Goal: Task Accomplishment & Management: Complete application form

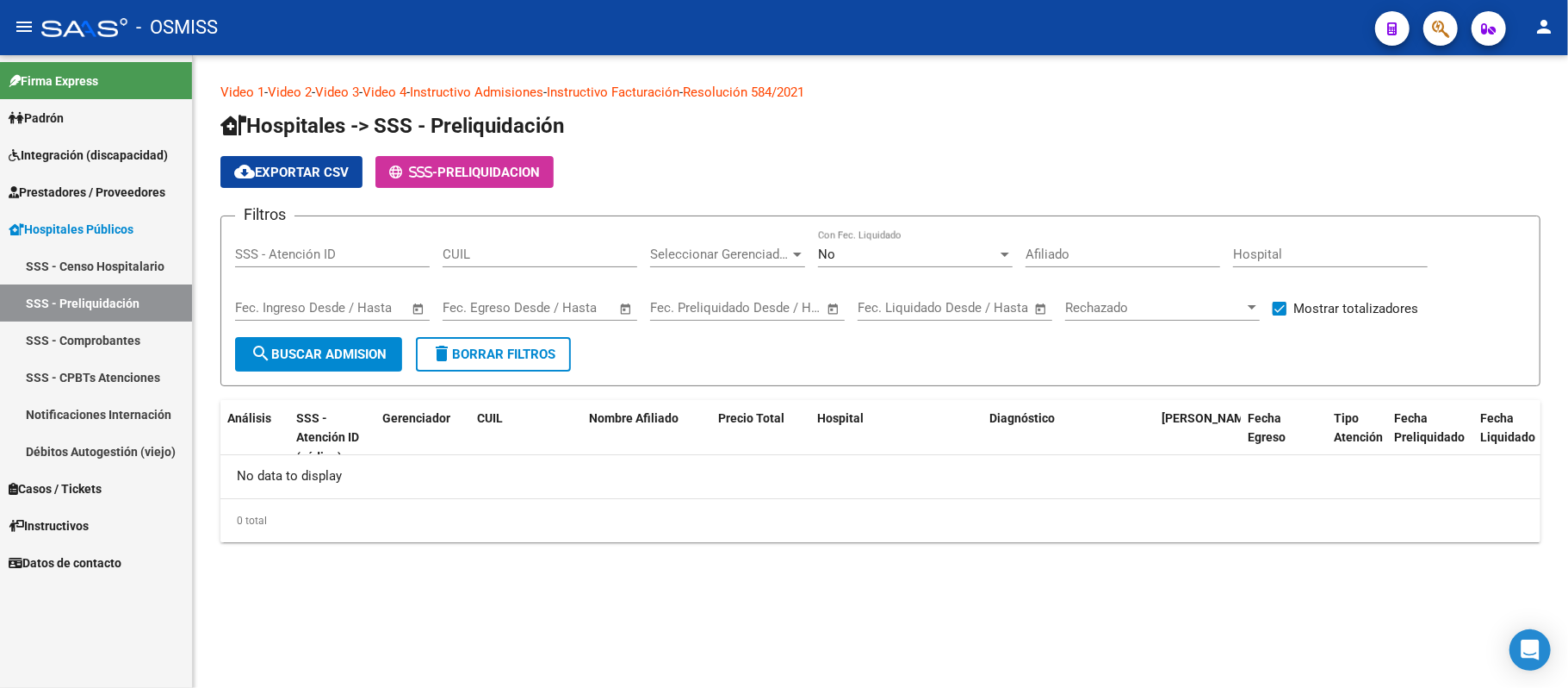
click at [131, 193] on span "Prestadores / Proveedores" at bounding box center [87, 193] width 157 height 19
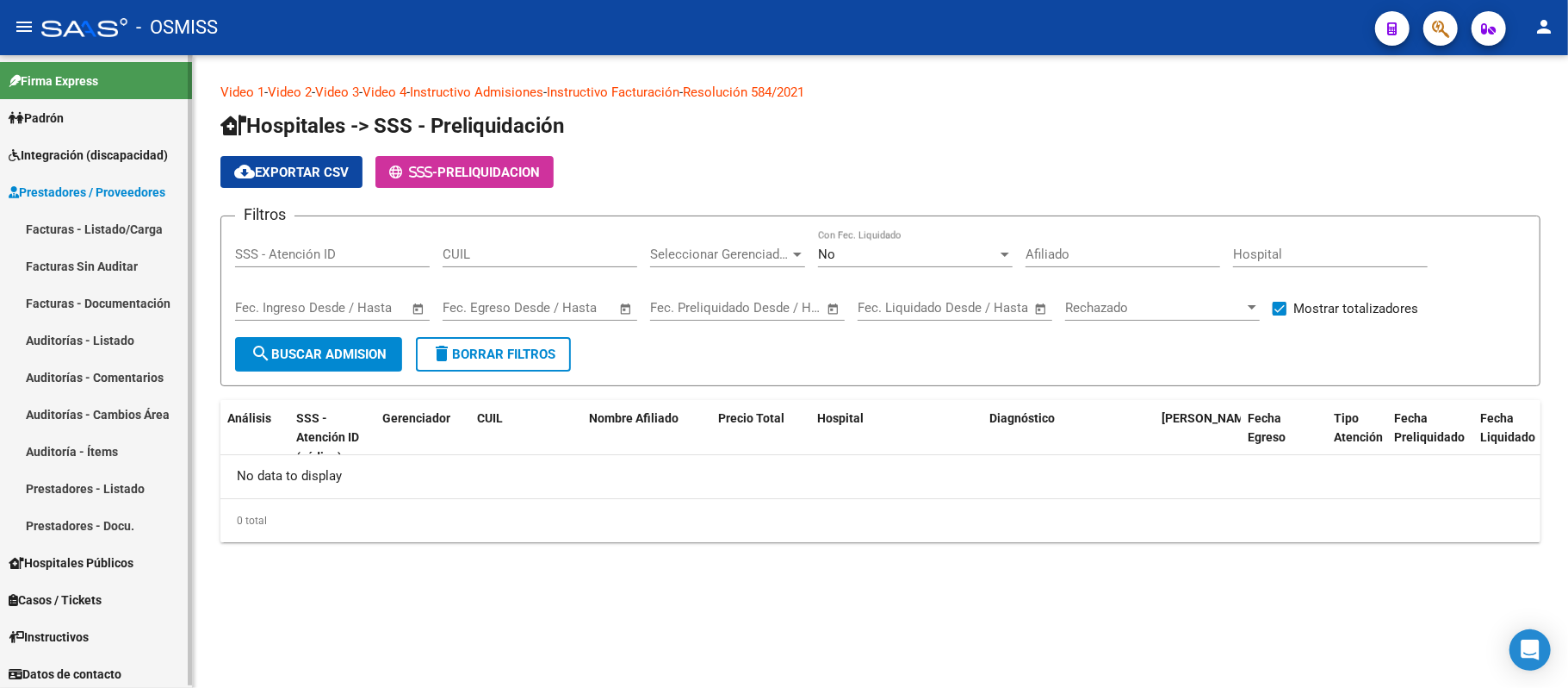
click at [149, 200] on span "Prestadores / Proveedores" at bounding box center [87, 193] width 157 height 19
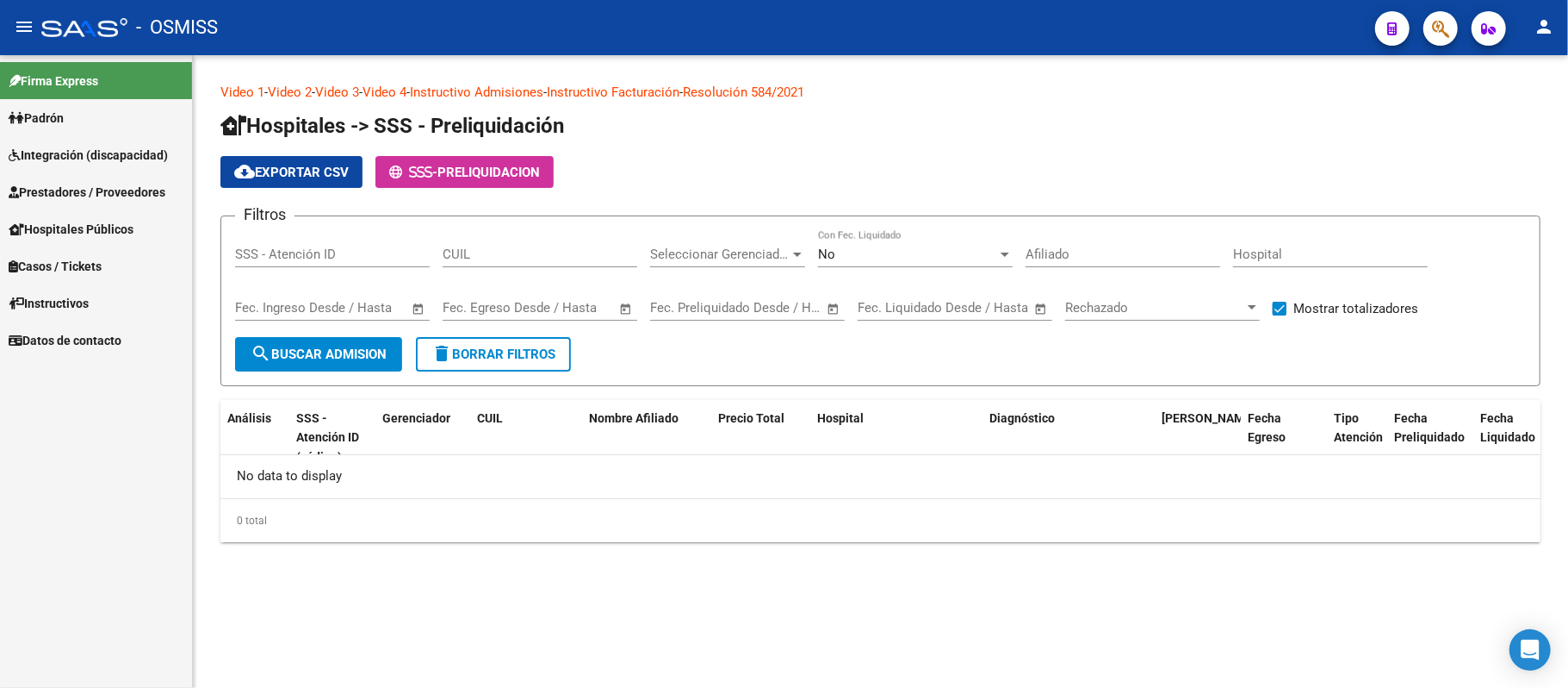
click at [148, 200] on span "Prestadores / Proveedores" at bounding box center [87, 193] width 157 height 19
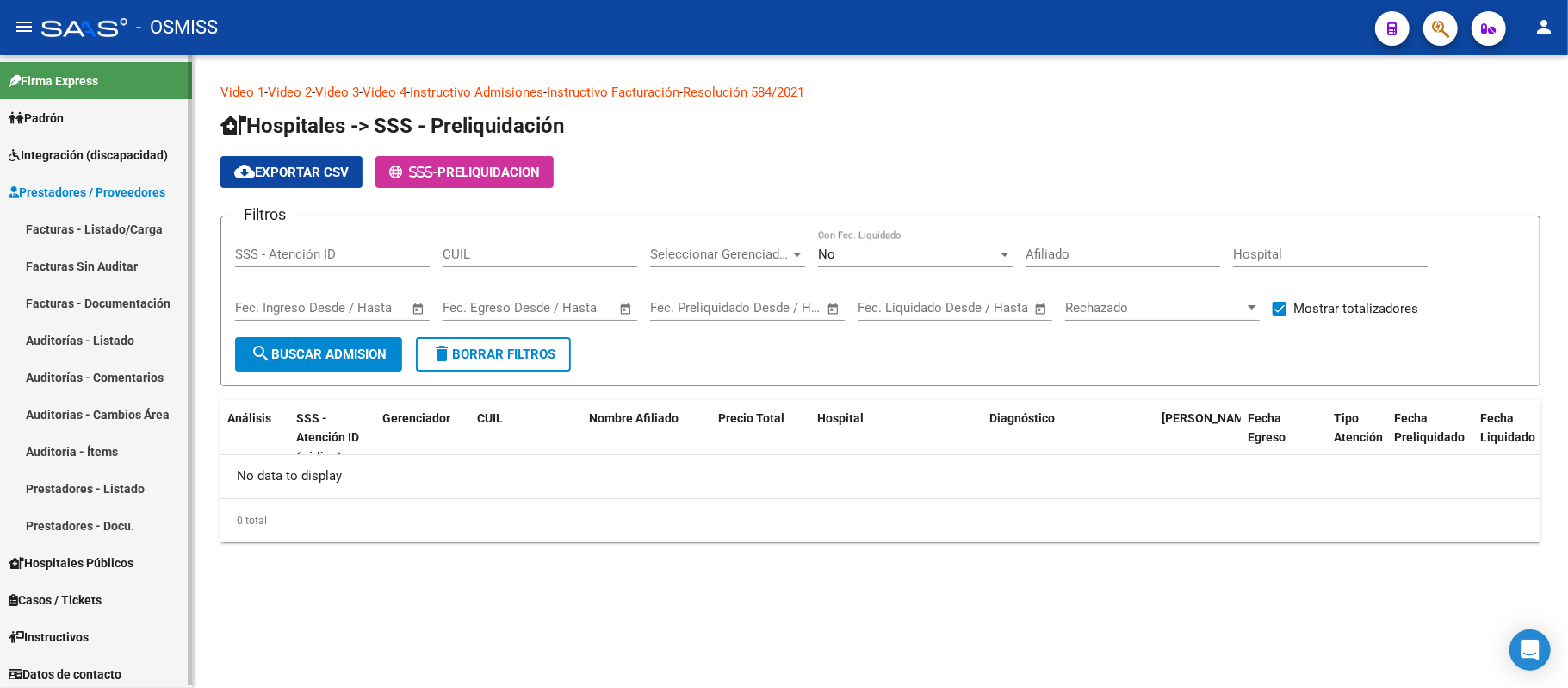
click at [107, 345] on link "Auditorías - Listado" at bounding box center [96, 339] width 193 height 37
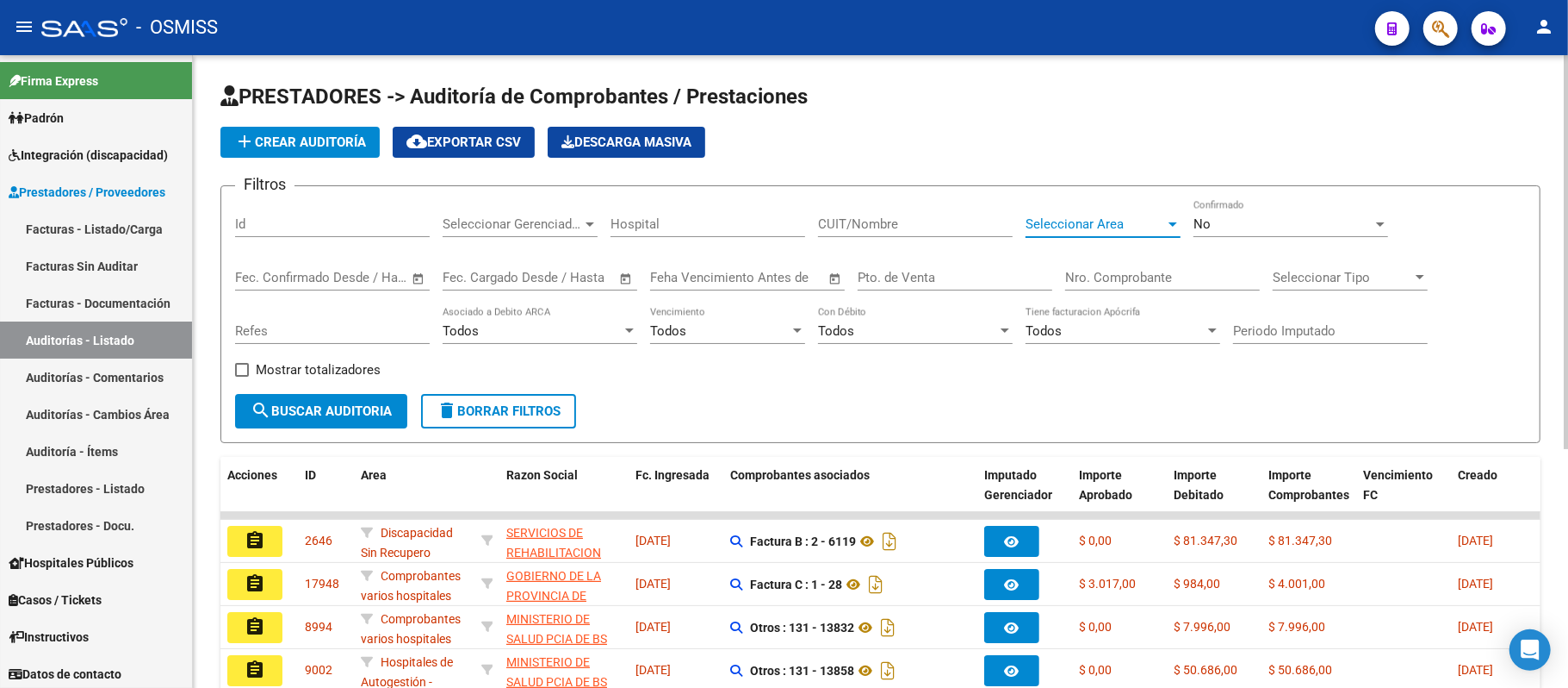
click at [642, 217] on span "Seleccionar Area" at bounding box center [1096, 224] width 140 height 15
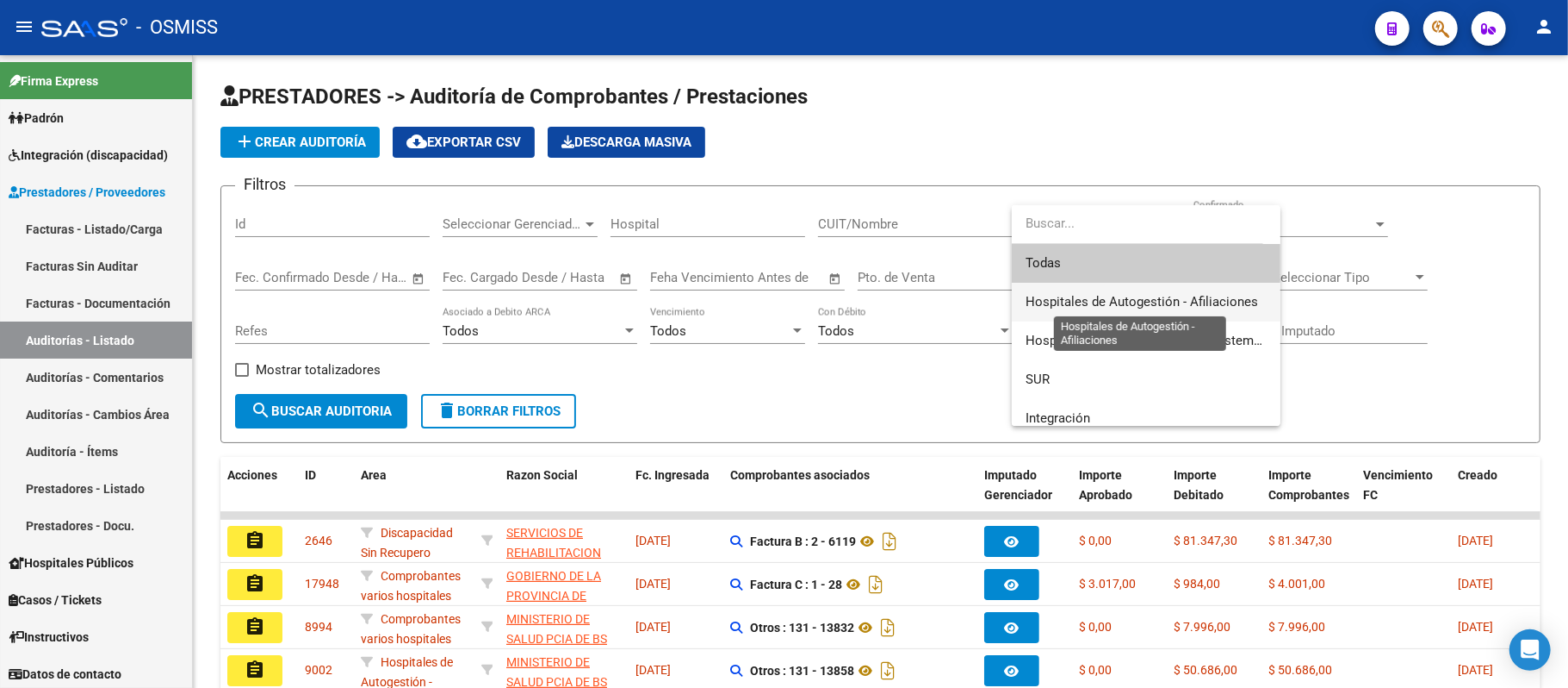
click at [642, 297] on span "Hospitales de Autogestión - Afiliaciones" at bounding box center [1142, 302] width 233 height 15
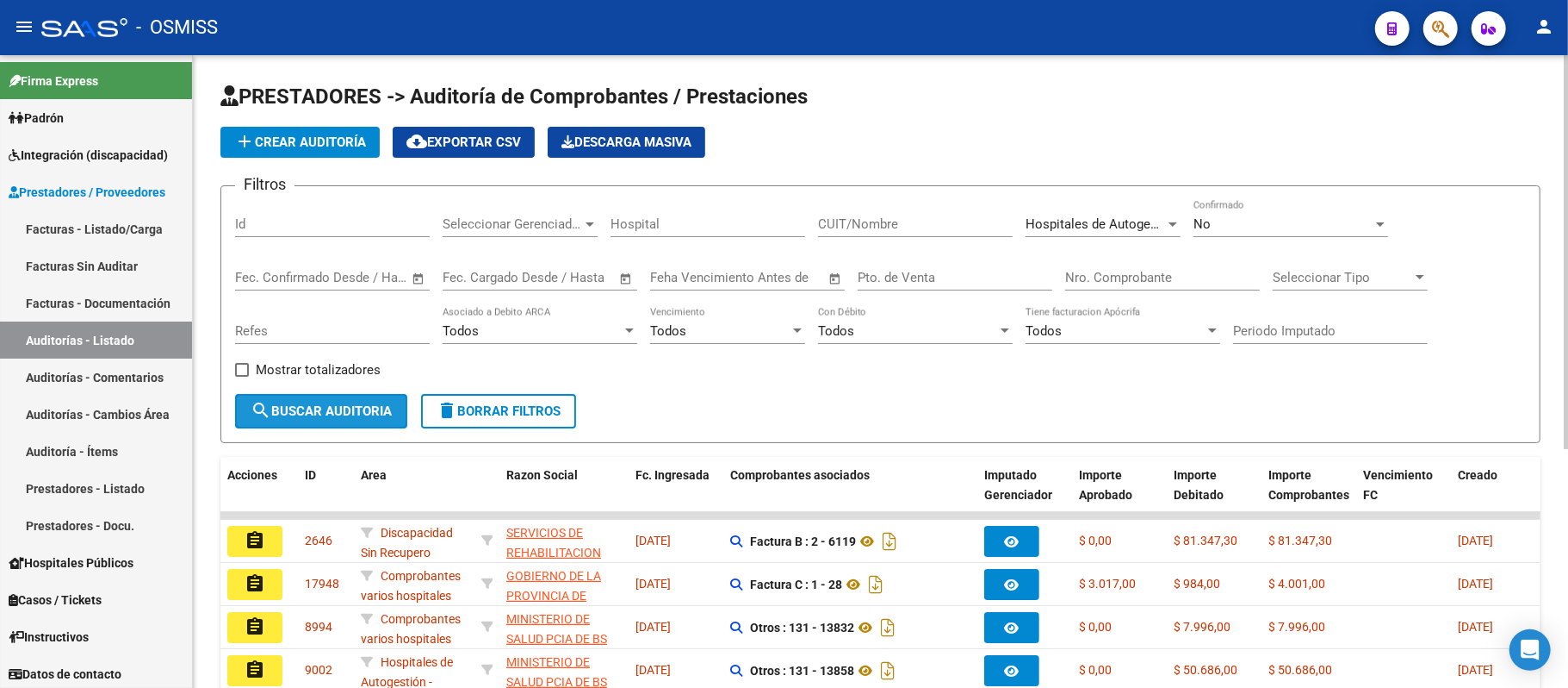
click at [350, 411] on span "search Buscar Auditoria" at bounding box center [321, 411] width 141 height 15
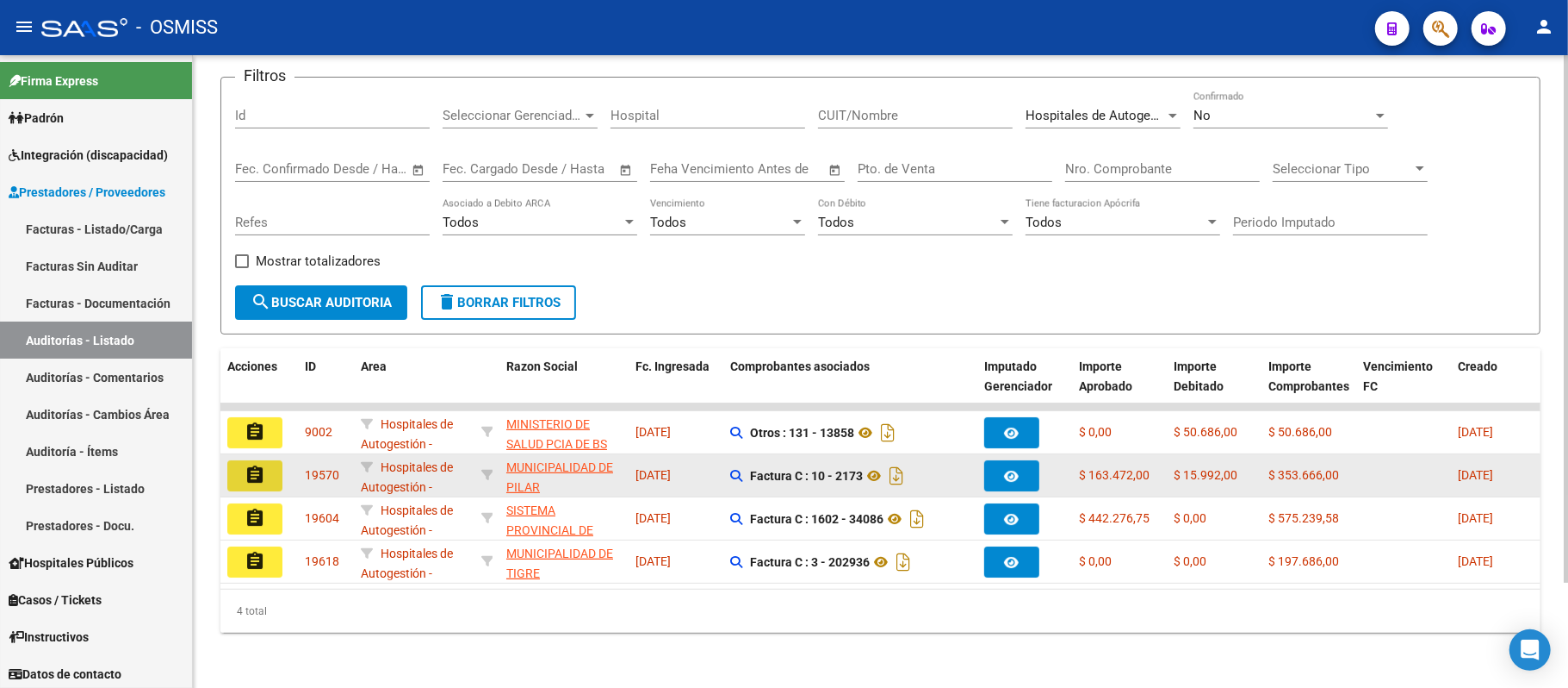
click at [256, 465] on mat-icon "assignment" at bounding box center [255, 475] width 21 height 21
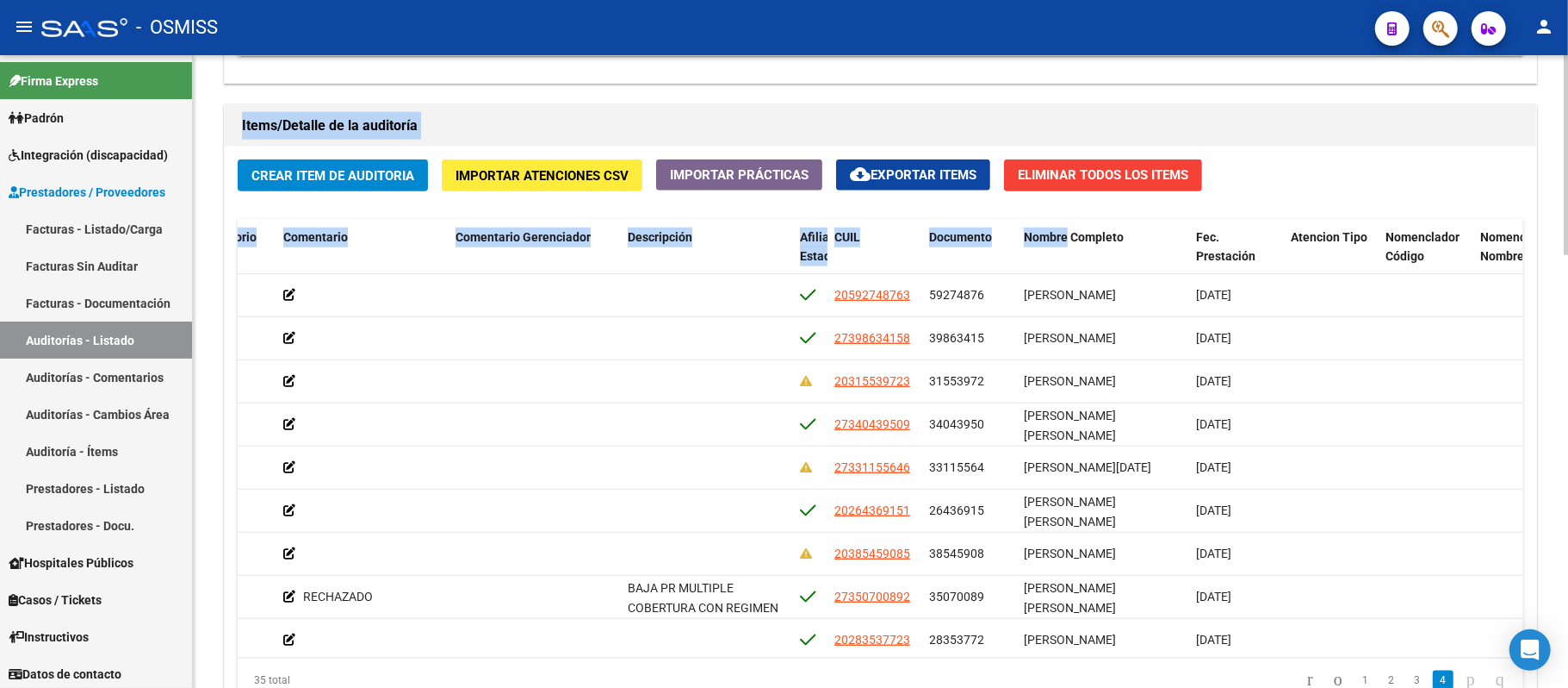
scroll to position [1201, 0]
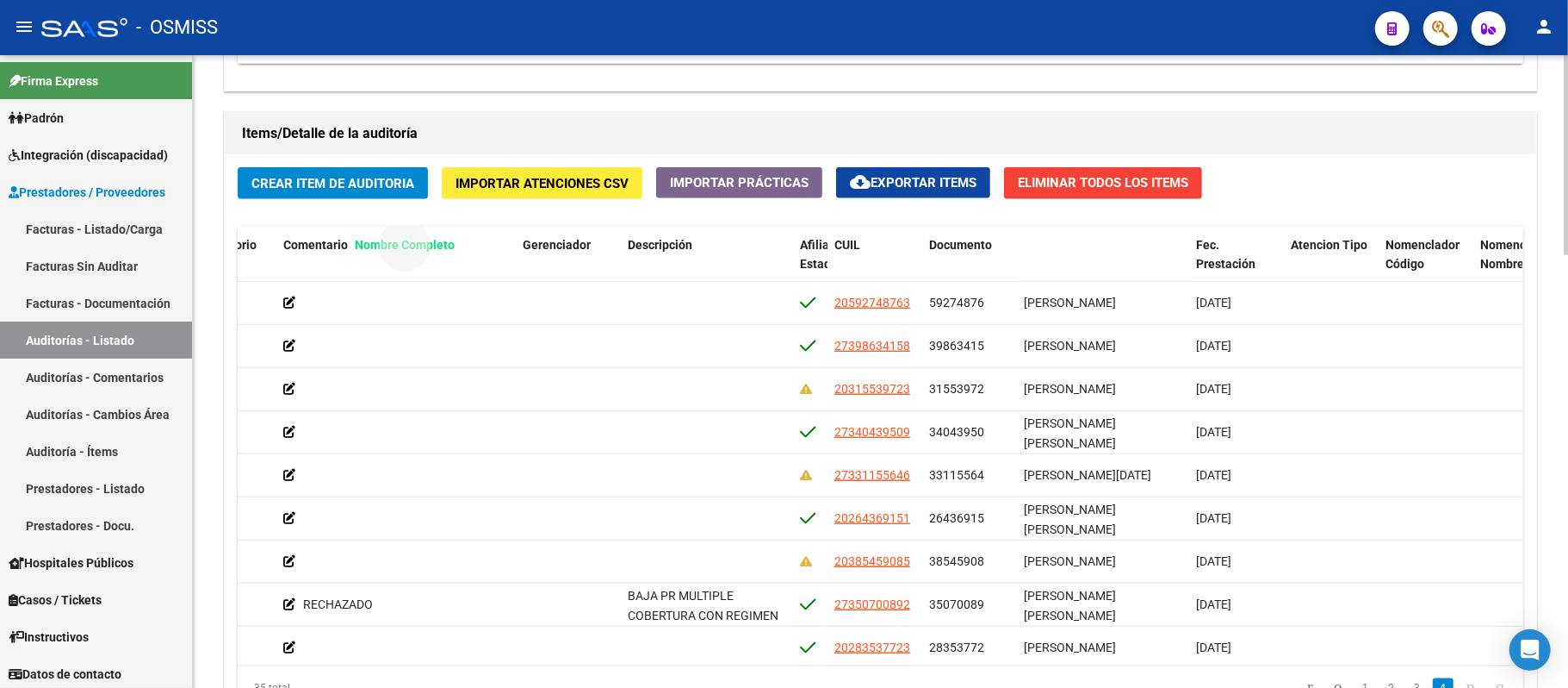
drag, startPoint x: 1069, startPoint y: 74, endPoint x: 375, endPoint y: 250, distance: 716.0
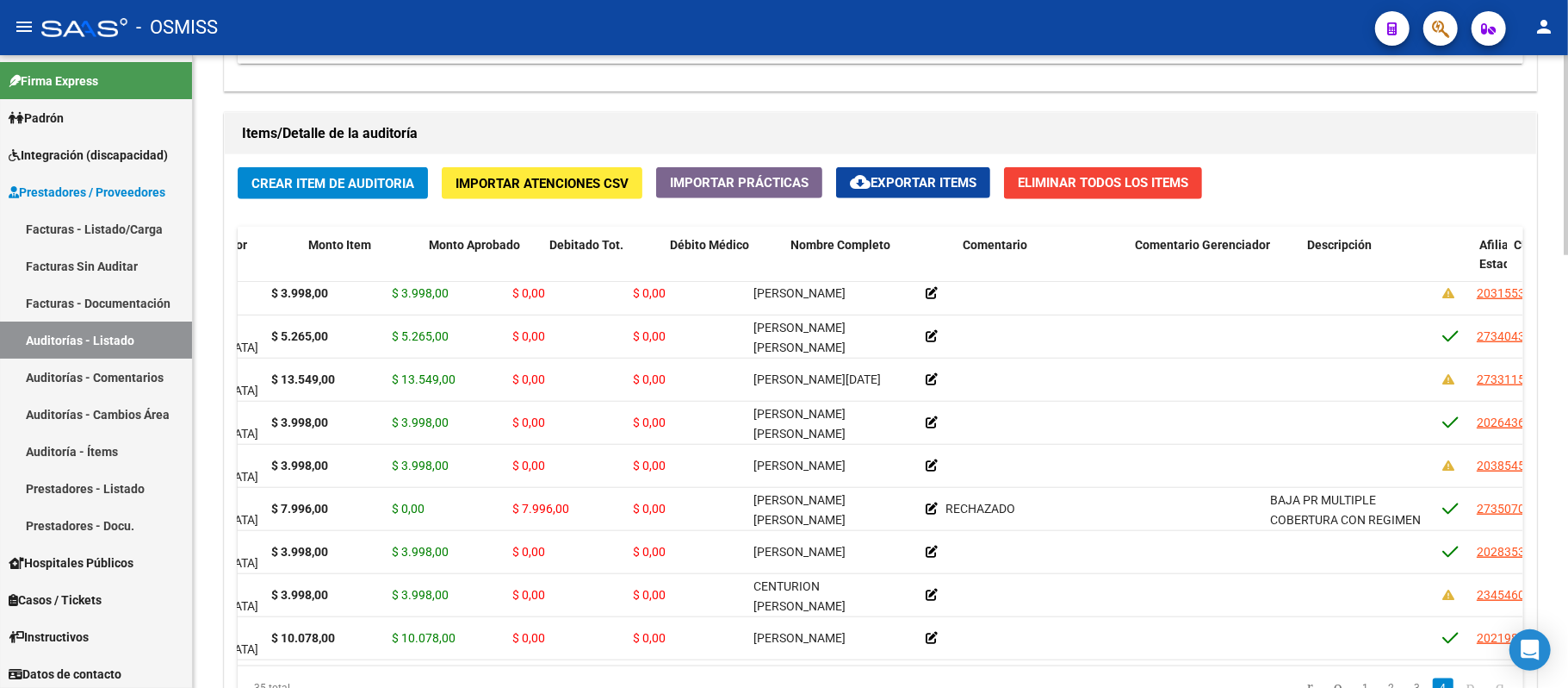
scroll to position [1146, 0]
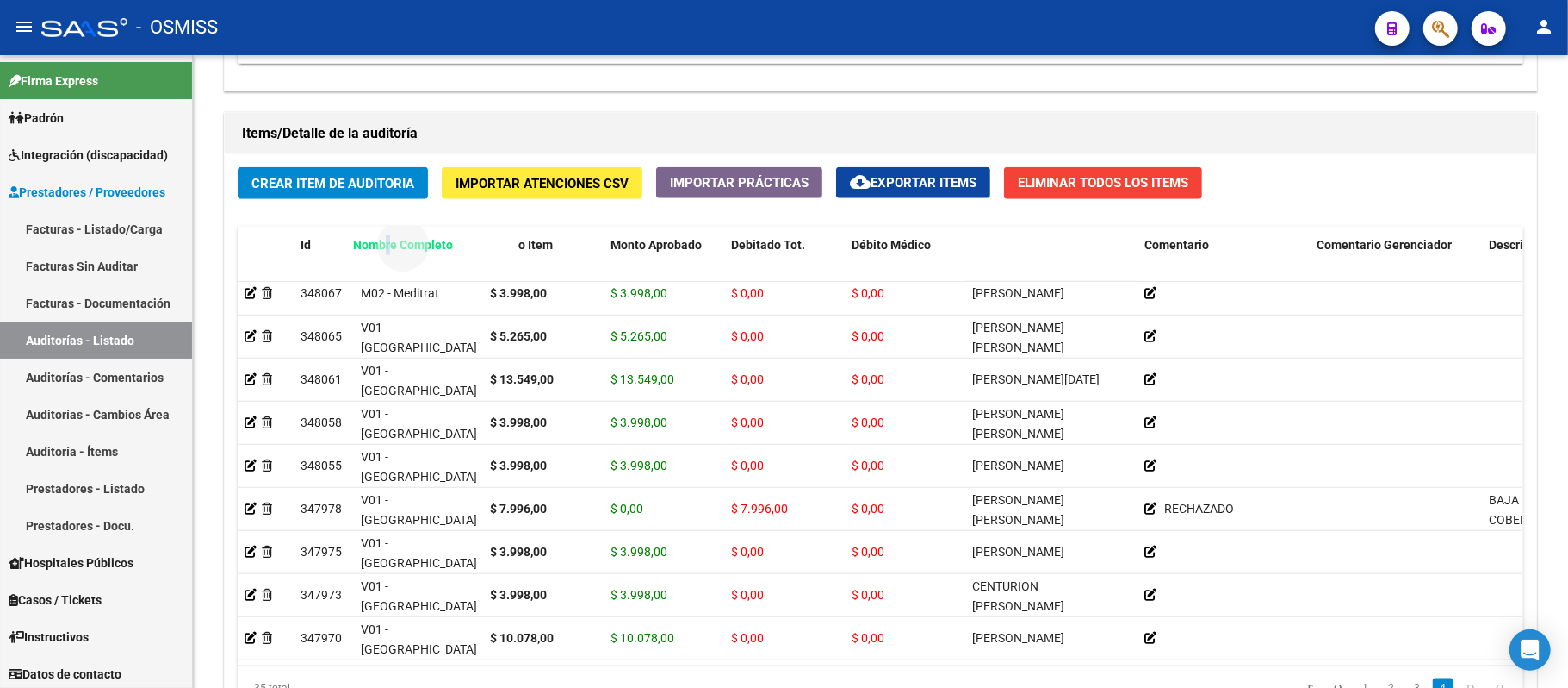
drag, startPoint x: 1007, startPoint y: 246, endPoint x: 388, endPoint y: 272, distance: 619.5
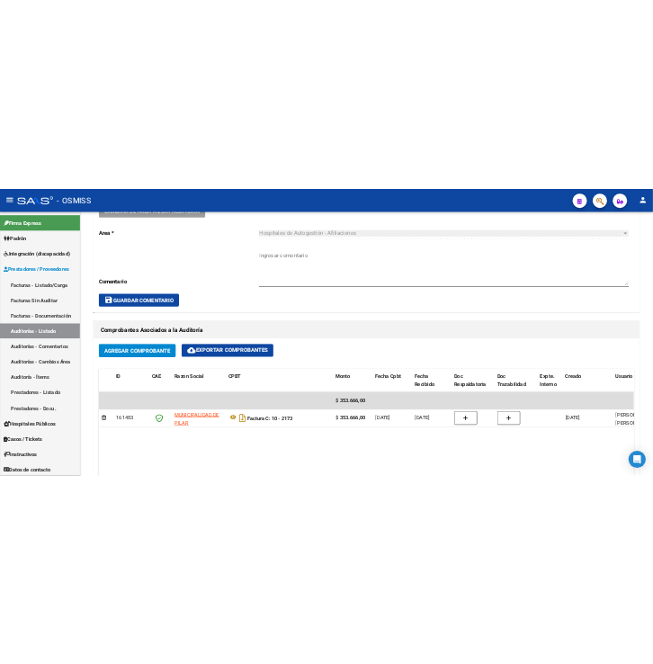
scroll to position [1079, 0]
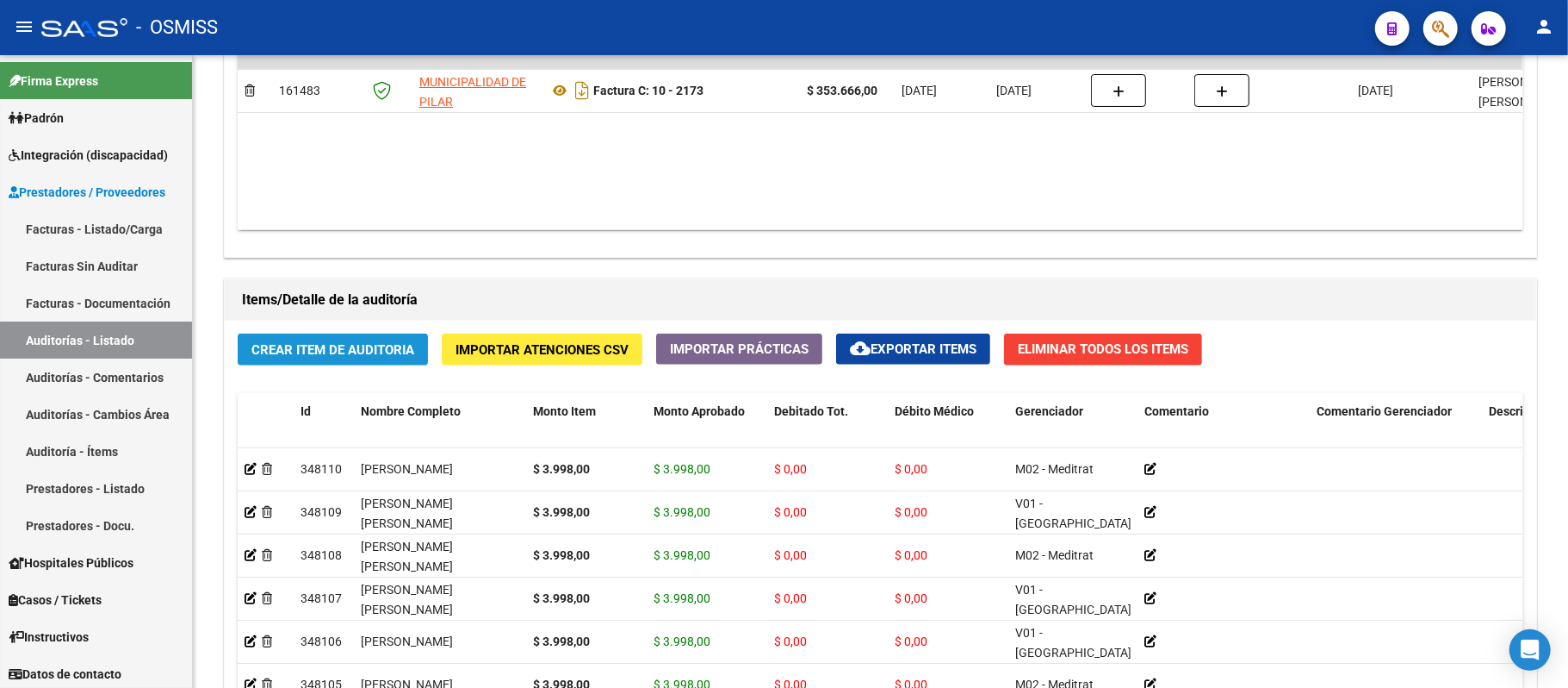
click at [335, 353] on span "Crear Item de Auditoria" at bounding box center [333, 350] width 163 height 15
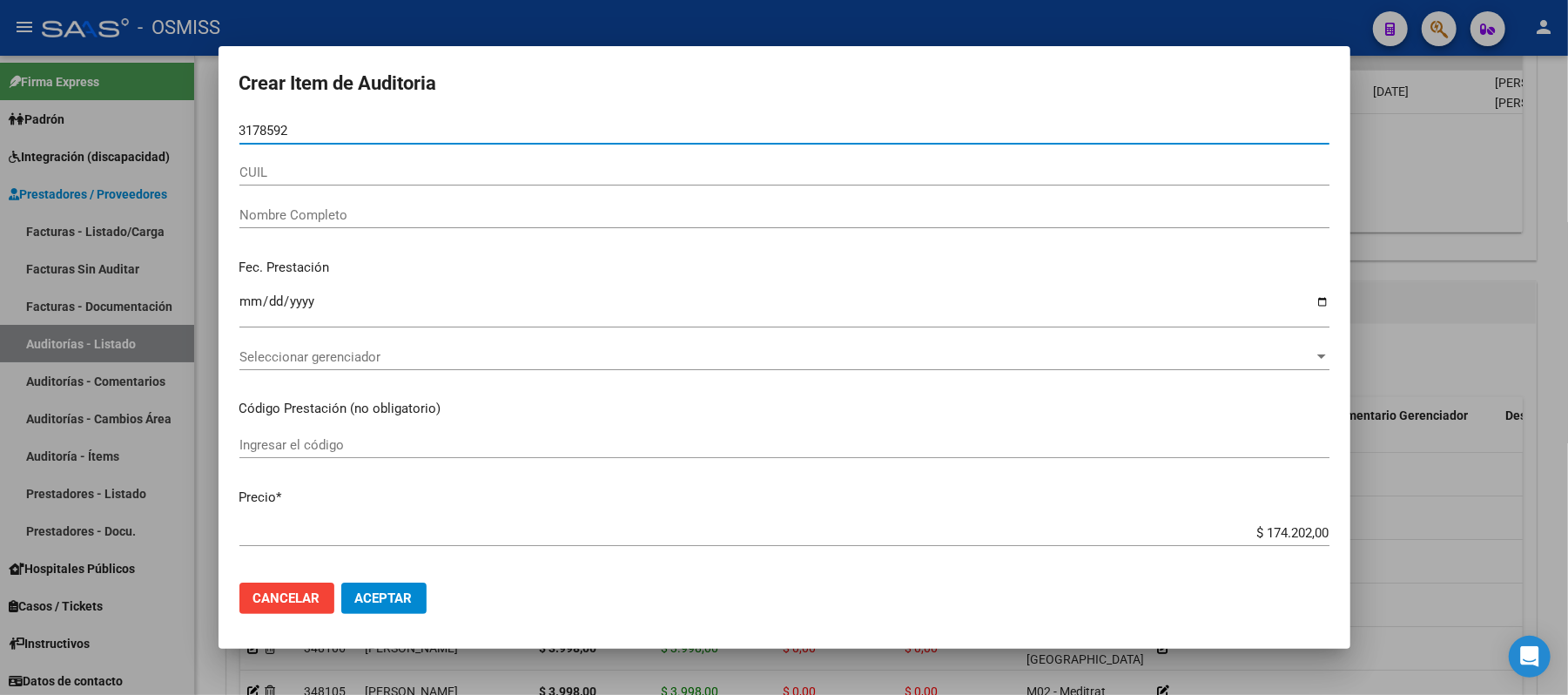
type input "31785927"
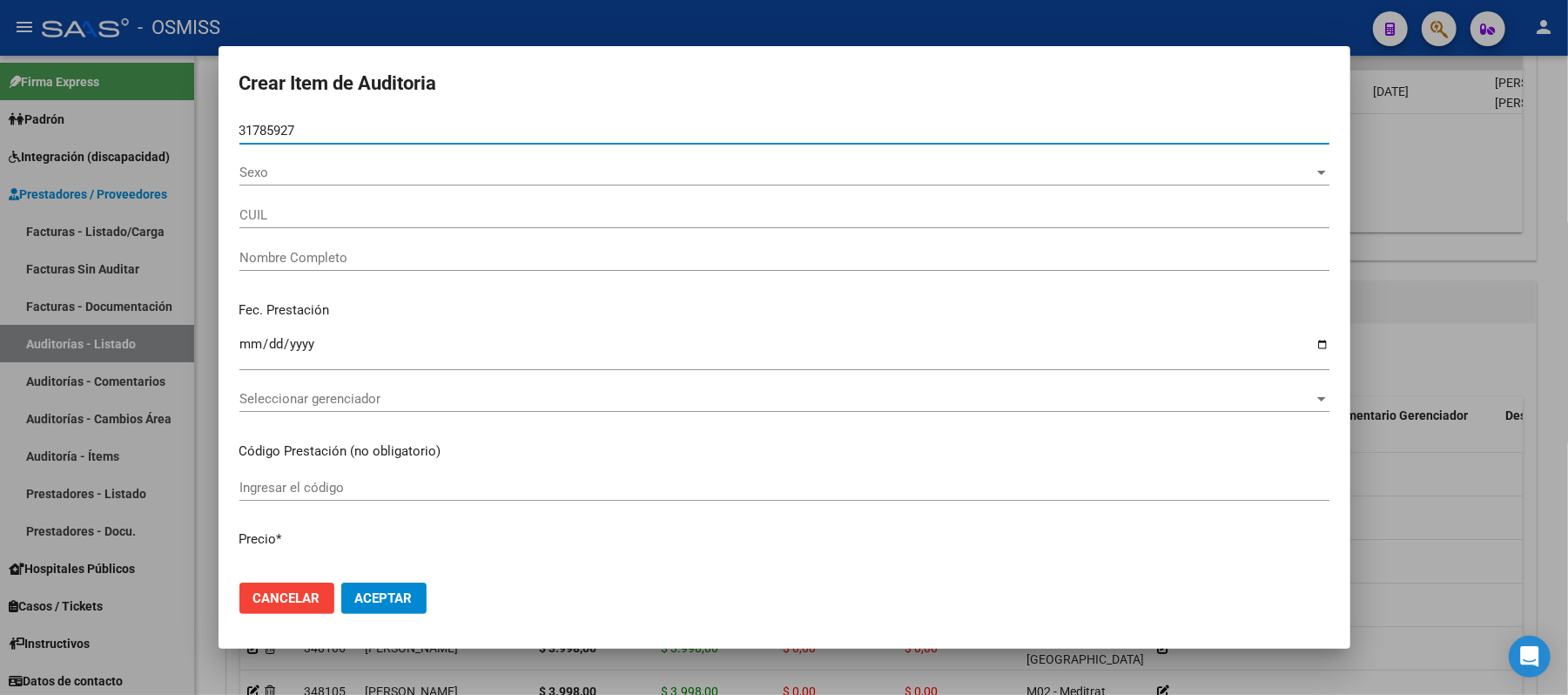
type input "27317859274"
type input "PEREYRA MARIANA"
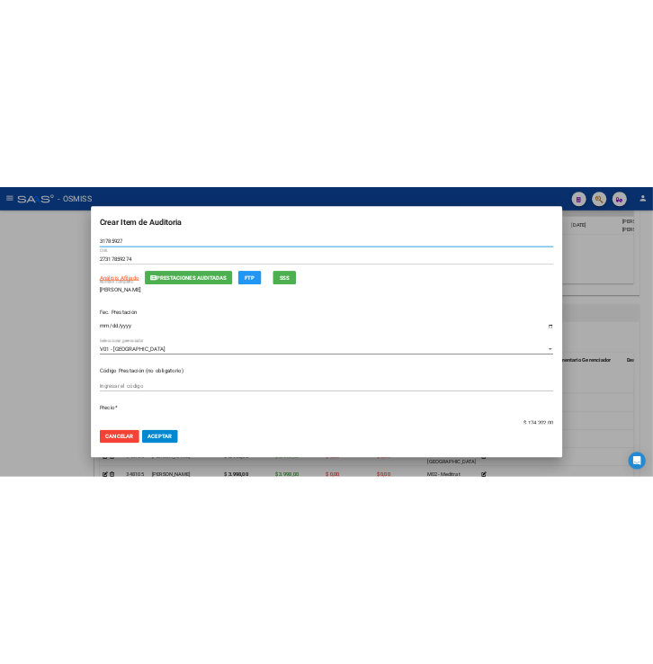
scroll to position [1275, 0]
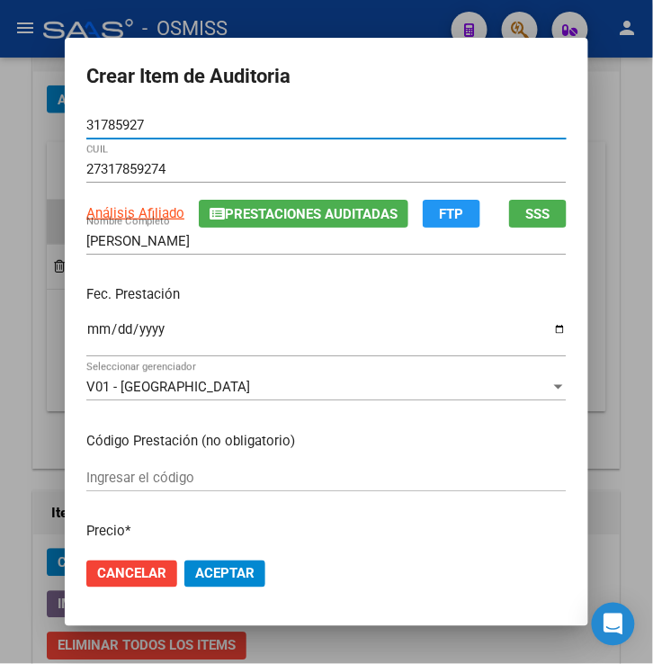
type input "31785927"
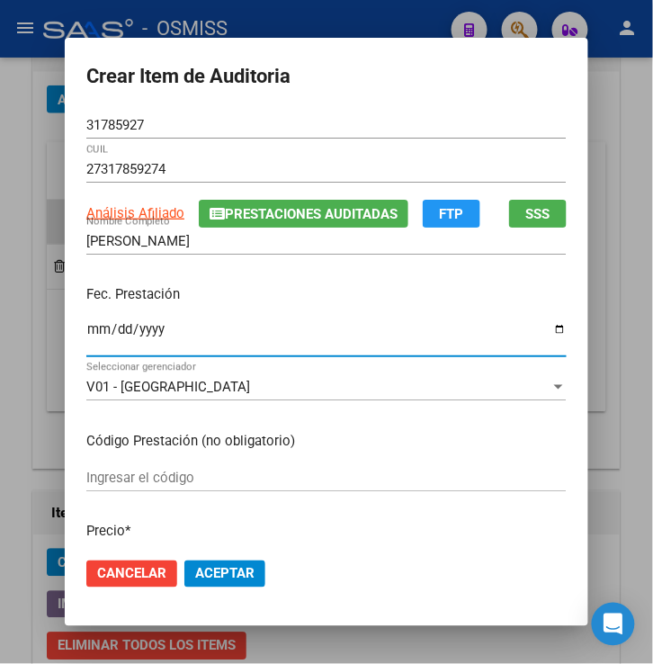
click at [86, 338] on input "Ingresar la fecha" at bounding box center [326, 336] width 480 height 29
type input "2025-04-25"
click at [264, 315] on div "Fec. Prestación 2025-04-25 Ingresar la fecha" at bounding box center [326, 322] width 480 height 103
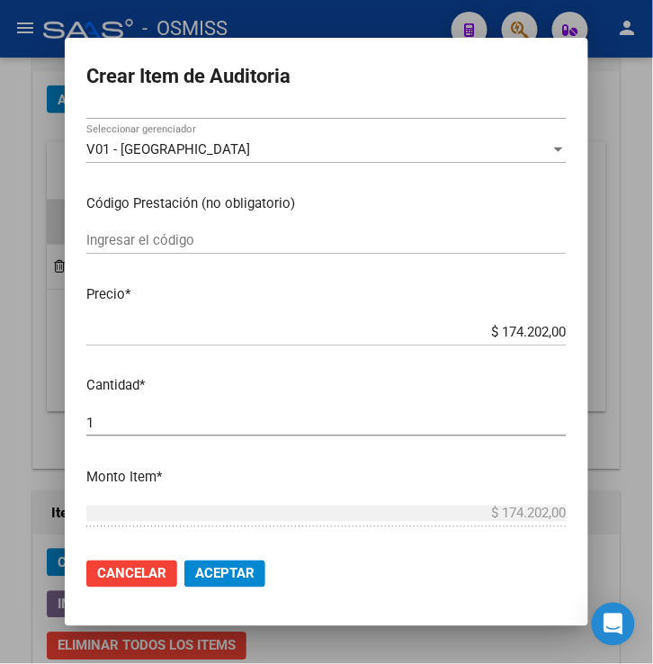
scroll to position [239, 0]
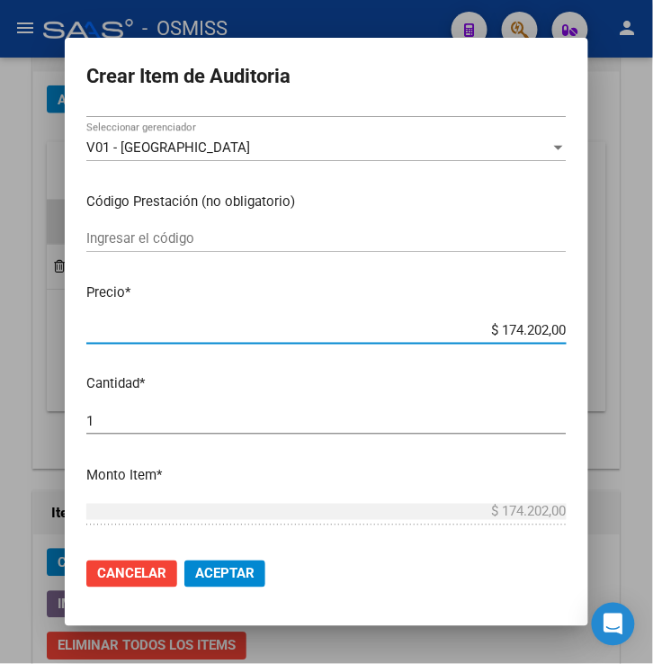
drag, startPoint x: 490, startPoint y: 324, endPoint x: 597, endPoint y: 329, distance: 107.1
click at [588, 329] on mat-dialog-content "31785927 Nro Documento 27317859274 CUIL Análisis Afiliado Prestaciones Auditada…" at bounding box center [326, 328] width 523 height 432
type input "$ 0,01"
type input "$ 0,12"
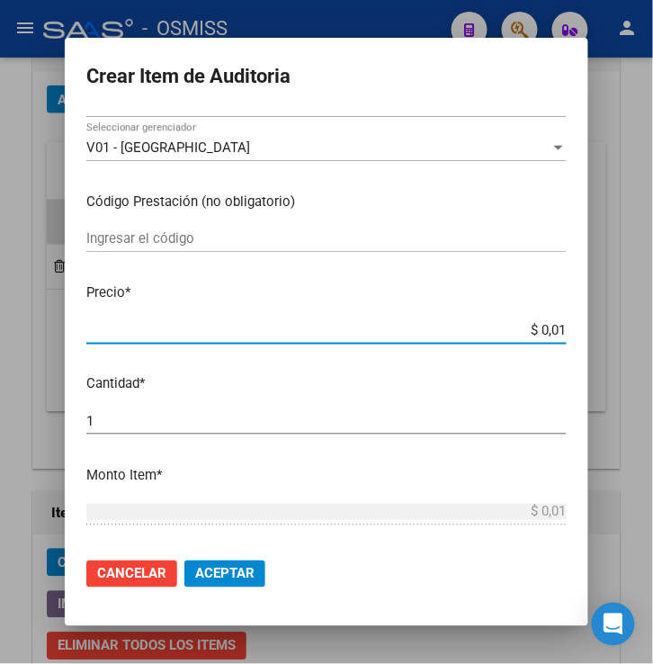
type input "$ 0,12"
type input "$ 1,26"
type input "$ 12,67"
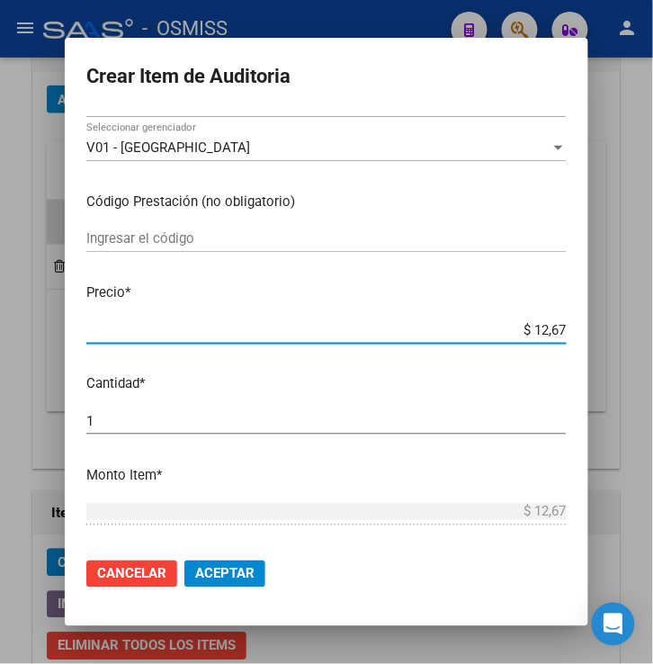
type input "$ 126,70"
type input "$ 1.267,00"
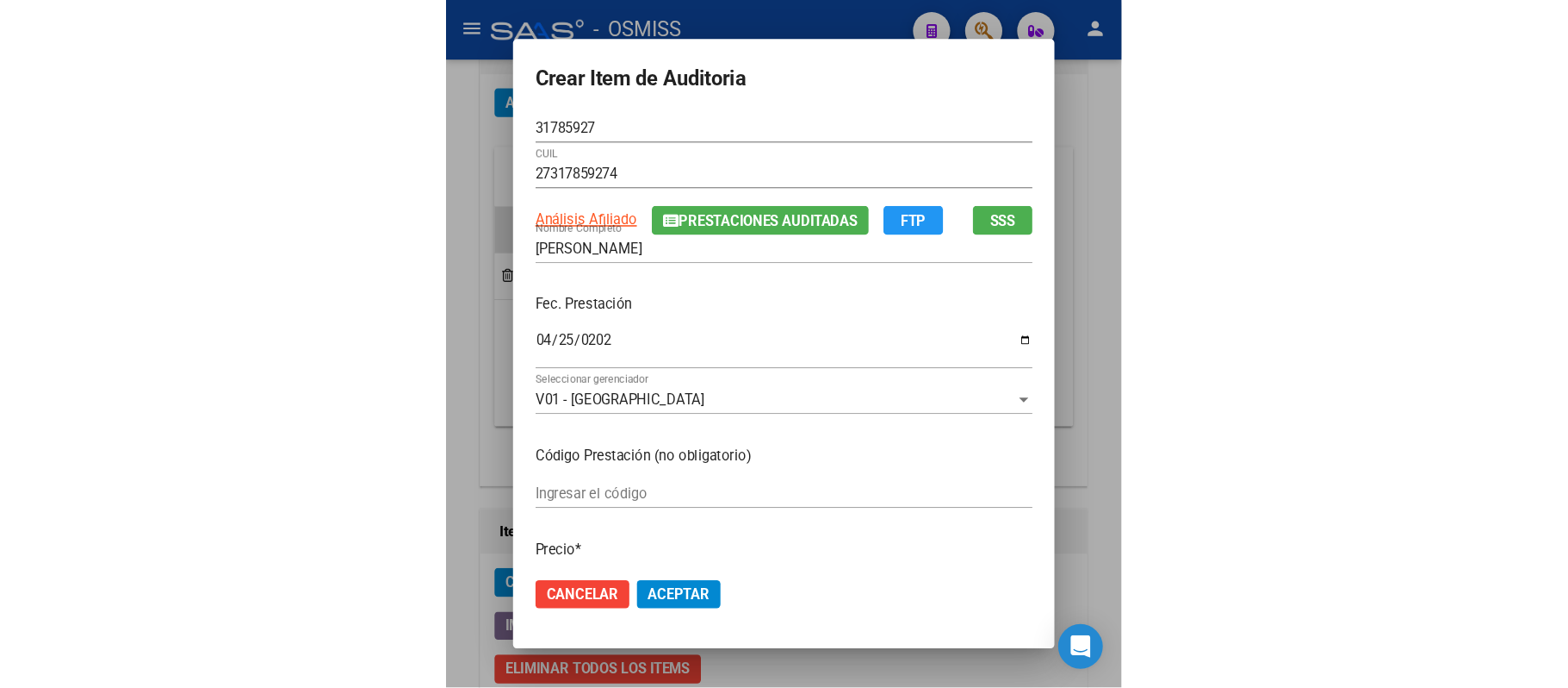
scroll to position [0, 0]
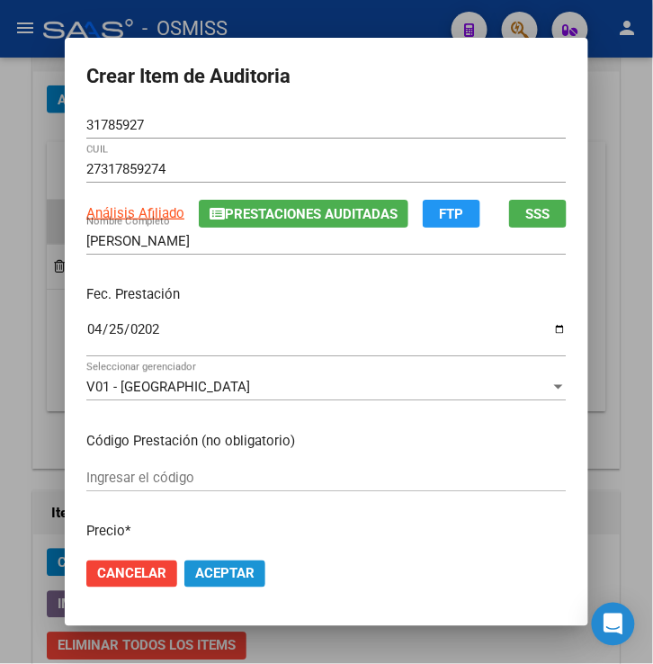
click at [228, 583] on button "Aceptar" at bounding box center [224, 573] width 81 height 27
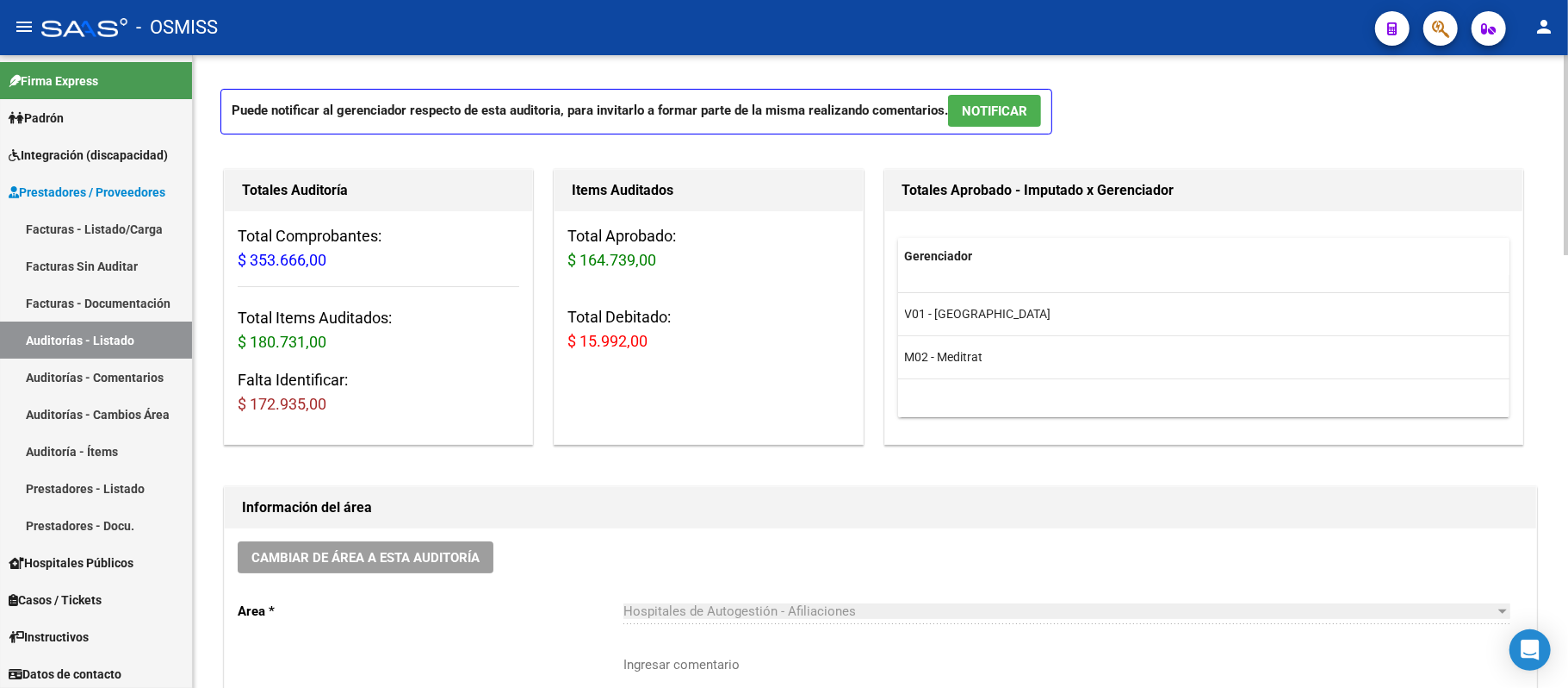
scroll to position [59, 0]
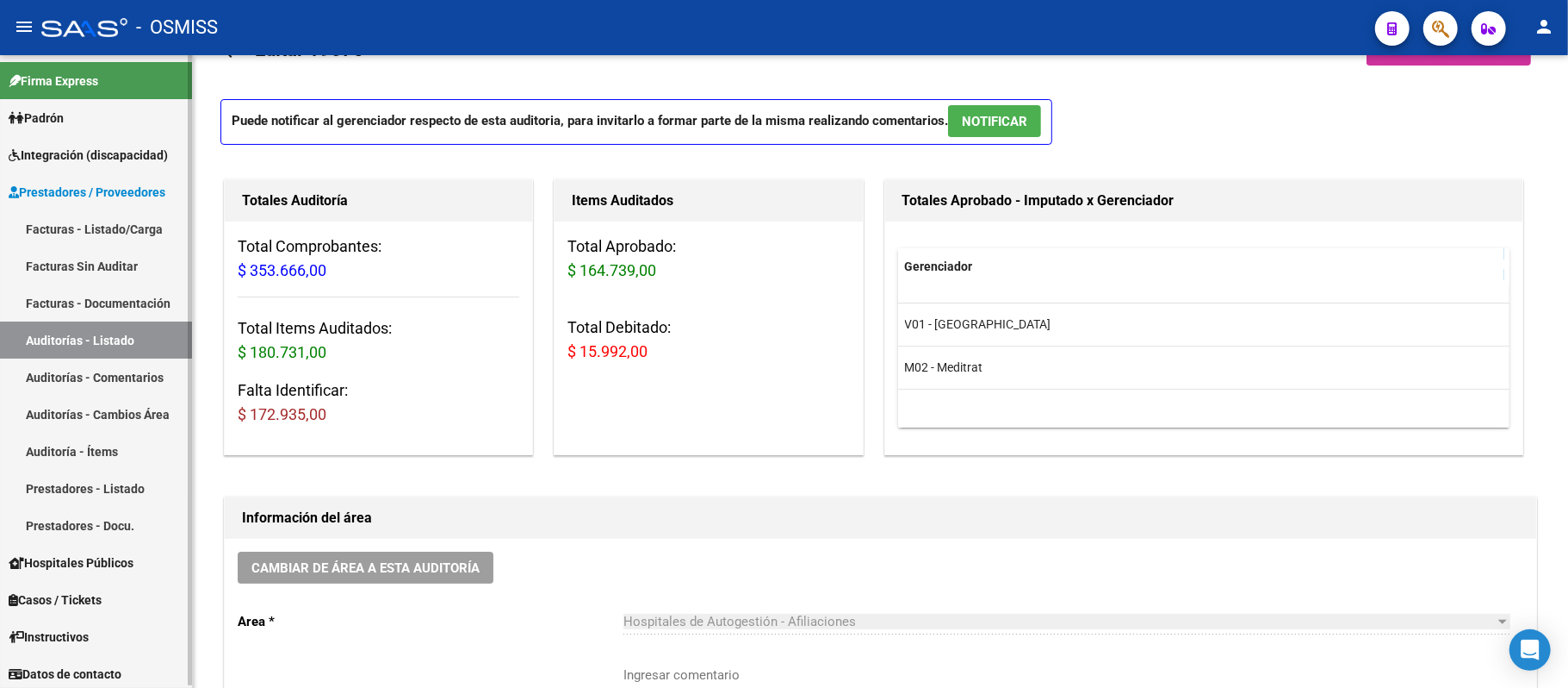
click at [105, 330] on link "Auditorías - Listado" at bounding box center [96, 339] width 193 height 37
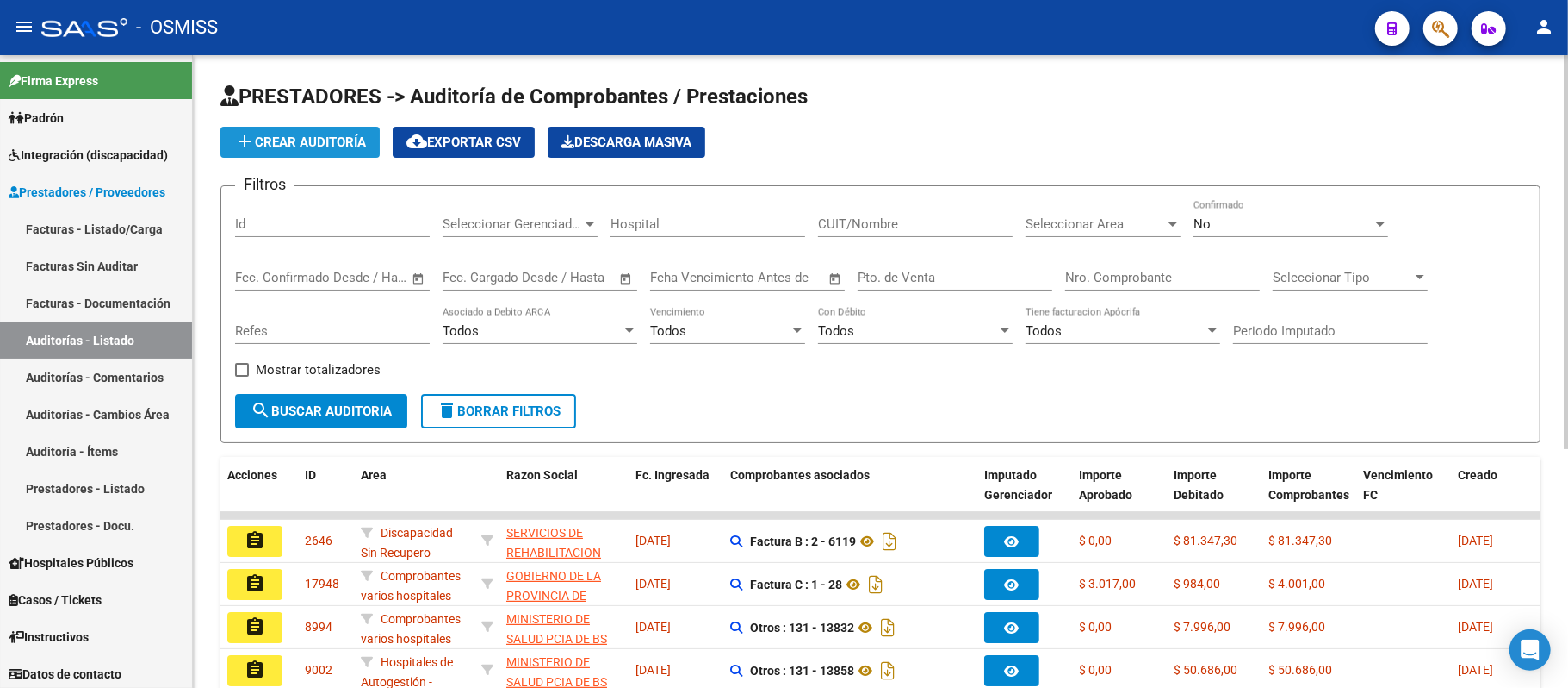
click at [338, 145] on span "add Crear Auditoría" at bounding box center [301, 142] width 132 height 15
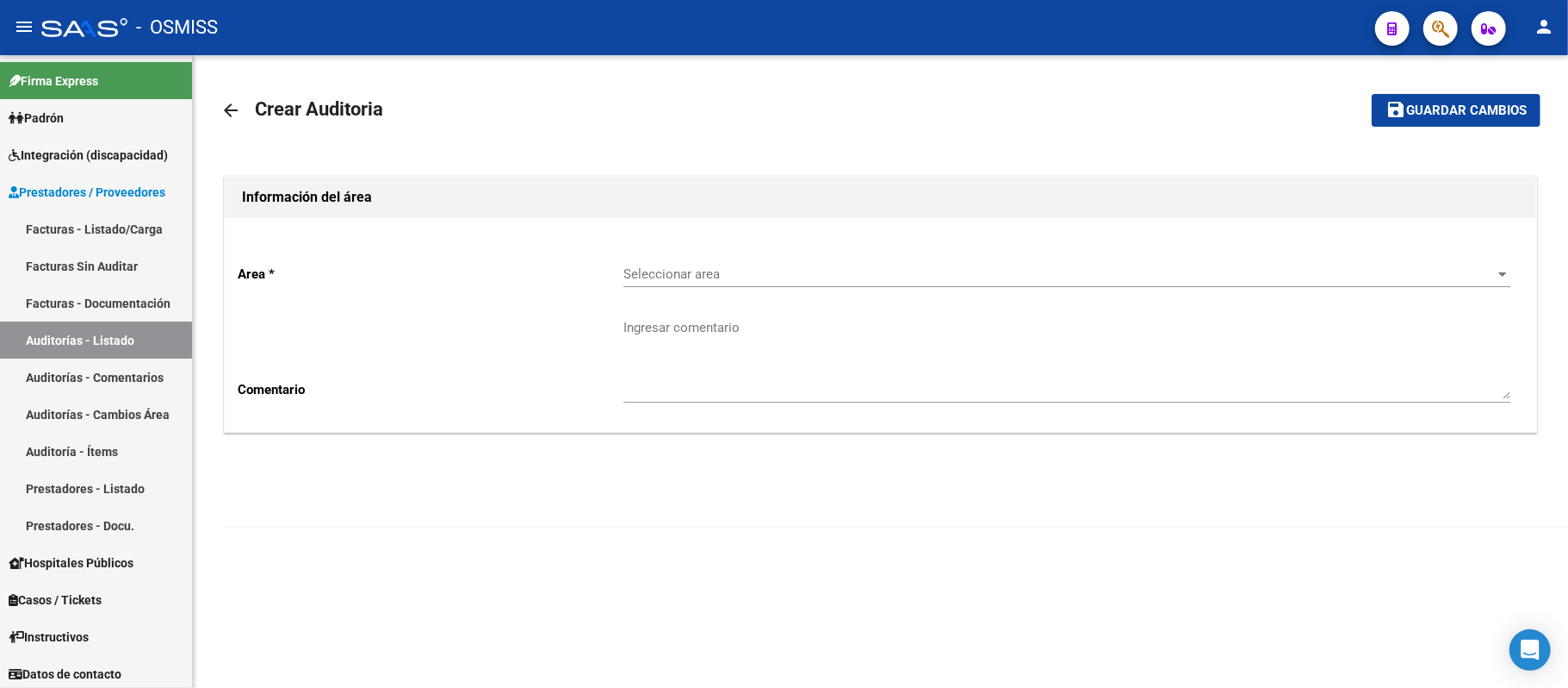
click at [642, 276] on span "Seleccionar area" at bounding box center [1059, 274] width 872 height 15
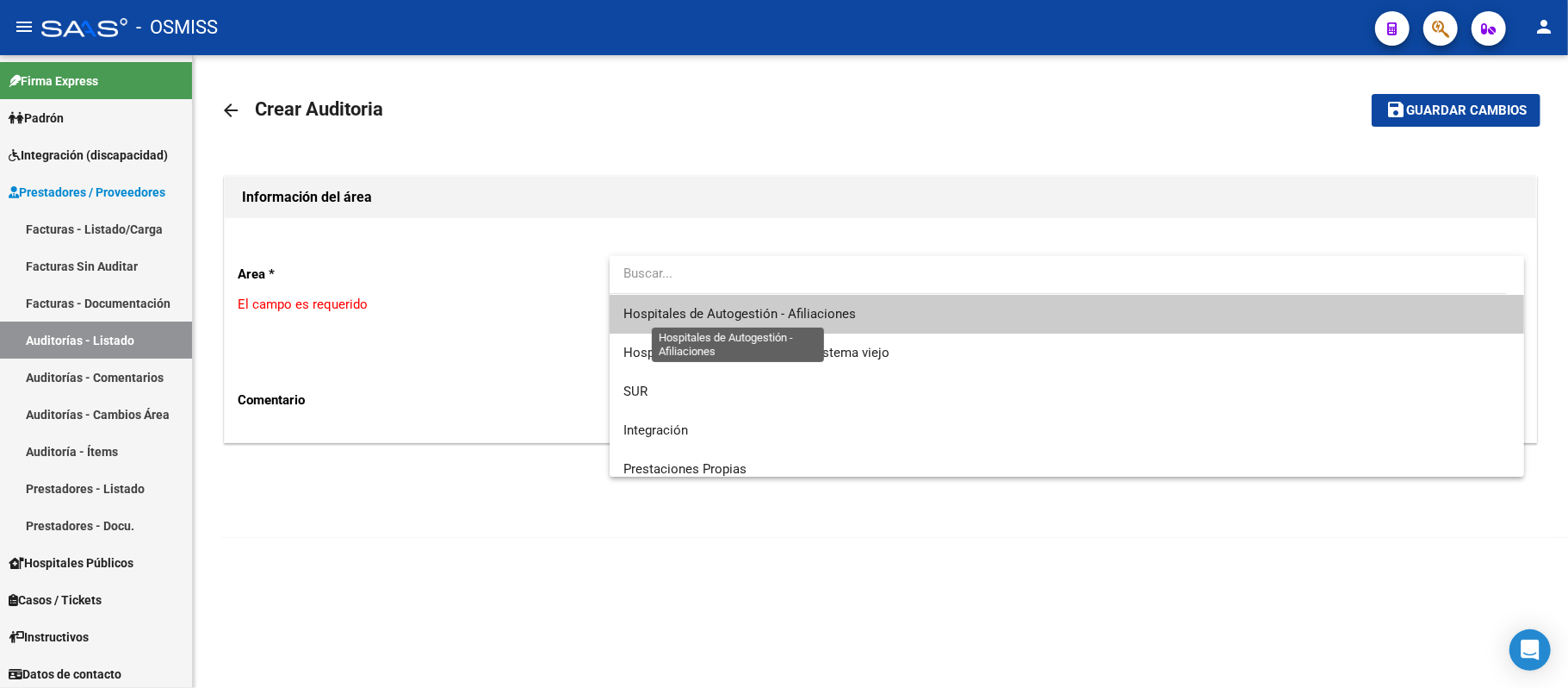
click at [642, 312] on span "Hospitales de Autogestión - Afiliaciones" at bounding box center [739, 313] width 233 height 15
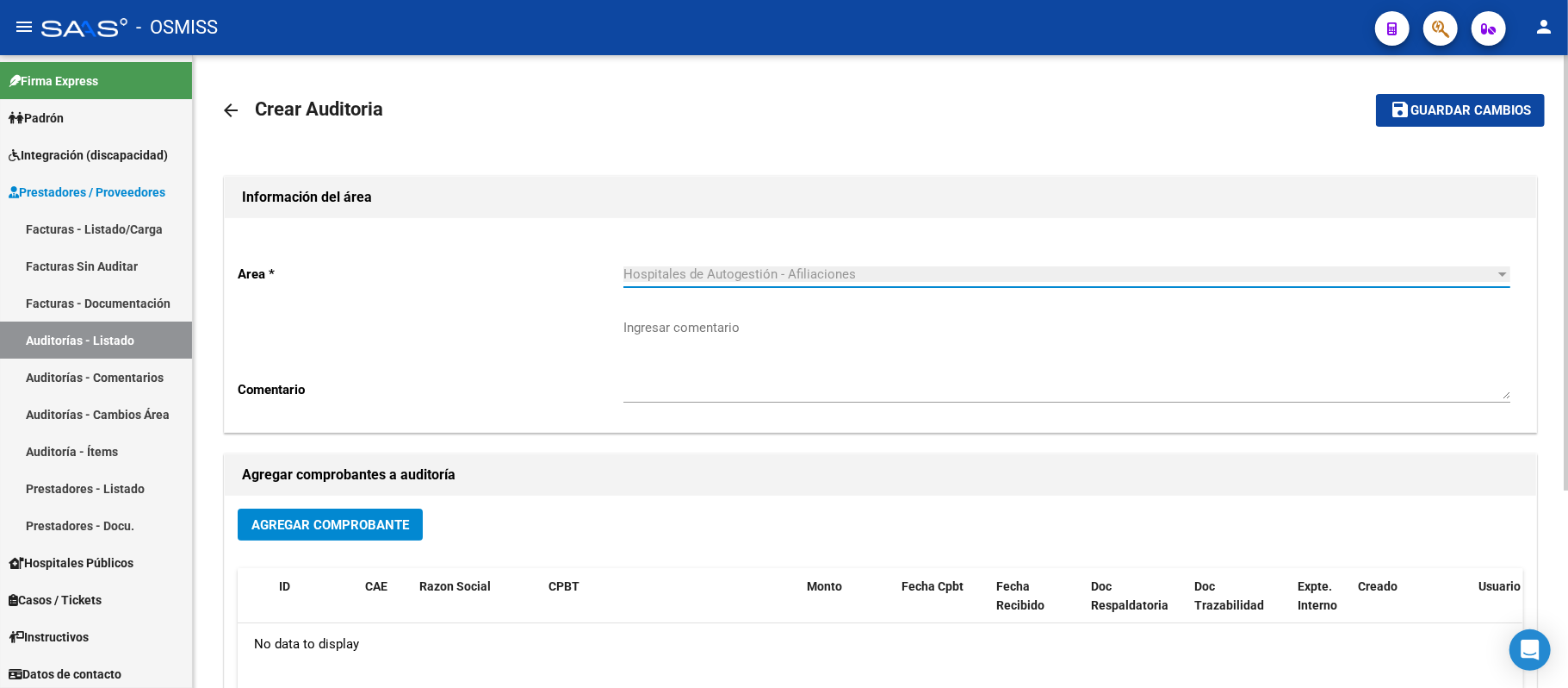
click at [336, 535] on button "Agregar Comprobante" at bounding box center [330, 524] width 185 height 32
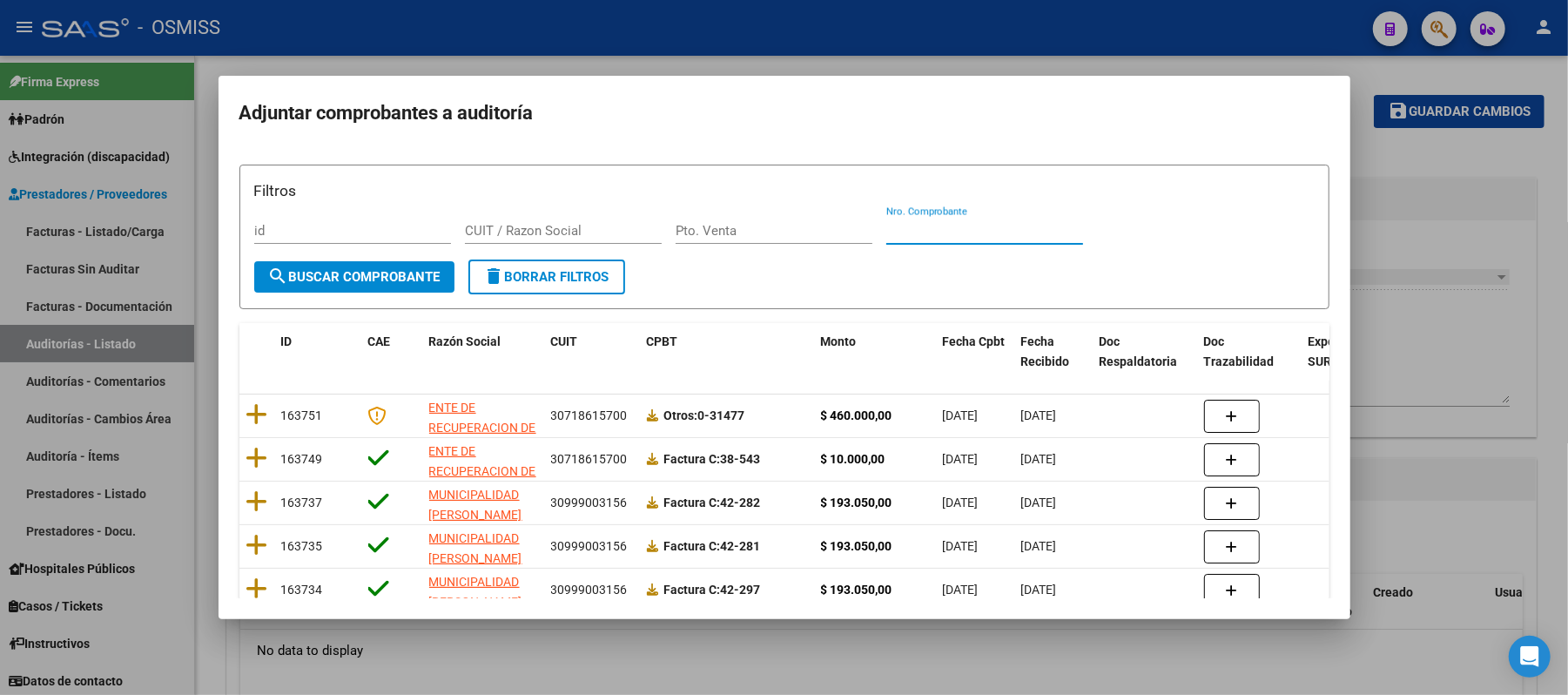
click at [649, 224] on input "Nro. Comprobante" at bounding box center [984, 230] width 197 height 15
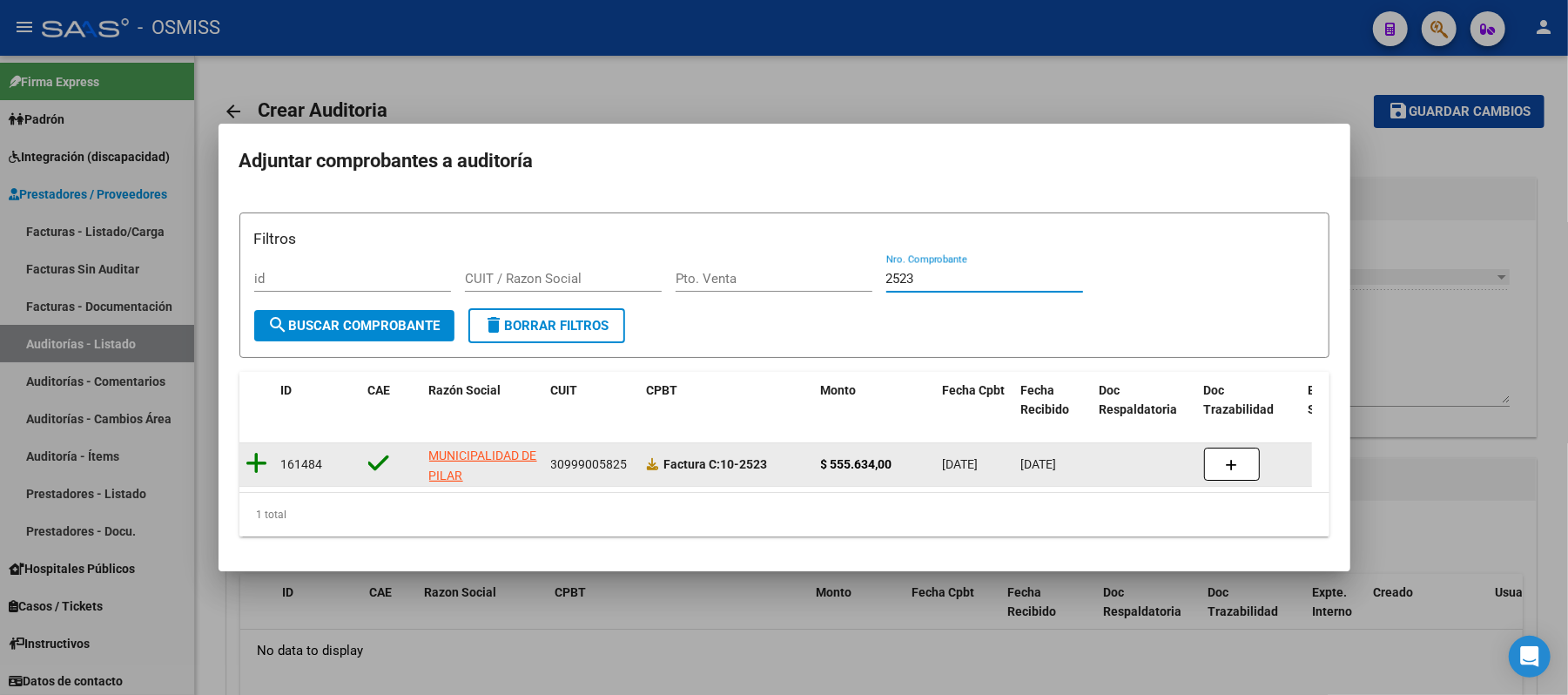
type input "2523"
click at [260, 451] on icon at bounding box center [257, 463] width 21 height 24
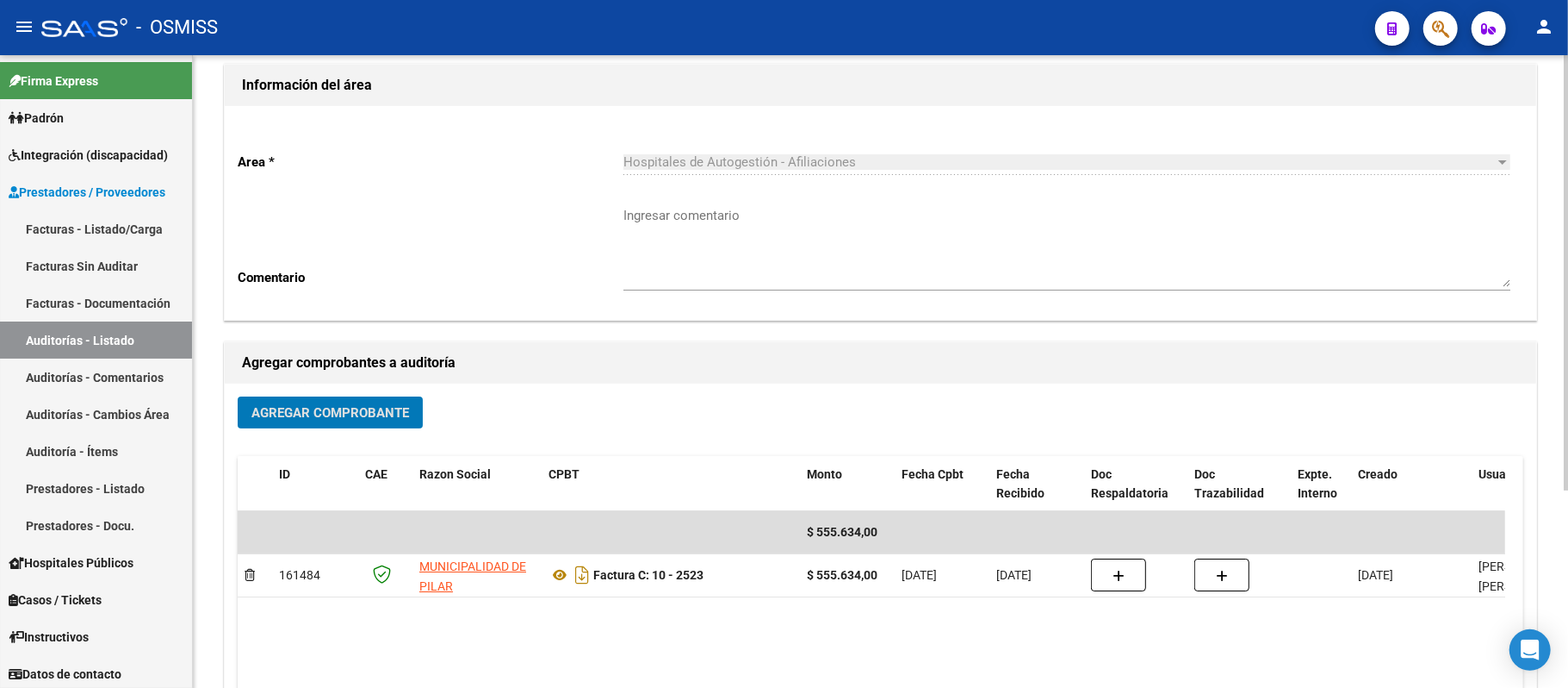
scroll to position [229, 0]
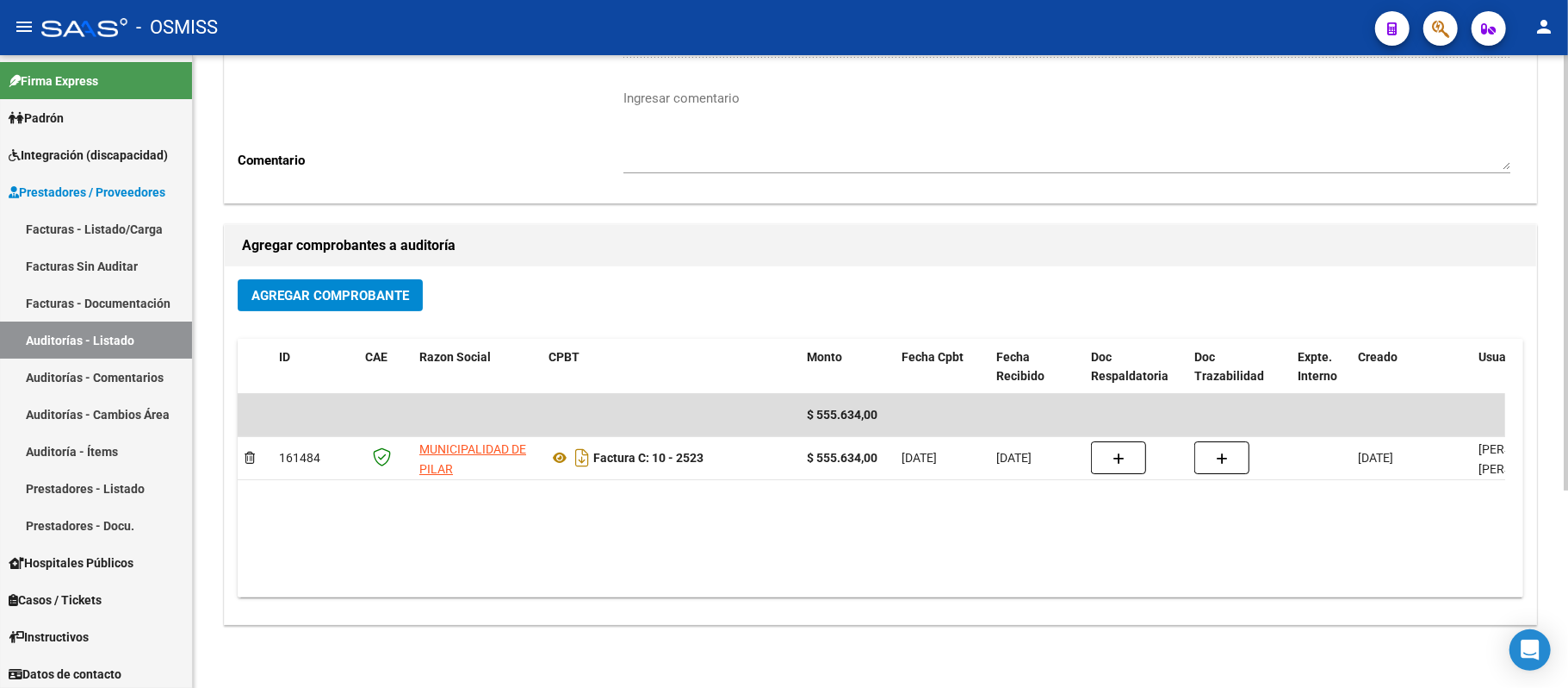
click at [642, 90] on textarea "Ingresar comentario" at bounding box center [1067, 129] width 887 height 81
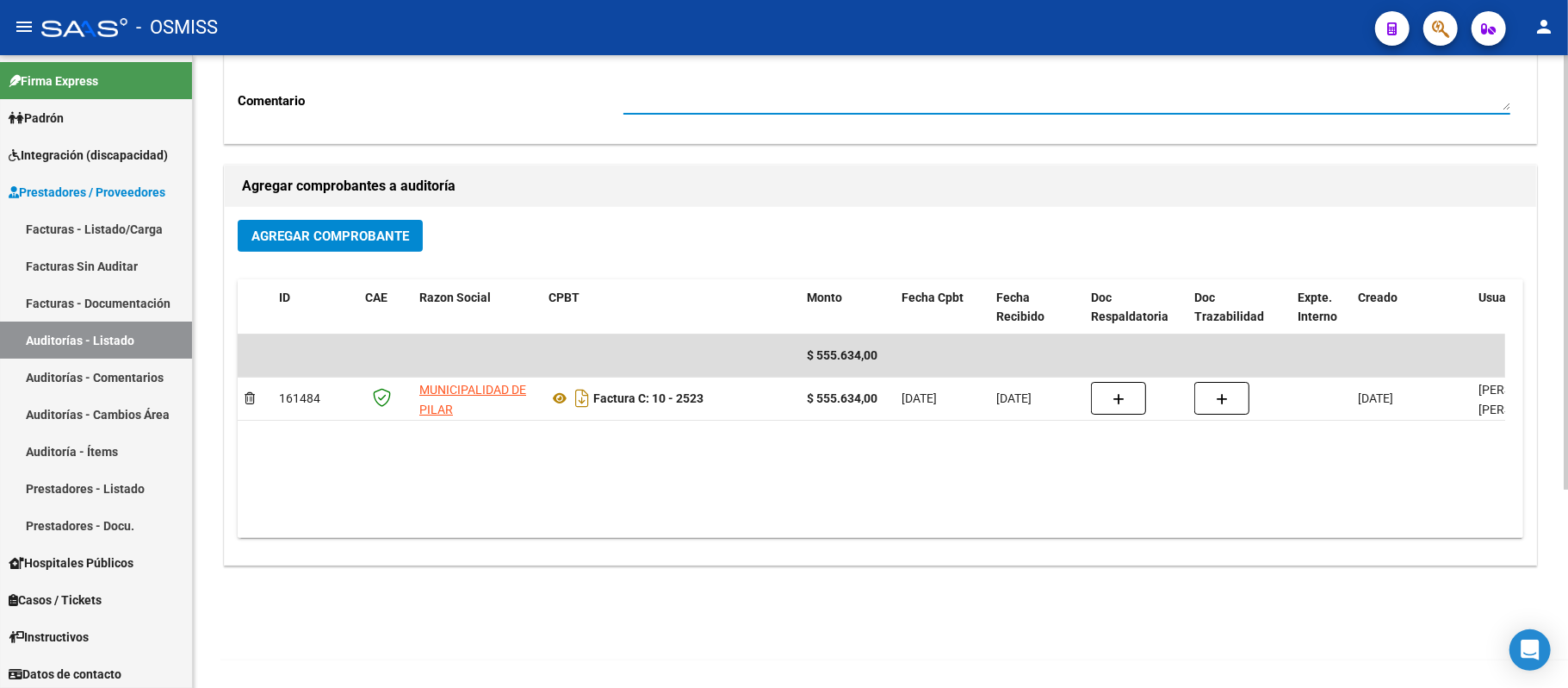
scroll to position [0, 0]
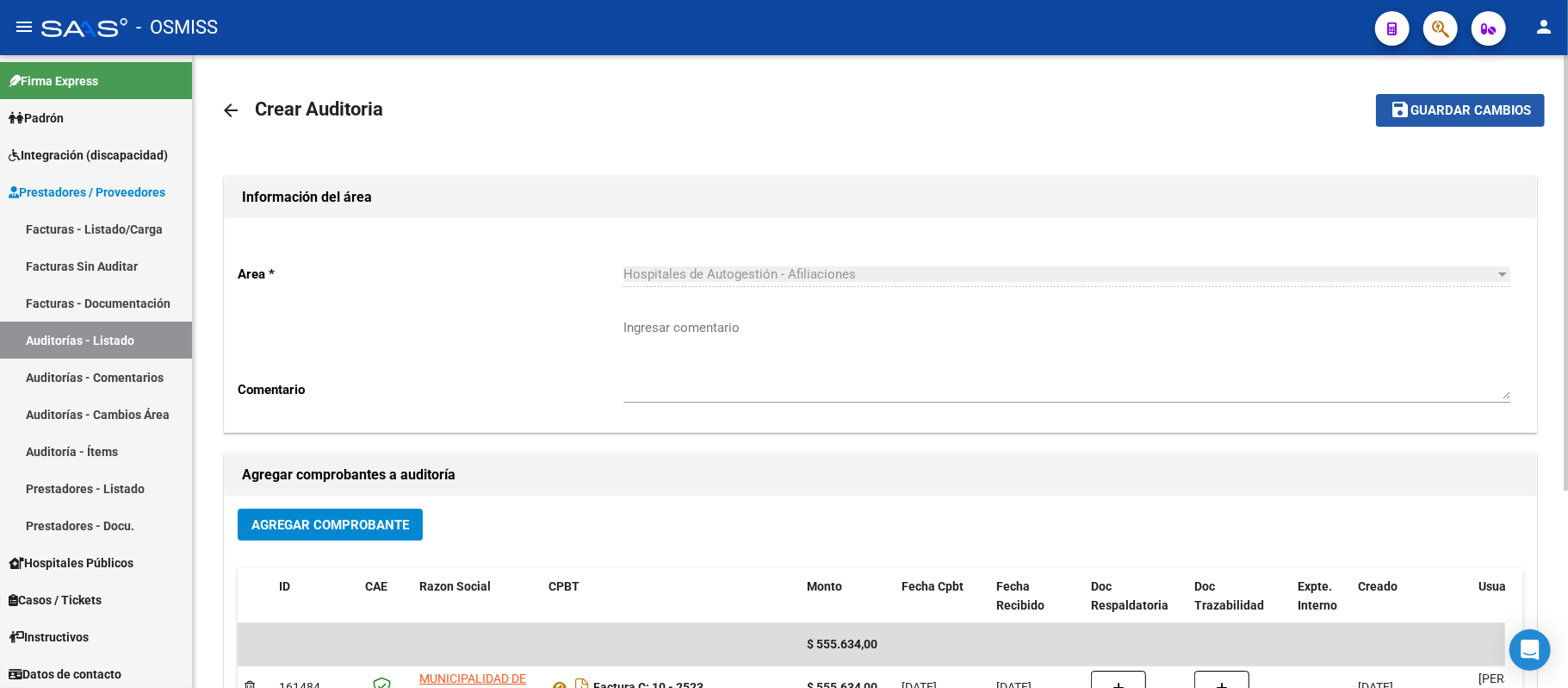
click at [642, 112] on span "Guardar cambios" at bounding box center [1471, 111] width 121 height 15
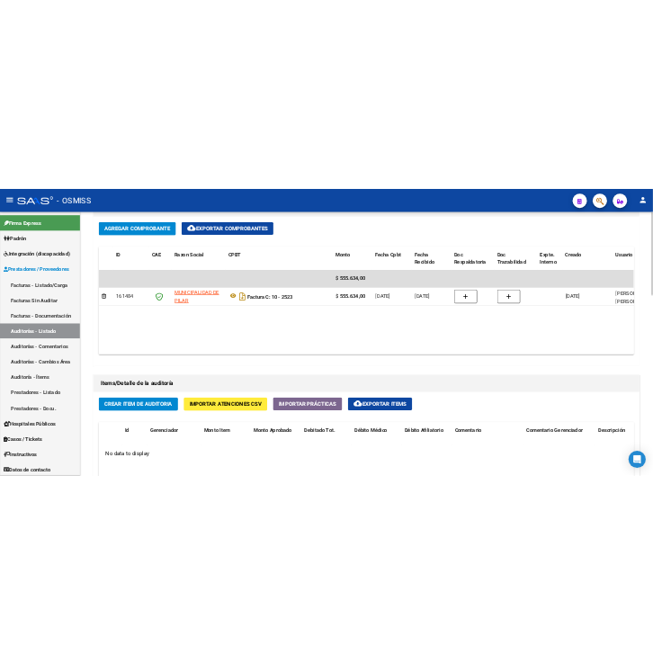
scroll to position [1079, 0]
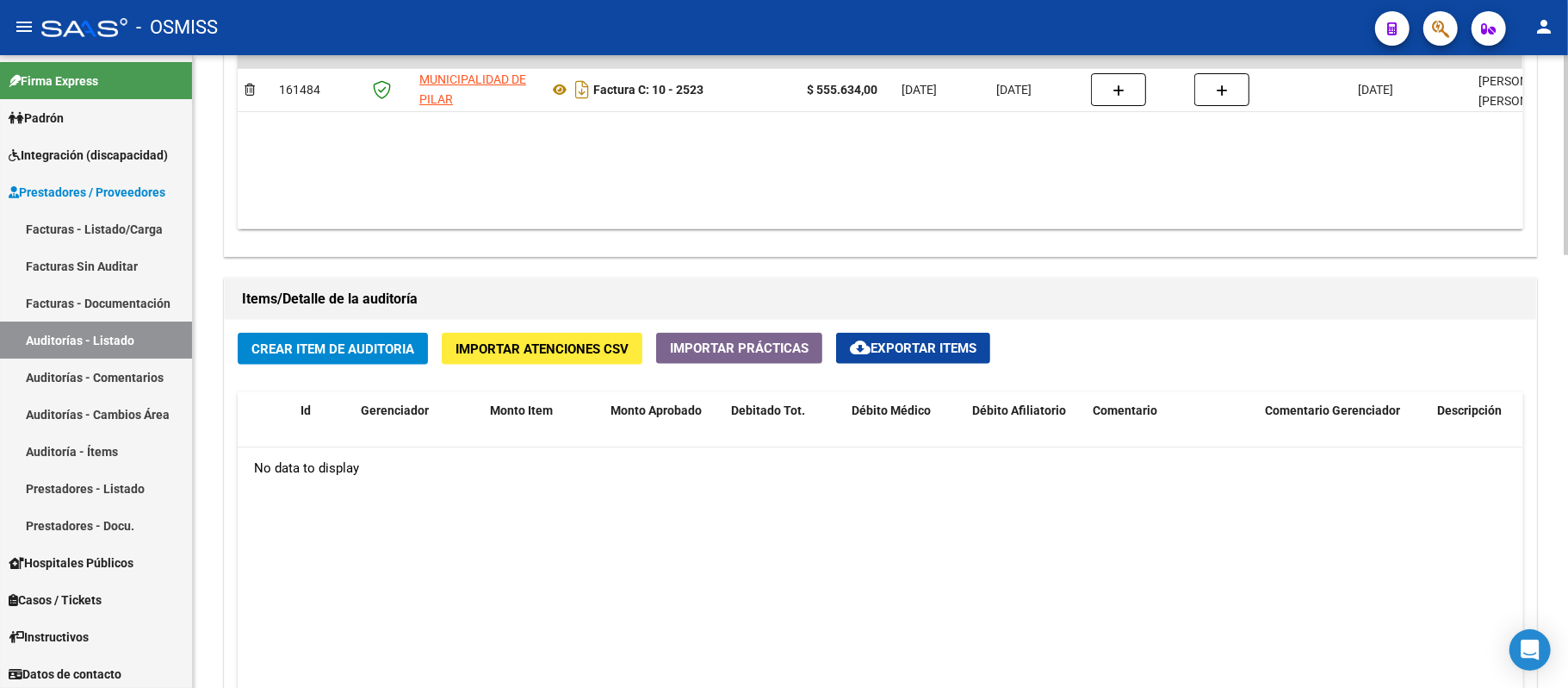
click at [371, 354] on span "Crear Item de Auditoria" at bounding box center [333, 349] width 163 height 15
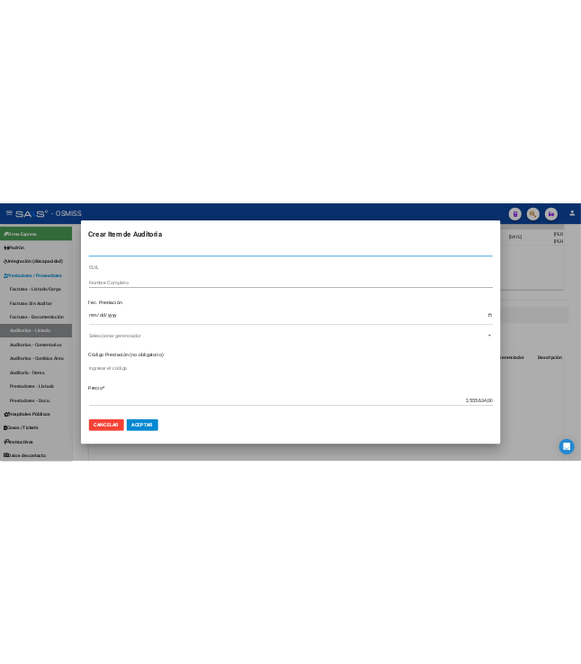
scroll to position [1031, 0]
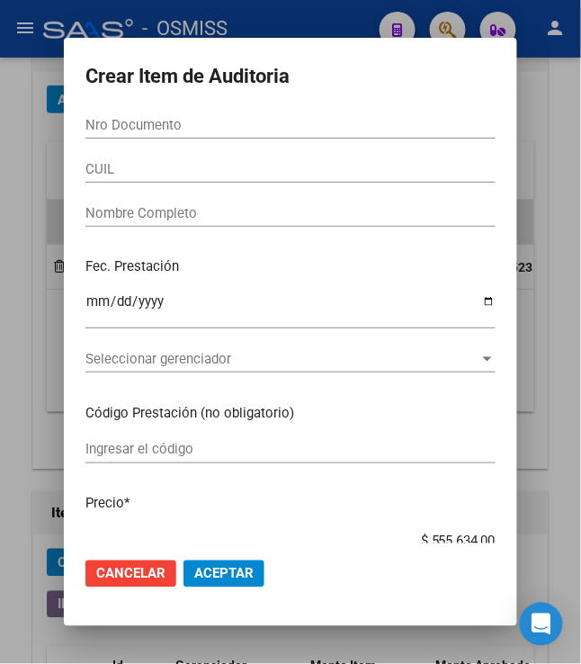
click at [102, 129] on input "Nro Documento" at bounding box center [290, 125] width 410 height 16
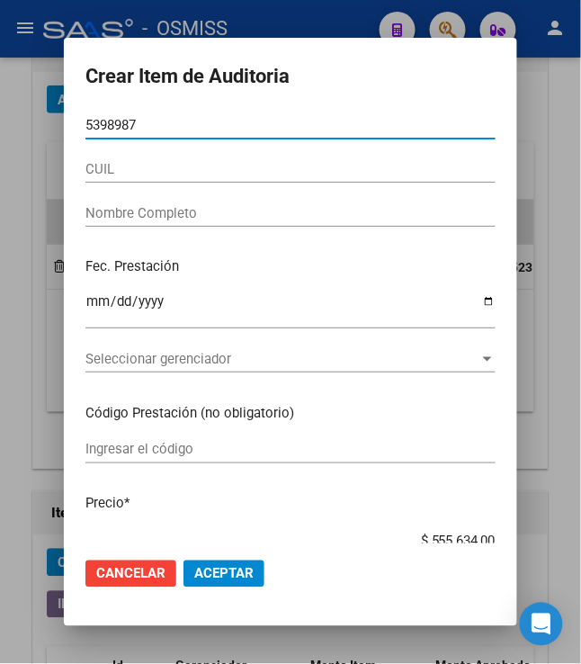
type input "53989872"
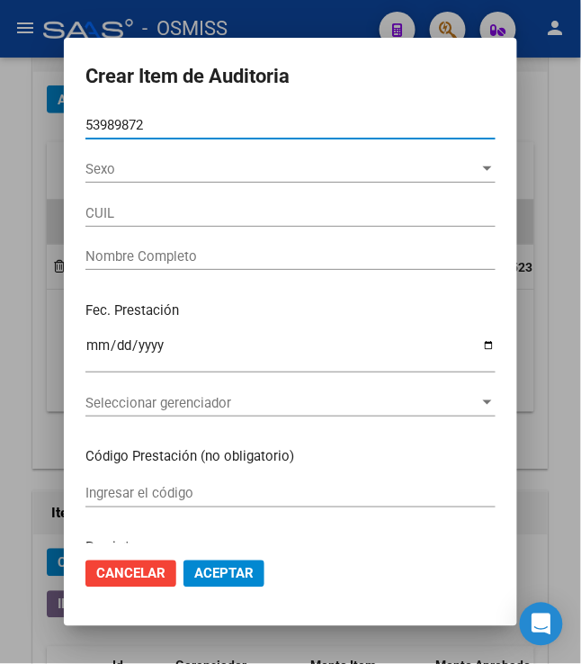
type input "27539898723"
type input "SOLIS YEGROS NABILA AILEN"
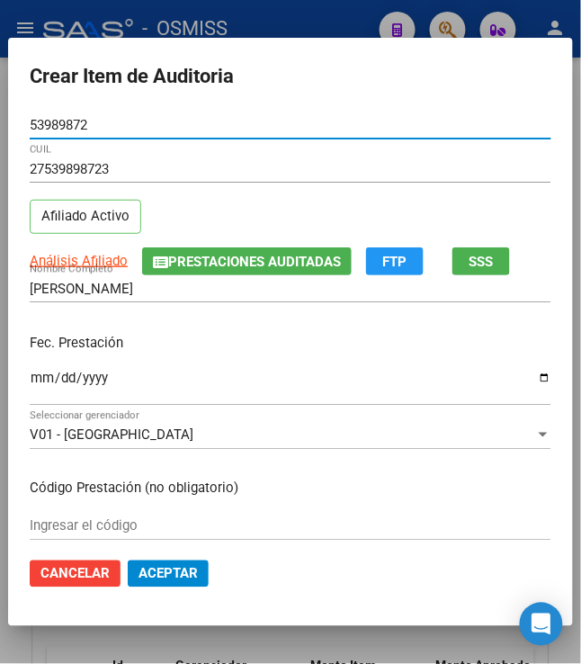
type input "53989872"
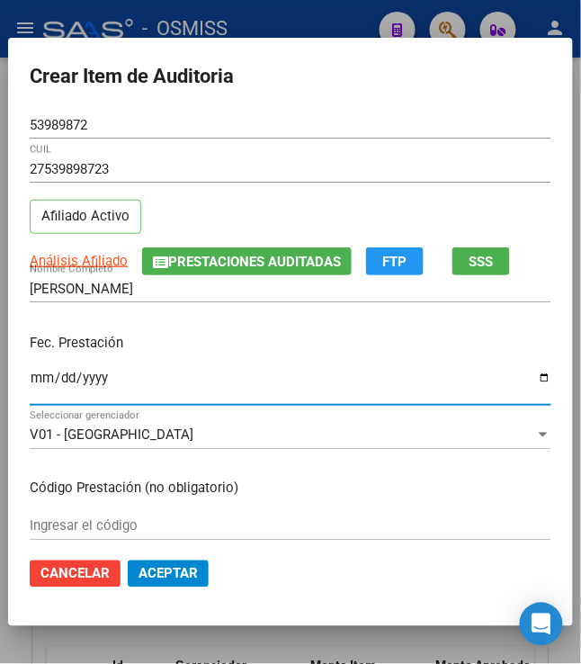
click at [30, 379] on input "Ingresar la fecha" at bounding box center [291, 384] width 522 height 29
type input "2025-02-07"
click at [271, 345] on p "Fec. Prestación" at bounding box center [291, 343] width 522 height 21
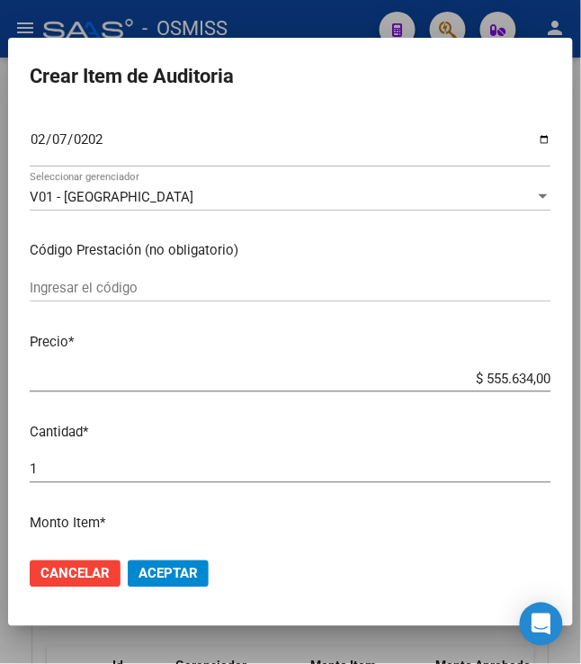
scroll to position [239, 0]
drag, startPoint x: 476, startPoint y: 376, endPoint x: 608, endPoint y: 369, distance: 132.4
click at [581, 369] on html "menu - OSMISS person Firma Express Padrón Padrón Ágil Análisis Afiliado Integra…" at bounding box center [290, 332] width 581 height 664
type input "$ 0,06"
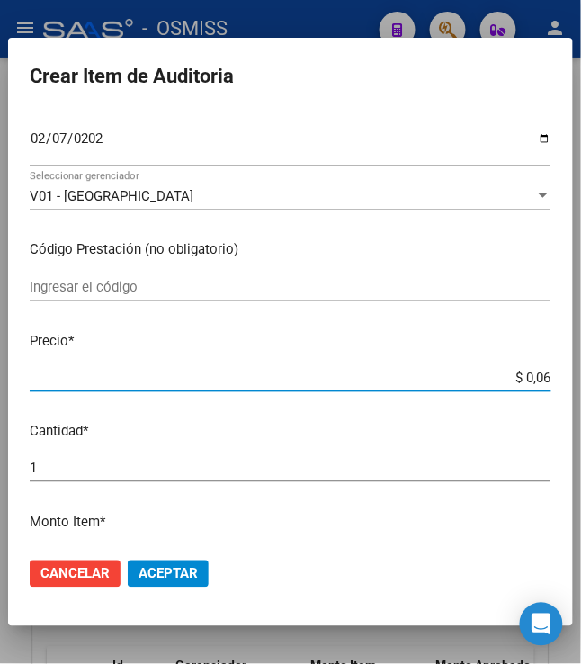
type input "$ 0,60"
type input "$ 6,08"
type input "$ 60,80"
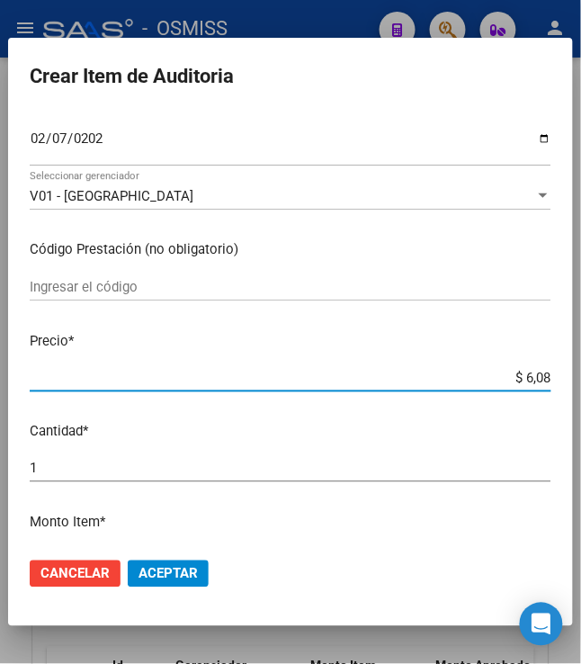
type input "$ 60,80"
type input "$ 608,00"
type input "$ 6.080,00"
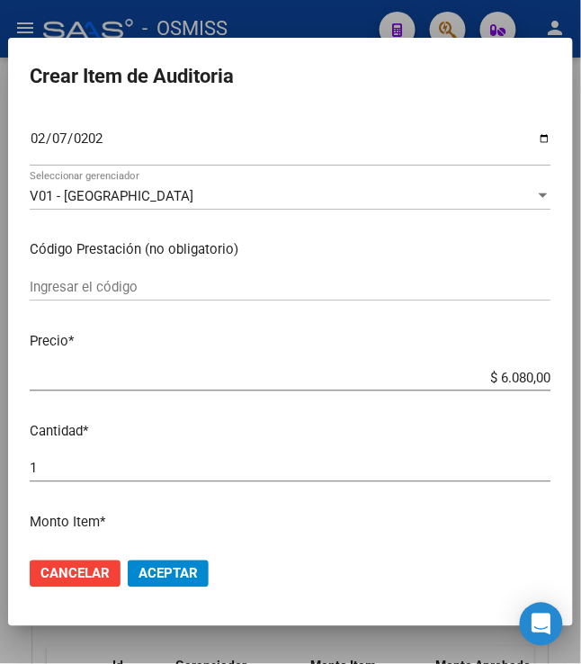
click at [162, 566] on span "Aceptar" at bounding box center [167, 574] width 59 height 16
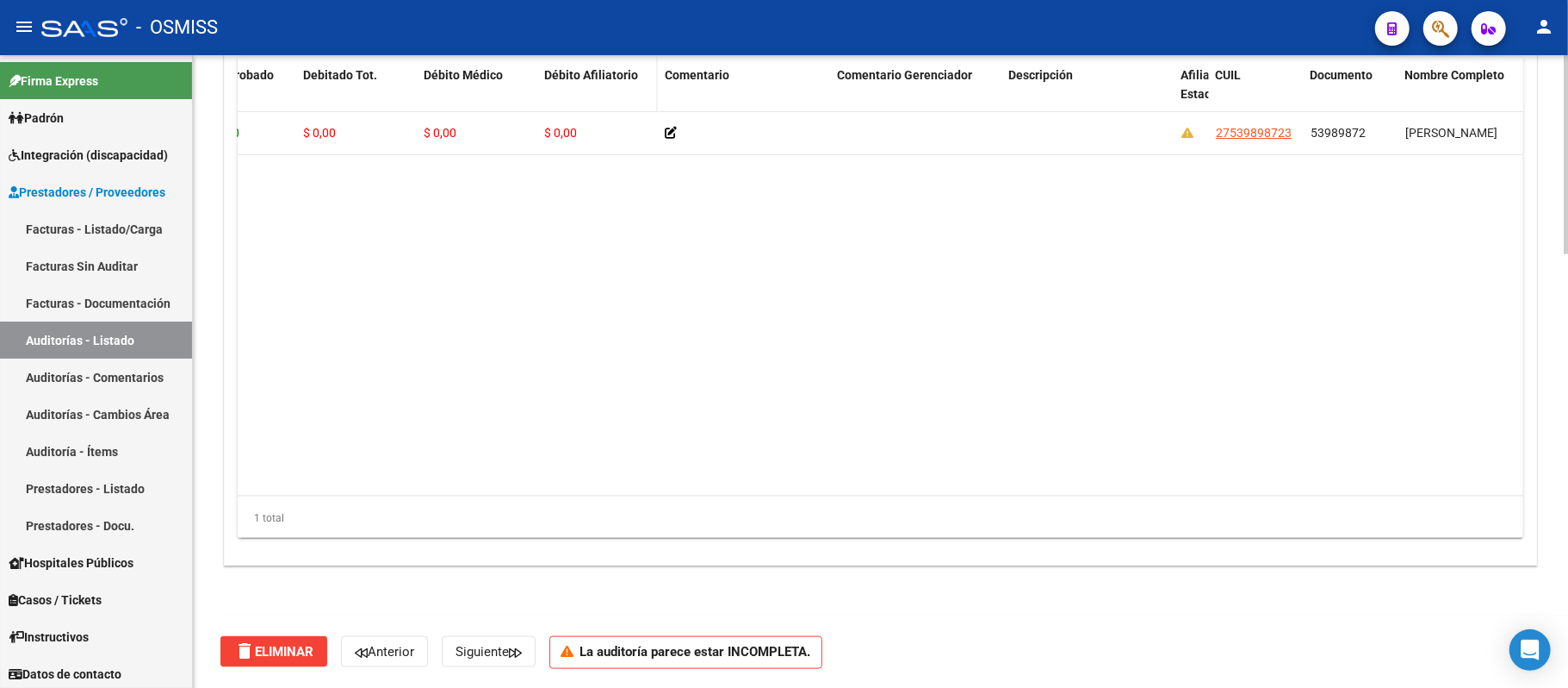
scroll to position [1338, 0]
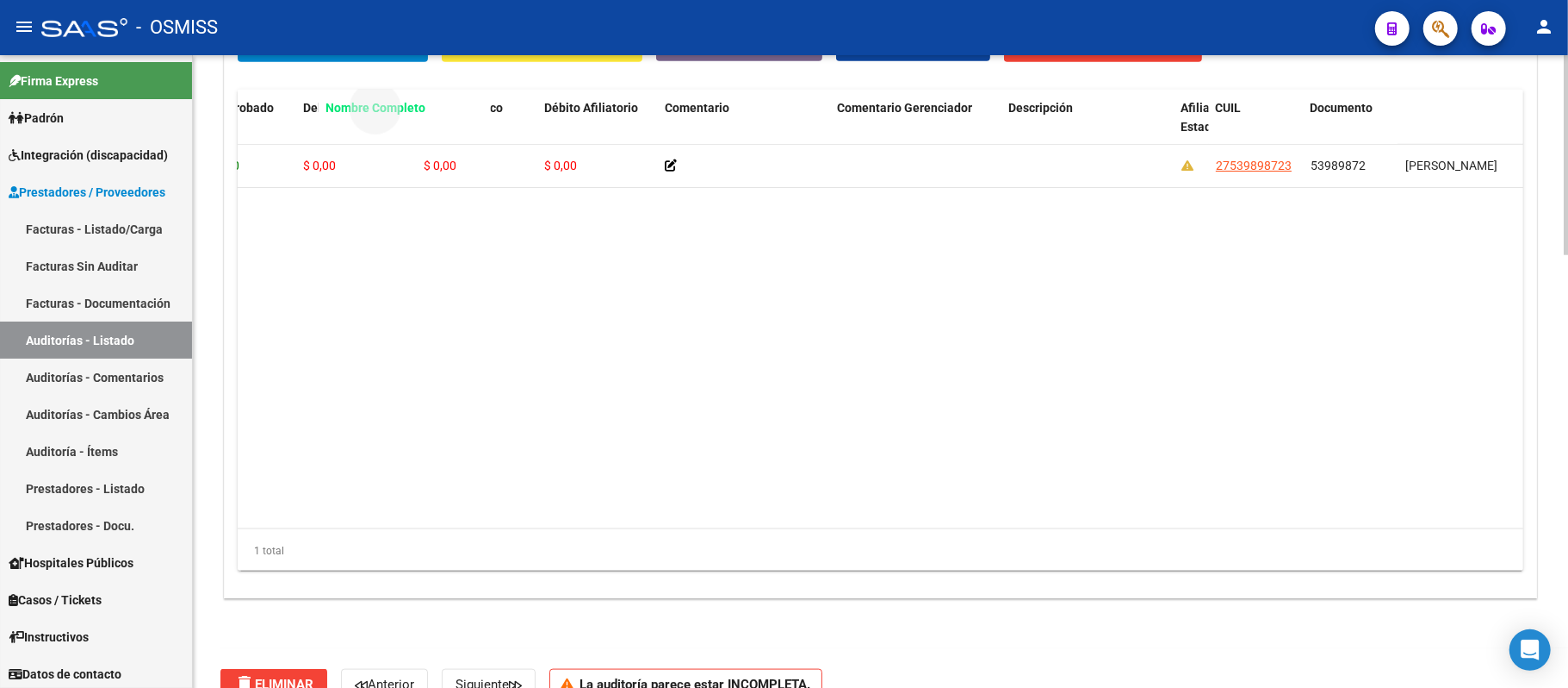
drag, startPoint x: 1435, startPoint y: 78, endPoint x: 354, endPoint y: 139, distance: 1082.7
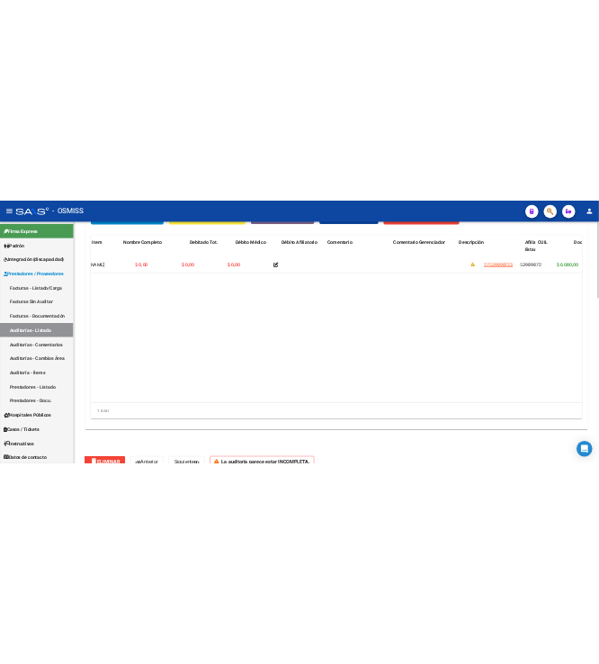
scroll to position [0, 0]
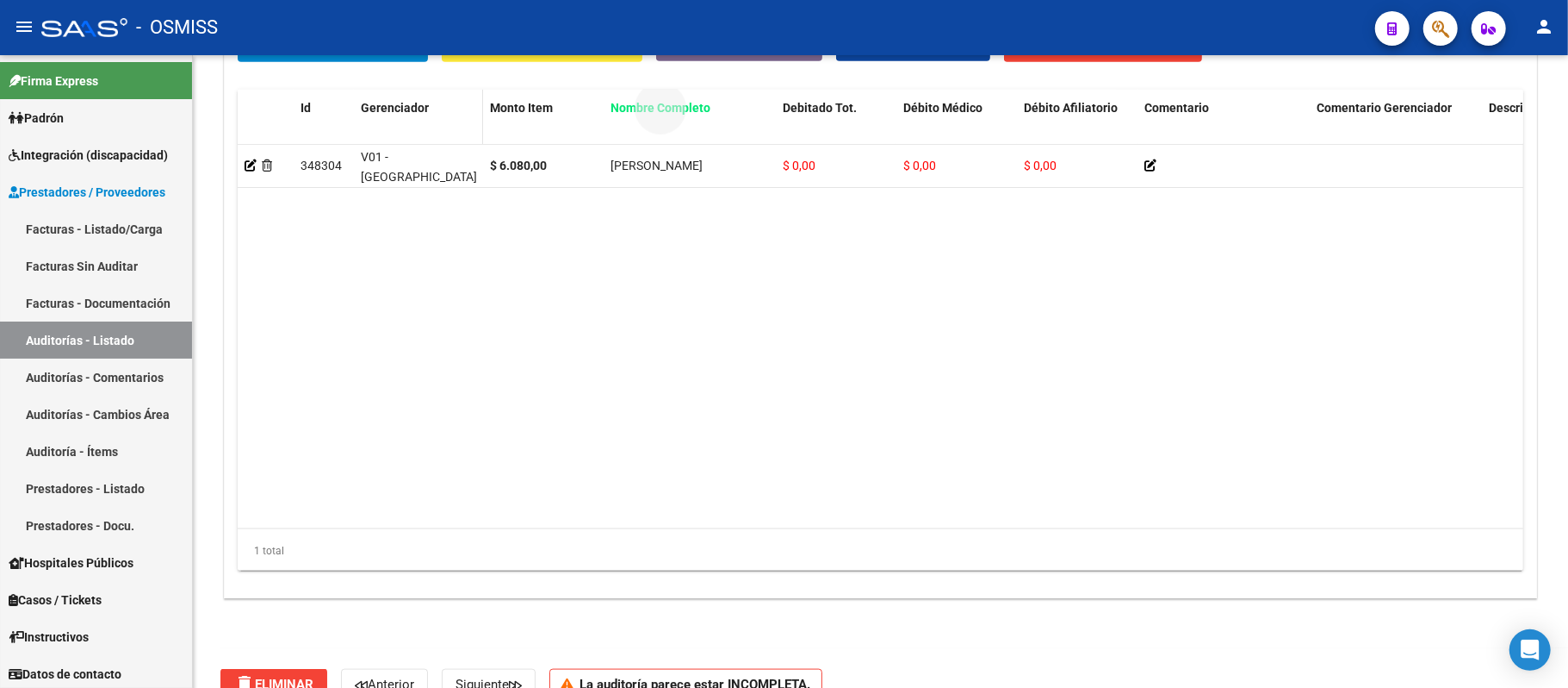
drag, startPoint x: 663, startPoint y: 104, endPoint x: 390, endPoint y: 110, distance: 273.1
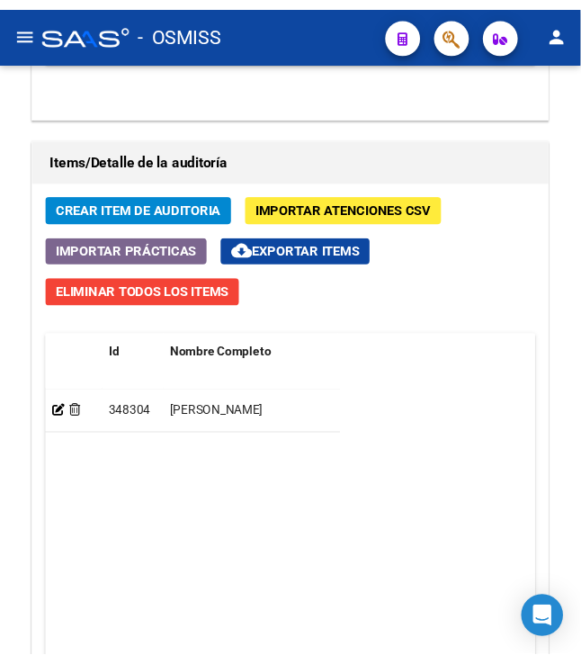
scroll to position [1623, 0]
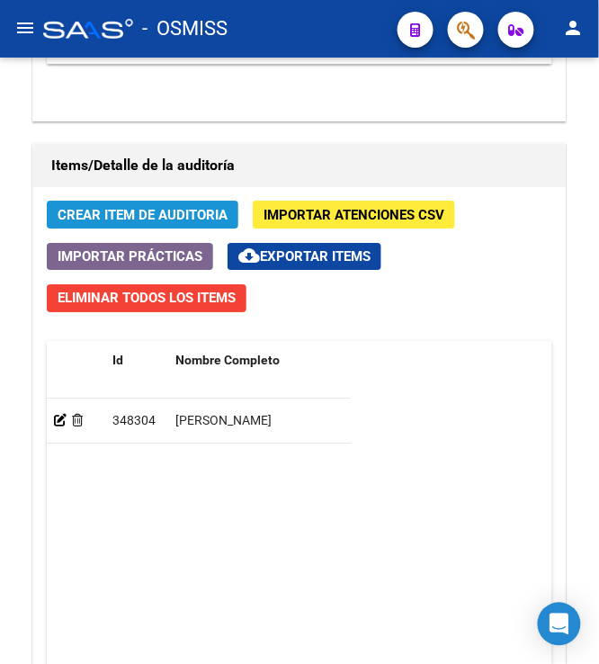
click at [98, 209] on span "Crear Item de Auditoria" at bounding box center [143, 215] width 170 height 16
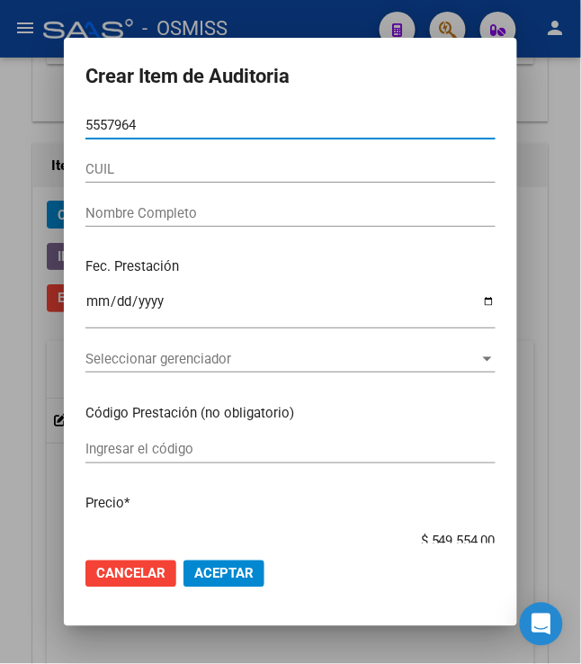
type input "55579645"
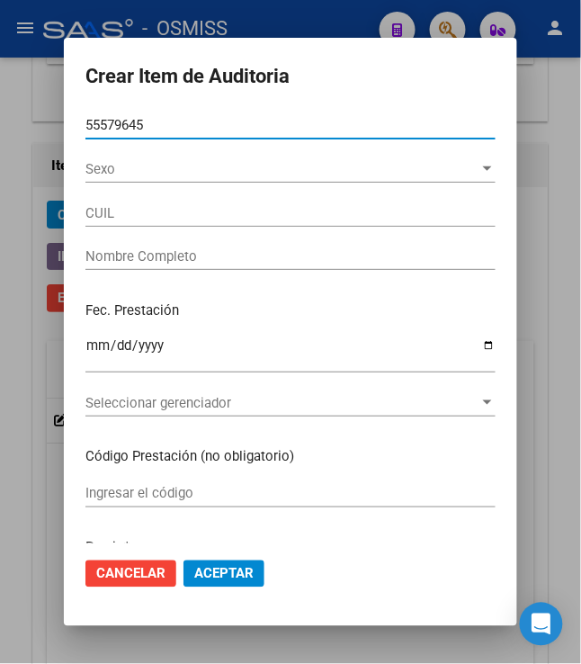
type input "20555796456"
type input "GONZALEZ SANTINO EZEQUIEL"
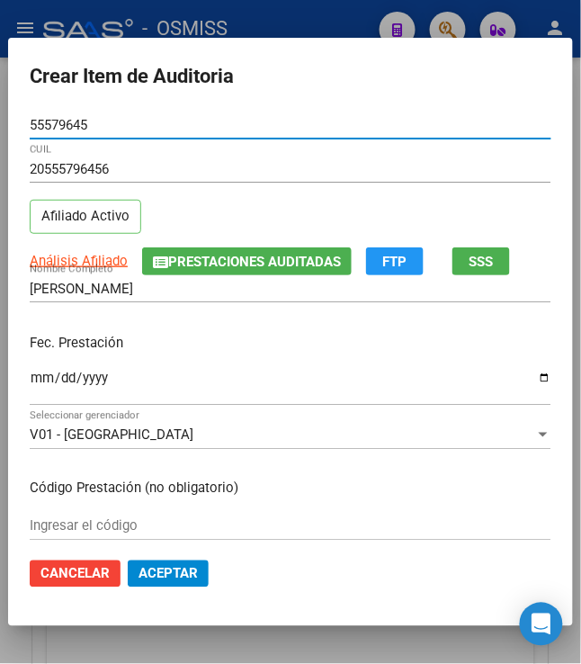
type input "55579645"
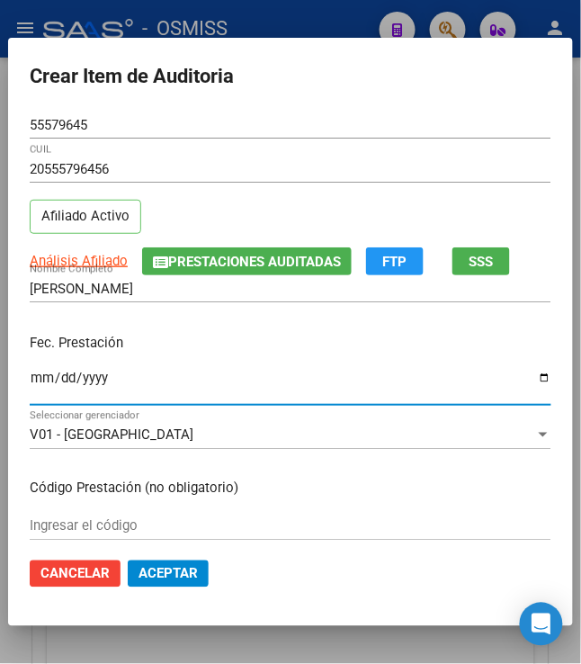
click at [36, 376] on input "Ingresar la fecha" at bounding box center [291, 384] width 522 height 29
type input "2025-02-11"
click at [282, 328] on div "Fec. Prestación 2025-02-11 Ingresar la fecha" at bounding box center [291, 370] width 522 height 103
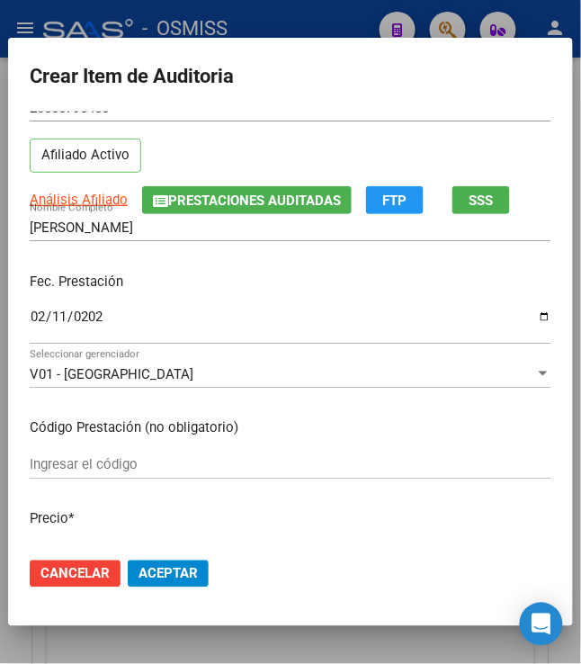
scroll to position [120, 0]
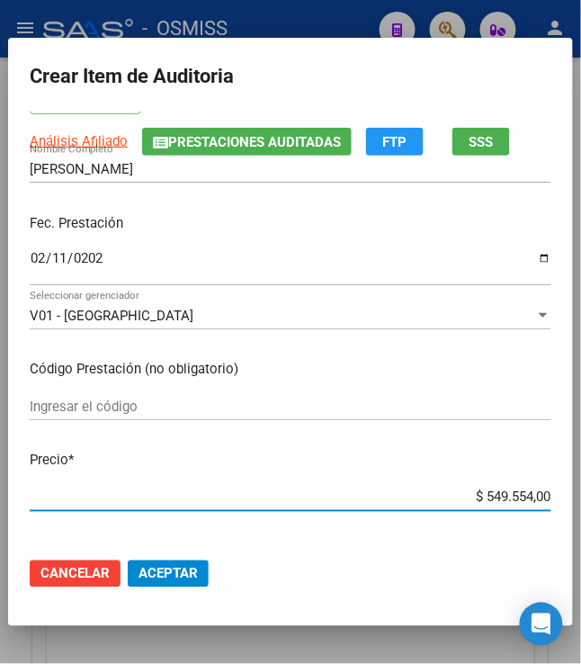
drag, startPoint x: 482, startPoint y: 493, endPoint x: 559, endPoint y: 490, distance: 77.4
click at [559, 490] on mat-dialog-content "55579645 Nro Documento 20555796456 CUIL Afiliado Activo Análisis Afiliado Prest…" at bounding box center [290, 328] width 565 height 432
type input "$ 0,06"
type input "$ 0,67"
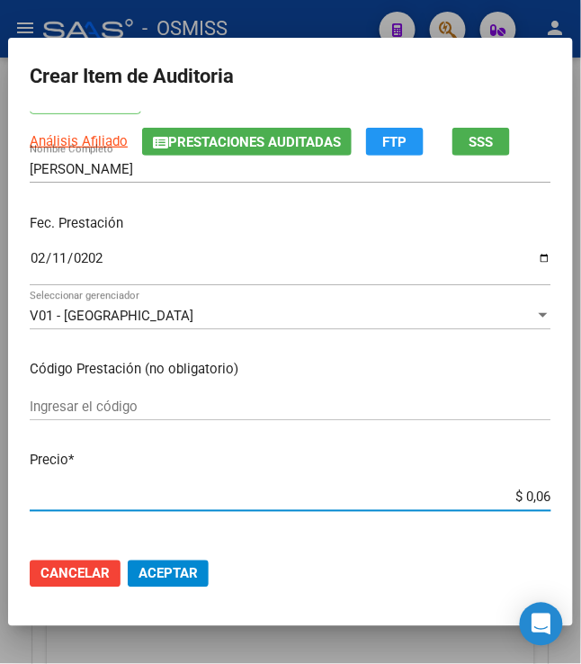
type input "$ 0,67"
type input "$ 67,80"
type input "$ 678,00"
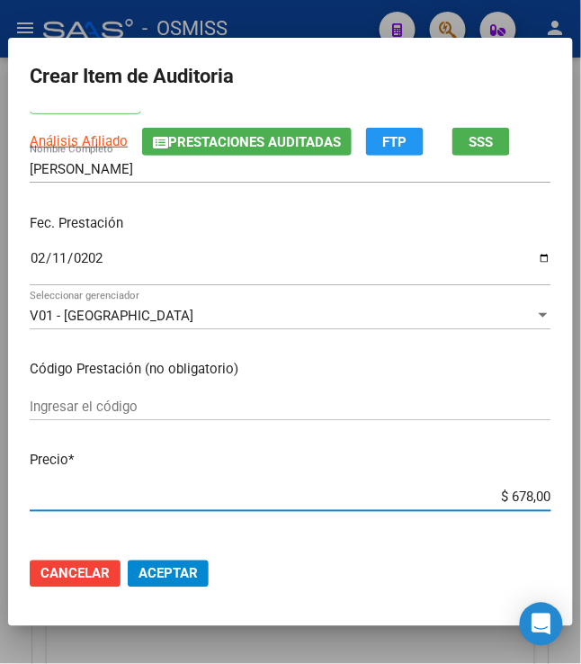
type input "$ 6.780,00"
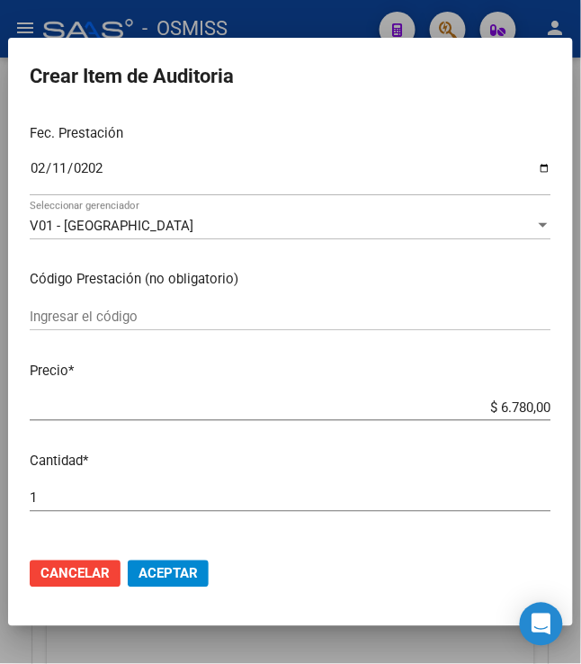
scroll to position [360, 0]
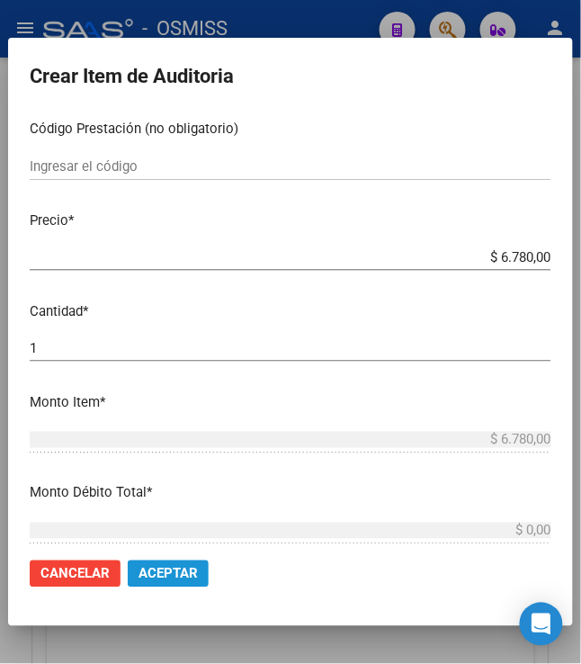
click at [182, 567] on span "Aceptar" at bounding box center [167, 574] width 59 height 16
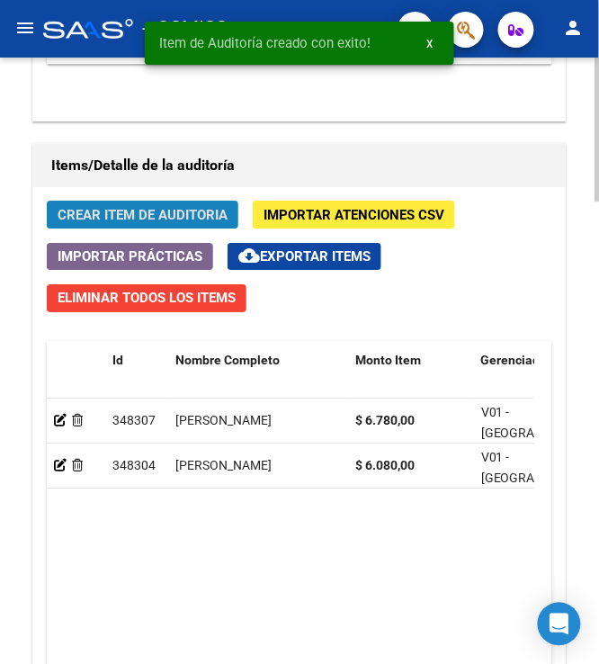
click at [128, 228] on button "Crear Item de Auditoria" at bounding box center [143, 215] width 192 height 28
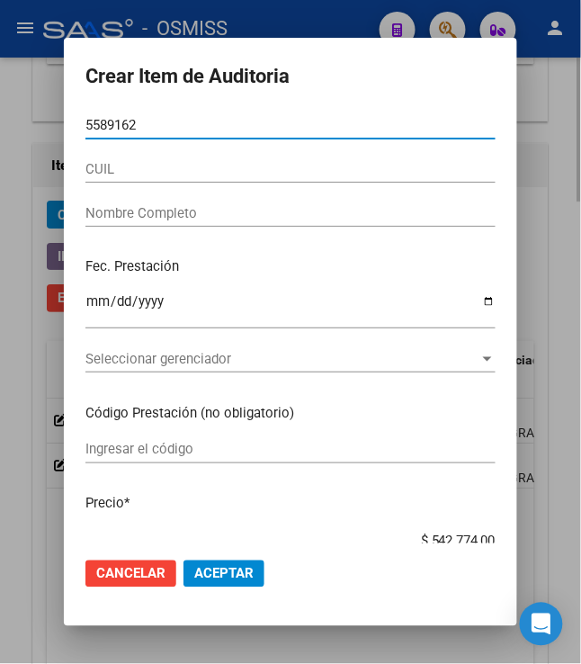
type input "55891625"
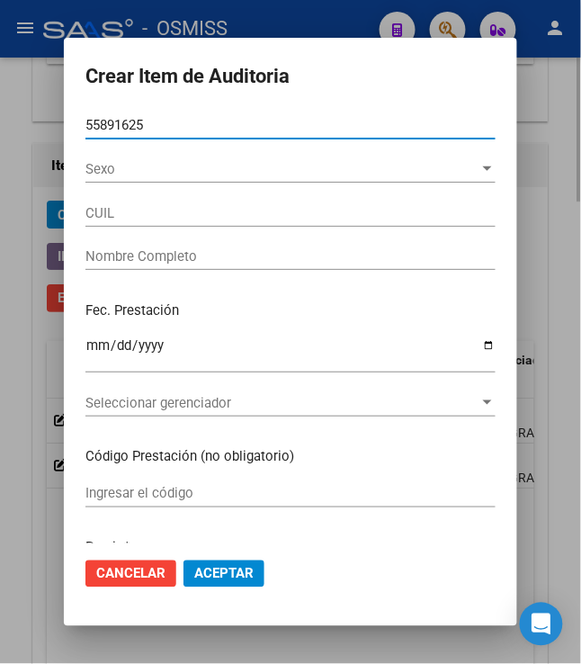
type input "20558916258"
type input "GUERRA ERIK ROMEO"
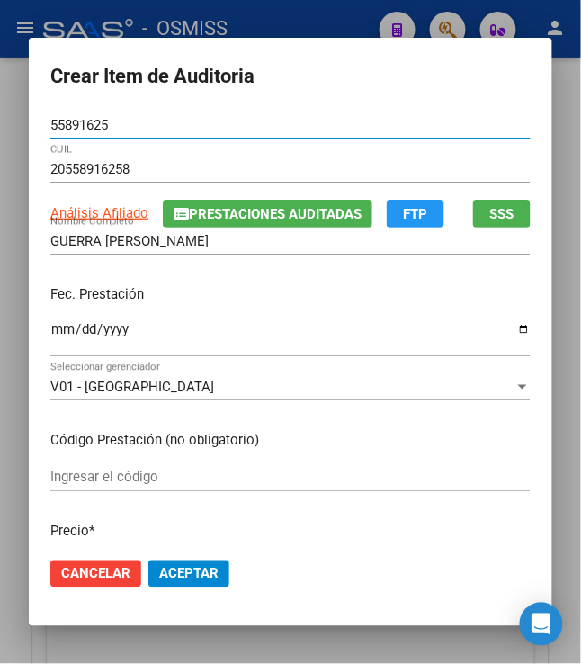
type input "55891625"
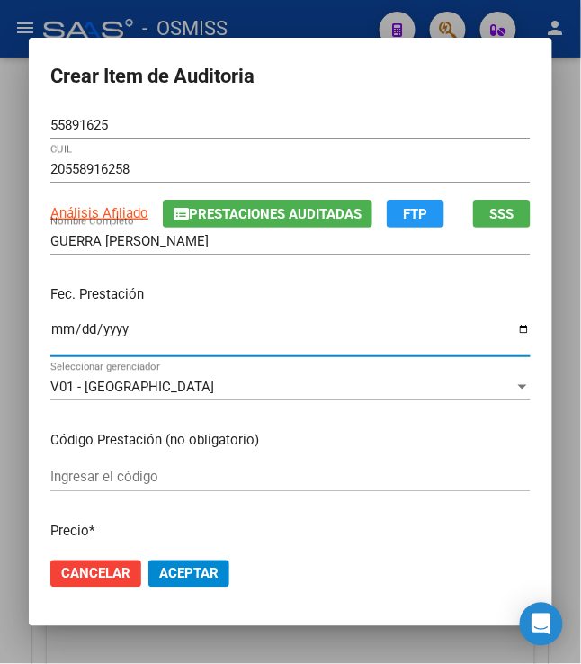
click at [50, 335] on input "Ingresar la fecha" at bounding box center [290, 336] width 480 height 29
type input "2025-02-12"
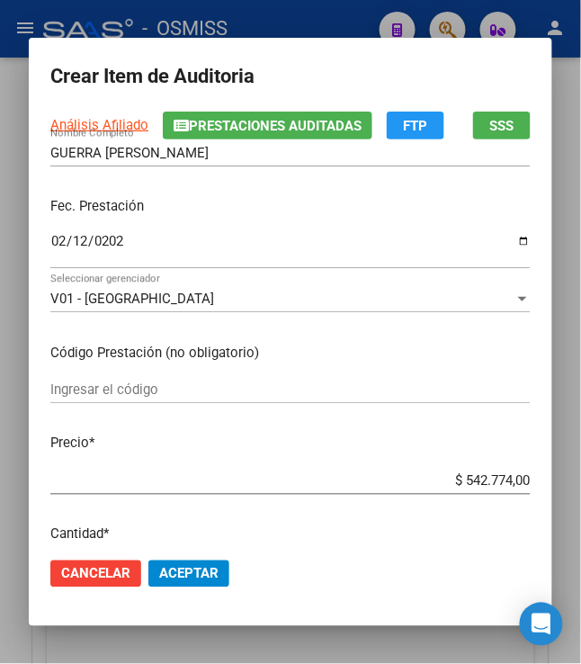
scroll to position [120, 0]
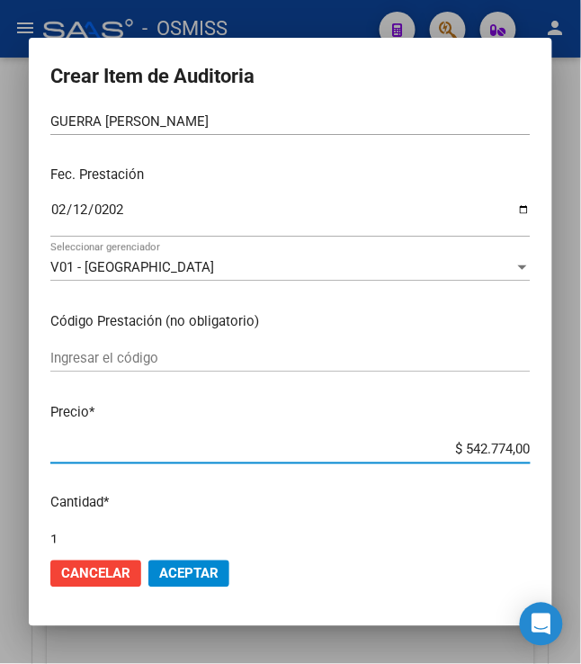
drag, startPoint x: 457, startPoint y: 453, endPoint x: 598, endPoint y: 399, distance: 151.1
click at [581, 408] on html "menu - OSMISS person Firma Express Padrón Padrón Ágil Análisis Afiliado Integra…" at bounding box center [290, 332] width 581 height 664
type input "$ 0,05"
type input "$ 0,50"
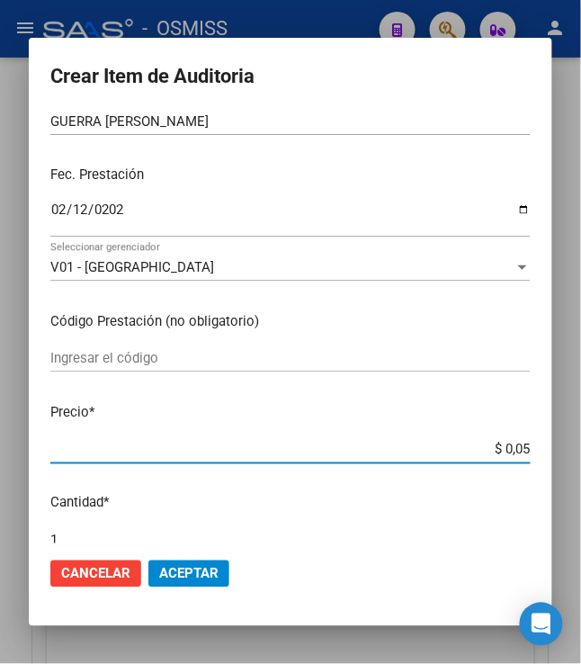
type input "$ 0,50"
type input "$ 5,09"
type input "$ 0,50"
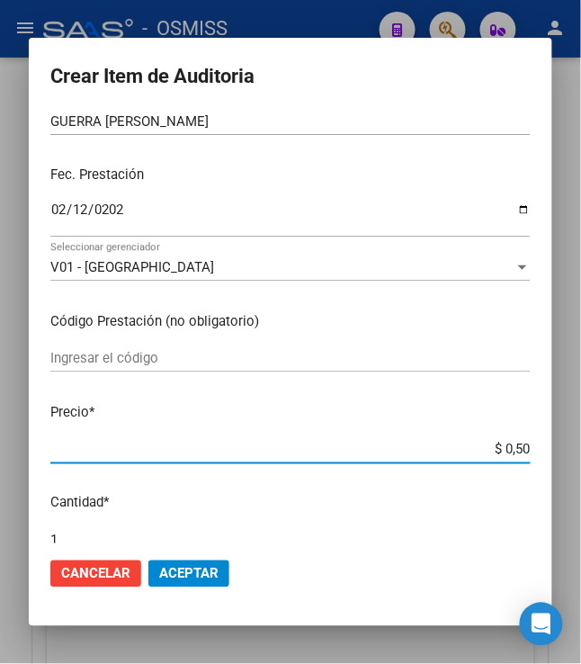
type input "$ 0,05"
type input "$ 0,06"
type input "$ 0,60"
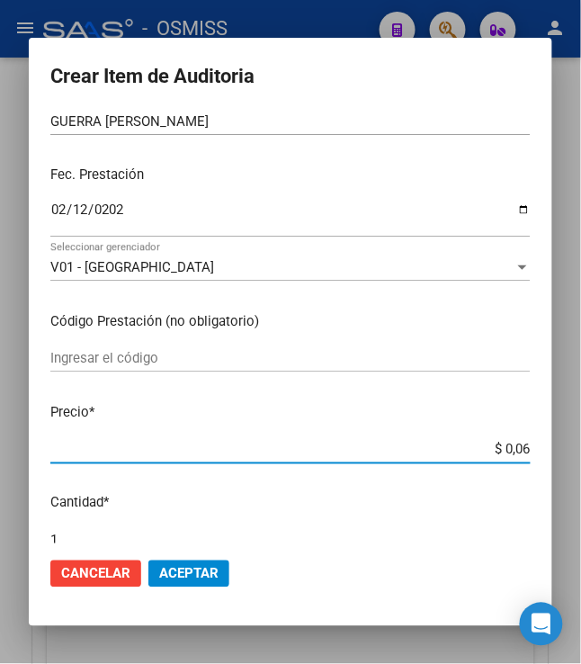
type input "$ 0,60"
type input "$ 6,08"
type input "$ 60,80"
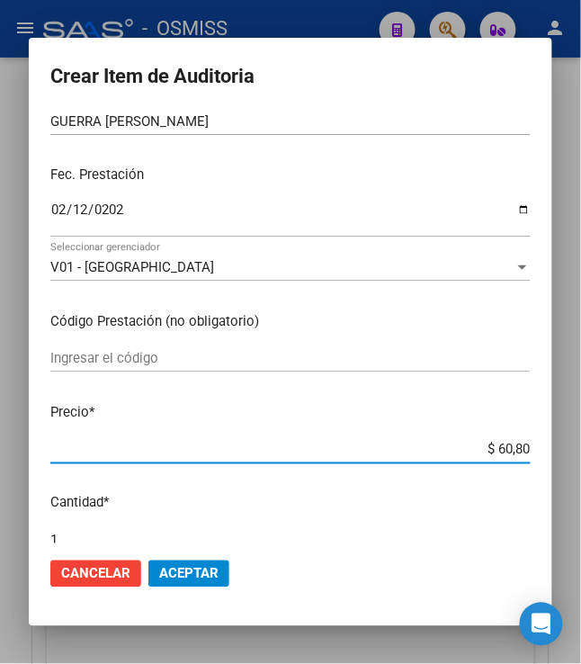
type input "$ 608,00"
type input "$ 6.080,00"
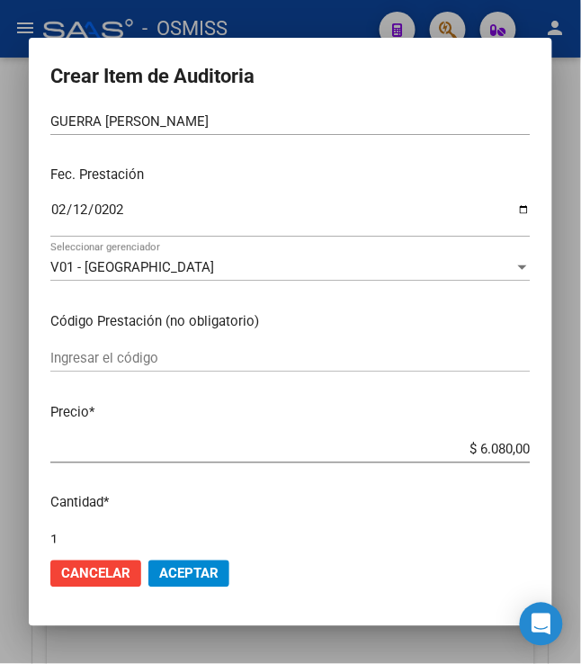
click at [181, 569] on span "Aceptar" at bounding box center [188, 574] width 59 height 16
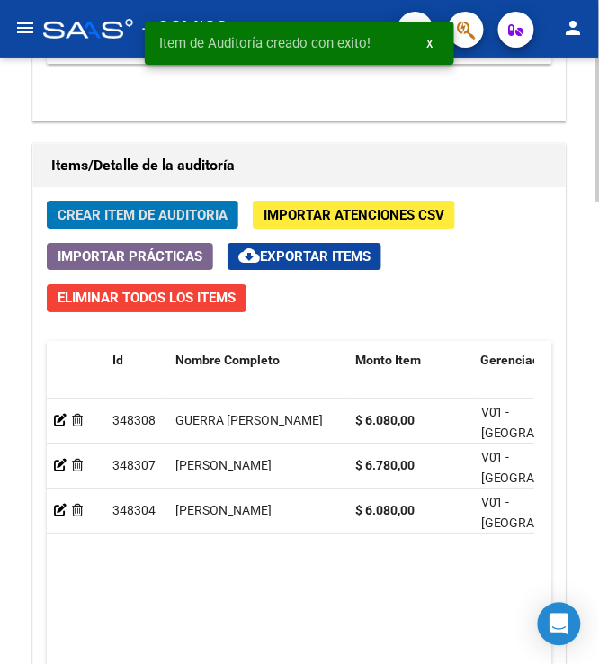
click at [123, 217] on span "Crear Item de Auditoria" at bounding box center [143, 215] width 170 height 16
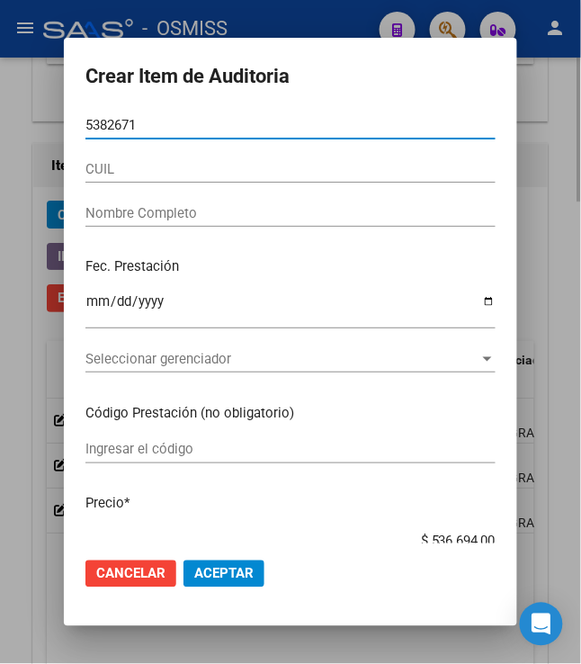
type input "53826717"
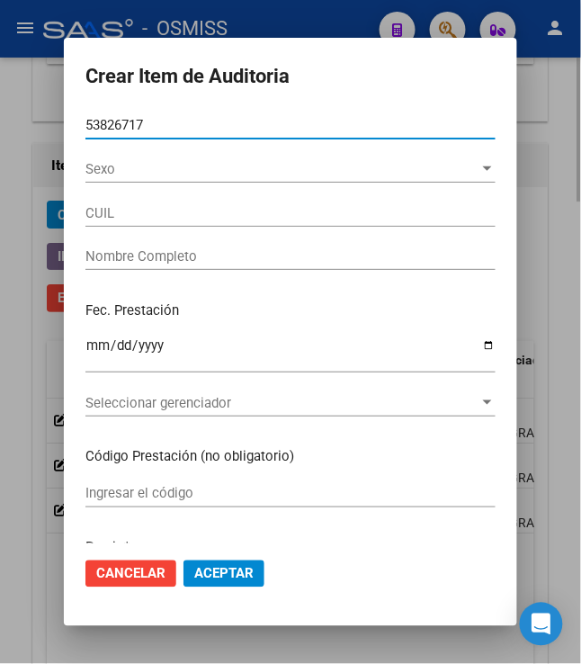
type input "20538267172"
type input "GOMEZ LOPEZ ISMAEL VALENTINO"
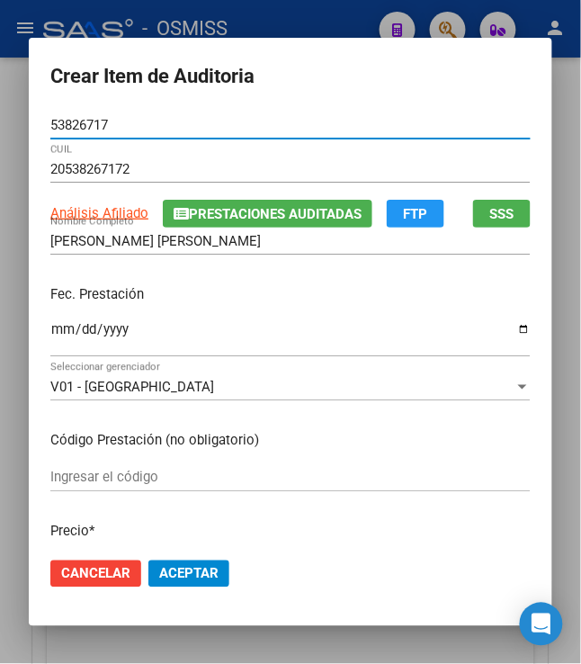
type input "53826717"
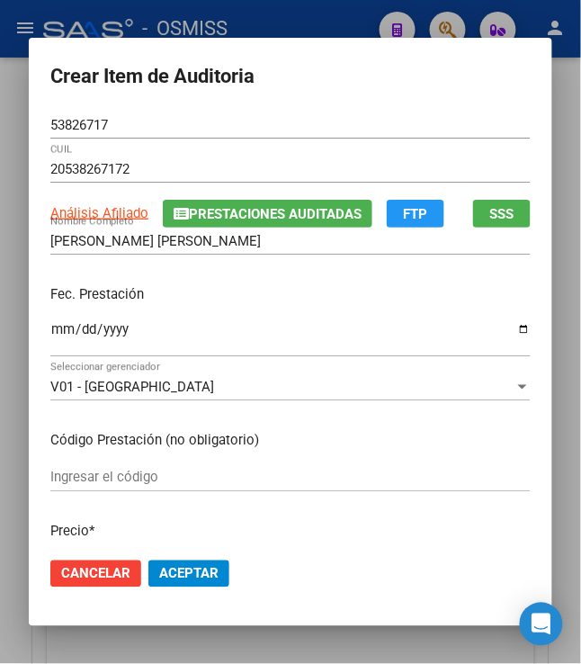
click at [270, 320] on div "Ingresar la fecha" at bounding box center [290, 337] width 480 height 39
click at [54, 333] on input "Ingresar la fecha" at bounding box center [290, 336] width 480 height 29
type input "2025-02-13"
click at [239, 291] on p "Fec. Prestación" at bounding box center [290, 294] width 480 height 21
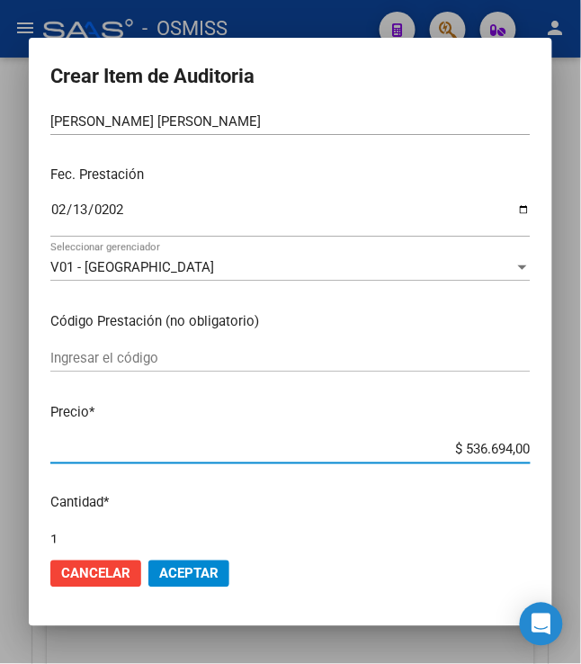
drag, startPoint x: 454, startPoint y: 447, endPoint x: 608, endPoint y: 439, distance: 154.0
click at [581, 439] on html "menu - OSMISS person Firma Express Padrón Padrón Ágil Análisis Afiliado Integra…" at bounding box center [290, 332] width 581 height 664
type input "$ 0,06"
type input "$ 0,60"
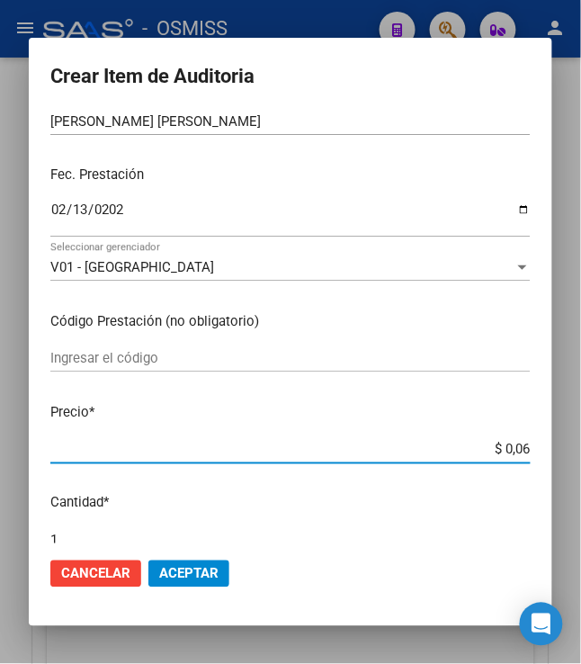
type input "$ 0,60"
type input "$ 6,08"
type input "$ 60,80"
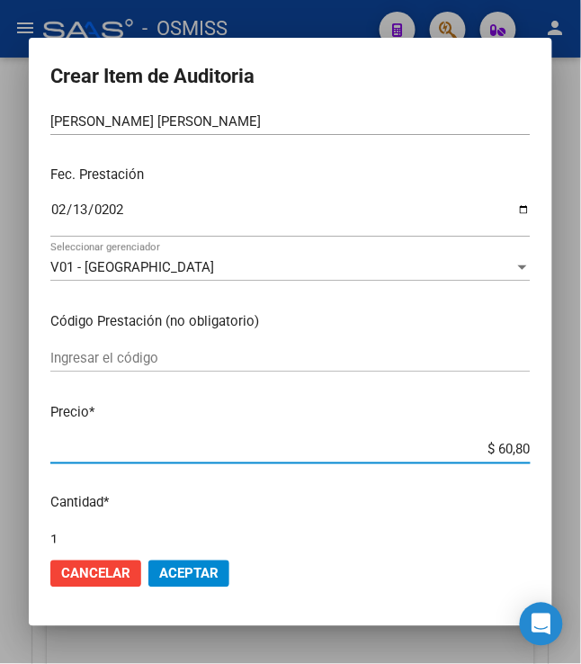
type input "$ 608,00"
type input "$ 6.080,00"
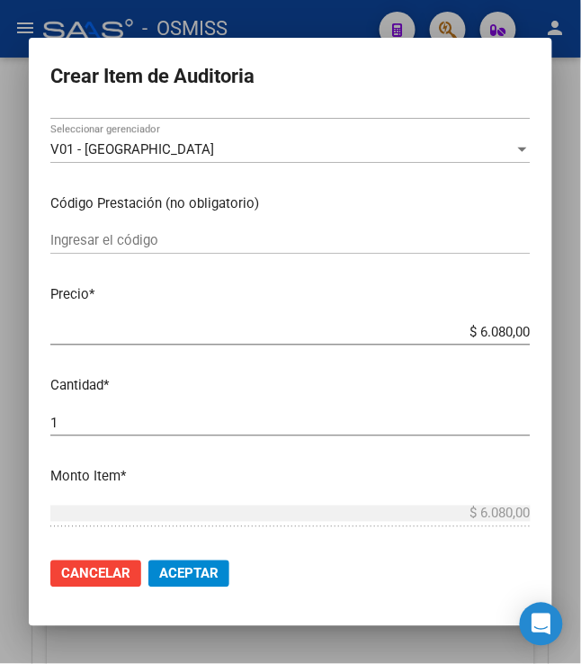
scroll to position [239, 0]
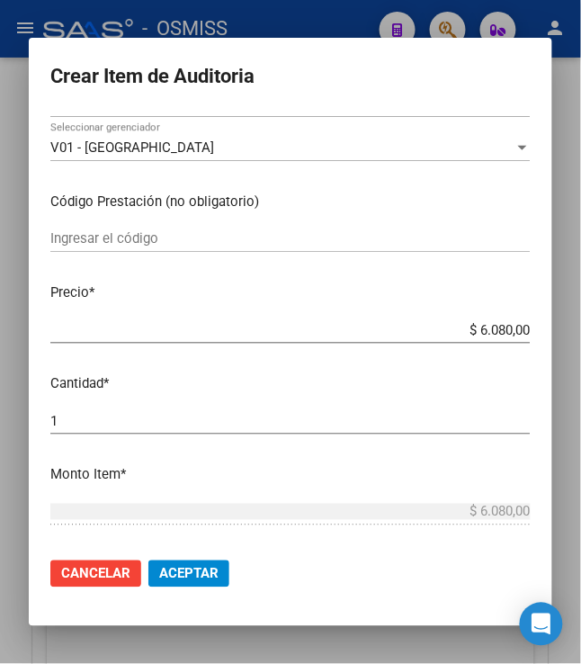
click at [192, 569] on span "Aceptar" at bounding box center [188, 574] width 59 height 16
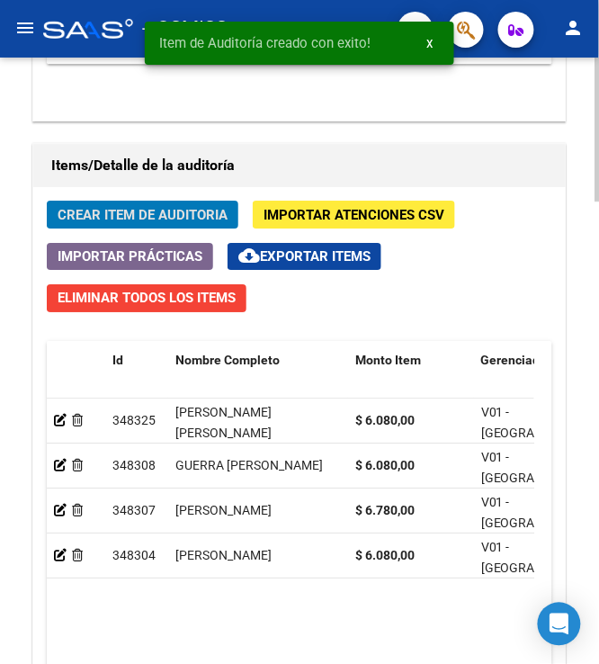
click at [109, 235] on div "Crear Item de Auditoria Importar Atenciones CSV Importar Prácticas cloud_downlo…" at bounding box center [299, 524] width 532 height 675
click at [109, 223] on span "Crear Item de Auditoria" at bounding box center [143, 215] width 170 height 16
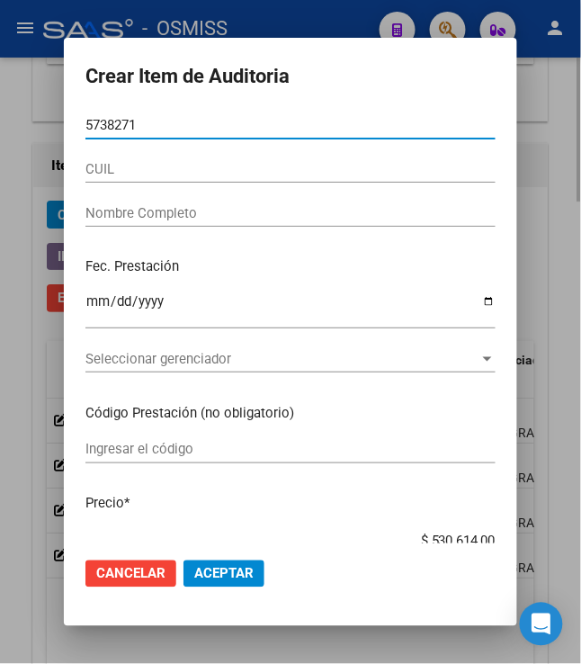
type input "57382718"
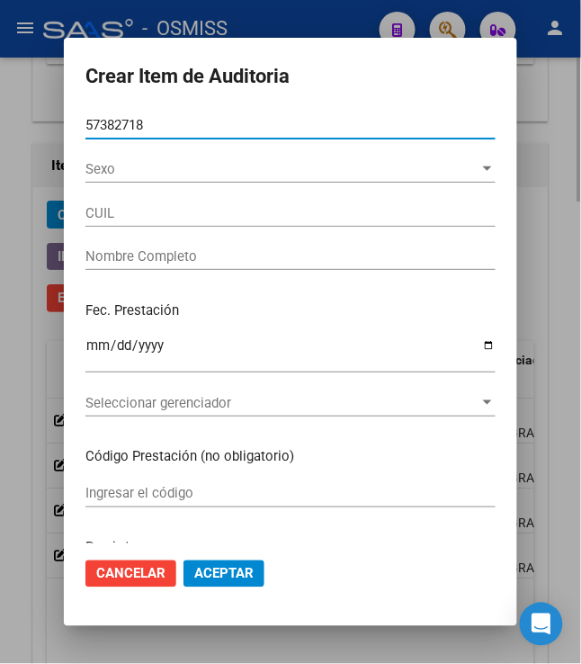
type input "20573827180"
type input "VERA URIEL ROMEO"
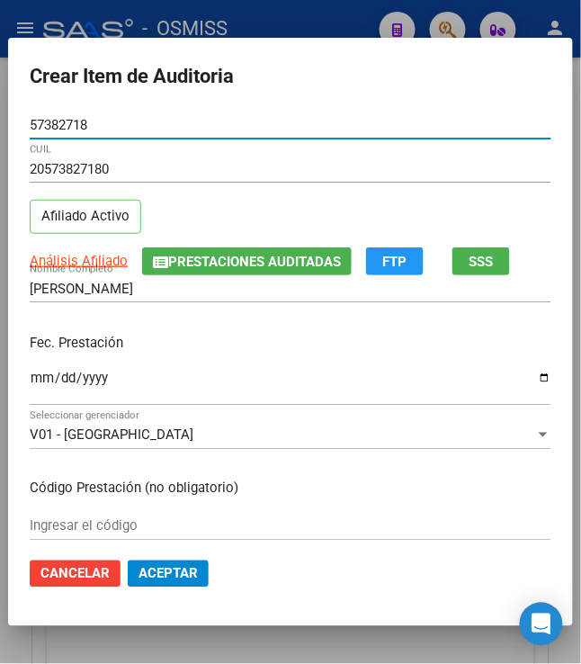
type input "57382718"
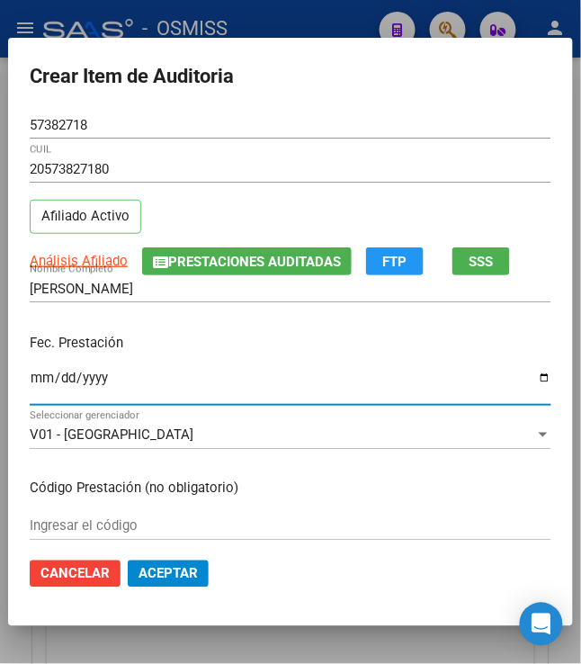
click at [36, 381] on input "Ingresar la fecha" at bounding box center [291, 384] width 522 height 29
type input "2025-03-05"
click at [187, 344] on p "Fec. Prestación" at bounding box center [291, 343] width 522 height 21
click at [231, 332] on div "Fec. Prestación 2025-03-05 Ingresar la fecha" at bounding box center [291, 370] width 522 height 103
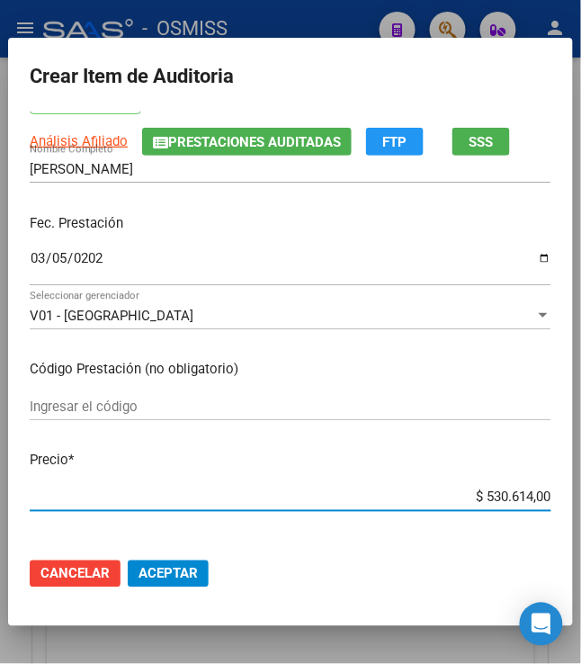
drag, startPoint x: 473, startPoint y: 500, endPoint x: 608, endPoint y: 496, distance: 134.9
click at [581, 496] on html "menu - OSMISS person Firma Express Padrón Padrón Ágil Análisis Afiliado Integra…" at bounding box center [290, 332] width 581 height 664
type input "$ 0,01"
type input "$ 0,12"
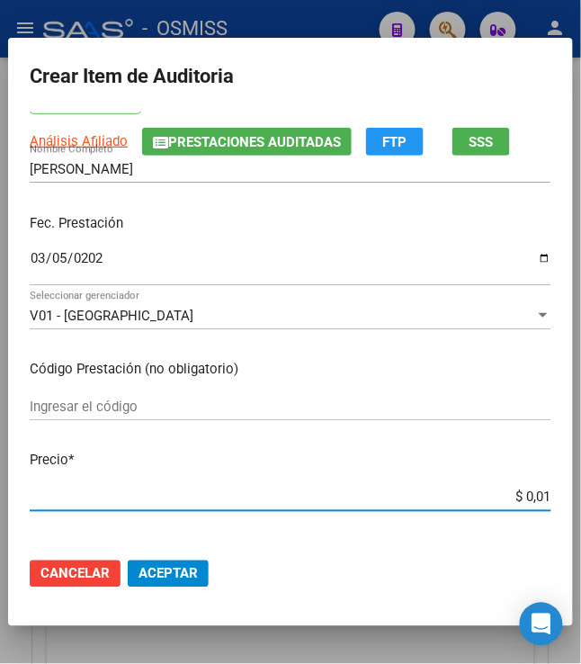
type input "$ 0,12"
type input "$ 1,26"
type input "$ 12,67"
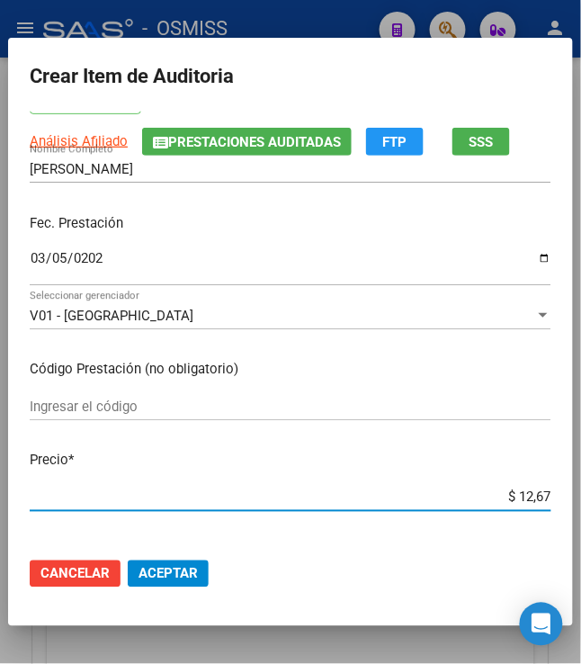
type input "$ 126,70"
type input "$ 1.267,00"
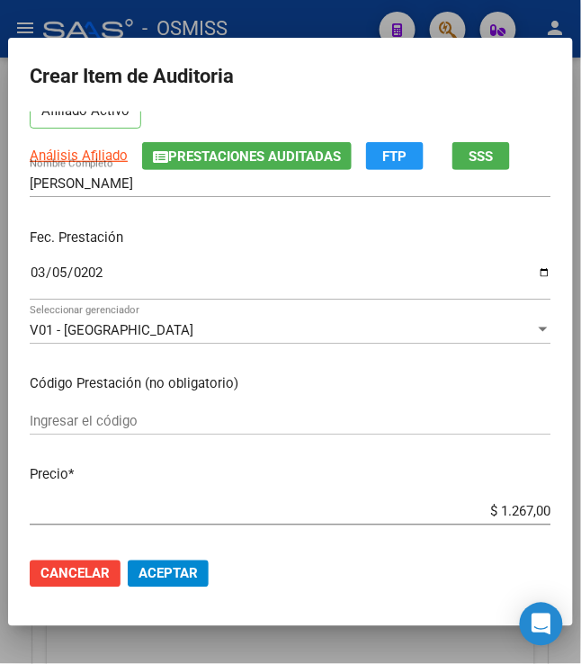
scroll to position [239, 0]
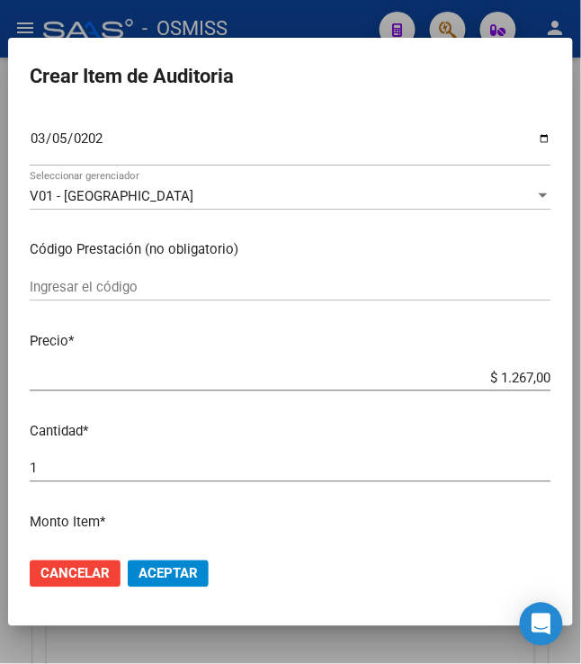
click at [174, 570] on span "Aceptar" at bounding box center [167, 574] width 59 height 16
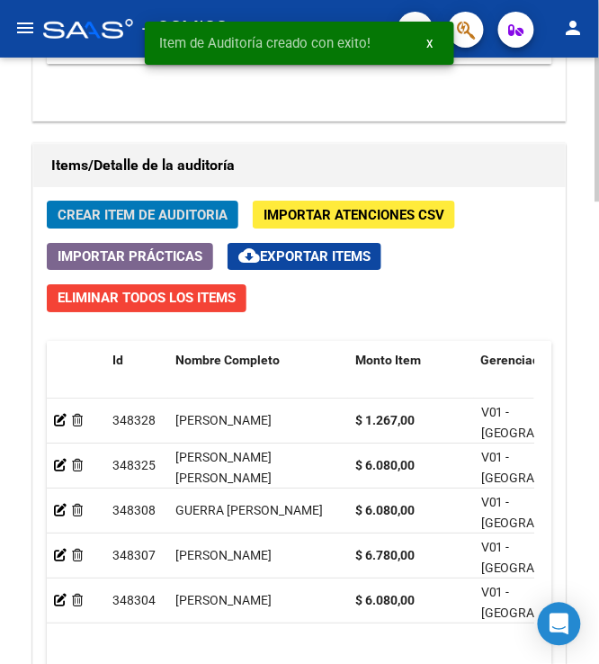
click at [86, 218] on span "Crear Item de Auditoria" at bounding box center [143, 215] width 170 height 16
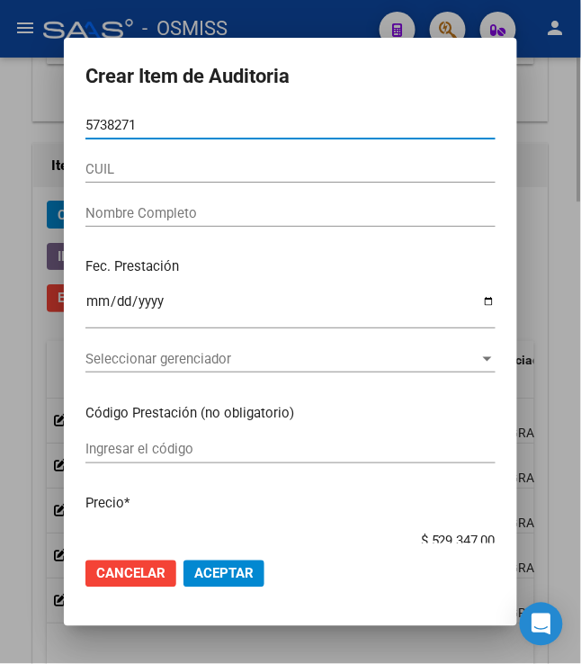
type input "57382718"
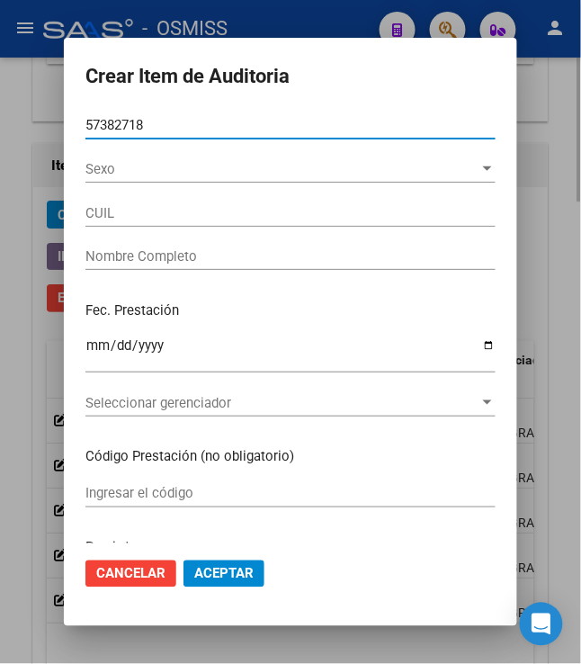
type input "20573827180"
type input "VERA URIEL ROMEO"
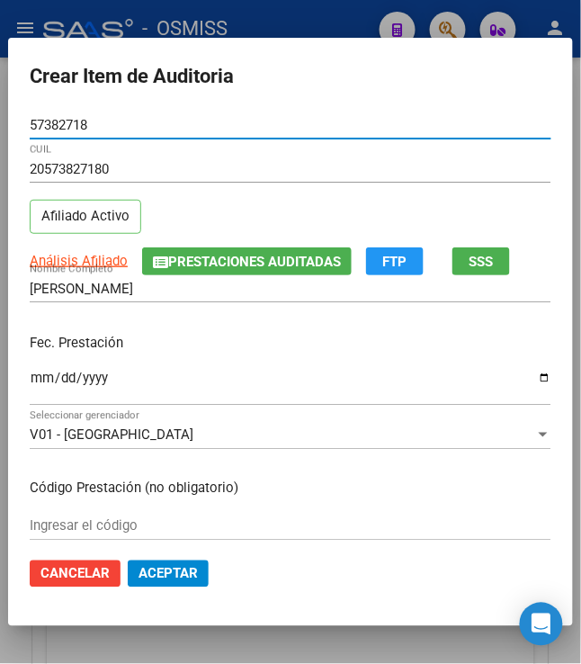
type input "57382718"
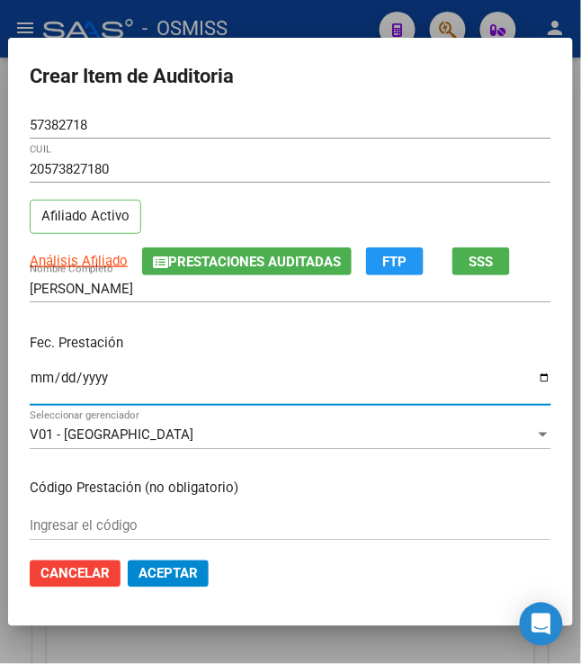
click at [30, 393] on input "Ingresar la fecha" at bounding box center [291, 384] width 522 height 29
type input "2025-03-10"
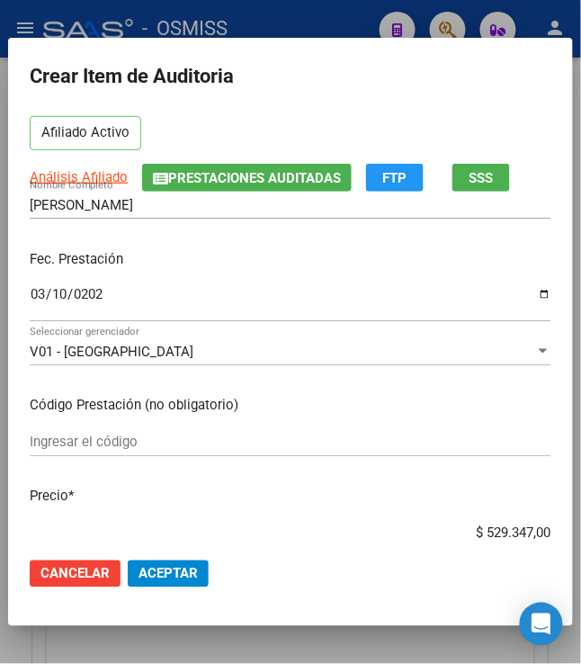
scroll to position [120, 0]
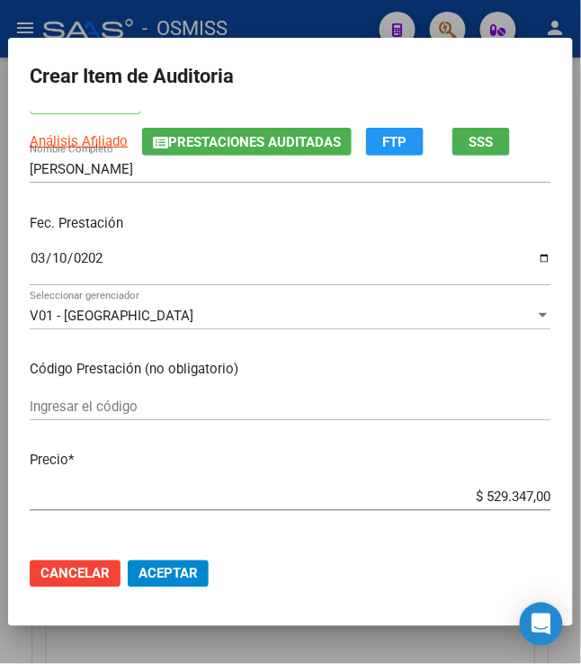
click at [476, 501] on input "$ 529.347,00" at bounding box center [291, 497] width 522 height 16
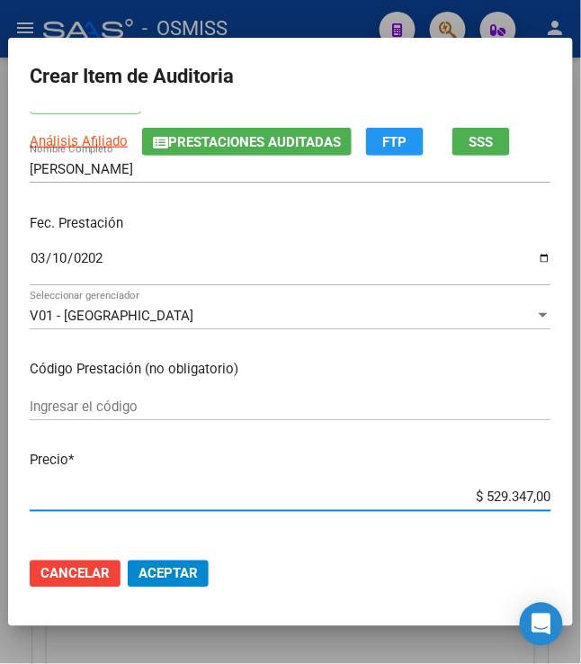
drag, startPoint x: 476, startPoint y: 501, endPoint x: 549, endPoint y: 471, distance: 78.6
click at [540, 489] on input "$ 529.347,00" at bounding box center [291, 497] width 522 height 16
type input "$ 0,03"
type input "$ 0,39"
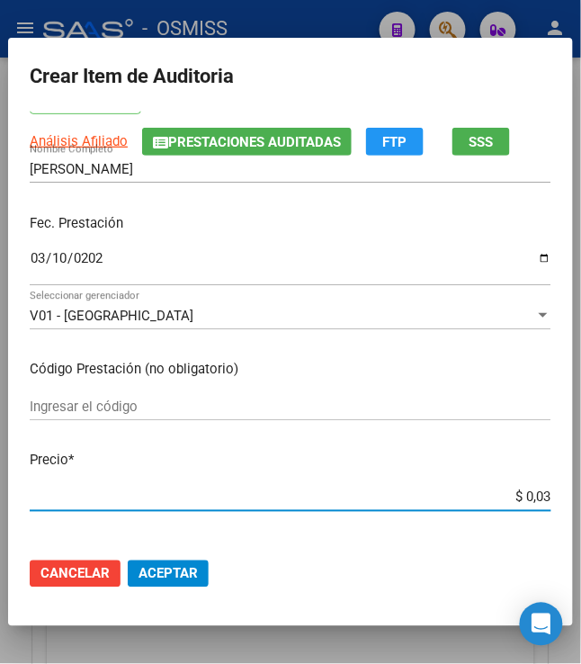
type input "$ 0,39"
type input "$ 3,99"
type input "$ 39,98"
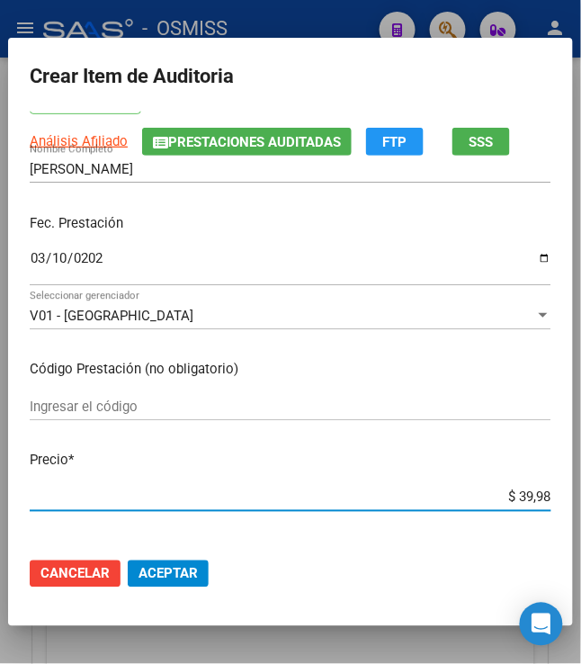
type input "$ 399,80"
type input "$ 3.998,00"
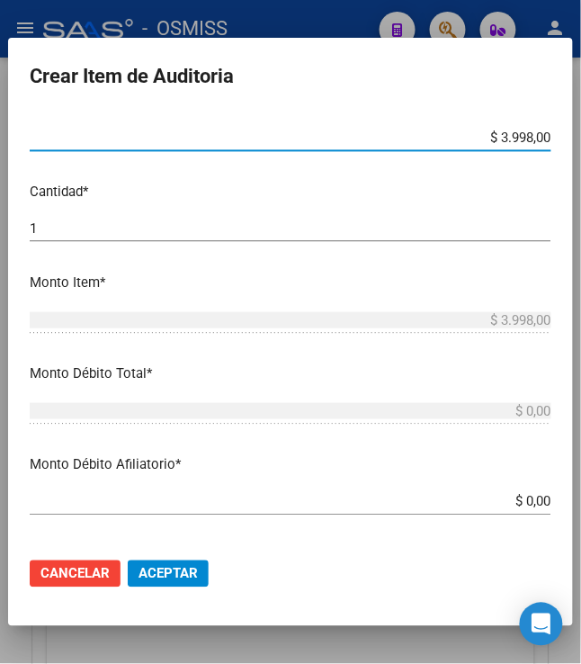
click at [138, 573] on span "Aceptar" at bounding box center [167, 574] width 59 height 16
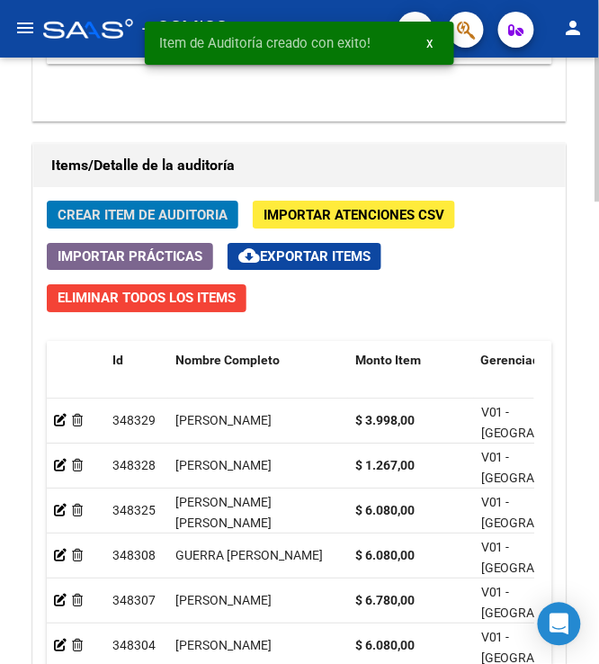
click at [80, 221] on span "Crear Item de Auditoria" at bounding box center [143, 215] width 170 height 16
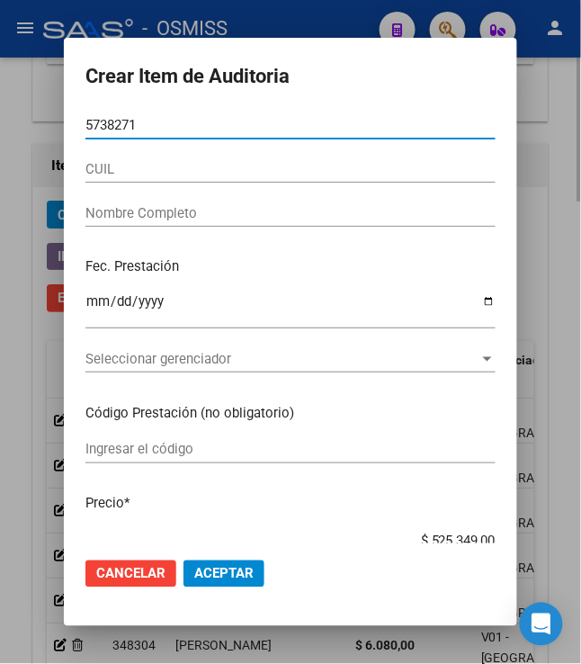
type input "57382718"
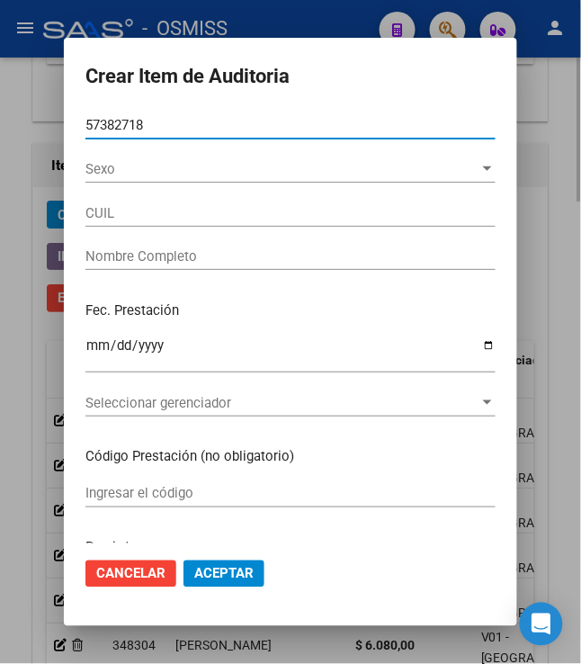
type input "20573827180"
type input "VERA URIEL ROMEO"
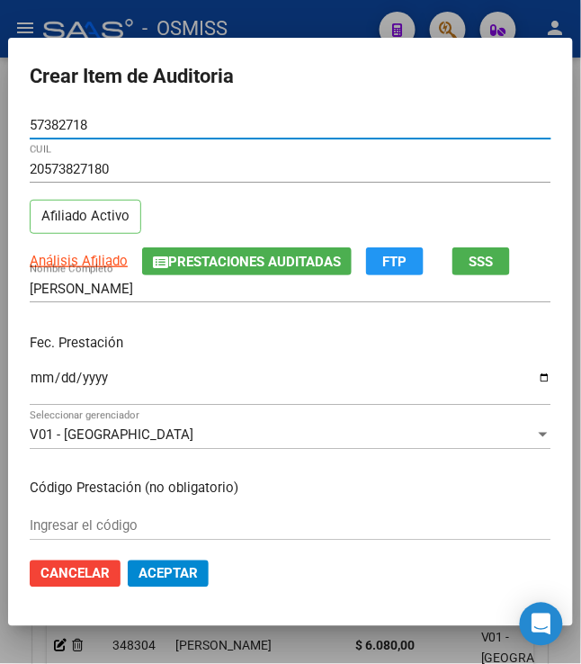
type input "57382718"
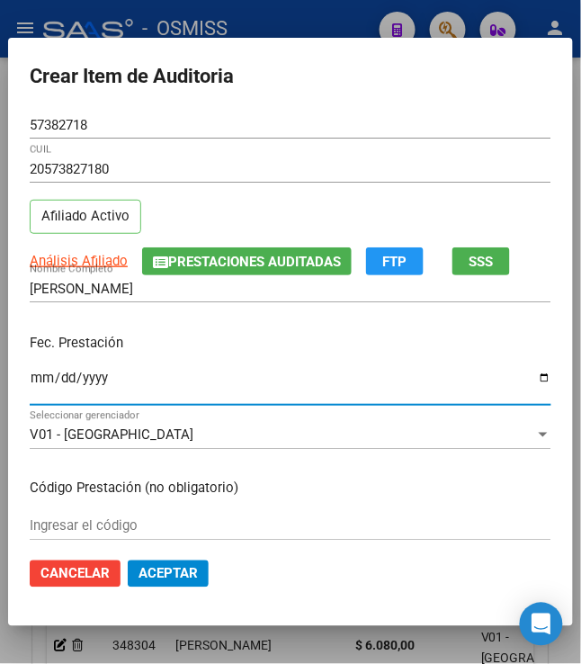
click at [33, 387] on input "Ingresar la fecha" at bounding box center [291, 384] width 522 height 29
type input "2025-03-12"
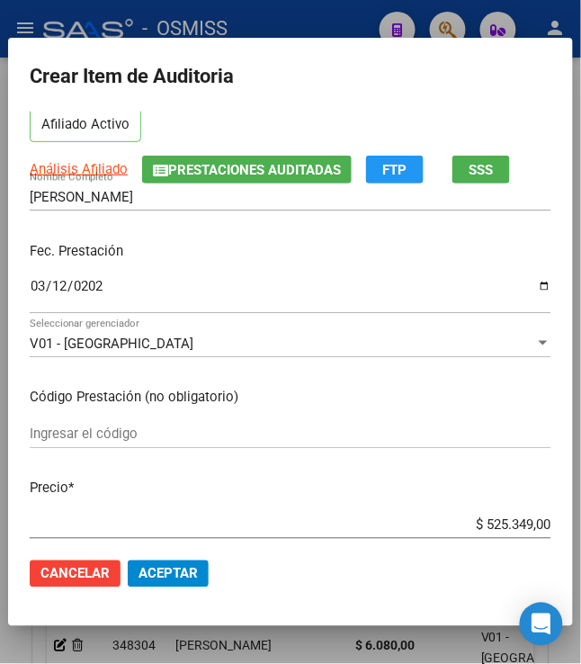
scroll to position [239, 0]
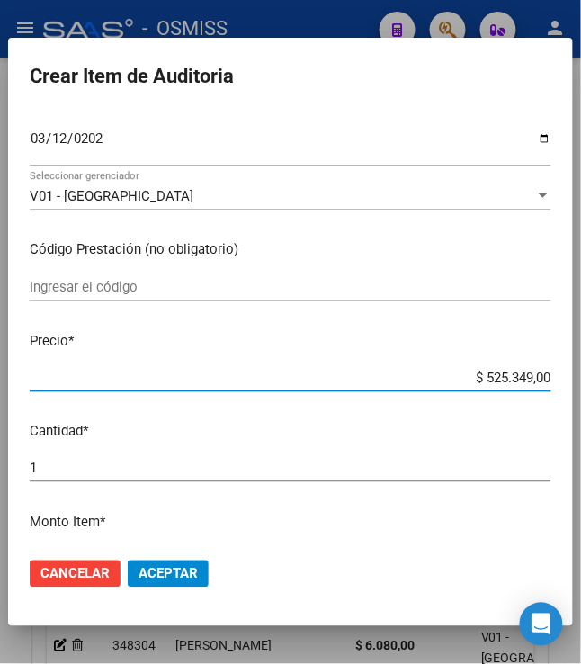
drag, startPoint x: 472, startPoint y: 379, endPoint x: 591, endPoint y: 370, distance: 119.0
click at [581, 371] on html "menu - OSMISS person Firma Express Padrón Padrón Ágil Análisis Afiliado Integra…" at bounding box center [290, 332] width 581 height 664
type input "$ 0,06"
type input "$ 0,60"
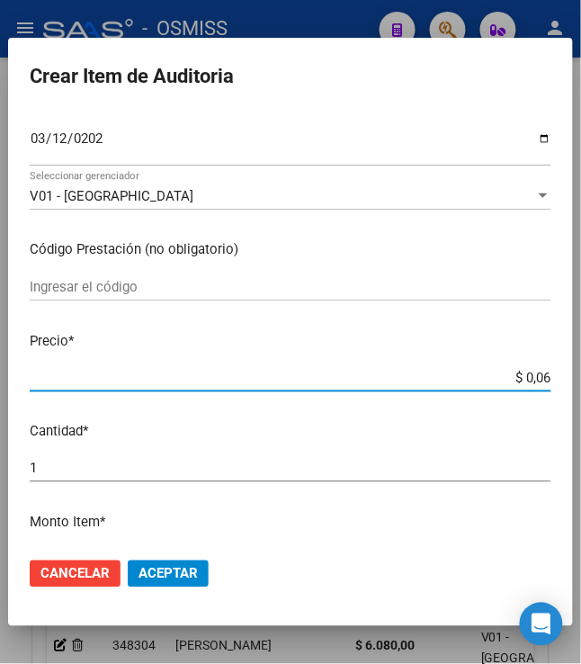
type input "$ 0,60"
type input "$ 6,08"
type input "$ 60,80"
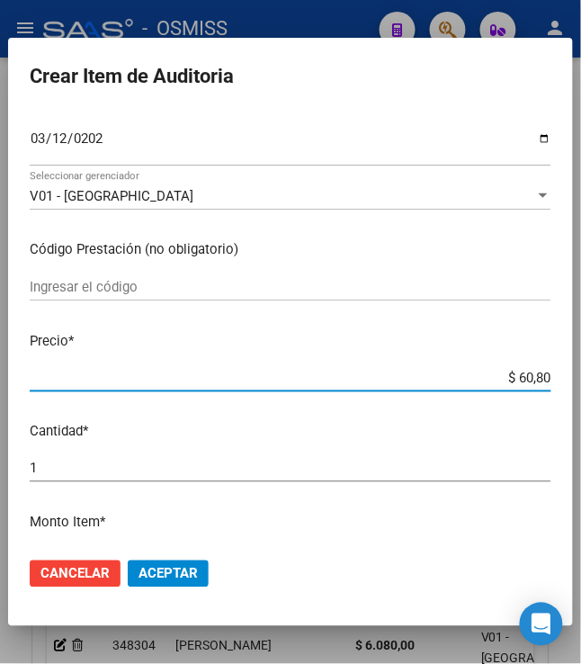
type input "$ 608,00"
type input "$ 6.080,00"
click at [183, 566] on span "Aceptar" at bounding box center [167, 574] width 59 height 16
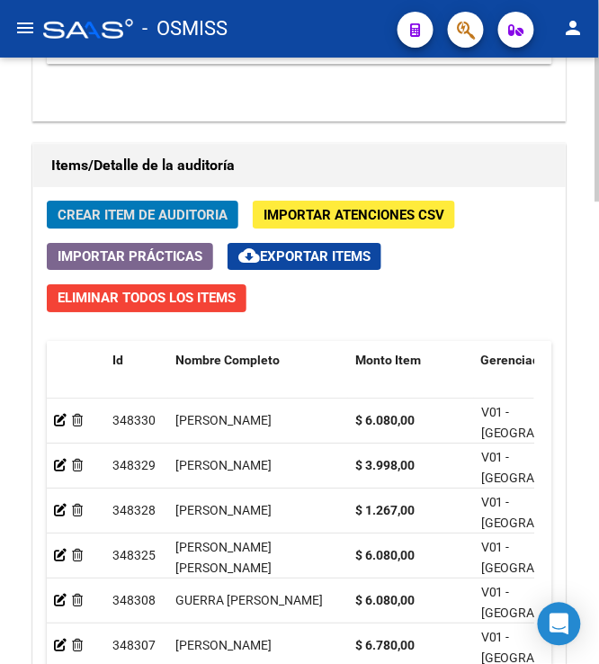
click at [199, 210] on span "Crear Item de Auditoria" at bounding box center [143, 215] width 170 height 16
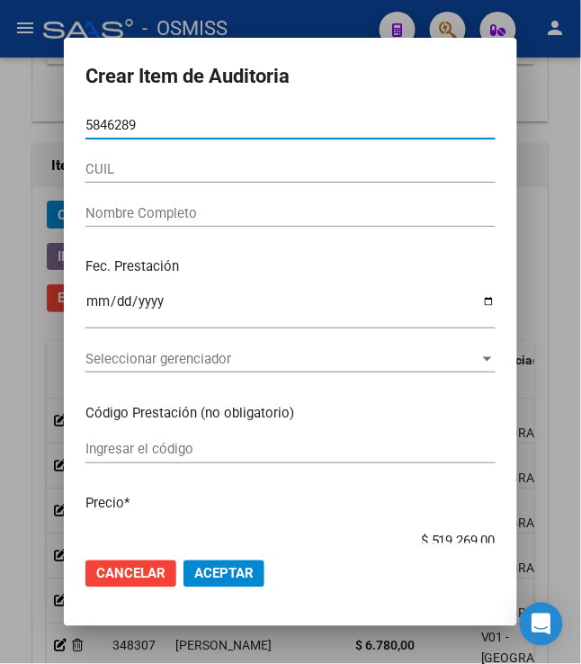
type input "58462896"
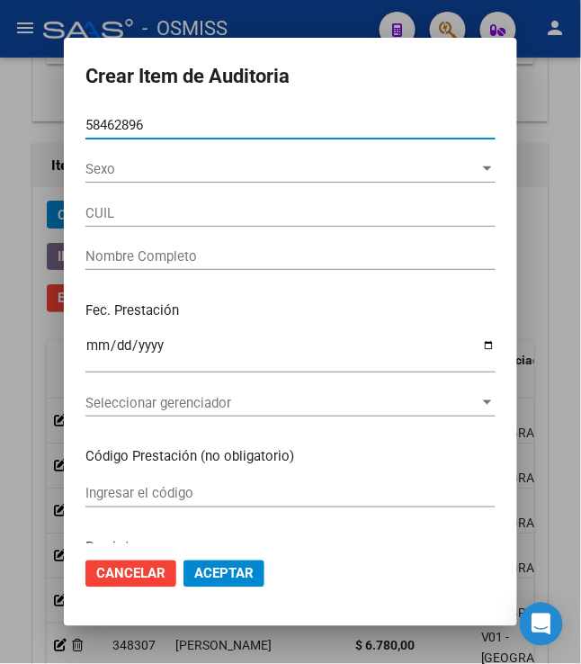
type input "20584628961"
type input "GOMEZ NEITHAN"
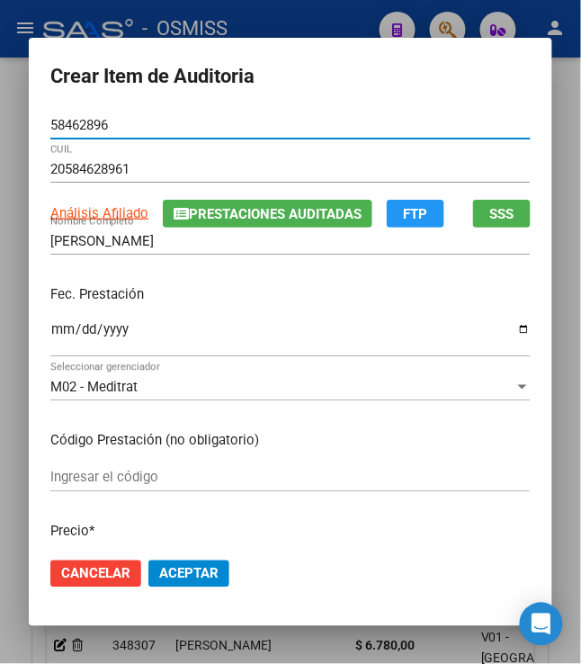
type input "58462896"
click at [51, 335] on input "Ingresar la fecha" at bounding box center [290, 336] width 480 height 29
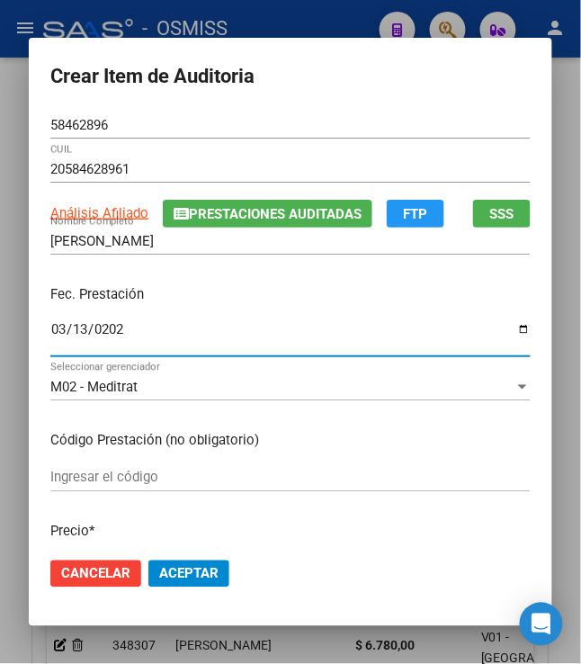
type input "2025-03-13"
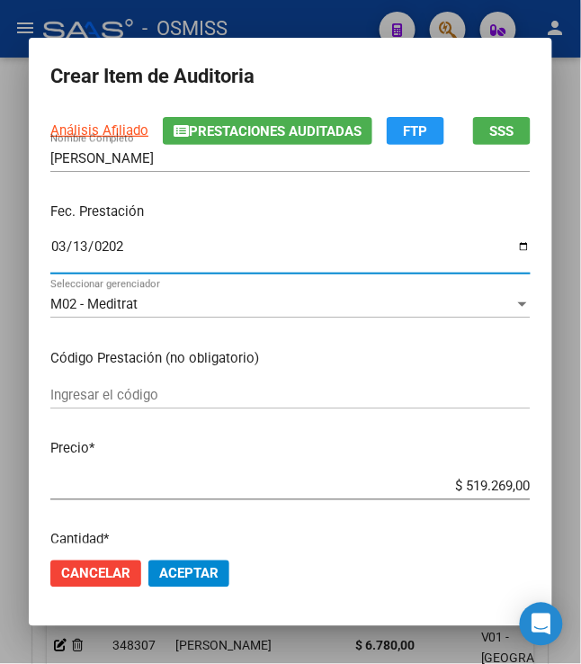
scroll to position [120, 0]
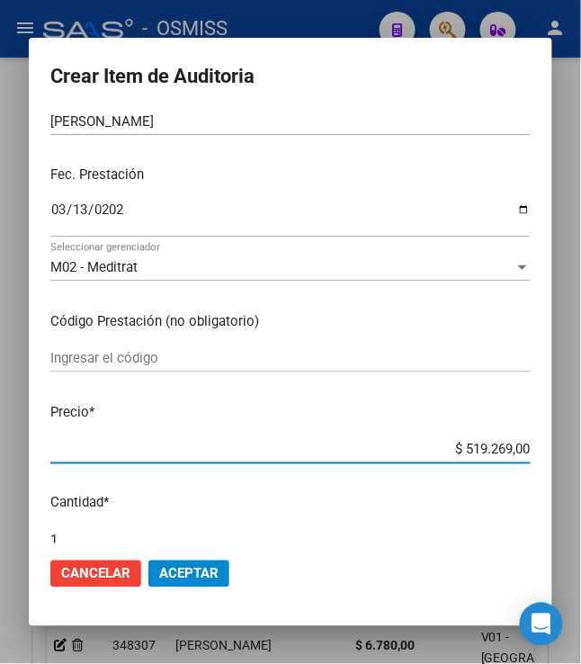
drag, startPoint x: 522, startPoint y: 448, endPoint x: 554, endPoint y: 448, distance: 32.4
click at [552, 448] on mat-dialog-content "58462896 Nro Documento 20584628961 CUIL Análisis Afiliado Prestaciones Auditada…" at bounding box center [290, 328] width 523 height 432
type input "$ 0,01"
type input "$ 0,18"
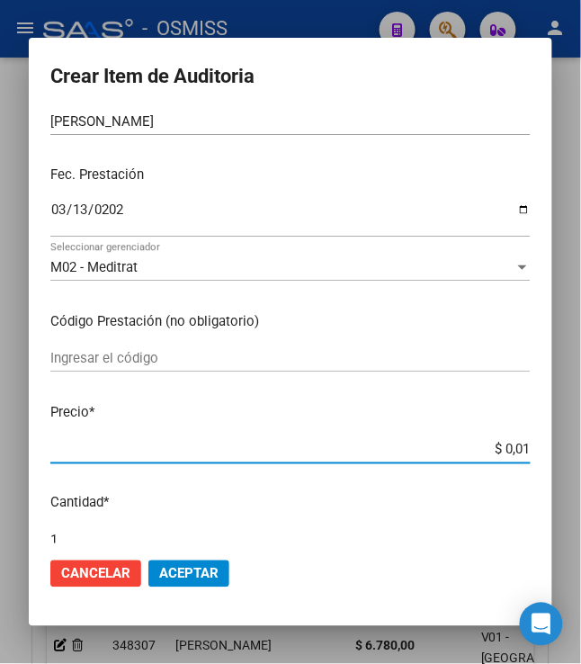
type input "$ 0,18"
type input "$ 1,82"
type input "$ 18,24"
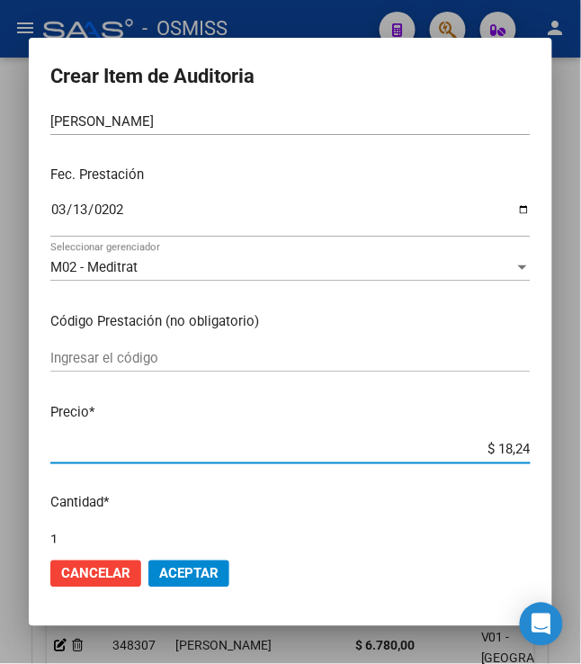
type input "$ 182,40"
type input "$ 1.824,00"
type input "$ 18.240,00"
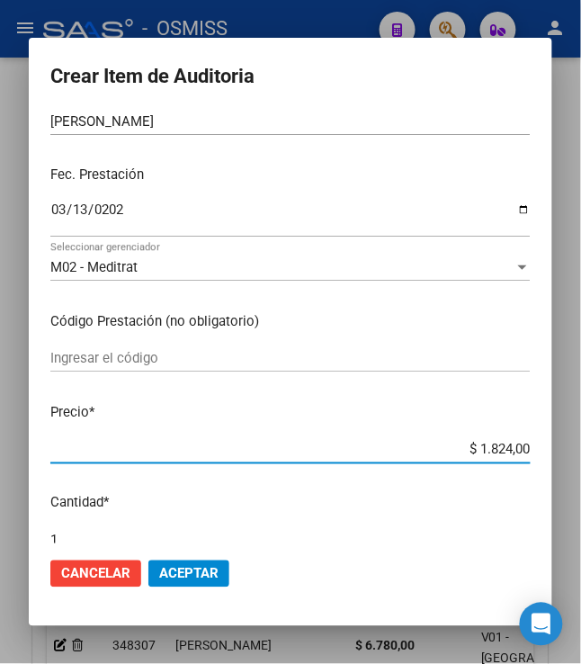
type input "$ 18.240,00"
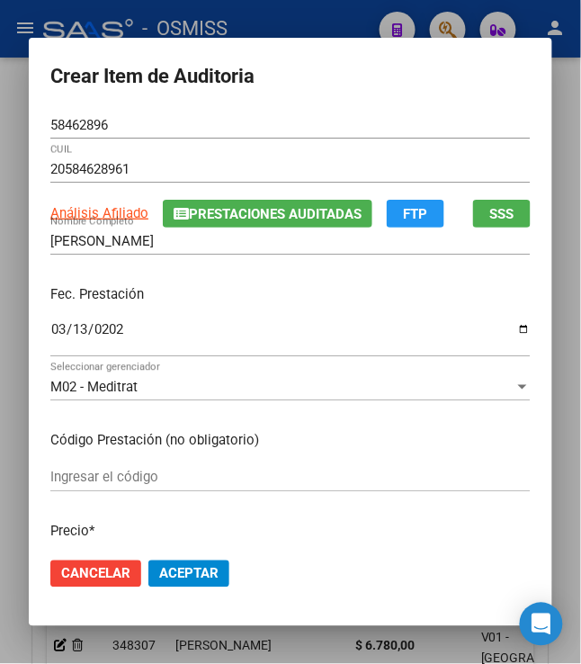
scroll to position [239, 0]
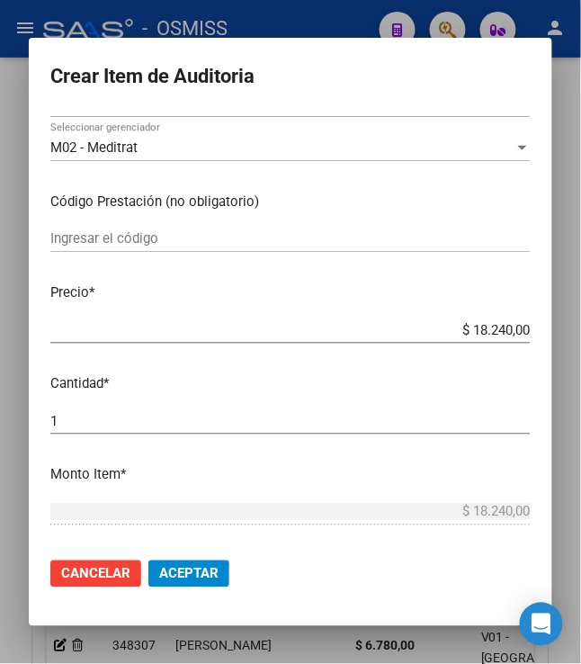
drag, startPoint x: 170, startPoint y: 574, endPoint x: 170, endPoint y: 556, distance: 18.0
click at [170, 574] on span "Aceptar" at bounding box center [188, 574] width 59 height 16
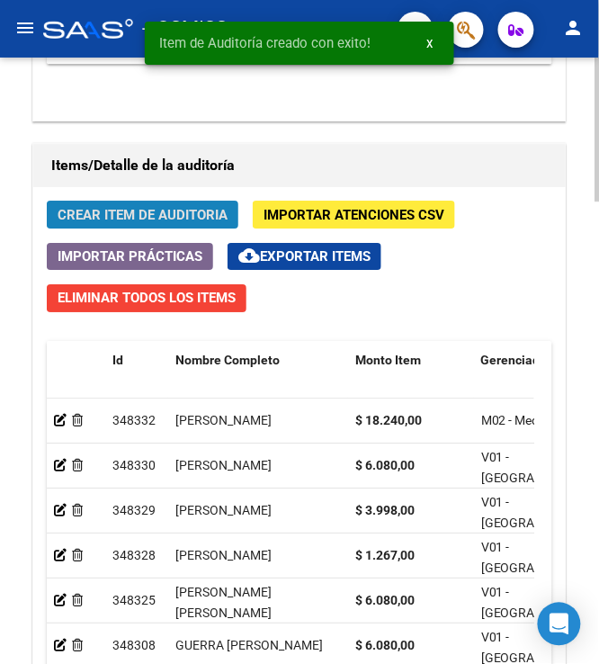
click at [110, 209] on span "Crear Item de Auditoria" at bounding box center [143, 215] width 170 height 16
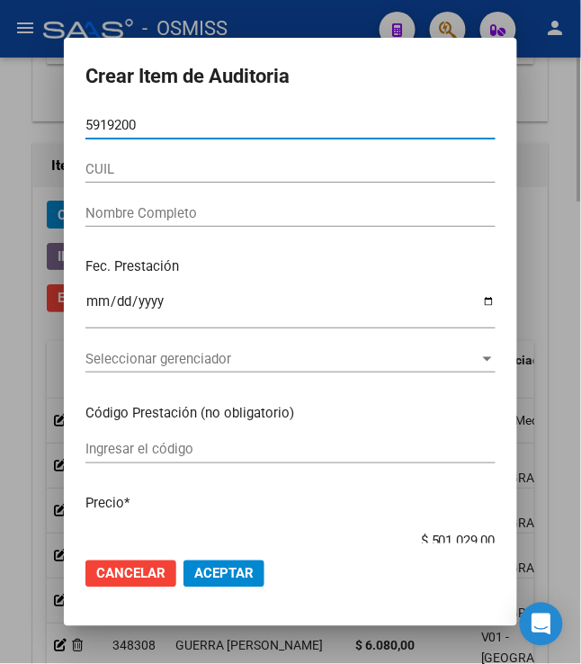
type input "59192007"
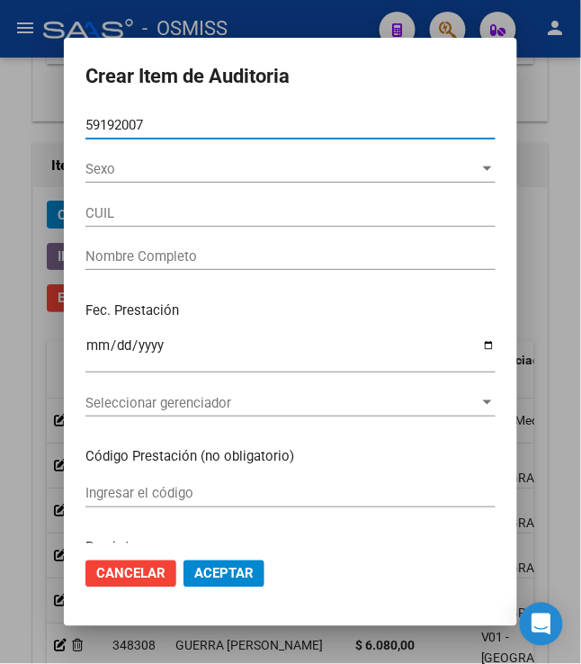
type input "20591920074"
type input "LEONARD CHAZARRETA, NOAH JONAS"
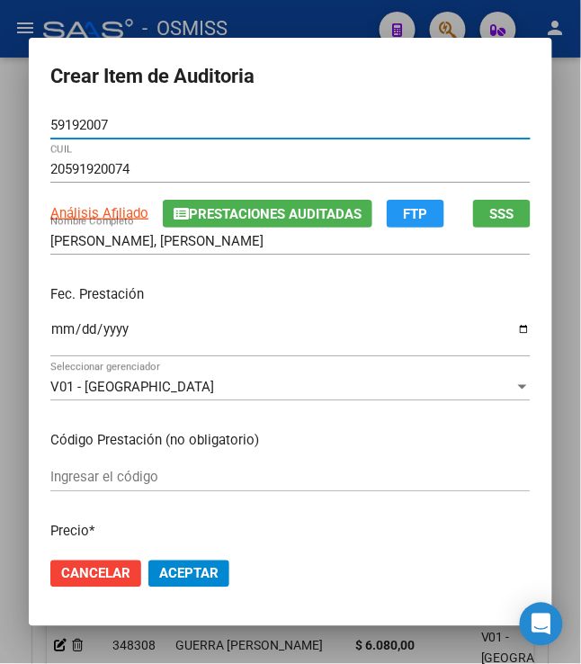
type input "59192007"
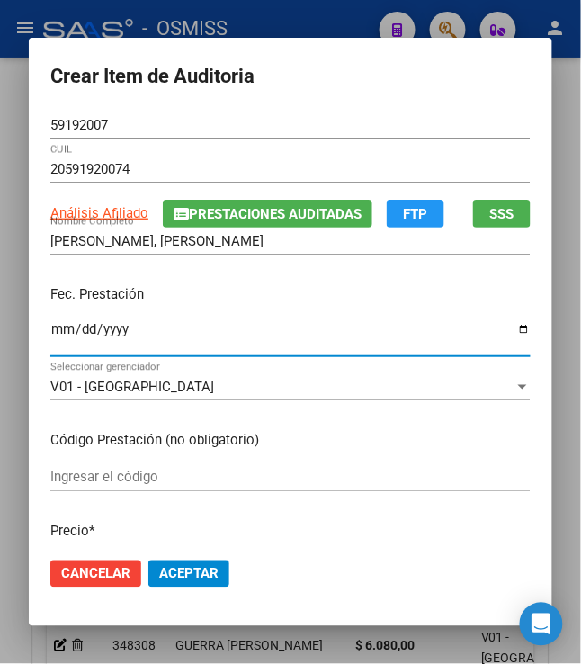
click at [50, 335] on input "Ingresar la fecha" at bounding box center [290, 336] width 480 height 29
type input "2025-03-15"
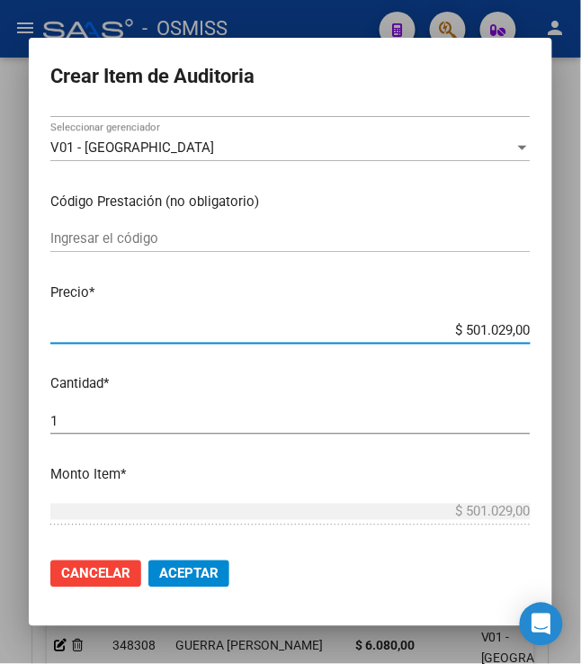
drag, startPoint x: 454, startPoint y: 329, endPoint x: 608, endPoint y: 328, distance: 153.8
click at [581, 328] on html "menu - OSMISS person Firma Express Padrón Padrón Ágil Análisis Afiliado Integra…" at bounding box center [290, 332] width 581 height 664
type input "$ 0,01"
type input "$ 0,12"
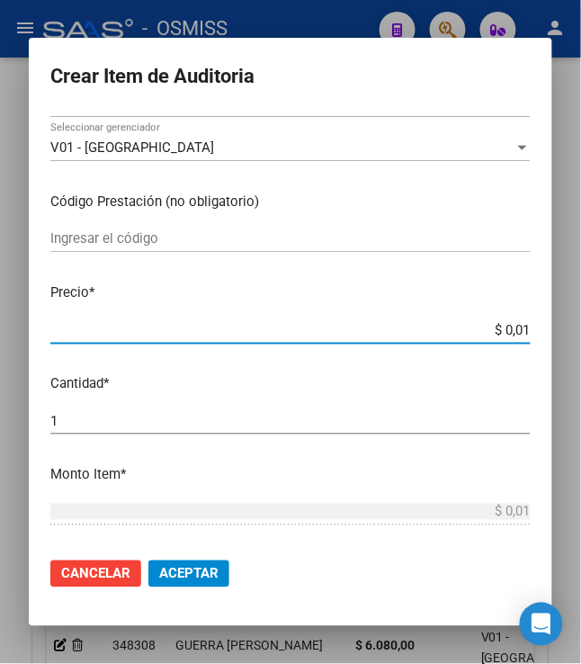
type input "$ 0,12"
type input "$ 1,21"
type input "$ 12,16"
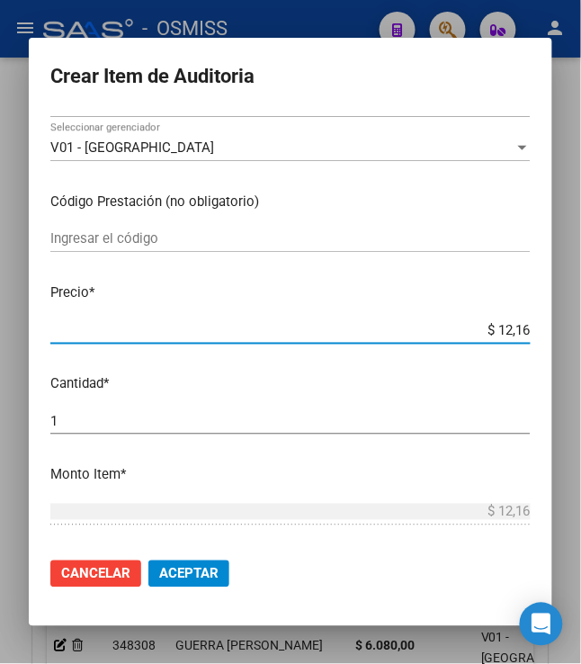
type input "$ 121,60"
type input "$ 1.216,00"
type input "$ 12.160,00"
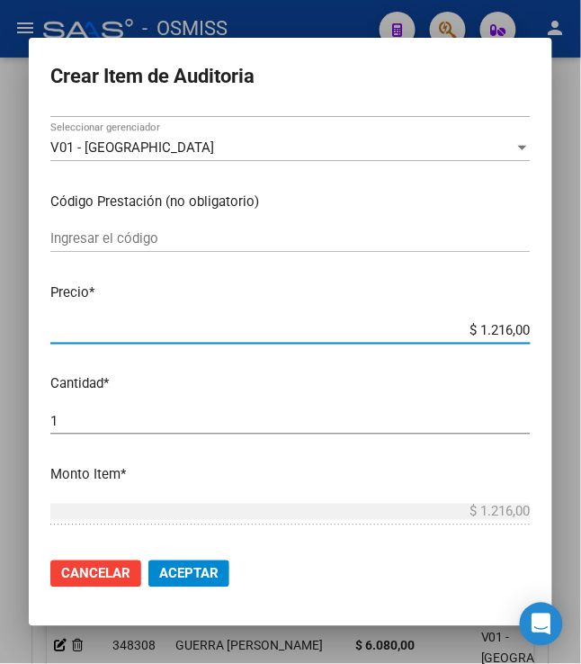
type input "$ 12.160,00"
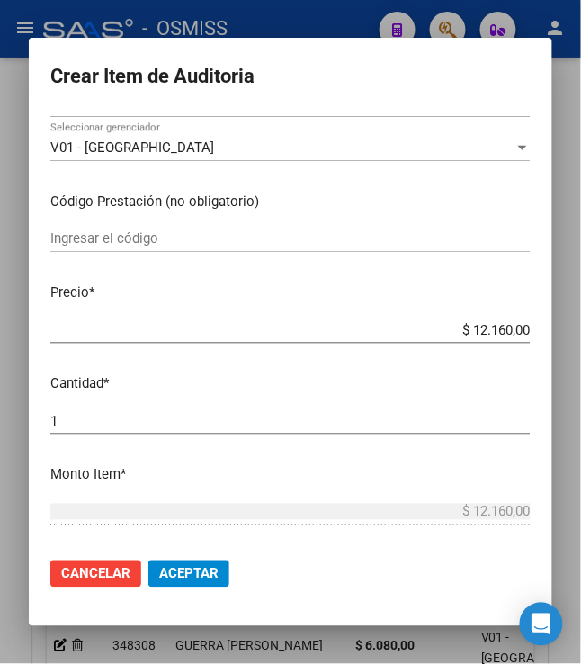
click at [195, 567] on span "Aceptar" at bounding box center [188, 574] width 59 height 16
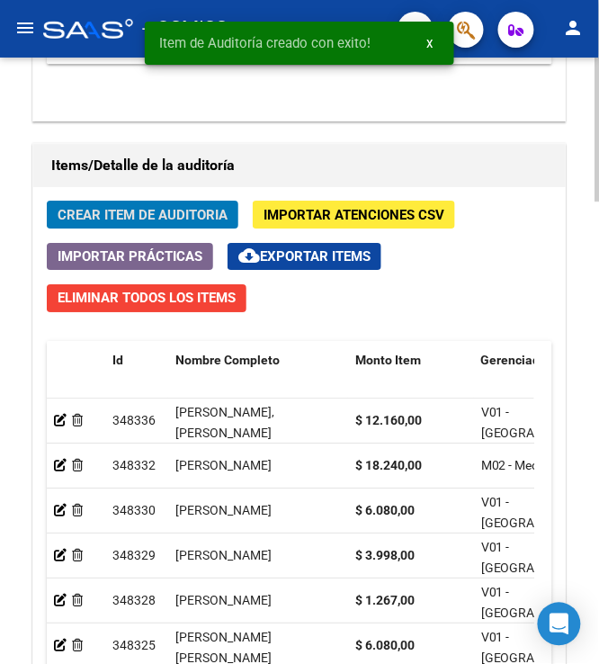
click at [98, 195] on div "Crear Item de Auditoria Importar Atenciones CSV Importar Prácticas cloud_downlo…" at bounding box center [299, 524] width 532 height 675
click at [94, 209] on span "Crear Item de Auditoria" at bounding box center [143, 215] width 170 height 16
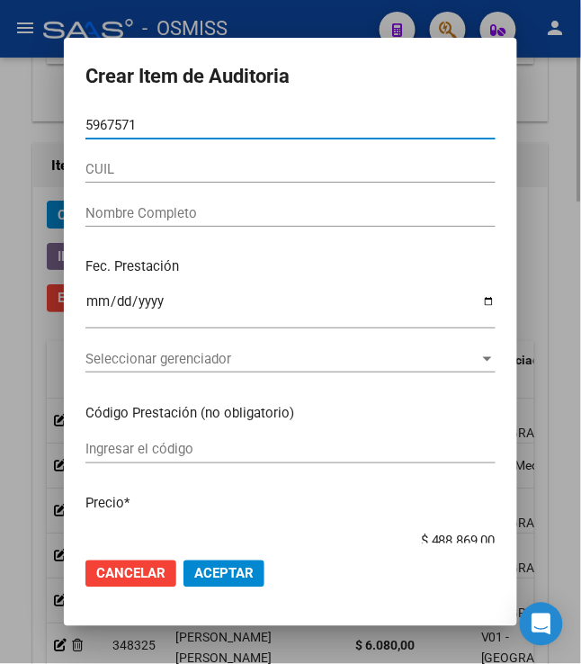
type input "59675715"
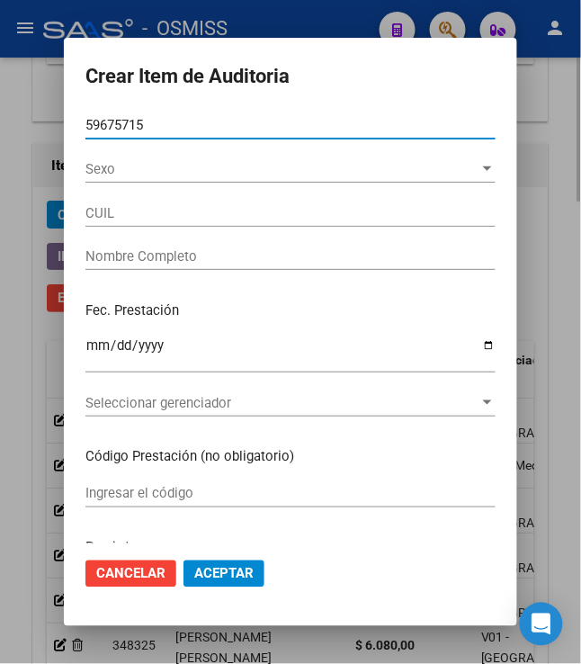
type input "20596757155"
type input "MARTINEZ LUCA GABRIEL"
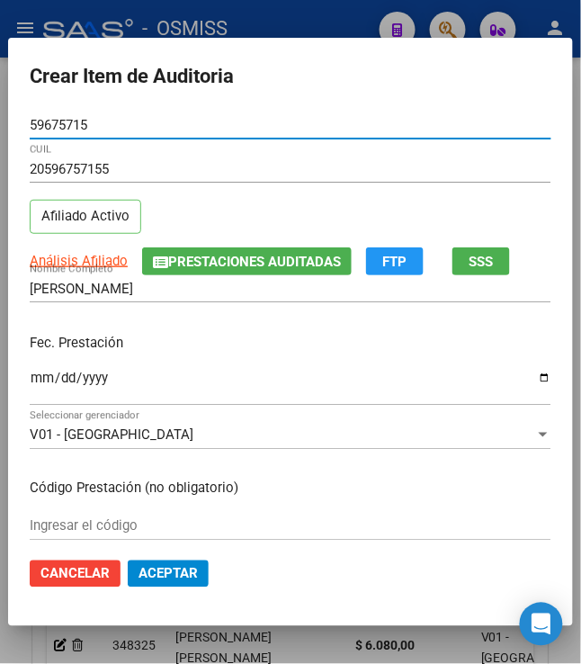
type input "59675715"
click at [30, 379] on input "Ingresar la fecha" at bounding box center [291, 384] width 522 height 29
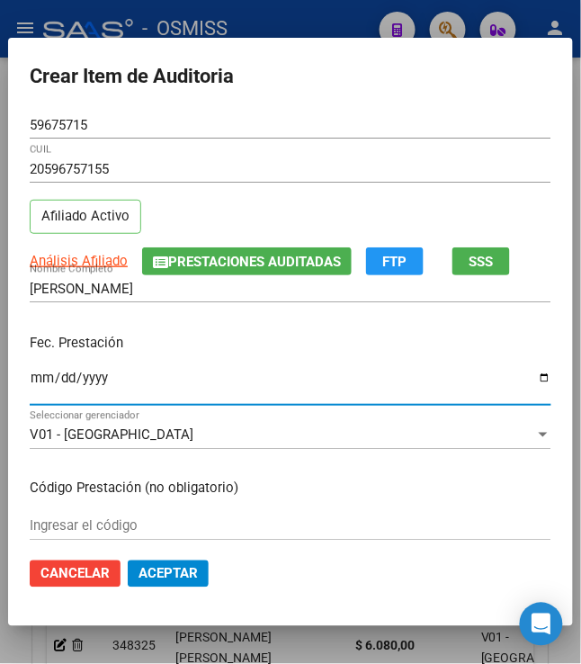
type input "0003-06-15"
type input "2025-03-15"
click at [299, 340] on p "Fec. Prestación" at bounding box center [291, 343] width 522 height 21
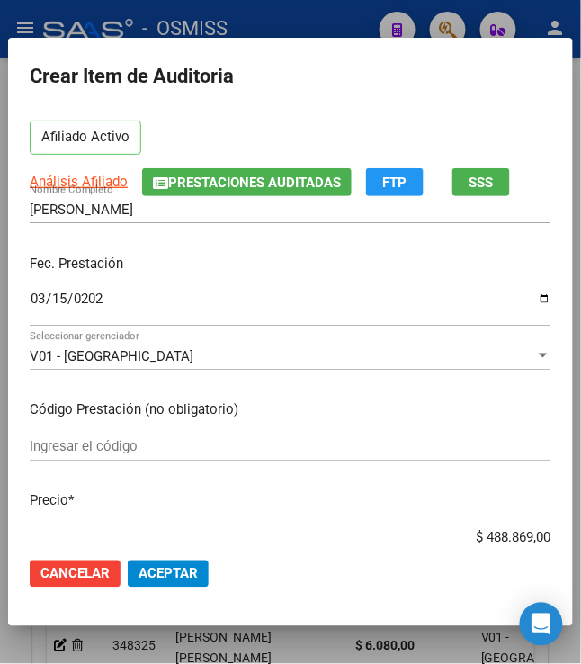
scroll to position [120, 0]
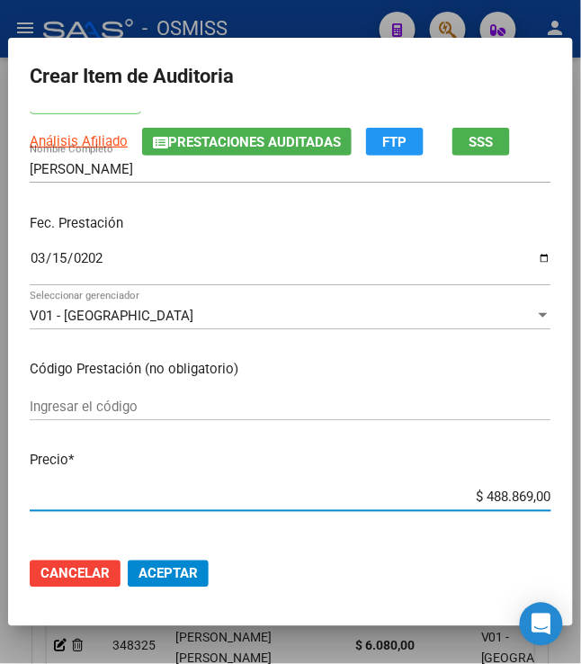
drag, startPoint x: 473, startPoint y: 494, endPoint x: 608, endPoint y: 479, distance: 135.6
click at [581, 479] on html "menu - OSMISS person Firma Express Padrón Padrón Ágil Análisis Afiliado Integra…" at bounding box center [290, 332] width 581 height 664
type input "$ 0,01"
type input "$ 0,12"
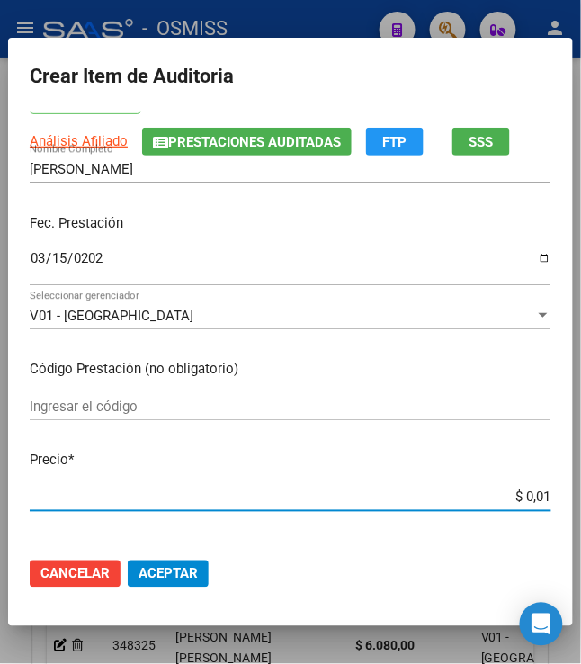
type input "$ 0,12"
type input "$ 1,21"
type input "$ 12,16"
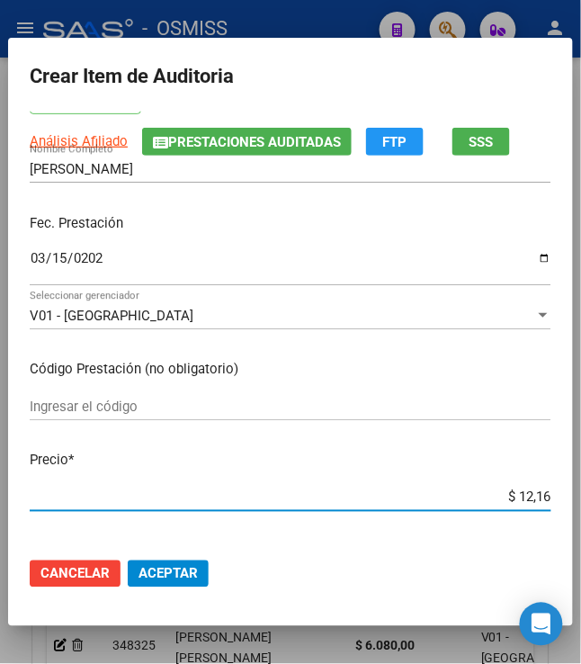
type input "$ 121,60"
type input "$ 1.216,00"
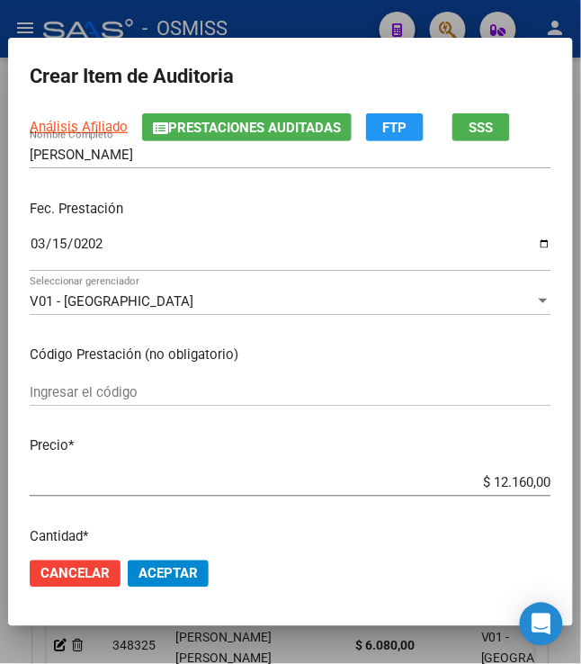
scroll to position [239, 0]
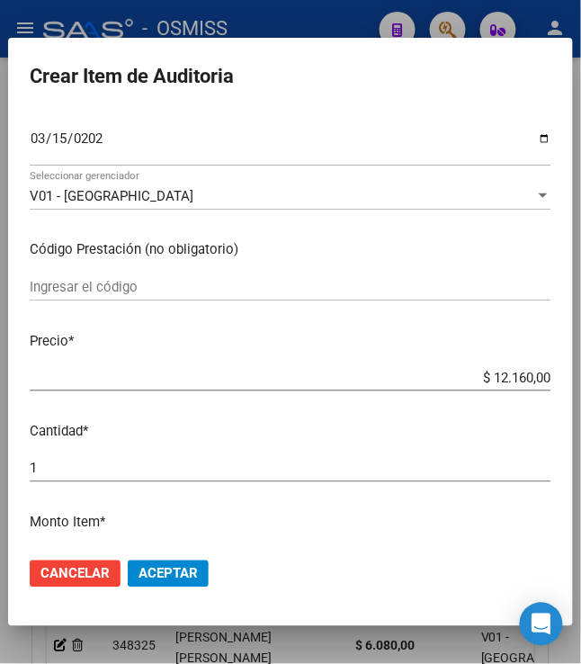
click at [155, 581] on span "Aceptar" at bounding box center [167, 574] width 59 height 16
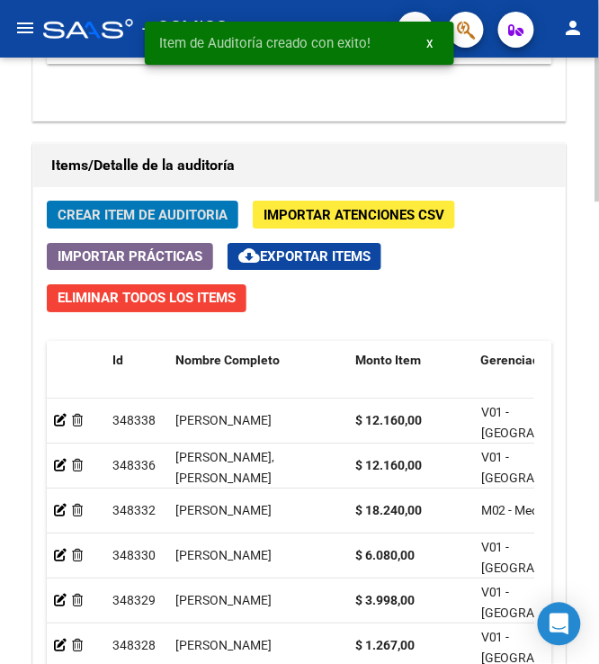
click at [126, 223] on span "Crear Item de Auditoria" at bounding box center [143, 215] width 170 height 16
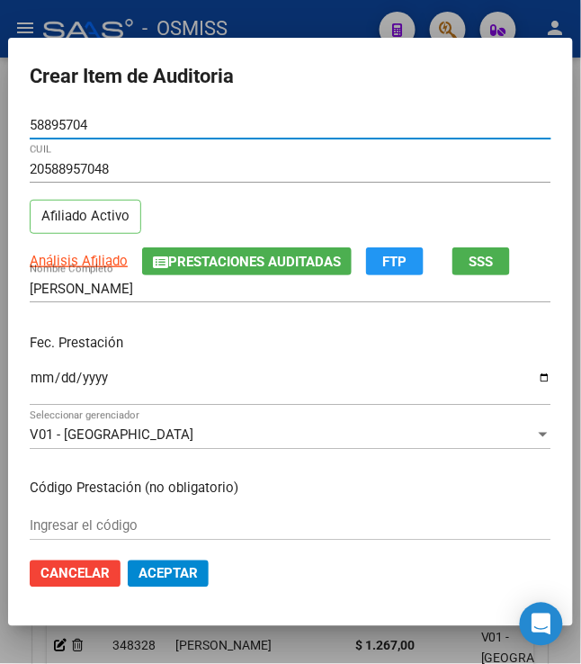
click at [31, 375] on input "Ingresar la fecha" at bounding box center [291, 384] width 522 height 29
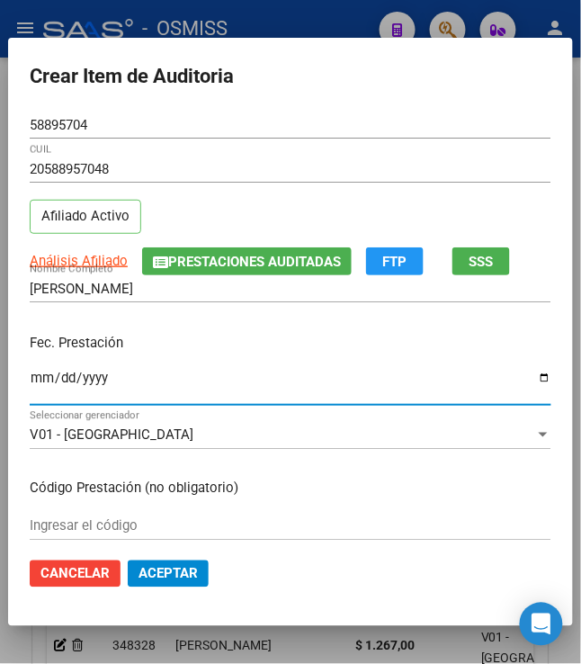
click at [255, 375] on input "2025-03-15" at bounding box center [291, 384] width 522 height 29
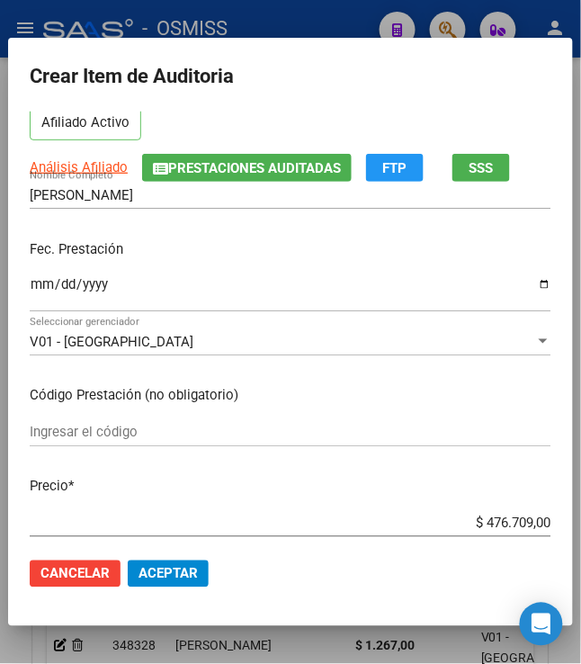
scroll to position [120, 0]
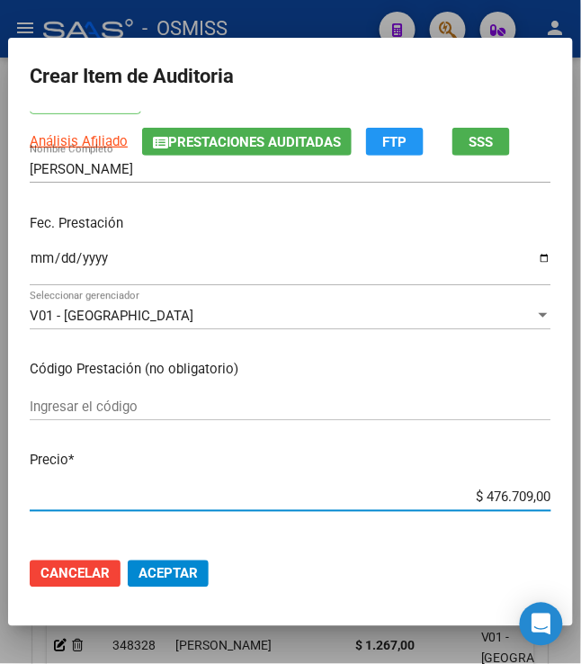
drag, startPoint x: 476, startPoint y: 496, endPoint x: 608, endPoint y: 505, distance: 132.5
click at [581, 505] on html "menu - OSMISS person Firma Express Padrón Padrón Ágil Análisis Afiliado Integra…" at bounding box center [290, 332] width 581 height 664
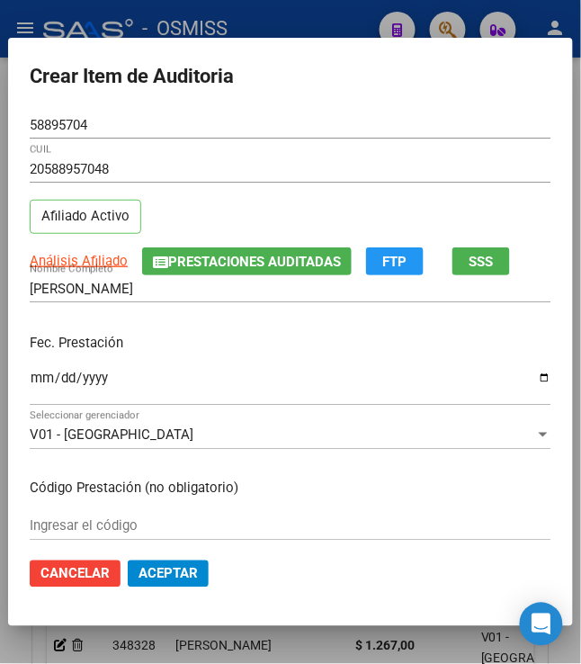
scroll to position [239, 0]
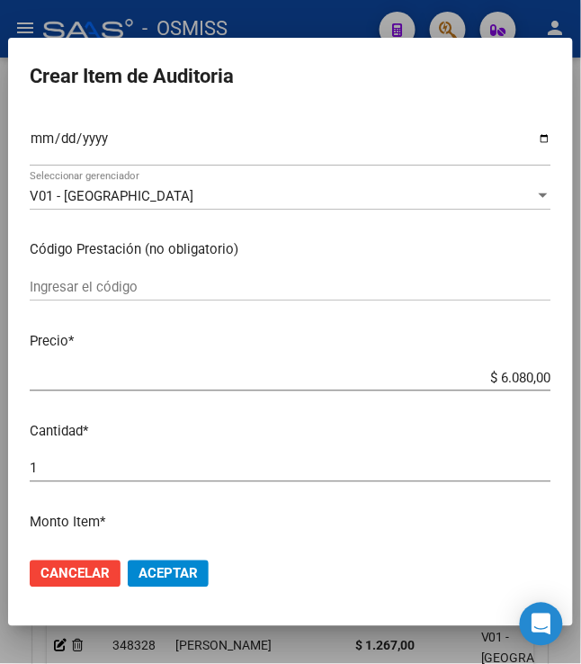
click at [156, 576] on span "Aceptar" at bounding box center [167, 574] width 59 height 16
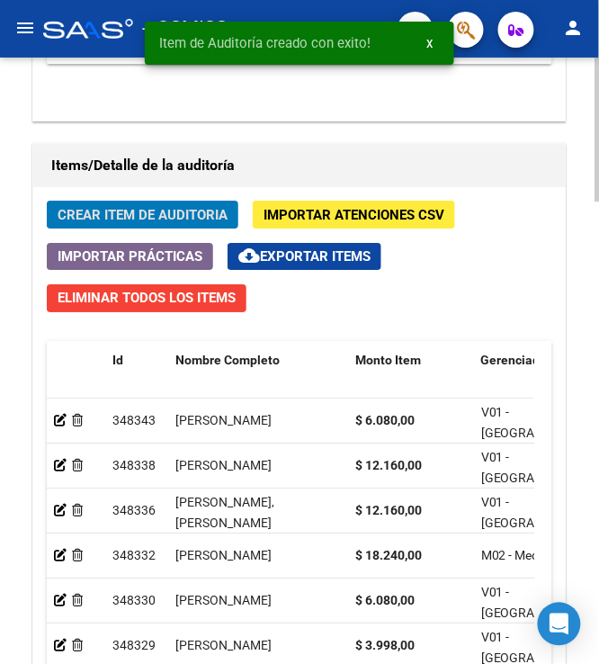
click at [123, 210] on span "Crear Item de Auditoria" at bounding box center [143, 215] width 170 height 16
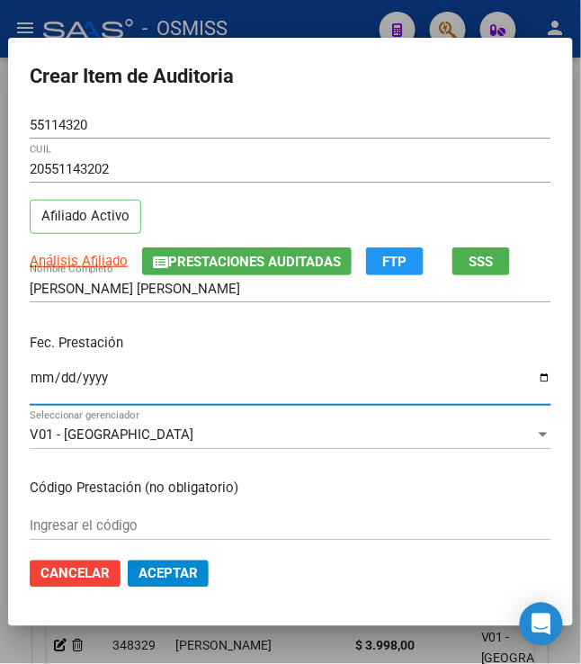
click at [30, 371] on input "Ingresar la fecha" at bounding box center [291, 384] width 522 height 29
click at [290, 342] on p "Fec. Prestación" at bounding box center [291, 343] width 522 height 21
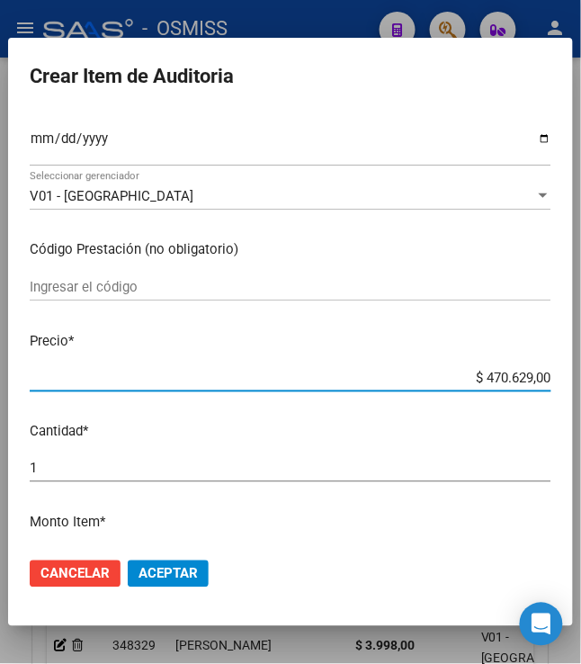
drag, startPoint x: 472, startPoint y: 376, endPoint x: 606, endPoint y: 361, distance: 134.8
click at [581, 361] on html "menu - OSMISS person Firma Express Padrón Padrón Ágil Análisis Afiliado Integra…" at bounding box center [290, 332] width 581 height 664
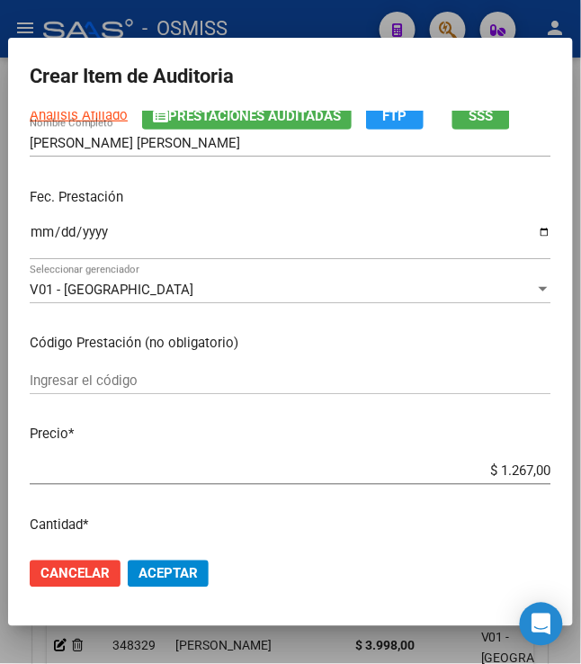
scroll to position [360, 0]
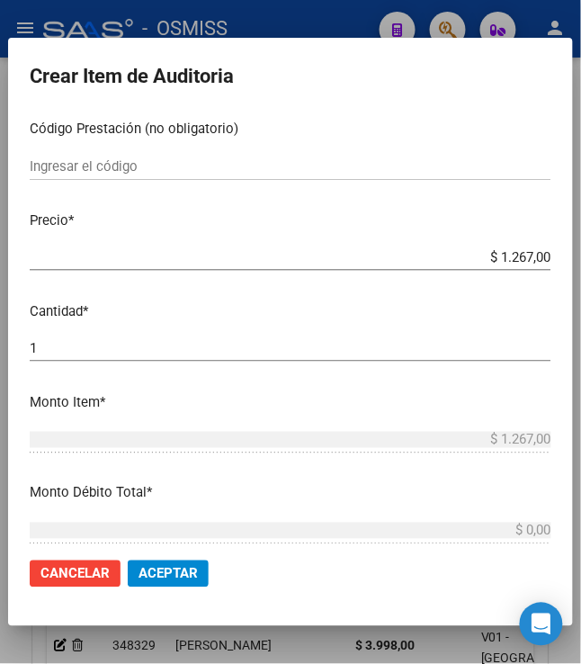
click at [182, 568] on span "Aceptar" at bounding box center [167, 574] width 59 height 16
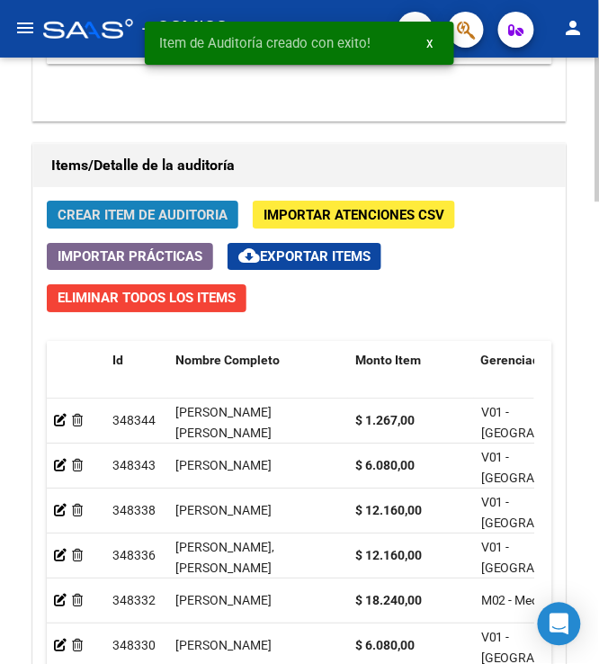
click at [138, 212] on span "Crear Item de Auditoria" at bounding box center [143, 215] width 170 height 16
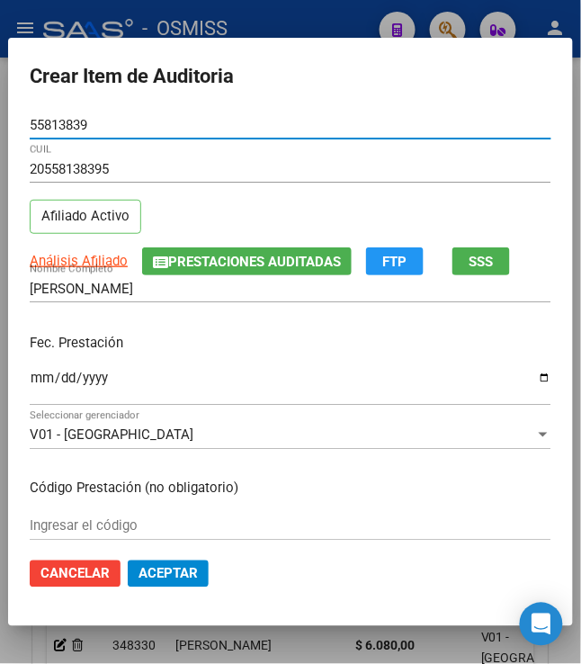
click at [30, 389] on input "Ingresar la fecha" at bounding box center [291, 384] width 522 height 29
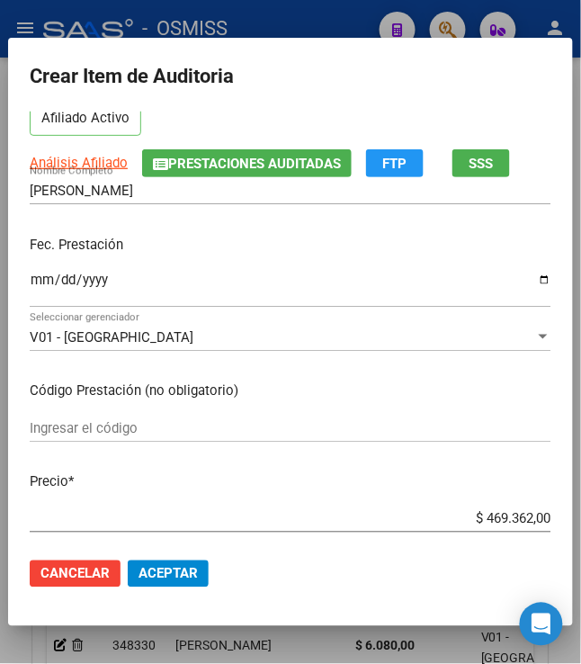
scroll to position [239, 0]
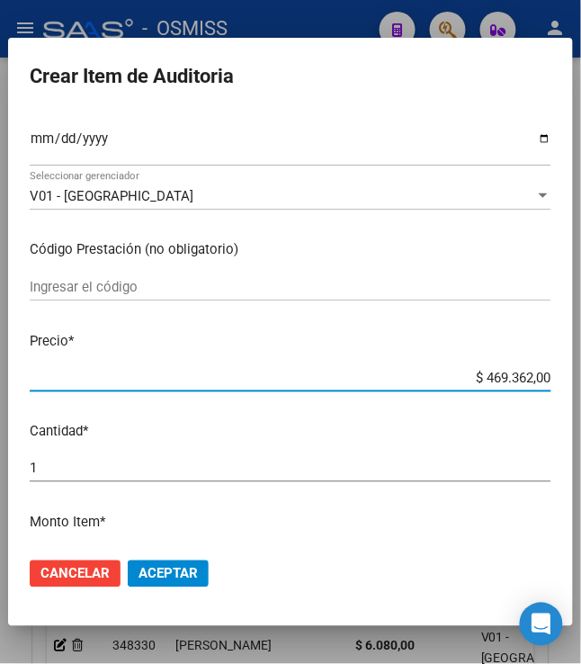
drag, startPoint x: 478, startPoint y: 372, endPoint x: 598, endPoint y: 379, distance: 119.8
click at [581, 379] on html "menu - OSMISS person Firma Express Padrón Padrón Ágil Análisis Afiliado Integra…" at bounding box center [290, 332] width 581 height 664
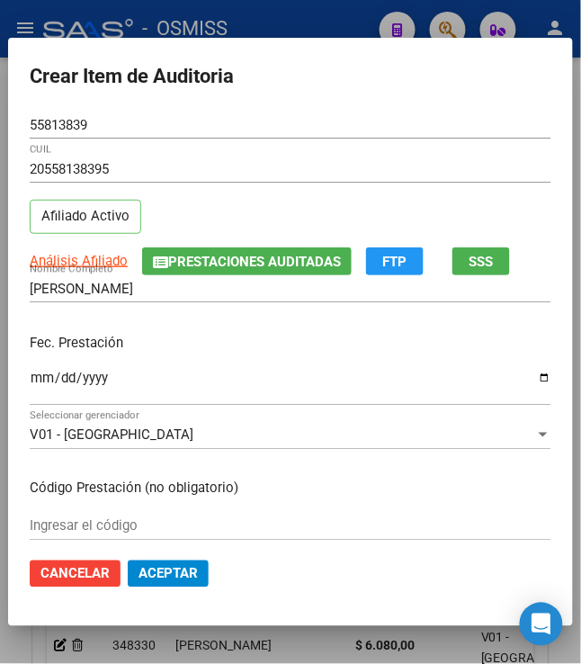
scroll to position [120, 0]
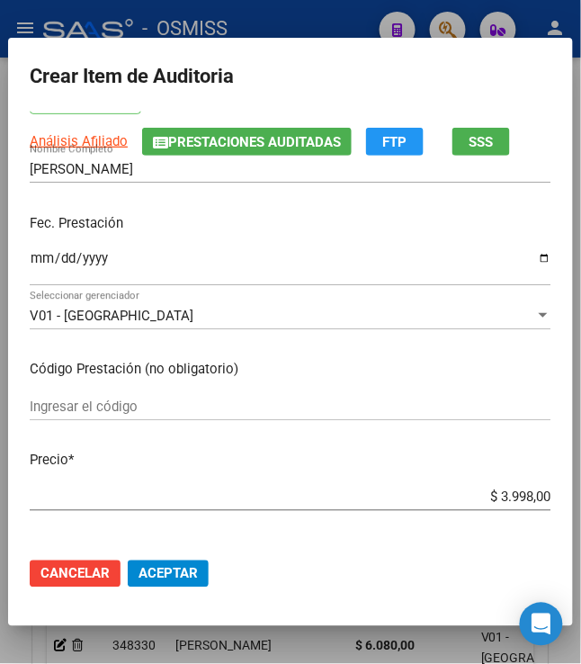
click at [167, 580] on span "Aceptar" at bounding box center [167, 574] width 59 height 16
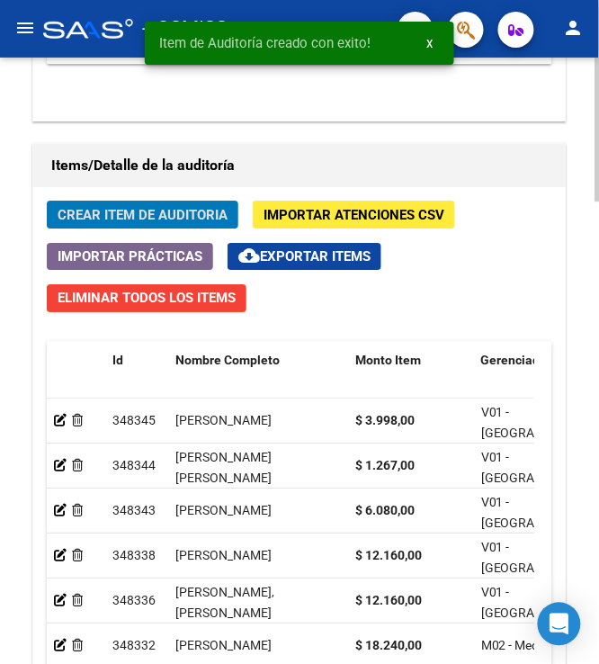
click at [104, 209] on span "Crear Item de Auditoria" at bounding box center [143, 215] width 170 height 16
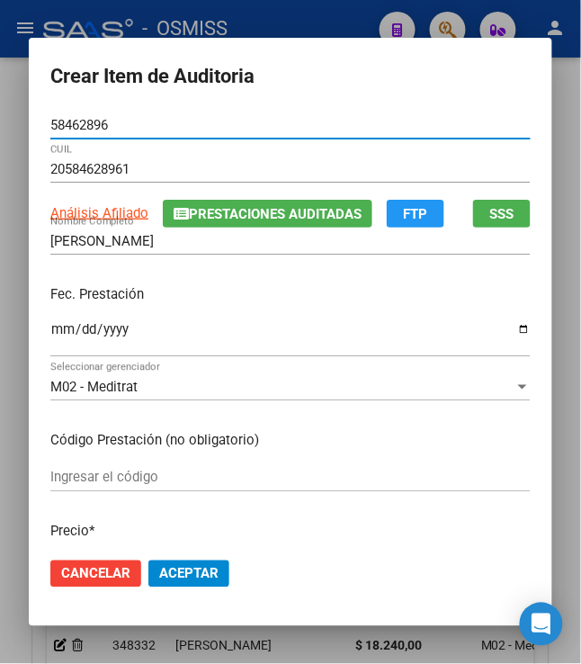
click at [50, 333] on input "Ingresar la fecha" at bounding box center [290, 336] width 480 height 29
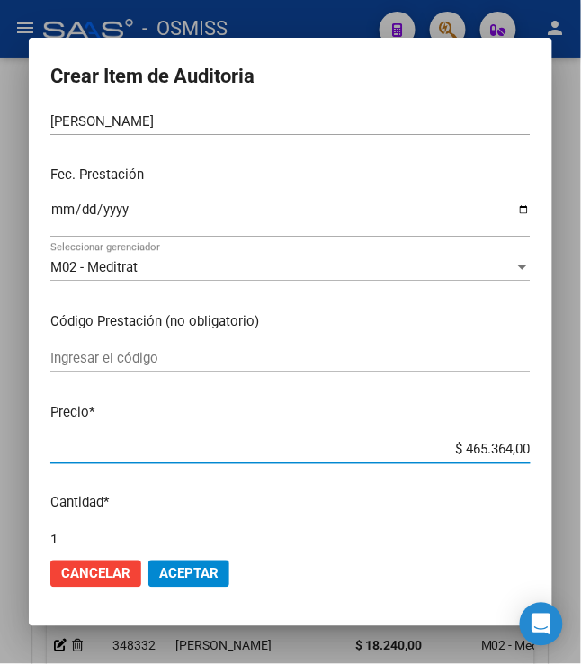
drag, startPoint x: 455, startPoint y: 448, endPoint x: 544, endPoint y: 457, distance: 89.5
click at [544, 458] on mat-dialog-content "58462896 Nro Documento 20584628961 CUIL Análisis Afiliado Prestaciones Auditada…" at bounding box center [290, 328] width 523 height 432
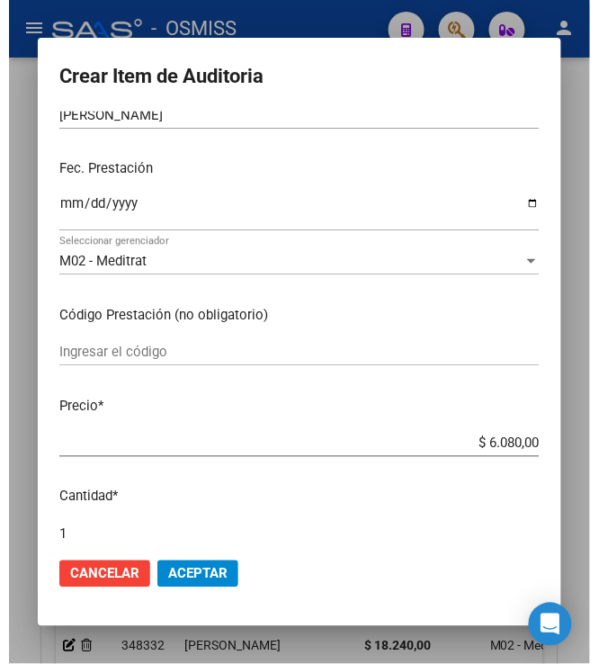
scroll to position [239, 0]
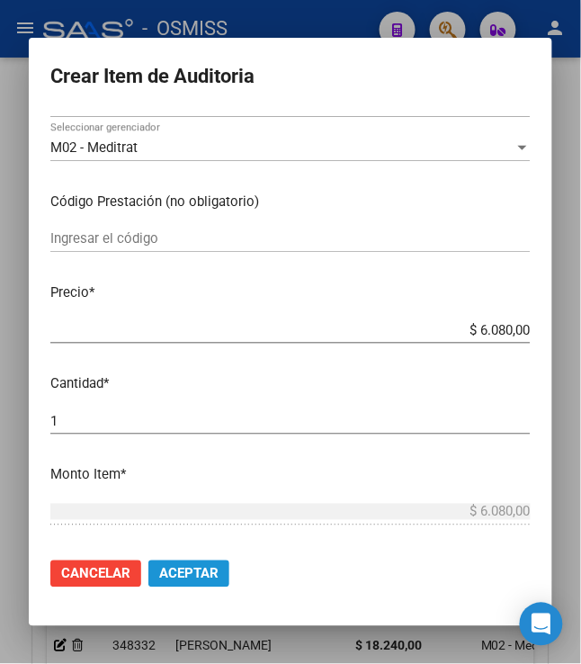
click at [177, 581] on span "Aceptar" at bounding box center [188, 574] width 59 height 16
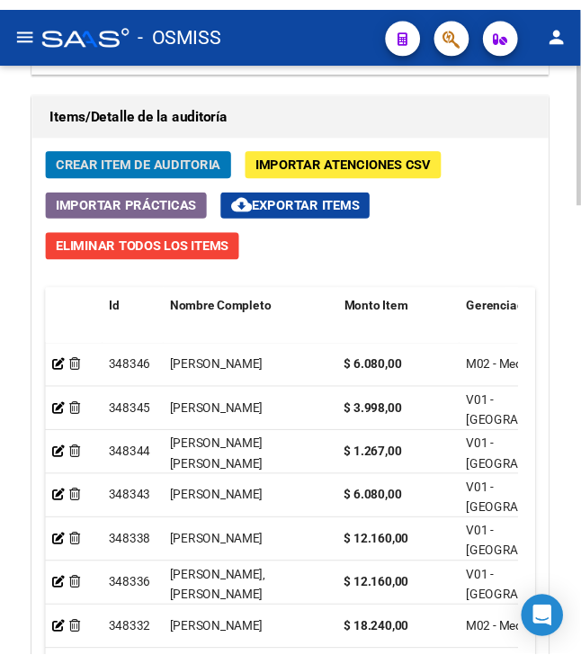
scroll to position [1594, 0]
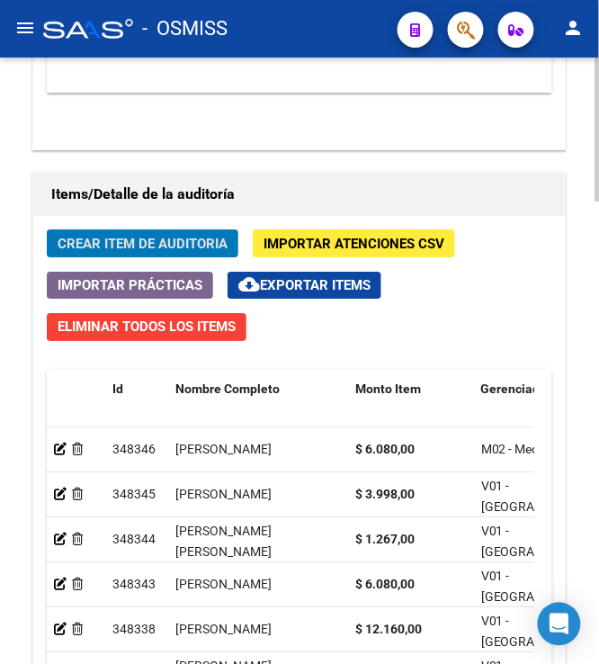
click at [140, 242] on span "Crear Item de Auditoria" at bounding box center [143, 244] width 170 height 16
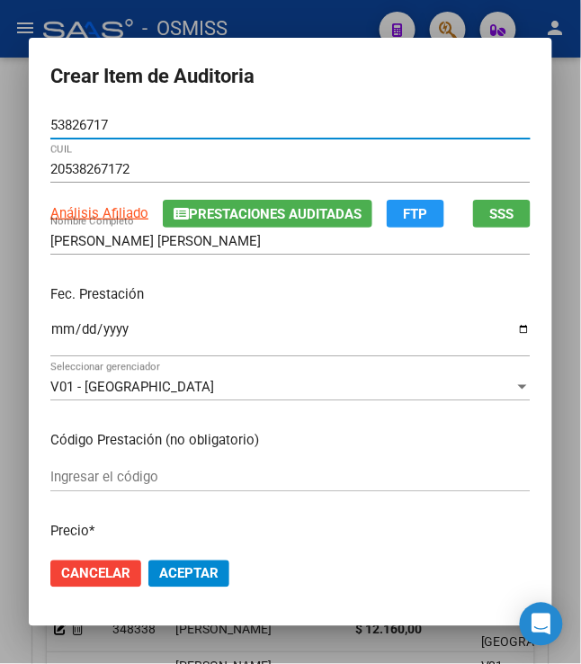
click at [50, 339] on input "Ingresar la fecha" at bounding box center [290, 336] width 480 height 29
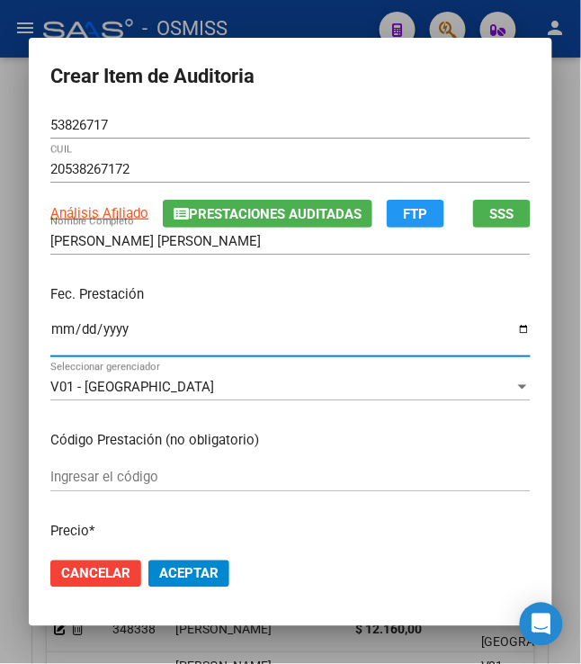
click at [252, 285] on p "Fec. Prestación" at bounding box center [290, 294] width 480 height 21
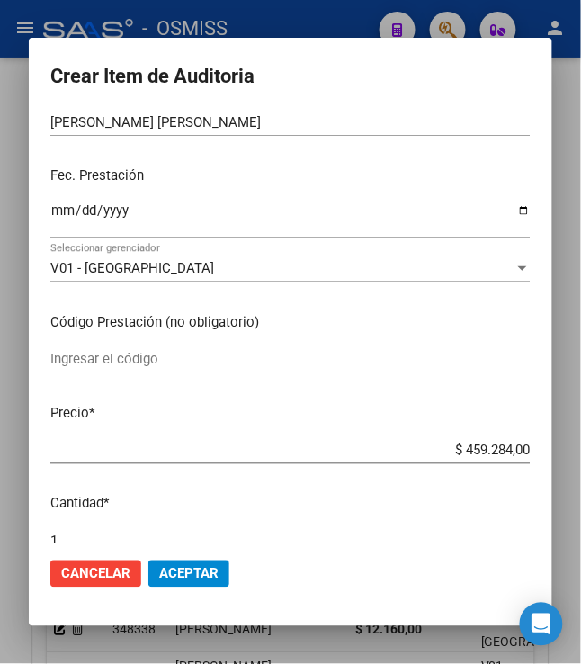
scroll to position [239, 0]
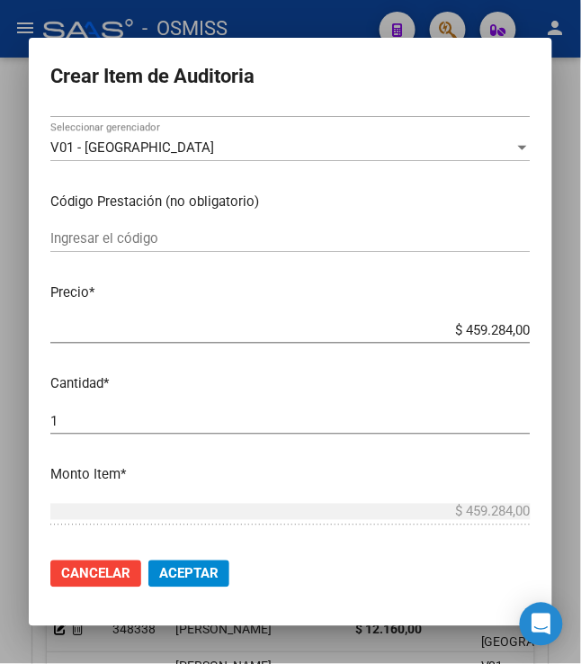
drag, startPoint x: 453, startPoint y: 332, endPoint x: 587, endPoint y: 339, distance: 134.2
click at [581, 339] on html "menu - OSMISS person Firma Express Padrón Padrón Ágil Análisis Afiliado Integra…" at bounding box center [290, 332] width 581 height 664
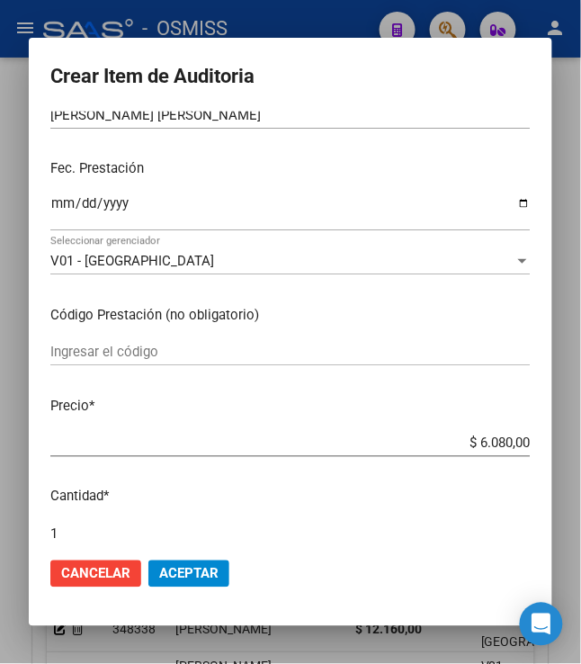
scroll to position [360, 0]
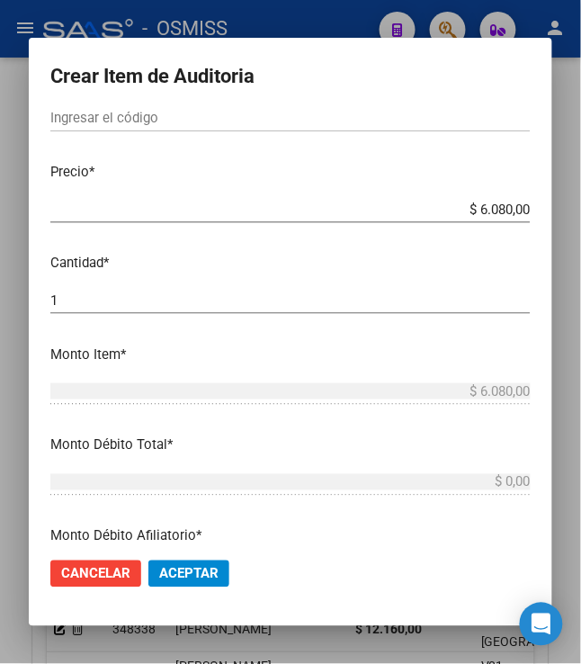
click at [182, 566] on span "Aceptar" at bounding box center [188, 574] width 59 height 16
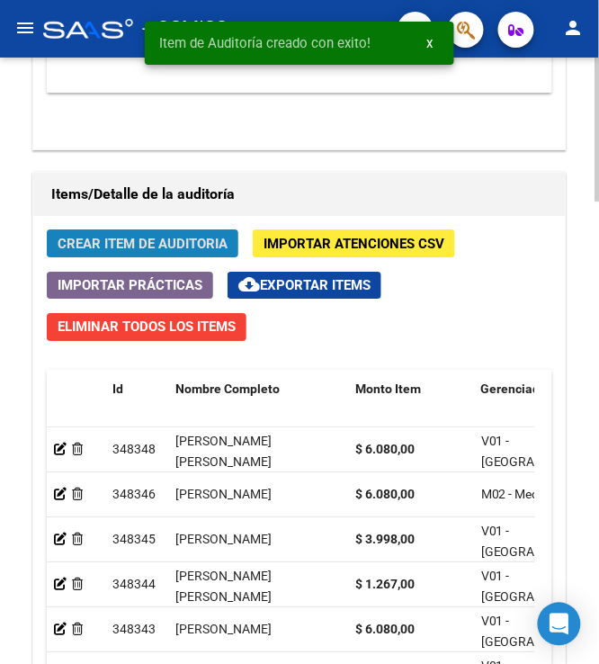
click at [165, 248] on span "Crear Item de Auditoria" at bounding box center [143, 244] width 170 height 16
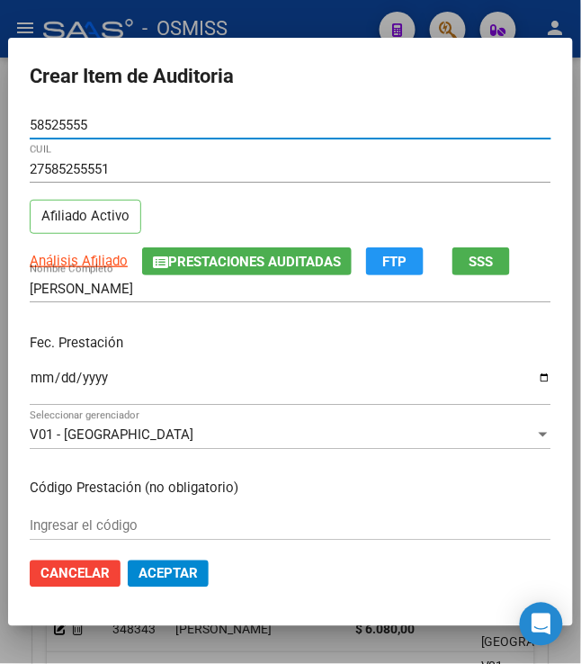
click at [31, 381] on input "Ingresar la fecha" at bounding box center [291, 384] width 522 height 29
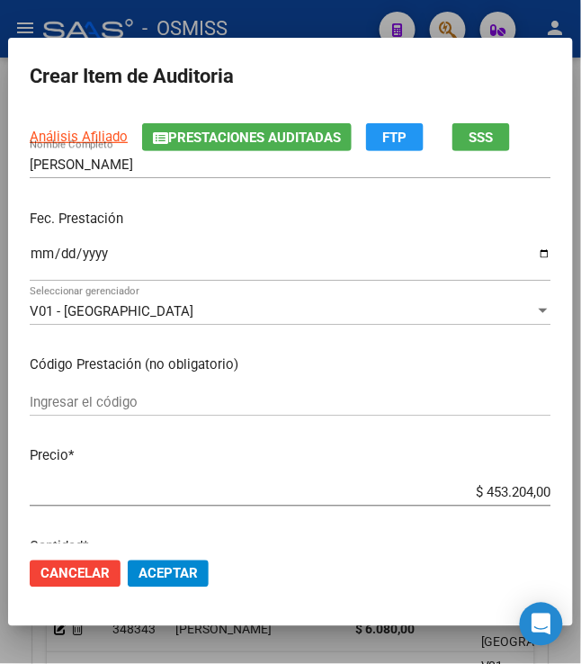
scroll to position [239, 0]
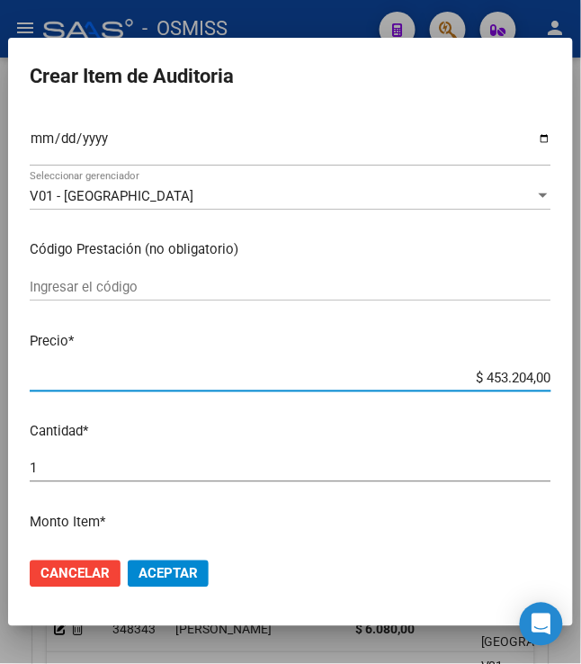
drag, startPoint x: 475, startPoint y: 374, endPoint x: 602, endPoint y: 379, distance: 127.8
click at [581, 379] on html "menu - OSMISS person Firma Express Padrón Padrón Ágil Análisis Afiliado Integra…" at bounding box center [290, 332] width 581 height 664
click at [149, 569] on span "Aceptar" at bounding box center [167, 574] width 59 height 16
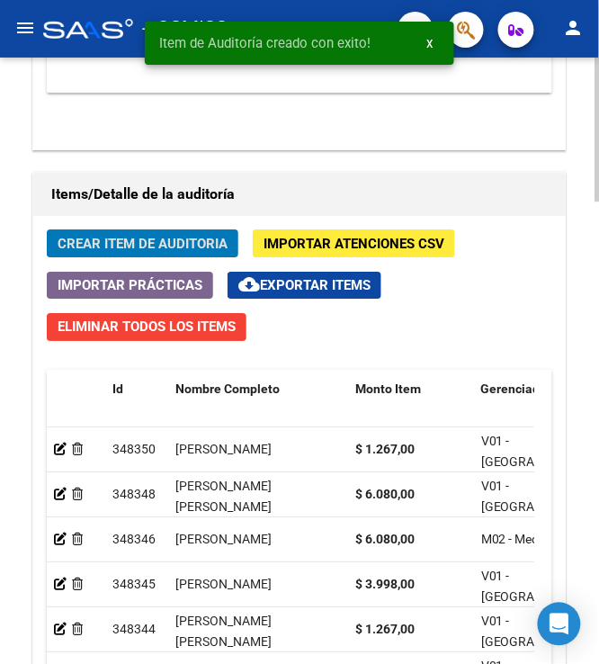
click at [83, 239] on span "Crear Item de Auditoria" at bounding box center [143, 244] width 170 height 16
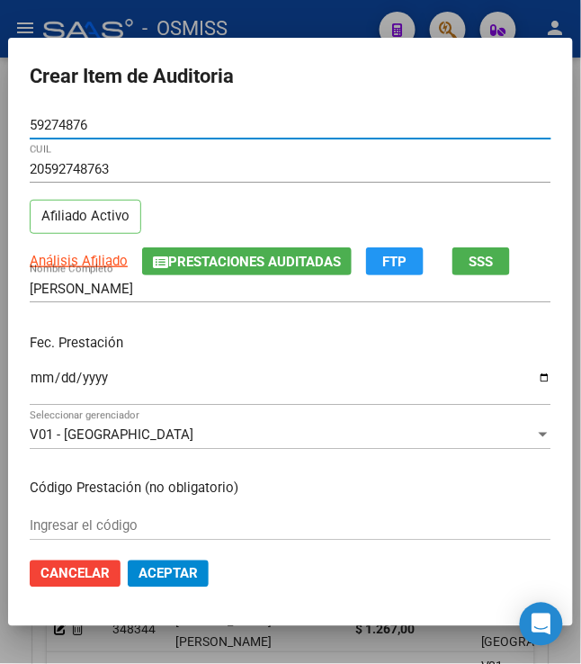
click at [32, 372] on input "Ingresar la fecha" at bounding box center [291, 384] width 522 height 29
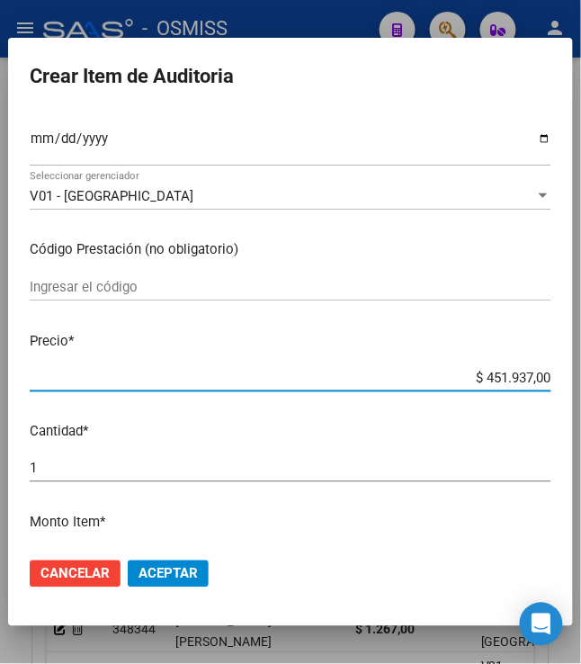
drag, startPoint x: 477, startPoint y: 378, endPoint x: 608, endPoint y: 401, distance: 133.4
click at [581, 401] on html "menu - OSMISS person Firma Express Padrón Padrón Ágil Análisis Afiliado Integra…" at bounding box center [290, 332] width 581 height 664
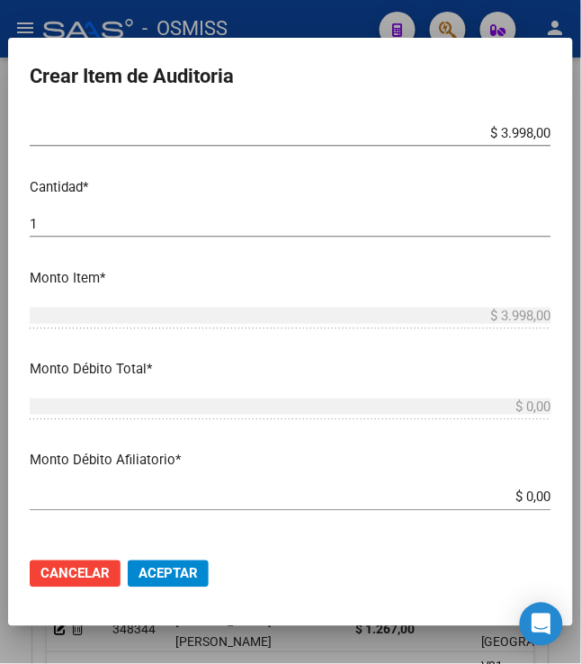
scroll to position [599, 0]
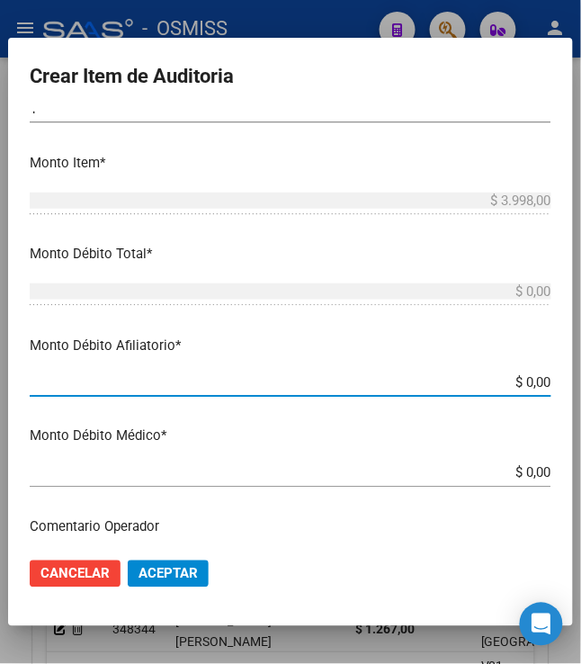
drag, startPoint x: 516, startPoint y: 382, endPoint x: 608, endPoint y: 364, distance: 93.5
click at [581, 364] on html "menu - OSMISS person Firma Express Padrón Padrón Ágil Análisis Afiliado Integra…" at bounding box center [290, 332] width 581 height 664
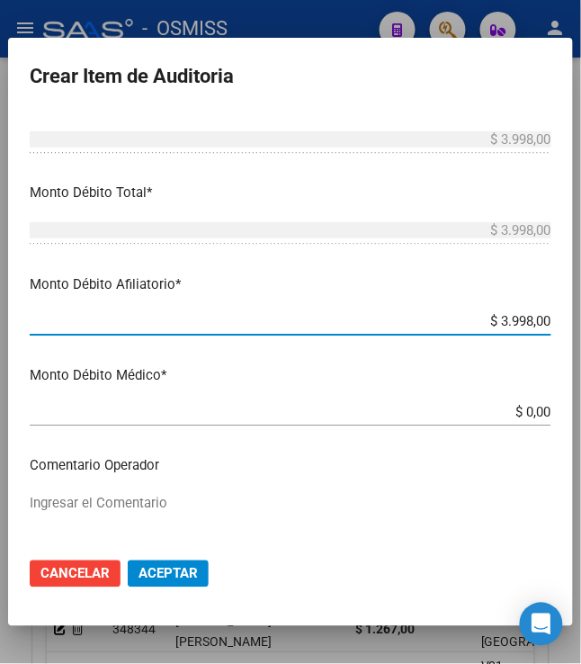
scroll to position [719, 0]
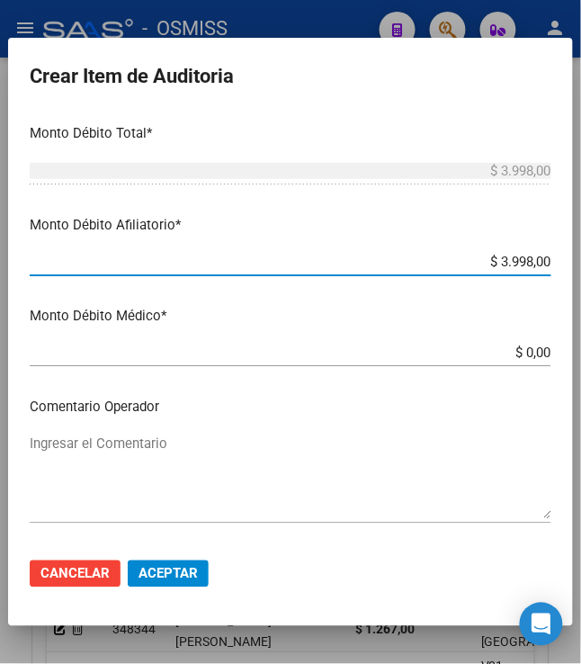
click at [290, 458] on textarea "Ingresar el Comentario" at bounding box center [291, 476] width 522 height 85
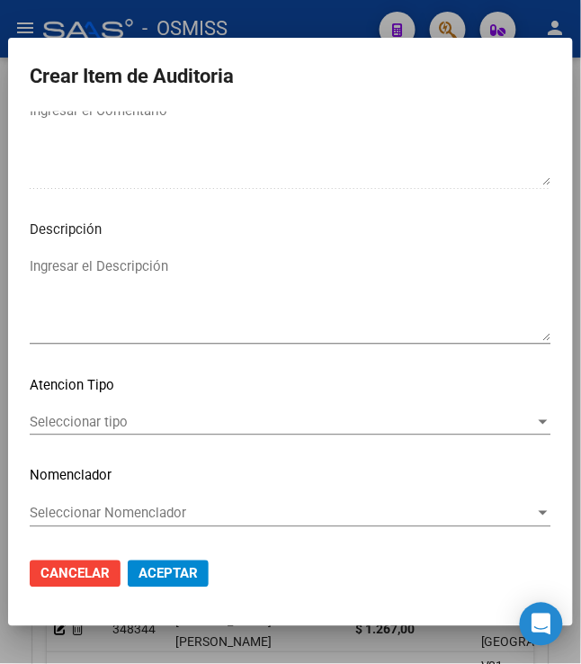
scroll to position [1209, 0]
click at [335, 307] on textarea "Ingresar el Descripción" at bounding box center [291, 298] width 522 height 85
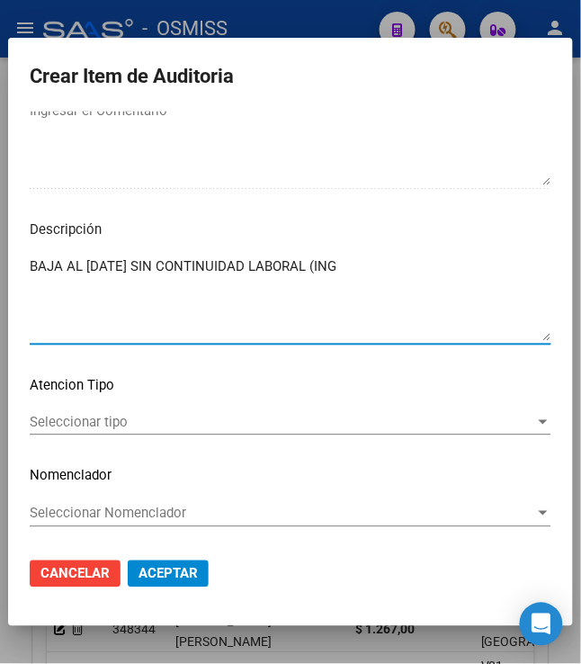
click at [394, 273] on textarea "BAJA AL 06/02/2025 SIN CONTINUIDAD LABORAL (ING" at bounding box center [291, 298] width 522 height 85
click at [329, 260] on textarea "BAJA AL 06/02/2025 SIN CONTINUIDAD LABORAL (ING 02/01 AL 06/02/25)" at bounding box center [291, 298] width 522 height 85
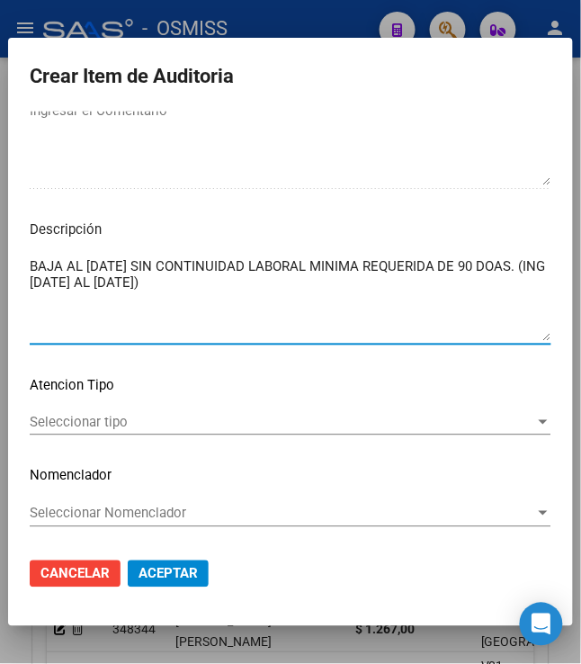
click at [509, 266] on textarea "BAJA AL 06/02/2025 SIN CONTINUIDAD LABORAL MINIMA REQUERIDA DE 90 DOAS. (ING 02…" at bounding box center [291, 298] width 522 height 85
click at [378, 289] on textarea "BAJA AL 06/02/2025 SIN CONTINUIDAD LABORAL MINIMA REQUERIDA DE 90 DIAS. (ING 02…" at bounding box center [291, 298] width 522 height 85
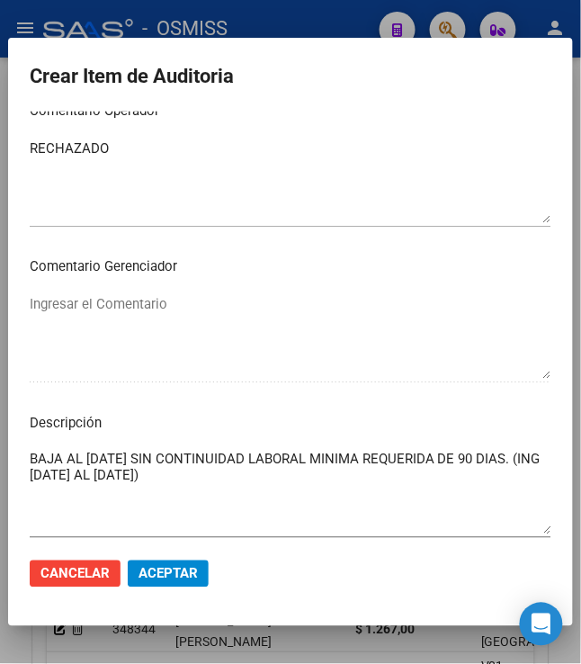
scroll to position [1090, 0]
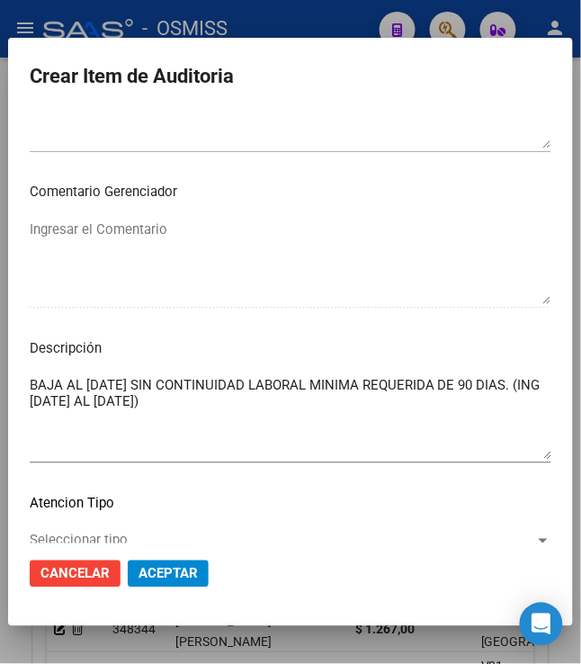
click at [248, 415] on textarea "BAJA AL 06/02/2025 SIN CONTINUIDAD LABORAL MINIMA REQUERIDA DE 90 DIAS. (ING 02…" at bounding box center [291, 417] width 522 height 85
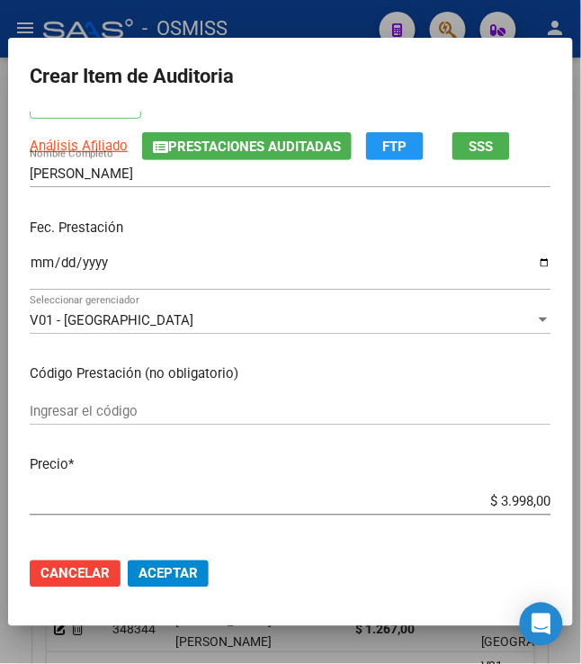
scroll to position [0, 0]
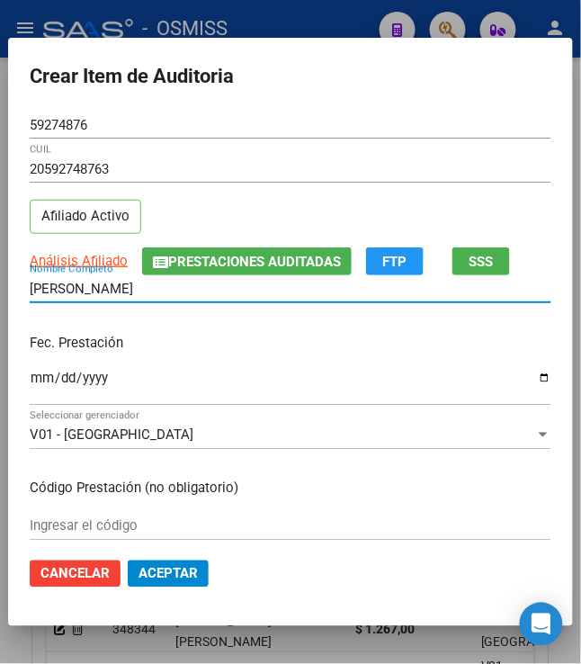
drag, startPoint x: 188, startPoint y: 297, endPoint x: -7, endPoint y: 275, distance: 196.3
click at [0, 275] on html "menu - OSMISS person Firma Express Padrón Padrón Ágil Análisis Afiliado Integra…" at bounding box center [290, 332] width 581 height 664
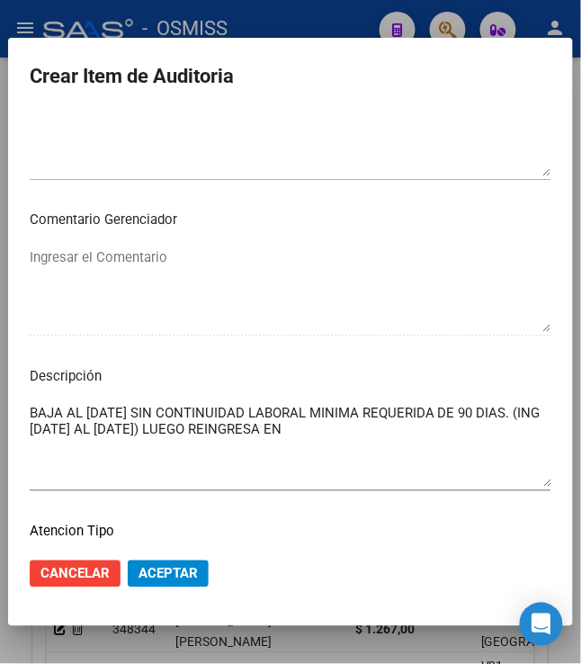
scroll to position [1079, 0]
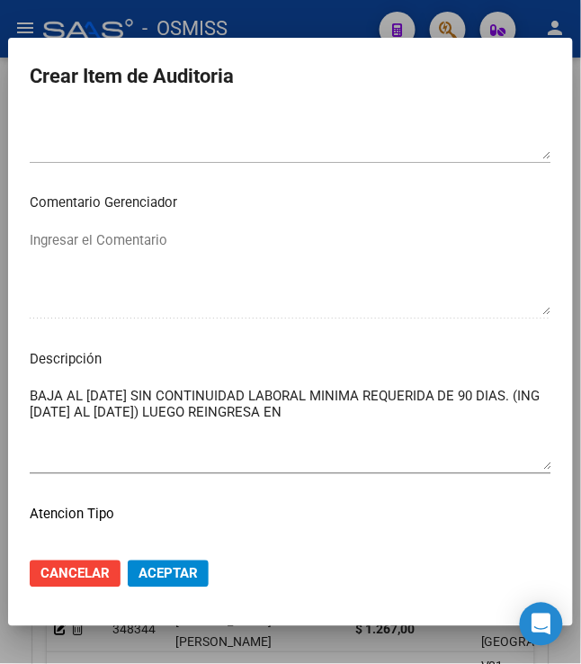
click at [399, 406] on textarea "BAJA AL 06/02/2025 SIN CONTINUIDAD LABORAL MINIMA REQUERIDA DE 90 DIAS. (ING 02…" at bounding box center [291, 428] width 522 height 85
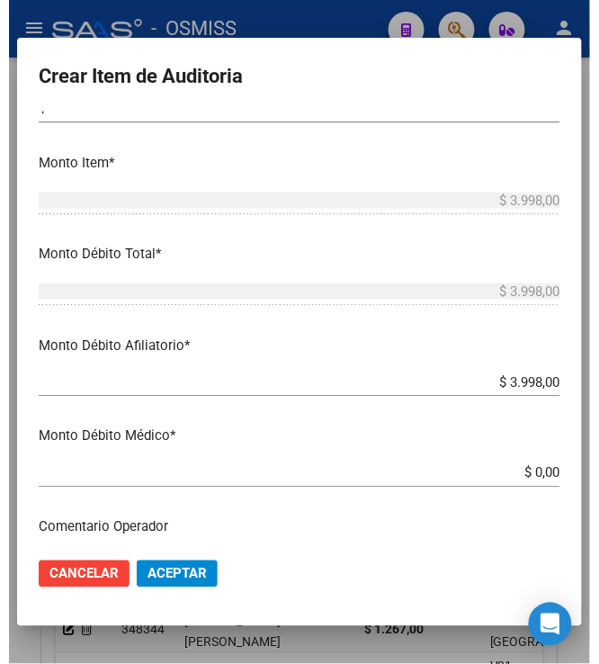
scroll to position [120, 0]
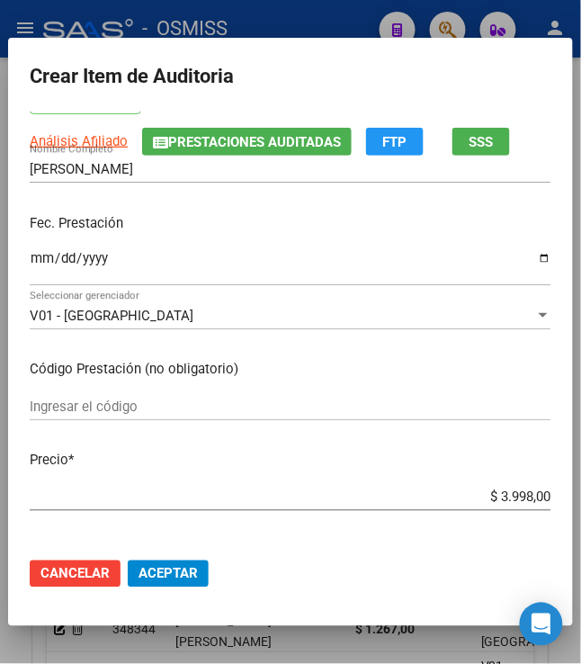
click at [153, 577] on span "Aceptar" at bounding box center [167, 574] width 59 height 16
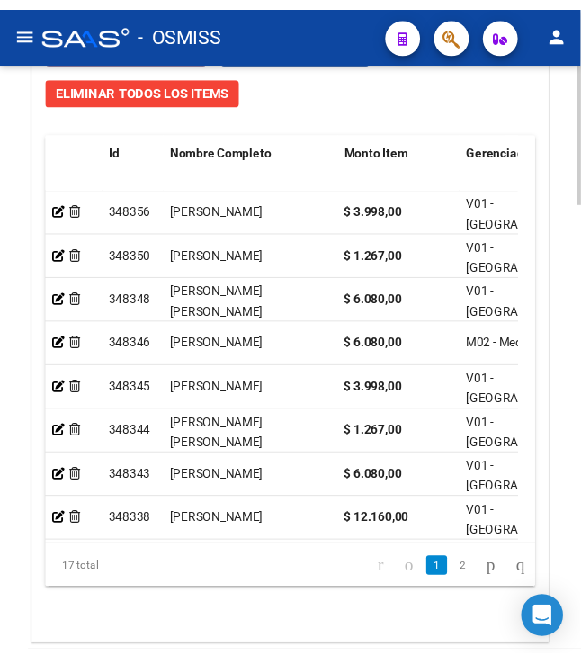
scroll to position [1594, 0]
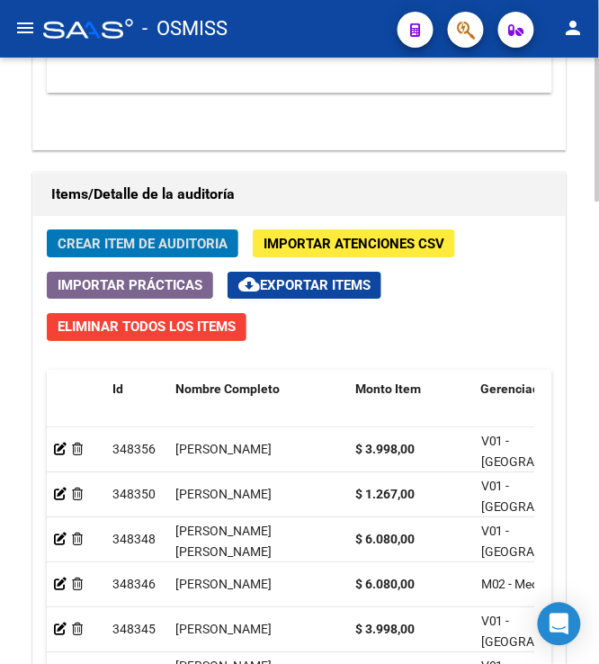
click at [203, 250] on span "Crear Item de Auditoria" at bounding box center [143, 244] width 170 height 16
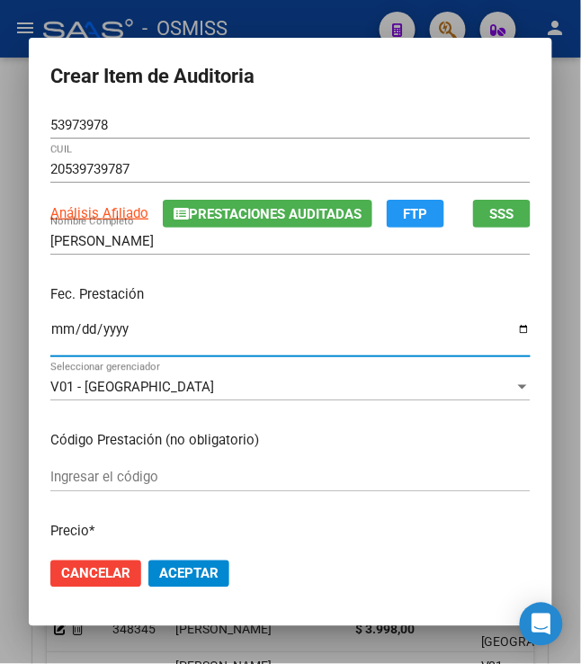
click at [50, 331] on input "Ingresar la fecha" at bounding box center [290, 336] width 480 height 29
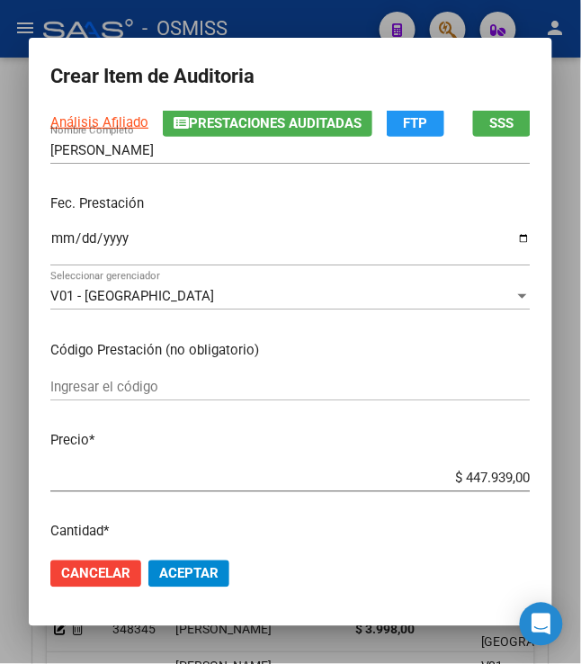
scroll to position [120, 0]
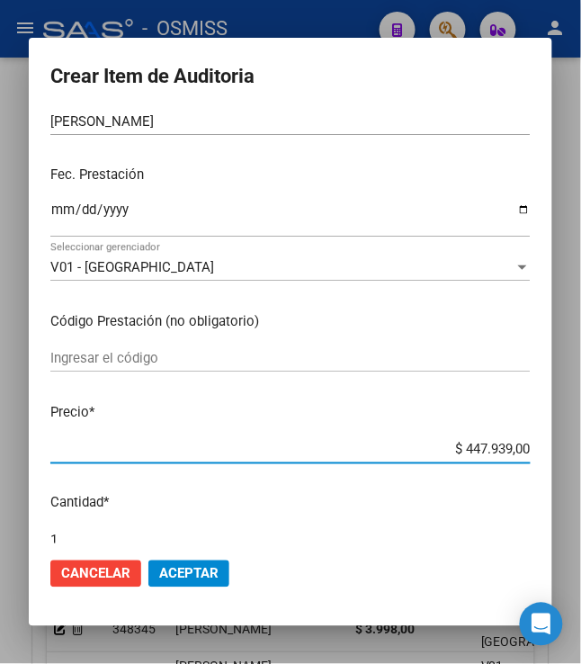
drag, startPoint x: 450, startPoint y: 454, endPoint x: 561, endPoint y: 440, distance: 112.4
click at [552, 440] on mat-dialog-content "53973978 Nro Documento 20539739787 CUIL Análisis Afiliado Prestaciones Auditada…" at bounding box center [290, 328] width 523 height 432
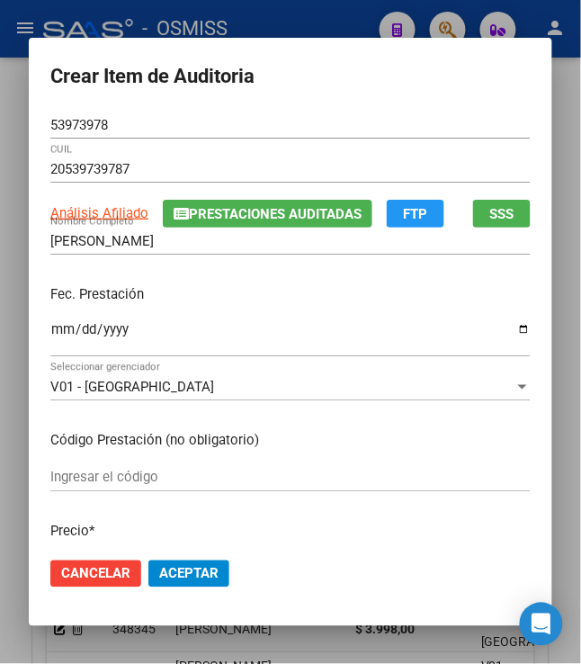
scroll to position [239, 0]
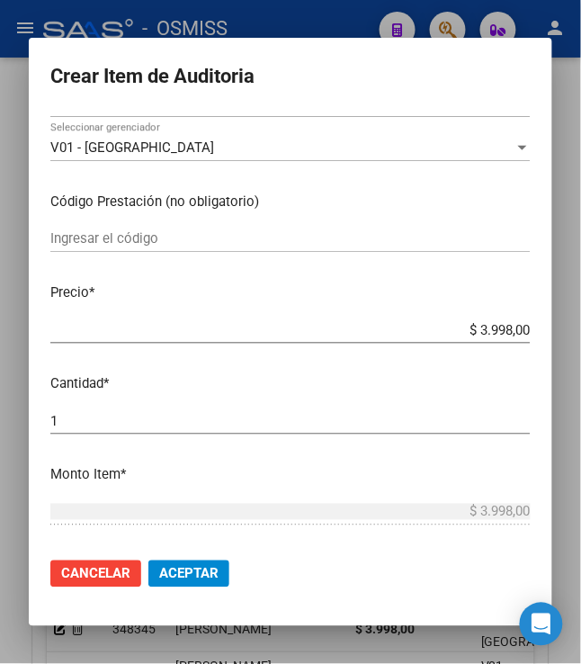
click at [171, 576] on span "Aceptar" at bounding box center [188, 574] width 59 height 16
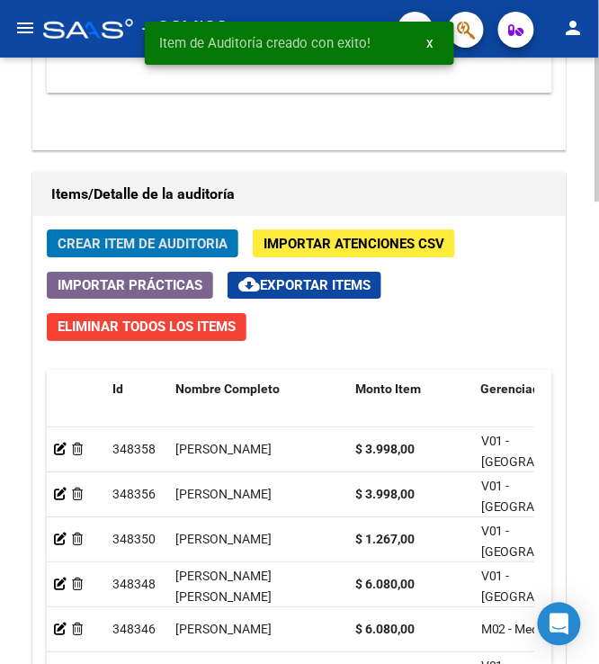
click at [127, 277] on button "Importar Prácticas" at bounding box center [130, 285] width 166 height 27
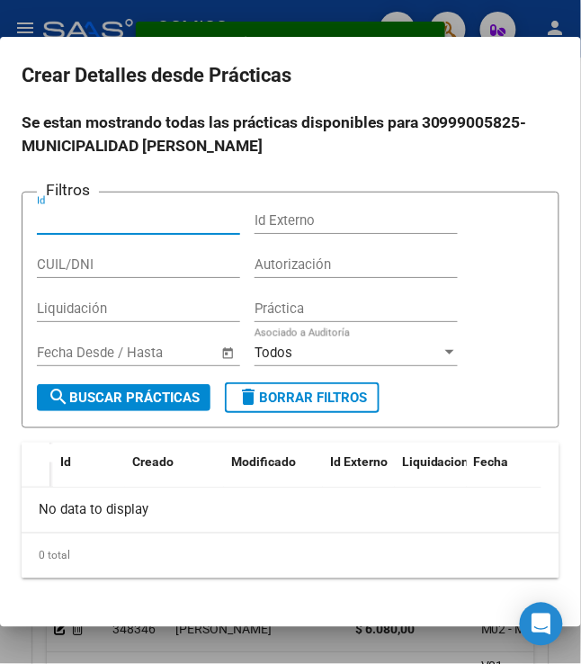
click at [263, 14] on div at bounding box center [290, 332] width 581 height 664
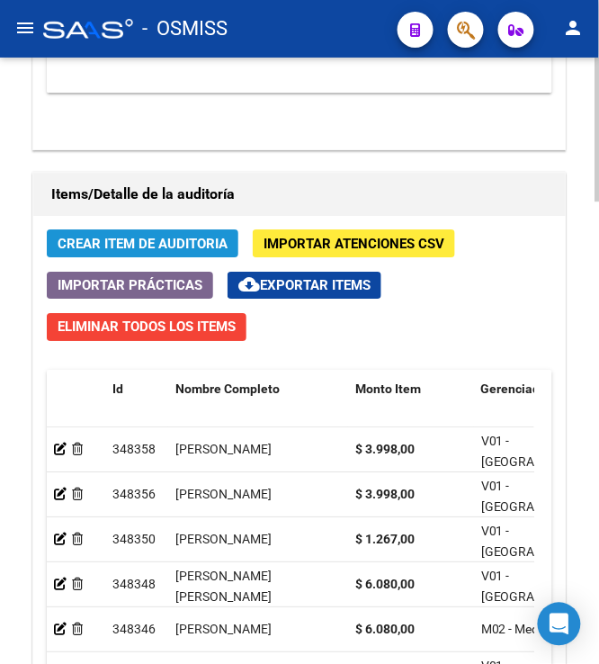
click at [166, 239] on span "Crear Item de Auditoria" at bounding box center [143, 244] width 170 height 16
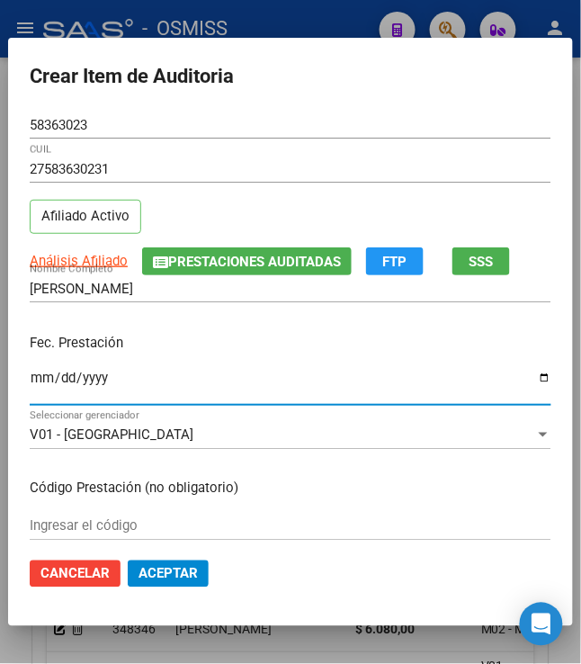
click at [30, 382] on input "Ingresar la fecha" at bounding box center [291, 384] width 522 height 29
click at [340, 350] on p "Fec. Prestación" at bounding box center [291, 343] width 522 height 21
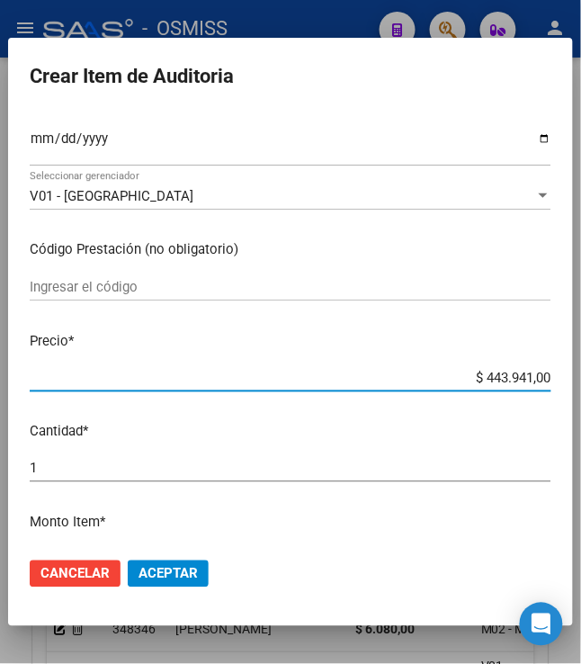
drag, startPoint x: 475, startPoint y: 376, endPoint x: 586, endPoint y: 376, distance: 111.5
click at [581, 376] on html "menu - OSMISS person Firma Express Padrón Padrón Ágil Análisis Afiliado Integra…" at bounding box center [290, 332] width 581 height 664
click at [164, 586] on button "Aceptar" at bounding box center [168, 573] width 81 height 27
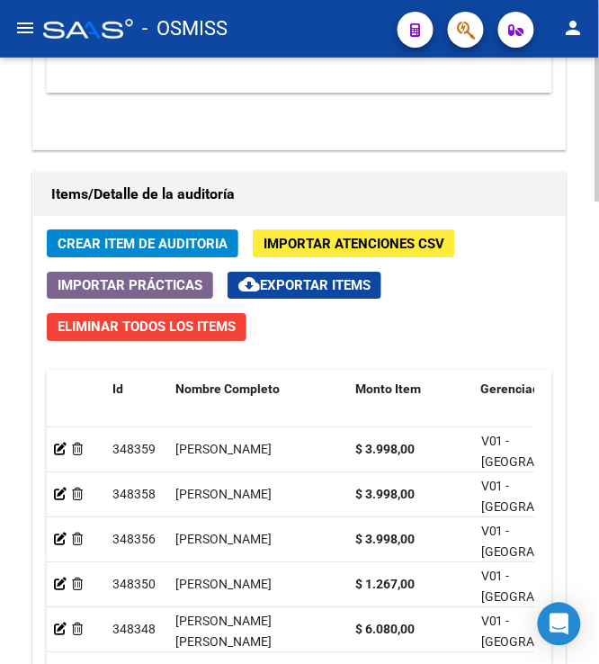
click at [185, 227] on div "Crear Item de Auditoria Importar Atenciones CSV Importar Prácticas cloud_downlo…" at bounding box center [299, 553] width 532 height 675
click at [181, 243] on span "Crear Item de Auditoria" at bounding box center [143, 244] width 170 height 16
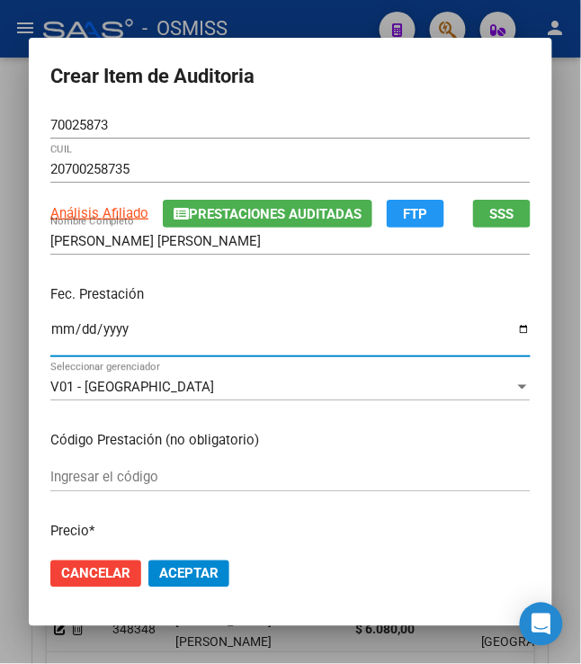
click at [50, 328] on input "Ingresar la fecha" at bounding box center [290, 336] width 480 height 29
click at [281, 285] on p "Fec. Prestación" at bounding box center [290, 294] width 480 height 21
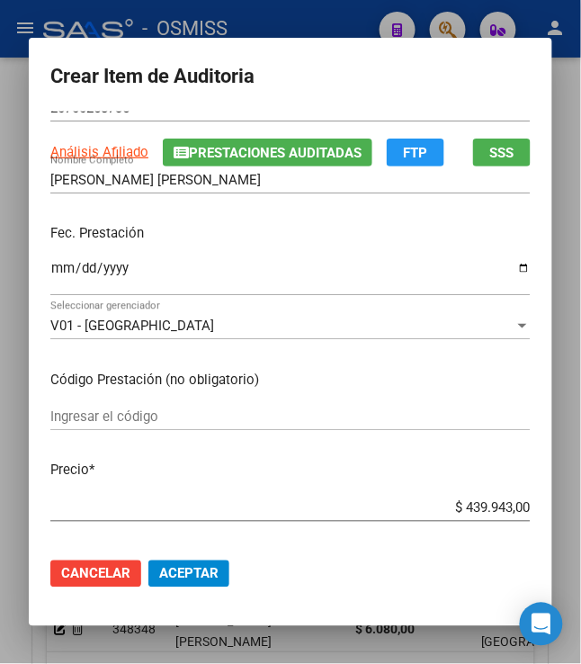
scroll to position [120, 0]
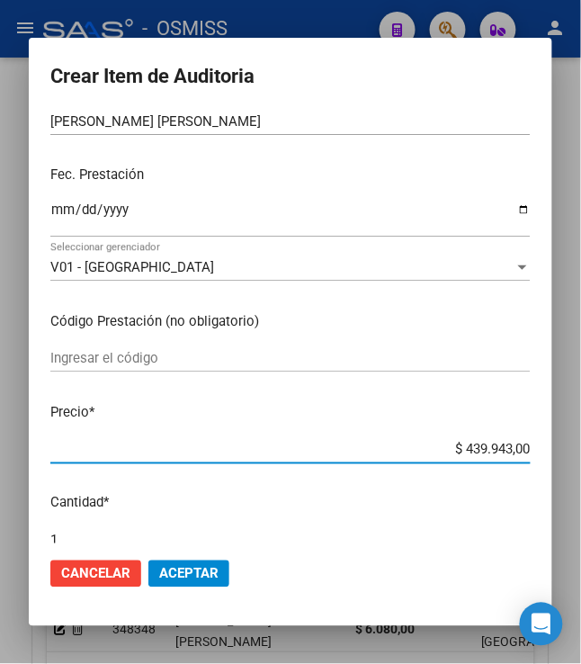
drag, startPoint x: 453, startPoint y: 444, endPoint x: 563, endPoint y: 430, distance: 110.6
click at [552, 433] on mat-dialog-content "70025873 Nro Documento 20700258735 CUIL Análisis Afiliado Prestaciones Auditada…" at bounding box center [290, 328] width 523 height 432
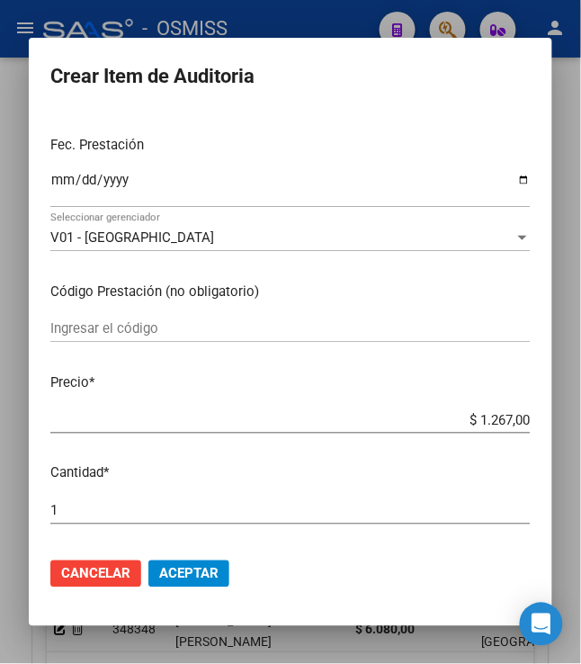
scroll to position [239, 0]
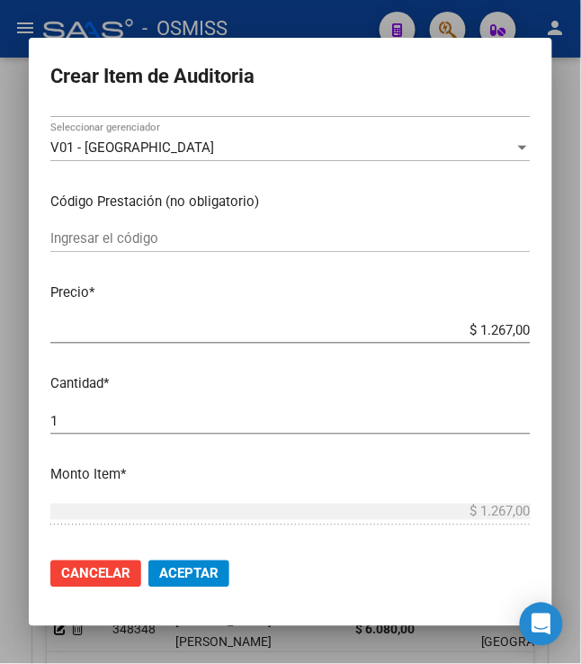
click at [187, 570] on span "Aceptar" at bounding box center [188, 574] width 59 height 16
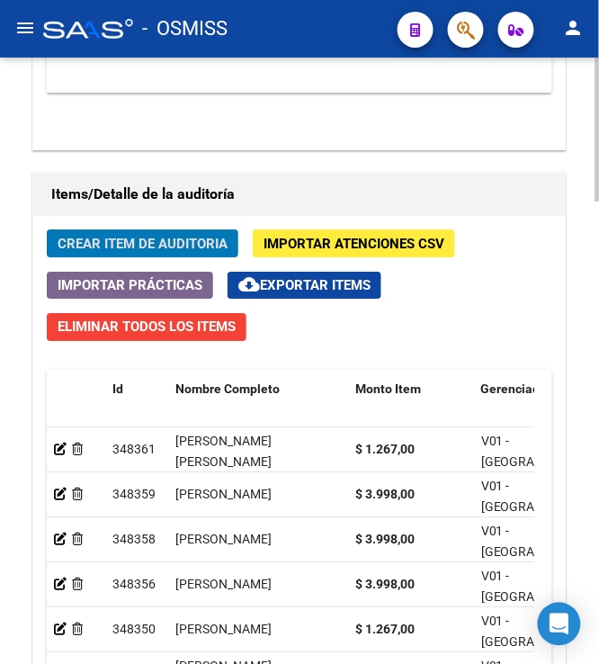
click at [133, 243] on span "Crear Item de Auditoria" at bounding box center [143, 244] width 170 height 16
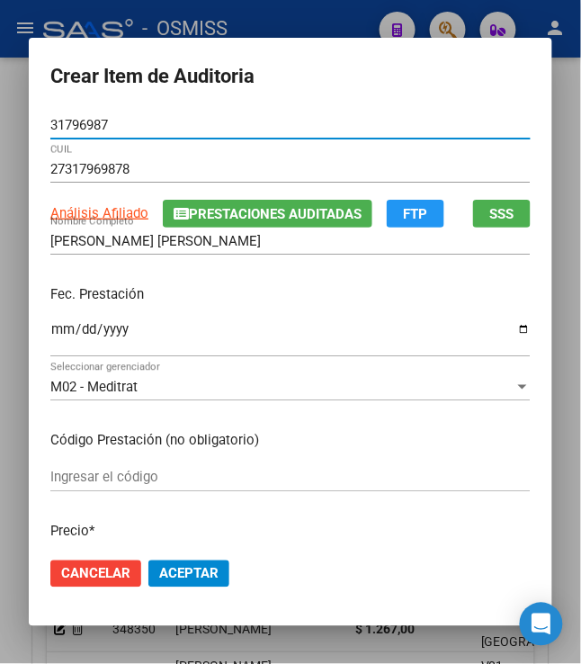
click at [50, 329] on input "Ingresar la fecha" at bounding box center [290, 336] width 480 height 29
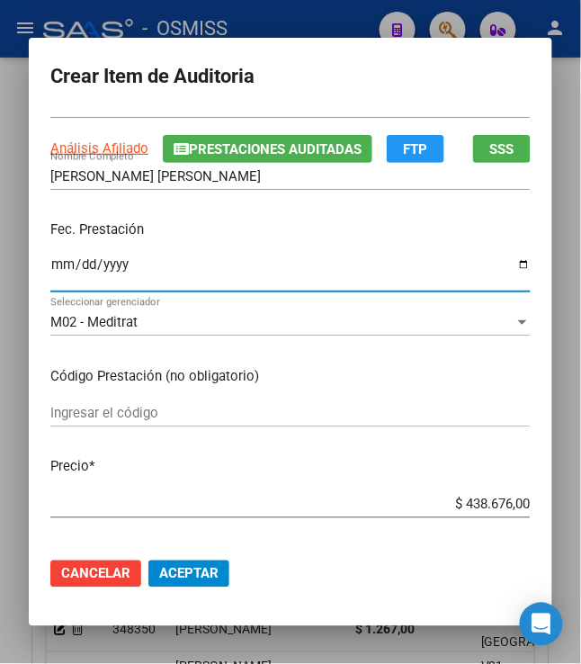
scroll to position [120, 0]
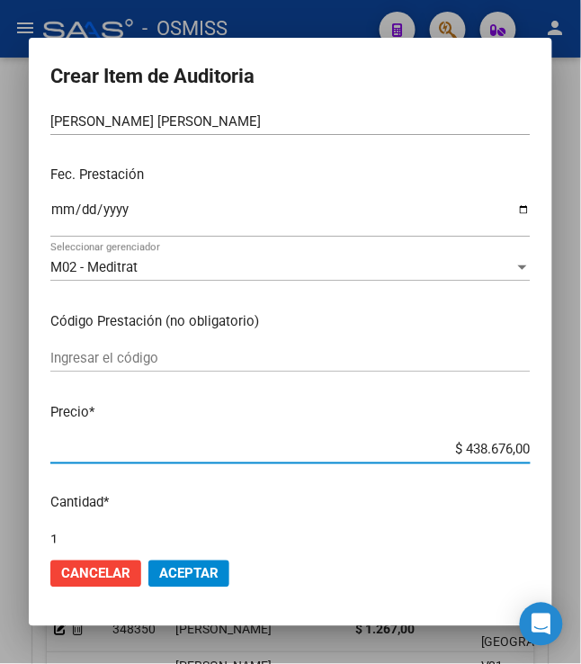
drag, startPoint x: 455, startPoint y: 448, endPoint x: 549, endPoint y: 442, distance: 93.7
click at [549, 442] on mat-dialog-content "31796987 Nro Documento 27317969878 CUIL Análisis Afiliado Prestaciones Auditada…" at bounding box center [290, 328] width 523 height 432
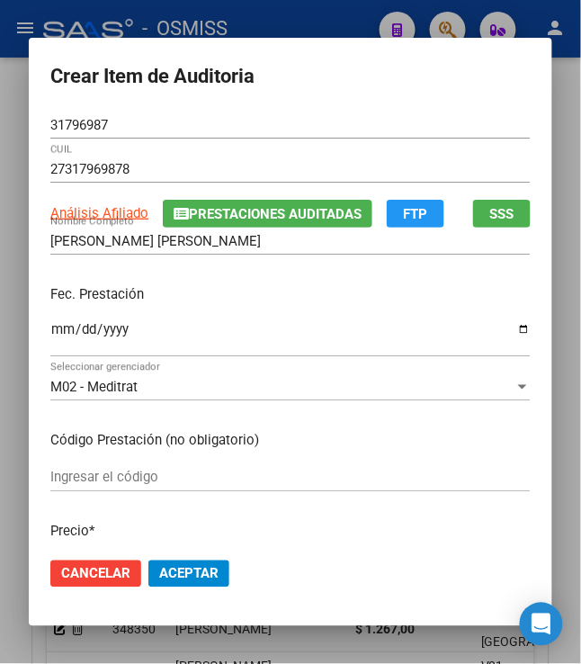
scroll to position [239, 0]
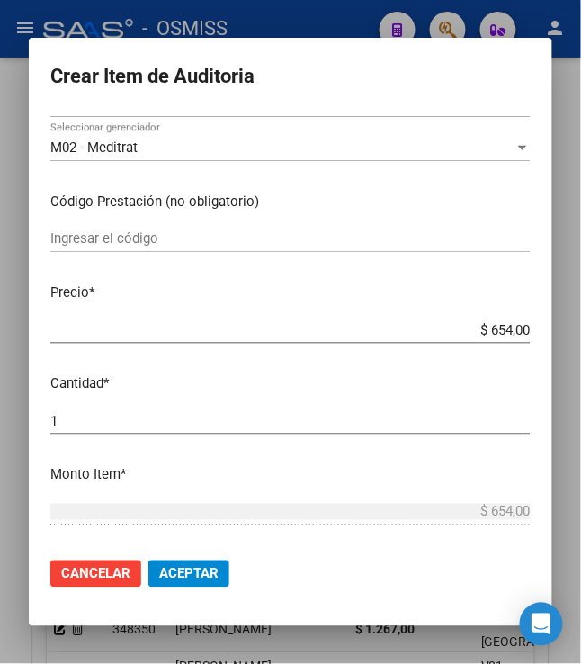
click at [189, 566] on span "Aceptar" at bounding box center [188, 574] width 59 height 16
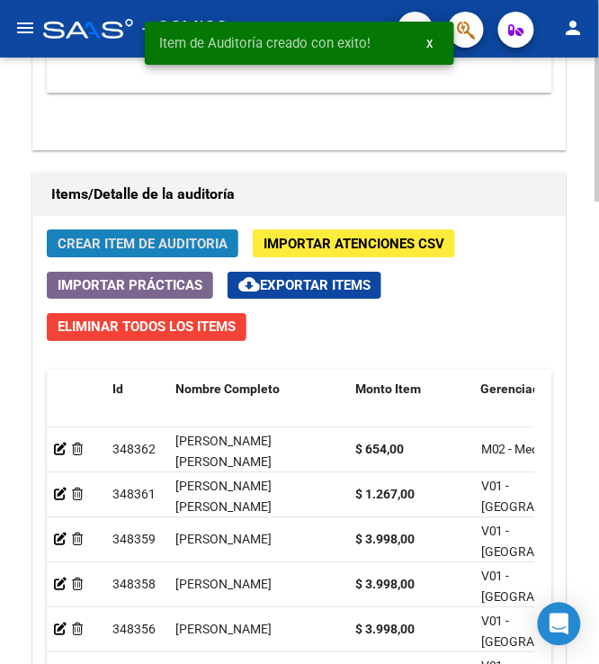
click at [110, 248] on span "Crear Item de Auditoria" at bounding box center [143, 244] width 170 height 16
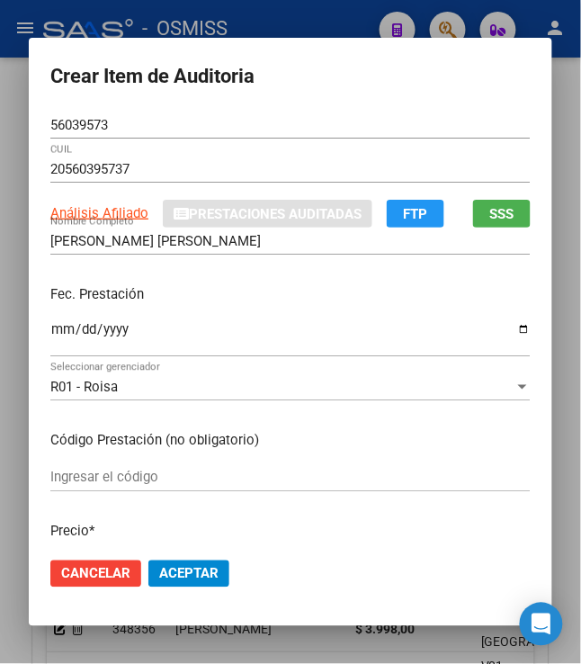
click at [38, 326] on mat-dialog-content "56039573 Nro Documento 20560395737 CUIL Análisis Afiliado Prestaciones Auditada…" at bounding box center [290, 328] width 523 height 432
click at [50, 335] on input "Ingresar la fecha" at bounding box center [290, 336] width 480 height 29
click at [351, 288] on p "Fec. Prestación" at bounding box center [290, 294] width 480 height 21
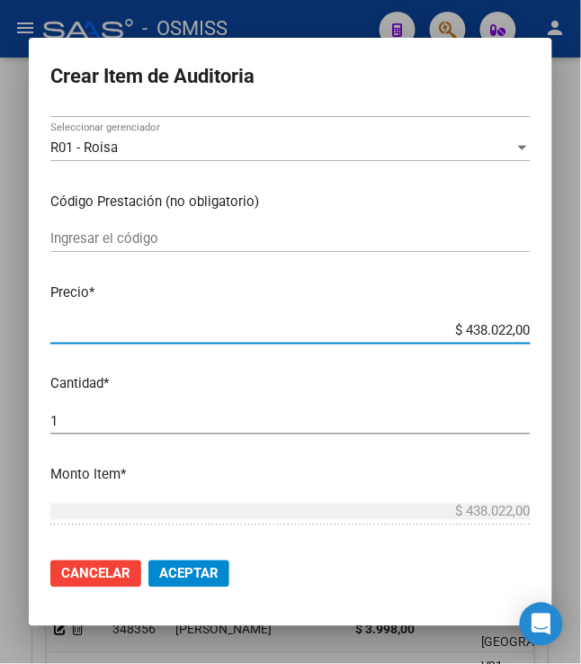
drag, startPoint x: 454, startPoint y: 326, endPoint x: 592, endPoint y: 326, distance: 137.6
click at [581, 327] on html "menu - OSMISS person Firma Express Padrón Padrón Ágil Análisis Afiliado Integra…" at bounding box center [290, 332] width 581 height 664
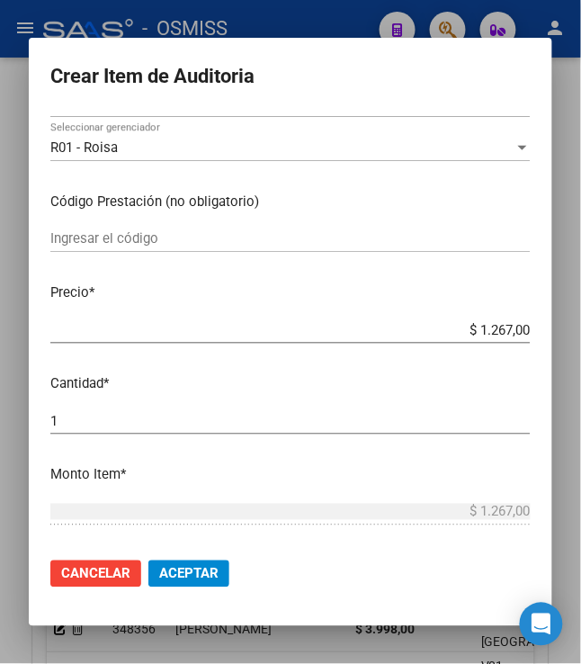
click at [183, 572] on span "Aceptar" at bounding box center [188, 574] width 59 height 16
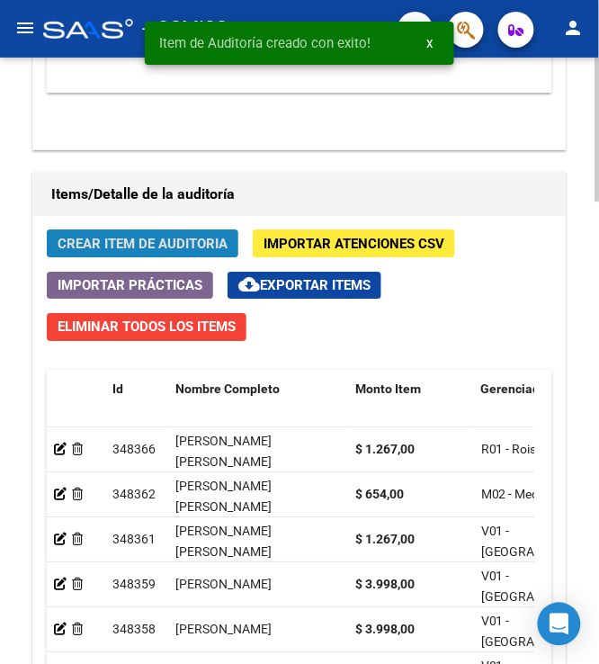
click at [116, 248] on span "Crear Item de Auditoria" at bounding box center [143, 244] width 170 height 16
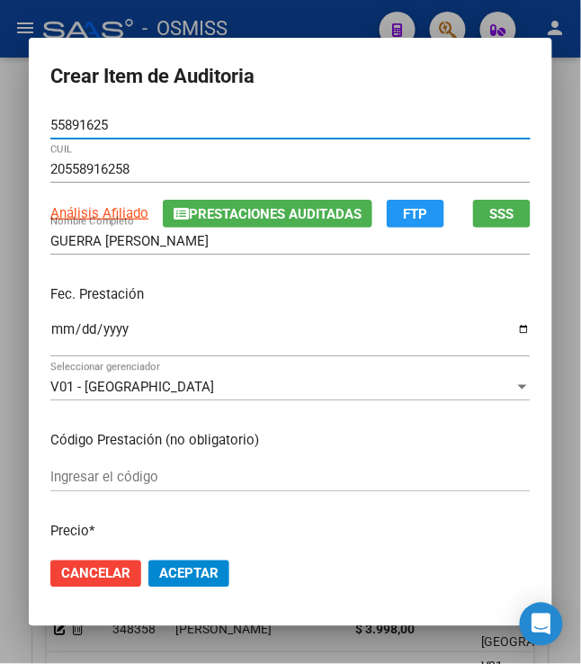
click at [50, 329] on input "Ingresar la fecha" at bounding box center [290, 336] width 480 height 29
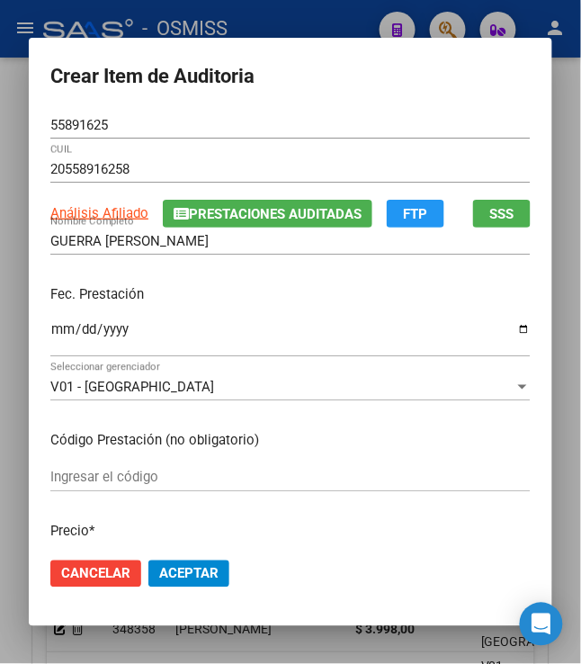
click at [196, 275] on div "Fec. Prestación 2025-03-26 Ingresar la fecha" at bounding box center [290, 322] width 480 height 103
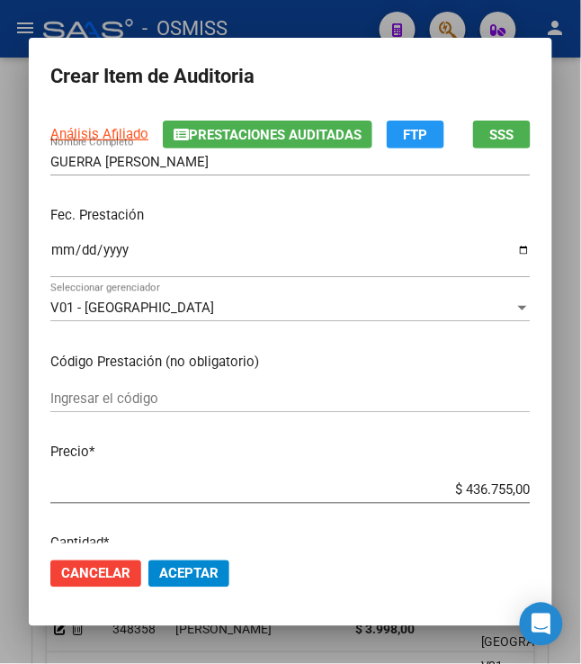
scroll to position [120, 0]
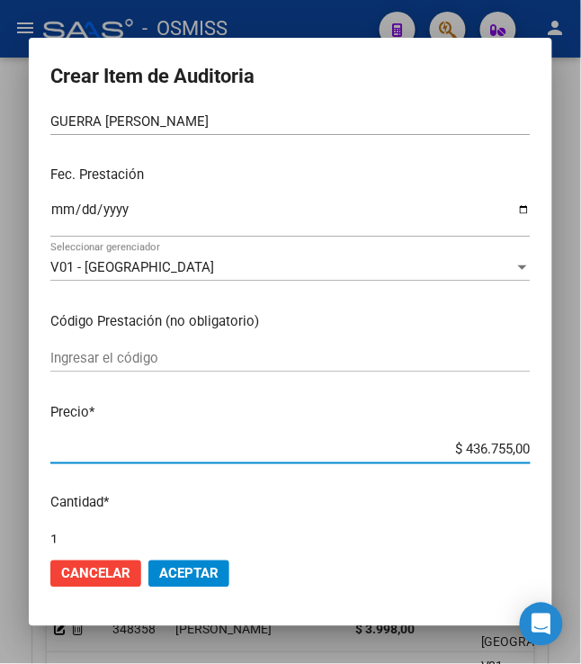
drag, startPoint x: 455, startPoint y: 451, endPoint x: 579, endPoint y: 450, distance: 124.1
click at [574, 451] on div "Crear Item de Auditoria 55891625 Nro Documento 20558916258 CUIL Análisis Afilia…" at bounding box center [290, 332] width 581 height 664
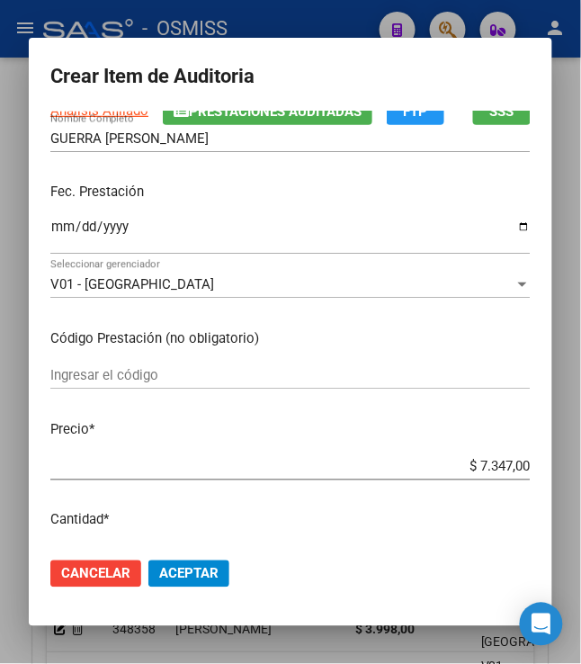
scroll to position [239, 0]
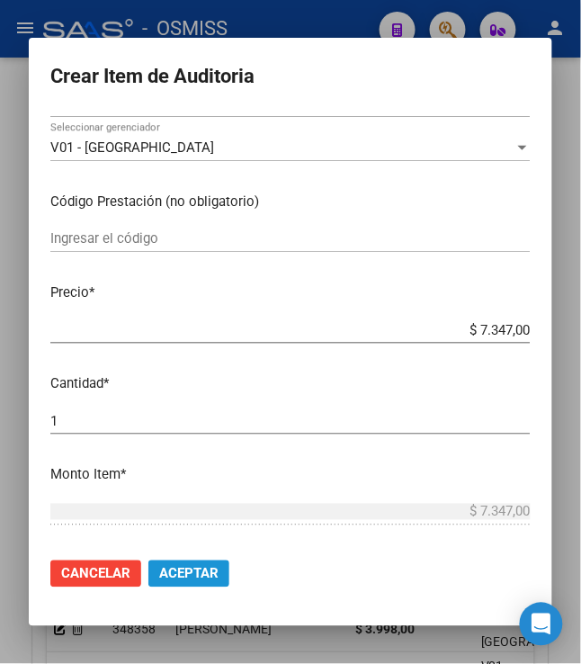
click at [177, 577] on span "Aceptar" at bounding box center [188, 574] width 59 height 16
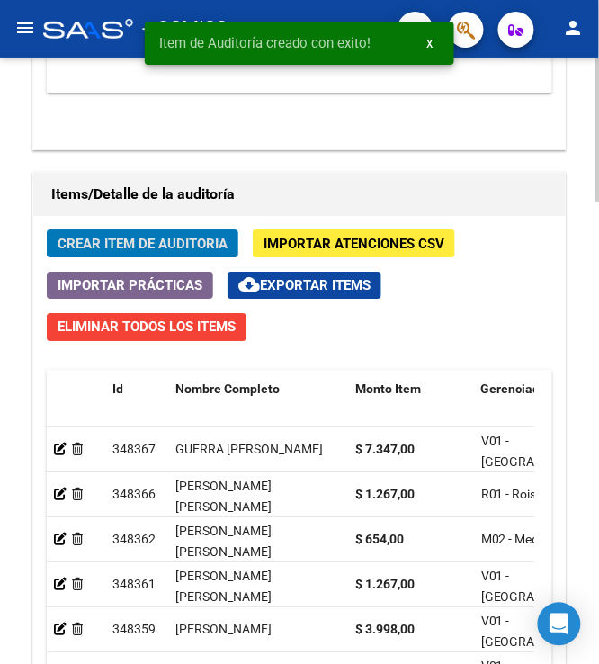
click at [112, 252] on span "Crear Item de Auditoria" at bounding box center [143, 244] width 170 height 16
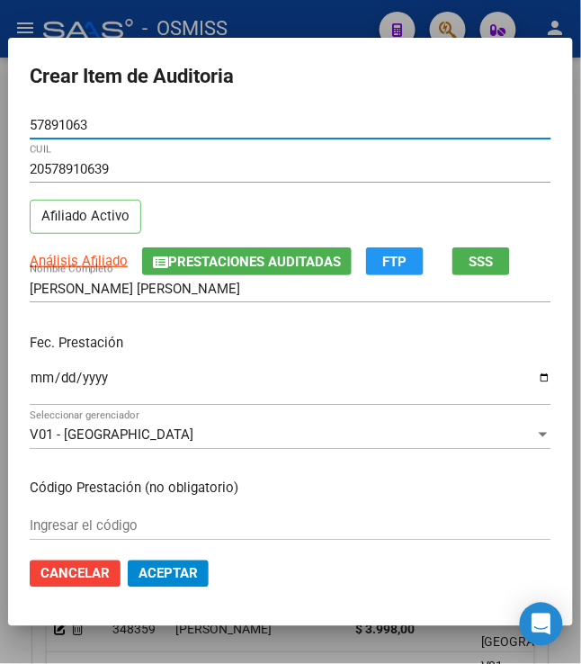
click at [30, 381] on input "Ingresar la fecha" at bounding box center [291, 384] width 522 height 29
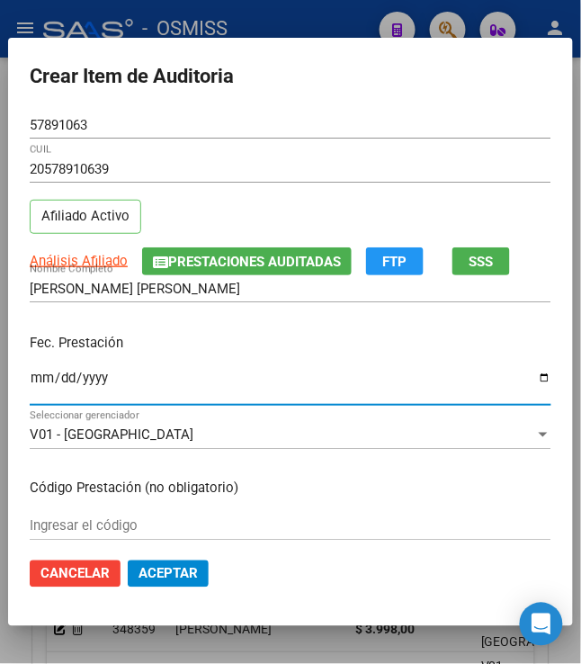
click at [173, 338] on p "Fec. Prestación" at bounding box center [291, 343] width 522 height 21
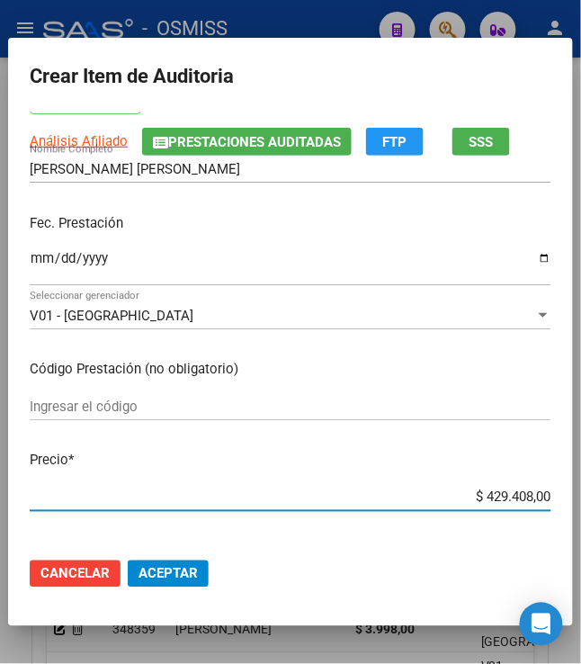
drag, startPoint x: 475, startPoint y: 501, endPoint x: 602, endPoint y: 500, distance: 126.8
click at [581, 500] on html "menu - OSMISS person Firma Express Padrón Padrón Ágil Análisis Afiliado Integra…" at bounding box center [290, 332] width 581 height 664
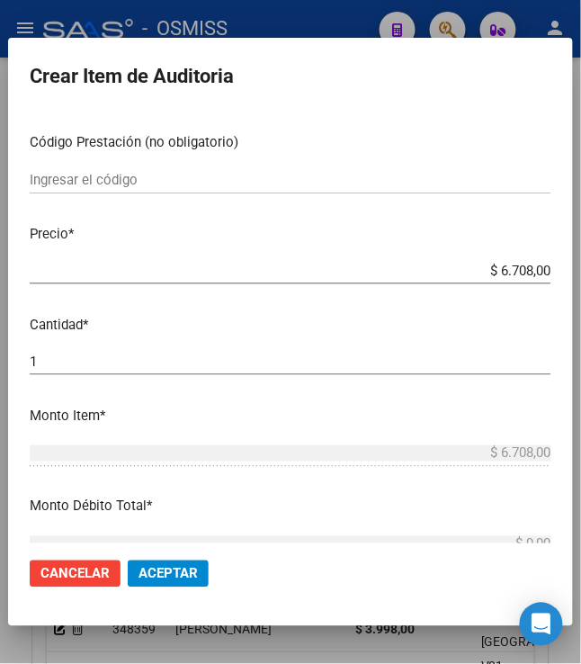
scroll to position [360, 0]
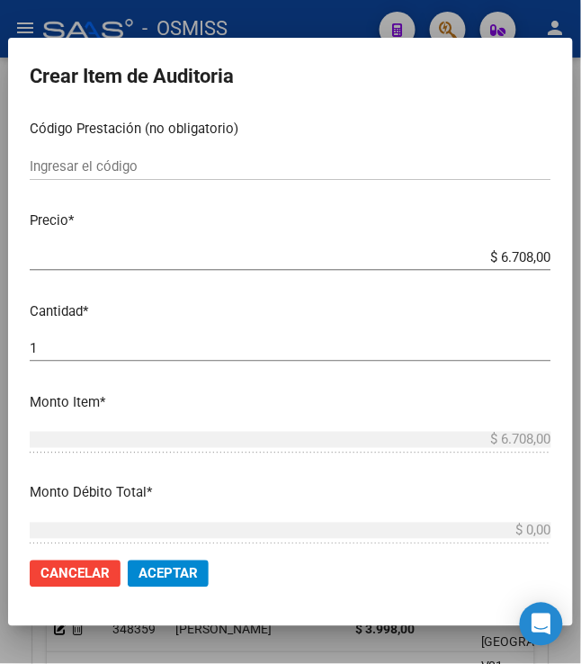
click at [170, 573] on span "Aceptar" at bounding box center [167, 574] width 59 height 16
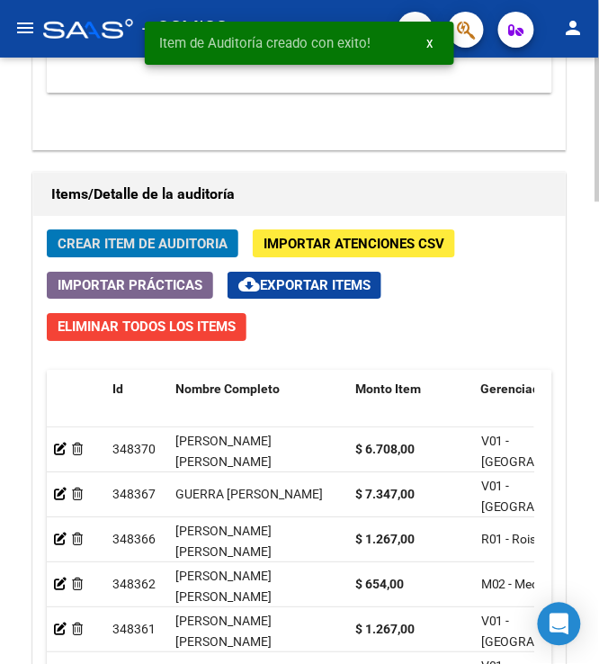
click at [65, 246] on span "Crear Item de Auditoria" at bounding box center [143, 244] width 170 height 16
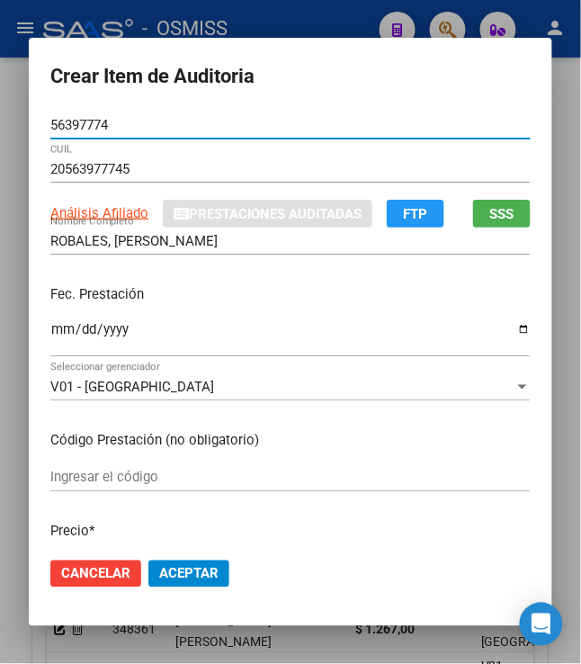
click at [51, 326] on input "Ingresar la fecha" at bounding box center [290, 336] width 480 height 29
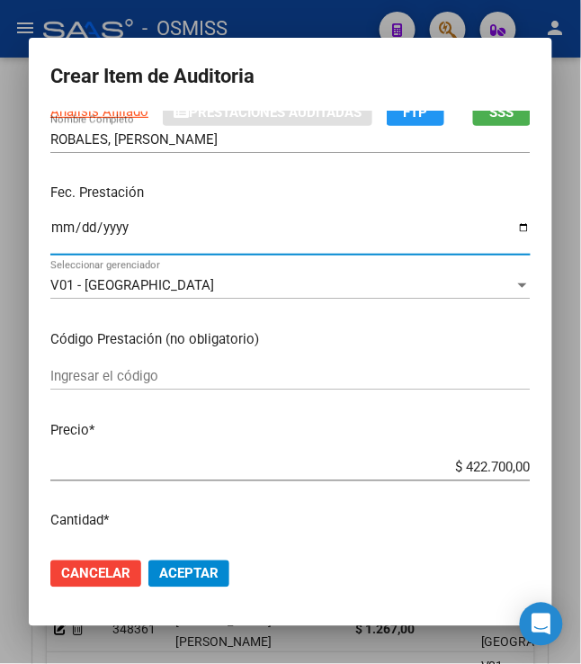
scroll to position [239, 0]
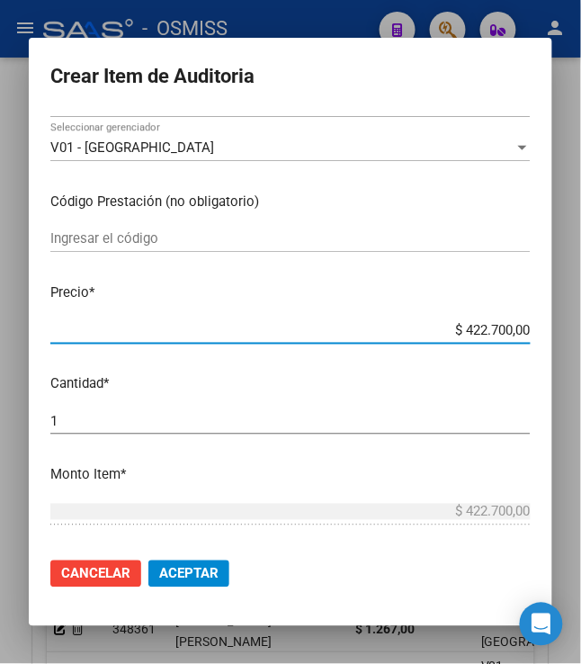
drag, startPoint x: 454, startPoint y: 327, endPoint x: 573, endPoint y: 335, distance: 119.0
click at [573, 335] on div "Crear Item de Auditoria 56397774 Nro Documento 20563977745 CUIL Análisis Afilia…" at bounding box center [290, 332] width 581 height 664
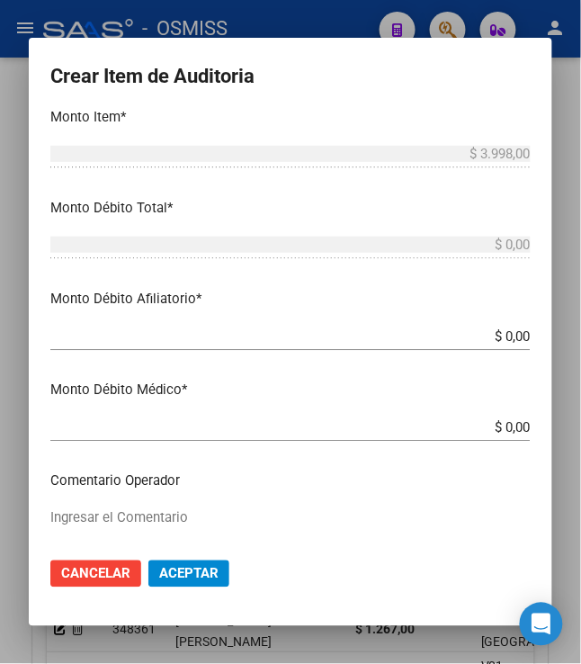
scroll to position [599, 0]
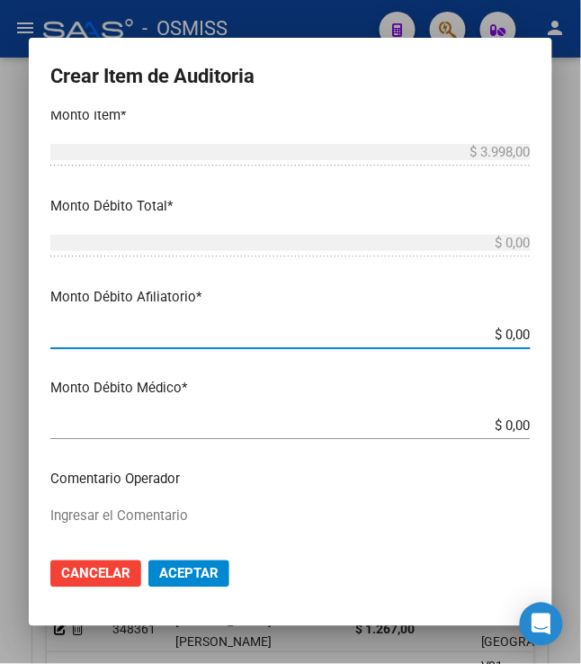
drag, startPoint x: 495, startPoint y: 340, endPoint x: 552, endPoint y: 335, distance: 57.8
click at [549, 342] on mat-dialog-content "56397774 Nro Documento 20563977745 CUIL Análisis Afiliado Prestaciones Auditada…" at bounding box center [290, 328] width 523 height 432
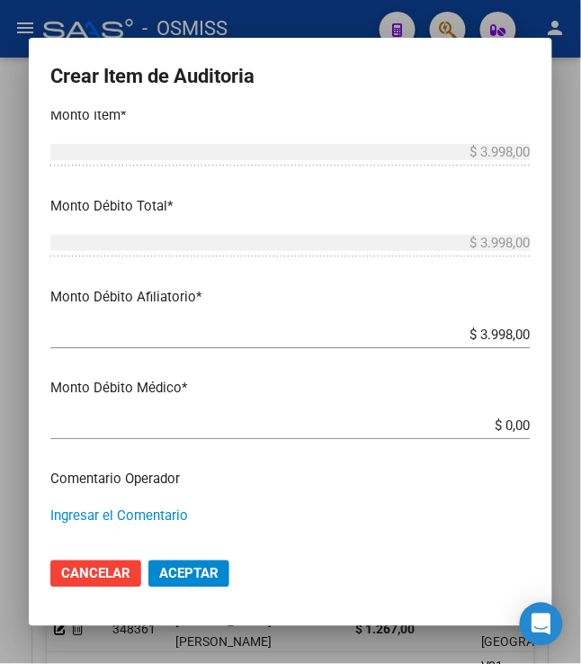
click at [232, 523] on textarea "Ingresar el Comentario" at bounding box center [290, 548] width 480 height 85
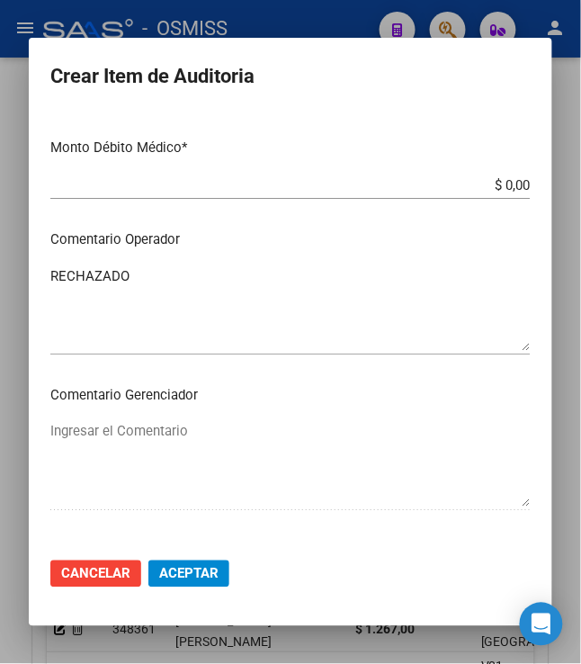
scroll to position [1079, 0]
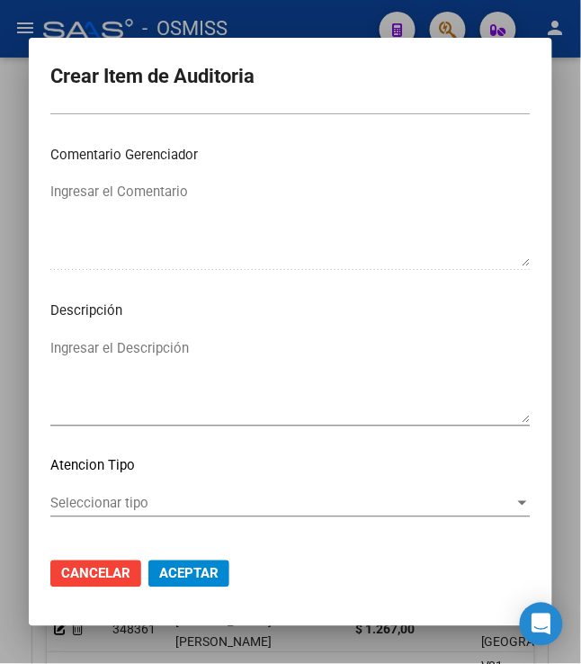
click at [183, 376] on textarea "Ingresar el Descripción" at bounding box center [290, 380] width 480 height 85
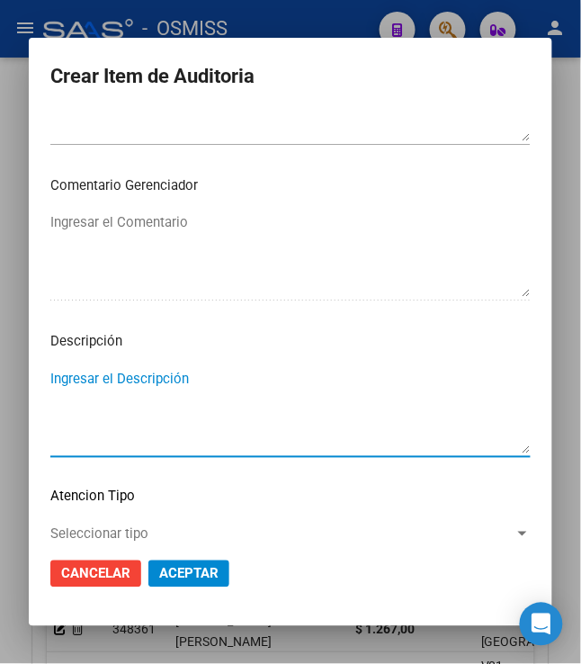
scroll to position [1160, 0]
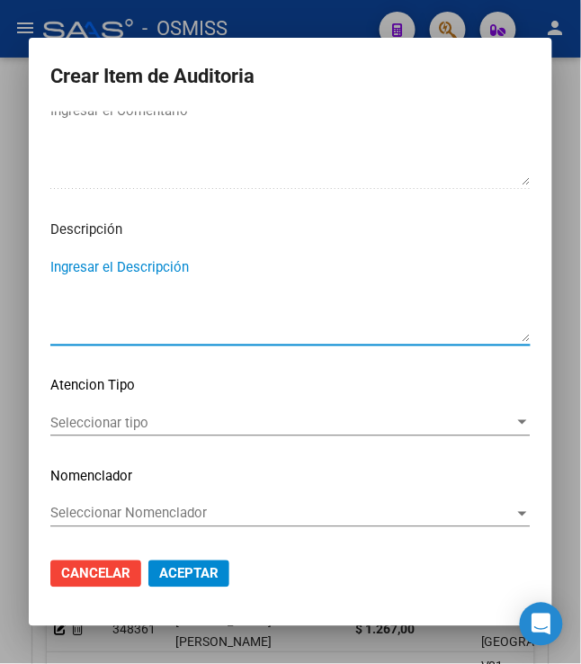
paste textarea "LA REMUNERACION DECLARADA AL PERIODO DE PRESTACION, NO CUBRE EL MINIMO DE APORT…"
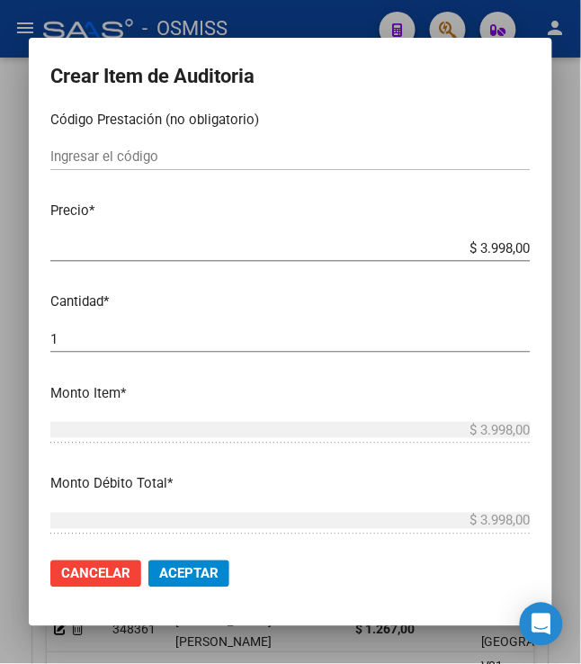
scroll to position [0, 0]
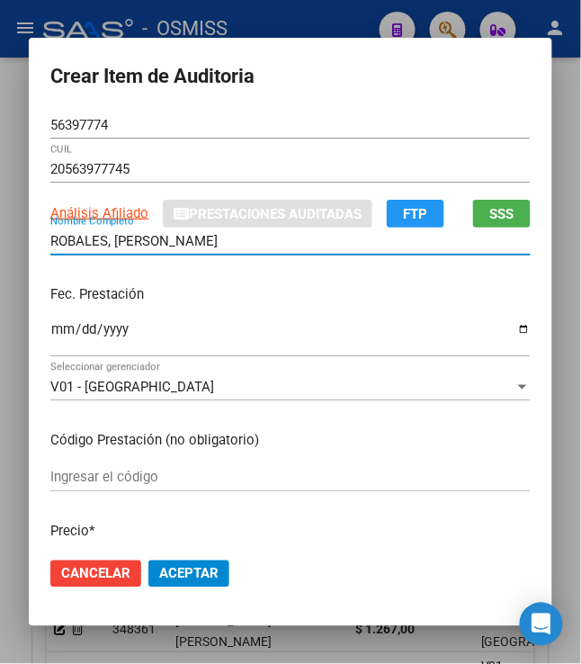
drag, startPoint x: 236, startPoint y: 243, endPoint x: 22, endPoint y: 231, distance: 213.4
click at [29, 231] on mat-dialog-content "56397774 Nro Documento 20563977745 CUIL Análisis Afiliado Prestaciones Auditada…" at bounding box center [290, 328] width 523 height 432
click at [236, 284] on p "Fec. Prestación" at bounding box center [290, 294] width 480 height 21
drag, startPoint x: 225, startPoint y: 246, endPoint x: -21, endPoint y: 242, distance: 245.5
click at [0, 242] on html "menu - OSMISS person Firma Express Padrón Padrón Ágil Análisis Afiliado Integra…" at bounding box center [290, 332] width 581 height 664
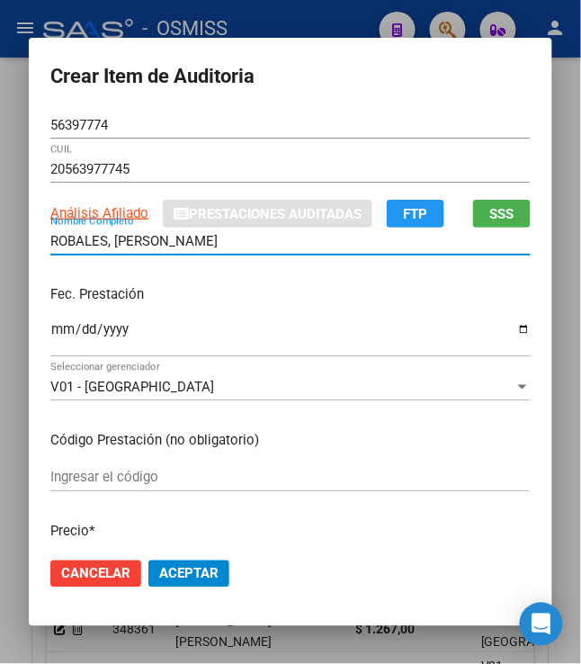
click at [241, 288] on p "Fec. Prestación" at bounding box center [290, 294] width 480 height 21
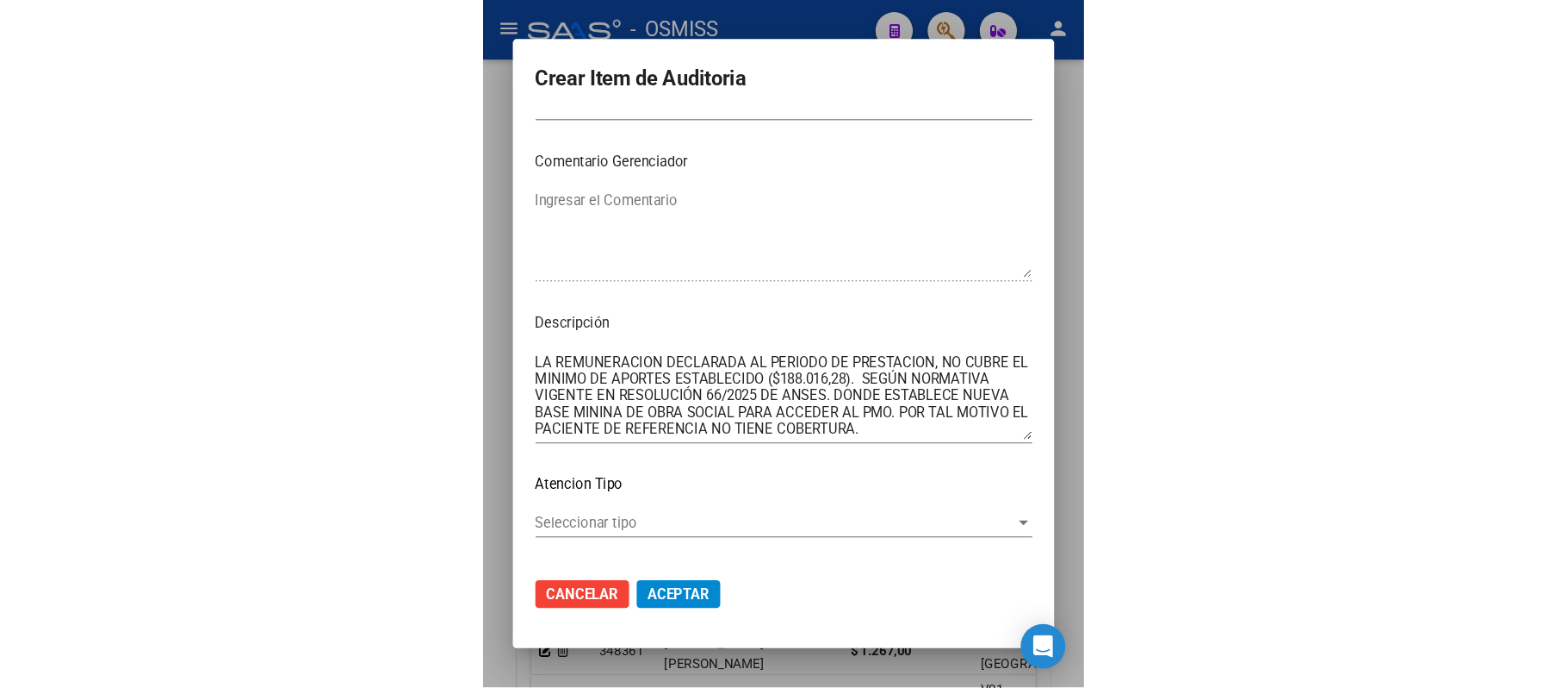
scroll to position [1034, 0]
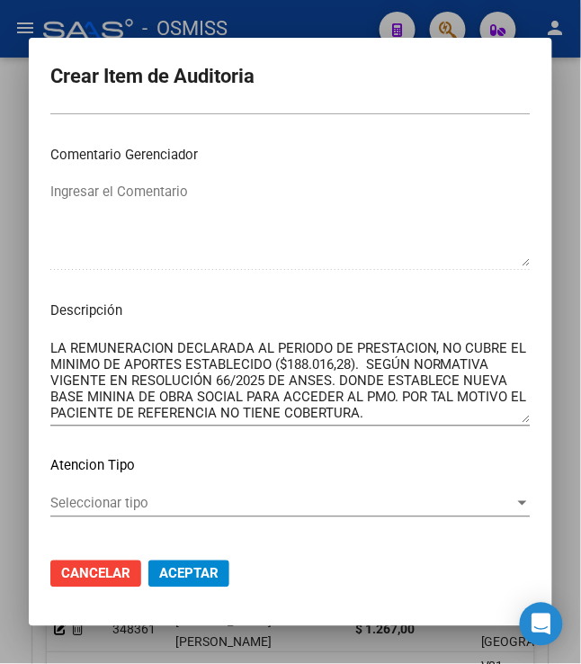
click at [162, 569] on span "Aceptar" at bounding box center [188, 574] width 59 height 16
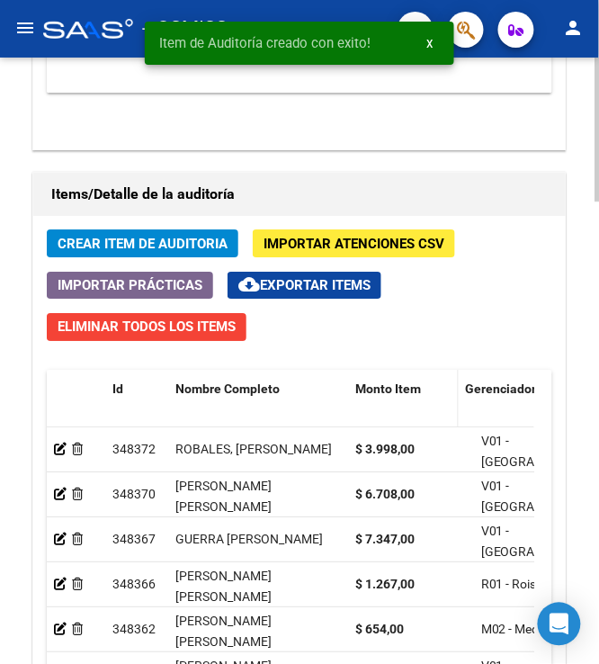
drag, startPoint x: 466, startPoint y: 400, endPoint x: 446, endPoint y: 396, distance: 20.3
click at [446, 396] on datatable-header-cell "Monto Item" at bounding box center [403, 409] width 111 height 79
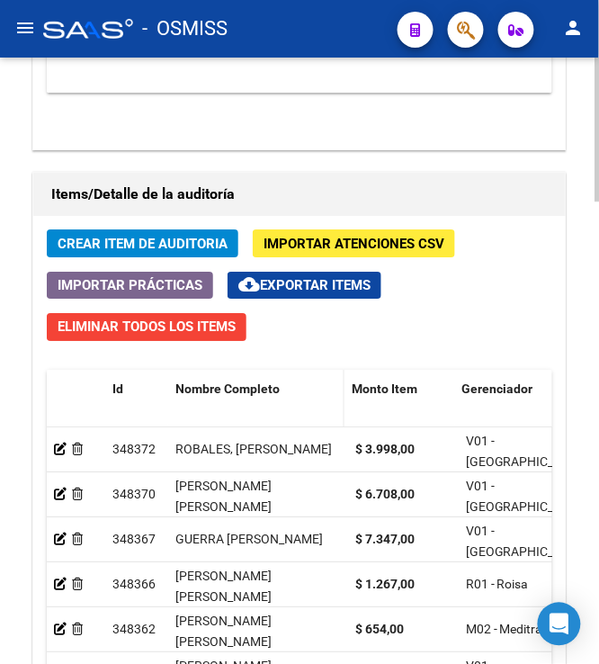
click at [336, 394] on span at bounding box center [340, 409] width 8 height 79
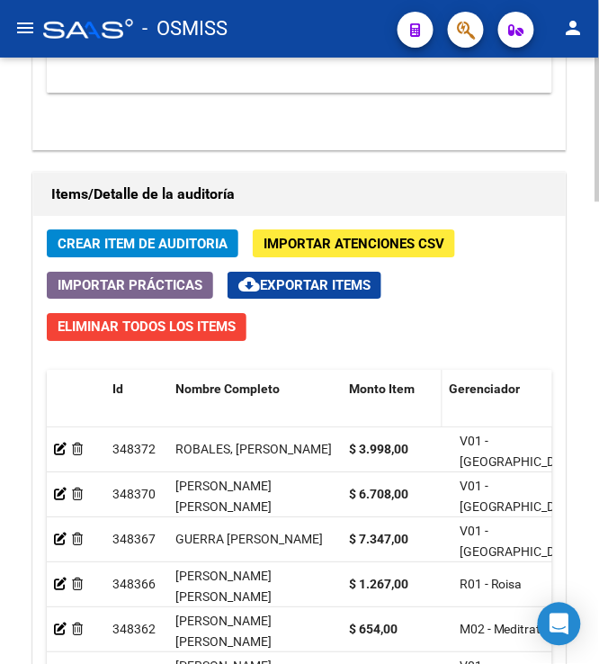
drag, startPoint x: 444, startPoint y: 394, endPoint x: 421, endPoint y: 392, distance: 23.4
click at [422, 392] on datatable-header-cell "Monto Item" at bounding box center [392, 409] width 101 height 79
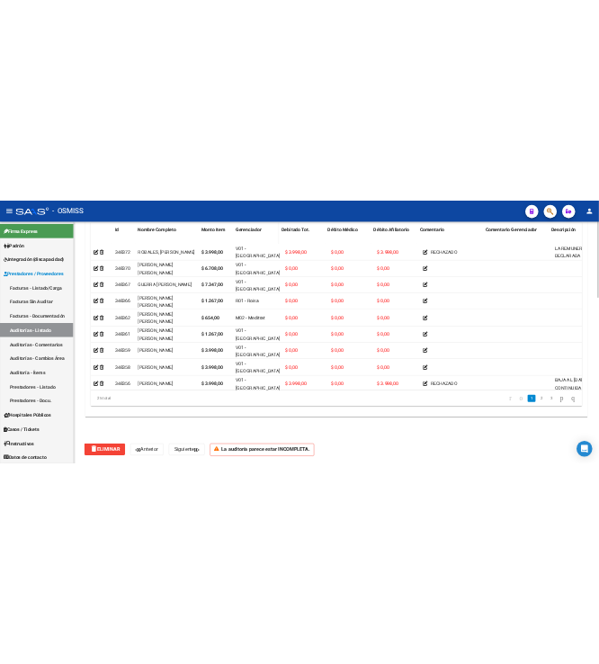
scroll to position [1432, 0]
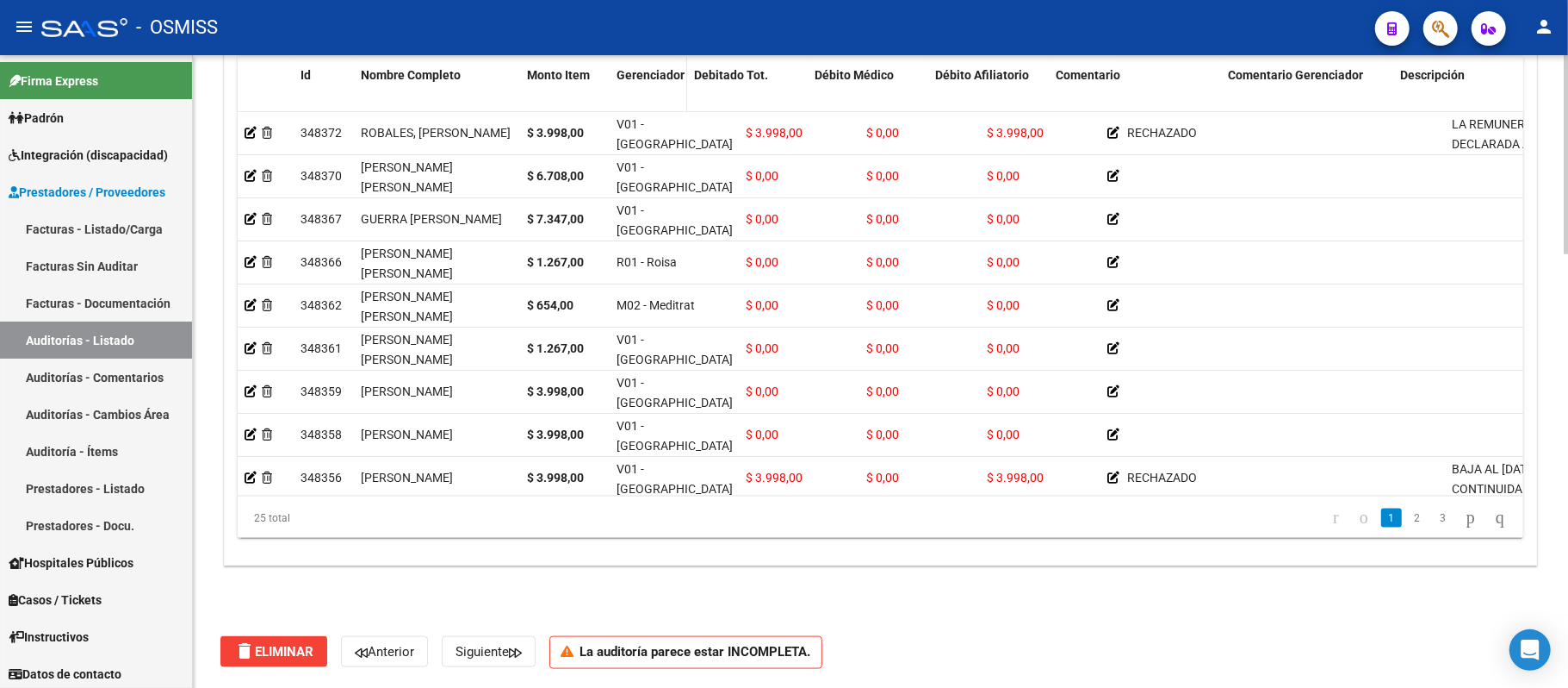
drag, startPoint x: 736, startPoint y: 74, endPoint x: 667, endPoint y: 90, distance: 70.8
click at [642, 90] on datatable-header-cell "Gerenciador" at bounding box center [648, 94] width 78 height 76
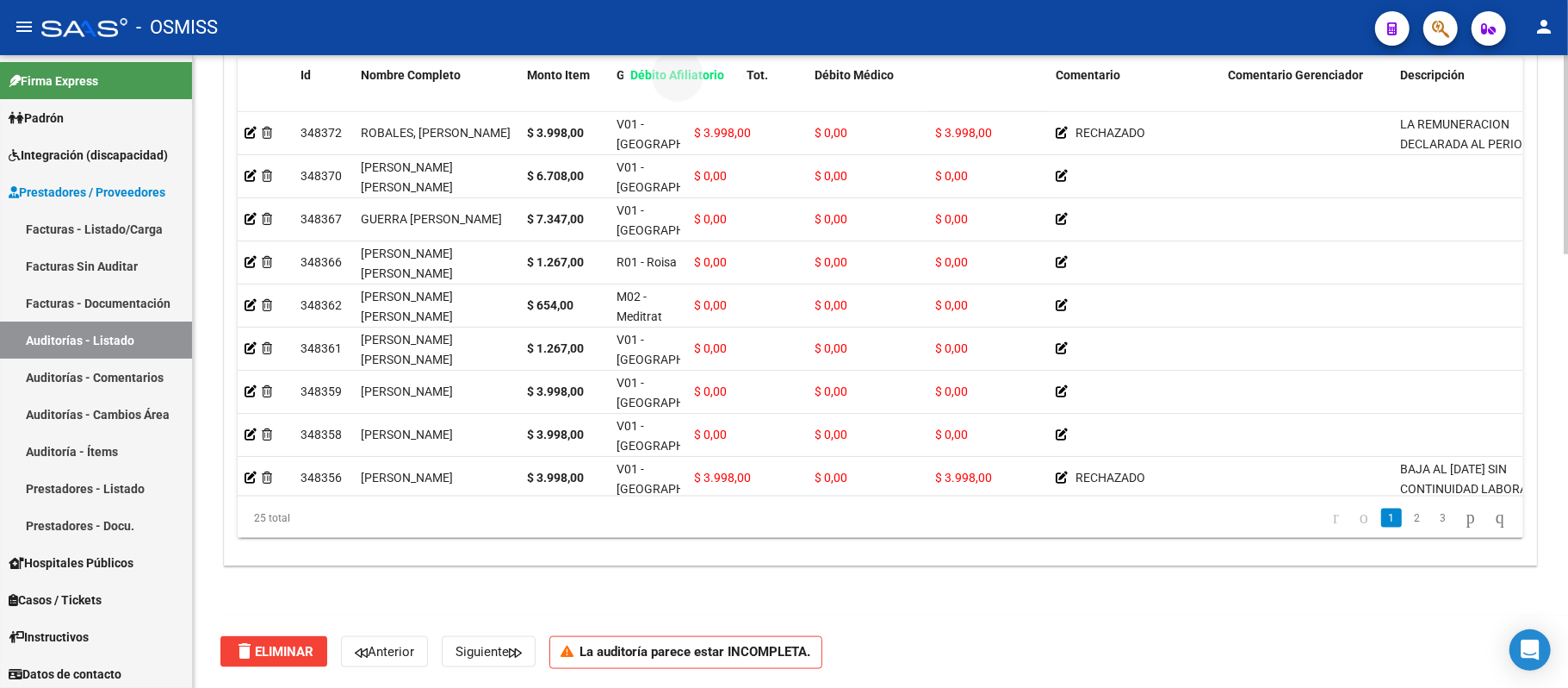
drag, startPoint x: 980, startPoint y: 80, endPoint x: 675, endPoint y: 83, distance: 305.0
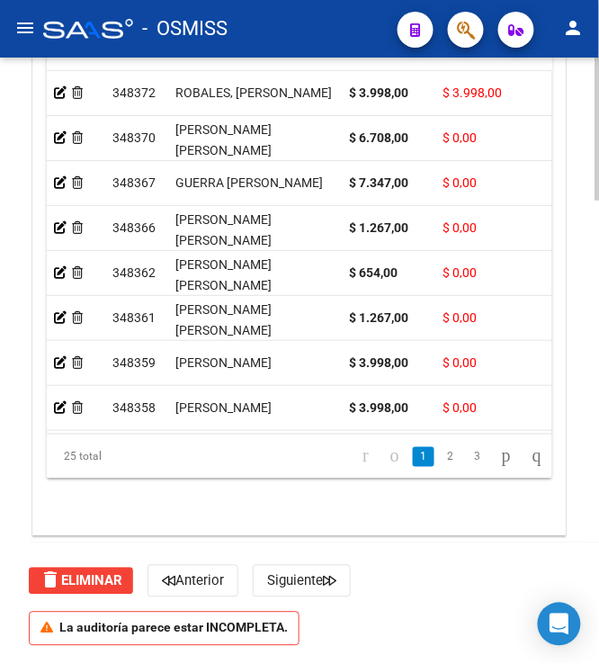
scroll to position [1714, 0]
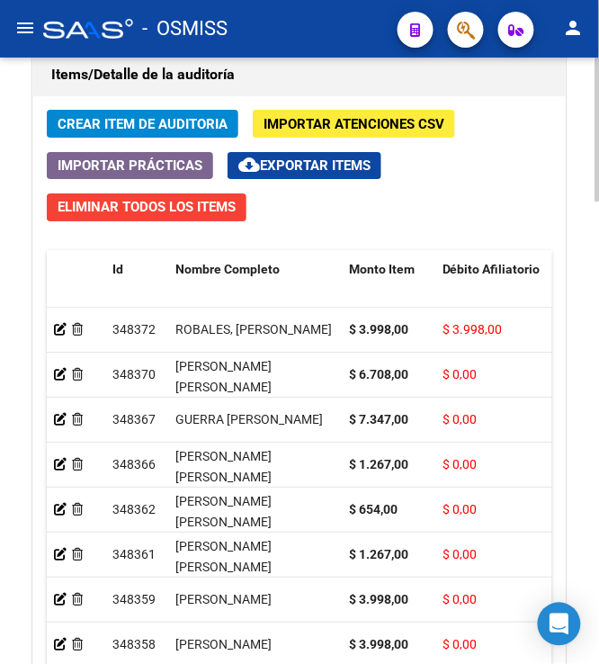
click at [156, 129] on span "Crear Item de Auditoria" at bounding box center [143, 124] width 170 height 16
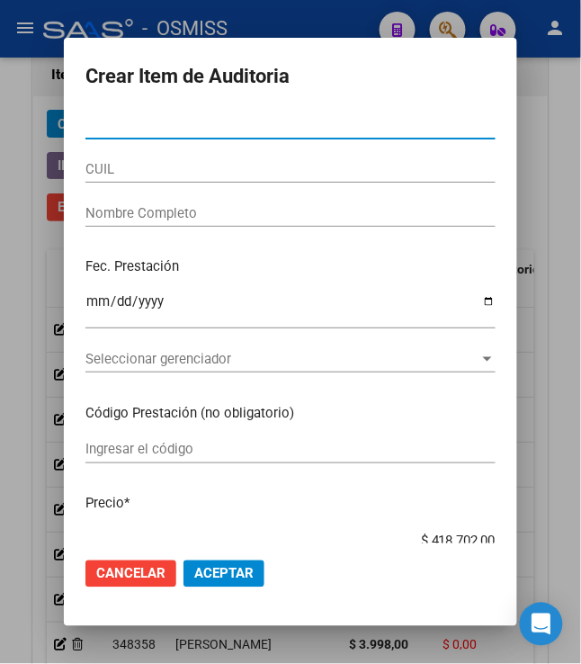
click at [554, 104] on div at bounding box center [290, 332] width 581 height 664
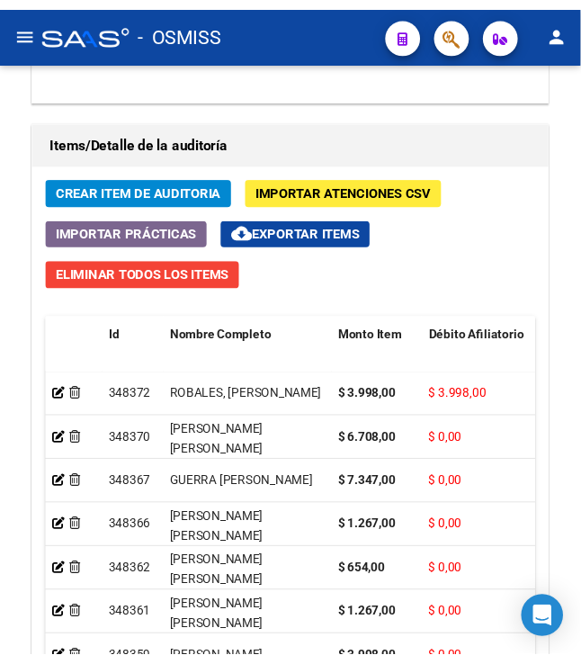
scroll to position [1475, 0]
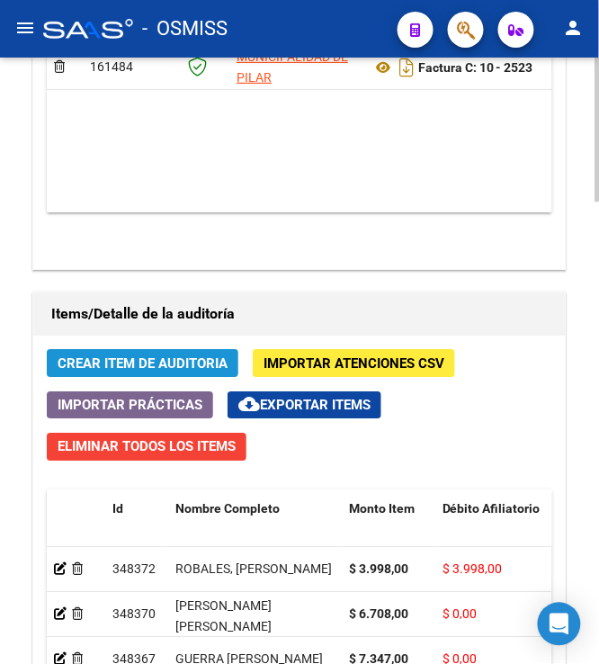
click at [140, 371] on span "Crear Item de Auditoria" at bounding box center [143, 363] width 170 height 16
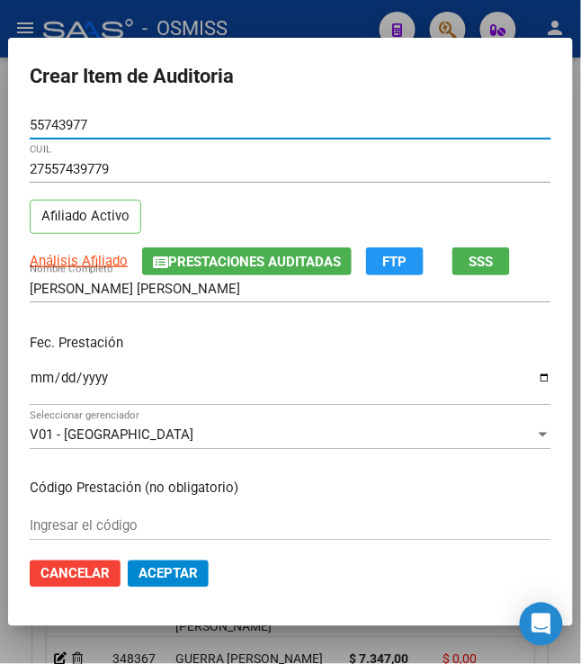
click at [31, 385] on input "Ingresar la fecha" at bounding box center [291, 384] width 522 height 29
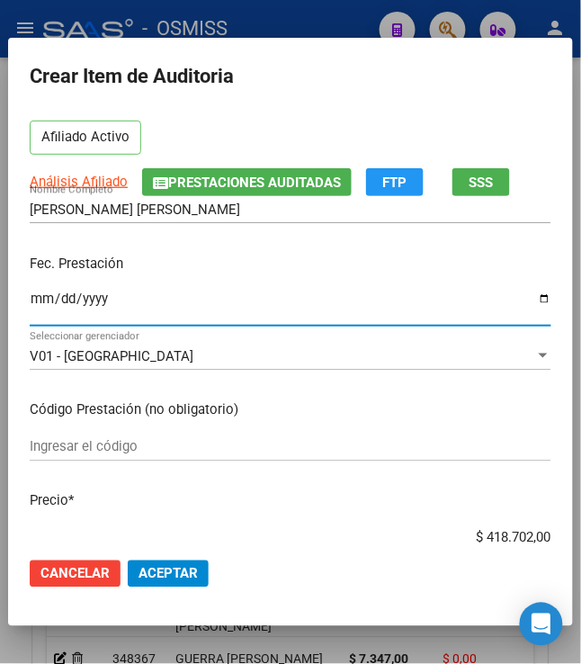
scroll to position [120, 0]
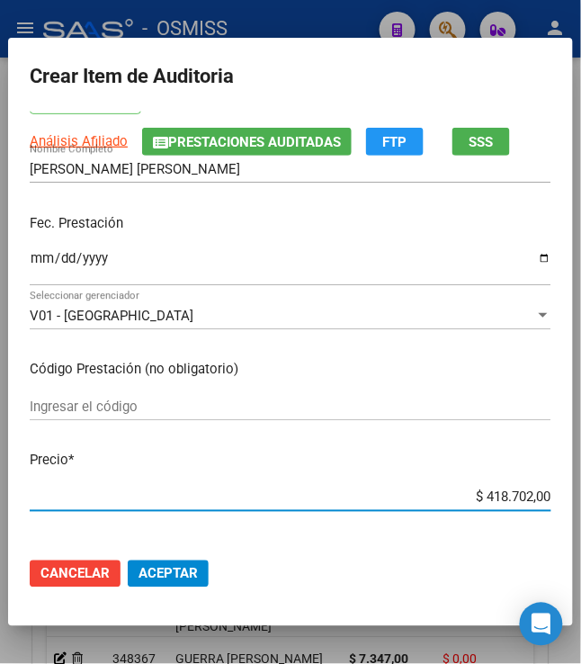
drag, startPoint x: 577, startPoint y: 487, endPoint x: 608, endPoint y: 483, distance: 30.9
click at [581, 483] on html "menu - OSMISS person Firma Express Padrón Padrón Ágil Análisis Afiliado Integra…" at bounding box center [290, 332] width 581 height 664
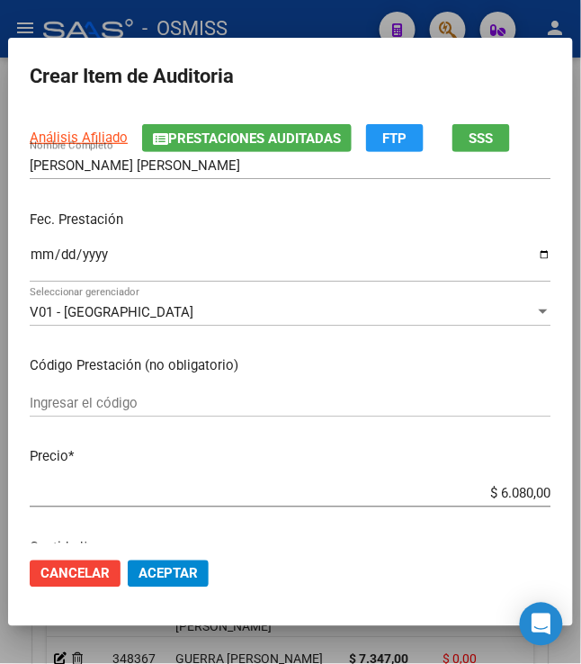
scroll to position [239, 0]
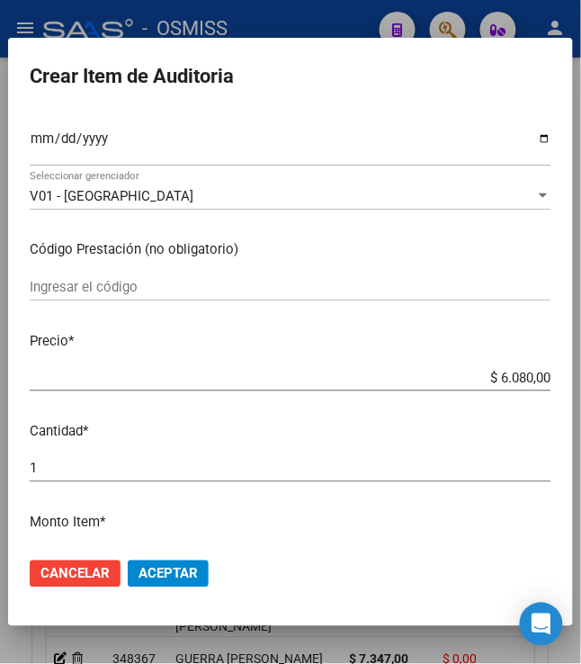
click at [173, 576] on span "Aceptar" at bounding box center [167, 574] width 59 height 16
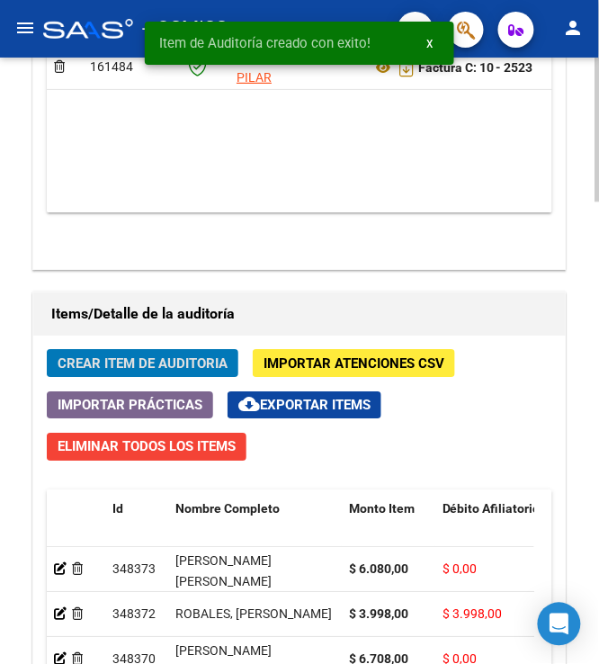
click at [148, 370] on span "Crear Item de Auditoria" at bounding box center [143, 363] width 170 height 16
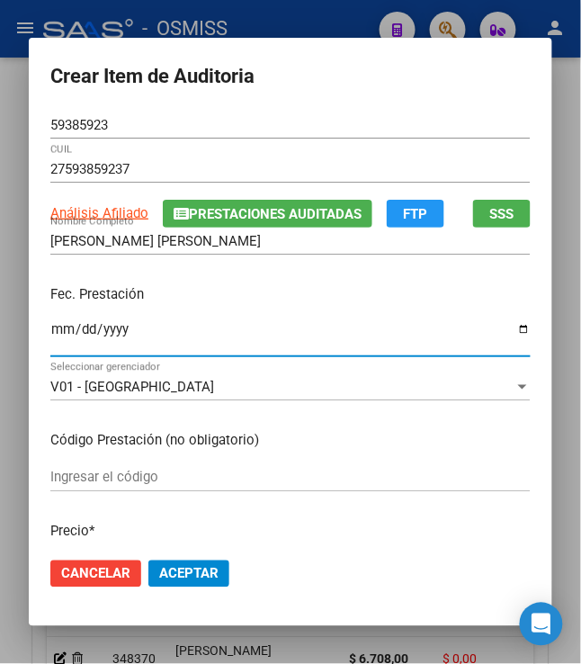
click at [50, 335] on input "Ingresar la fecha" at bounding box center [290, 336] width 480 height 29
click at [200, 310] on div "Fec. Prestación 2025-03-27 Ingresar la fecha" at bounding box center [290, 322] width 480 height 103
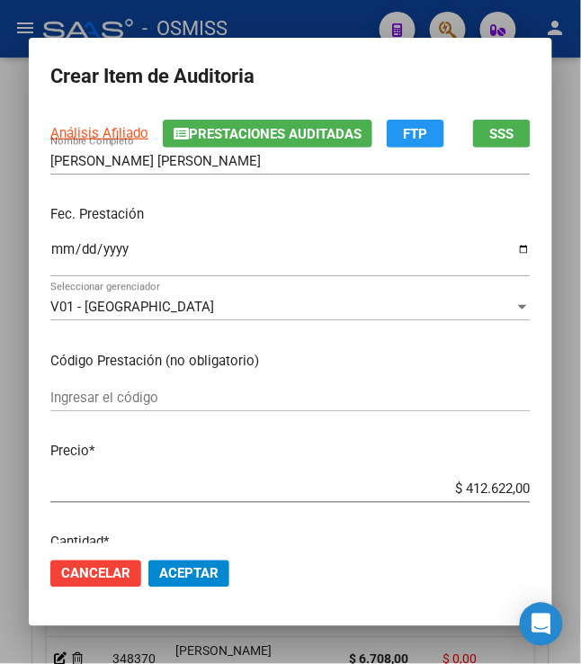
scroll to position [120, 0]
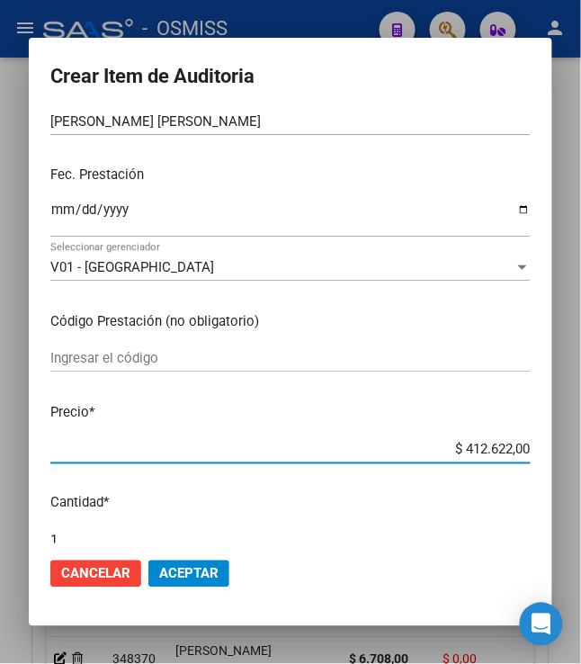
drag, startPoint x: 454, startPoint y: 451, endPoint x: 558, endPoint y: 454, distance: 103.4
click at [552, 454] on mat-dialog-content "59385923 Nro Documento 27593859237 CUIL Análisis Afiliado Prestaciones Auditada…" at bounding box center [290, 328] width 523 height 432
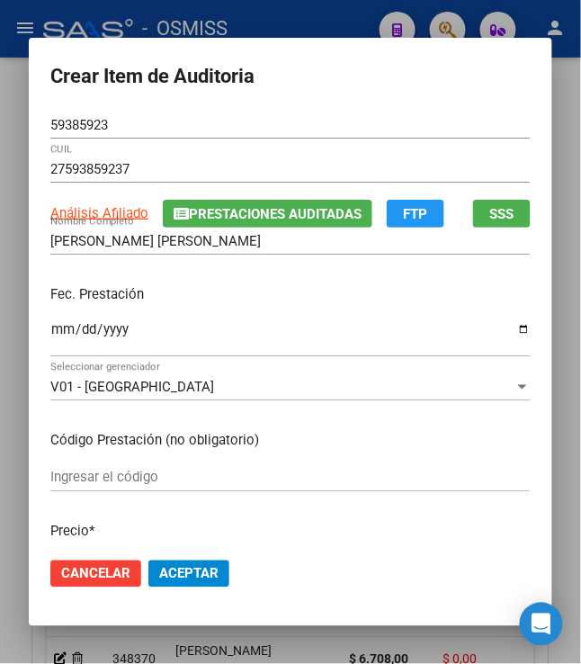
scroll to position [239, 0]
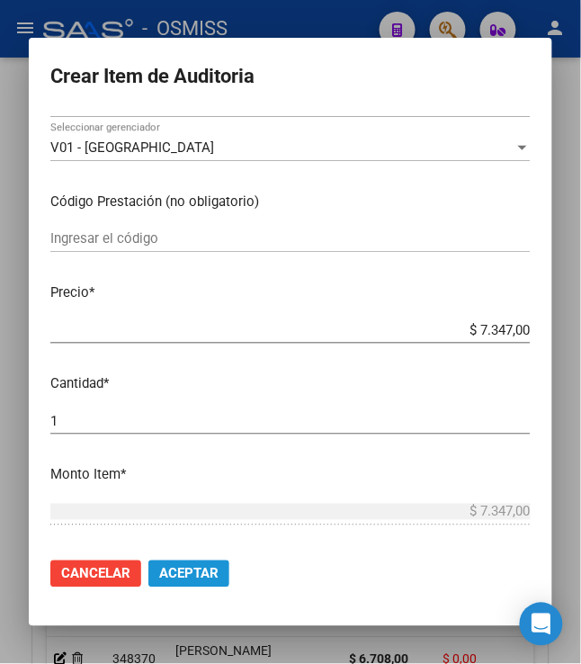
click at [159, 576] on span "Aceptar" at bounding box center [188, 574] width 59 height 16
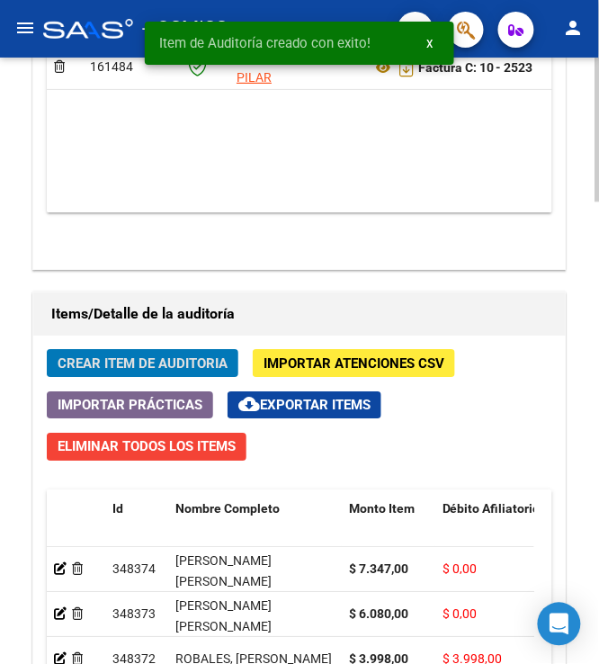
click at [120, 371] on span "Crear Item de Auditoria" at bounding box center [143, 363] width 170 height 16
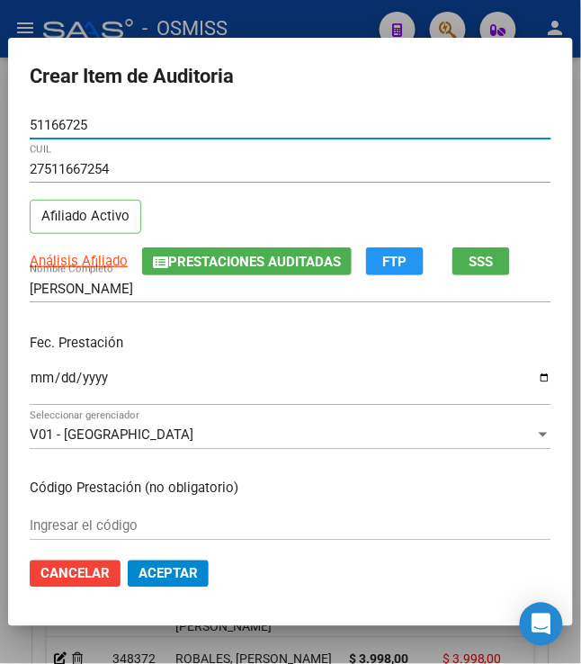
click at [30, 383] on input "Ingresar la fecha" at bounding box center [291, 384] width 522 height 29
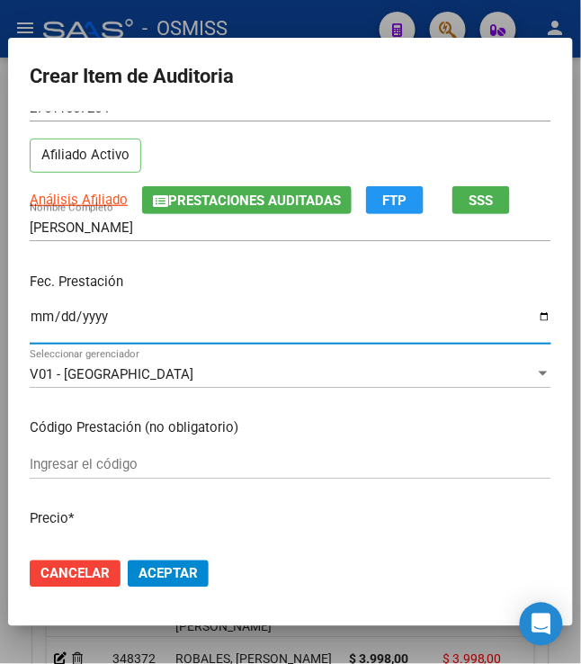
scroll to position [120, 0]
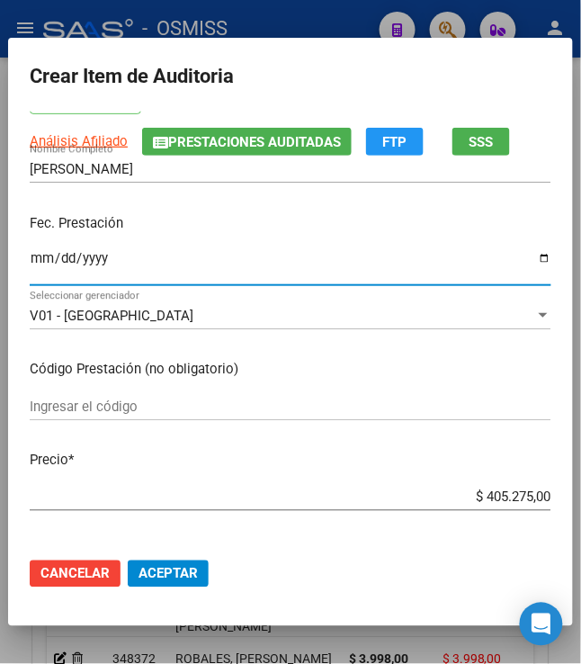
drag, startPoint x: 471, startPoint y: 493, endPoint x: 591, endPoint y: 478, distance: 120.5
click at [581, 494] on html "menu - OSMISS person Firma Express Padrón Padrón Ágil Análisis Afiliado Integra…" at bounding box center [290, 332] width 581 height 664
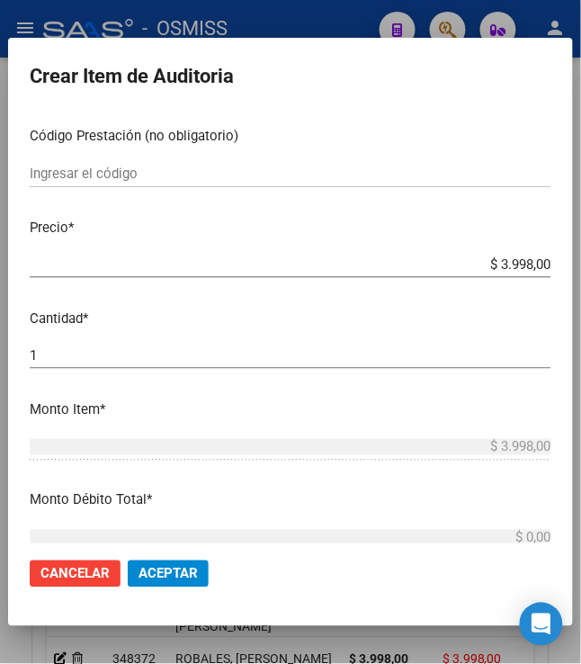
scroll to position [360, 0]
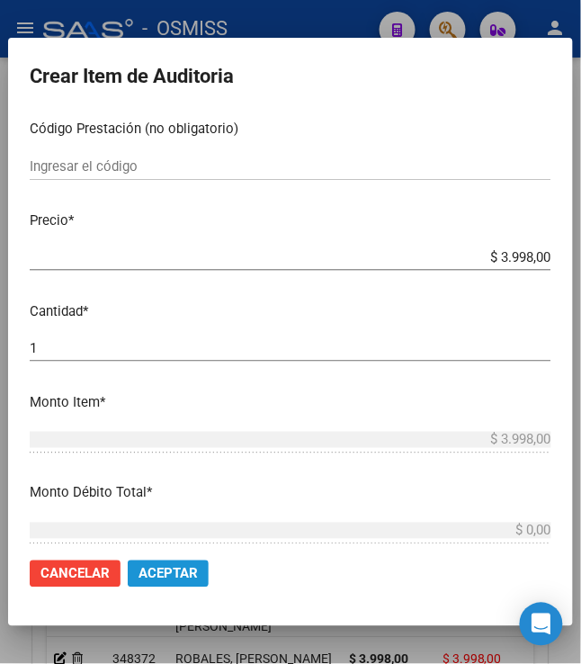
click at [159, 567] on span "Aceptar" at bounding box center [167, 574] width 59 height 16
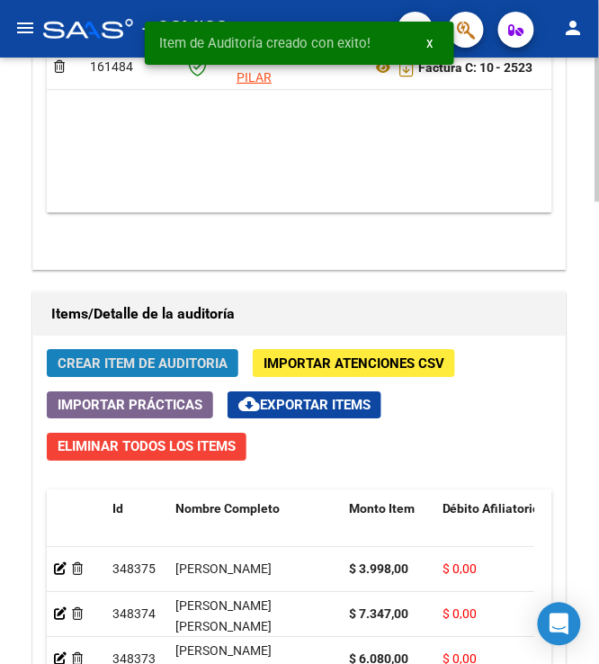
click at [120, 361] on span "Crear Item de Auditoria" at bounding box center [143, 363] width 170 height 16
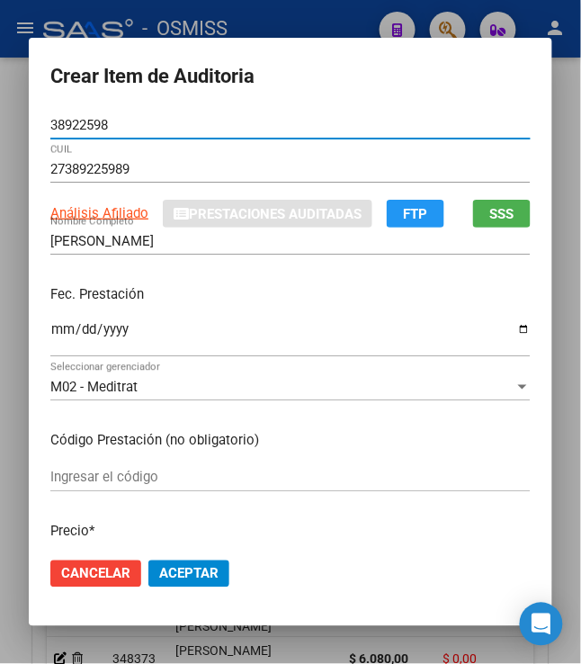
click at [50, 326] on input "Ingresar la fecha" at bounding box center [290, 336] width 480 height 29
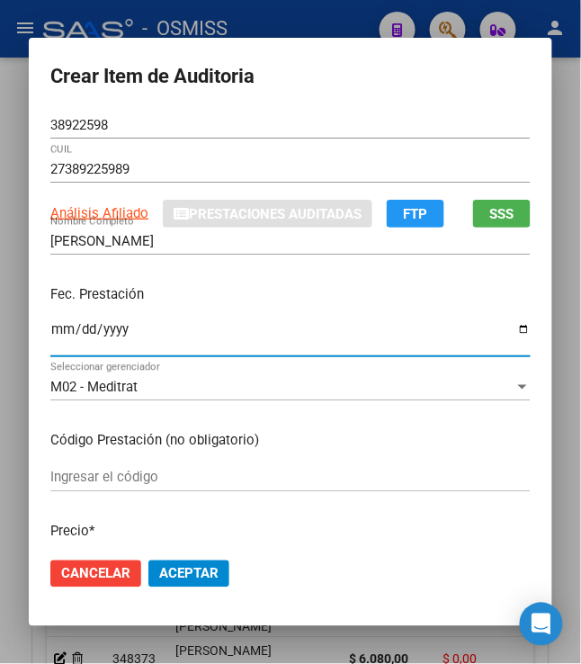
click at [191, 271] on div "BAEZ GIULIANA CAMILA Nombre Completo" at bounding box center [290, 250] width 480 height 44
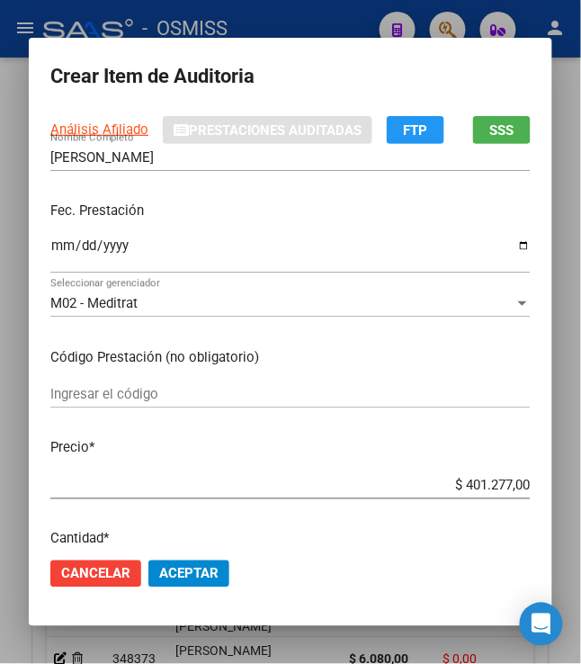
scroll to position [120, 0]
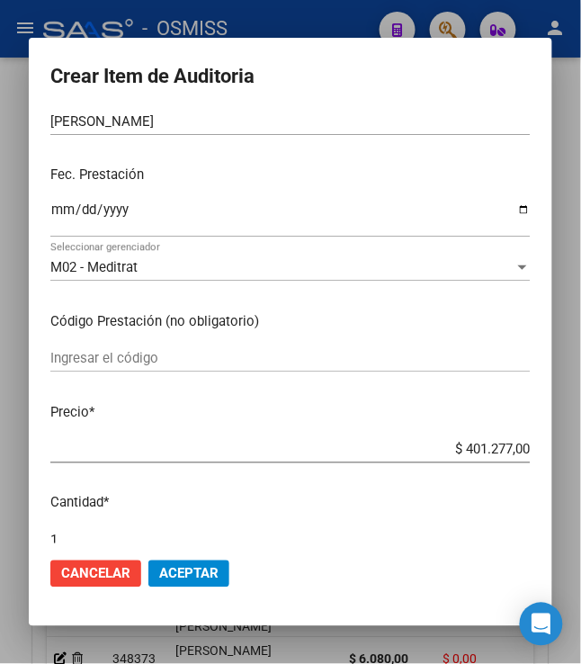
click at [455, 439] on div "$ 401.277,00 Ingresar el precio" at bounding box center [290, 449] width 480 height 27
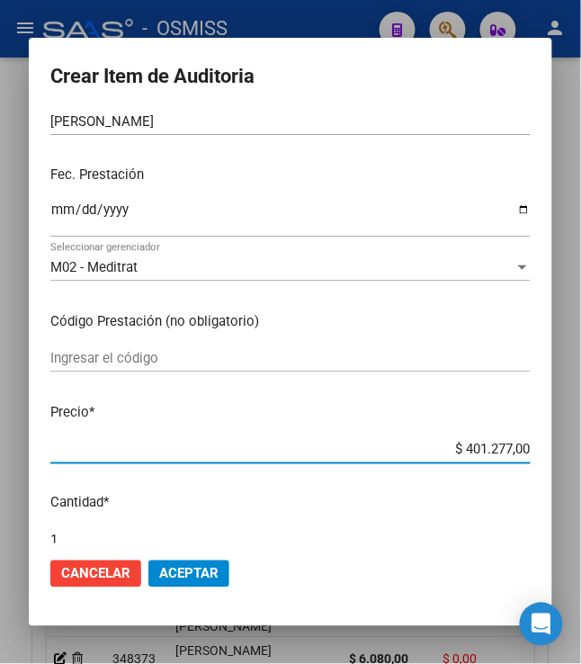
drag, startPoint x: 457, startPoint y: 442, endPoint x: 568, endPoint y: 437, distance: 111.6
click at [568, 437] on div "Crear Item de Auditoria 38922598 Nro Documento 27389225989 CUIL Análisis Afilia…" at bounding box center [290, 332] width 581 height 664
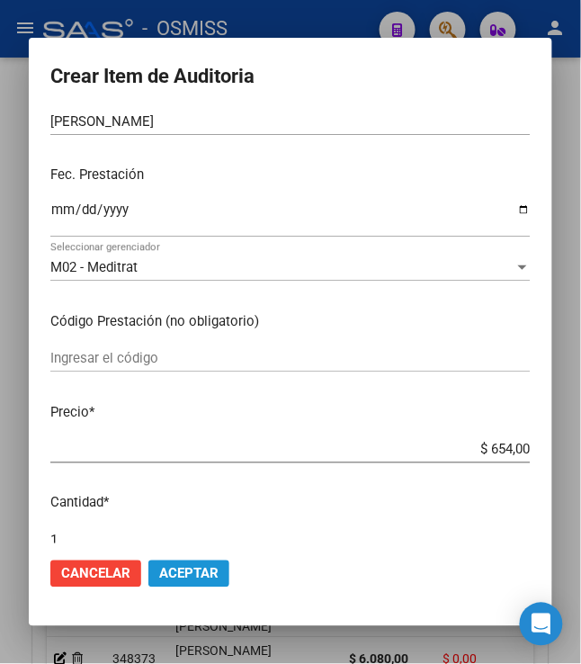
click at [188, 576] on span "Aceptar" at bounding box center [188, 574] width 59 height 16
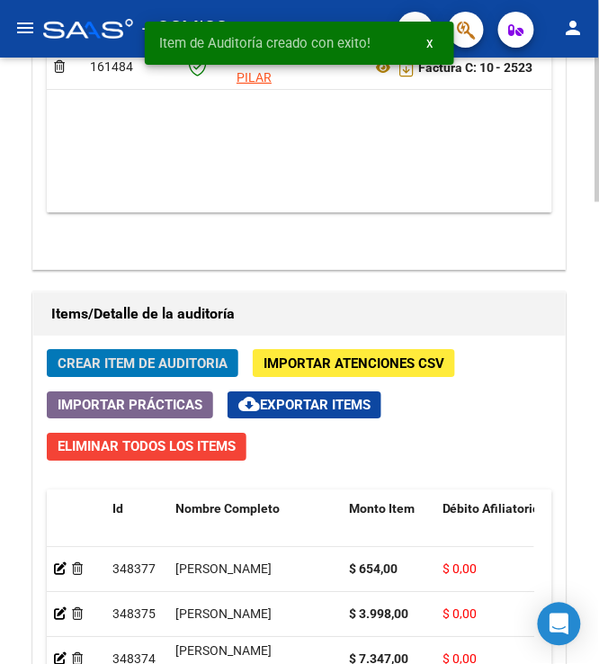
click at [101, 354] on button "Crear Item de Auditoria" at bounding box center [143, 363] width 192 height 28
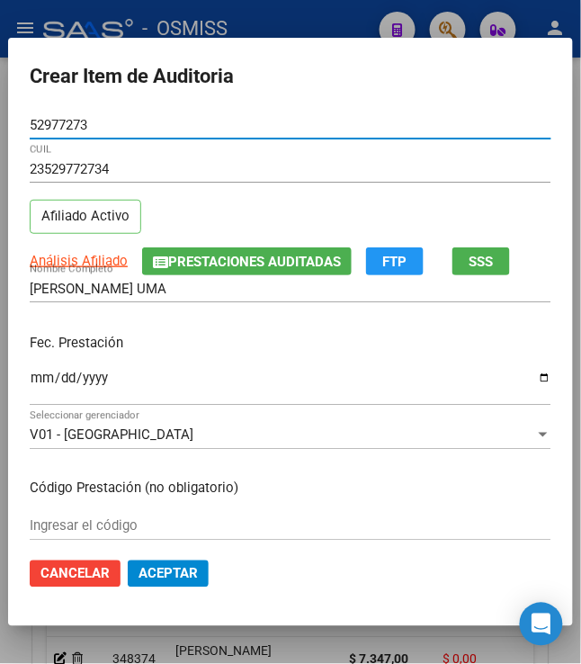
click at [30, 379] on input "Ingresar la fecha" at bounding box center [291, 384] width 522 height 29
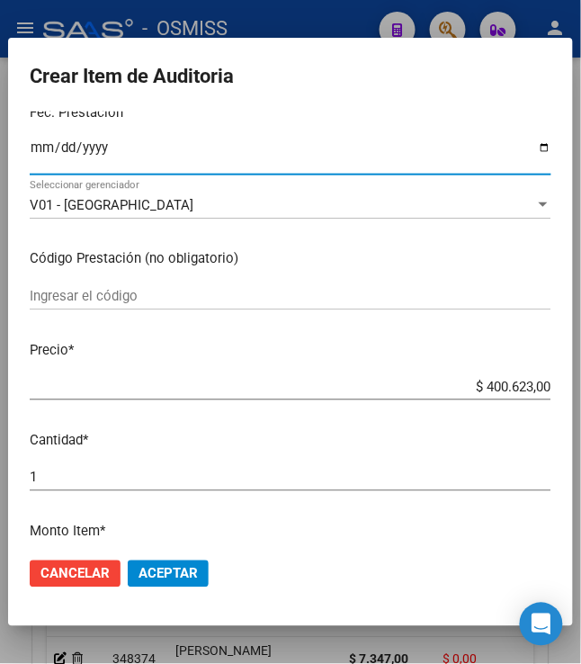
scroll to position [239, 0]
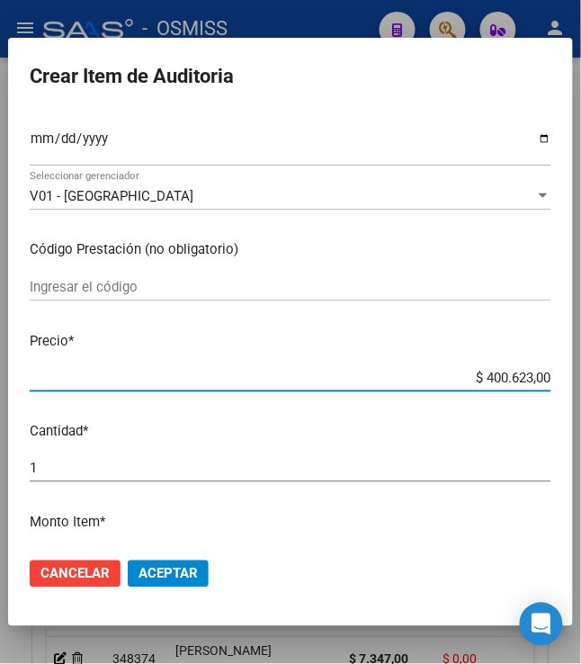
drag, startPoint x: 471, startPoint y: 381, endPoint x: 599, endPoint y: 403, distance: 129.5
click at [581, 403] on html "menu - OSMISS person Firma Express Padrón Padrón Ágil Análisis Afiliado Integra…" at bounding box center [290, 332] width 581 height 664
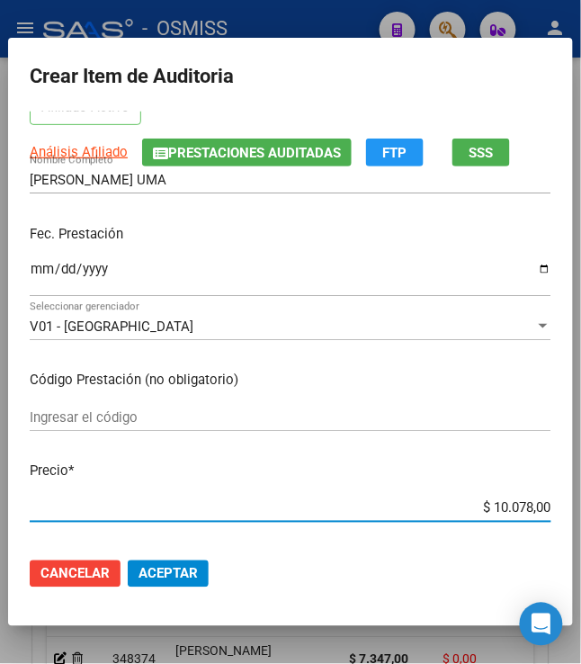
scroll to position [0, 0]
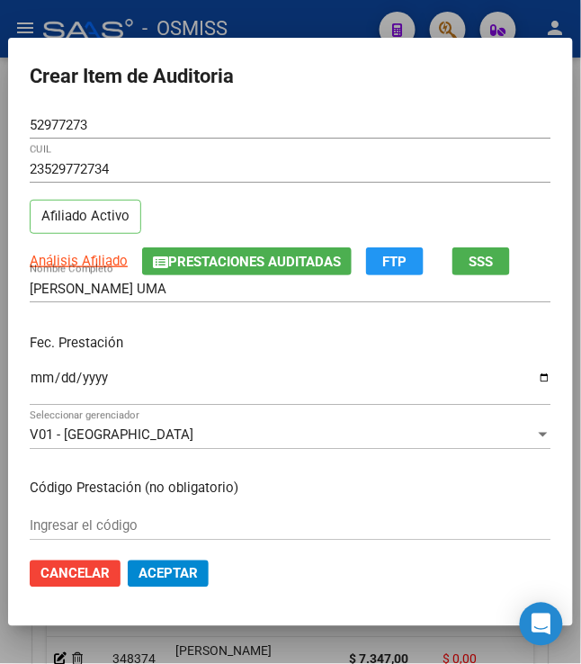
click at [220, 322] on div "Fec. Prestación 2025-03-28 Ingresar la fecha" at bounding box center [291, 370] width 522 height 103
click at [248, 317] on div "GAUNA MORENA UMA Nombre Completo" at bounding box center [291, 297] width 522 height 44
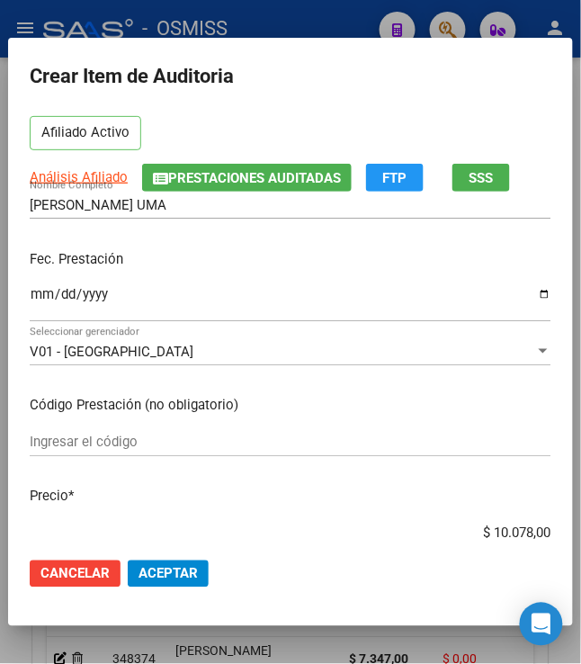
scroll to position [120, 0]
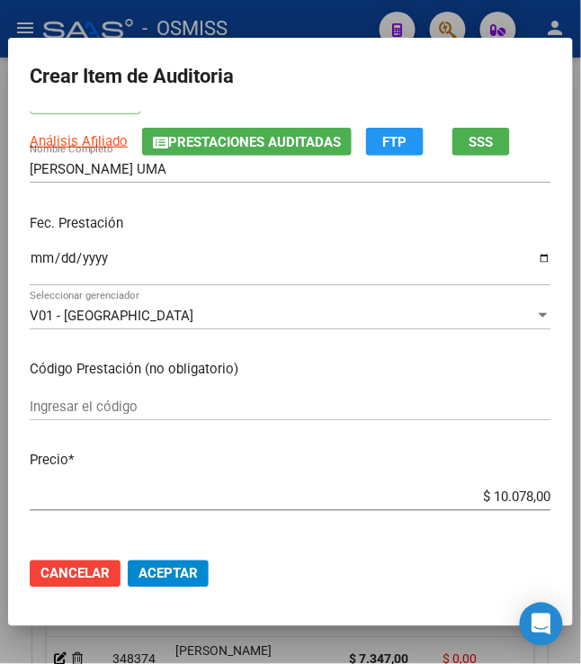
click at [173, 566] on span "Aceptar" at bounding box center [167, 574] width 59 height 16
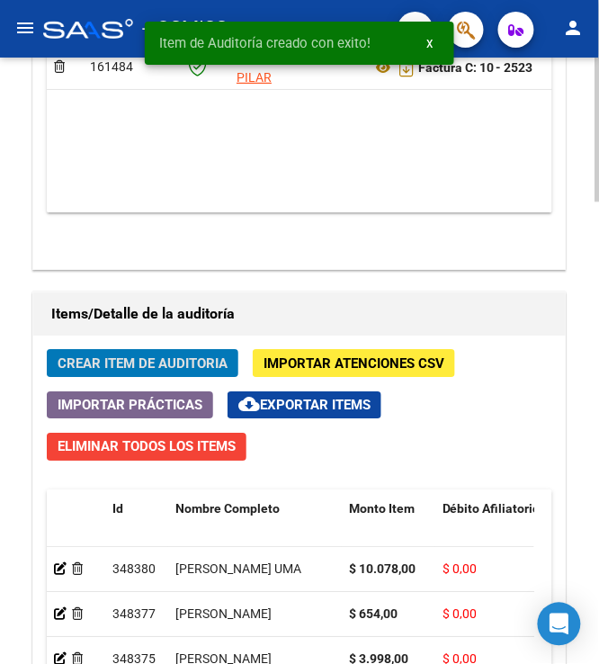
click at [122, 368] on span "Crear Item de Auditoria" at bounding box center [143, 363] width 170 height 16
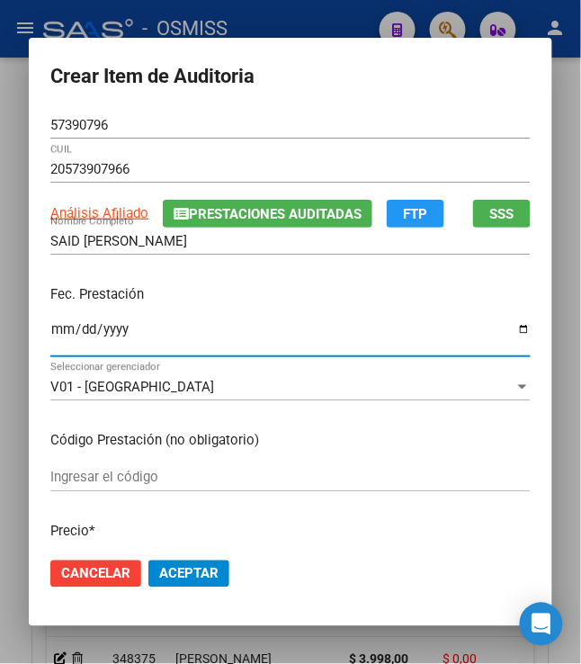
click at [50, 336] on input "Ingresar la fecha" at bounding box center [290, 336] width 480 height 29
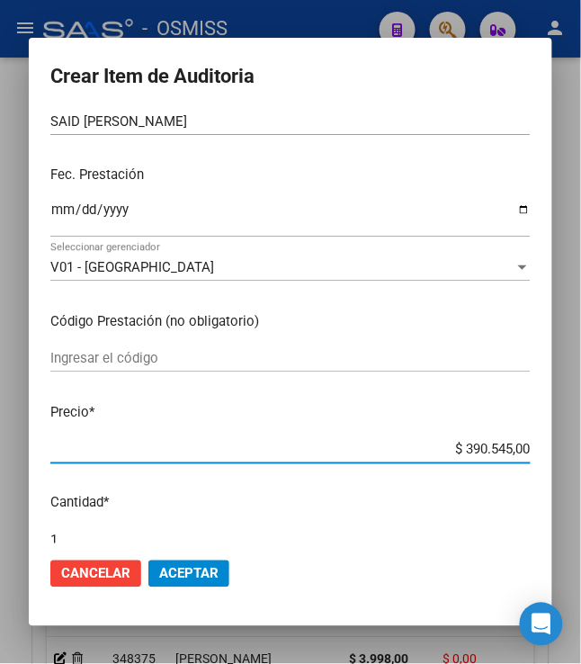
drag, startPoint x: 454, startPoint y: 450, endPoint x: 576, endPoint y: 468, distance: 122.7
click at [576, 468] on div "Crear Item de Auditoria 57390796 Nro Documento 20573907966 CUIL Análisis Afilia…" at bounding box center [290, 332] width 581 height 664
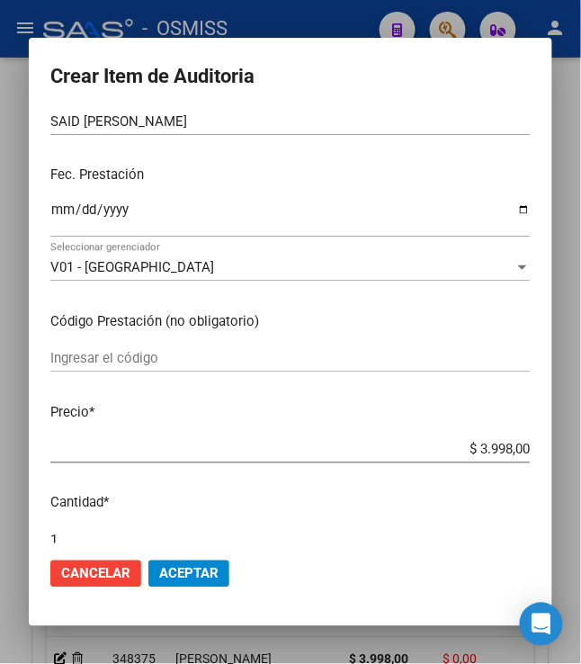
click at [174, 580] on span "Aceptar" at bounding box center [188, 574] width 59 height 16
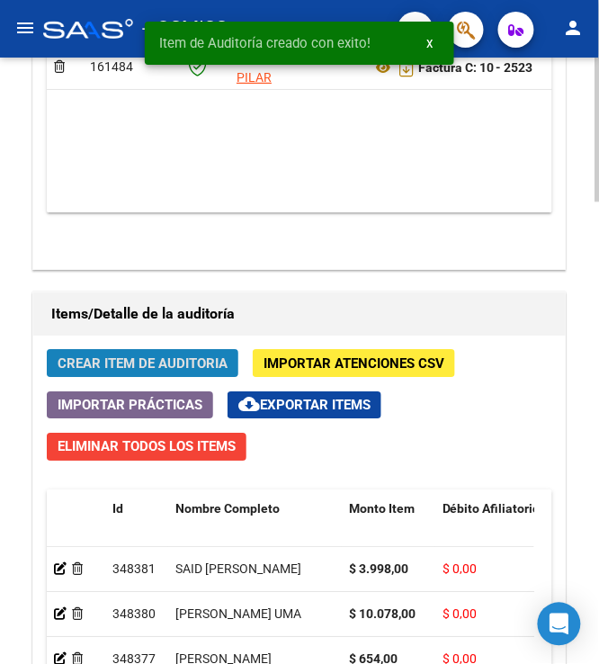
click at [145, 371] on span "Crear Item de Auditoria" at bounding box center [143, 363] width 170 height 16
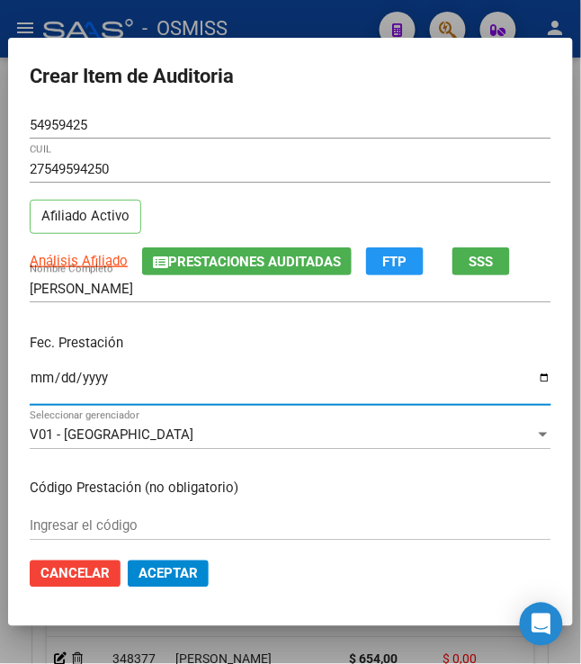
click at [34, 379] on input "Ingresar la fecha" at bounding box center [291, 384] width 522 height 29
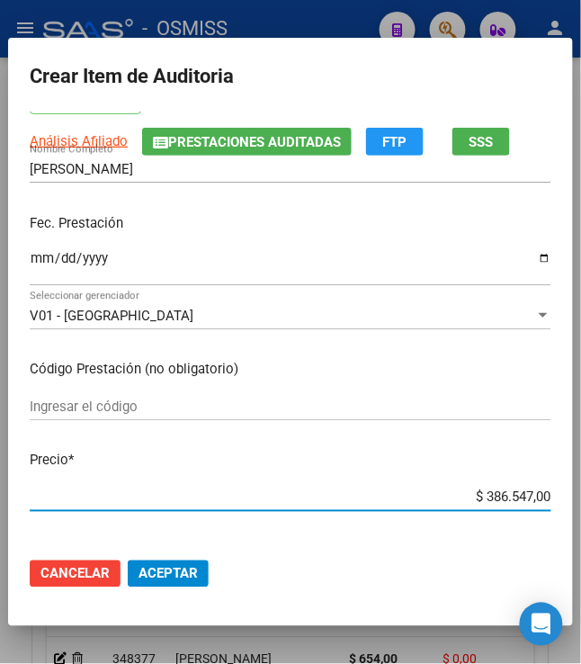
drag, startPoint x: 475, startPoint y: 498, endPoint x: 601, endPoint y: 502, distance: 125.9
click at [581, 502] on html "menu - OSMISS person Firma Express Padrón Padrón Ágil Análisis Afiliado Integra…" at bounding box center [290, 332] width 581 height 664
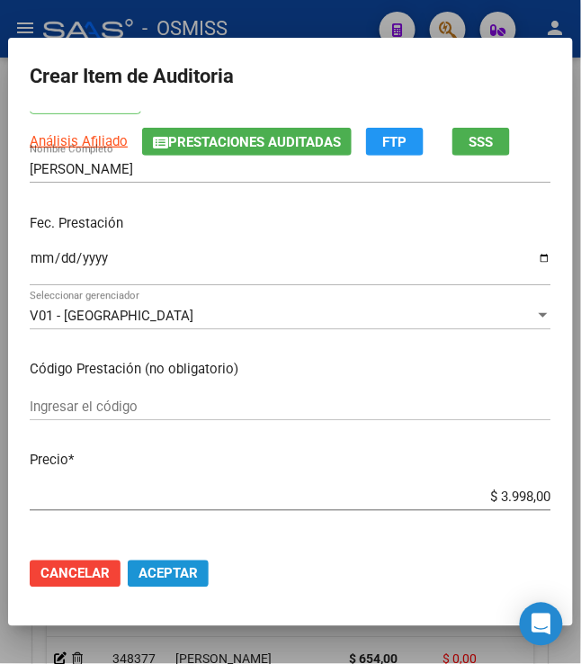
click at [182, 567] on span "Aceptar" at bounding box center [167, 574] width 59 height 16
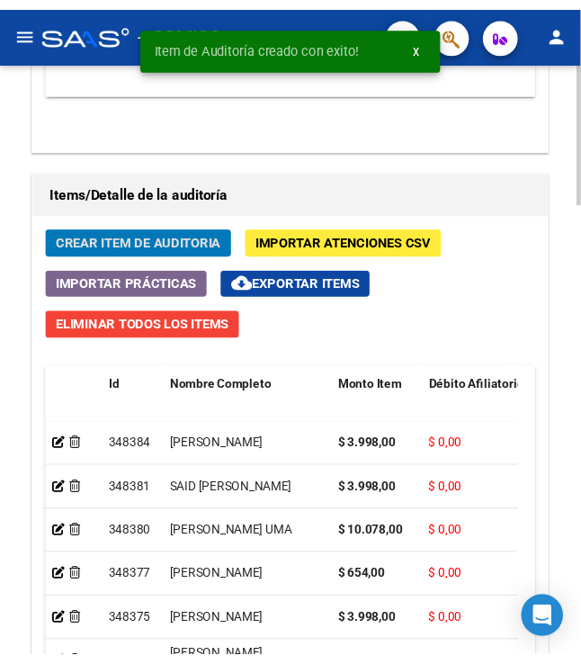
scroll to position [1594, 0]
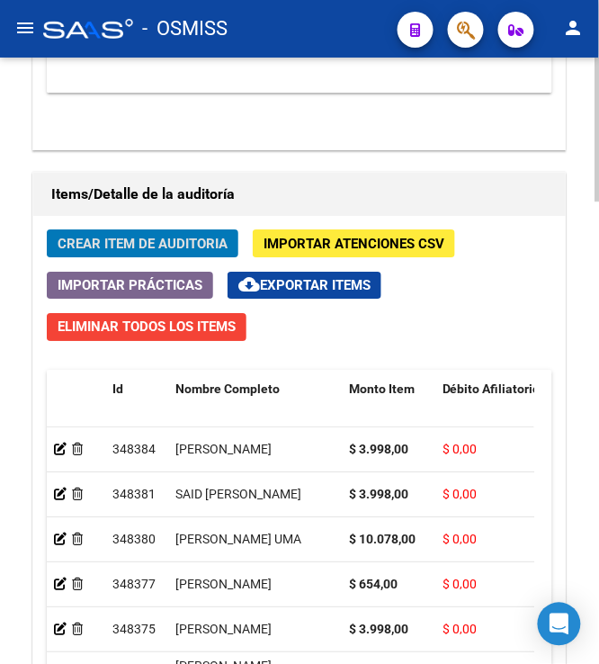
click at [123, 237] on span "Crear Item de Auditoria" at bounding box center [143, 244] width 170 height 16
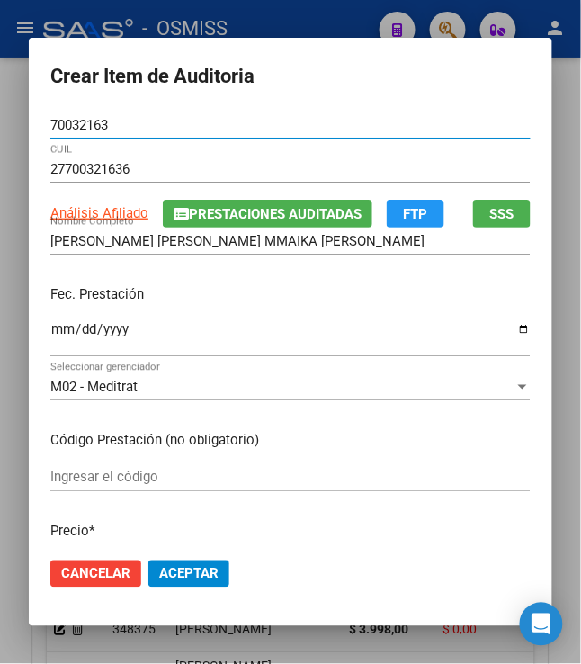
click at [50, 338] on input "Ingresar la fecha" at bounding box center [290, 336] width 480 height 29
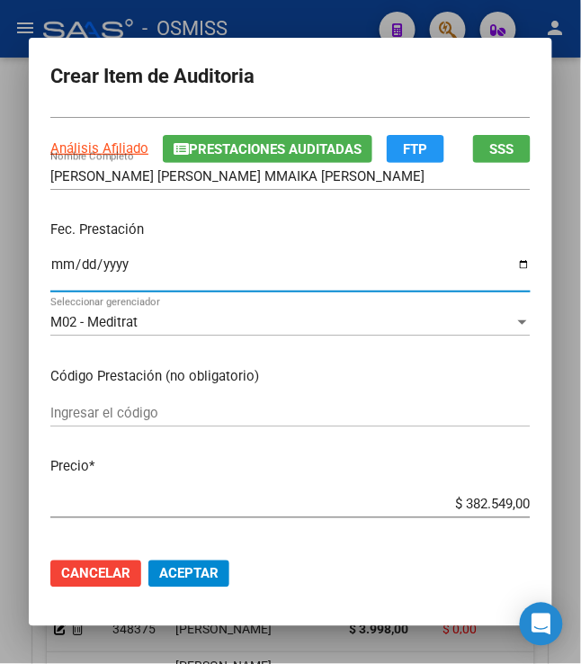
scroll to position [120, 0]
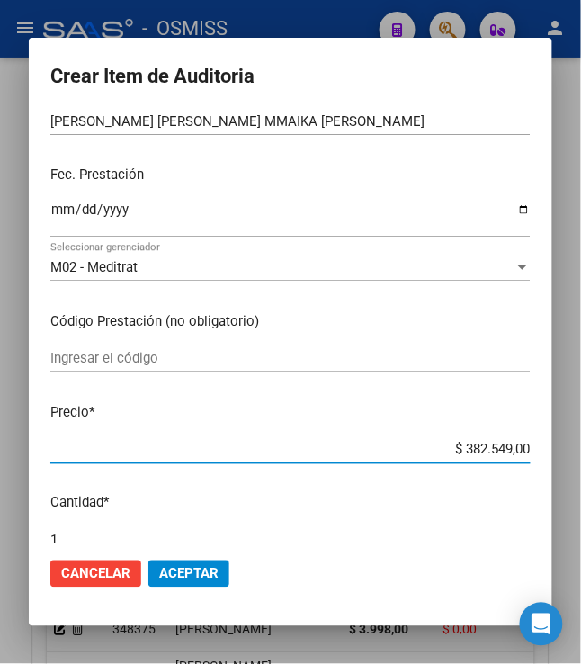
drag, startPoint x: 455, startPoint y: 450, endPoint x: 608, endPoint y: 451, distance: 152.9
click at [581, 451] on html "menu - OSMISS person Firma Express Padrón Padrón Ágil Análisis Afiliado Integra…" at bounding box center [290, 332] width 581 height 664
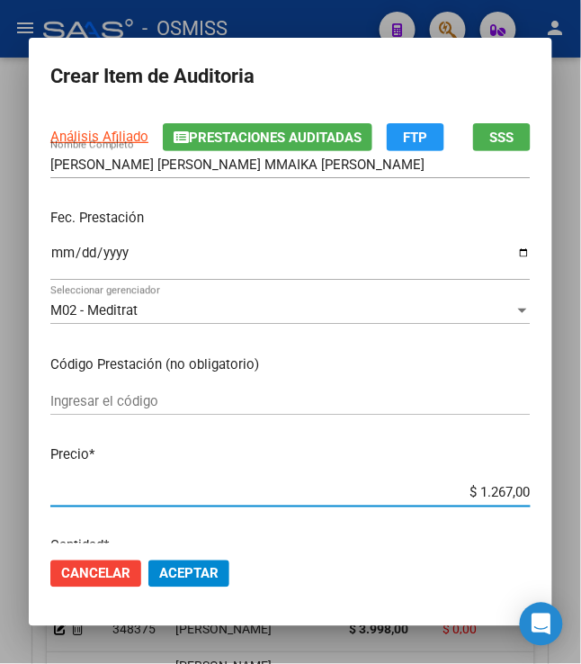
scroll to position [0, 0]
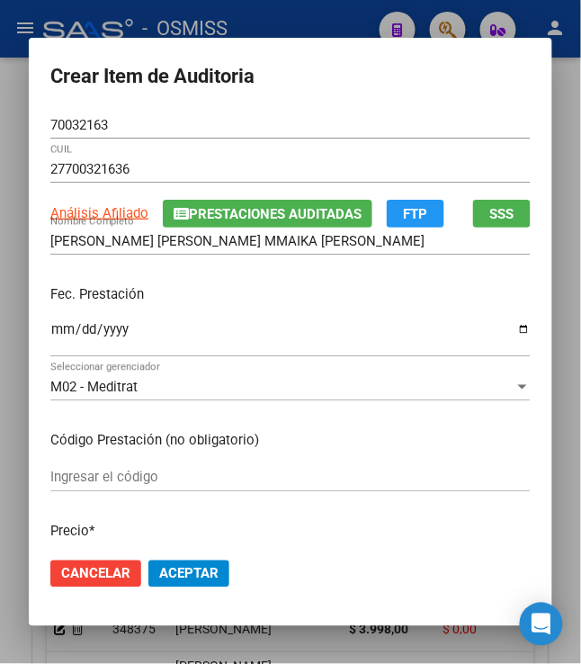
click at [252, 299] on p "Fec. Prestación" at bounding box center [290, 294] width 480 height 21
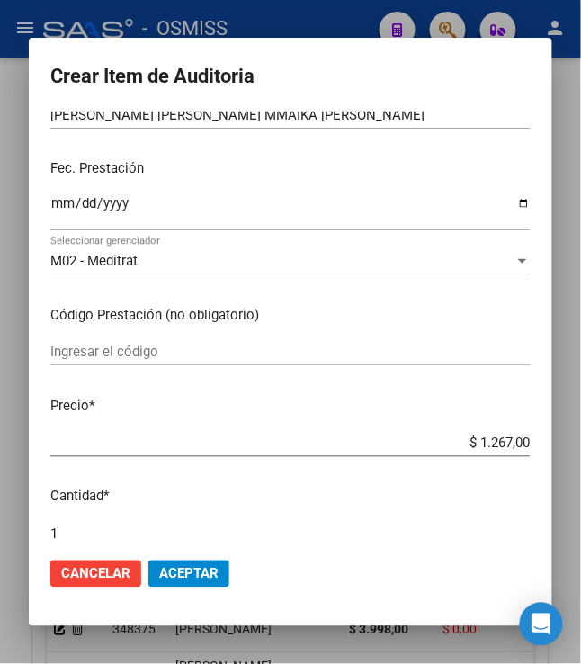
scroll to position [239, 0]
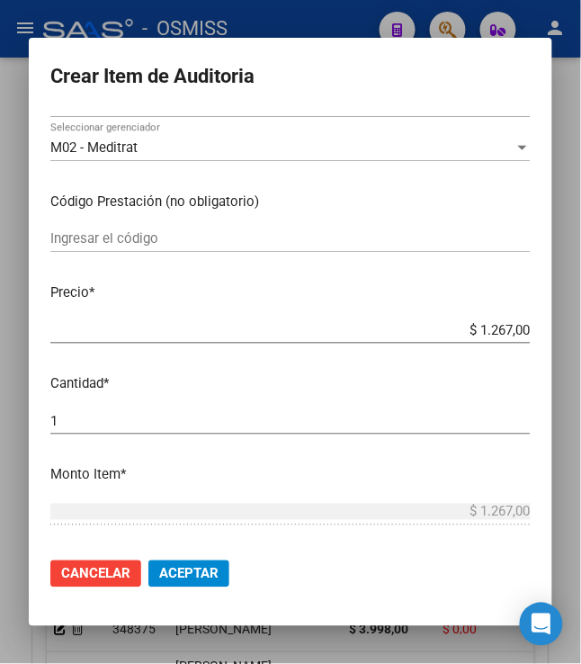
click at [189, 573] on span "Aceptar" at bounding box center [188, 574] width 59 height 16
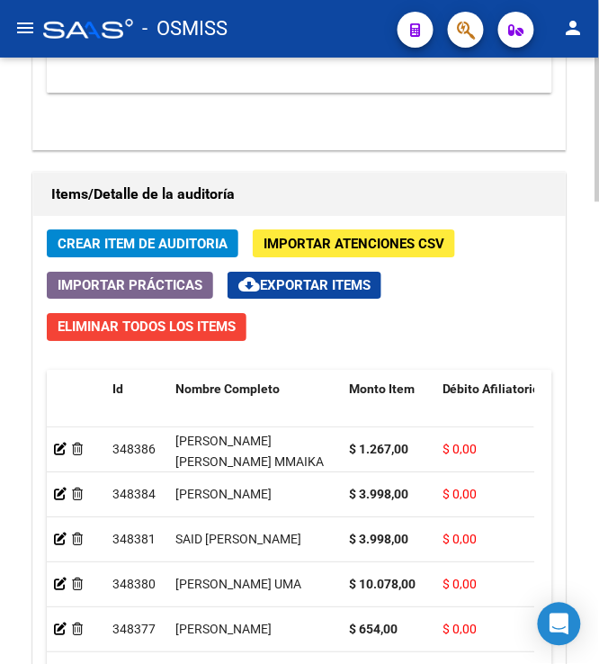
click at [169, 241] on span "Crear Item de Auditoria" at bounding box center [143, 244] width 170 height 16
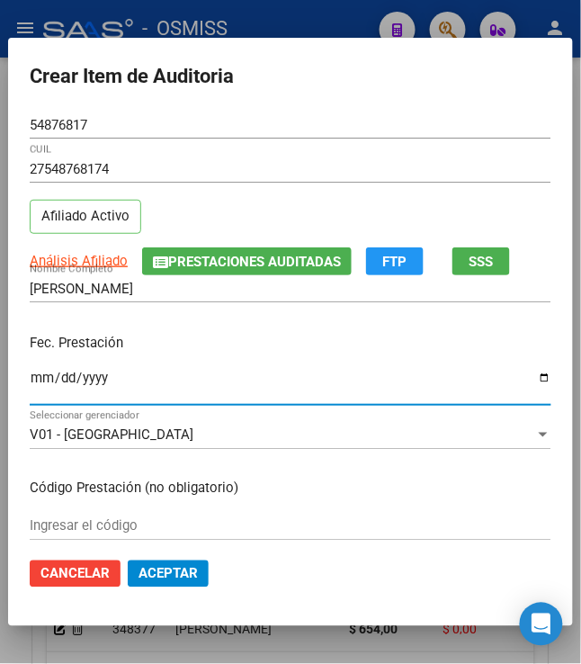
click at [32, 372] on input "Ingresar la fecha" at bounding box center [291, 384] width 522 height 29
click at [243, 343] on p "Fec. Prestación" at bounding box center [291, 343] width 522 height 21
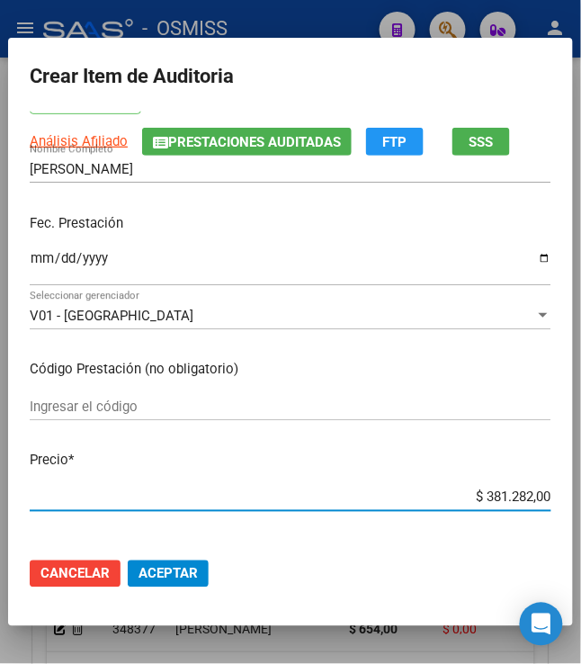
drag, startPoint x: 475, startPoint y: 495, endPoint x: 608, endPoint y: 487, distance: 133.3
click at [581, 487] on html "menu - OSMISS person Firma Express Padrón Padrón Ágil Análisis Afiliado Integra…" at bounding box center [290, 332] width 581 height 664
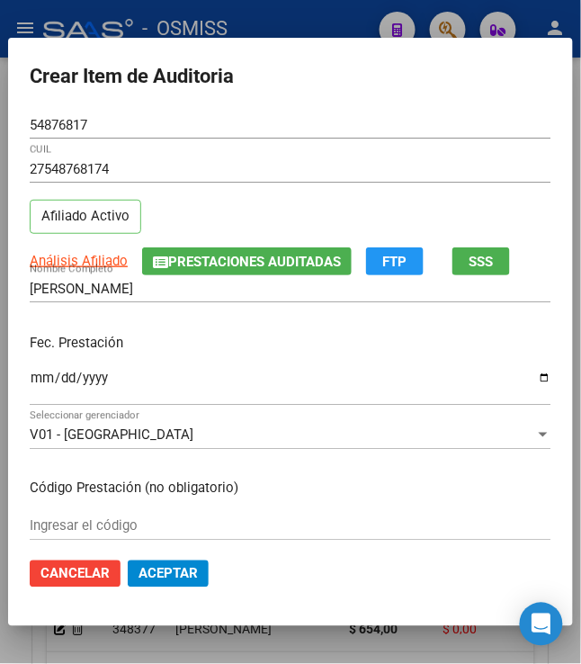
scroll to position [360, 0]
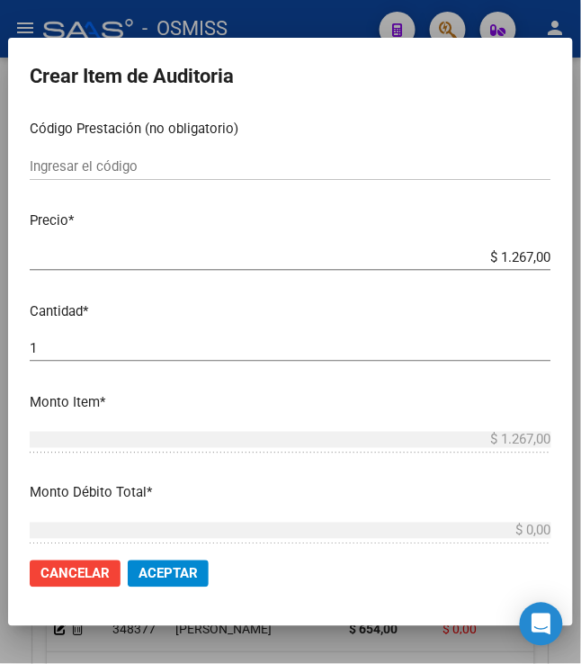
click at [148, 580] on span "Aceptar" at bounding box center [167, 574] width 59 height 16
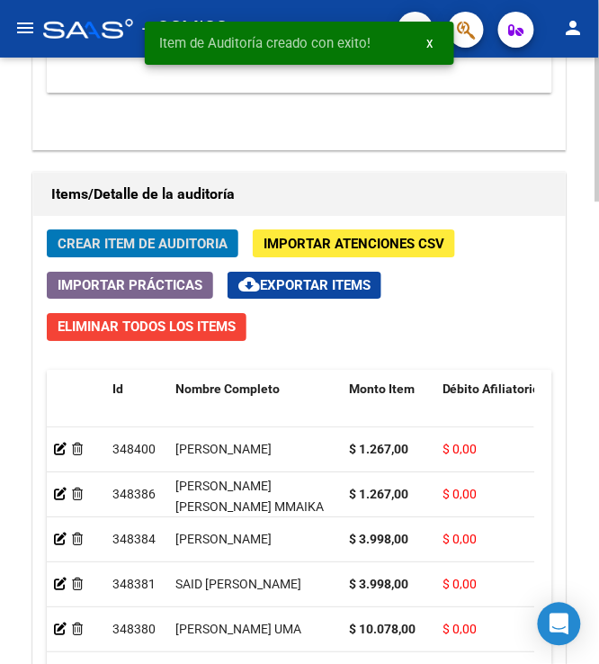
click at [115, 241] on span "Crear Item de Auditoria" at bounding box center [143, 244] width 170 height 16
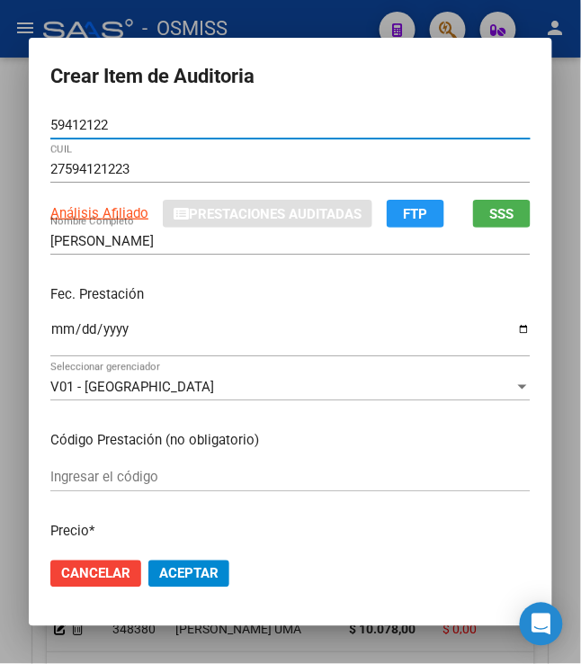
click at [50, 335] on input "Ingresar la fecha" at bounding box center [290, 336] width 480 height 29
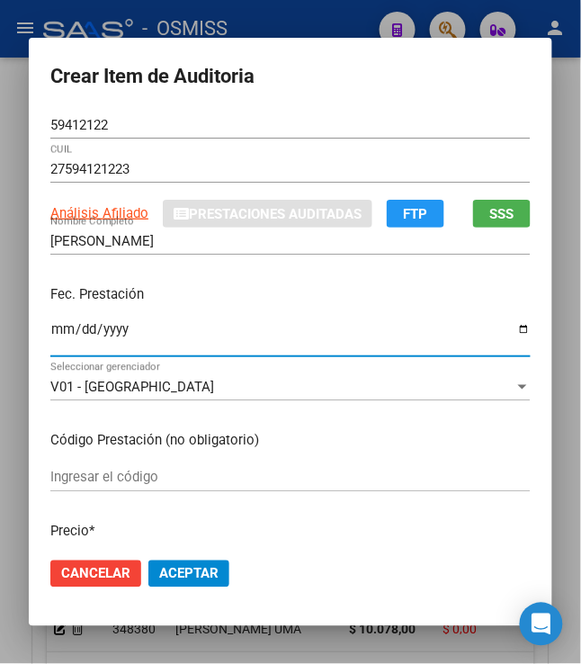
scroll to position [120, 0]
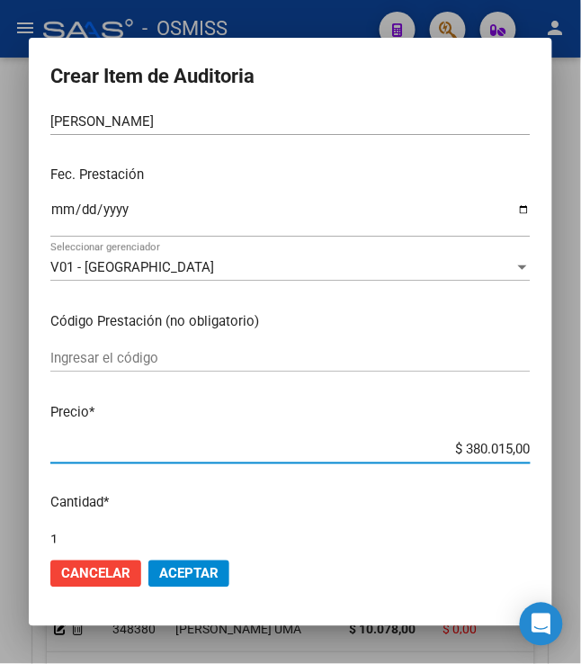
drag, startPoint x: 451, startPoint y: 448, endPoint x: 602, endPoint y: 462, distance: 150.9
click at [581, 462] on html "menu - OSMISS person Firma Express Padrón Padrón Ágil Análisis Afiliado Integra…" at bounding box center [290, 332] width 581 height 664
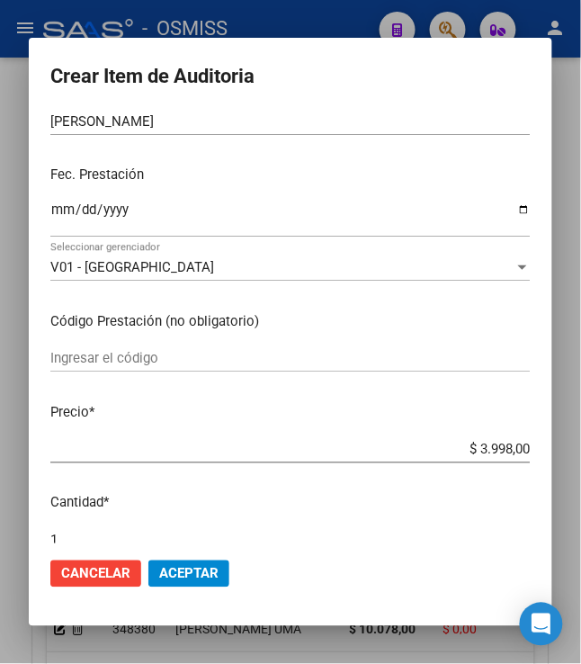
click at [191, 576] on span "Aceptar" at bounding box center [188, 574] width 59 height 16
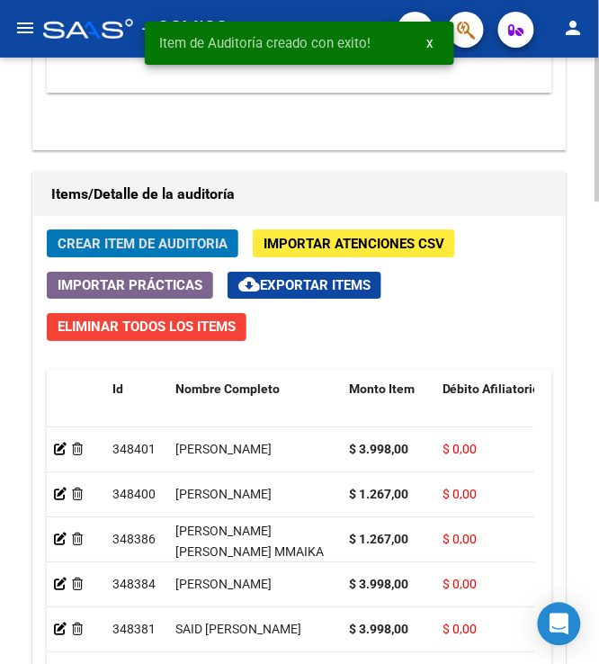
click at [171, 241] on span "Crear Item de Auditoria" at bounding box center [143, 244] width 170 height 16
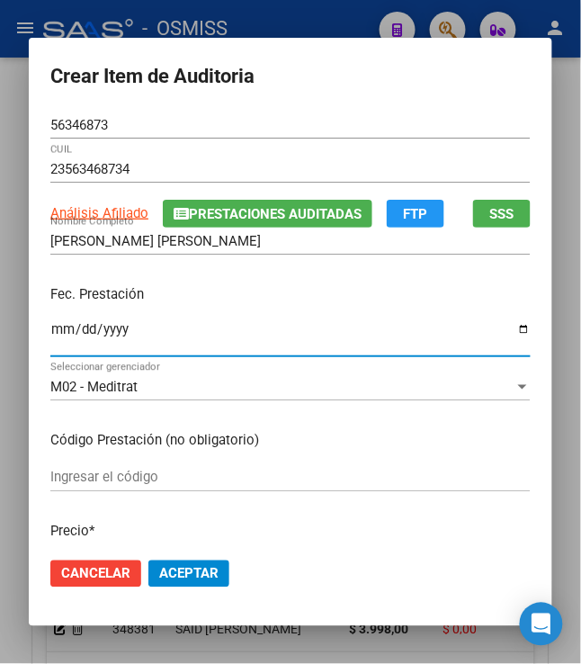
click at [50, 335] on input "Ingresar la fecha" at bounding box center [290, 336] width 480 height 29
click at [231, 300] on p "Fec. Prestación" at bounding box center [290, 294] width 480 height 21
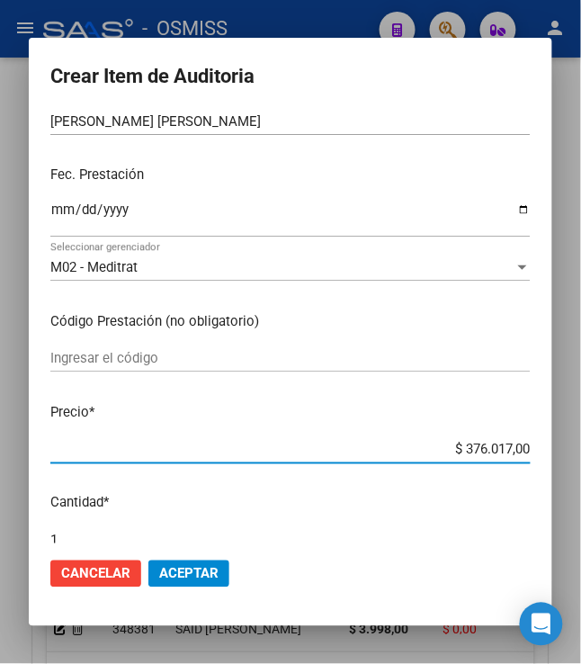
drag, startPoint x: 519, startPoint y: 457, endPoint x: 608, endPoint y: 459, distance: 89.0
click at [581, 459] on html "menu - OSMISS person Firma Express Padrón Padrón Ágil Análisis Afiliado Integra…" at bounding box center [290, 332] width 581 height 664
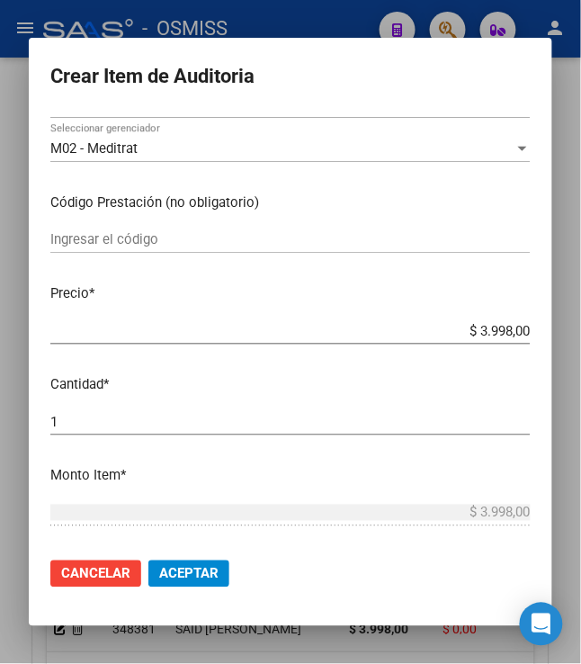
scroll to position [239, 0]
click at [170, 569] on span "Aceptar" at bounding box center [188, 574] width 59 height 16
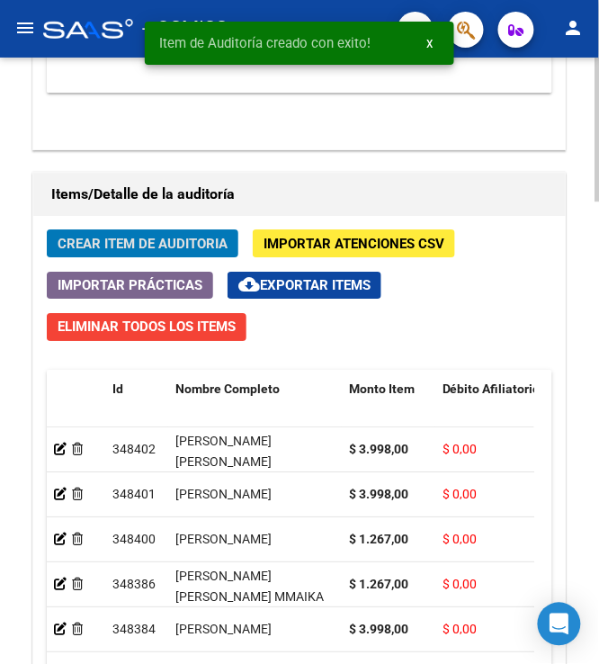
click at [147, 242] on span "Crear Item de Auditoria" at bounding box center [143, 244] width 170 height 16
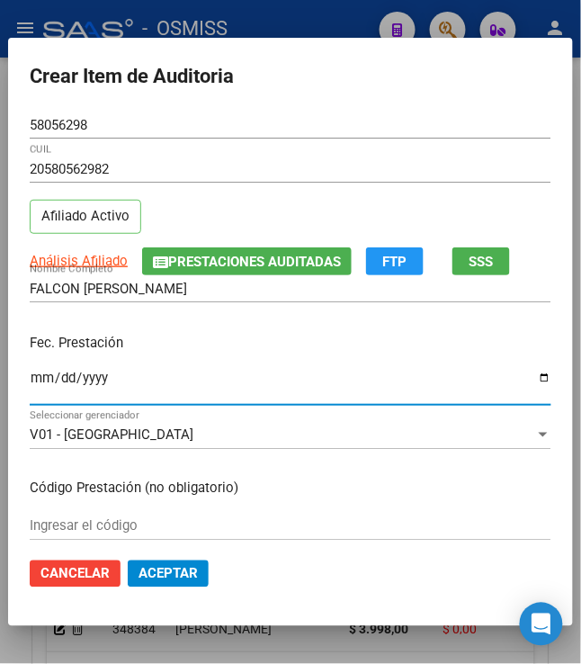
click at [30, 382] on input "Ingresar la fecha" at bounding box center [291, 384] width 522 height 29
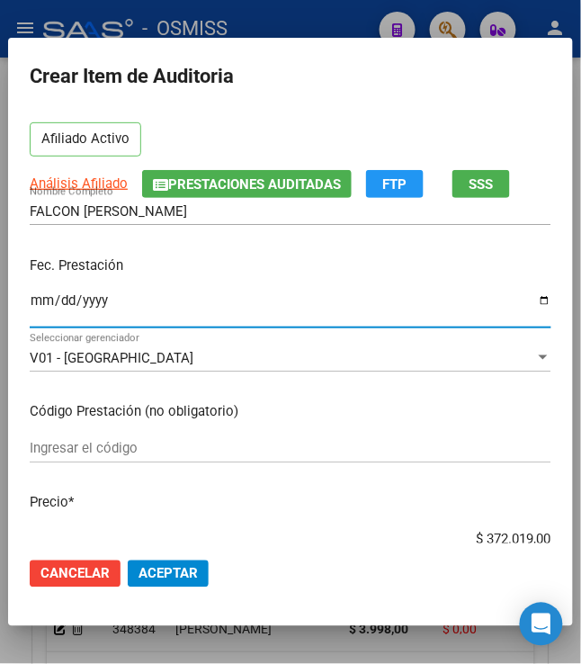
scroll to position [120, 0]
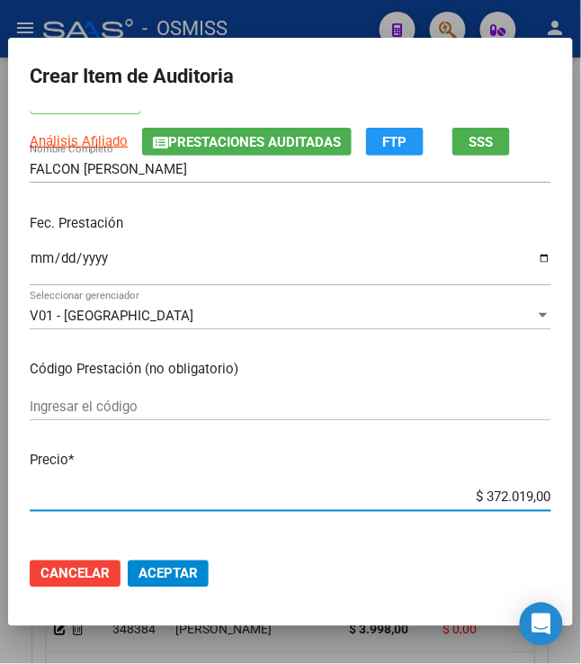
drag, startPoint x: 472, startPoint y: 501, endPoint x: 584, endPoint y: 498, distance: 111.5
click at [581, 498] on html "menu - OSMISS person Firma Express Padrón Padrón Ágil Análisis Afiliado Integra…" at bounding box center [290, 332] width 581 height 664
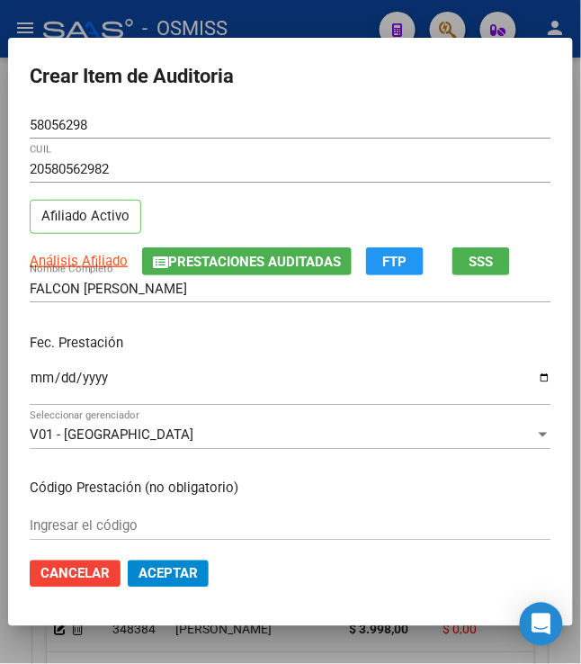
scroll to position [239, 0]
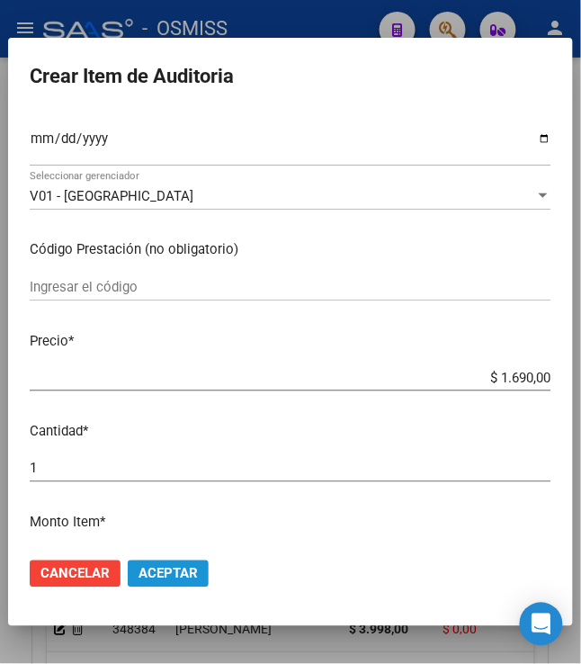
click at [155, 576] on span "Aceptar" at bounding box center [167, 574] width 59 height 16
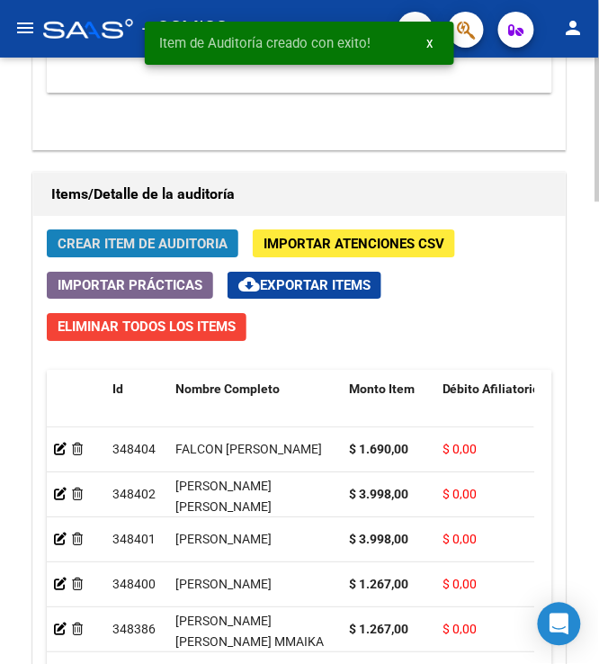
click at [70, 248] on span "Crear Item de Auditoria" at bounding box center [143, 244] width 170 height 16
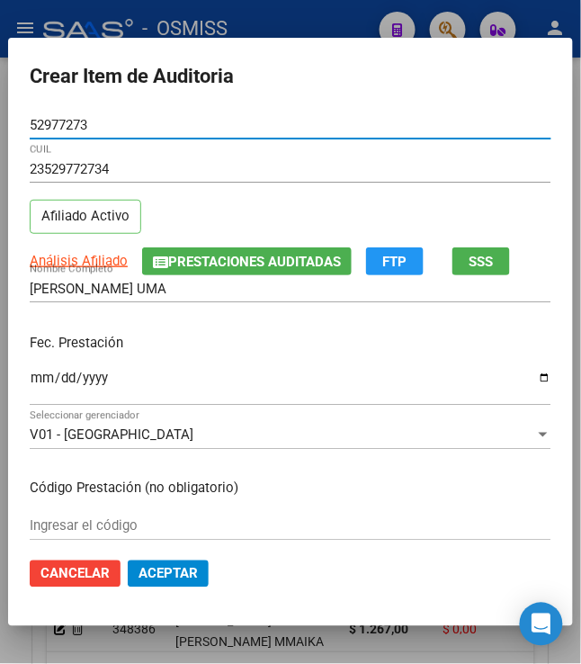
click at [37, 378] on input "Ingresar la fecha" at bounding box center [291, 384] width 522 height 29
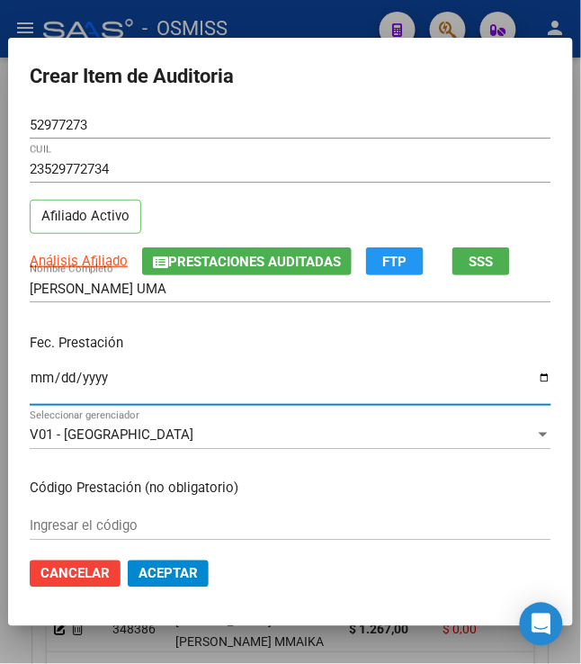
click at [156, 343] on p "Fec. Prestación" at bounding box center [291, 343] width 522 height 21
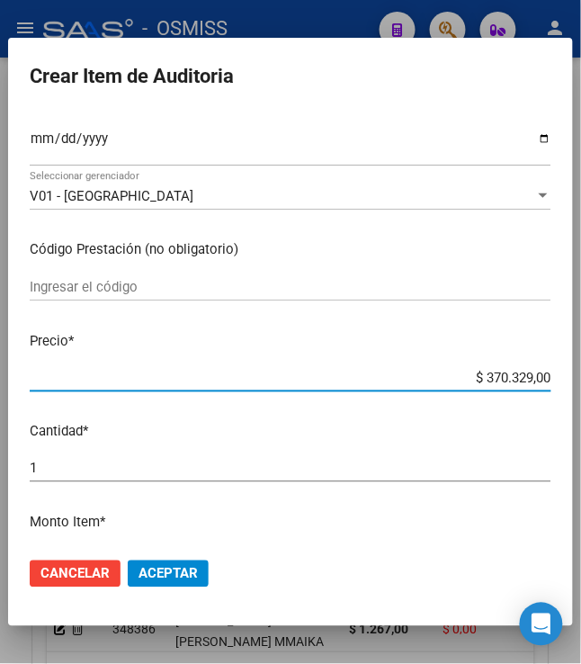
drag, startPoint x: 469, startPoint y: 376, endPoint x: 591, endPoint y: 385, distance: 121.7
click at [581, 385] on html "menu - OSMISS person Firma Express Padrón Padrón Ágil Análisis Afiliado Integra…" at bounding box center [290, 332] width 581 height 664
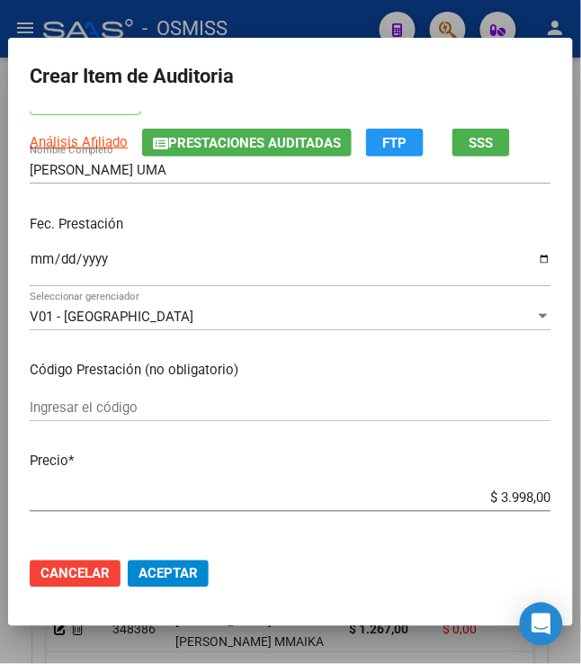
scroll to position [120, 0]
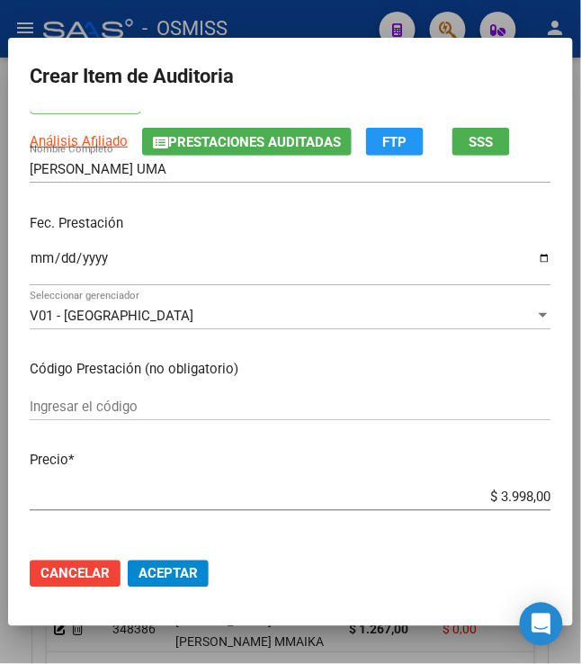
click at [184, 577] on span "Aceptar" at bounding box center [167, 574] width 59 height 16
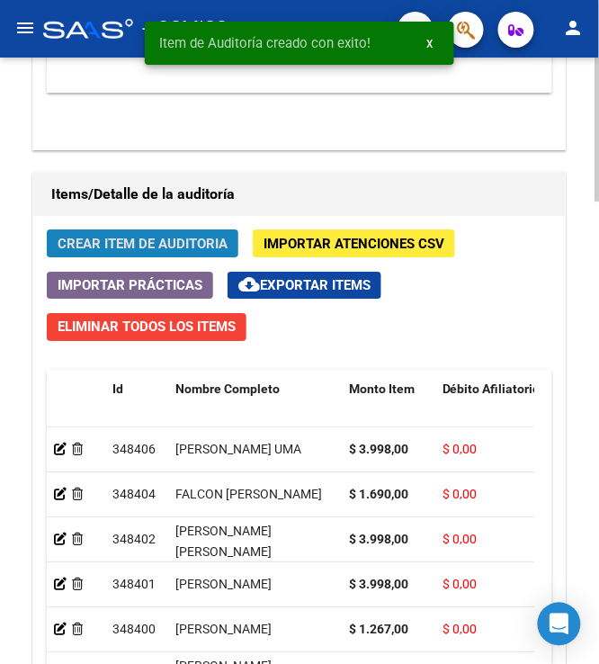
click at [138, 239] on span "Crear Item de Auditoria" at bounding box center [143, 244] width 170 height 16
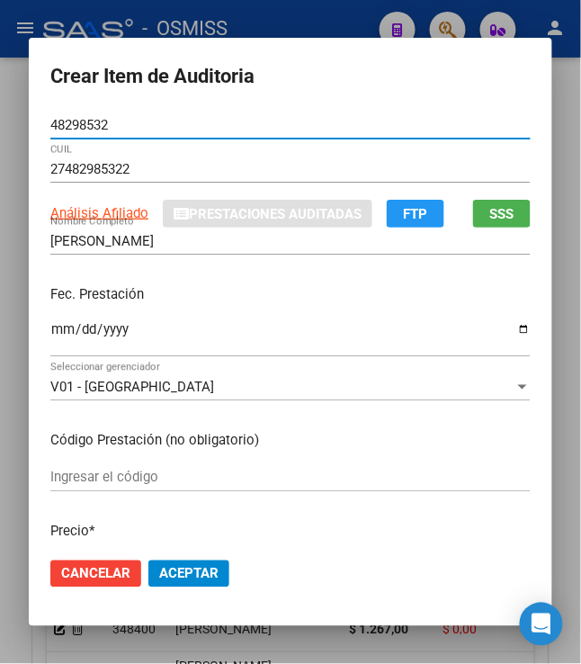
click at [50, 336] on input "Ingresar la fecha" at bounding box center [290, 336] width 480 height 29
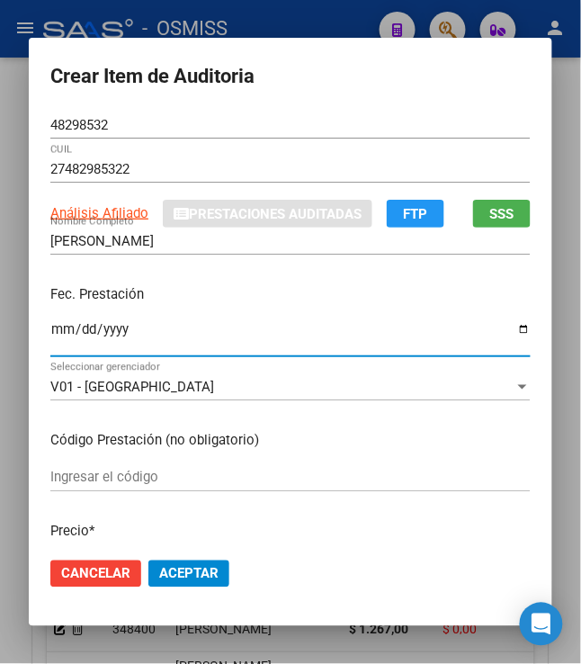
click at [253, 320] on div "2025-04-02 Ingresar la fecha" at bounding box center [290, 337] width 480 height 39
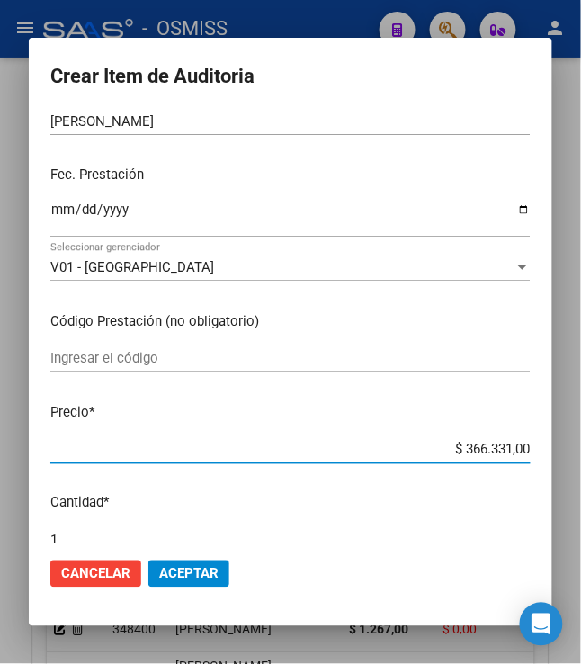
drag, startPoint x: 505, startPoint y: 437, endPoint x: 551, endPoint y: 426, distance: 47.1
click at [551, 426] on mat-dialog-content "48298532 Nro Documento 27482985322 CUIL Análisis Afiliado Prestaciones Auditada…" at bounding box center [290, 328] width 523 height 432
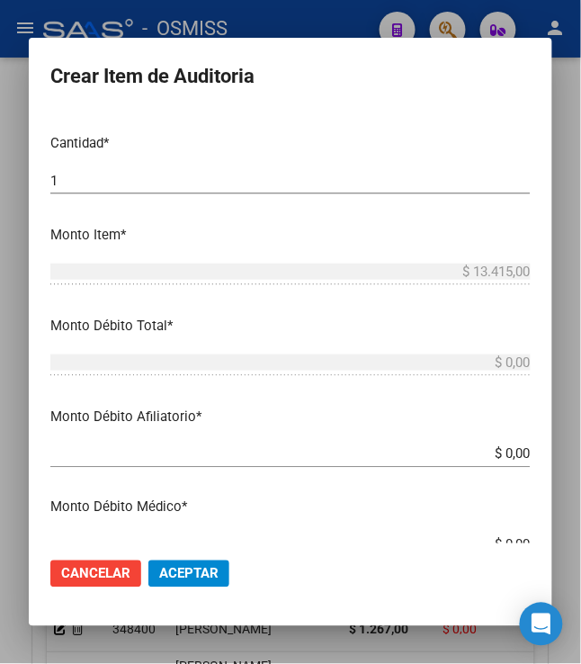
scroll to position [239, 0]
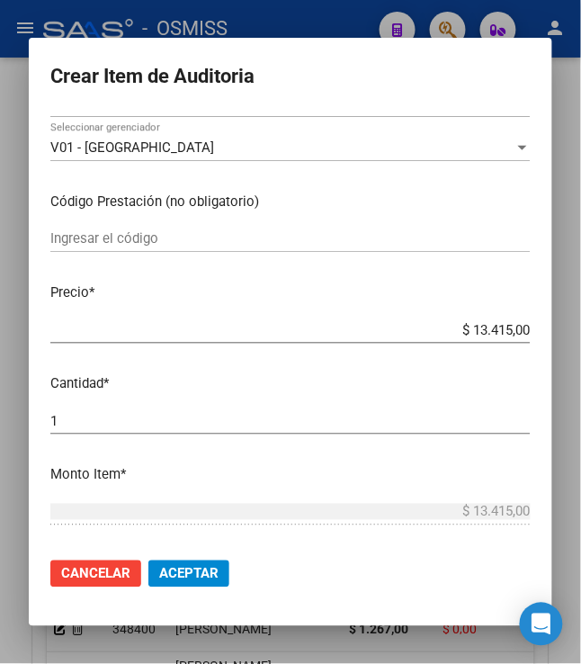
click at [177, 572] on span "Aceptar" at bounding box center [188, 574] width 59 height 16
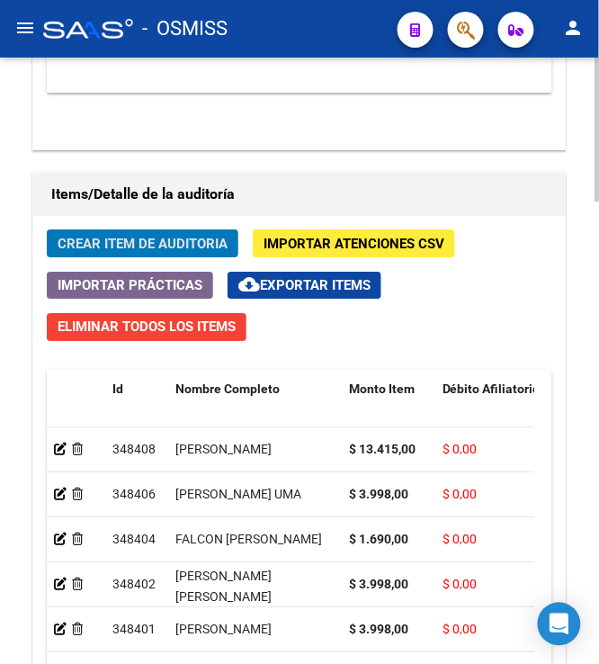
click at [123, 231] on div "Crear Item de Auditoria Importar Atenciones CSV Importar Prácticas cloud_downlo…" at bounding box center [299, 553] width 532 height 675
click at [120, 242] on span "Crear Item de Auditoria" at bounding box center [143, 244] width 170 height 16
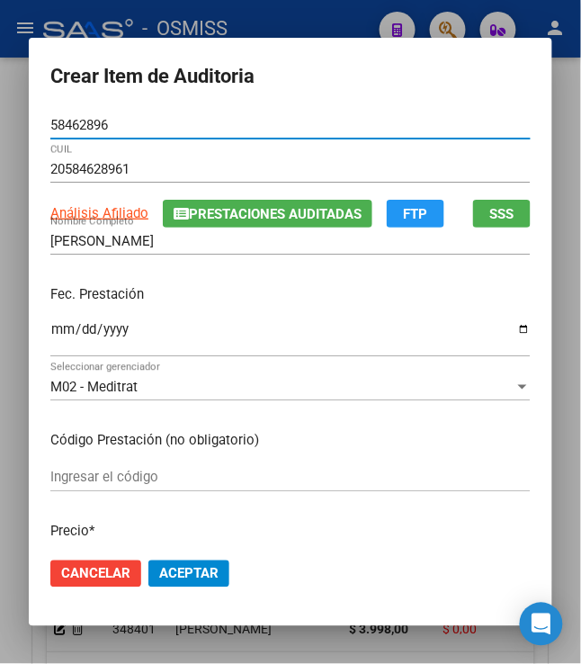
click at [50, 335] on input "Ingresar la fecha" at bounding box center [290, 336] width 480 height 29
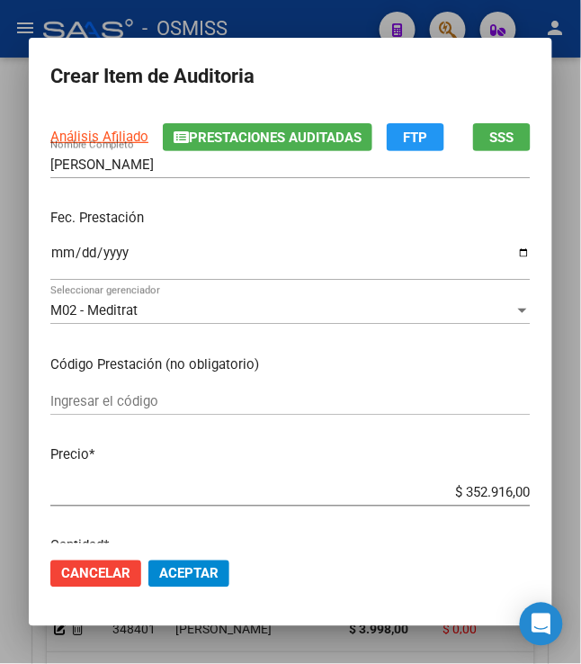
scroll to position [120, 0]
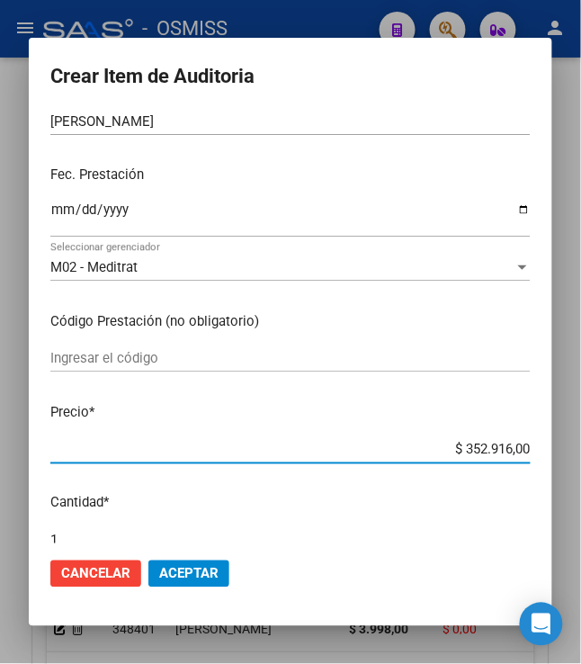
drag, startPoint x: 457, startPoint y: 451, endPoint x: 601, endPoint y: 444, distance: 144.1
click at [581, 444] on html "menu - OSMISS person Firma Express Padrón Padrón Ágil Análisis Afiliado Integra…" at bounding box center [290, 332] width 581 height 664
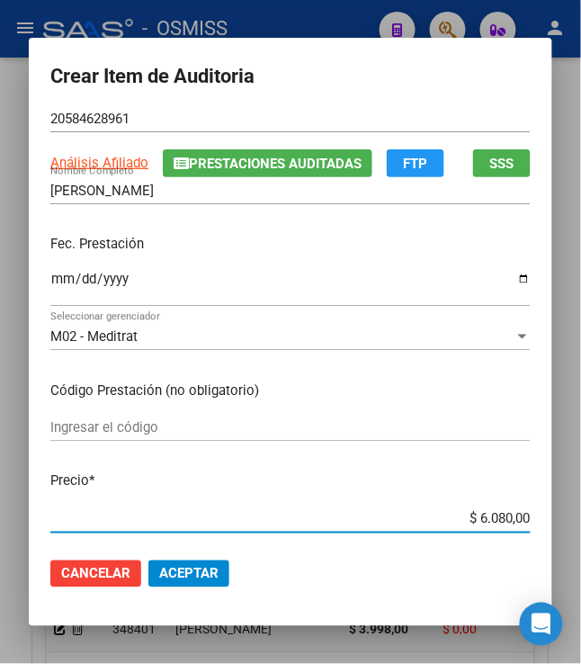
scroll to position [0, 0]
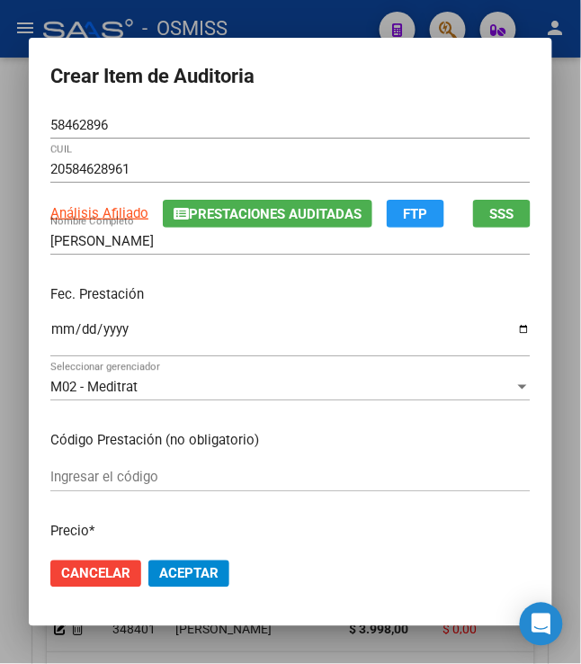
click at [196, 212] on span "Prestaciones Auditadas" at bounding box center [275, 214] width 173 height 16
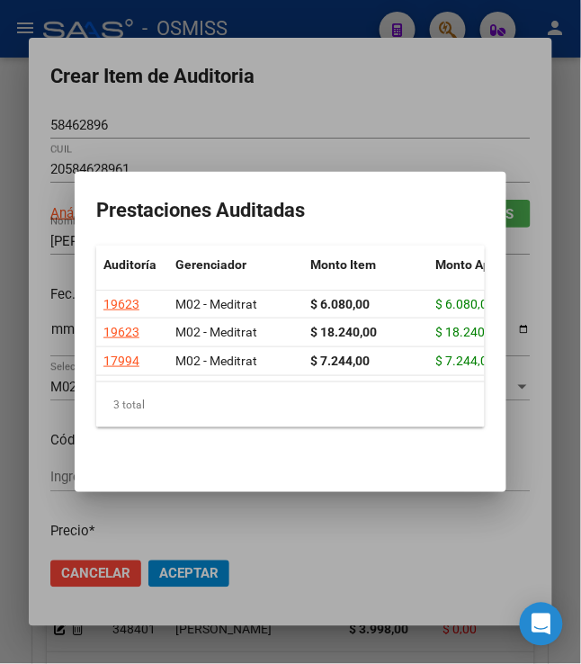
click at [328, 65] on div at bounding box center [290, 332] width 581 height 664
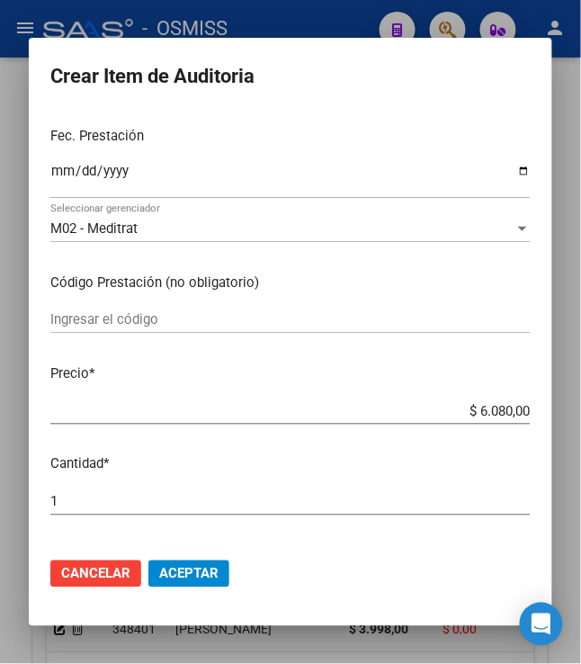
scroll to position [360, 0]
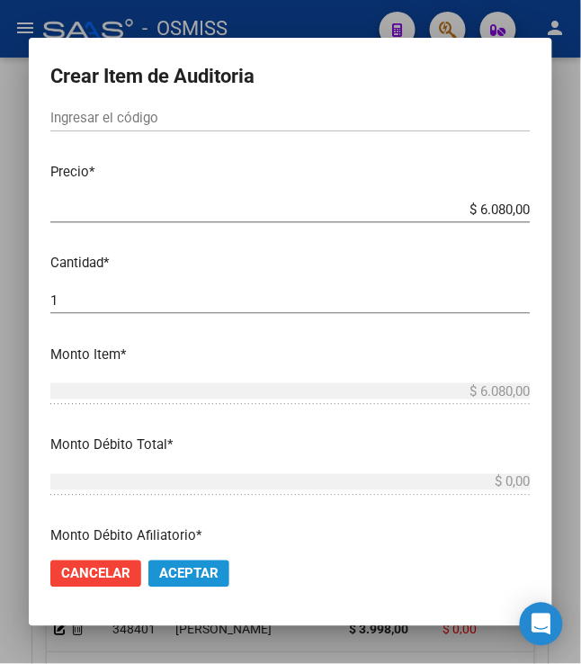
click at [182, 576] on span "Aceptar" at bounding box center [188, 574] width 59 height 16
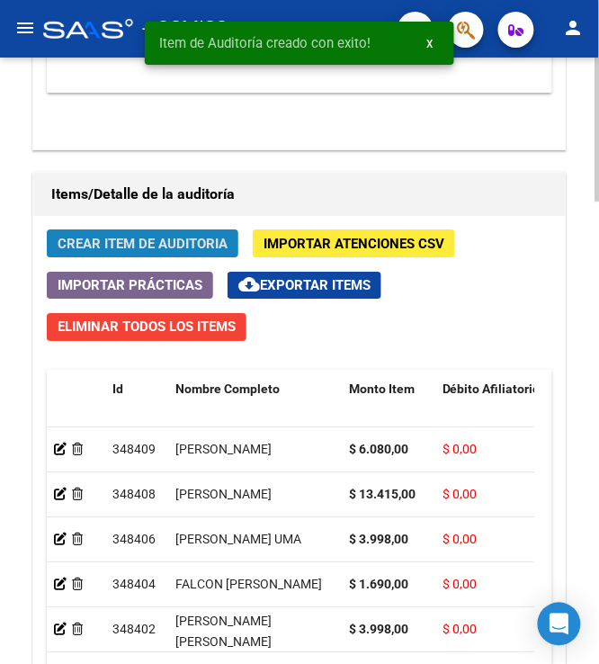
click at [141, 252] on span "Crear Item de Auditoria" at bounding box center [143, 244] width 170 height 16
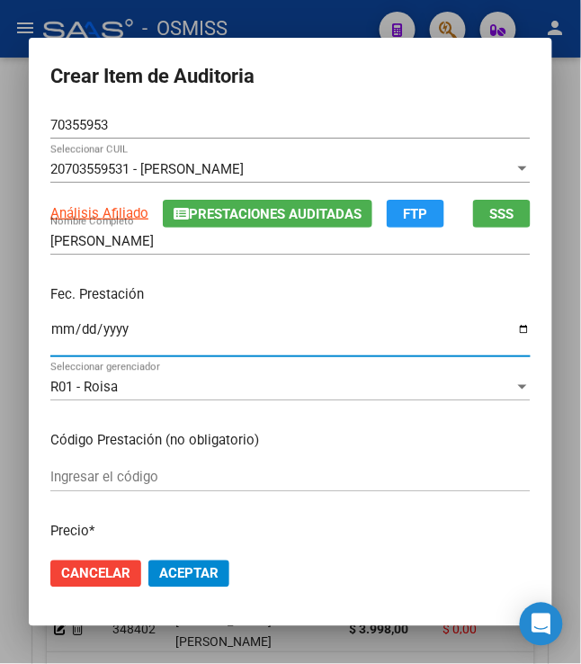
click at [51, 329] on input "Ingresar la fecha" at bounding box center [290, 336] width 480 height 29
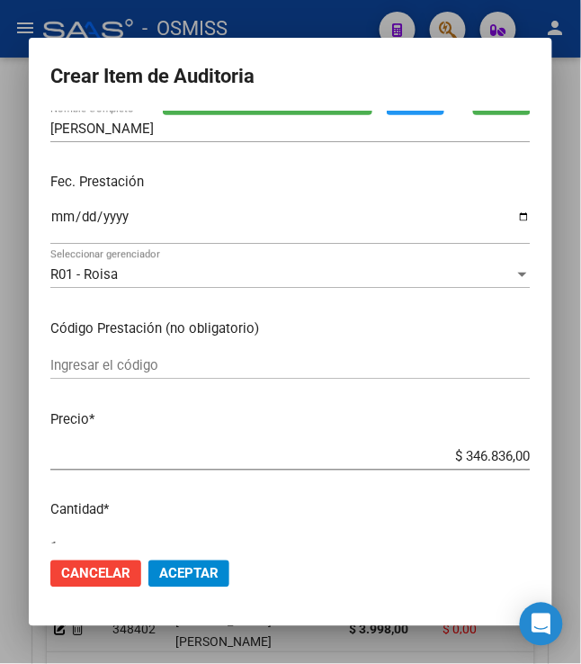
scroll to position [239, 0]
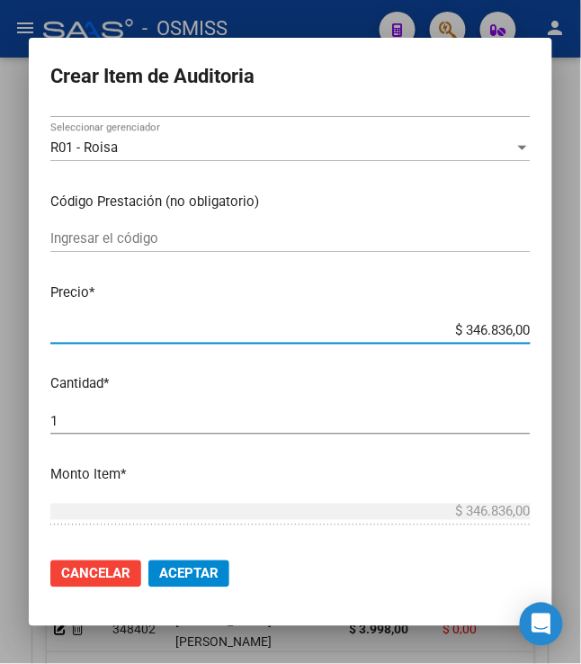
drag, startPoint x: 479, startPoint y: 335, endPoint x: 608, endPoint y: 338, distance: 128.6
click at [581, 338] on html "menu - OSMISS person Firma Express Padrón Padrón Ágil Análisis Afiliado Integra…" at bounding box center [290, 332] width 581 height 664
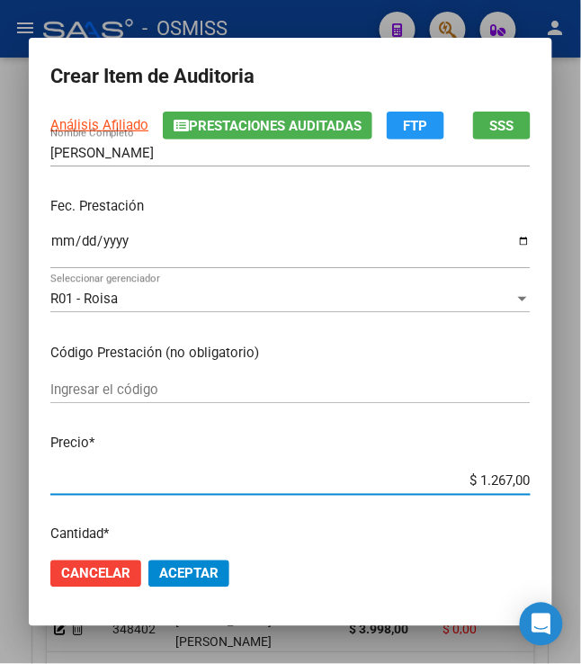
scroll to position [0, 0]
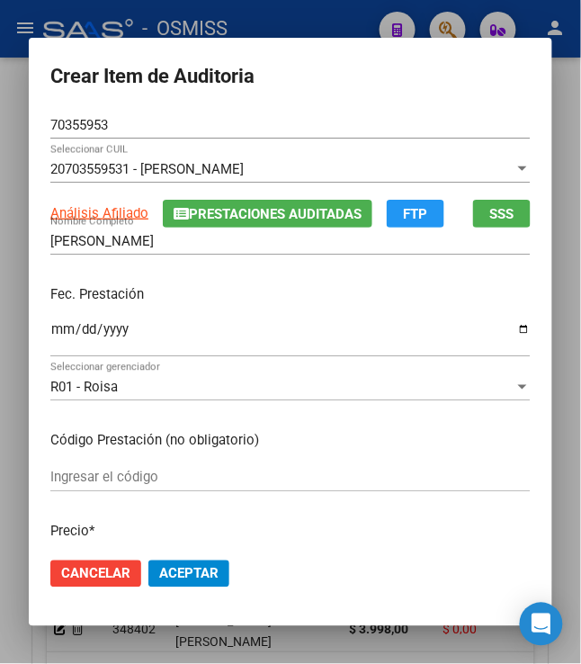
click at [225, 212] on span "Prestaciones Auditadas" at bounding box center [275, 214] width 173 height 16
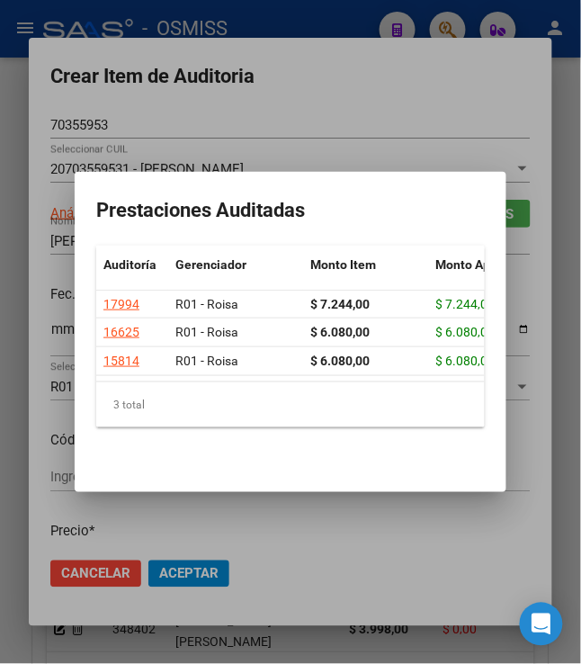
click at [261, 95] on div at bounding box center [290, 332] width 581 height 664
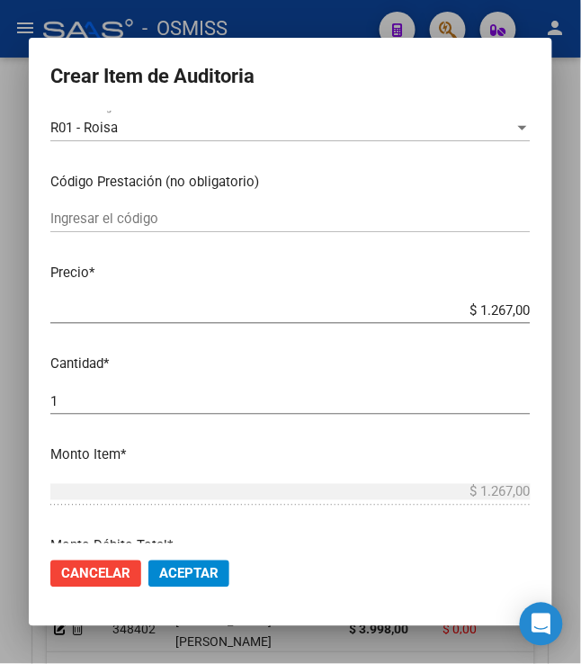
scroll to position [360, 0]
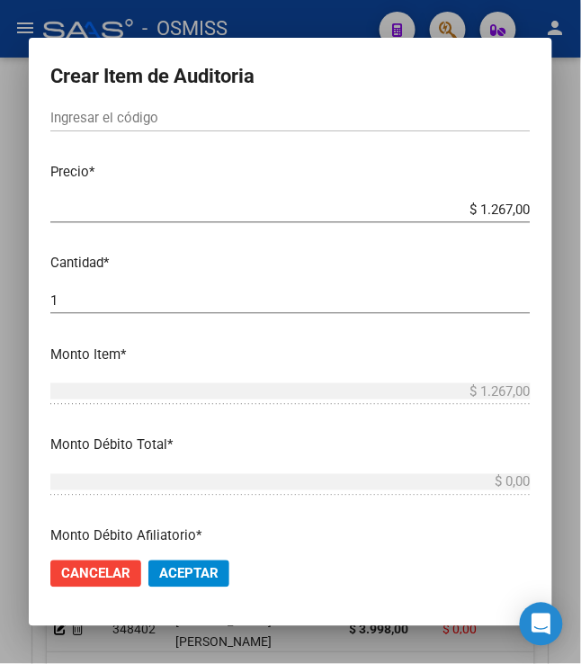
click at [192, 576] on span "Aceptar" at bounding box center [188, 574] width 59 height 16
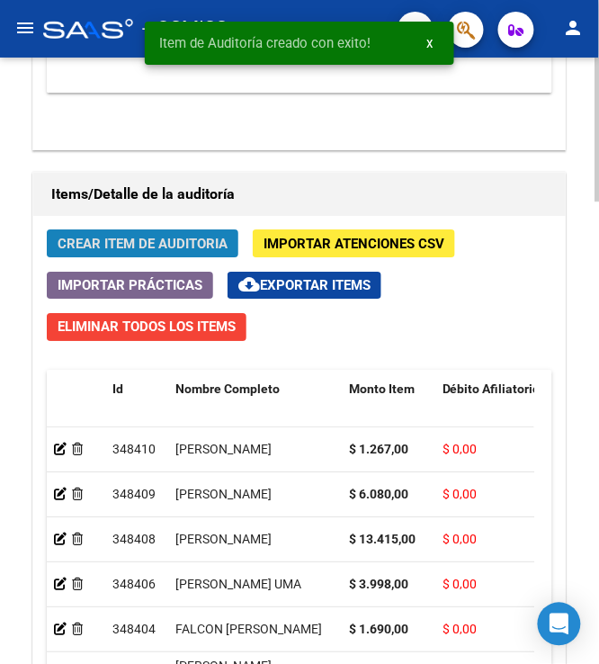
click at [122, 249] on span "Crear Item de Auditoria" at bounding box center [143, 244] width 170 height 16
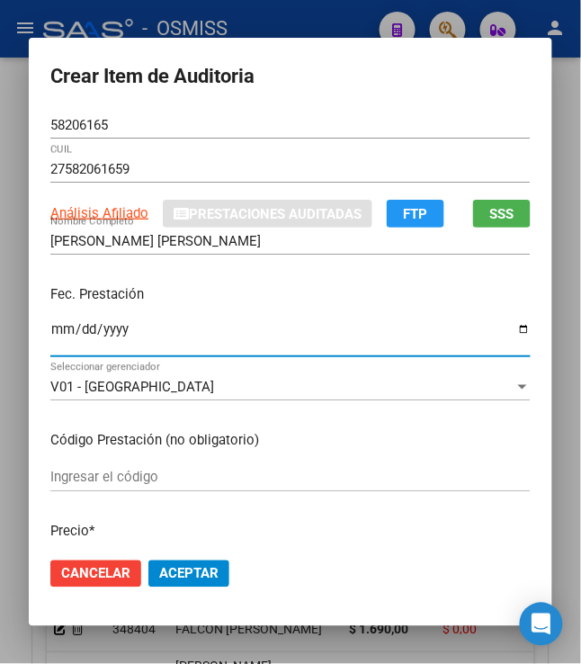
click at [50, 328] on input "Ingresar la fecha" at bounding box center [290, 336] width 480 height 29
click at [220, 286] on p "Fec. Prestación" at bounding box center [290, 294] width 480 height 21
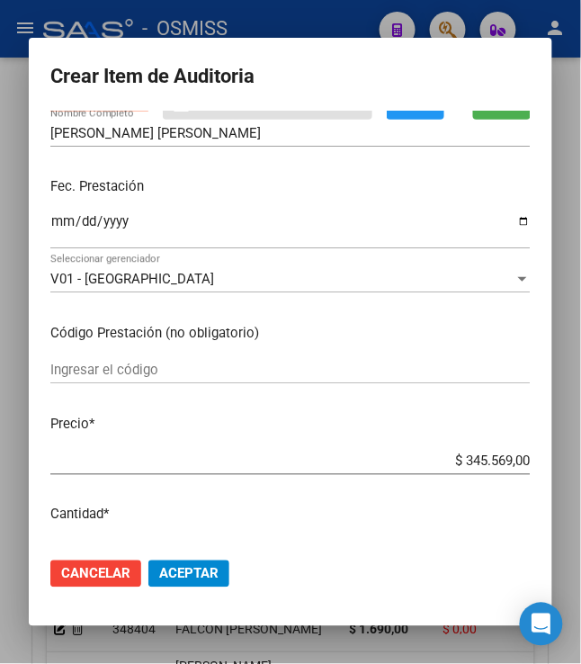
scroll to position [239, 0]
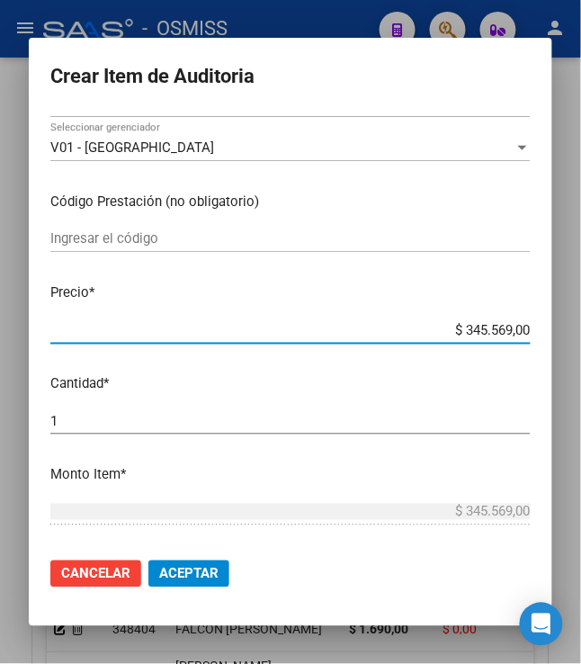
drag, startPoint x: 458, startPoint y: 328, endPoint x: 601, endPoint y: 317, distance: 143.5
click at [581, 317] on html "menu - OSMISS person Firma Express Padrón Padrón Ágil Análisis Afiliado Integra…" at bounding box center [290, 332] width 581 height 664
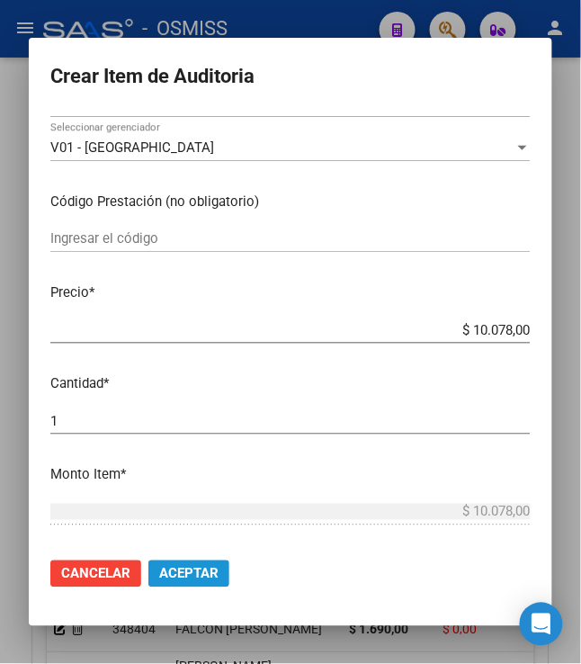
drag, startPoint x: 181, startPoint y: 572, endPoint x: 174, endPoint y: 540, distance: 32.1
click at [181, 572] on span "Aceptar" at bounding box center [188, 574] width 59 height 16
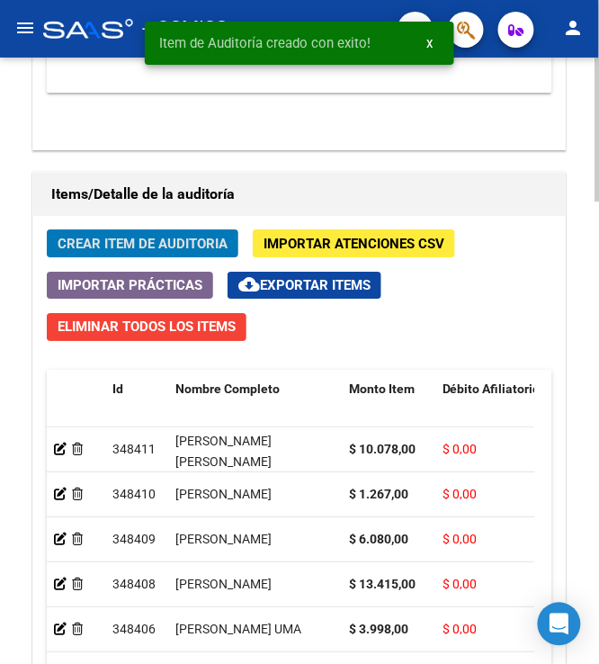
click at [120, 241] on span "Crear Item de Auditoria" at bounding box center [143, 244] width 170 height 16
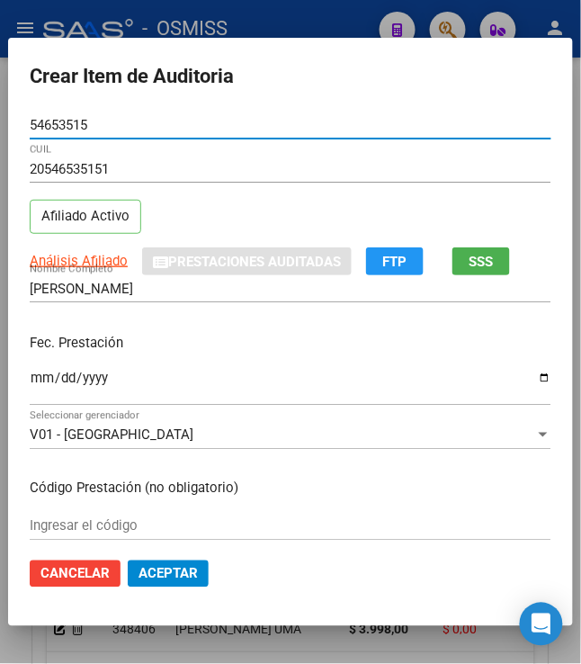
click at [32, 379] on input "Ingresar la fecha" at bounding box center [291, 384] width 522 height 29
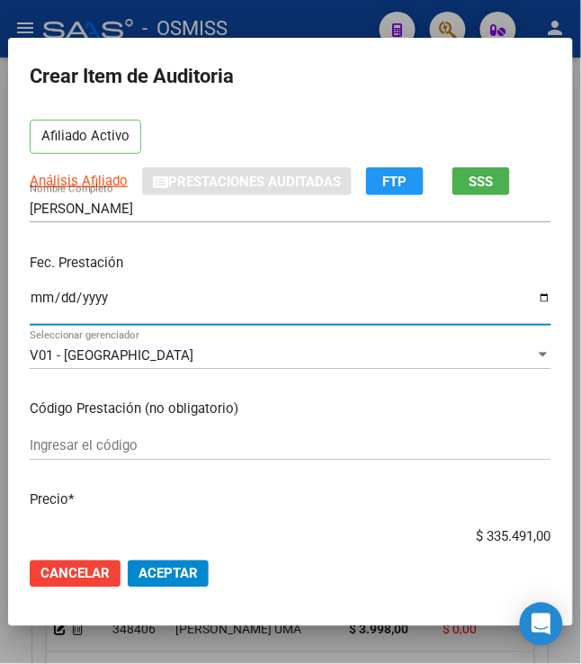
scroll to position [120, 0]
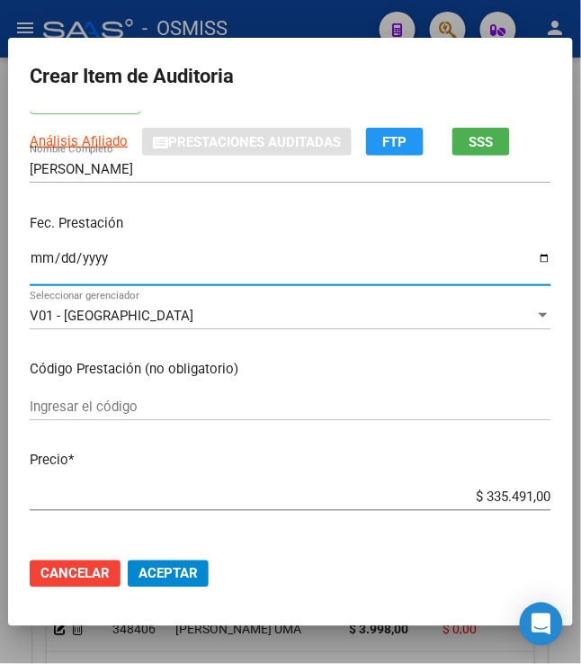
drag, startPoint x: 475, startPoint y: 497, endPoint x: 608, endPoint y: 498, distance: 133.1
click at [581, 498] on html "menu - OSMISS person Firma Express Padrón Padrón Ágil Análisis Afiliado Integra…" at bounding box center [290, 332] width 581 height 664
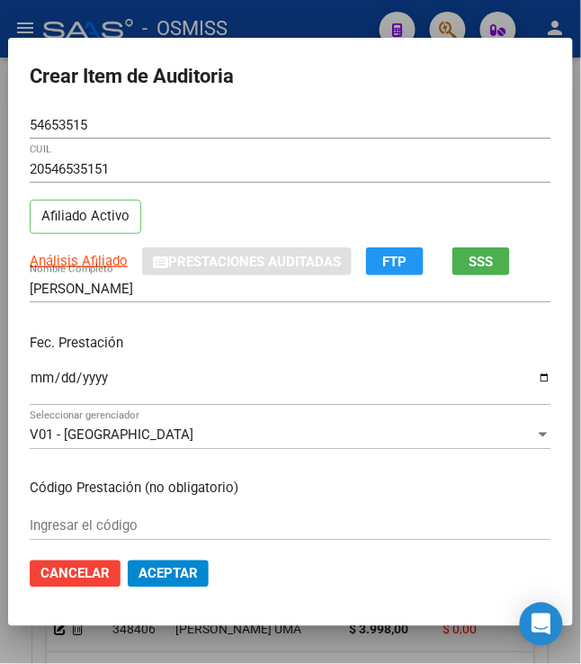
scroll to position [239, 0]
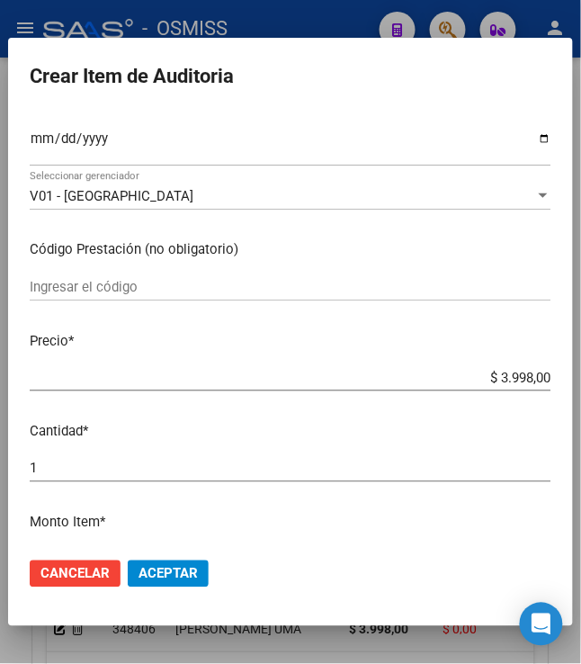
click at [169, 573] on span "Aceptar" at bounding box center [167, 574] width 59 height 16
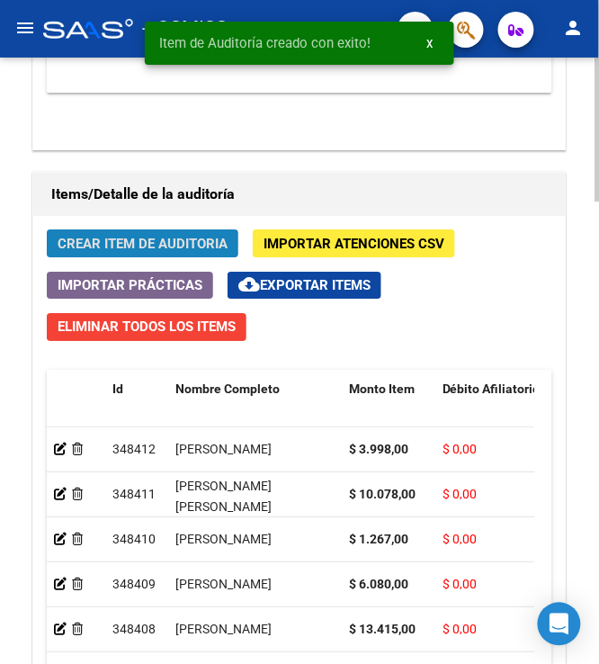
click at [122, 245] on span "Crear Item de Auditoria" at bounding box center [143, 244] width 170 height 16
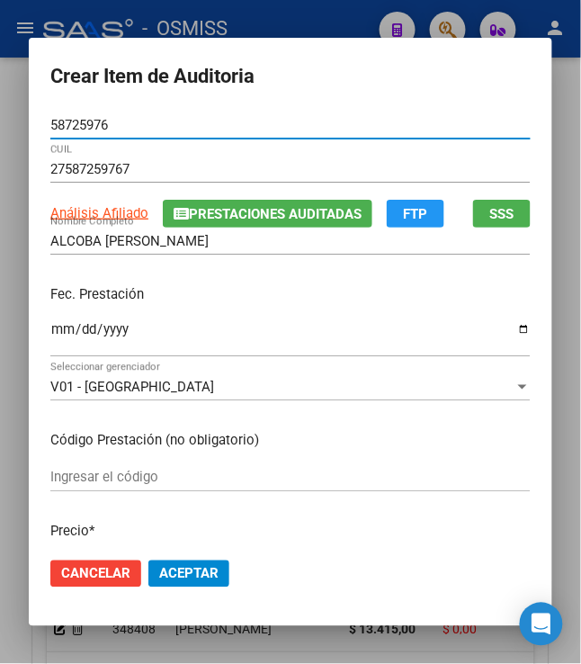
click at [50, 325] on input "Ingresar la fecha" at bounding box center [290, 336] width 480 height 29
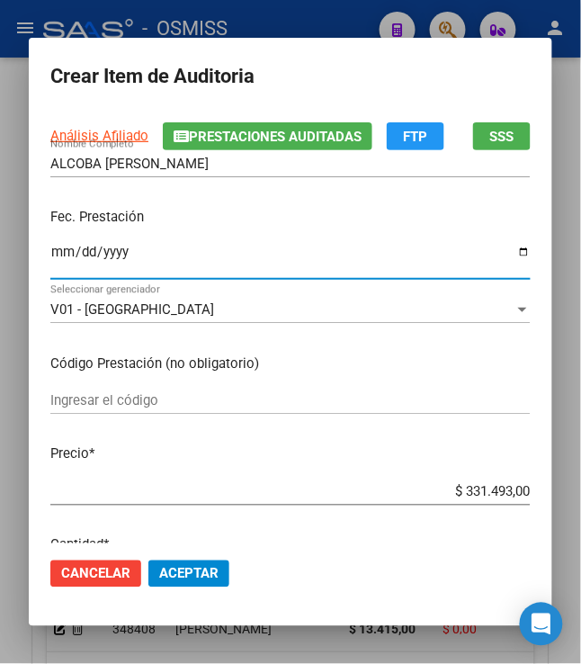
scroll to position [120, 0]
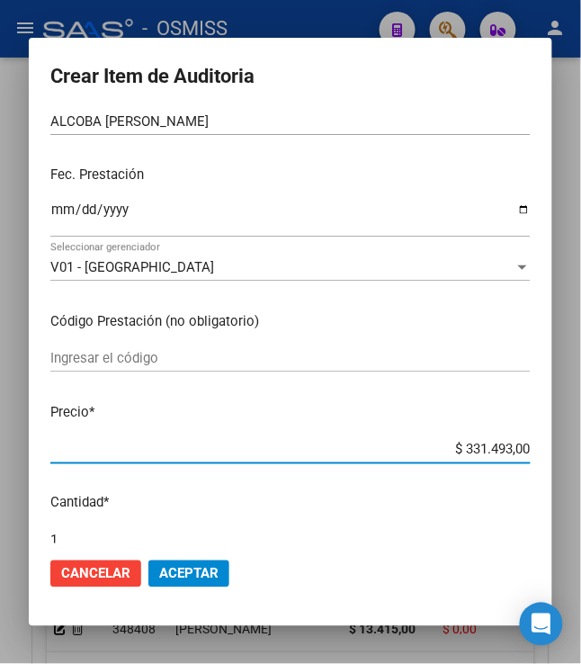
drag, startPoint x: 504, startPoint y: 454, endPoint x: 608, endPoint y: 465, distance: 104.0
click at [581, 465] on html "menu - OSMISS person Firma Express Padrón Padrón Ágil Análisis Afiliado Integra…" at bounding box center [290, 332] width 581 height 664
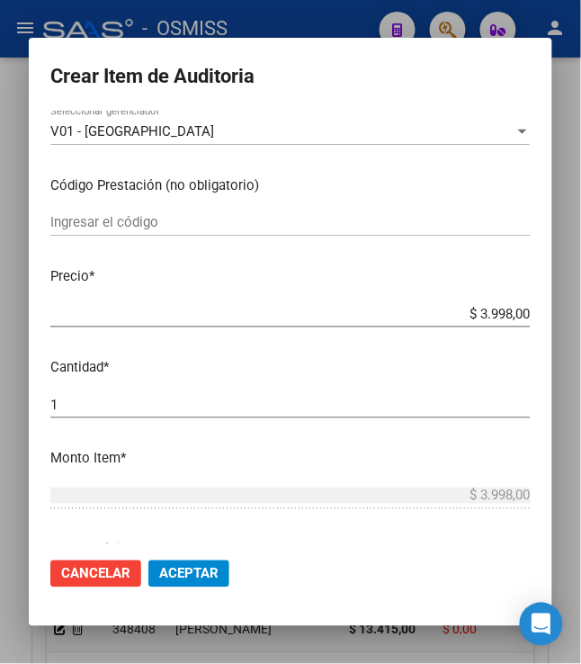
scroll to position [239, 0]
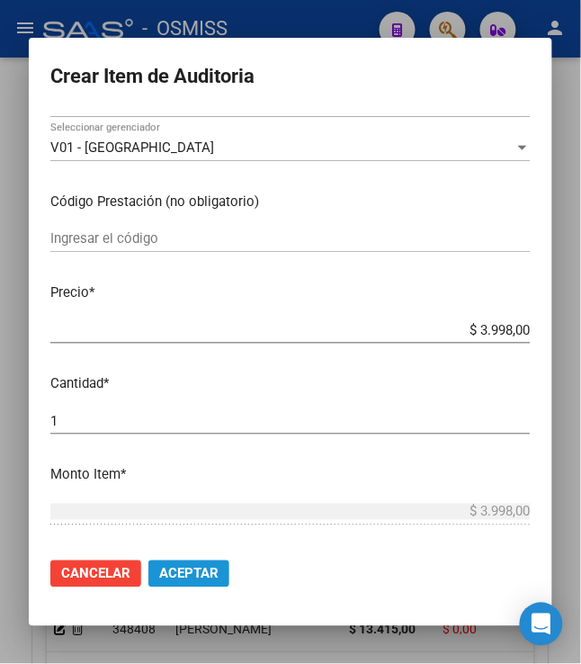
click at [181, 584] on button "Aceptar" at bounding box center [188, 573] width 81 height 27
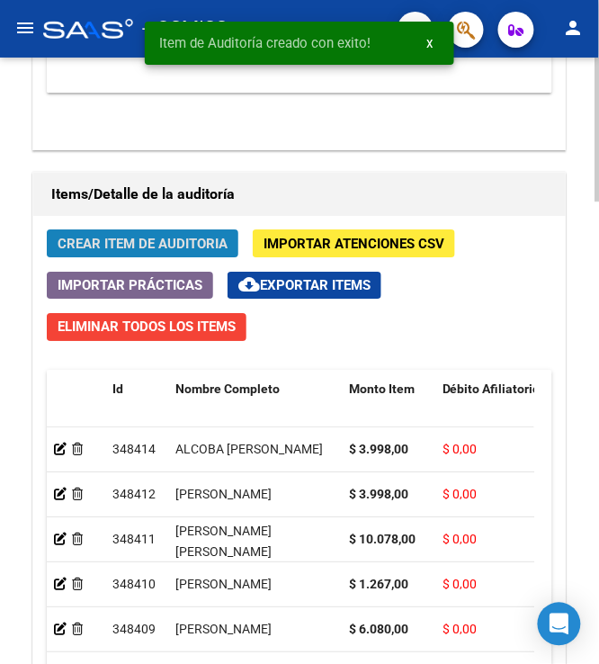
click at [81, 252] on span "Crear Item de Auditoria" at bounding box center [143, 244] width 170 height 16
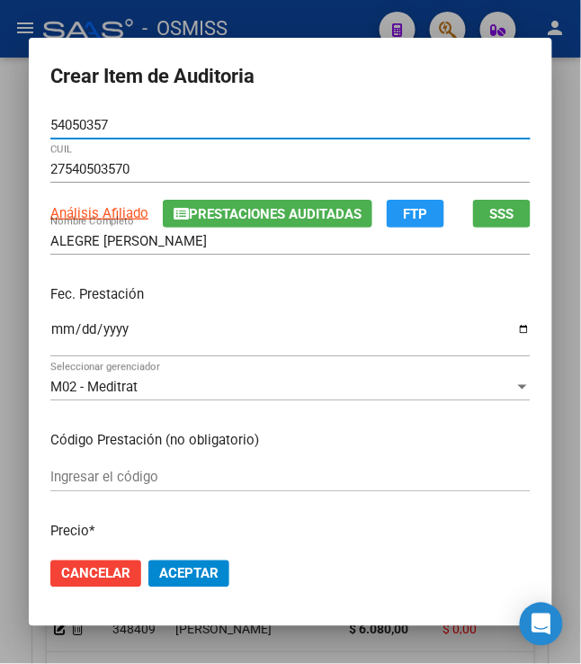
click at [50, 326] on input "Ingresar la fecha" at bounding box center [290, 336] width 480 height 29
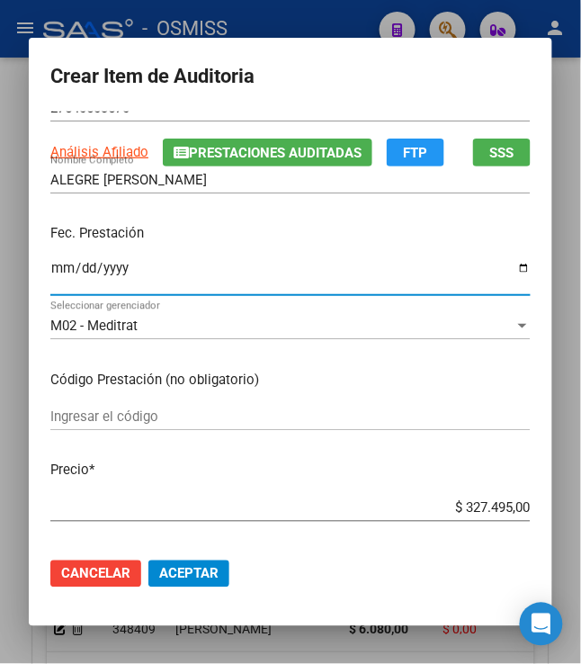
scroll to position [120, 0]
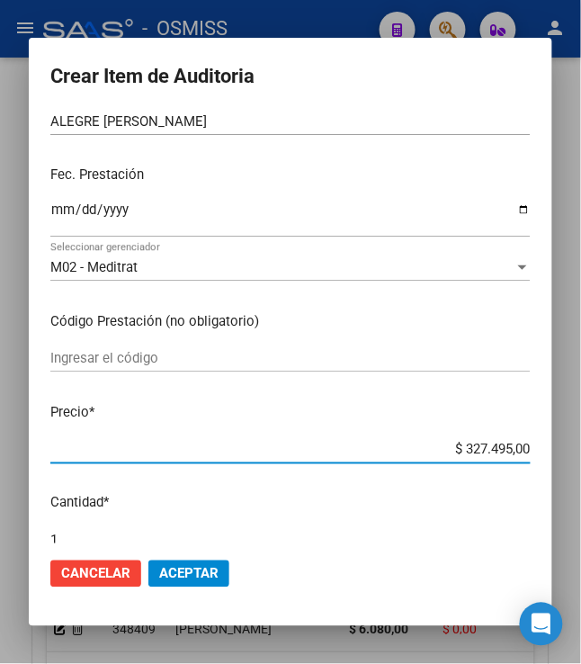
drag, startPoint x: 458, startPoint y: 455, endPoint x: 595, endPoint y: 455, distance: 137.6
click at [581, 461] on html "menu - OSMISS person Firma Express Padrón Padrón Ágil Análisis Afiliado Integra…" at bounding box center [290, 332] width 581 height 664
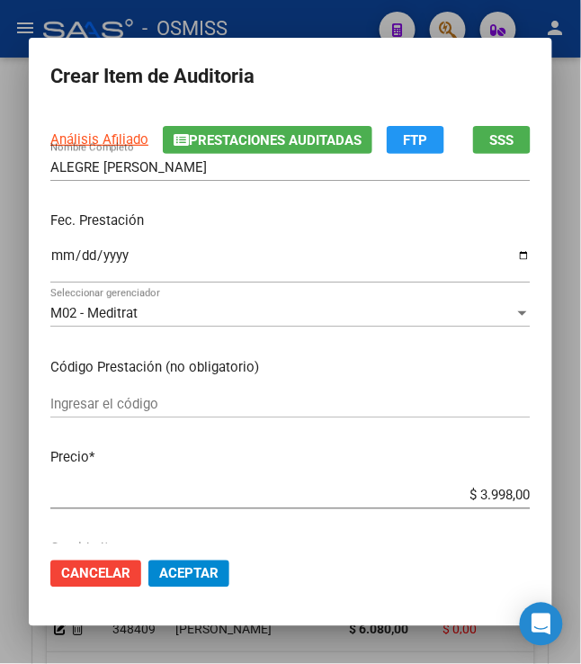
scroll to position [360, 0]
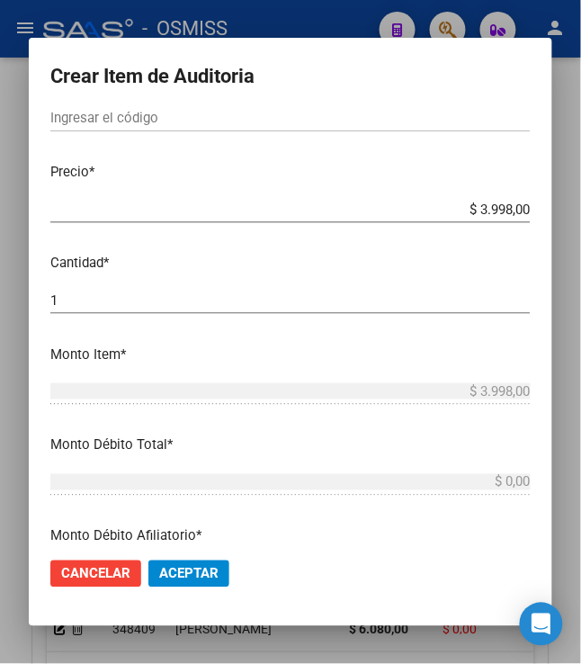
click at [184, 573] on span "Aceptar" at bounding box center [188, 574] width 59 height 16
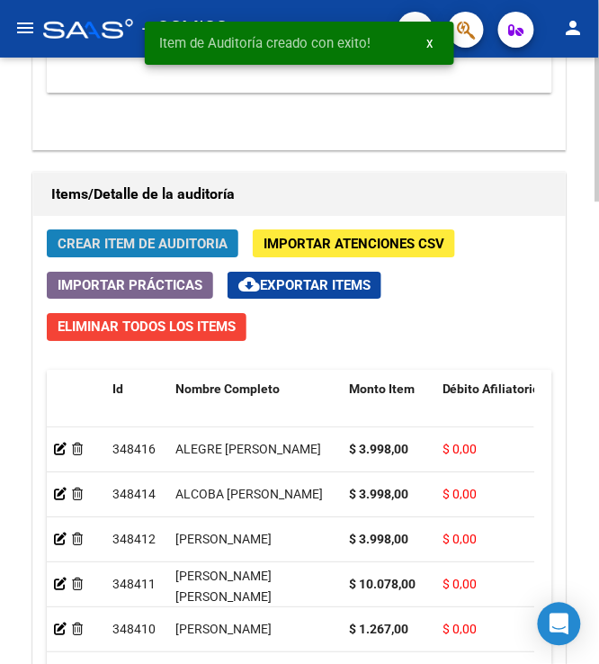
click at [133, 237] on span "Crear Item de Auditoria" at bounding box center [143, 244] width 170 height 16
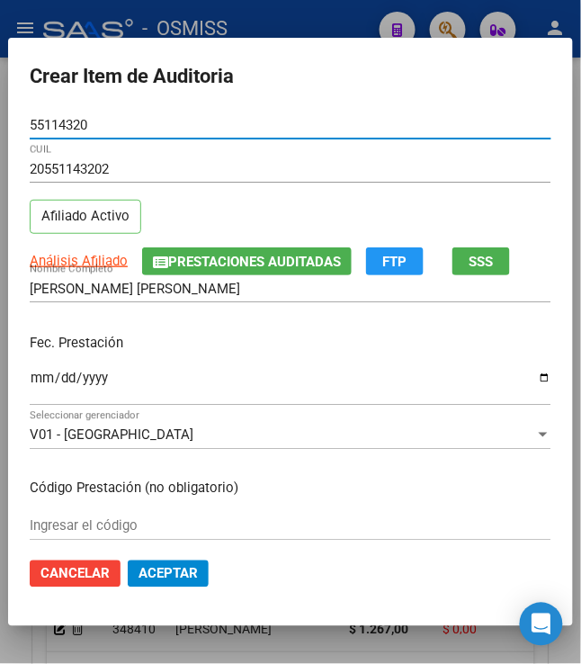
click at [30, 385] on input "Ingresar la fecha" at bounding box center [291, 384] width 522 height 29
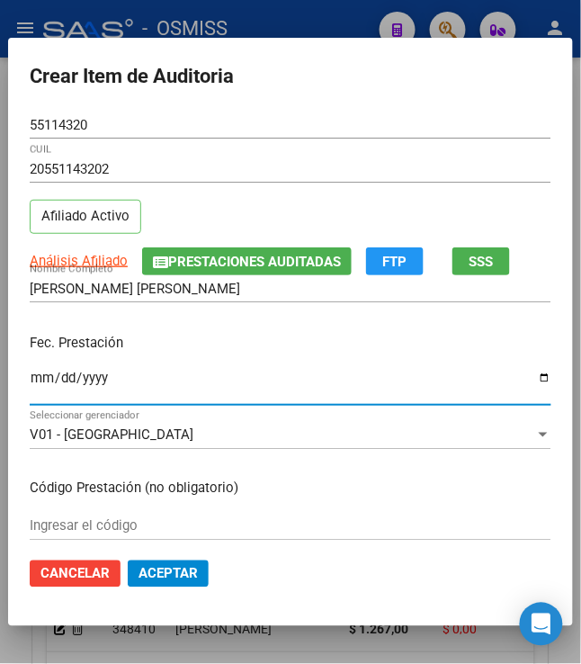
click at [30, 385] on input "2025-08-01" at bounding box center [291, 384] width 522 height 29
click at [286, 335] on p "Fec. Prestación" at bounding box center [291, 343] width 522 height 21
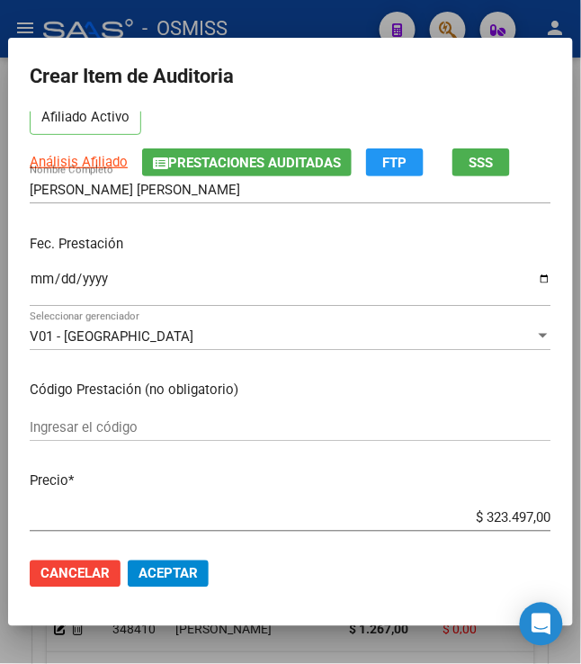
scroll to position [239, 0]
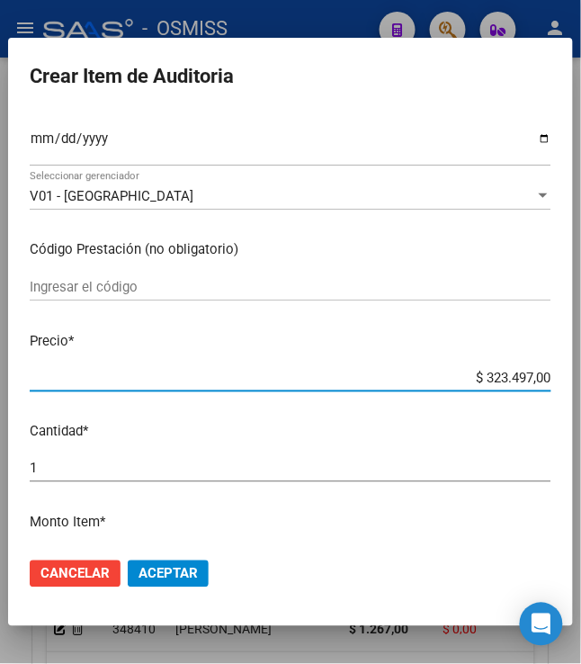
drag, startPoint x: 476, startPoint y: 379, endPoint x: 581, endPoint y: 383, distance: 105.3
click at [581, 383] on html "menu - OSMISS person Firma Express Padrón Padrón Ágil Análisis Afiliado Integra…" at bounding box center [290, 332] width 581 height 664
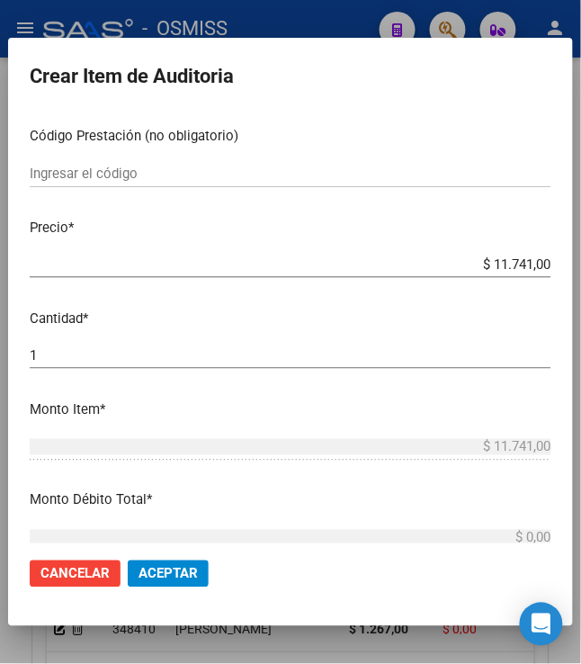
scroll to position [360, 0]
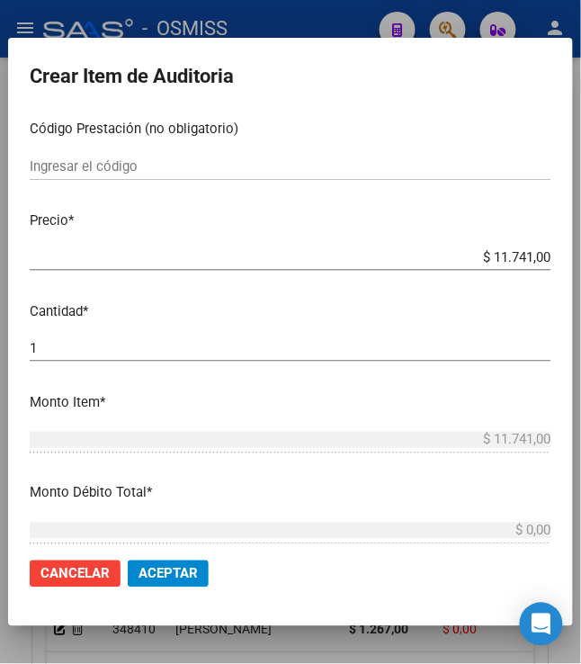
click at [149, 570] on span "Aceptar" at bounding box center [167, 574] width 59 height 16
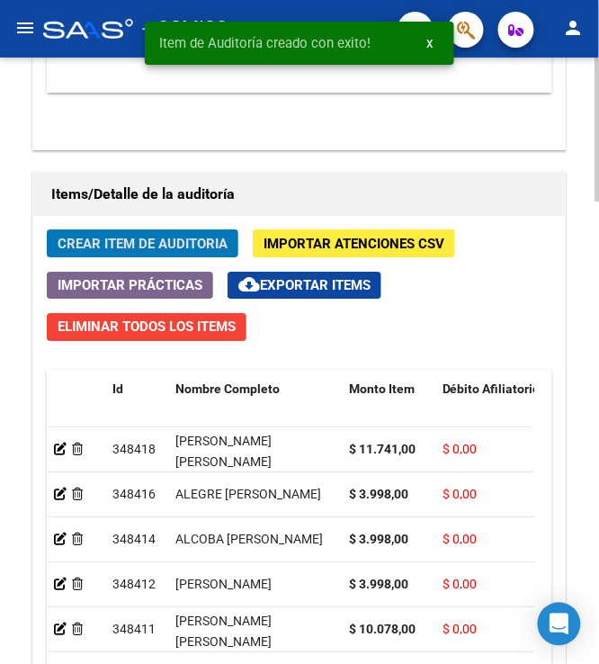
click at [108, 246] on span "Crear Item de Auditoria" at bounding box center [143, 244] width 170 height 16
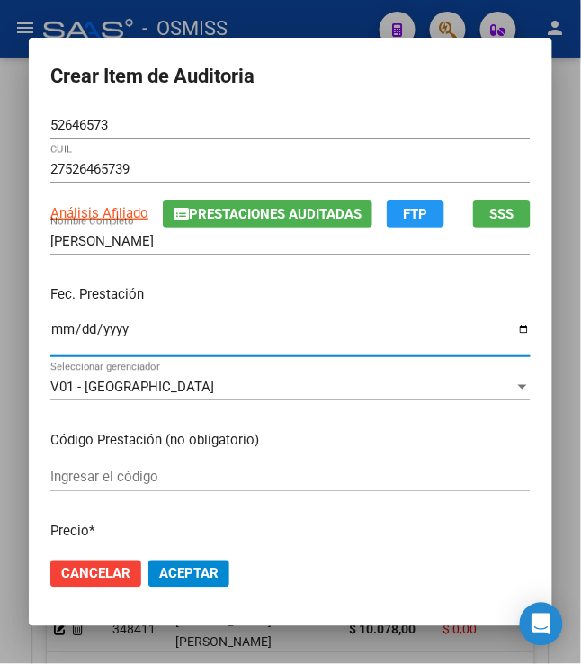
click at [50, 332] on input "Ingresar la fecha" at bounding box center [290, 336] width 480 height 29
click at [260, 299] on p "Fec. Prestación" at bounding box center [290, 294] width 480 height 21
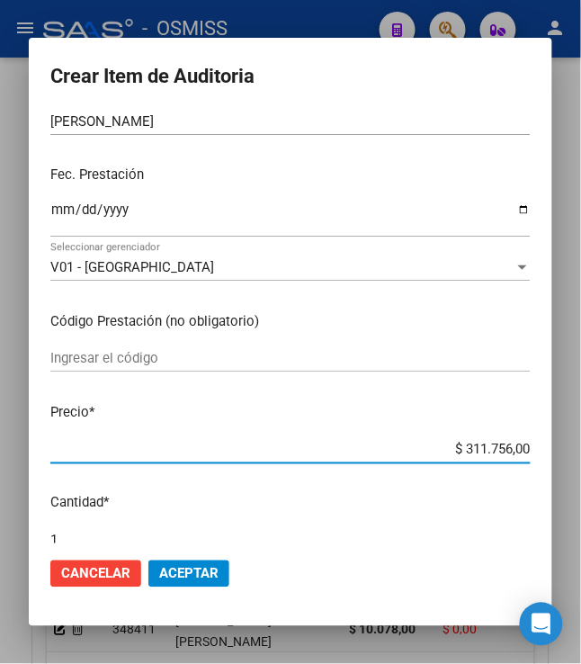
drag, startPoint x: 460, startPoint y: 450, endPoint x: 513, endPoint y: 451, distance: 52.2
click at [509, 459] on div "$ 311.756,00 Ingresar el precio" at bounding box center [290, 449] width 480 height 27
click at [459, 523] on mat-dialog-content "52646573 Nro Documento 27526465739 CUIL Análisis Afiliado Prestaciones Auditada…" at bounding box center [290, 328] width 523 height 432
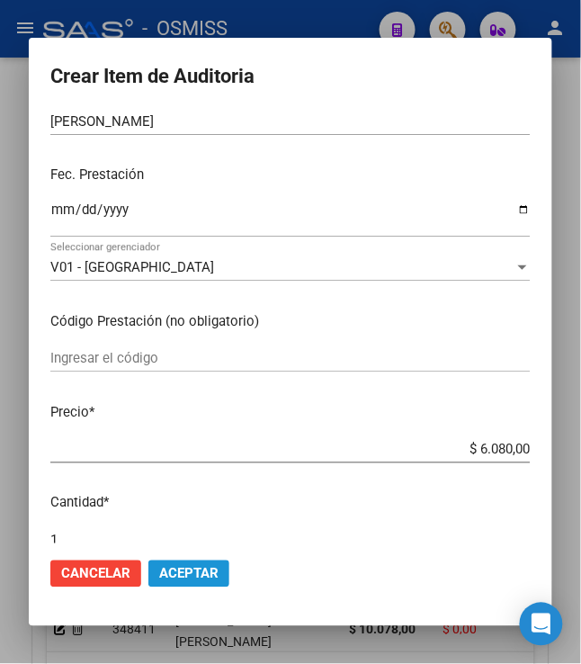
click at [177, 583] on button "Aceptar" at bounding box center [188, 573] width 81 height 27
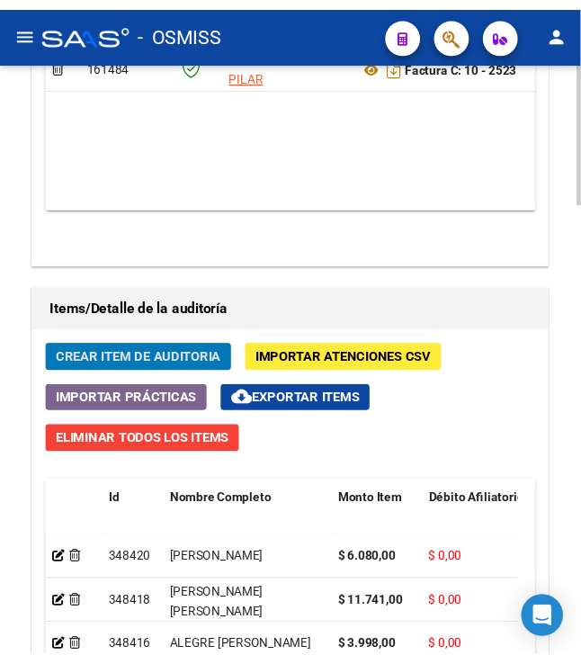
scroll to position [1475, 0]
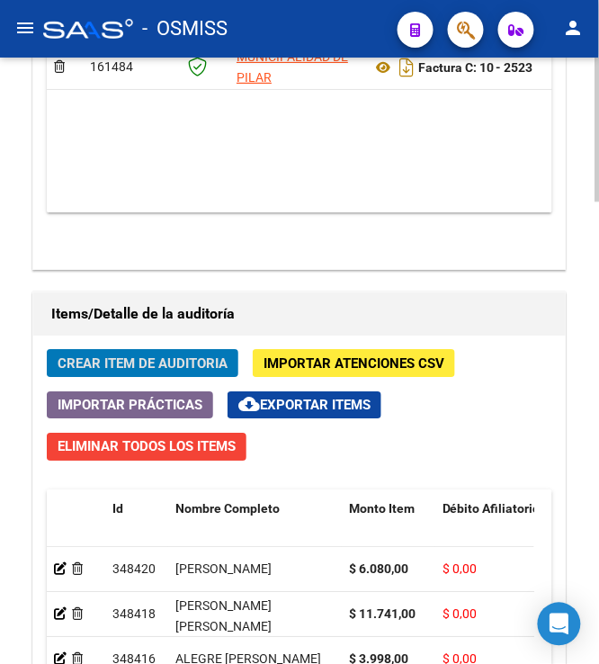
click at [133, 364] on span "Crear Item de Auditoria" at bounding box center [143, 363] width 170 height 16
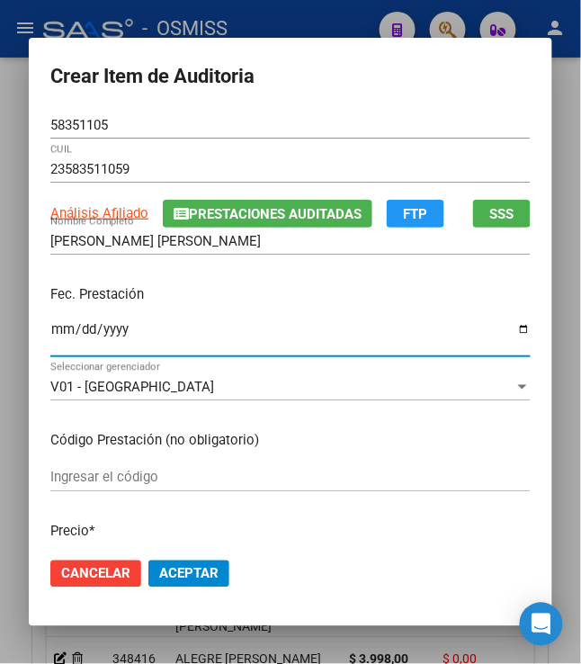
click at [54, 326] on input "Ingresar la fecha" at bounding box center [290, 336] width 480 height 29
click at [218, 302] on p "Fec. Prestación" at bounding box center [290, 294] width 480 height 21
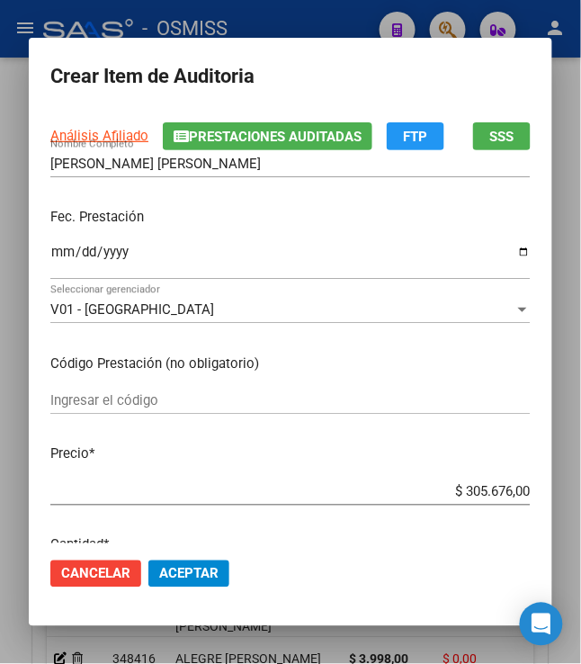
scroll to position [120, 0]
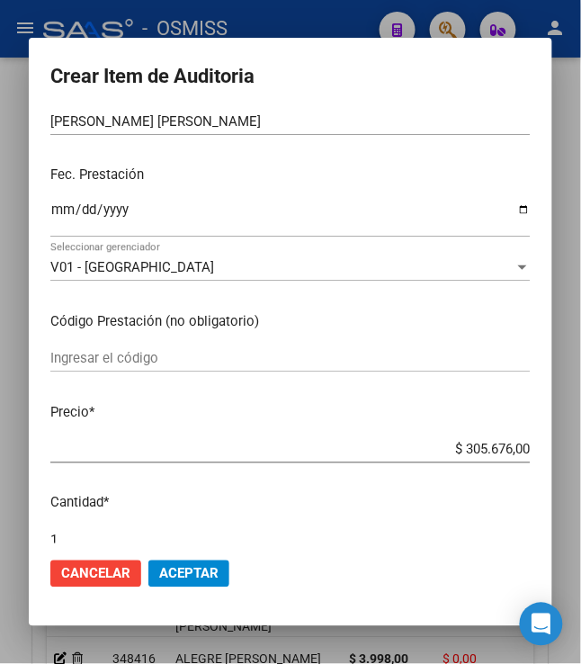
drag, startPoint x: 458, startPoint y: 447, endPoint x: 598, endPoint y: 429, distance: 141.4
click at [581, 433] on html "menu - OSMISS person Firma Express Padrón Padrón Ágil Análisis Afiliado Integra…" at bounding box center [290, 332] width 581 height 664
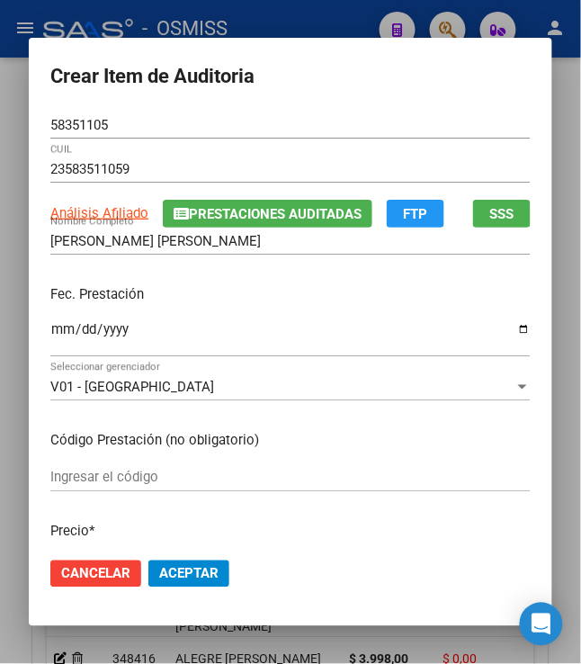
scroll to position [239, 0]
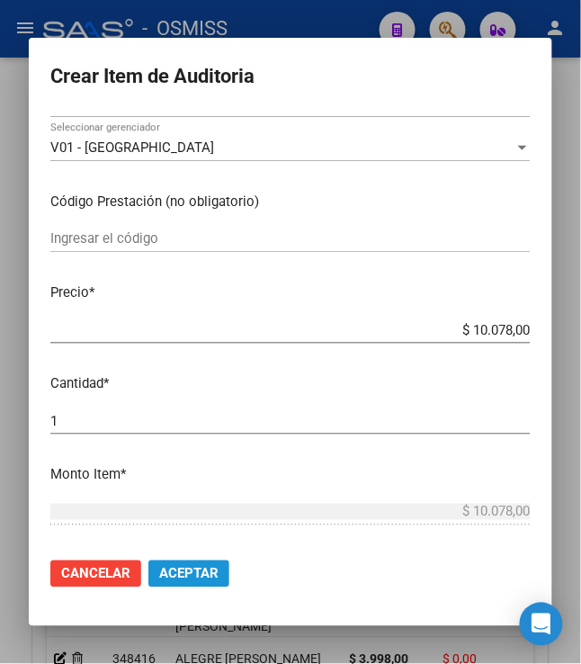
click at [171, 570] on span "Aceptar" at bounding box center [188, 574] width 59 height 16
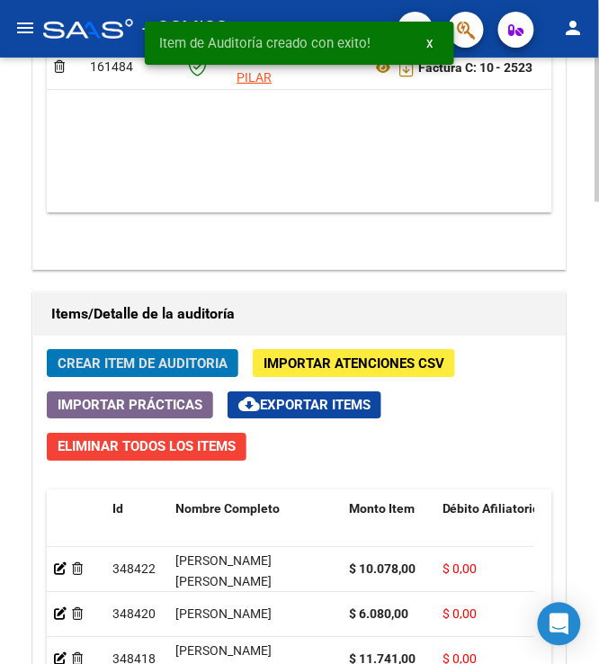
click at [140, 371] on span "Crear Item de Auditoria" at bounding box center [143, 363] width 170 height 16
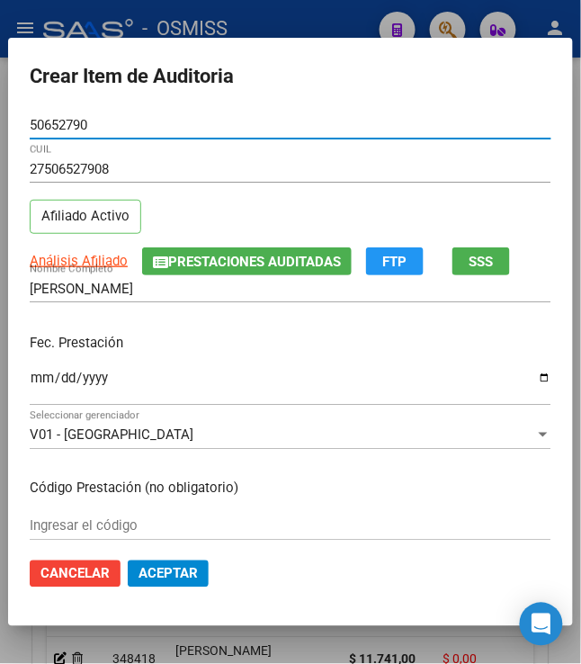
click at [20, 386] on mat-dialog-content "50652790 Nro Documento 27506527908 CUIL Afiliado Activo Análisis Afiliado Prest…" at bounding box center [290, 328] width 565 height 432
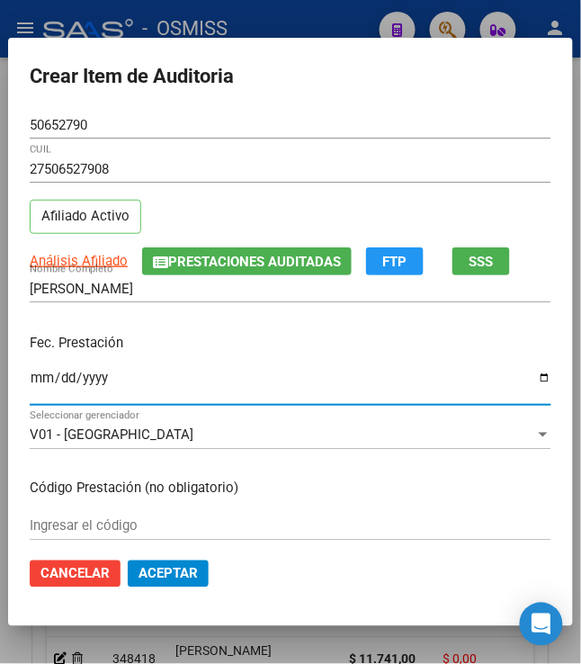
click at [30, 379] on input "Ingresar la fecha" at bounding box center [291, 384] width 522 height 29
click at [170, 326] on div "Fec. Prestación 2025-04-08 Ingresar la fecha" at bounding box center [291, 370] width 522 height 103
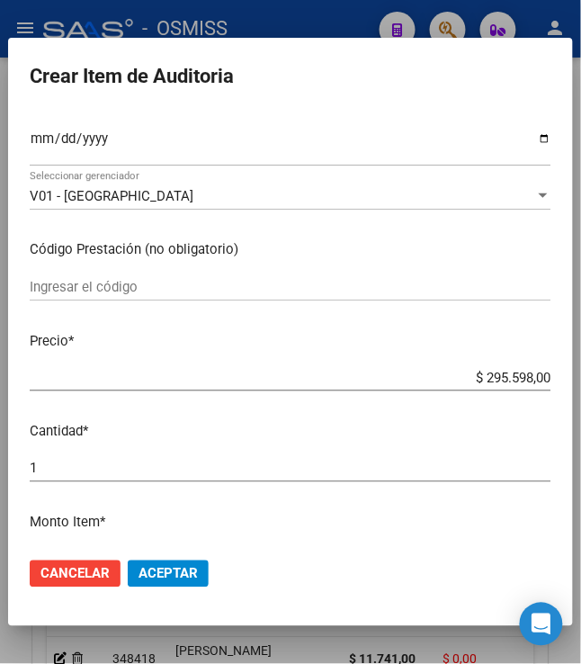
drag, startPoint x: 475, startPoint y: 379, endPoint x: 608, endPoint y: 405, distance: 135.4
click at [581, 405] on html "menu - OSMISS person Firma Express Padrón Padrón Ágil Análisis Afiliado Integra…" at bounding box center [290, 332] width 581 height 664
click at [138, 576] on span "Aceptar" at bounding box center [167, 574] width 59 height 16
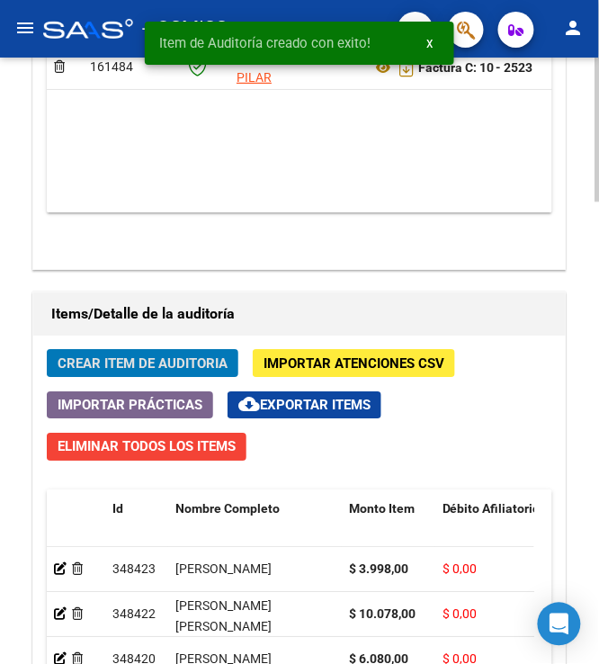
click at [92, 361] on span "Crear Item de Auditoria" at bounding box center [143, 363] width 170 height 16
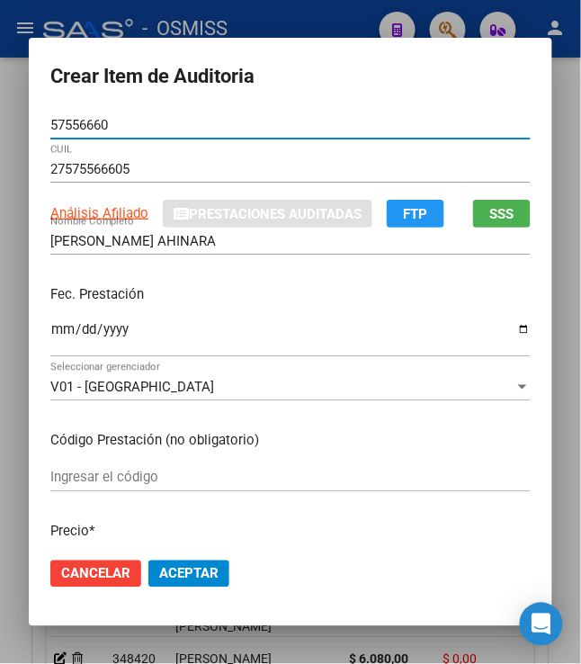
click at [50, 325] on input "Ingresar la fecha" at bounding box center [290, 336] width 480 height 29
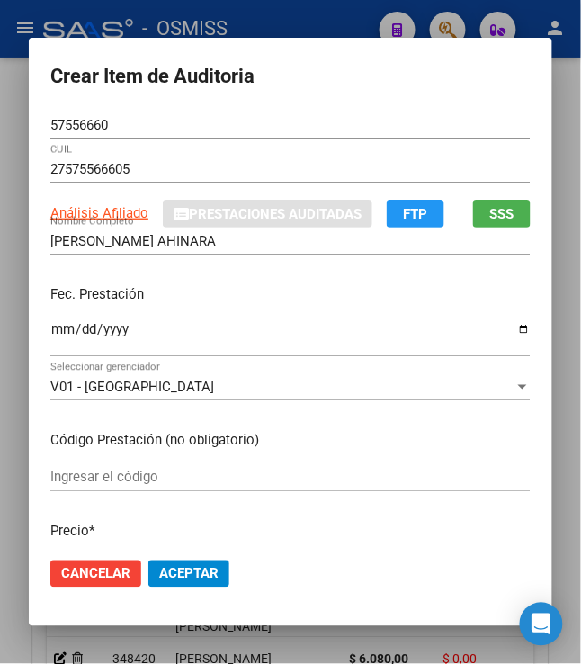
click at [196, 297] on p "Fec. Prestación" at bounding box center [290, 294] width 480 height 21
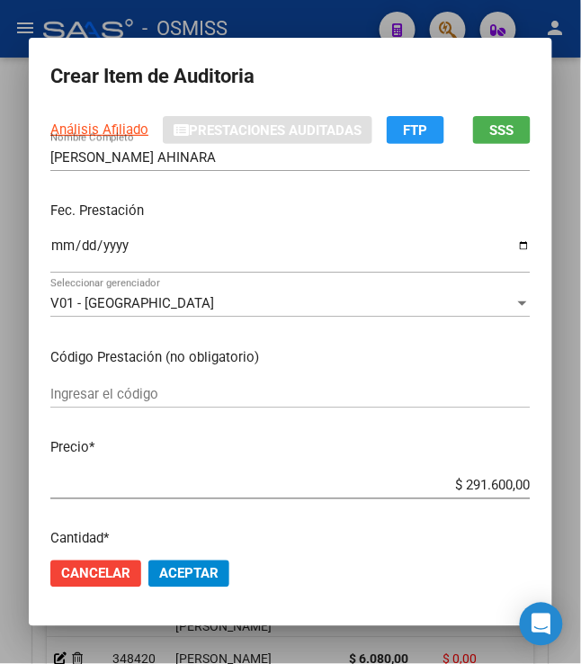
scroll to position [120, 0]
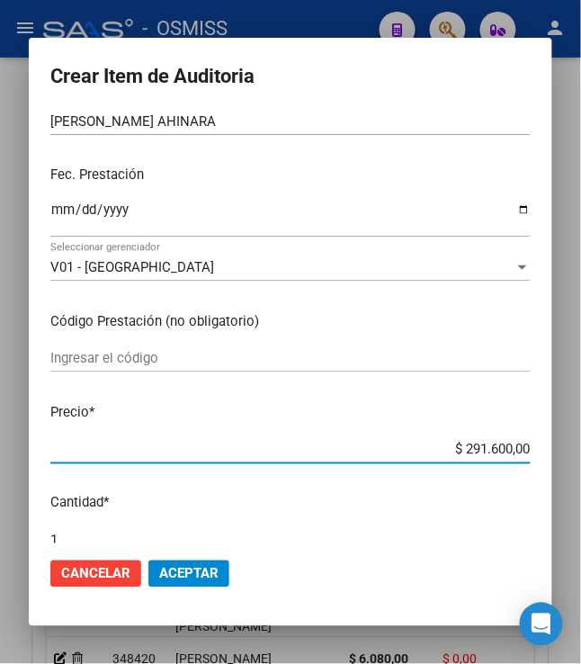
drag, startPoint x: 451, startPoint y: 450, endPoint x: 608, endPoint y: 473, distance: 158.2
click at [581, 473] on html "menu - OSMISS person Firma Express Padrón Padrón Ágil Análisis Afiliado Integra…" at bounding box center [290, 332] width 581 height 664
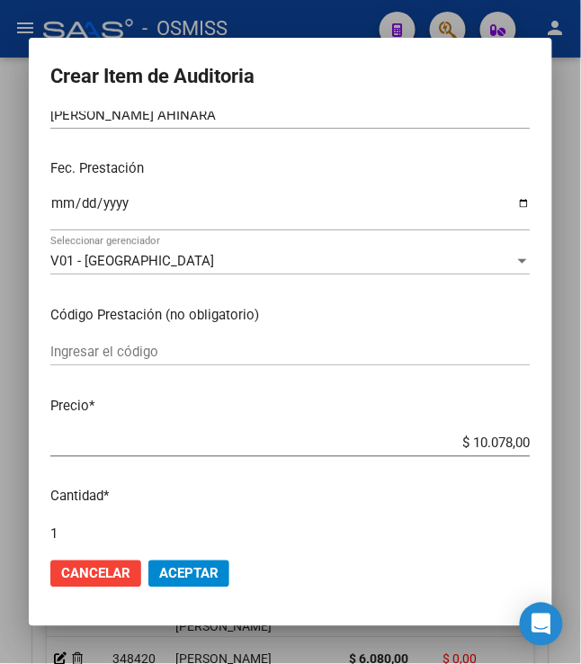
scroll to position [239, 0]
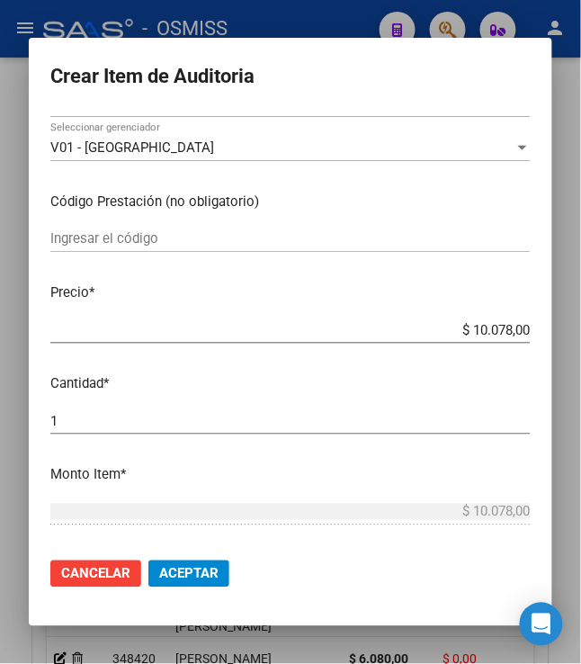
click at [180, 577] on span "Aceptar" at bounding box center [188, 574] width 59 height 16
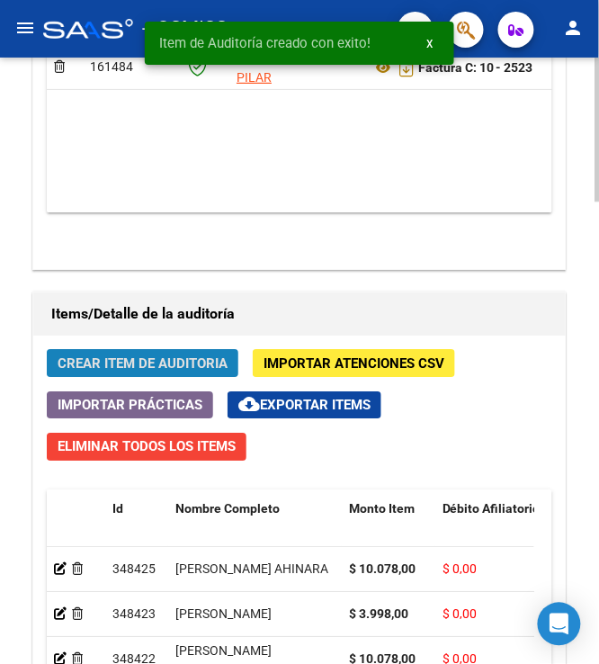
click at [74, 357] on span "Crear Item de Auditoria" at bounding box center [143, 363] width 170 height 16
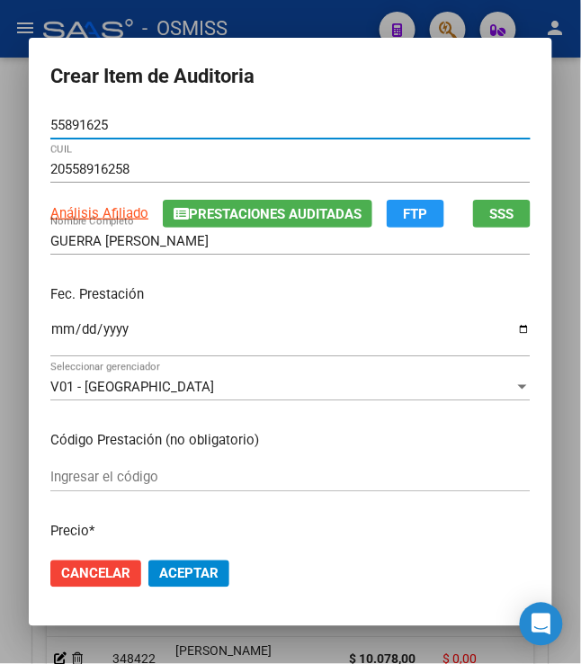
click at [50, 339] on input "Ingresar la fecha" at bounding box center [290, 336] width 480 height 29
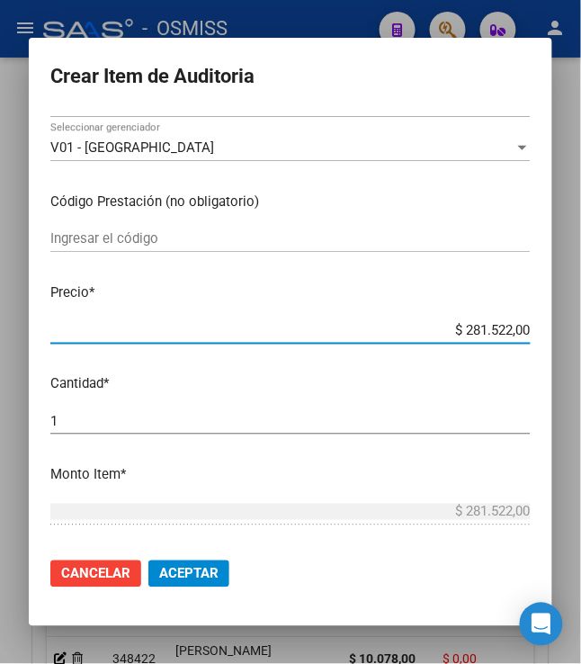
drag, startPoint x: 451, startPoint y: 329, endPoint x: 608, endPoint y: 363, distance: 161.0
click at [581, 363] on html "menu - OSMISS person Firma Express Padrón Padrón Ágil Análisis Afiliado Integra…" at bounding box center [290, 332] width 581 height 664
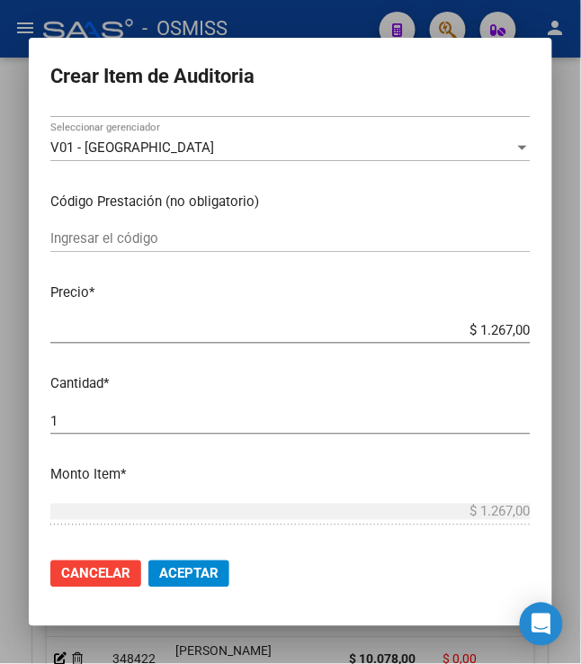
click at [189, 572] on span "Aceptar" at bounding box center [188, 574] width 59 height 16
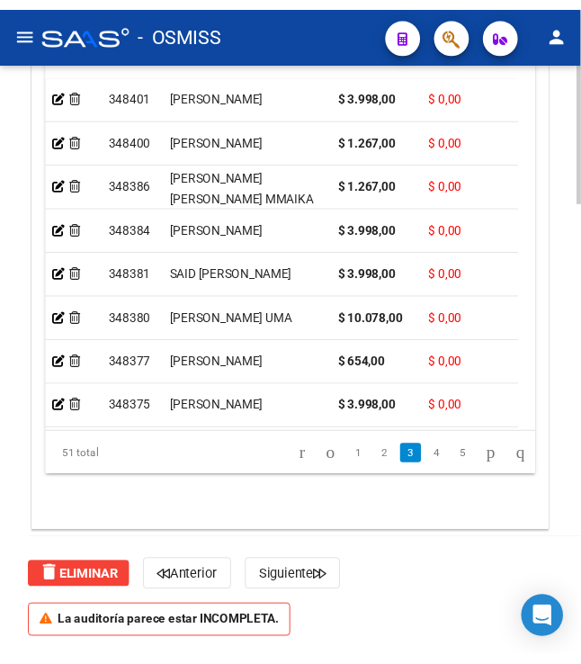
scroll to position [1594, 0]
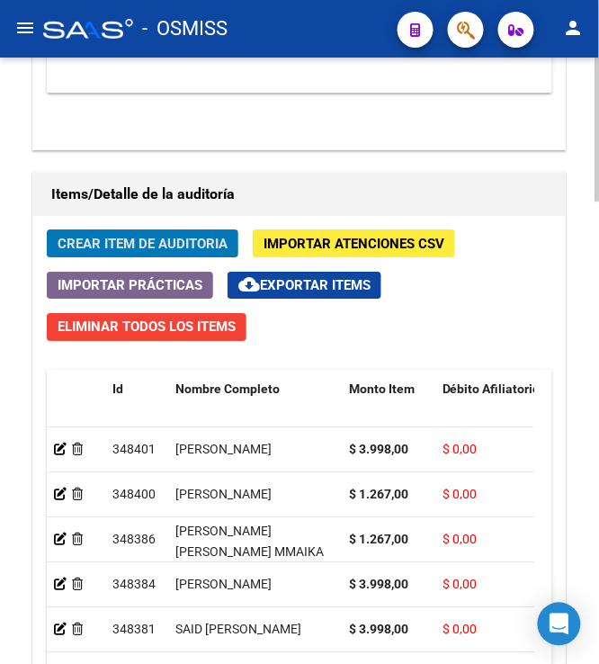
click at [170, 243] on span "Crear Item de Auditoria" at bounding box center [143, 244] width 170 height 16
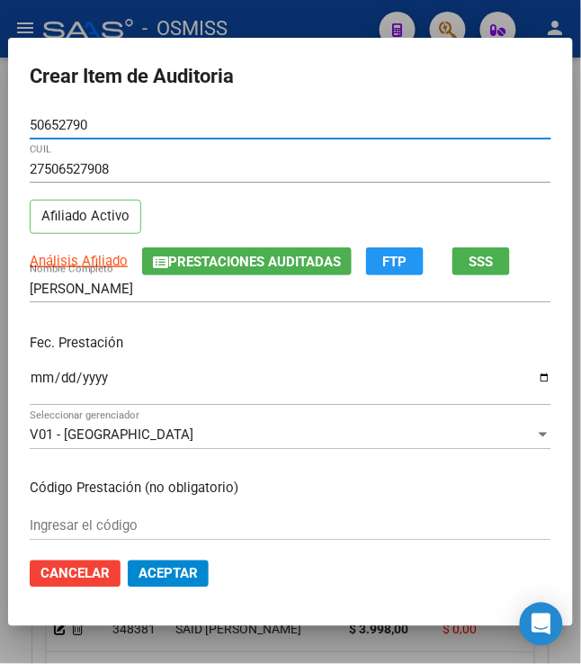
click at [32, 389] on input "Ingresar la fecha" at bounding box center [291, 384] width 522 height 29
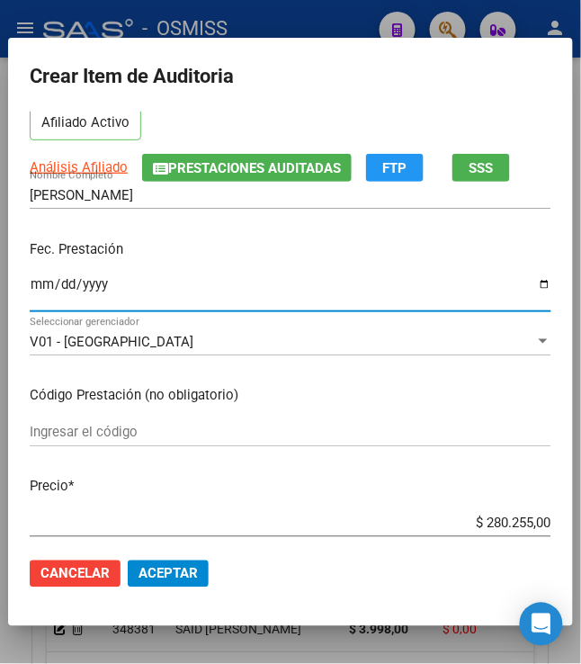
scroll to position [120, 0]
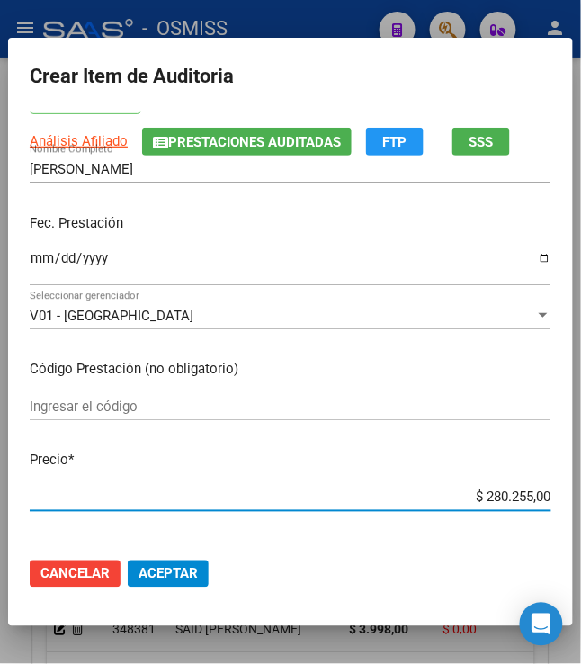
drag, startPoint x: 473, startPoint y: 497, endPoint x: 605, endPoint y: 480, distance: 133.3
click at [581, 480] on html "menu - OSMISS person Firma Express Padrón Padrón Ágil Análisis Afiliado Integra…" at bounding box center [290, 332] width 581 height 664
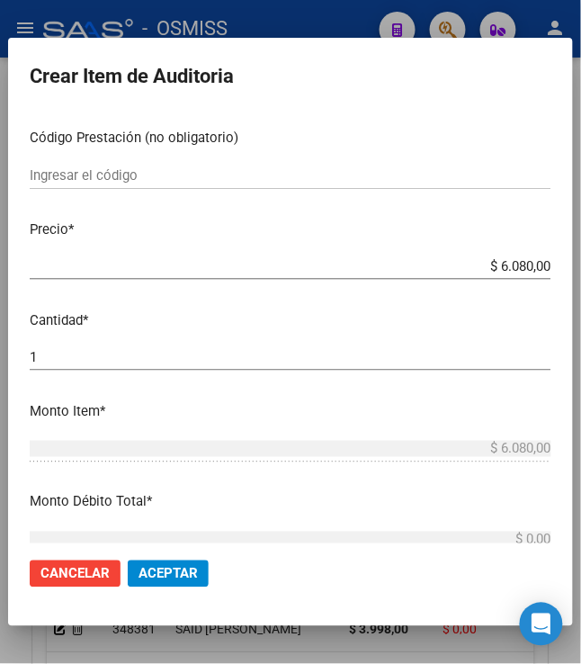
scroll to position [360, 0]
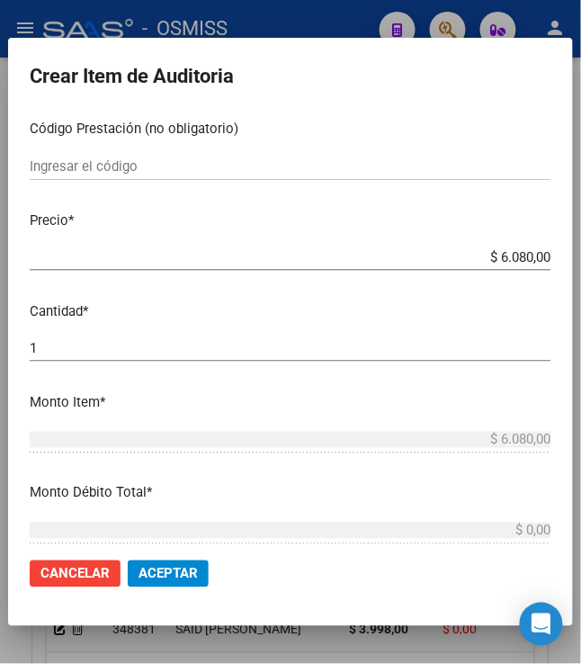
click at [169, 568] on span "Aceptar" at bounding box center [167, 574] width 59 height 16
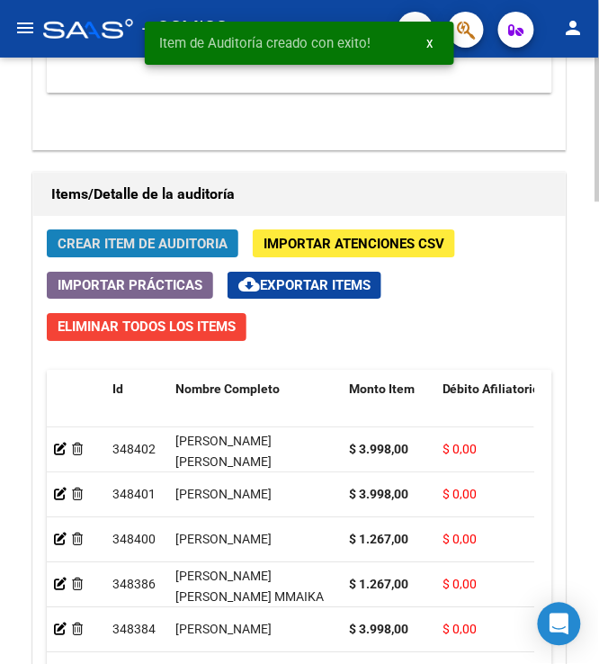
click at [76, 236] on button "Crear Item de Auditoria" at bounding box center [143, 243] width 192 height 28
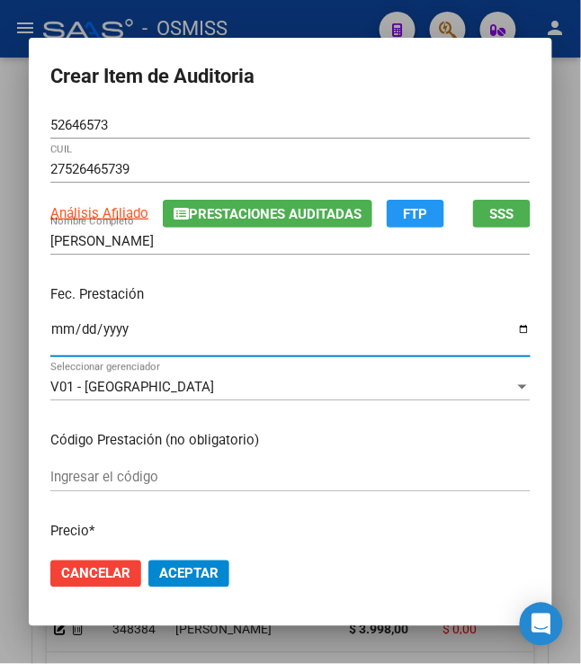
click at [52, 329] on input "Ingresar la fecha" at bounding box center [290, 336] width 480 height 29
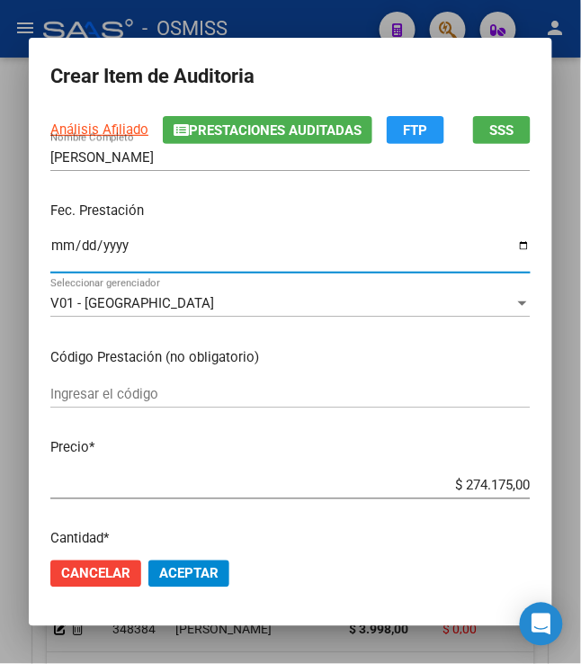
scroll to position [120, 0]
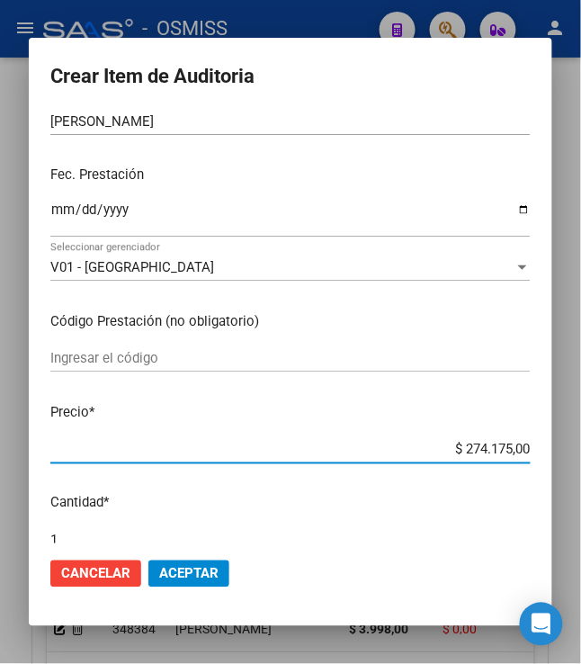
drag, startPoint x: 460, startPoint y: 447, endPoint x: 519, endPoint y: 451, distance: 58.6
click at [519, 451] on input "$ 274.175,00" at bounding box center [290, 450] width 480 height 16
click at [451, 491] on mat-dialog-content "52646573 Nro Documento 27526465739 CUIL Análisis Afiliado Prestaciones Auditada…" at bounding box center [290, 328] width 523 height 432
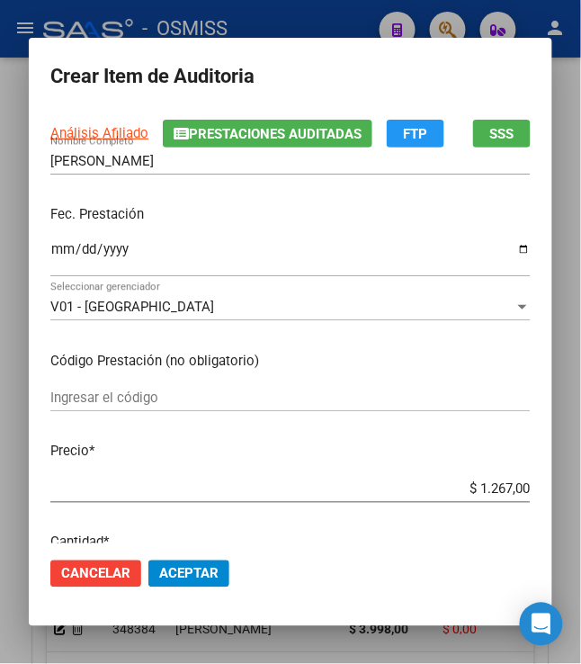
scroll to position [239, 0]
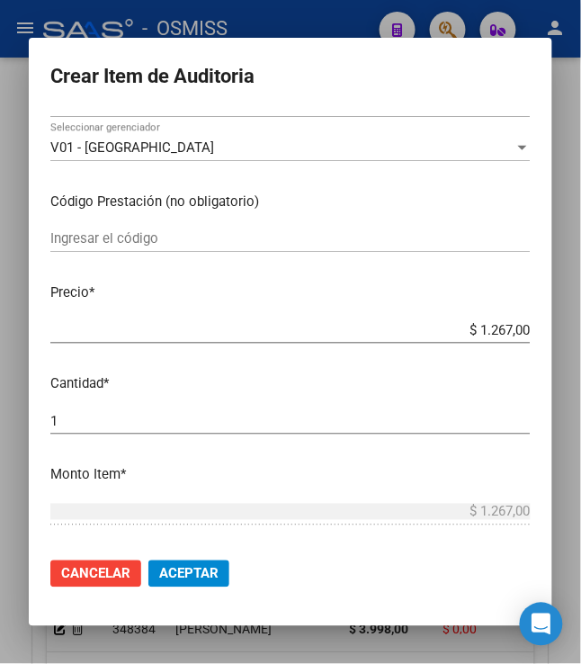
click at [178, 570] on span "Aceptar" at bounding box center [188, 574] width 59 height 16
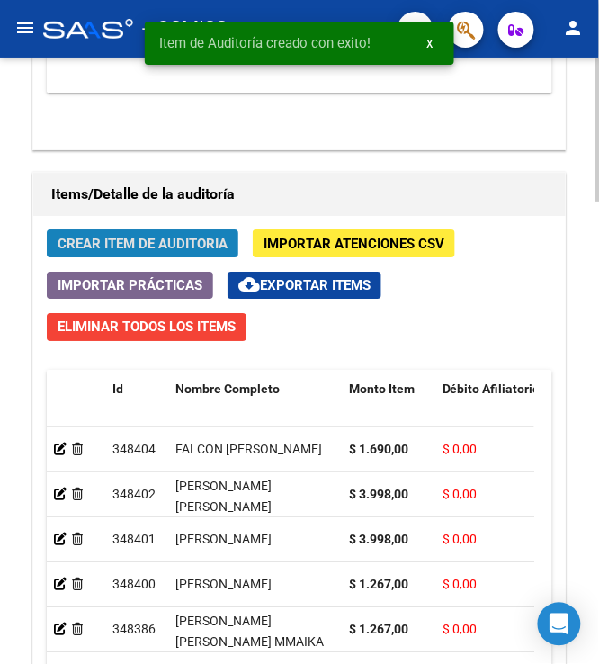
click at [140, 243] on span "Crear Item de Auditoria" at bounding box center [143, 244] width 170 height 16
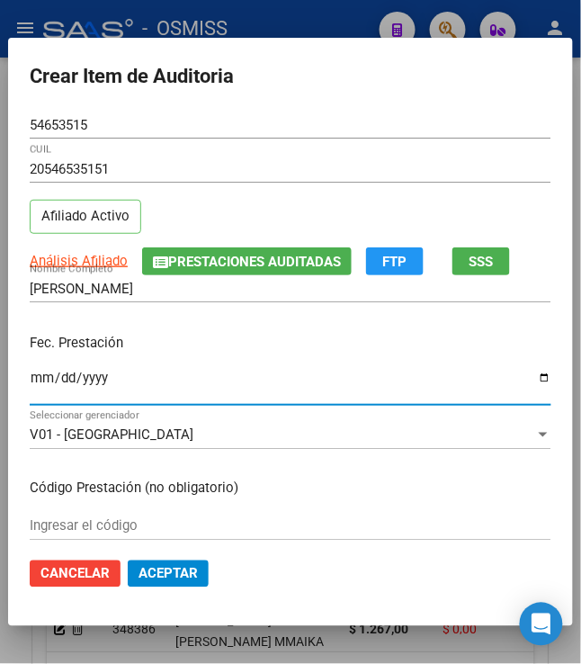
click at [31, 371] on input "Ingresar la fecha" at bounding box center [291, 384] width 522 height 29
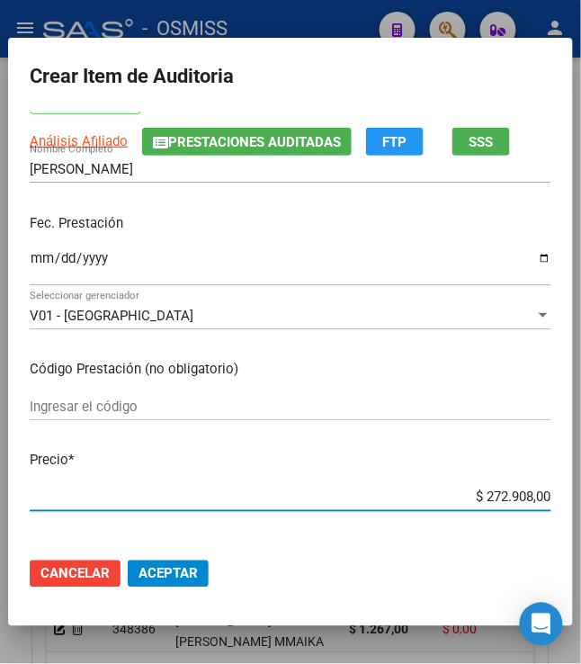
drag, startPoint x: 495, startPoint y: 500, endPoint x: 608, endPoint y: 489, distance: 113.8
click at [581, 489] on html "menu - OSMISS person Firma Express Padrón Padrón Ágil Análisis Afiliado Integra…" at bounding box center [290, 332] width 581 height 664
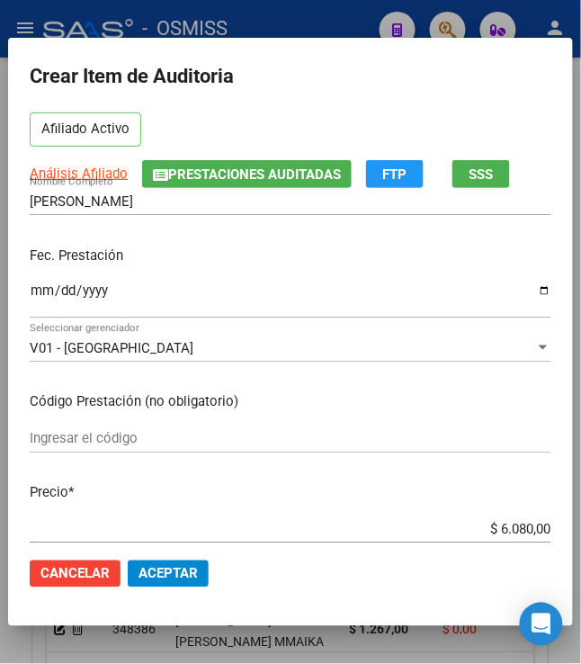
scroll to position [239, 0]
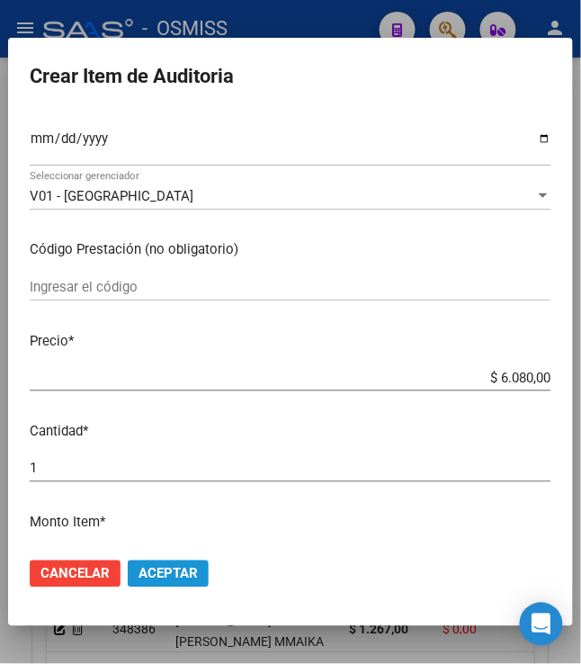
click at [156, 573] on span "Aceptar" at bounding box center [167, 574] width 59 height 16
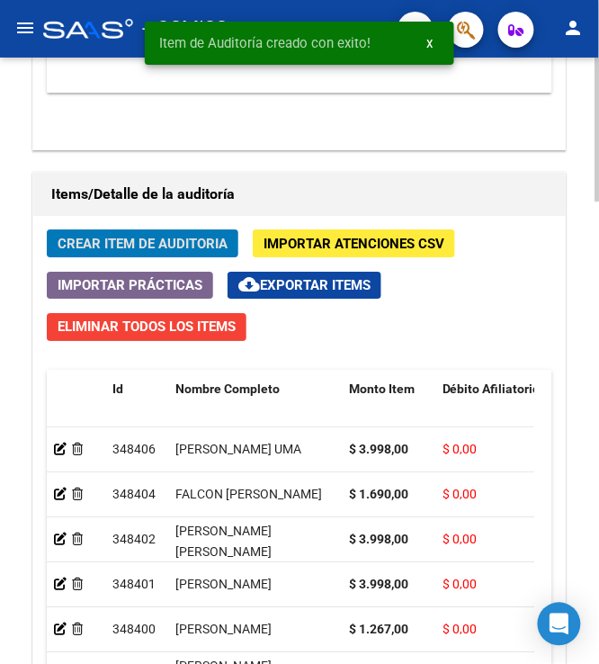
click at [184, 245] on span "Crear Item de Auditoria" at bounding box center [143, 244] width 170 height 16
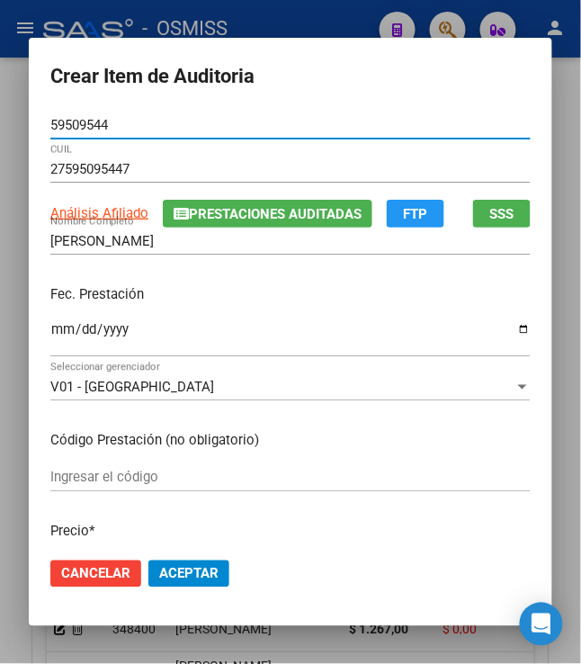
click at [50, 333] on input "Ingresar la fecha" at bounding box center [290, 336] width 480 height 29
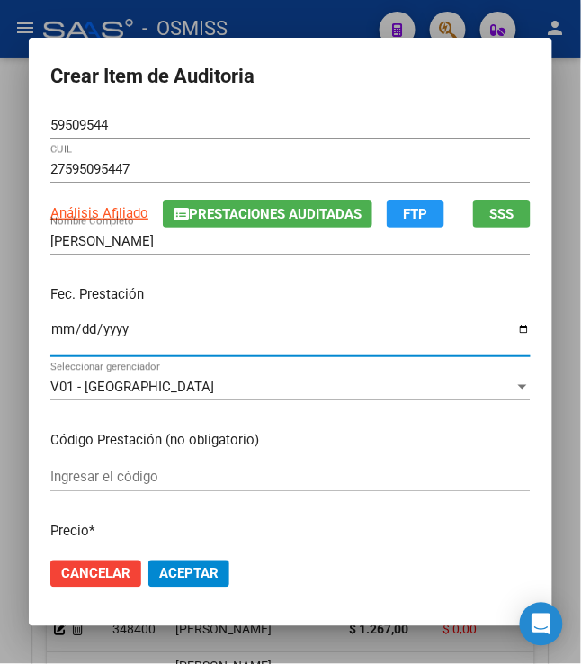
scroll to position [120, 0]
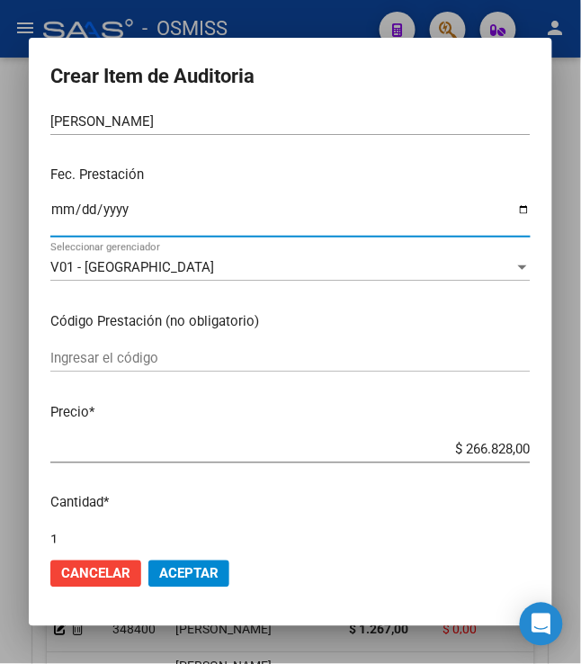
drag, startPoint x: 529, startPoint y: 450, endPoint x: 598, endPoint y: 433, distance: 71.3
click at [581, 433] on html "menu - OSMISS person Firma Express Padrón Padrón Ágil Análisis Afiliado Integra…" at bounding box center [290, 332] width 581 height 664
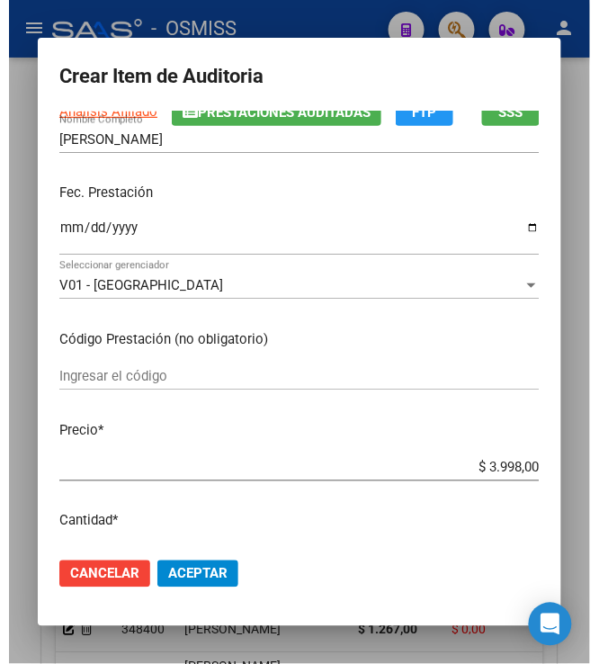
scroll to position [239, 0]
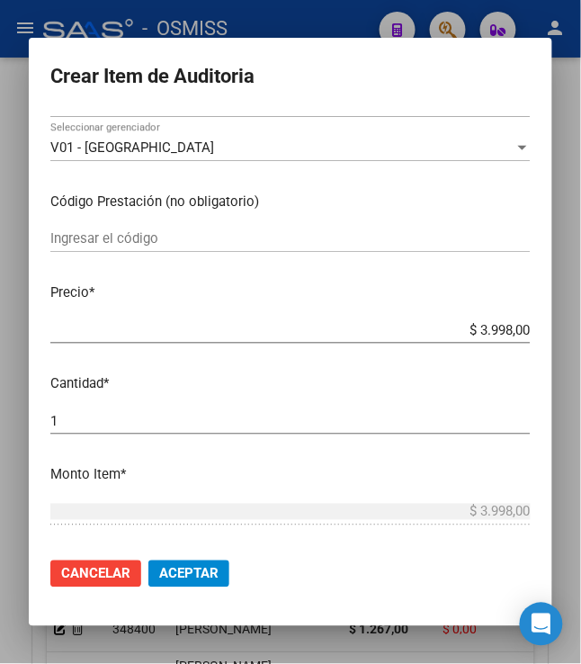
click at [183, 583] on button "Aceptar" at bounding box center [188, 573] width 81 height 27
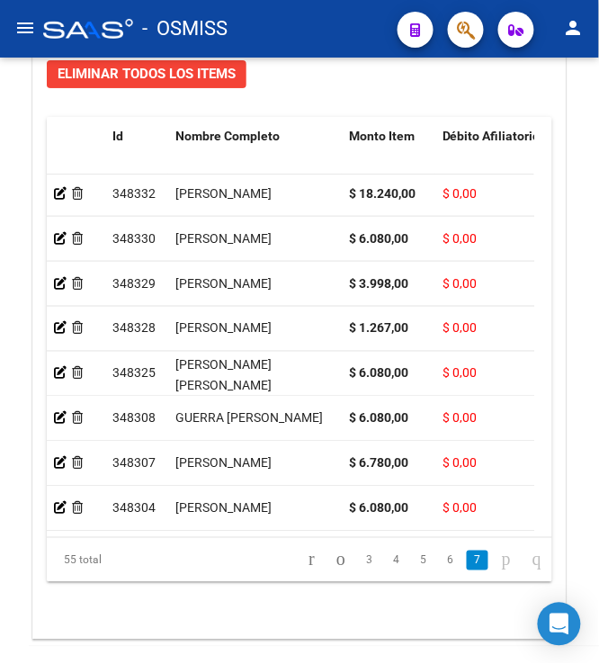
scroll to position [1714, 0]
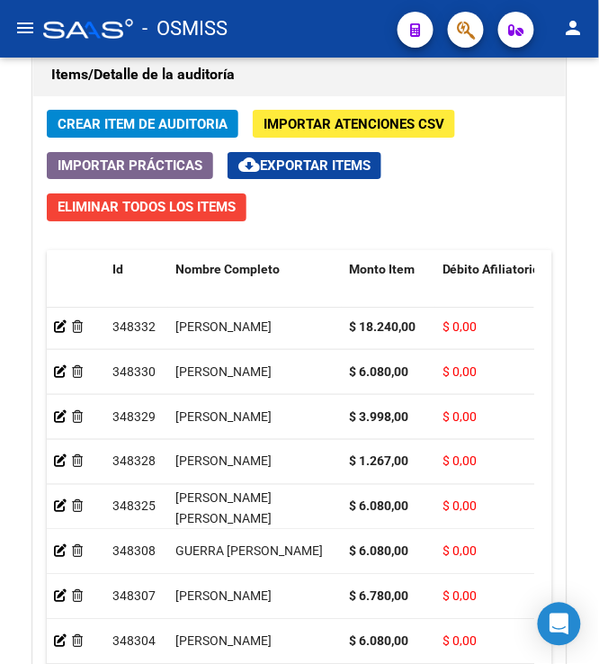
click at [534, 320] on div "Id Nombre Completo Monto Item Débito Afiliatorio Debitado Tot. Débito Médico Ge…" at bounding box center [299, 483] width 505 height 466
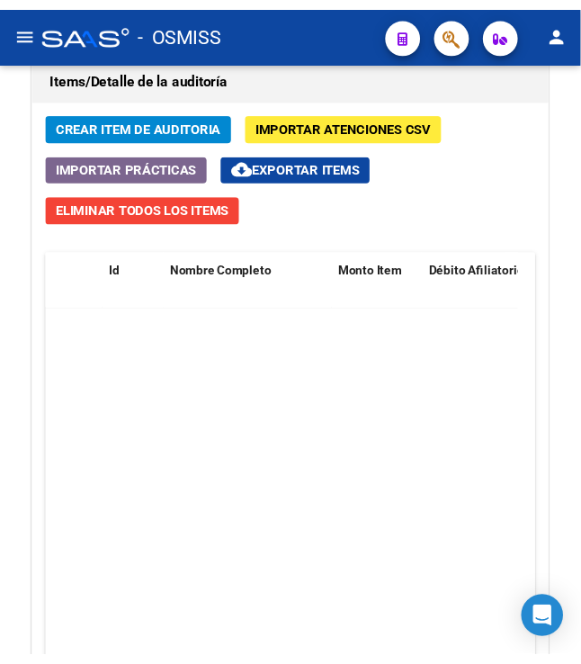
scroll to position [0, 0]
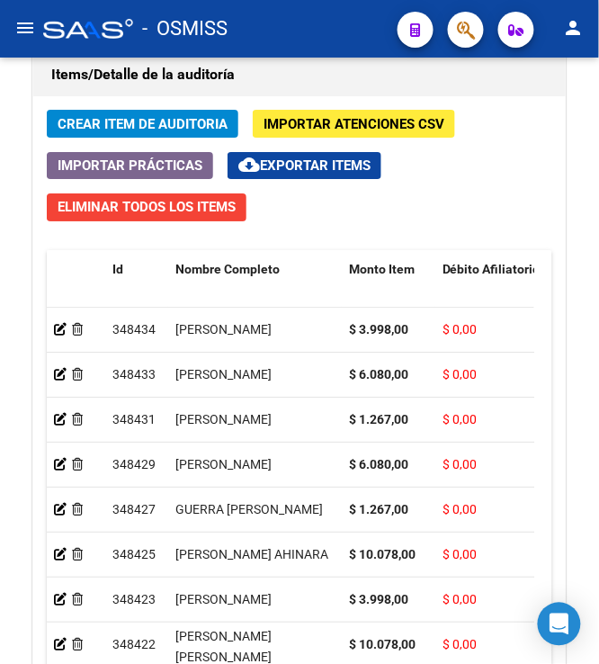
click at [147, 126] on span "Crear Item de Auditoria" at bounding box center [143, 124] width 170 height 16
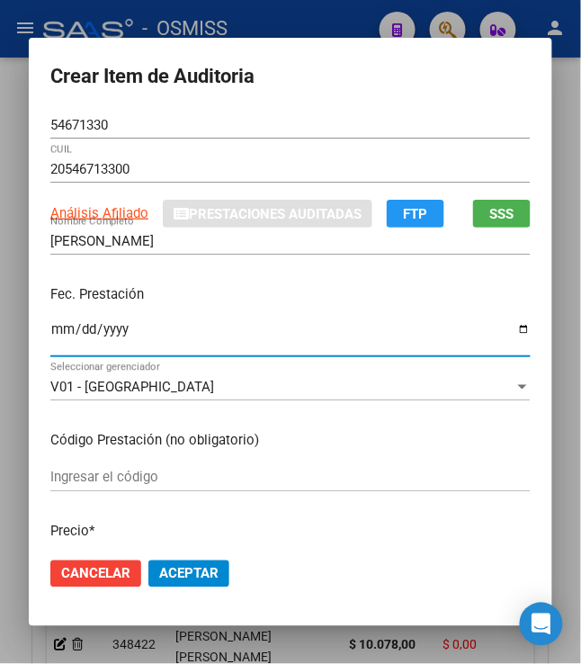
click at [50, 325] on input "Ingresar la fecha" at bounding box center [290, 336] width 480 height 29
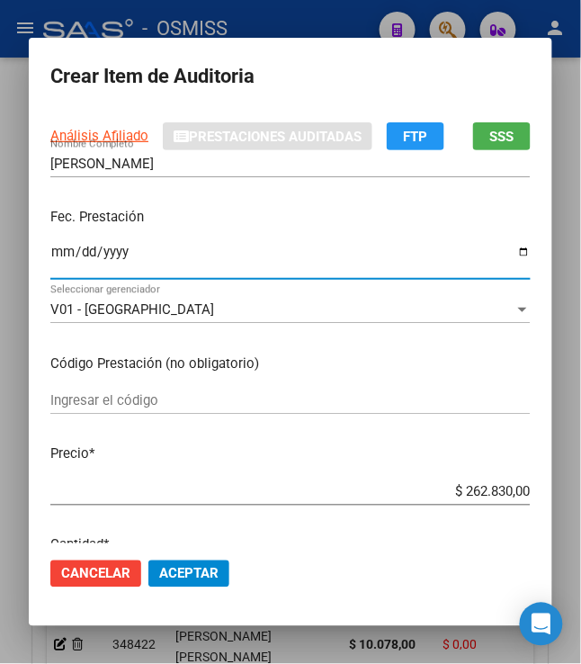
scroll to position [120, 0]
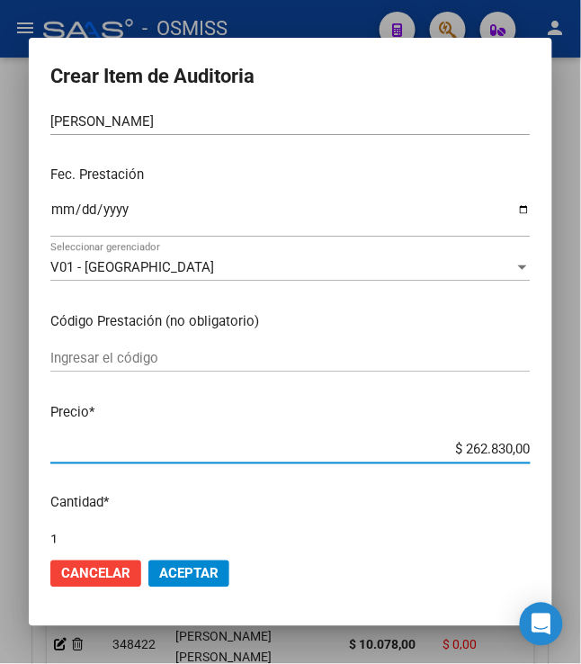
drag, startPoint x: 466, startPoint y: 447, endPoint x: 581, endPoint y: 437, distance: 115.5
click at [581, 437] on html "menu - OSMISS person Firma Express Padrón Padrón Ágil Análisis Afiliado Integra…" at bounding box center [290, 332] width 581 height 664
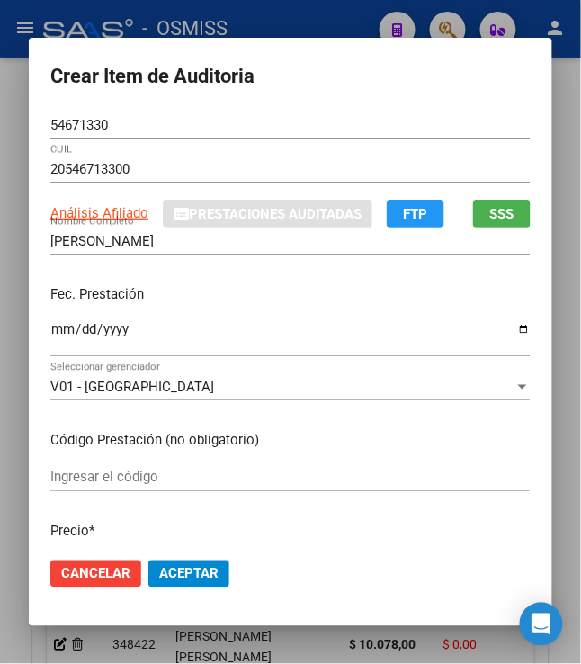
scroll to position [479, 0]
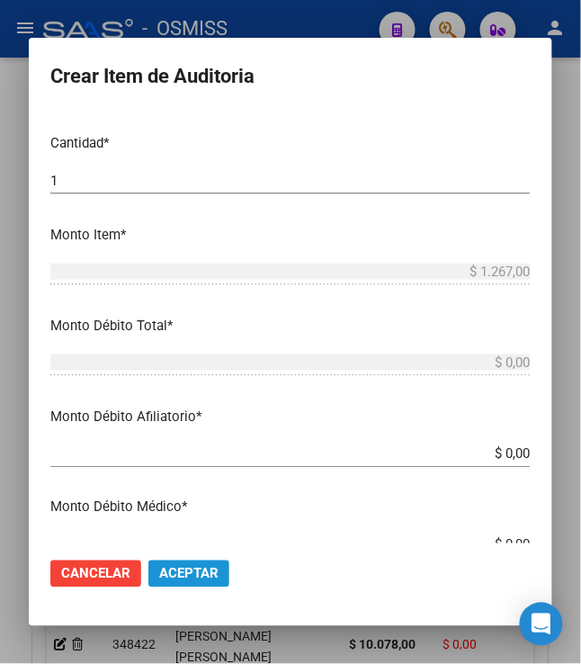
click at [188, 572] on span "Aceptar" at bounding box center [188, 574] width 59 height 16
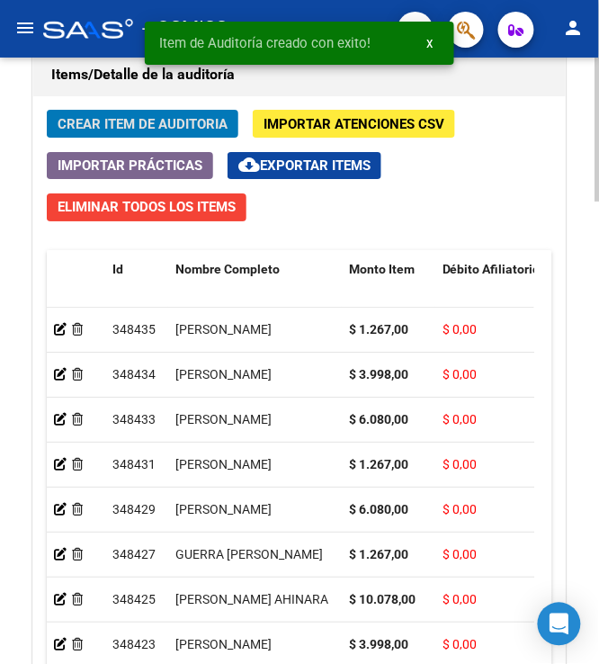
click at [113, 119] on span "Crear Item de Auditoria" at bounding box center [143, 124] width 170 height 16
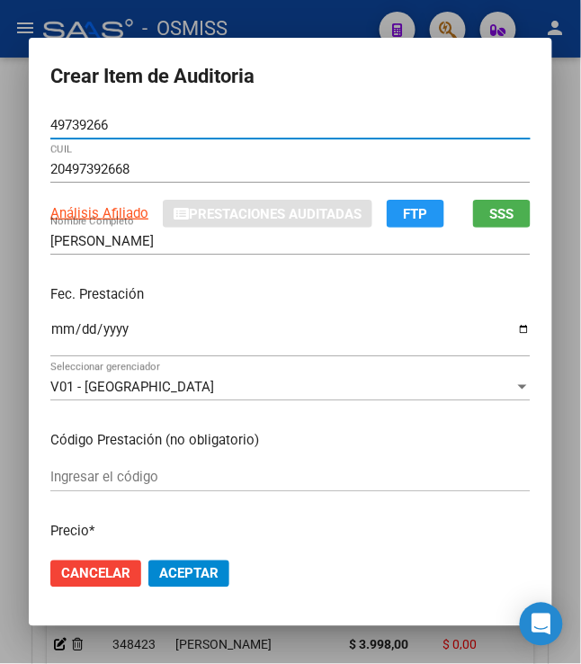
click at [50, 345] on input "Ingresar la fecha" at bounding box center [290, 336] width 480 height 29
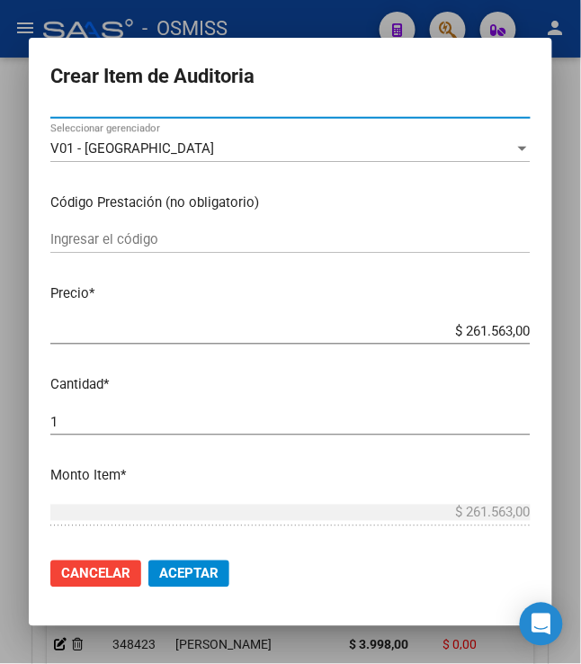
scroll to position [239, 0]
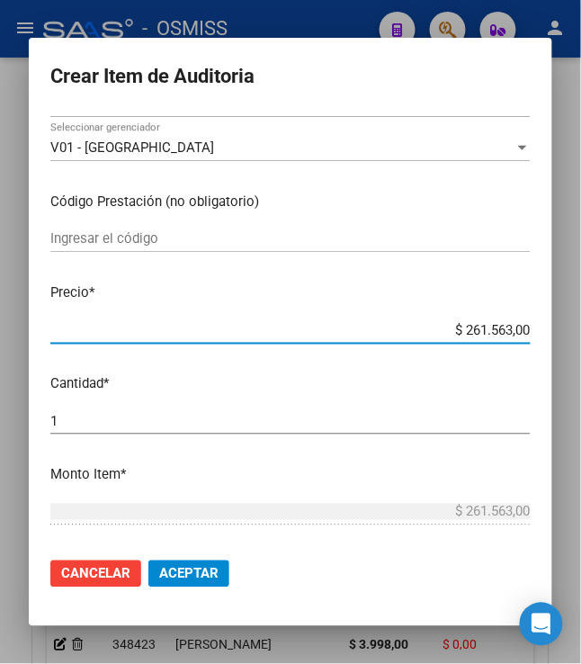
drag, startPoint x: 459, startPoint y: 333, endPoint x: 608, endPoint y: 340, distance: 149.4
click at [581, 340] on html "menu - OSMISS person Firma Express Padrón Padrón Ágil Análisis Afiliado Integra…" at bounding box center [290, 332] width 581 height 664
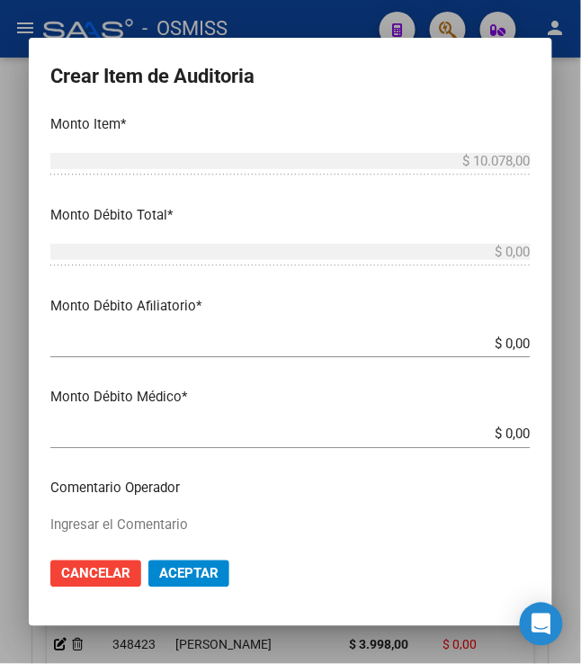
scroll to position [599, 0]
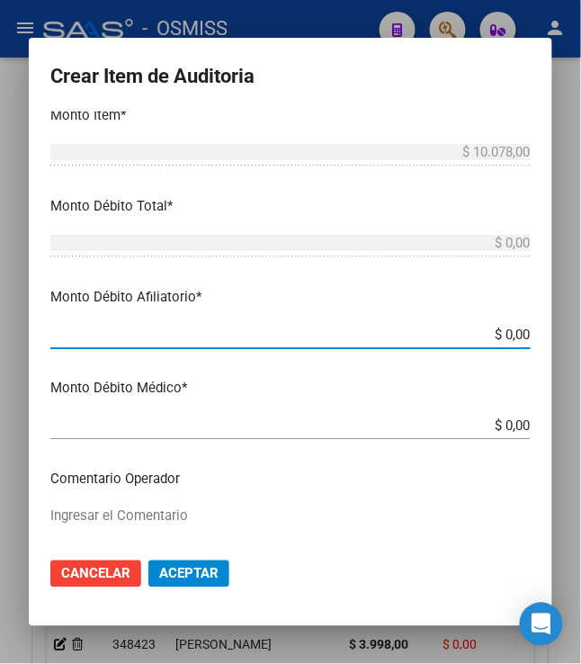
drag, startPoint x: 494, startPoint y: 329, endPoint x: 577, endPoint y: 354, distance: 87.3
click at [577, 354] on div "Crear Item de Auditoria 49739266 Nro Documento 20497392668 CUIL Análisis Afilia…" at bounding box center [290, 332] width 581 height 664
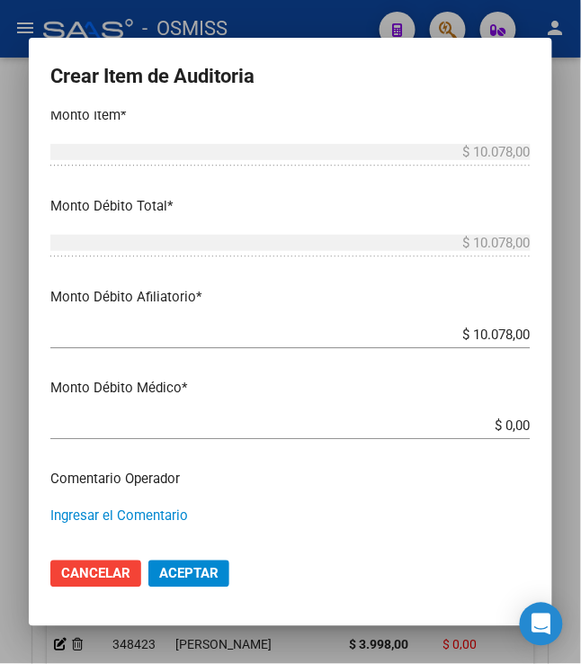
click at [188, 531] on textarea "Ingresar el Comentario" at bounding box center [290, 548] width 480 height 85
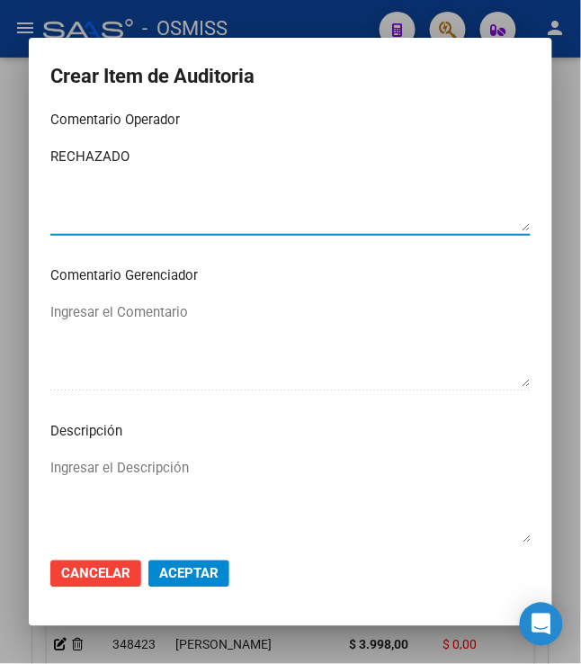
scroll to position [1079, 0]
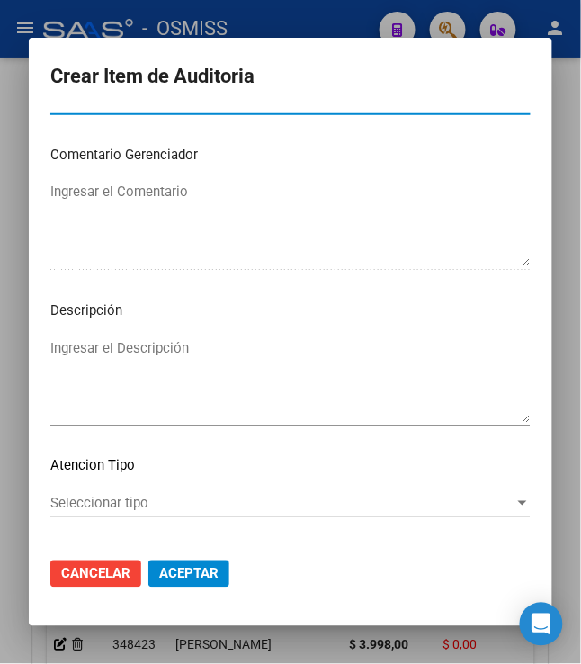
click at [200, 331] on mat-dialog-content "49739266 Nro Documento 20497392668 CUIL Análisis Afiliado Prestaciones Auditada…" at bounding box center [290, 328] width 523 height 432
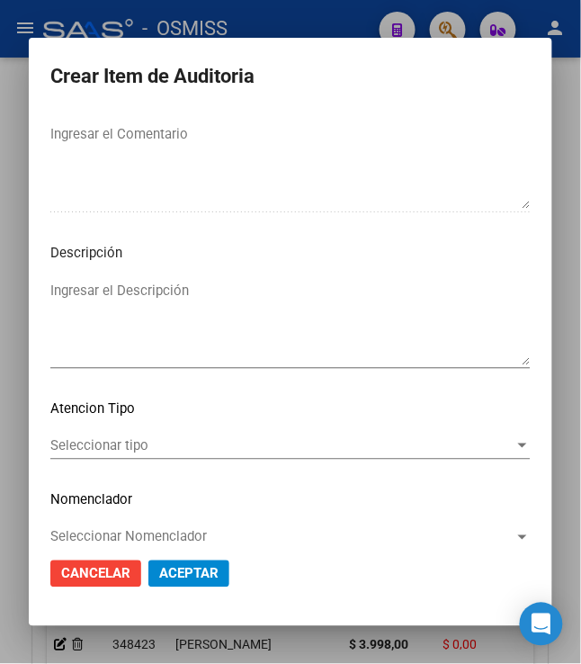
scroll to position [1160, 0]
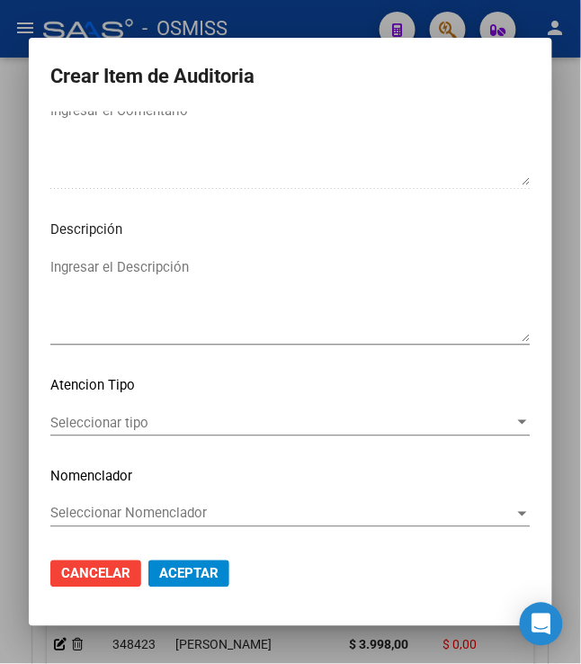
click at [203, 291] on textarea "Ingresar el Descripción" at bounding box center [290, 299] width 480 height 85
click at [257, 281] on textarea "BAJA AL 31/12/2024" at bounding box center [290, 299] width 480 height 85
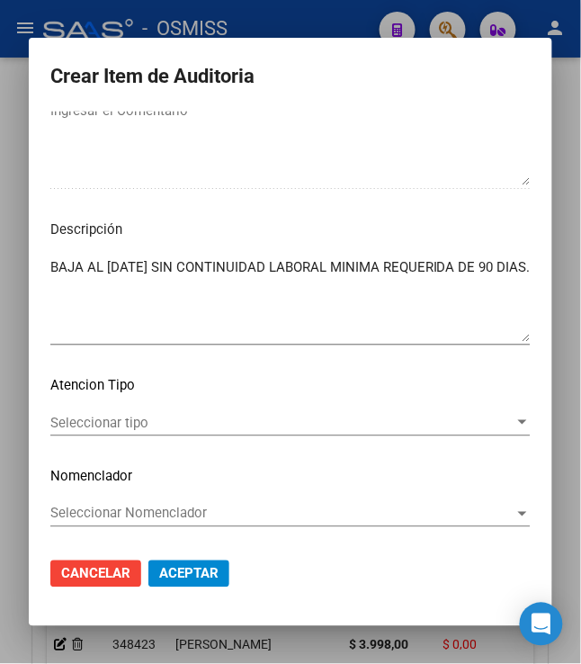
click at [101, 299] on textarea "BAJA AL 31/12/2024 SIN CONTINUIDAD LABORAL MINIMA REQUERIDA DE 90 DIAS." at bounding box center [290, 299] width 480 height 85
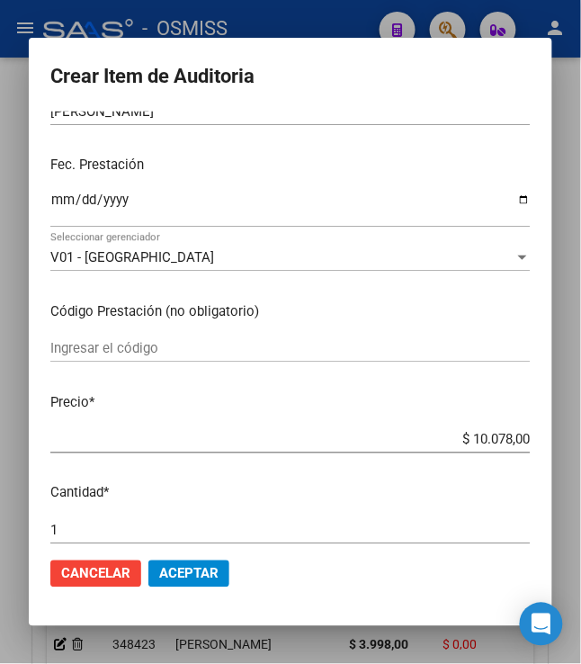
scroll to position [0, 0]
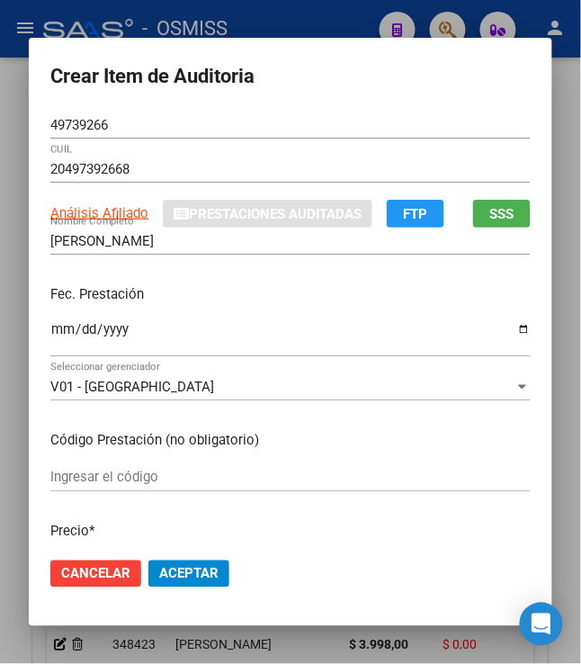
click at [173, 322] on input "2025-04-10" at bounding box center [290, 336] width 480 height 29
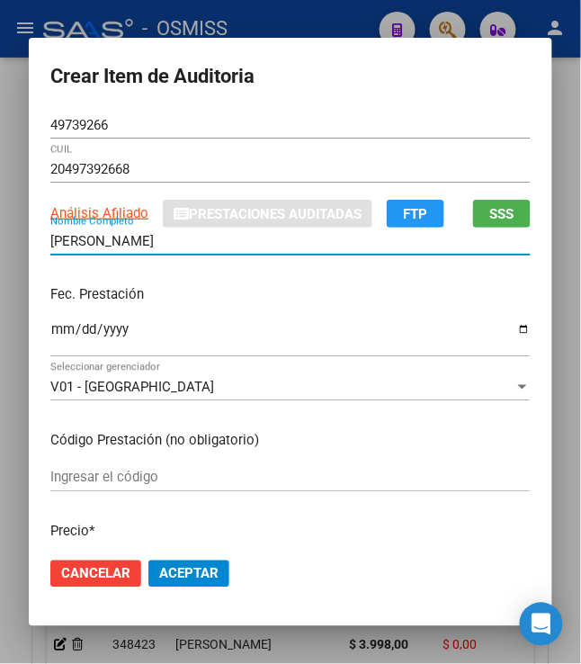
drag, startPoint x: 220, startPoint y: 234, endPoint x: -23, endPoint y: 235, distance: 243.7
click at [0, 235] on html "menu - OSMISS person Firma Express Padrón Padrón Ágil Análisis Afiliado Integra…" at bounding box center [290, 332] width 581 height 664
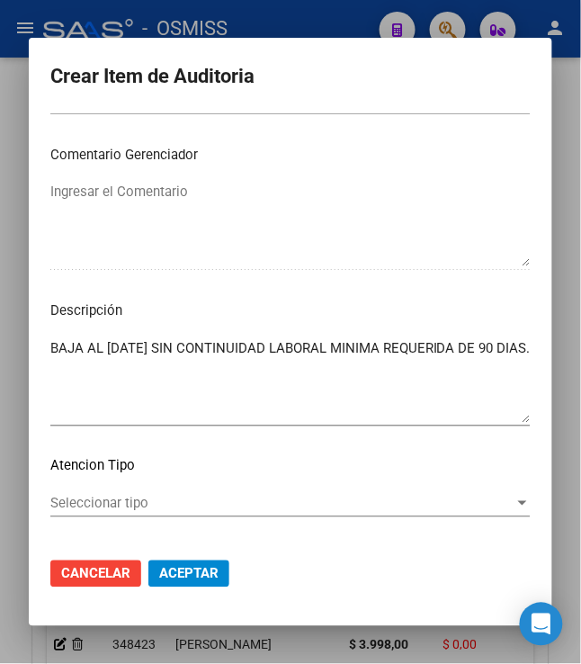
scroll to position [1040, 0]
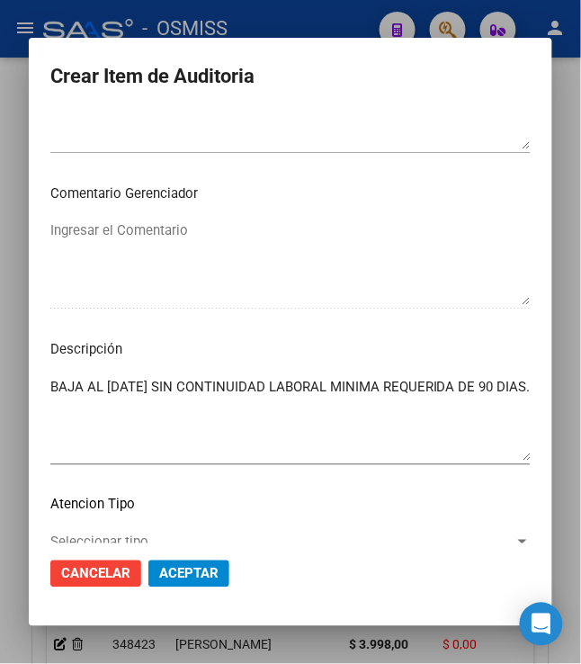
click at [146, 414] on textarea "BAJA AL 31/12/2024 SIN CONTINUIDAD LABORAL MINIMA REQUERIDA DE 90 DIAS." at bounding box center [290, 419] width 480 height 85
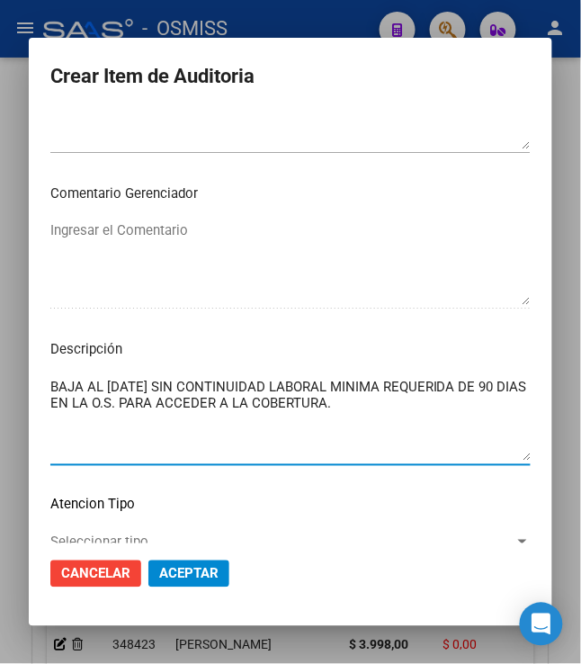
click at [364, 410] on textarea "BAJA AL 31/12/2024 SIN CONTINUIDAD LABORAL MINIMA REQUERIDA DE 90 DIAS EN LA O.…" at bounding box center [290, 419] width 480 height 85
click at [468, 396] on textarea "BAJA AL 31/12/2024 SIN CONTINUIDAD LABORAL MINIMA REQUERIDA DE 90 DIAS EN LA O.…" at bounding box center [290, 419] width 480 height 85
click at [392, 412] on textarea "BAJA AL 31/12/2024 SIN CONTINUIDAD LABORAL MINIMA REQUERIDA DE 90 DIAS EN LA O.…" at bounding box center [290, 419] width 480 height 85
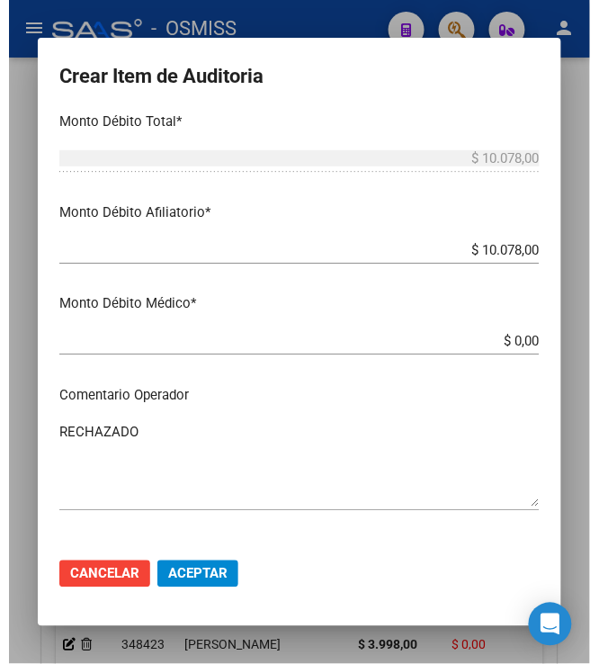
scroll to position [681, 0]
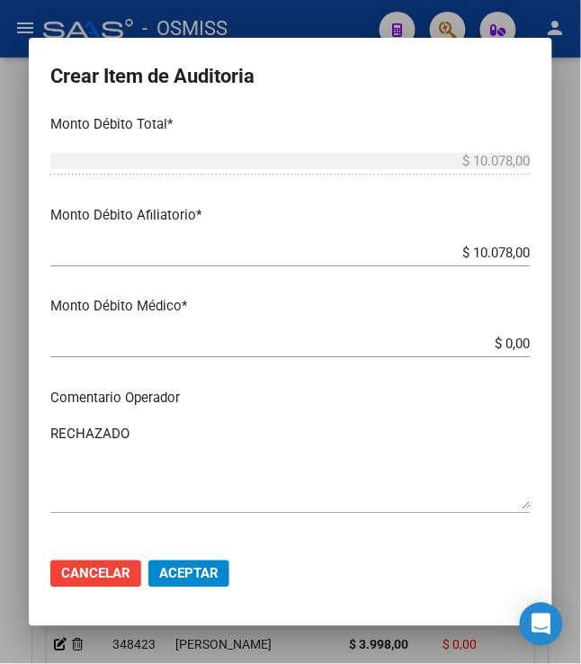
click at [189, 569] on span "Aceptar" at bounding box center [188, 574] width 59 height 16
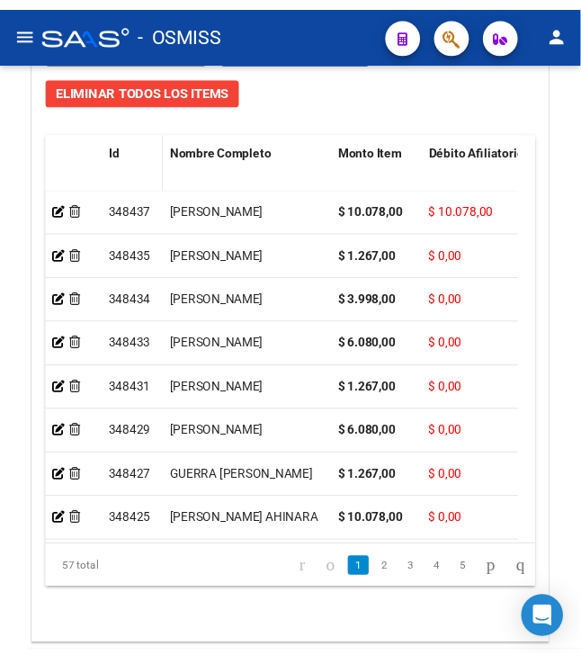
scroll to position [1714, 0]
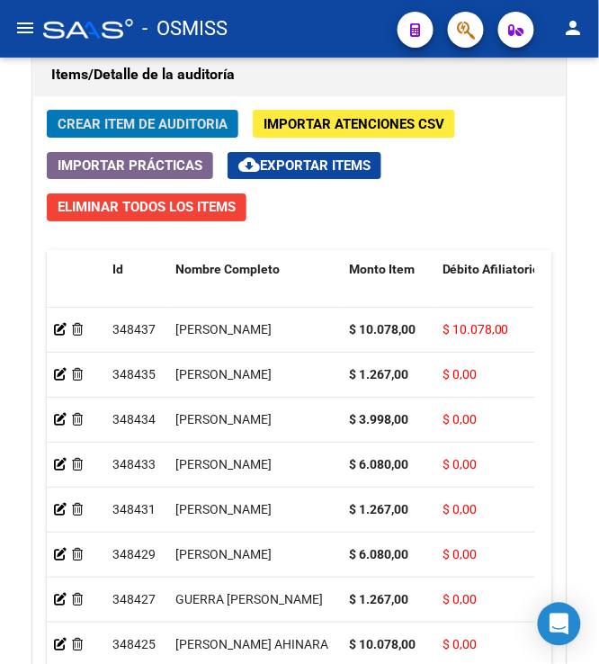
click at [120, 130] on span "Crear Item de Auditoria" at bounding box center [143, 124] width 170 height 16
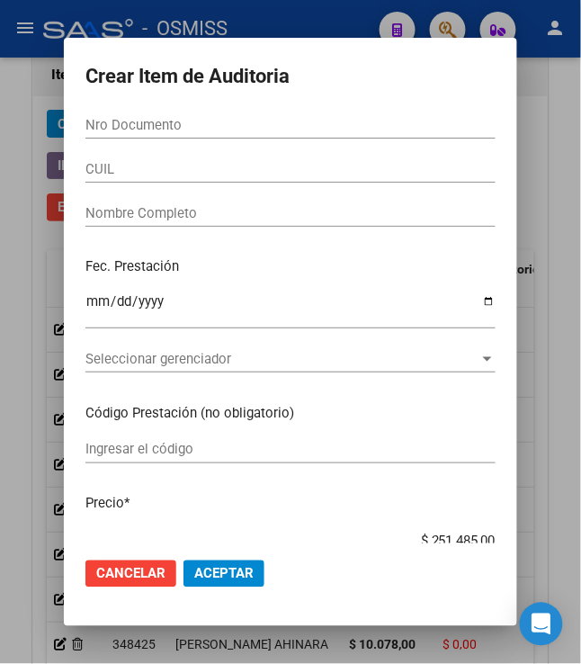
click at [217, 131] on input "Nro Documento" at bounding box center [290, 125] width 410 height 16
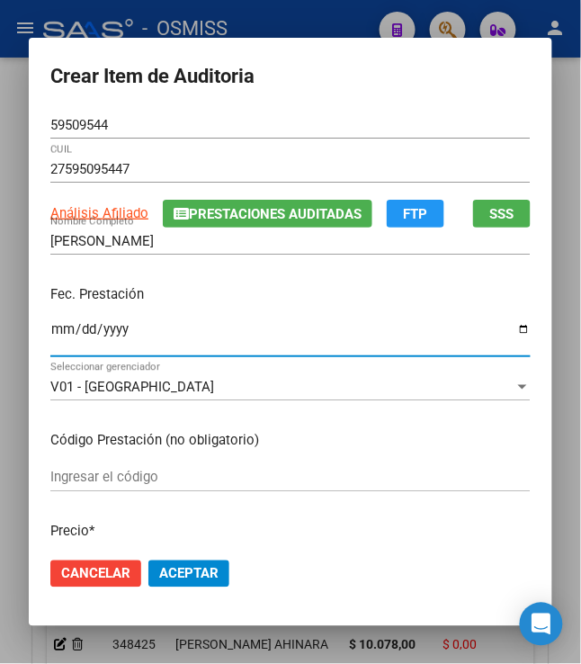
click at [52, 332] on input "Ingresar la fecha" at bounding box center [290, 336] width 480 height 29
click at [291, 297] on p "Fec. Prestación" at bounding box center [290, 294] width 480 height 21
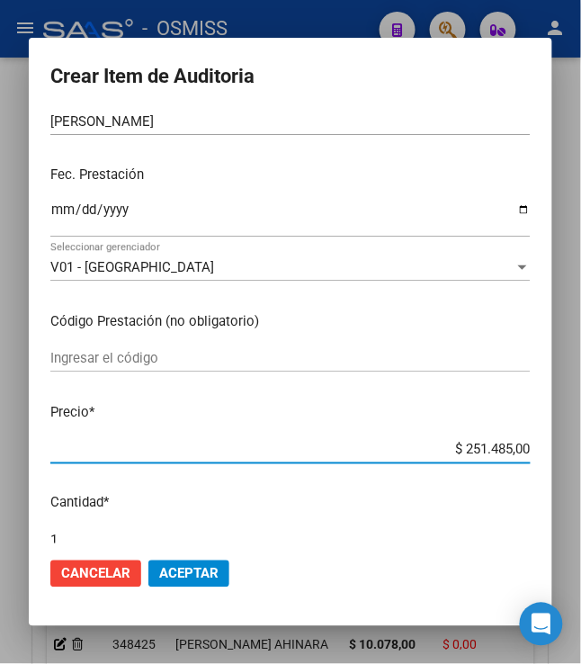
click at [451, 450] on input "$ 251.485,00" at bounding box center [290, 450] width 480 height 16
click at [446, 400] on mat-dialog-content "59509544 Nro Documento 27595095447 CUIL Análisis Afiliado Prestaciones Auditada…" at bounding box center [290, 328] width 523 height 432
drag, startPoint x: 455, startPoint y: 450, endPoint x: 576, endPoint y: 437, distance: 121.2
click at [576, 437] on div "Crear Item de Auditoria 59509544 Nro Documento 27595095447 CUIL Análisis Afilia…" at bounding box center [290, 332] width 581 height 664
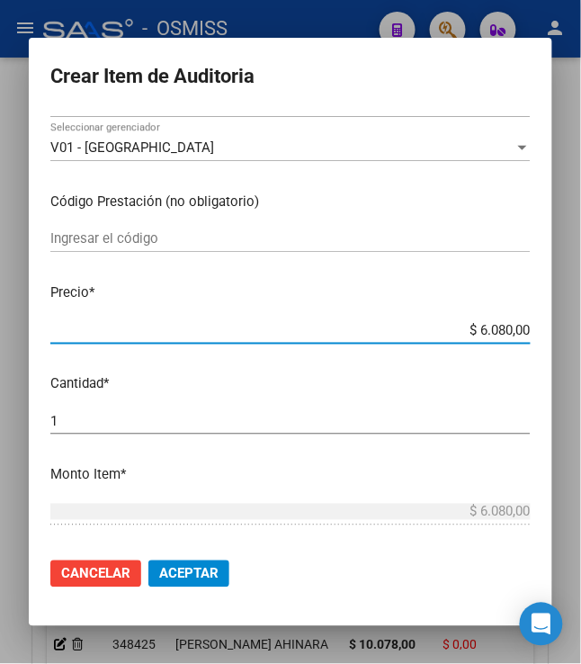
scroll to position [0, 0]
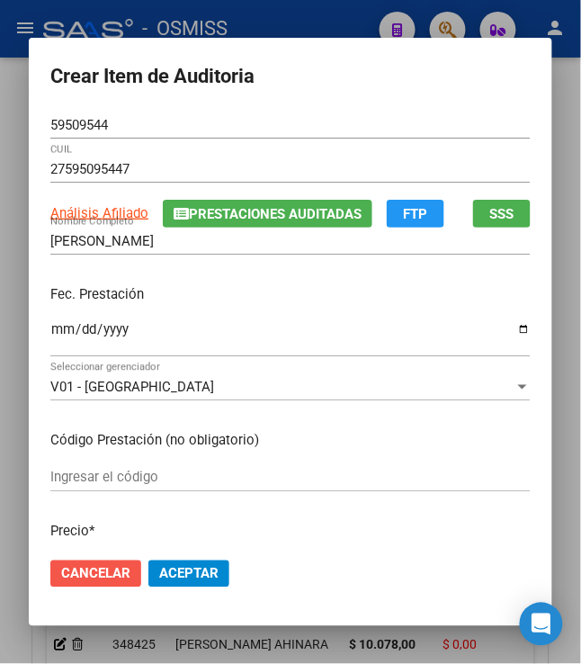
click at [95, 577] on span "Cancelar" at bounding box center [95, 574] width 69 height 16
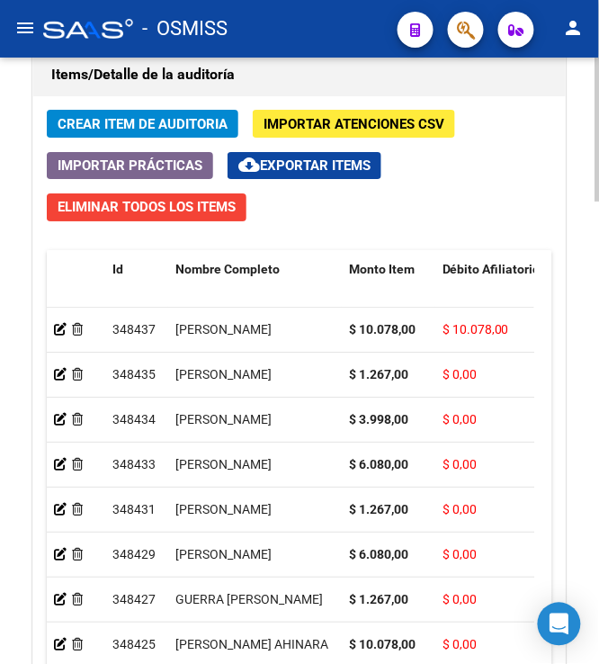
click at [496, 156] on div "Crear Item de Auditoria Importar Atenciones CSV Importar Prácticas cloud_downlo…" at bounding box center [299, 433] width 532 height 675
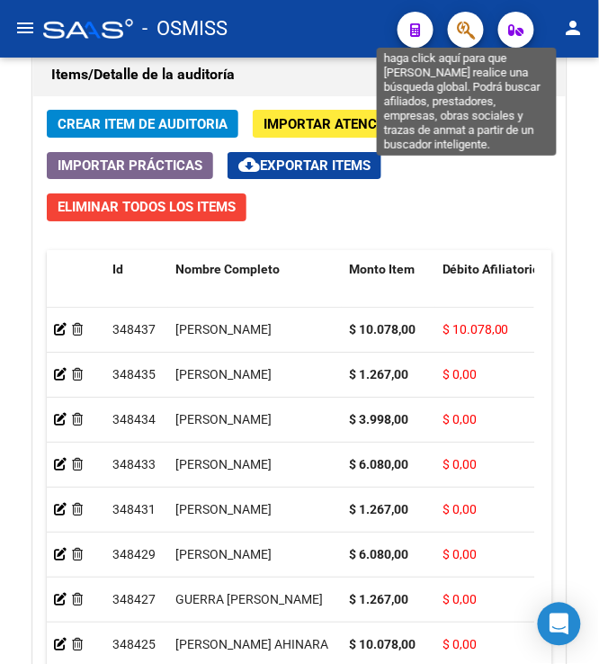
click at [465, 34] on icon "button" at bounding box center [466, 30] width 18 height 21
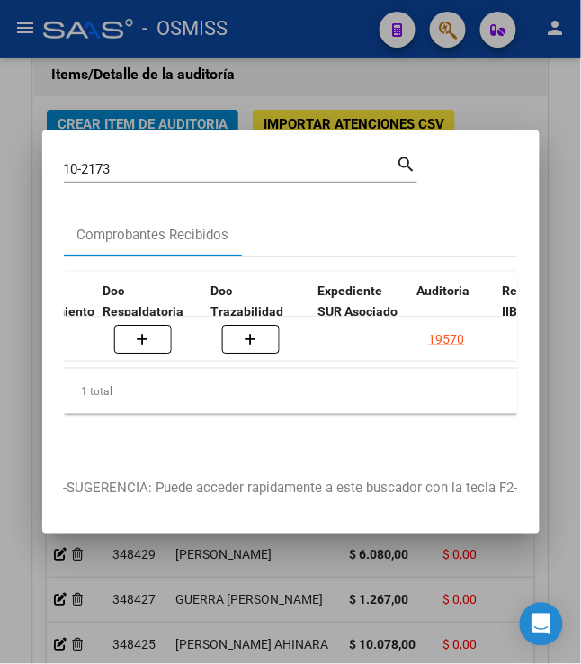
scroll to position [0, 1142]
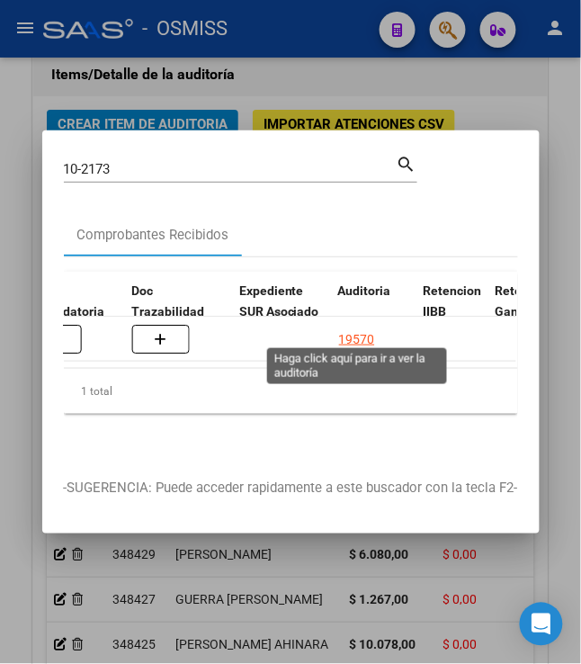
click at [351, 329] on div "19570" at bounding box center [357, 339] width 36 height 21
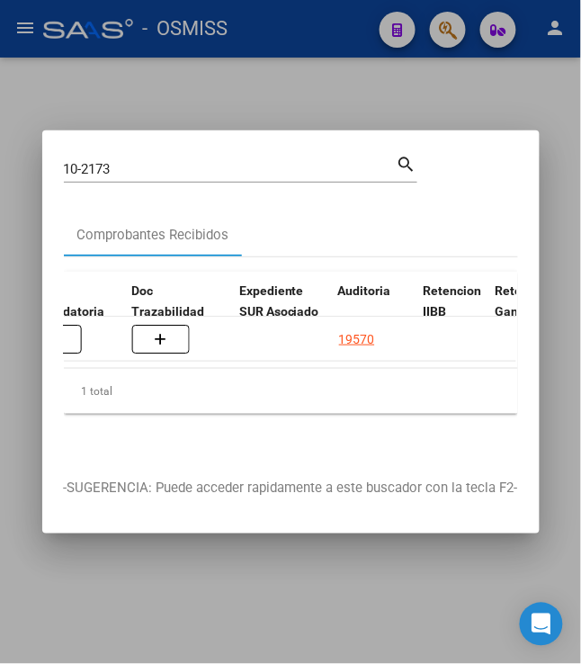
click at [338, 99] on div at bounding box center [290, 332] width 581 height 664
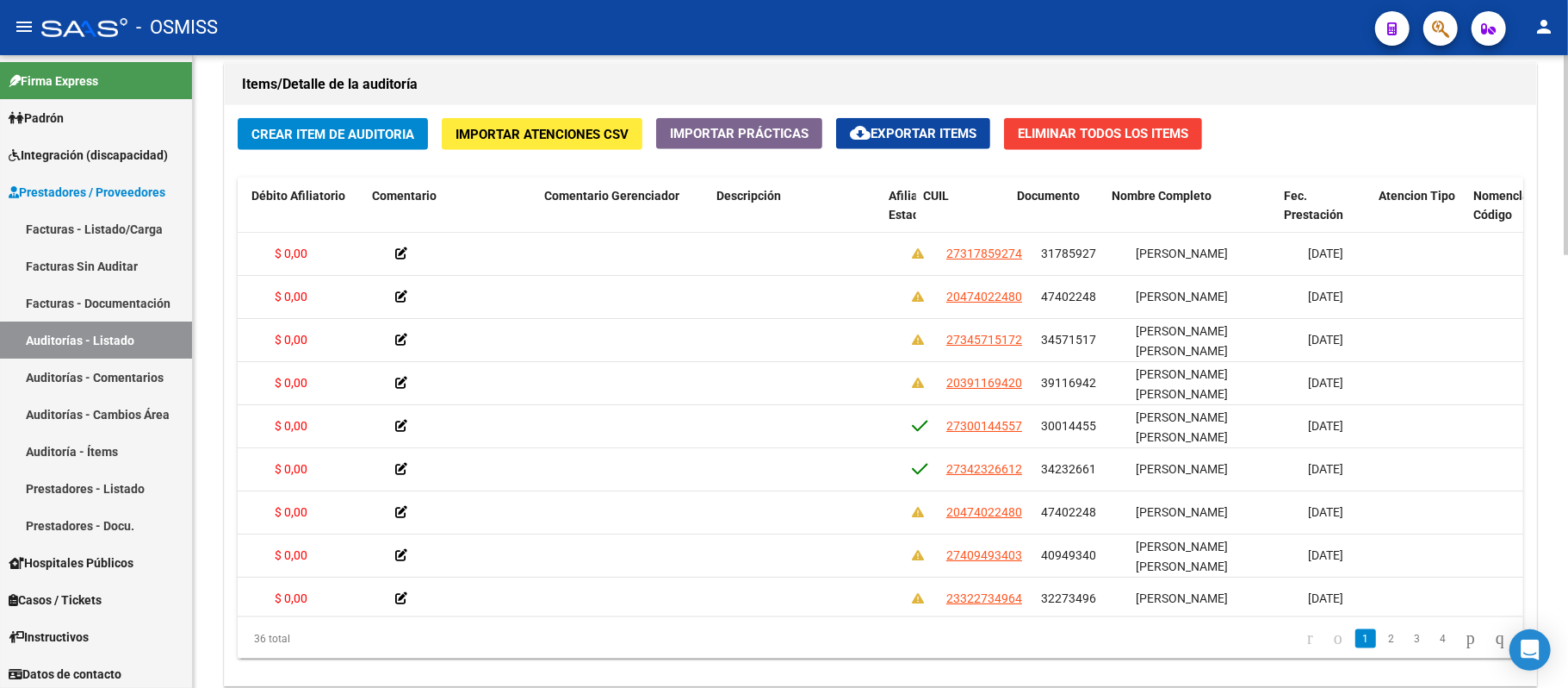
scroll to position [0, 748]
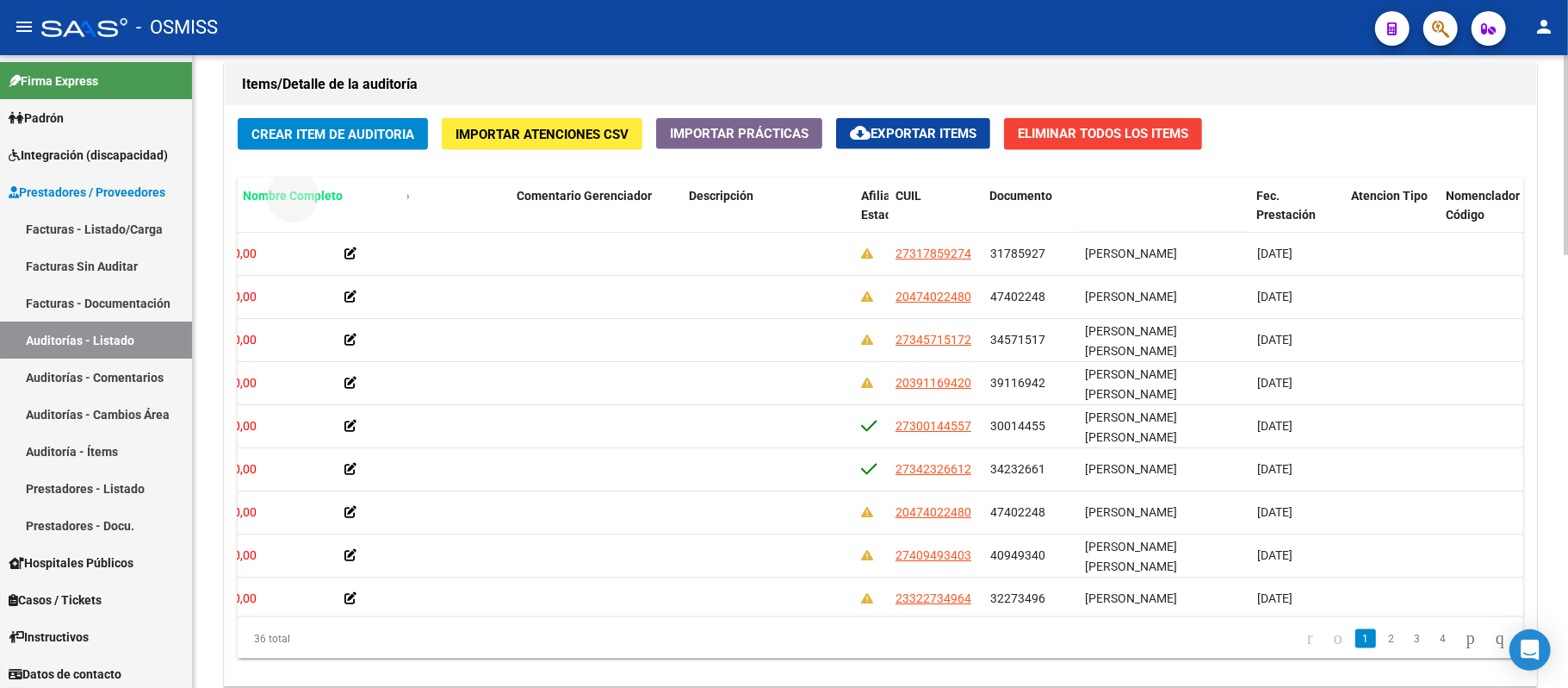
drag, startPoint x: 1020, startPoint y: 197, endPoint x: 298, endPoint y: 201, distance: 722.0
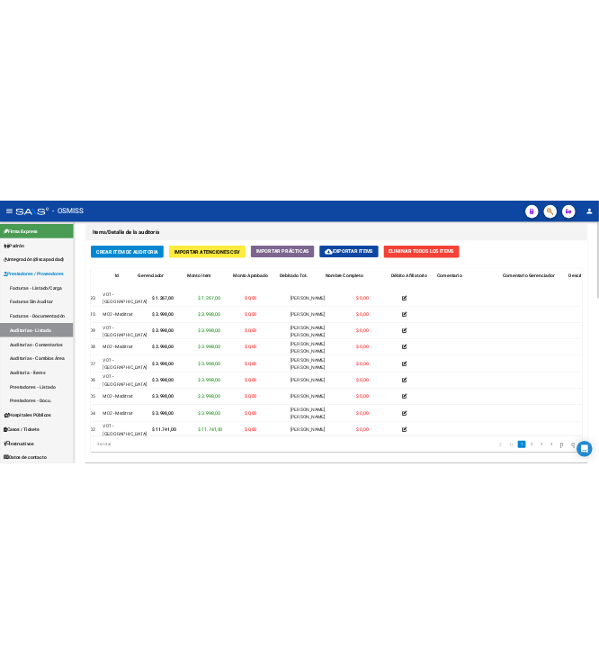
scroll to position [0, 0]
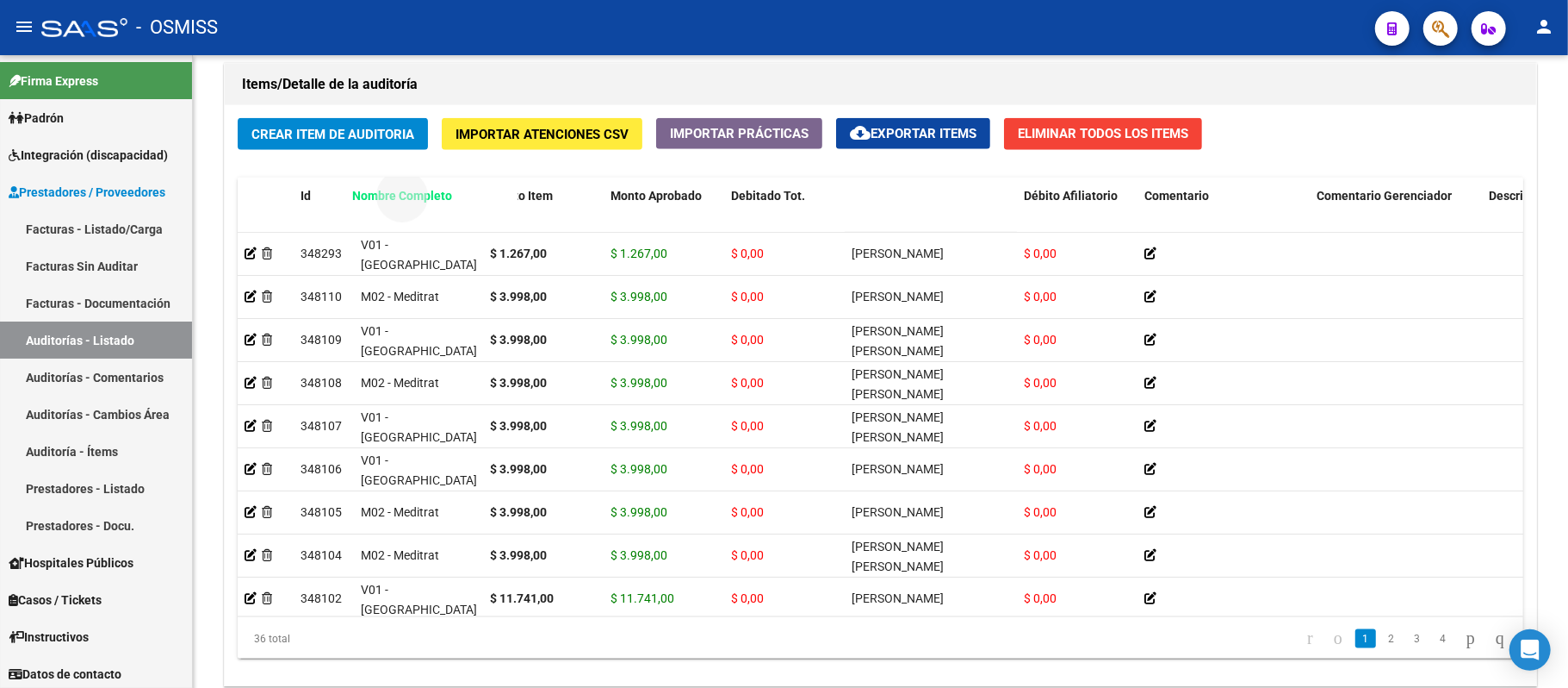
drag, startPoint x: 890, startPoint y: 198, endPoint x: 388, endPoint y: 209, distance: 502.1
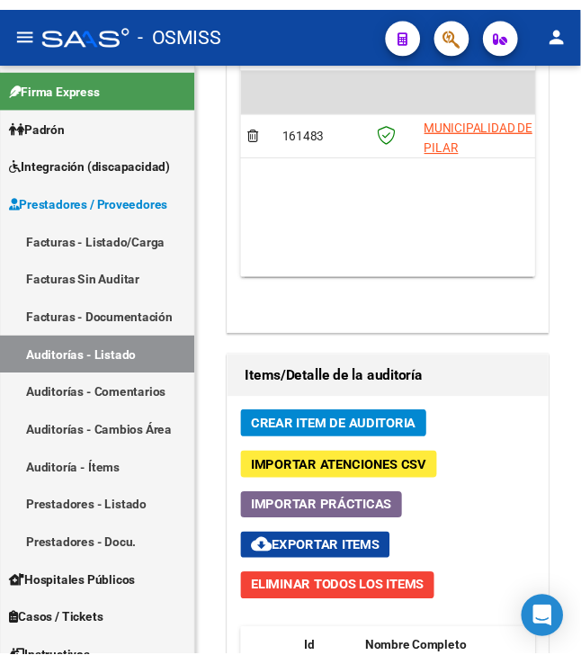
scroll to position [1702, 0]
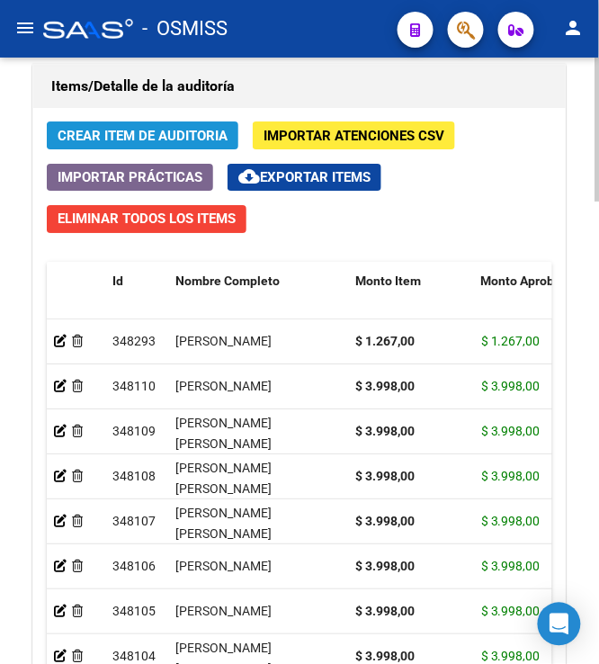
click at [151, 141] on span "Crear Item de Auditoria" at bounding box center [143, 136] width 170 height 16
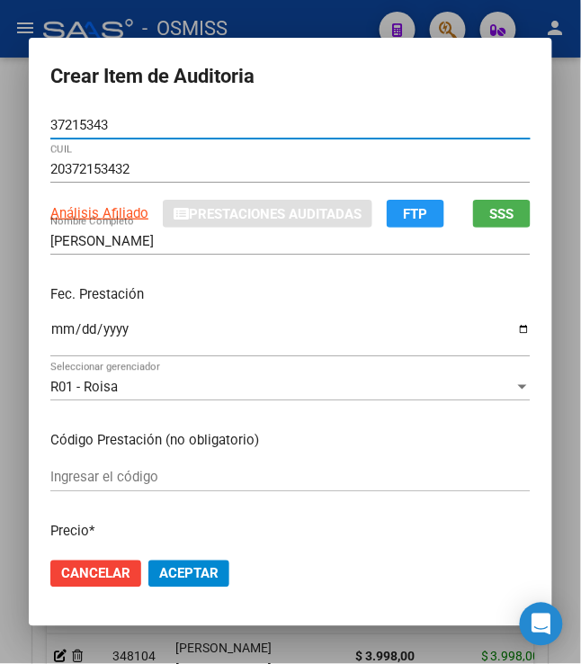
click at [50, 333] on input "Ingresar la fecha" at bounding box center [290, 336] width 480 height 29
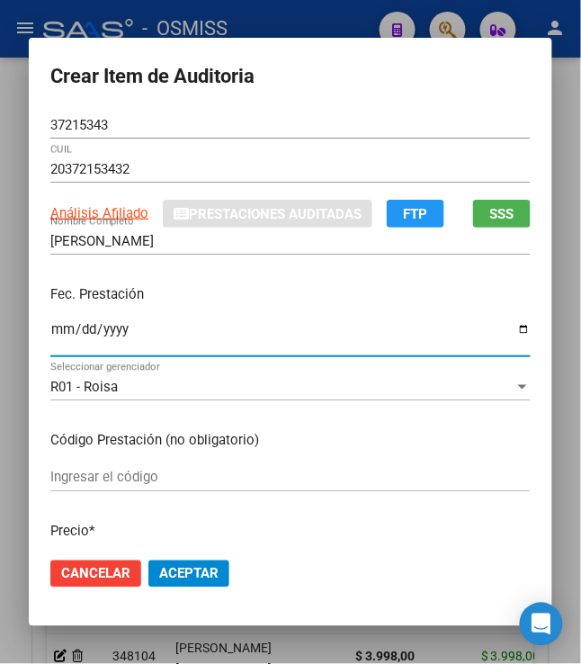
click at [260, 310] on div "Fec. Prestación 2025-02-17 Ingresar la fecha" at bounding box center [290, 322] width 480 height 103
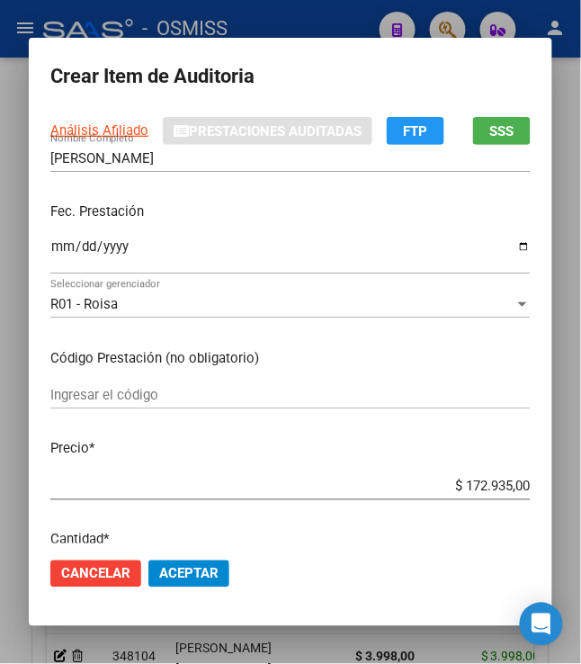
scroll to position [120, 0]
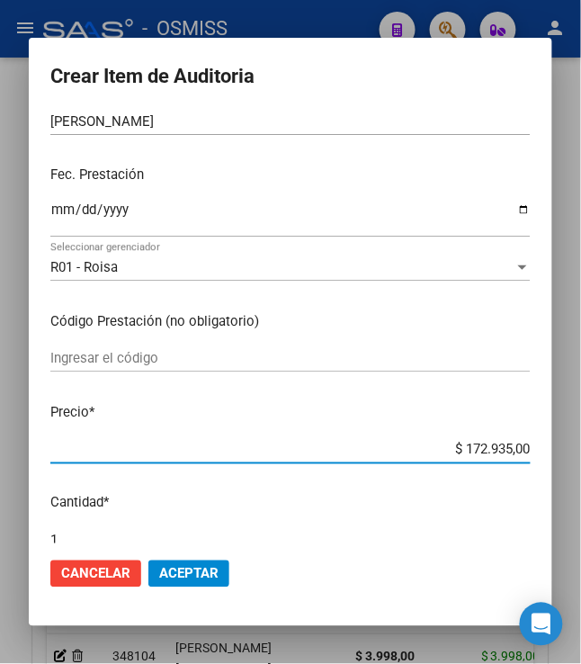
drag, startPoint x: 453, startPoint y: 444, endPoint x: 543, endPoint y: 448, distance: 90.0
click at [540, 450] on mat-dialog-content "37215343 Nro Documento 20372153432 CUIL Análisis Afiliado Prestaciones Auditada…" at bounding box center [290, 328] width 523 height 432
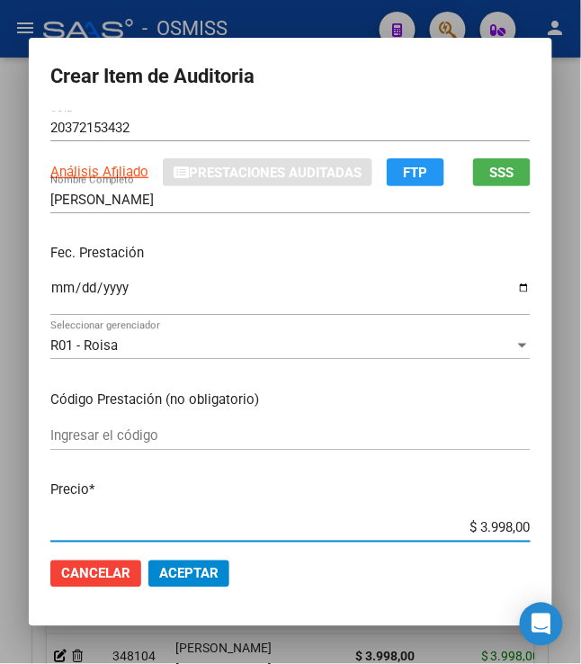
scroll to position [0, 0]
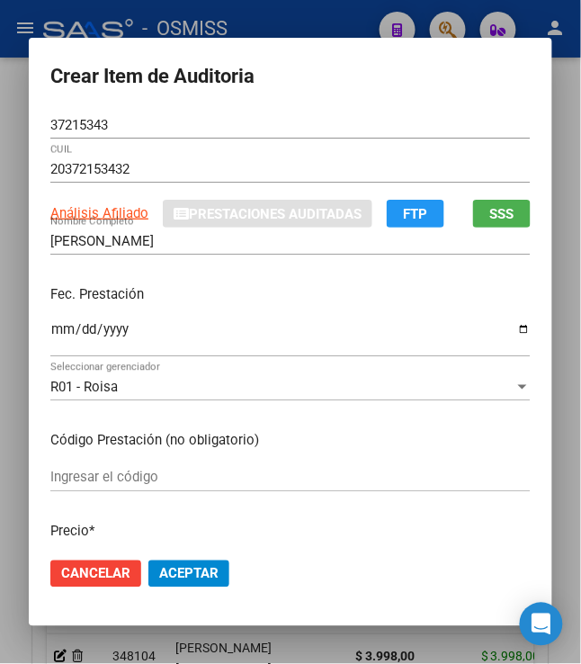
click at [184, 581] on span "Aceptar" at bounding box center [188, 574] width 59 height 16
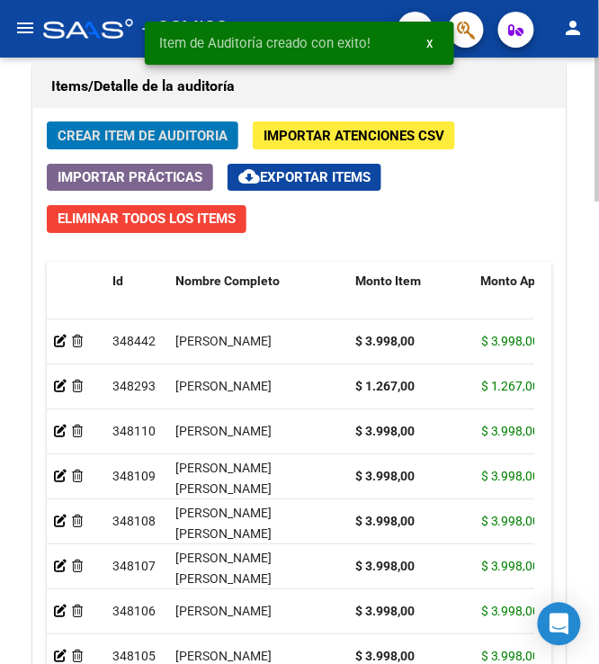
click at [142, 134] on span "Crear Item de Auditoria" at bounding box center [143, 136] width 170 height 16
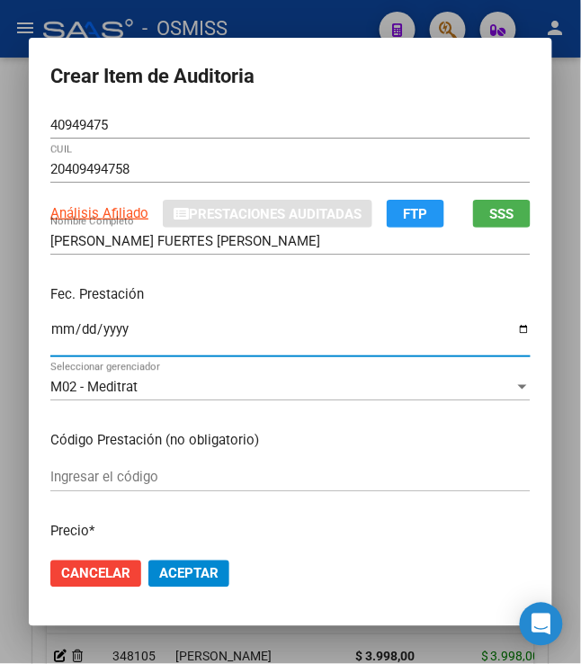
click at [50, 333] on input "Ingresar la fecha" at bounding box center [290, 336] width 480 height 29
click at [255, 256] on div "RODRIGUEZ FUERTES LUCAS NICOLA Nombre Completo" at bounding box center [290, 250] width 480 height 44
click at [248, 288] on p "Fec. Prestación" at bounding box center [290, 294] width 480 height 21
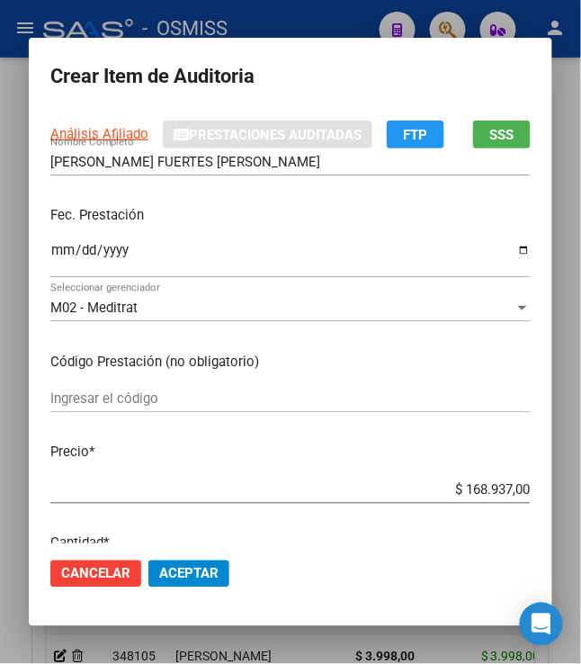
scroll to position [120, 0]
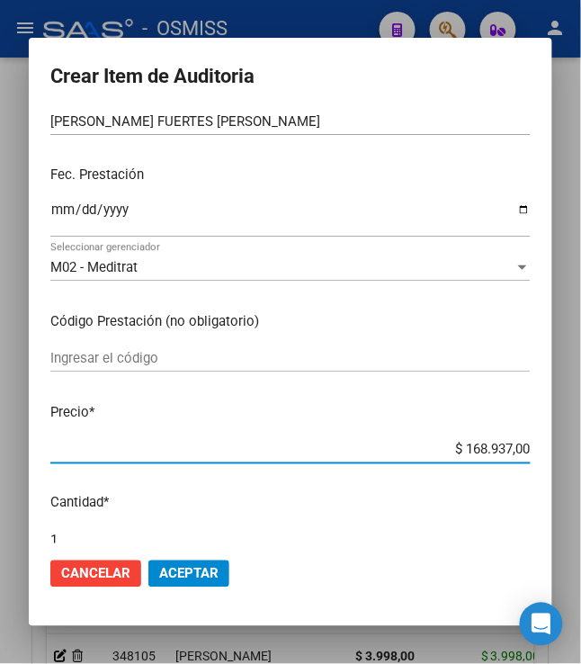
drag, startPoint x: 458, startPoint y: 447, endPoint x: 570, endPoint y: 442, distance: 112.5
click at [570, 442] on div "Crear Item de Auditoria 40949475 Nro Documento 20409494758 CUIL Análisis Afilia…" at bounding box center [290, 332] width 581 height 664
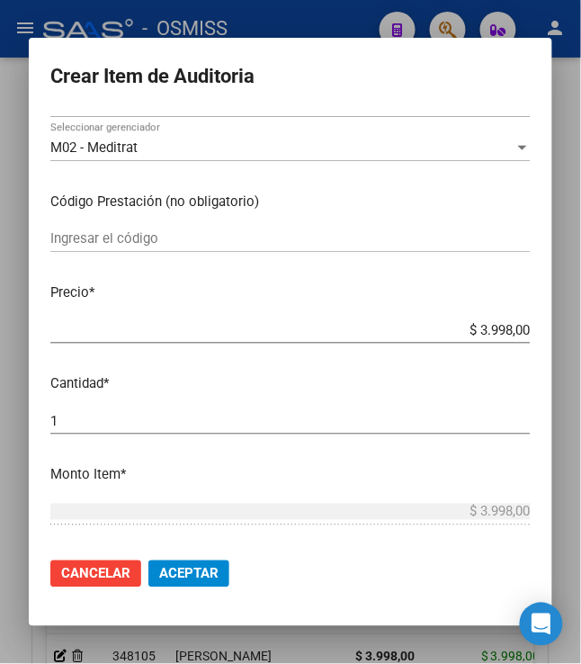
scroll to position [479, 0]
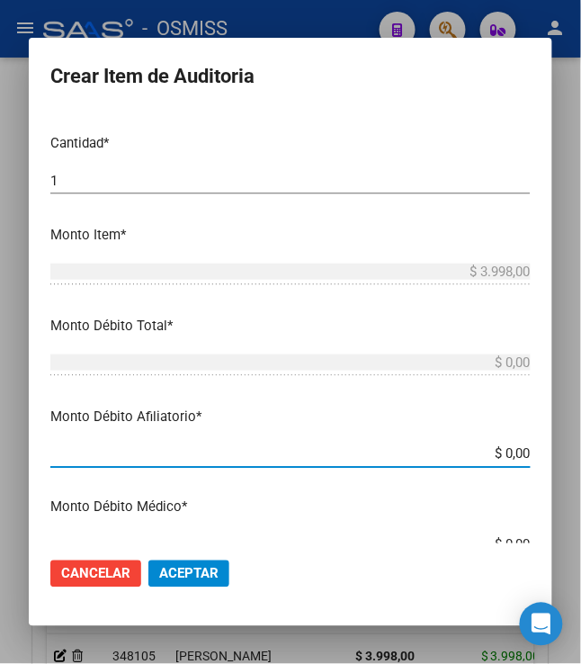
drag, startPoint x: 496, startPoint y: 454, endPoint x: 599, endPoint y: 433, distance: 104.8
click at [581, 433] on html "menu - OSMISS person Firma Express Padrón Padrón Ágil Análisis Afiliado Integra…" at bounding box center [290, 332] width 581 height 664
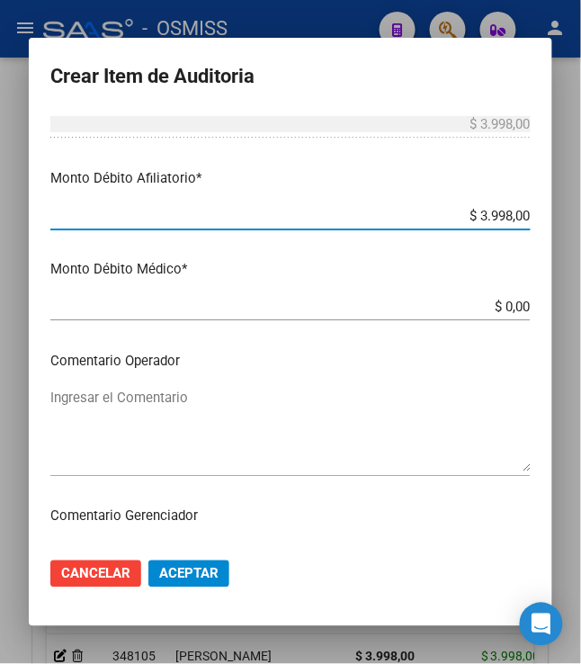
scroll to position [719, 0]
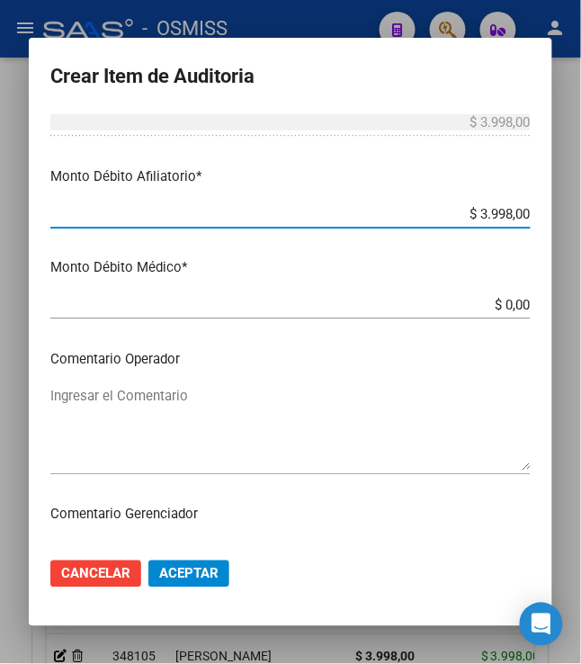
click at [205, 414] on textarea "Ingresar el Comentario" at bounding box center [290, 428] width 480 height 85
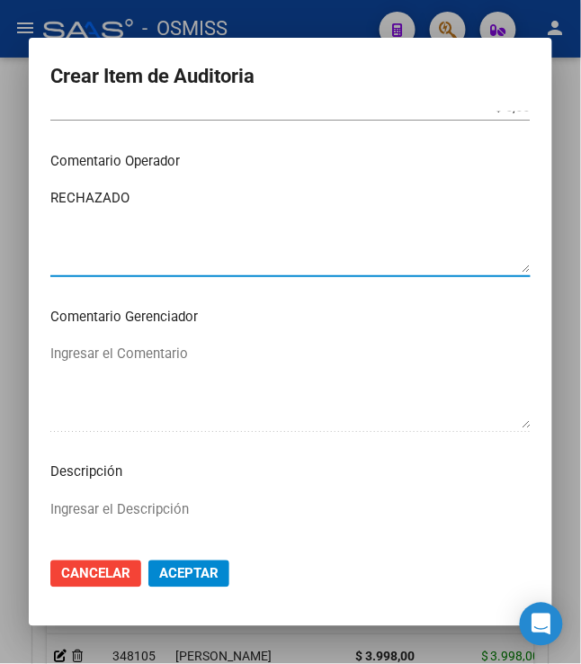
scroll to position [1160, 0]
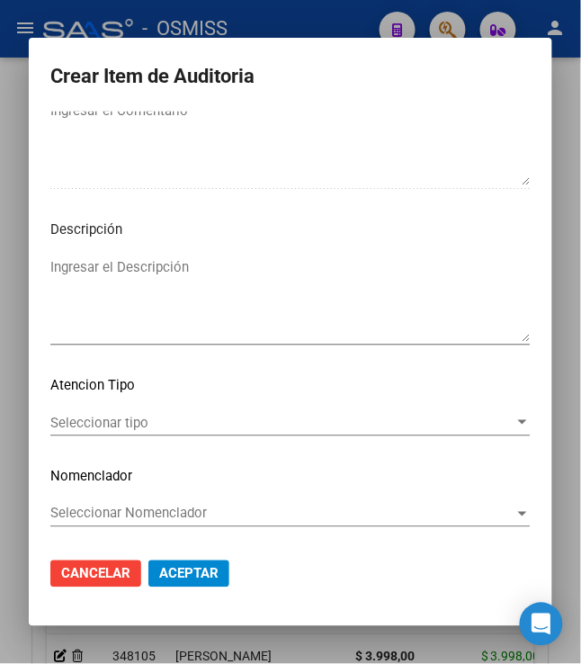
click at [284, 320] on textarea "Ingresar el Descripción" at bounding box center [290, 299] width 480 height 85
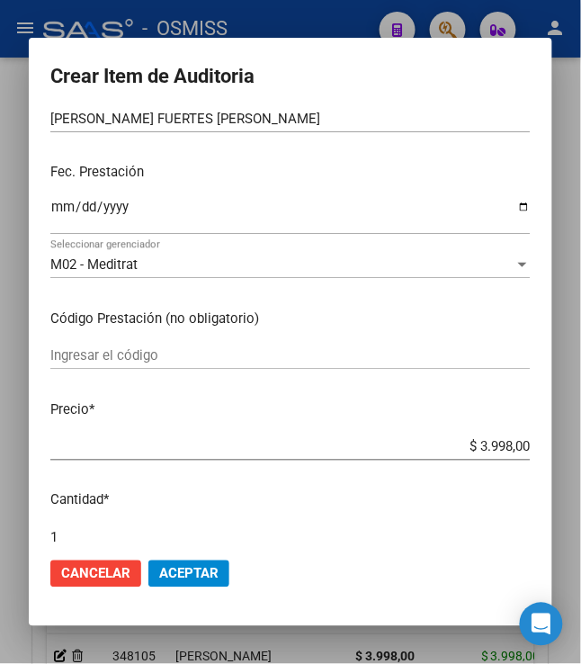
scroll to position [0, 0]
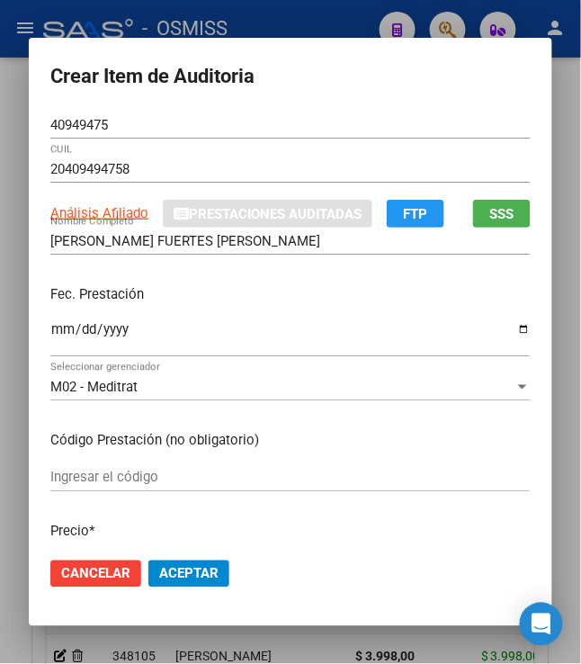
drag, startPoint x: 285, startPoint y: 250, endPoint x: 117, endPoint y: 236, distance: 168.8
click at [117, 236] on div "RODRIGUEZ FUERTES LUCAS NICOLA Nombre Completo" at bounding box center [290, 241] width 480 height 27
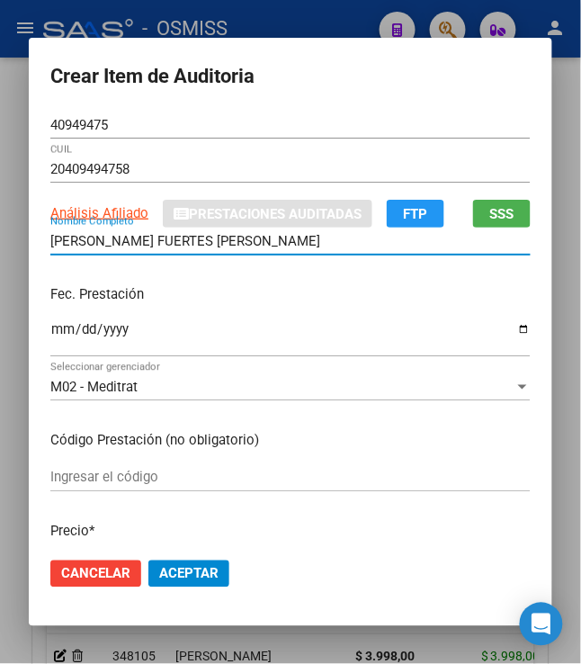
drag, startPoint x: 288, startPoint y: 242, endPoint x: 23, endPoint y: 231, distance: 264.6
click at [29, 231] on mat-dialog-content "40949475 Nro Documento 20409494758 CUIL Análisis Afiliado Prestaciones Auditada…" at bounding box center [290, 328] width 523 height 432
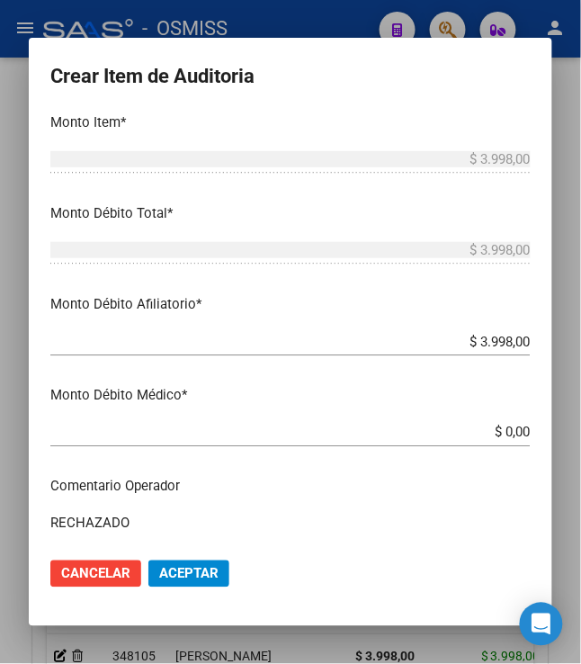
scroll to position [599, 0]
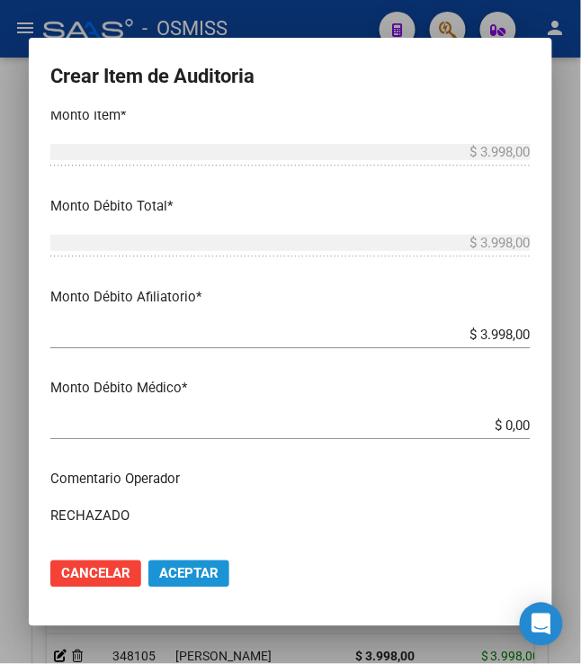
click at [182, 572] on span "Aceptar" at bounding box center [188, 574] width 59 height 16
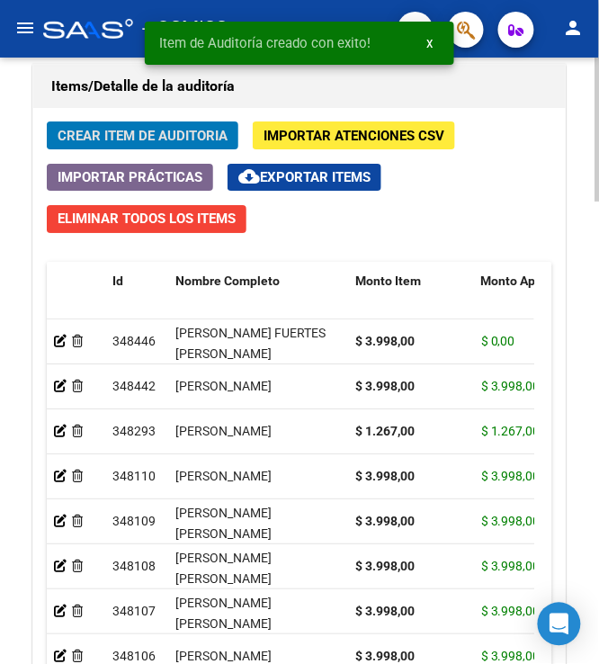
click at [116, 133] on span "Crear Item de Auditoria" at bounding box center [143, 136] width 170 height 16
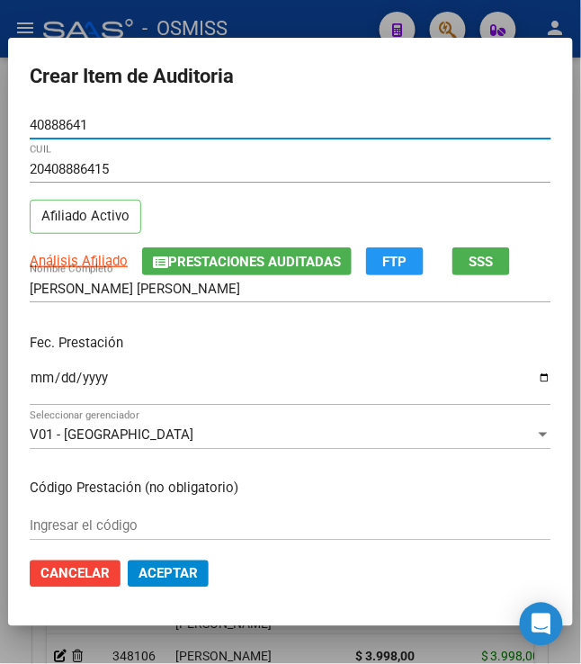
click at [30, 386] on input "Ingresar la fecha" at bounding box center [291, 384] width 522 height 29
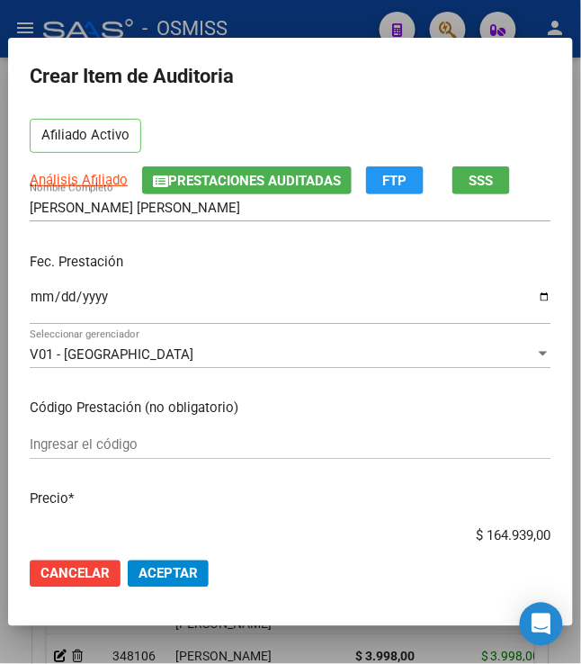
scroll to position [239, 0]
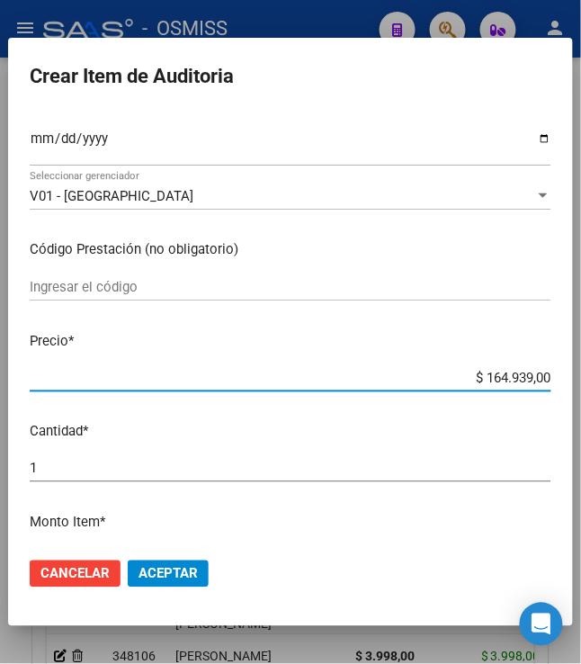
drag, startPoint x: 476, startPoint y: 371, endPoint x: 610, endPoint y: 393, distance: 135.7
click at [581, 393] on html "menu - OSMISS person Firma Express Padrón Padrón Ágil Análisis Afiliado Integra…" at bounding box center [290, 332] width 581 height 664
click at [158, 562] on button "Aceptar" at bounding box center [168, 573] width 81 height 27
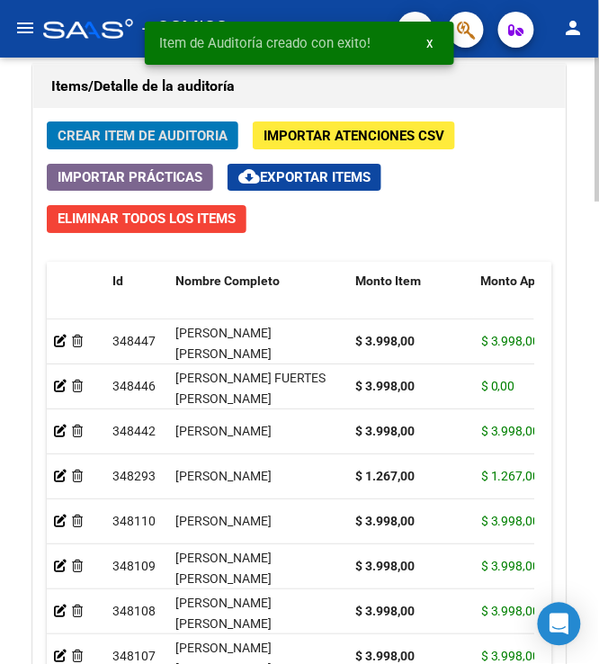
click at [183, 144] on span "Crear Item de Auditoria" at bounding box center [143, 136] width 170 height 16
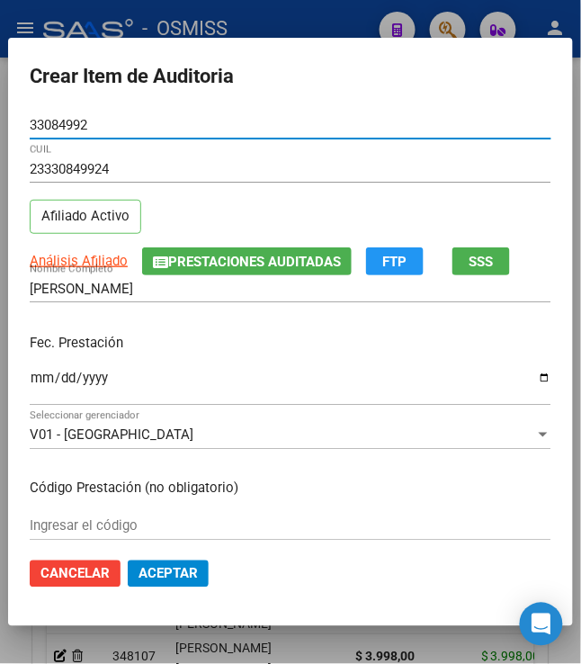
click at [31, 385] on input "Ingresar la fecha" at bounding box center [291, 384] width 522 height 29
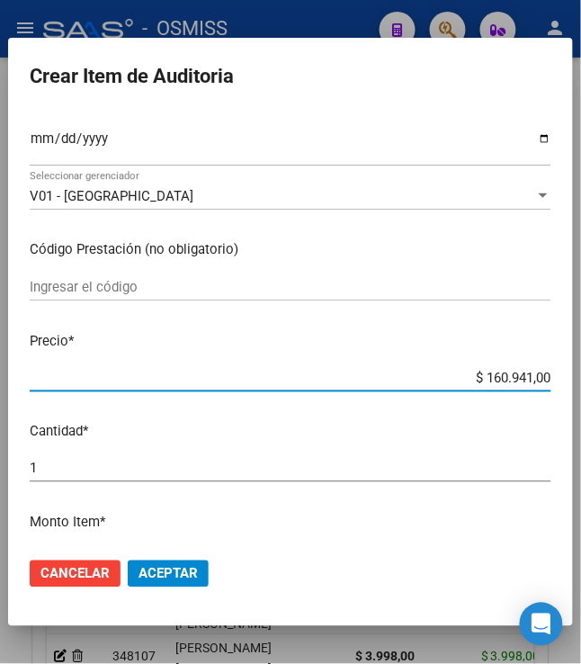
drag, startPoint x: 475, startPoint y: 378, endPoint x: 610, endPoint y: 379, distance: 134.9
click at [581, 379] on html "menu - OSMISS person Firma Express Padrón Padrón Ágil Análisis Afiliado Integra…" at bounding box center [290, 332] width 581 height 664
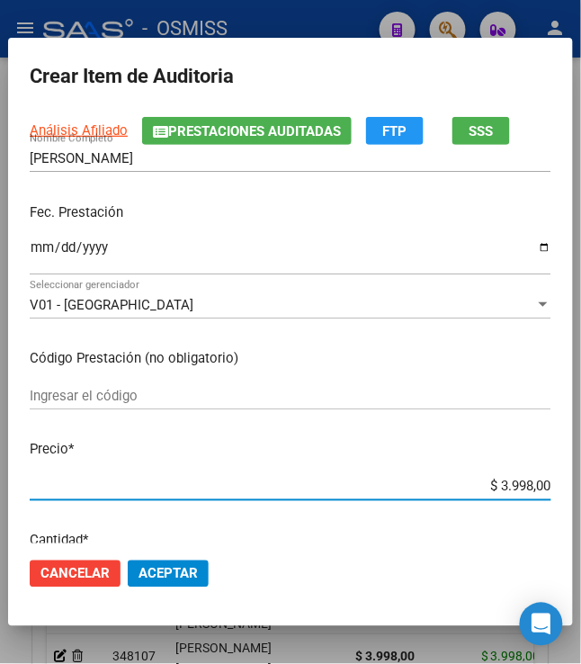
scroll to position [0, 0]
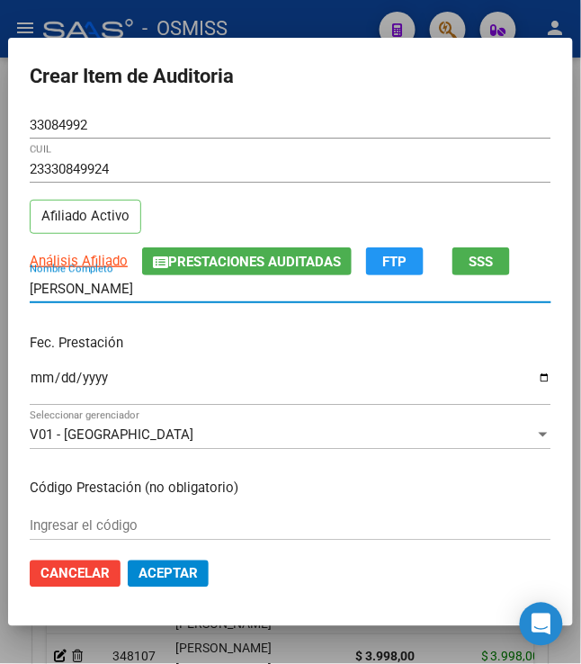
drag, startPoint x: 185, startPoint y: 288, endPoint x: -20, endPoint y: 292, distance: 205.1
click at [0, 292] on html "menu - OSMISS person Firma Express Padrón Padrón Ágil Análisis Afiliado Integra…" at bounding box center [290, 332] width 581 height 664
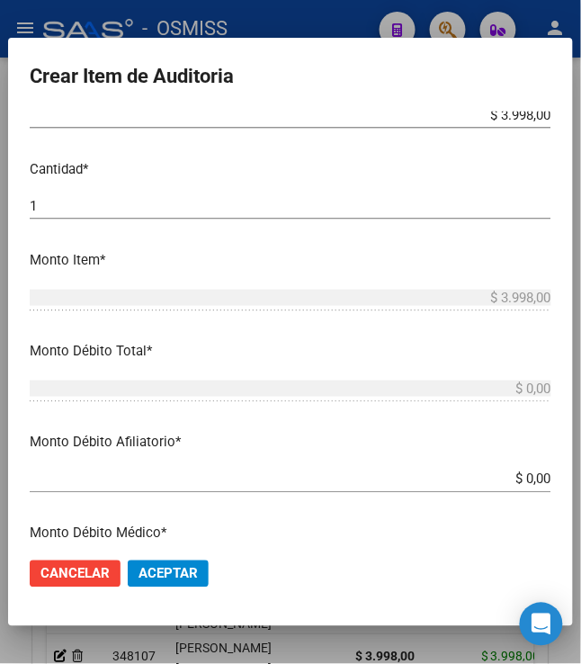
scroll to position [479, 0]
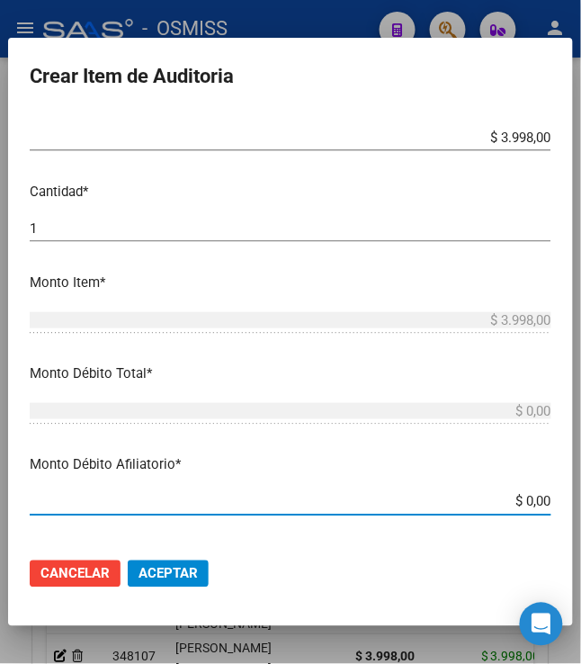
drag, startPoint x: 515, startPoint y: 504, endPoint x: 597, endPoint y: 486, distance: 83.6
click at [581, 487] on html "menu - OSMISS person Firma Express Padrón Padrón Ágil Análisis Afiliado Integra…" at bounding box center [290, 332] width 581 height 664
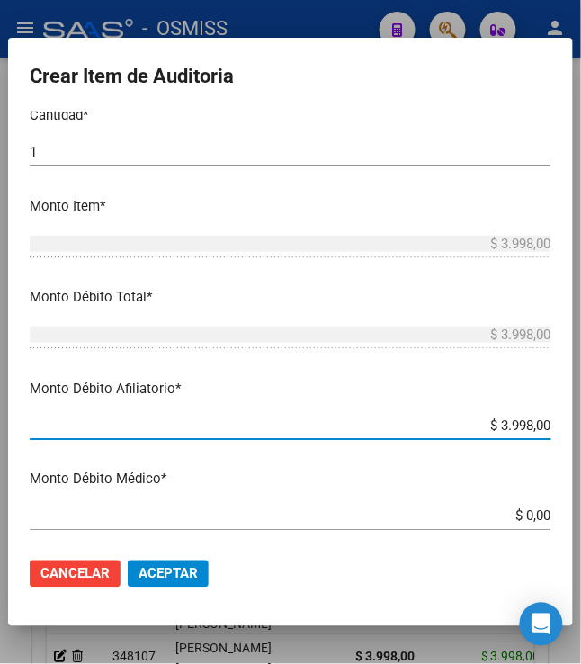
scroll to position [839, 0]
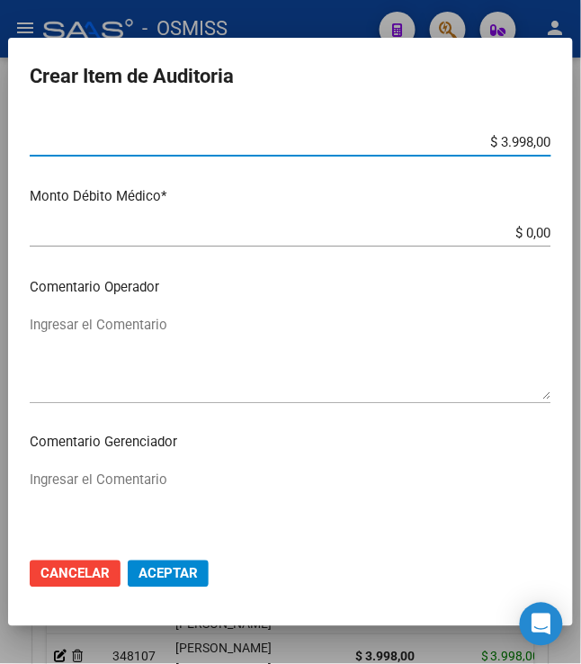
click at [169, 329] on textarea "Ingresar el Comentario" at bounding box center [291, 357] width 522 height 85
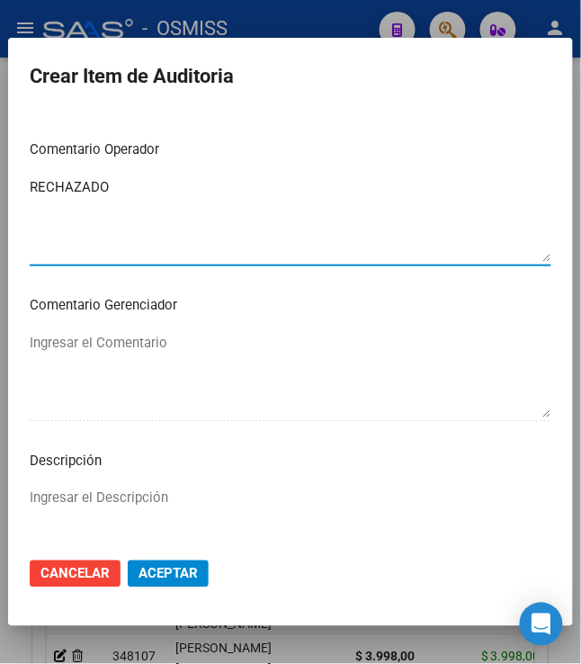
scroll to position [1209, 0]
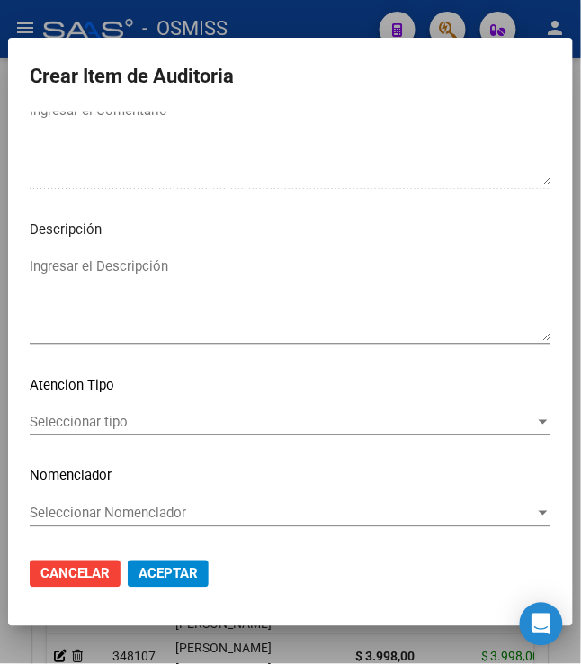
click at [177, 270] on textarea "Ingresar el Descripción" at bounding box center [291, 298] width 522 height 85
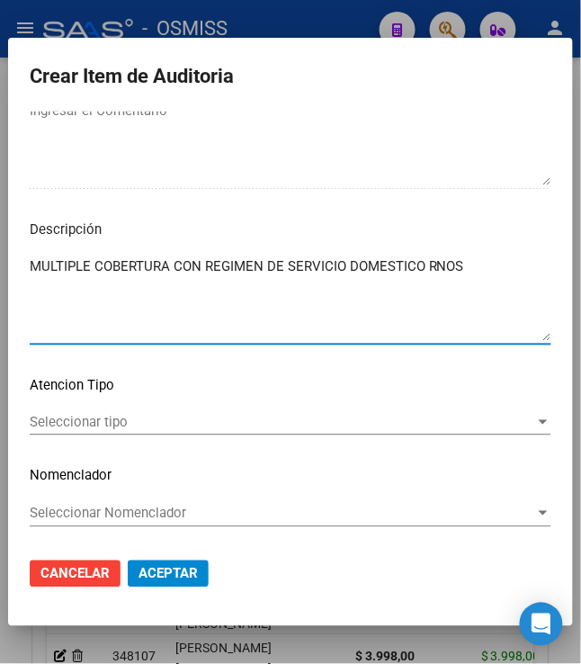
click at [487, 277] on textarea "MULTIPLE COBERTURA CON REGIMEN DE SERVICIO DOMESTICO RNOS" at bounding box center [291, 298] width 522 height 85
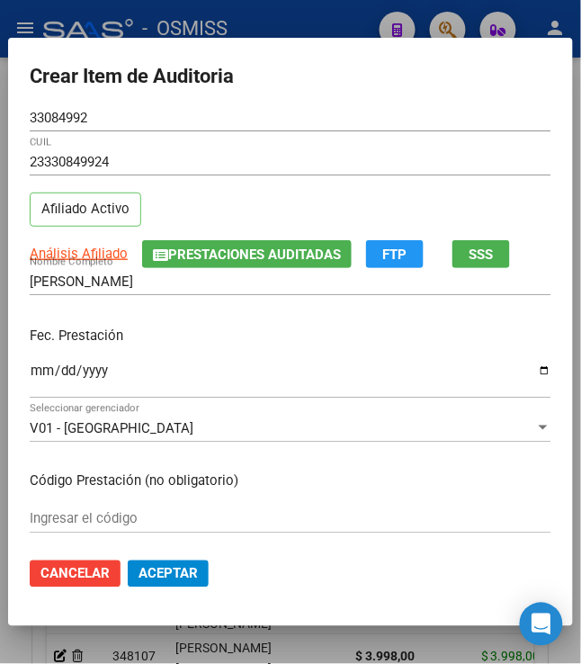
scroll to position [0, 0]
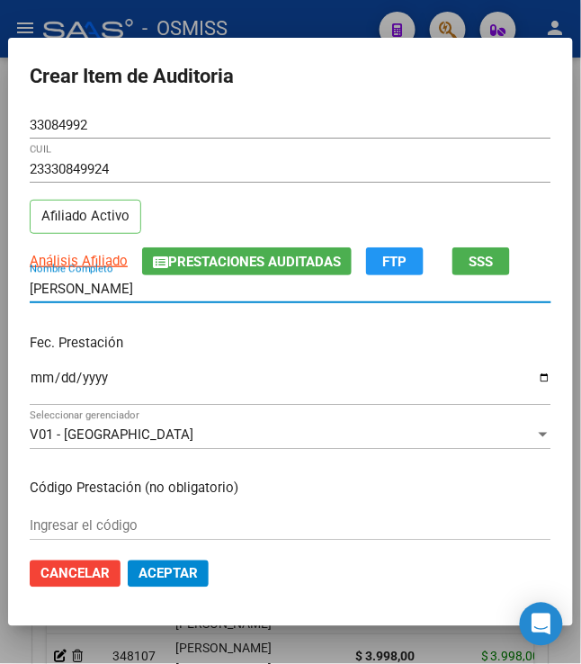
drag, startPoint x: 176, startPoint y: 288, endPoint x: -40, endPoint y: 278, distance: 216.0
click at [0, 278] on html "menu - OSMISS person Firma Express Padrón Padrón Ágil Análisis Afiliado Integra…" at bounding box center [290, 332] width 581 height 664
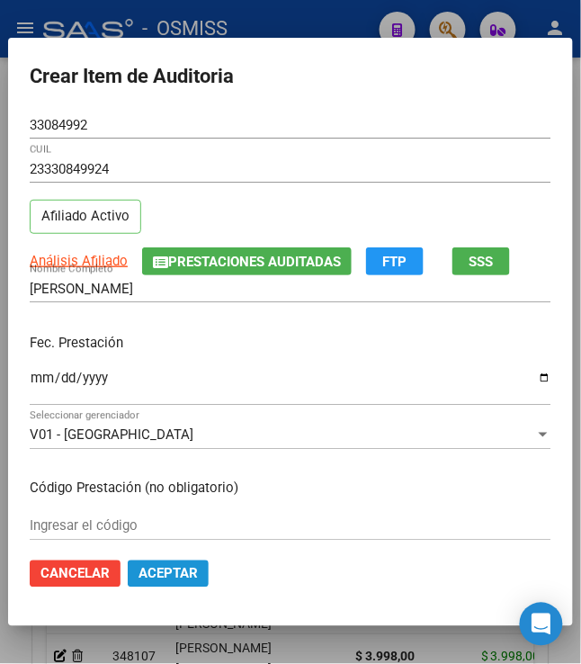
click at [170, 570] on span "Aceptar" at bounding box center [167, 574] width 59 height 16
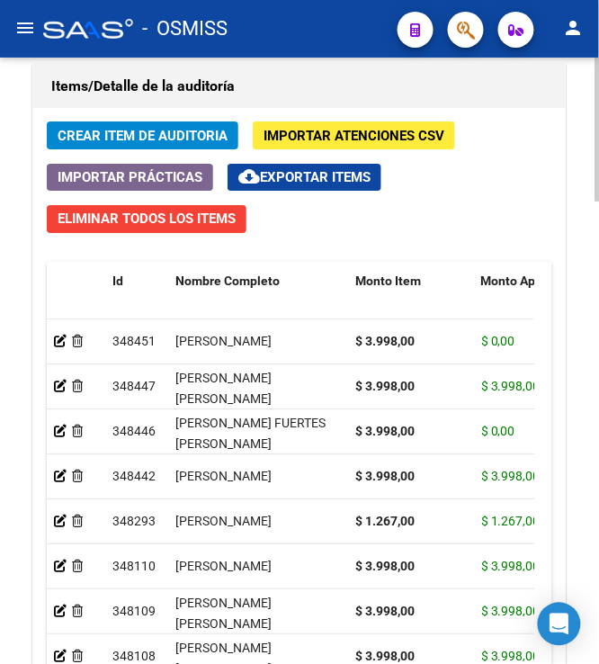
click at [484, 192] on div "Crear Item de Auditoria Importar Atenciones CSV Importar Prácticas cloud_downlo…" at bounding box center [299, 445] width 532 height 675
drag, startPoint x: 469, startPoint y: 285, endPoint x: 424, endPoint y: 290, distance: 45.2
click at [424, 290] on datatable-header-cell "Monto Item" at bounding box center [394, 301] width 92 height 79
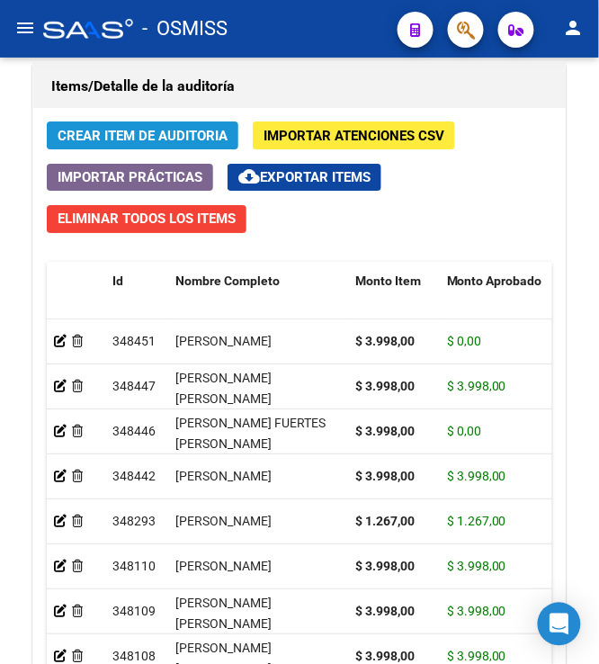
click at [145, 127] on button "Crear Item de Auditoria" at bounding box center [143, 135] width 192 height 28
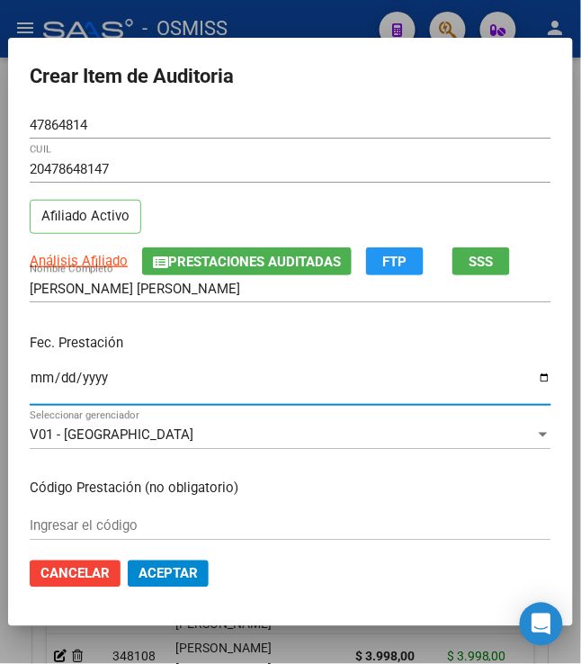
click at [38, 389] on input "Ingresar la fecha" at bounding box center [291, 384] width 522 height 29
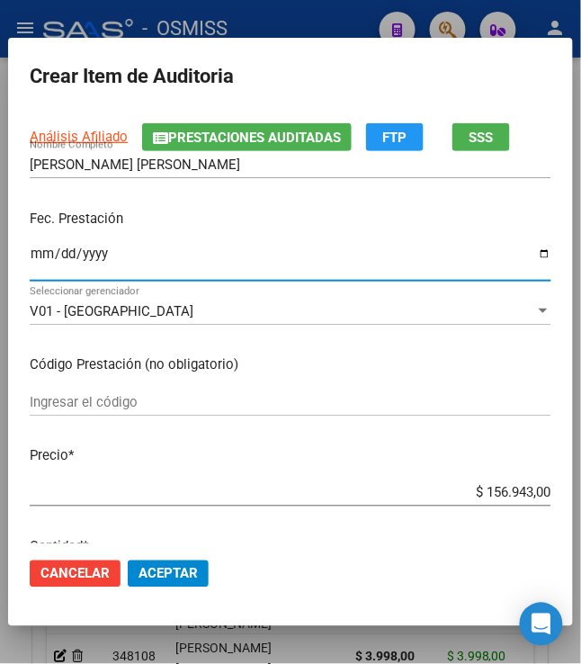
scroll to position [239, 0]
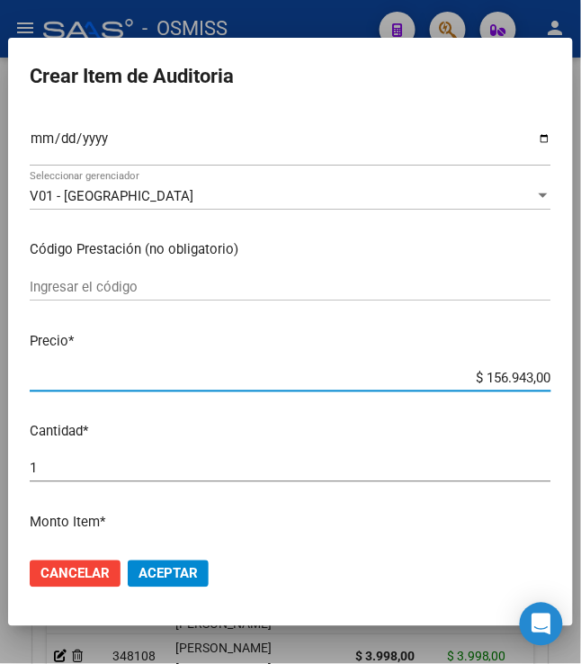
drag, startPoint x: 484, startPoint y: 378, endPoint x: 610, endPoint y: 375, distance: 125.9
click at [581, 375] on html "menu - OSMISS person Firma Express Padrón Padrón Ágil Análisis Afiliado Integra…" at bounding box center [290, 332] width 581 height 664
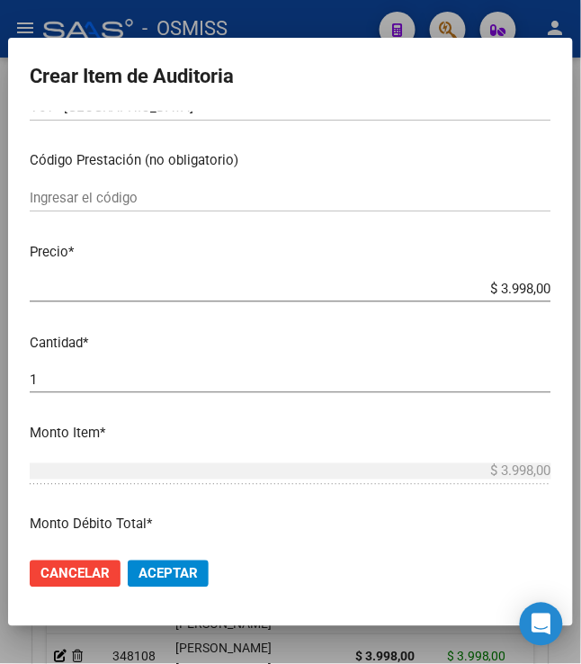
scroll to position [360, 0]
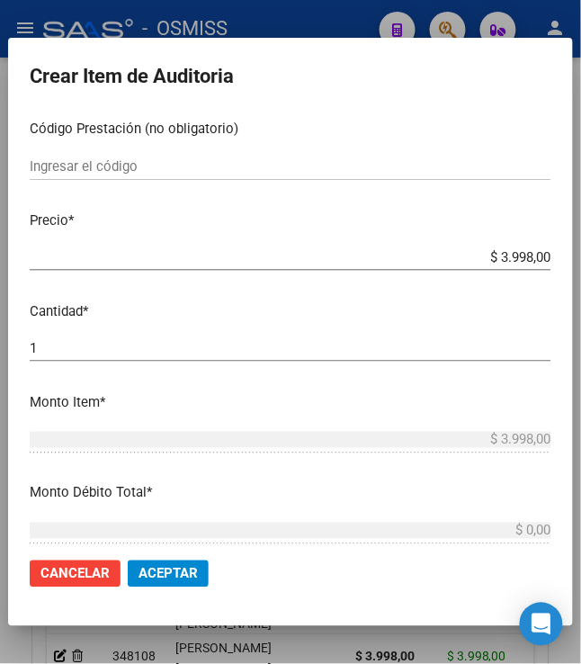
click at [181, 570] on span "Aceptar" at bounding box center [167, 574] width 59 height 16
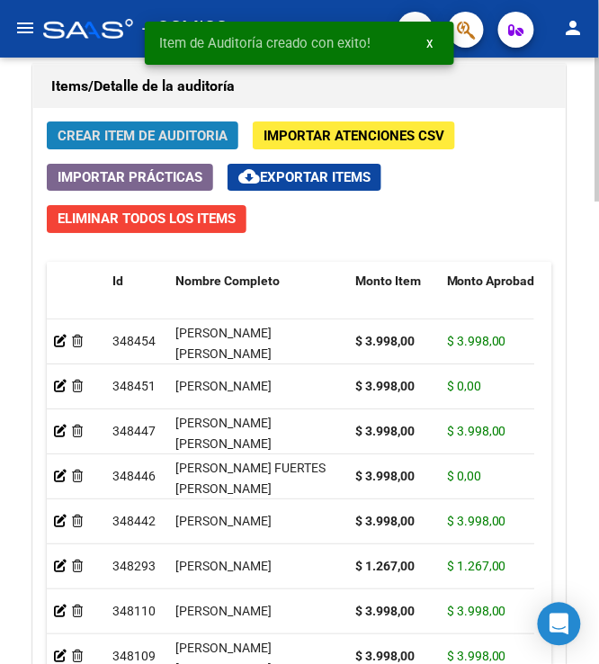
click at [102, 140] on span "Crear Item de Auditoria" at bounding box center [143, 136] width 170 height 16
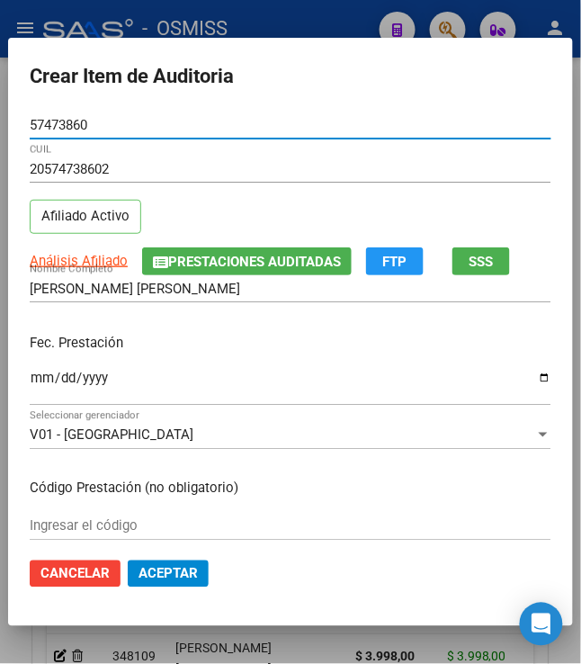
click at [30, 375] on input "Ingresar la fecha" at bounding box center [291, 384] width 522 height 29
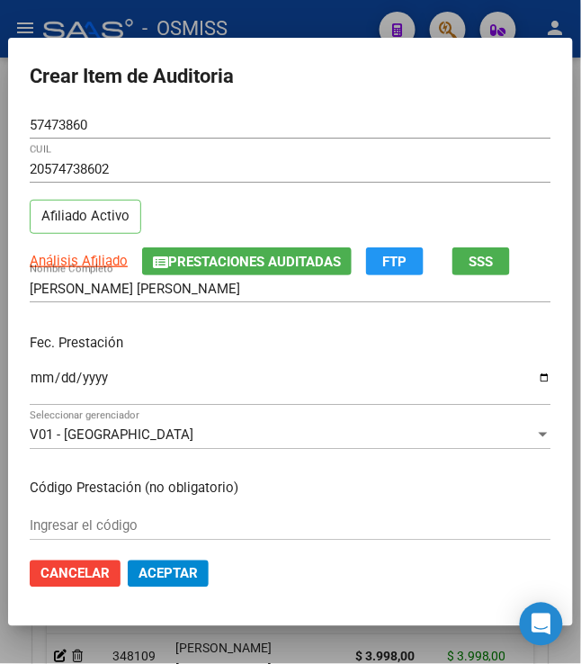
click at [241, 335] on p "Fec. Prestación" at bounding box center [291, 343] width 522 height 21
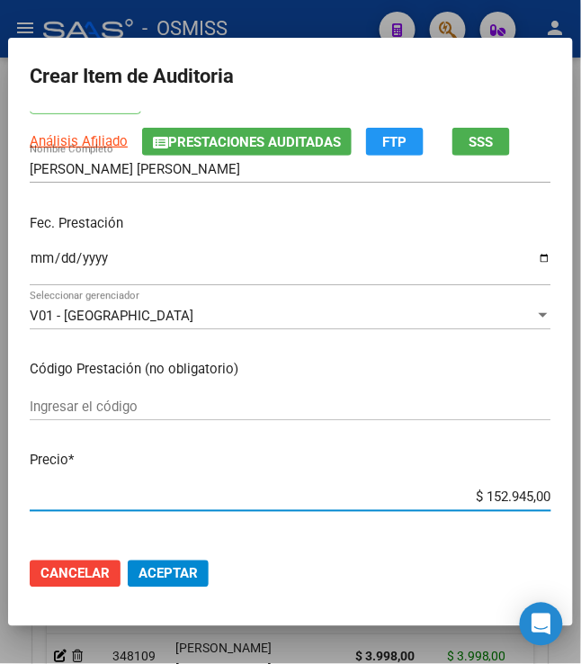
drag, startPoint x: 471, startPoint y: 496, endPoint x: 610, endPoint y: 486, distance: 138.8
click at [581, 486] on html "menu - OSMISS person Firma Express Padrón Padrón Ágil Análisis Afiliado Integra…" at bounding box center [290, 332] width 581 height 664
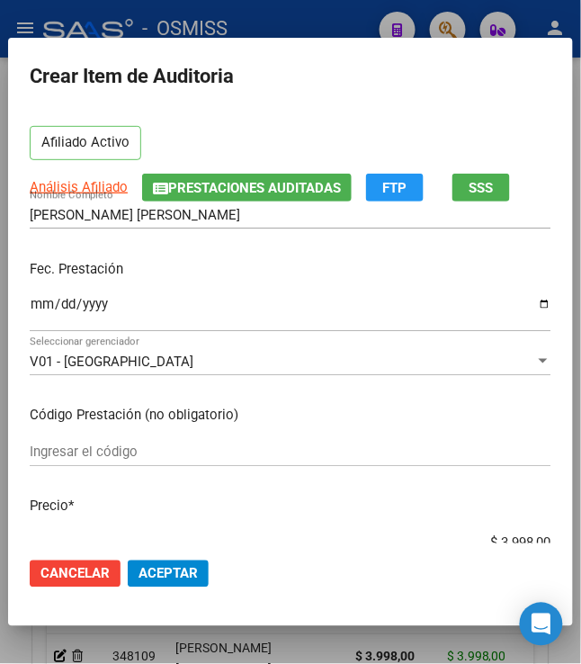
scroll to position [239, 0]
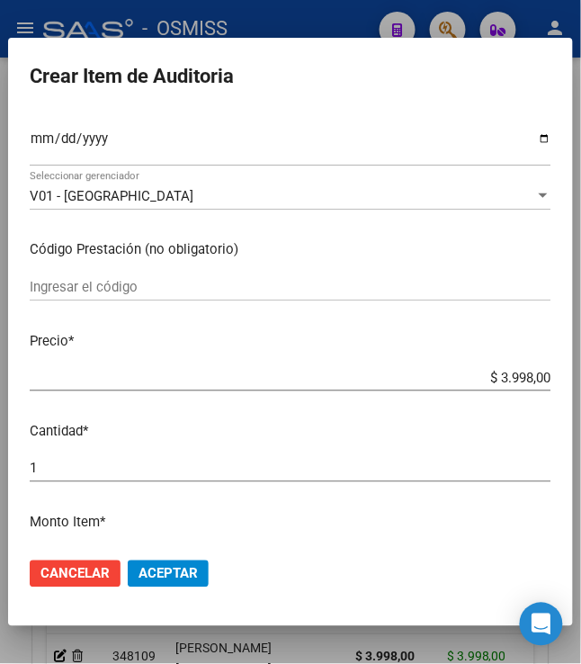
click at [183, 568] on span "Aceptar" at bounding box center [167, 574] width 59 height 16
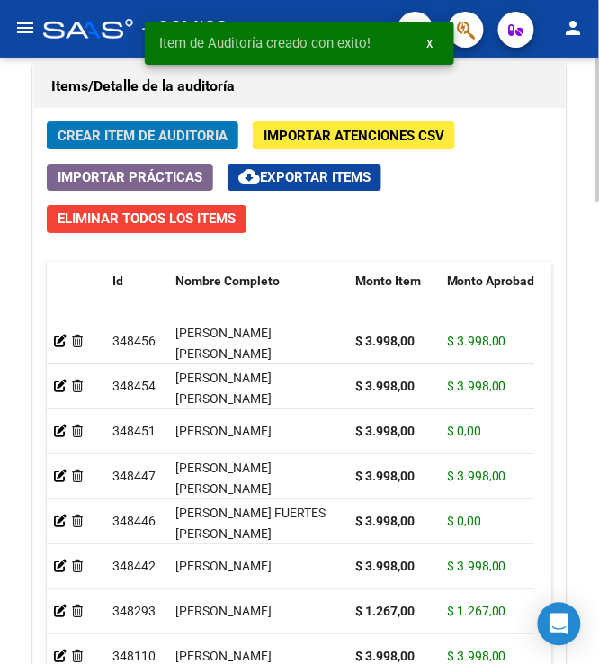
click at [138, 144] on span "Crear Item de Auditoria" at bounding box center [143, 136] width 170 height 16
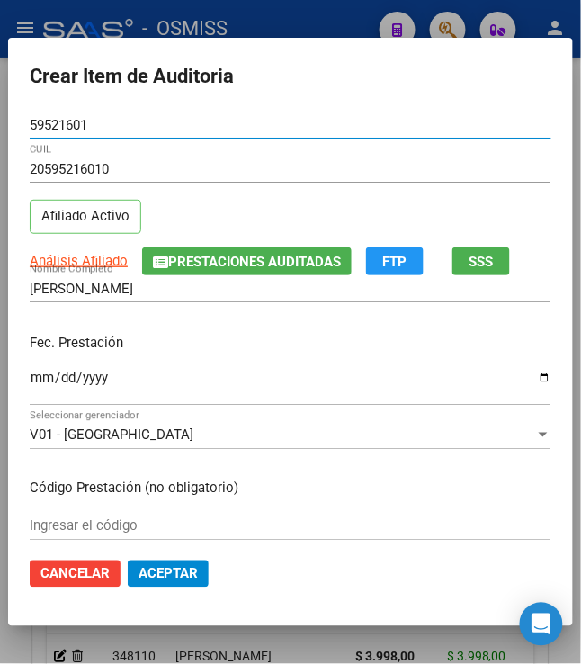
click at [30, 385] on input "Ingresar la fecha" at bounding box center [291, 384] width 522 height 29
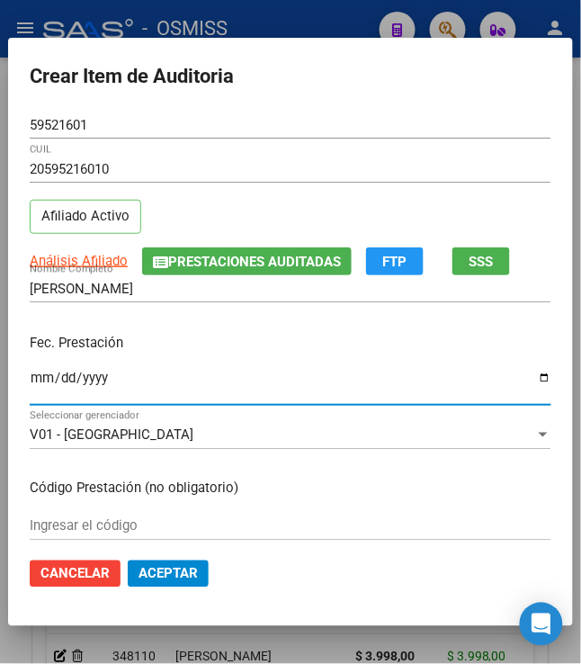
scroll to position [120, 0]
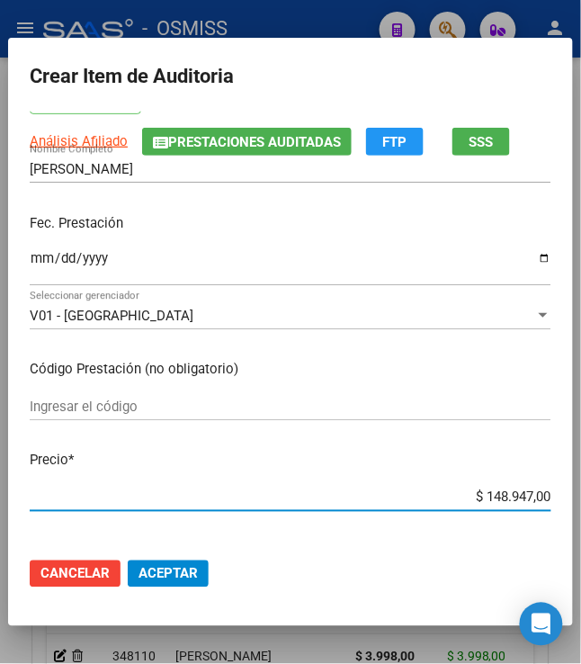
drag, startPoint x: 475, startPoint y: 497, endPoint x: 590, endPoint y: 471, distance: 118.0
click at [581, 471] on html "menu - OSMISS person Firma Express Padrón Padrón Ágil Análisis Afiliado Integra…" at bounding box center [290, 332] width 581 height 664
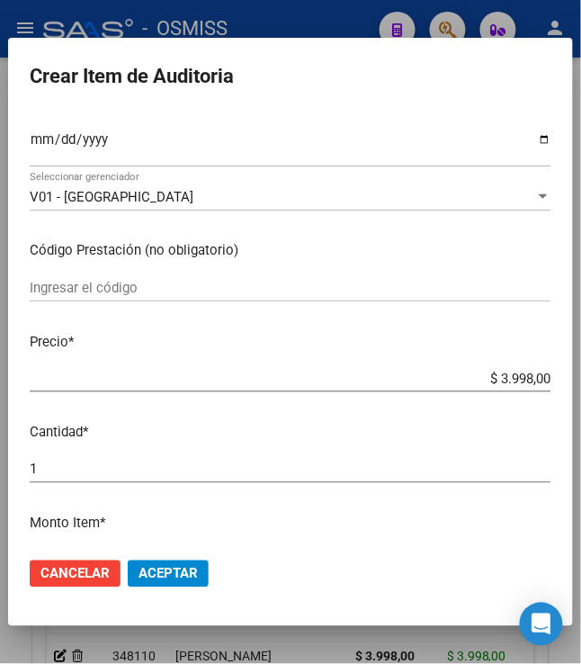
scroll to position [239, 0]
click at [180, 574] on span "Aceptar" at bounding box center [167, 574] width 59 height 16
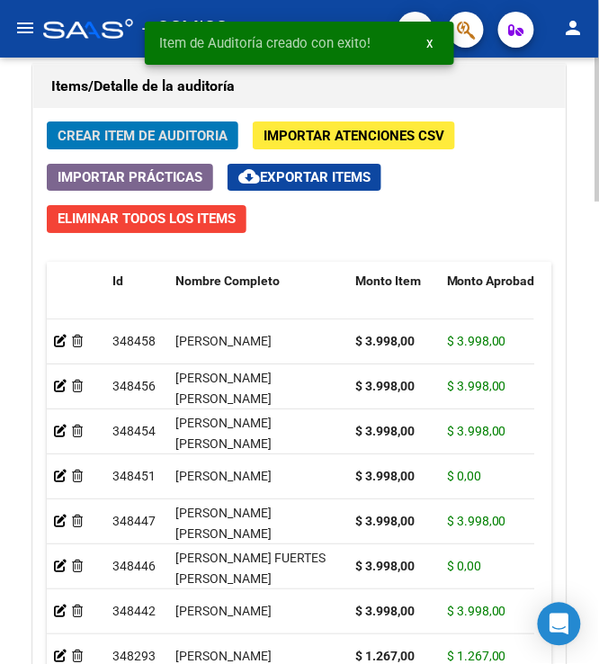
click at [188, 156] on div "Crear Item de Auditoria Importar Atenciones CSV Importar Prácticas cloud_downlo…" at bounding box center [299, 445] width 532 height 675
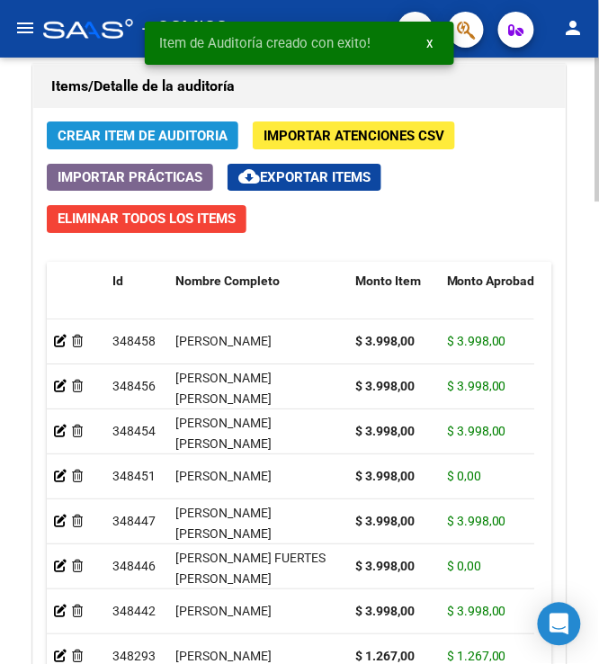
click at [188, 148] on button "Crear Item de Auditoria" at bounding box center [143, 135] width 192 height 28
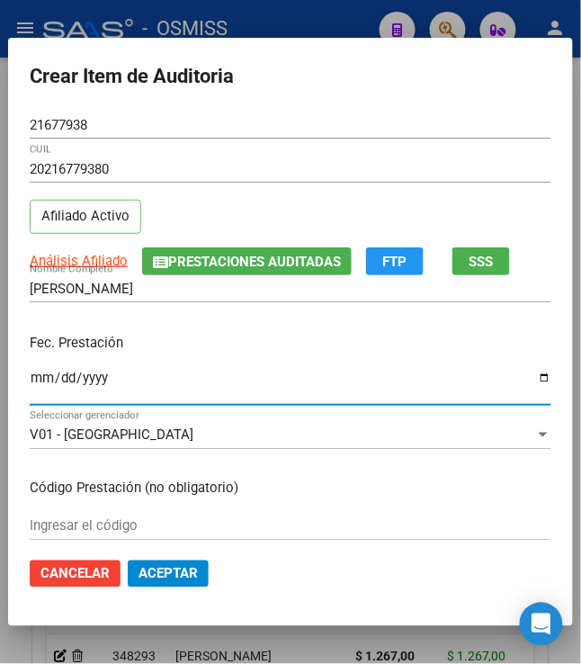
click at [30, 382] on input "Ingresar la fecha" at bounding box center [291, 384] width 522 height 29
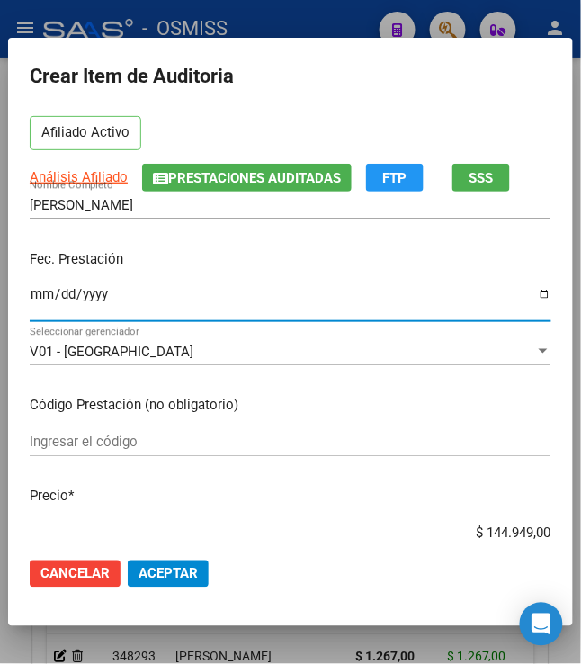
scroll to position [120, 0]
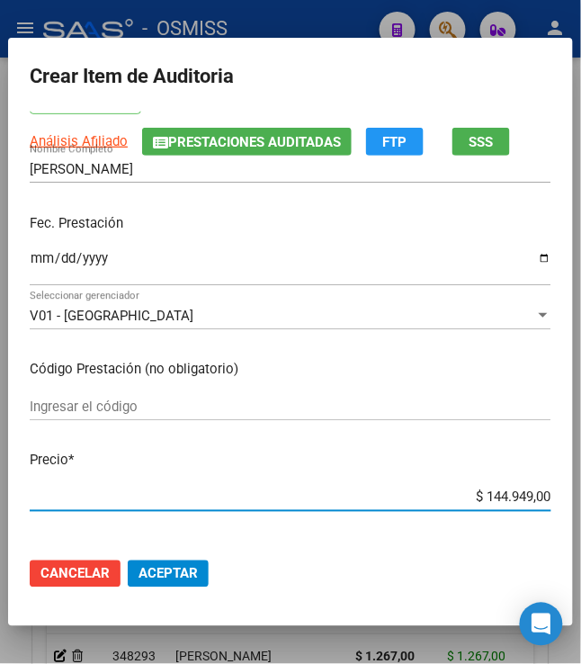
drag, startPoint x: 472, startPoint y: 494, endPoint x: 610, endPoint y: 484, distance: 137.9
click at [581, 484] on html "menu - OSMISS person Firma Express Padrón Padrón Ágil Análisis Afiliado Integra…" at bounding box center [290, 332] width 581 height 664
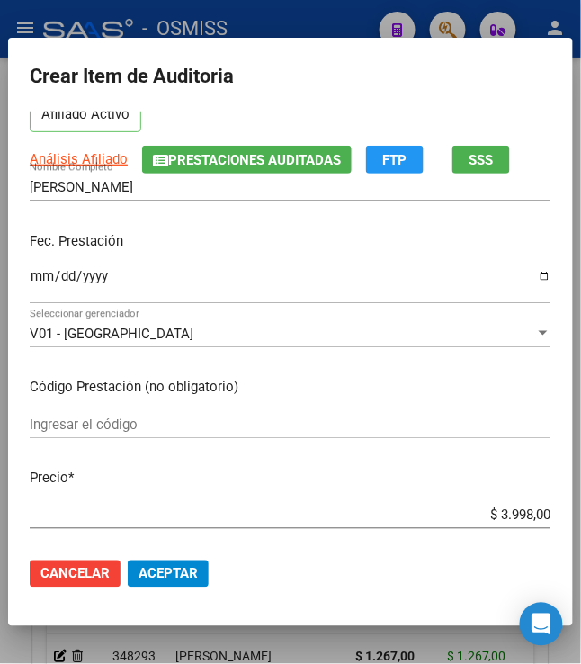
scroll to position [239, 0]
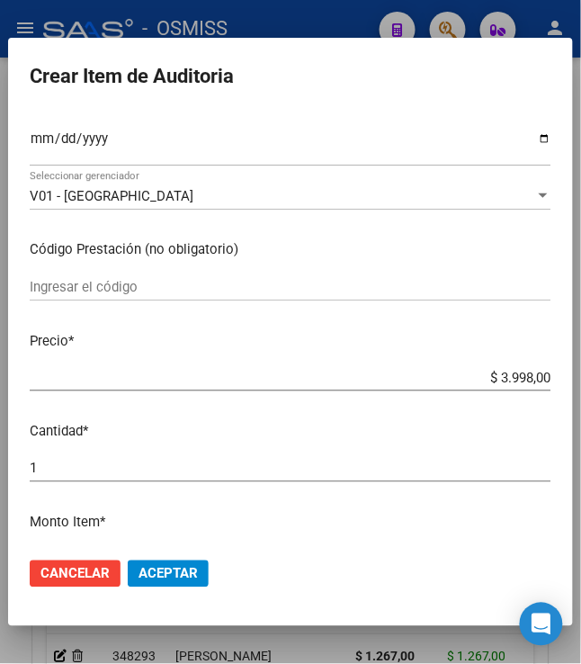
click at [148, 569] on span "Aceptar" at bounding box center [167, 574] width 59 height 16
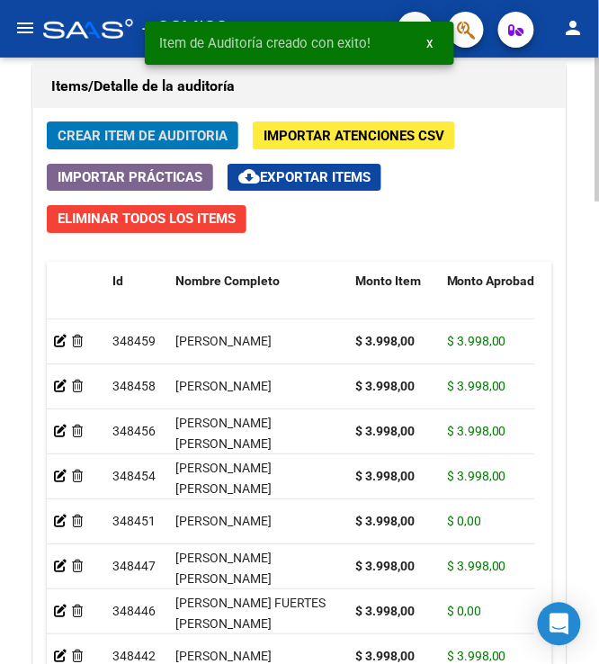
click at [123, 142] on span "Crear Item de Auditoria" at bounding box center [143, 136] width 170 height 16
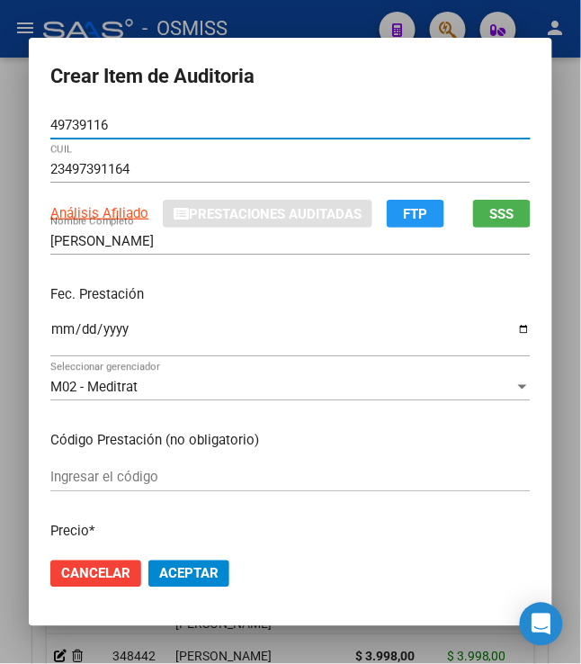
click at [50, 329] on input "Ingresar la fecha" at bounding box center [290, 336] width 480 height 29
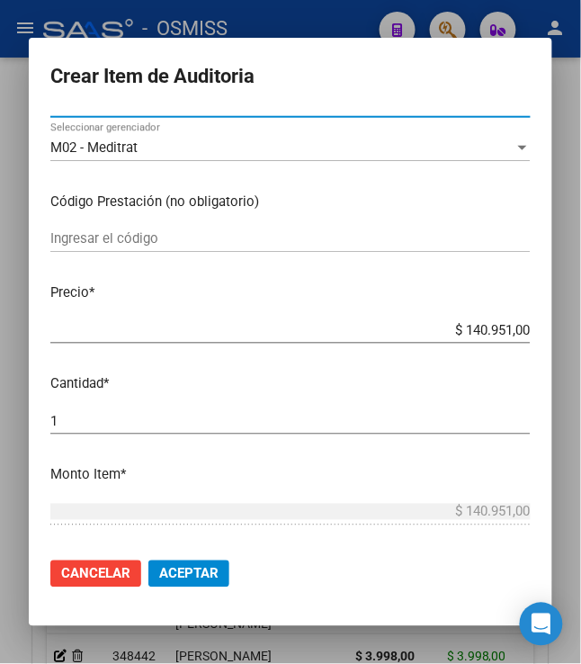
drag, startPoint x: 573, startPoint y: 338, endPoint x: 610, endPoint y: 345, distance: 37.6
click at [581, 345] on html "menu - OSMISS person Firma Express Padrón Padrón Ágil Análisis Afiliado Integra…" at bounding box center [290, 332] width 581 height 664
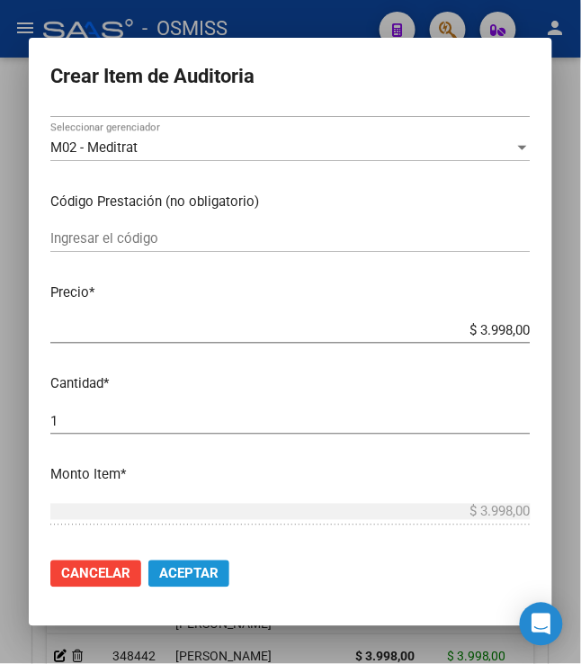
click at [198, 584] on button "Aceptar" at bounding box center [188, 573] width 81 height 27
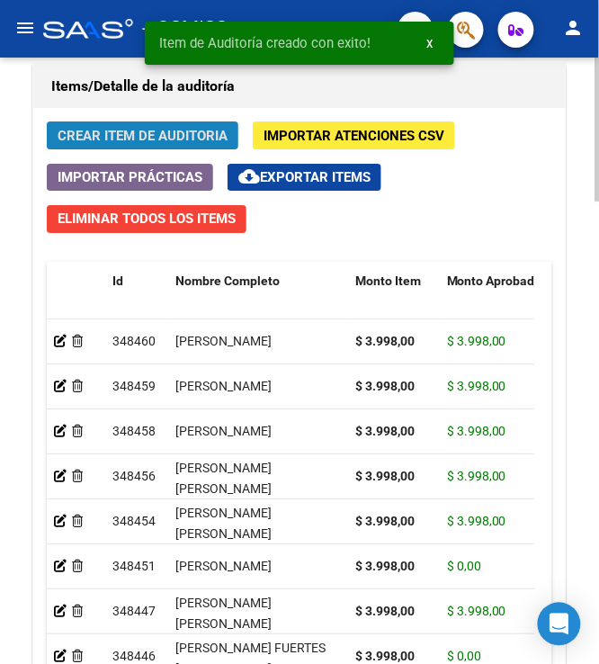
click at [156, 142] on span "Crear Item de Auditoria" at bounding box center [143, 136] width 170 height 16
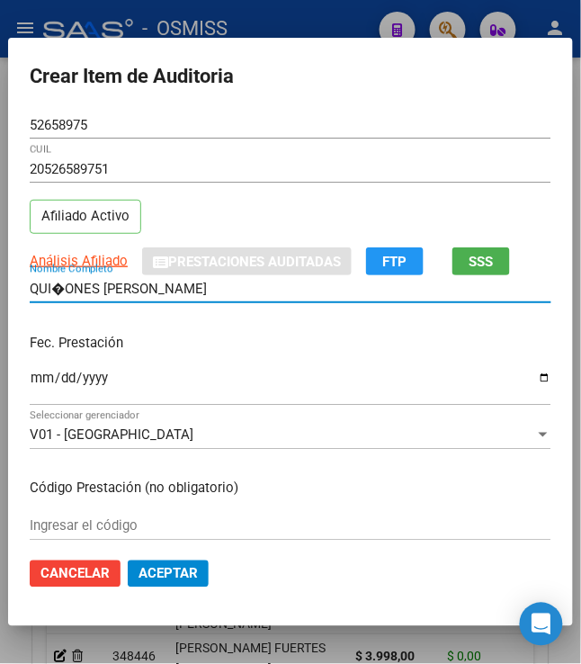
click at [51, 296] on input "QUI�ONES JONATHAN EZEQUIEL" at bounding box center [291, 289] width 522 height 16
click at [31, 383] on input "Ingresar la fecha" at bounding box center [291, 384] width 522 height 29
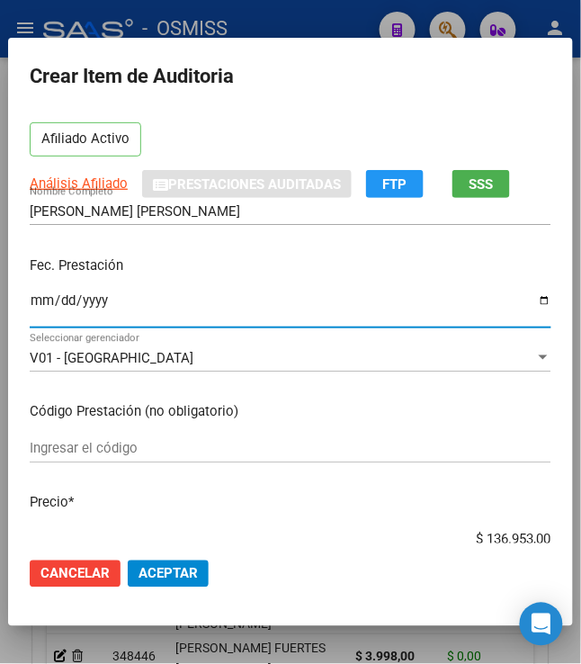
scroll to position [120, 0]
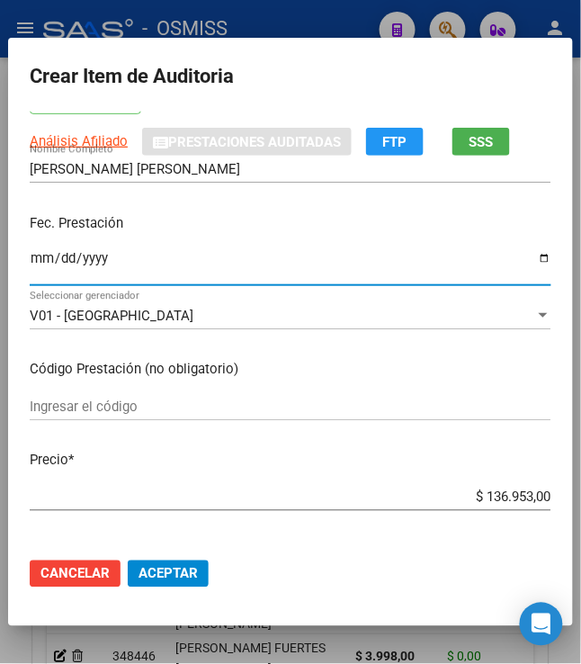
drag, startPoint x: 471, startPoint y: 504, endPoint x: 610, endPoint y: 501, distance: 138.5
click at [581, 501] on html "menu - OSMISS person Firma Express Padrón Padrón Ágil Análisis Afiliado Integra…" at bounding box center [290, 332] width 581 height 664
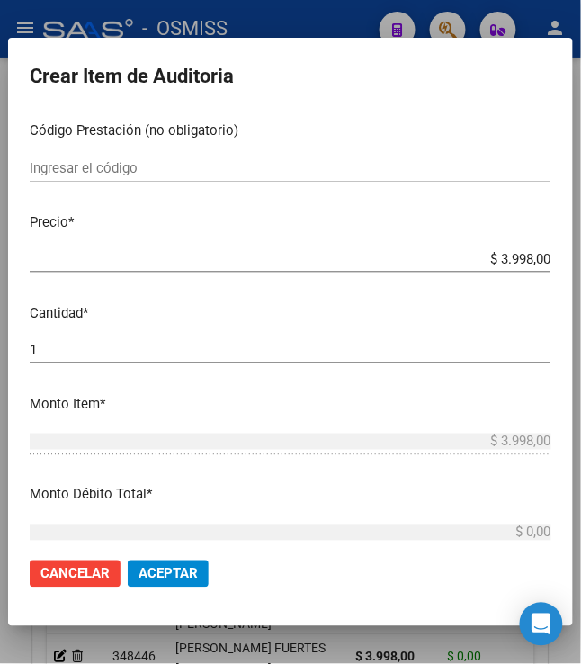
scroll to position [360, 0]
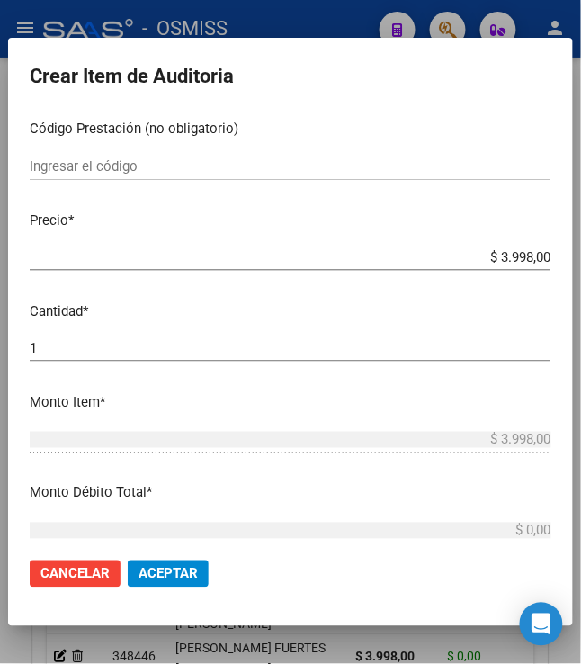
click at [183, 572] on span "Aceptar" at bounding box center [167, 574] width 59 height 16
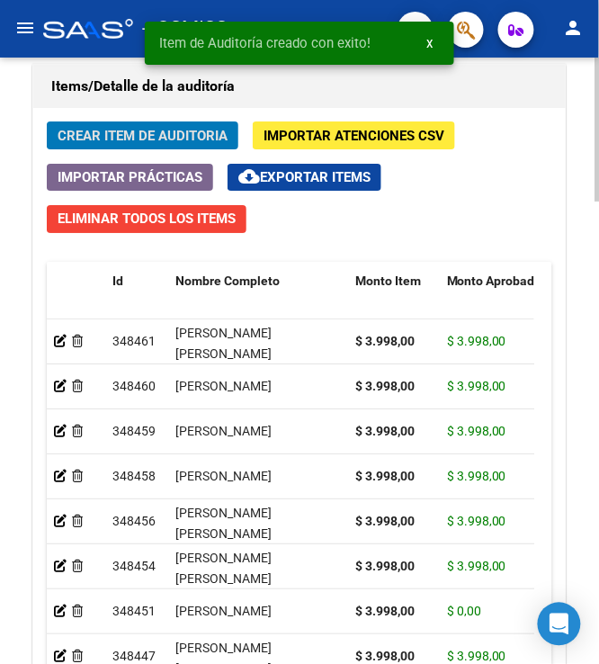
click at [147, 148] on button "Crear Item de Auditoria" at bounding box center [143, 135] width 192 height 28
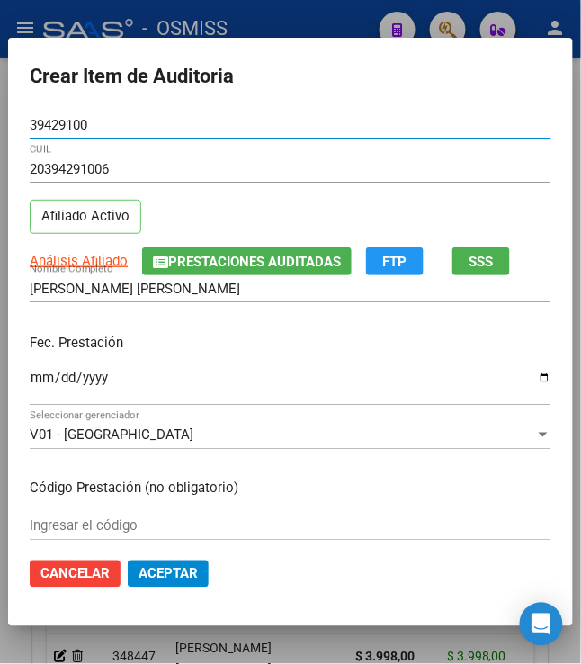
click at [30, 376] on input "Ingresar la fecha" at bounding box center [291, 384] width 522 height 29
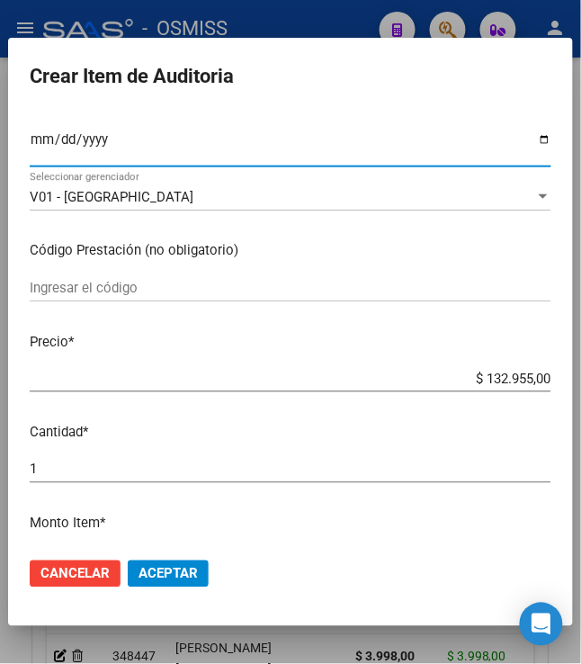
scroll to position [239, 0]
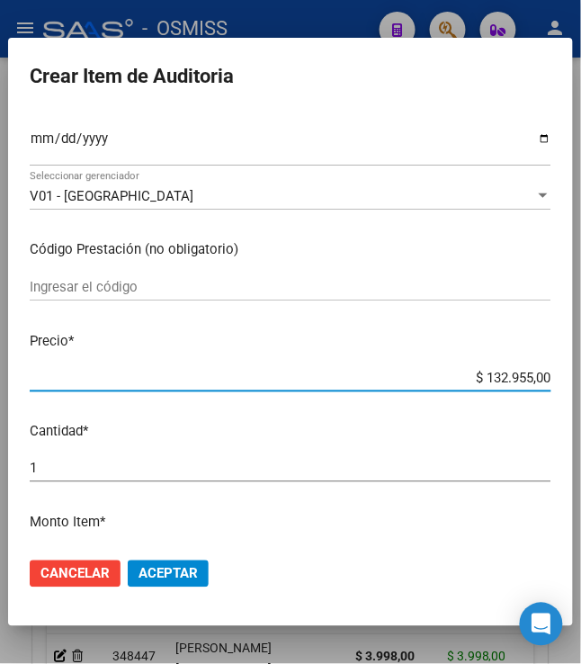
drag, startPoint x: 477, startPoint y: 378, endPoint x: 610, endPoint y: 392, distance: 133.9
click at [581, 392] on html "menu - OSMISS person Firma Express Padrón Padrón Ágil Análisis Afiliado Integra…" at bounding box center [290, 332] width 581 height 664
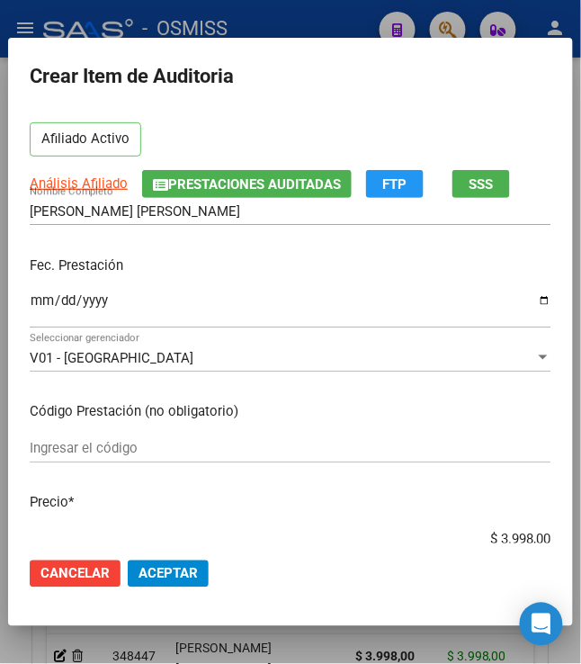
scroll to position [120, 0]
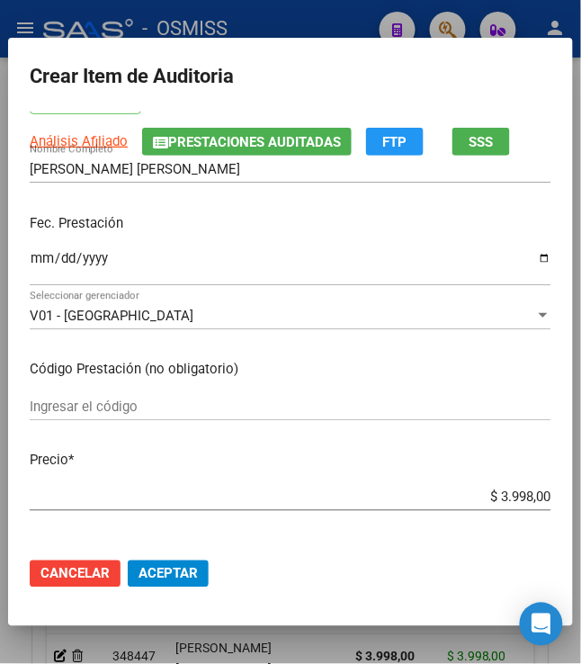
click at [166, 568] on span "Aceptar" at bounding box center [167, 574] width 59 height 16
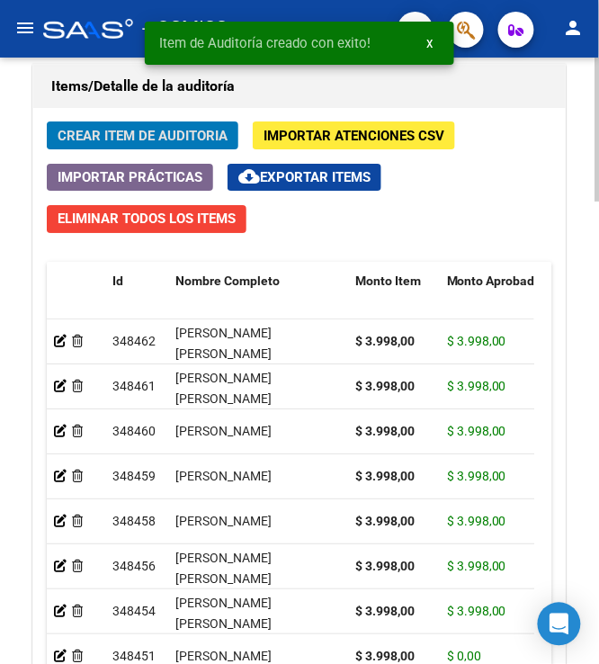
click at [123, 138] on span "Crear Item de Auditoria" at bounding box center [143, 136] width 170 height 16
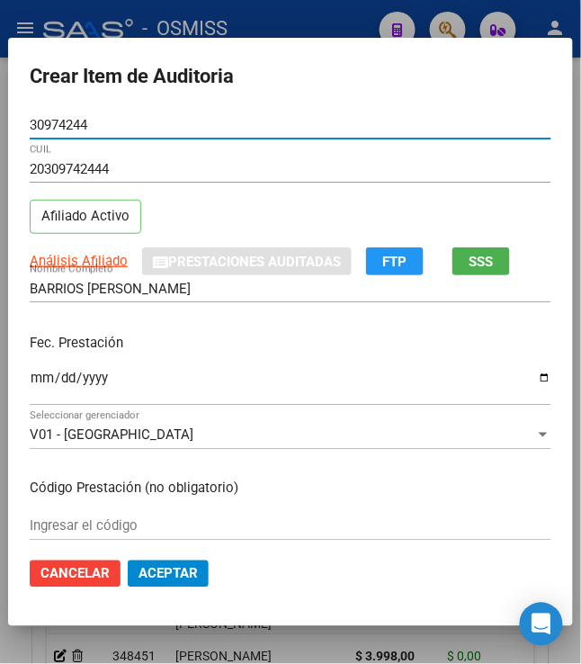
click at [30, 383] on input "Ingresar la fecha" at bounding box center [291, 384] width 522 height 29
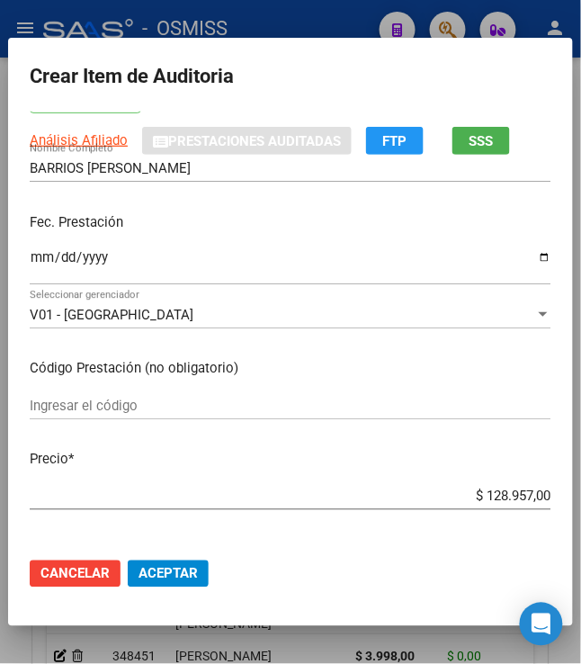
scroll to position [239, 0]
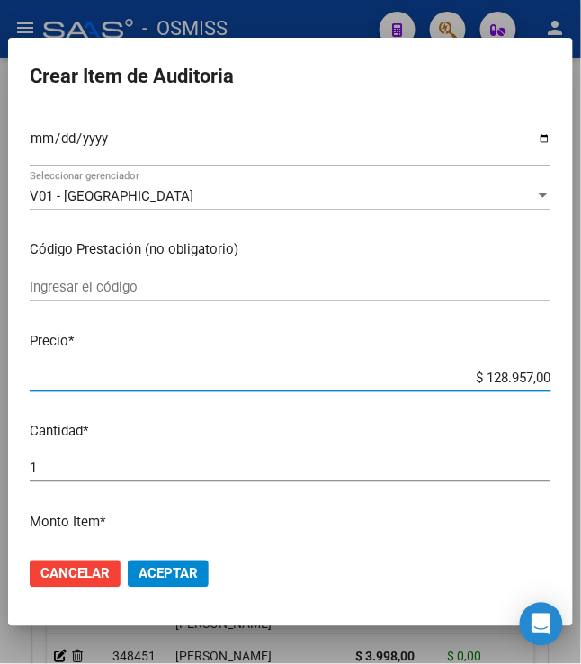
drag, startPoint x: 500, startPoint y: 371, endPoint x: 610, endPoint y: 383, distance: 110.3
click at [581, 383] on html "menu - OSMISS person Firma Express Padrón Padrón Ágil Análisis Afiliado Integra…" at bounding box center [290, 332] width 581 height 664
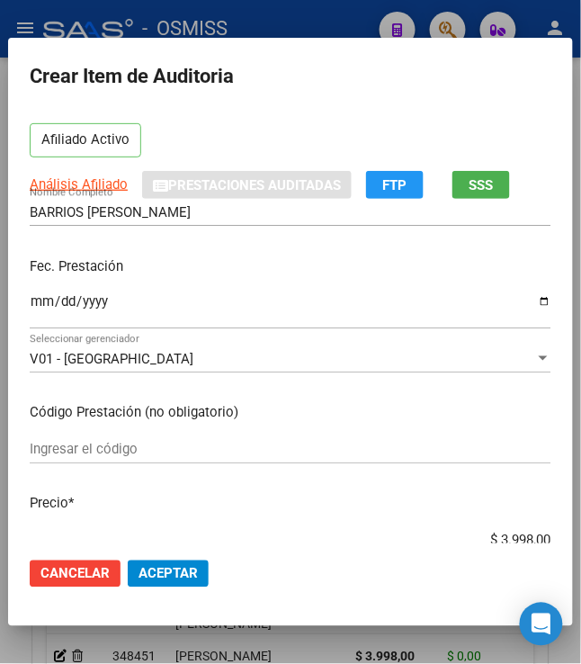
scroll to position [360, 0]
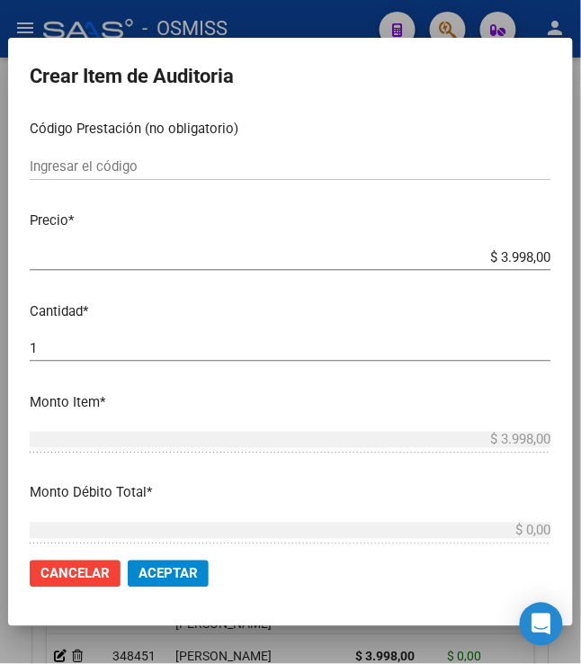
click at [156, 570] on span "Aceptar" at bounding box center [167, 574] width 59 height 16
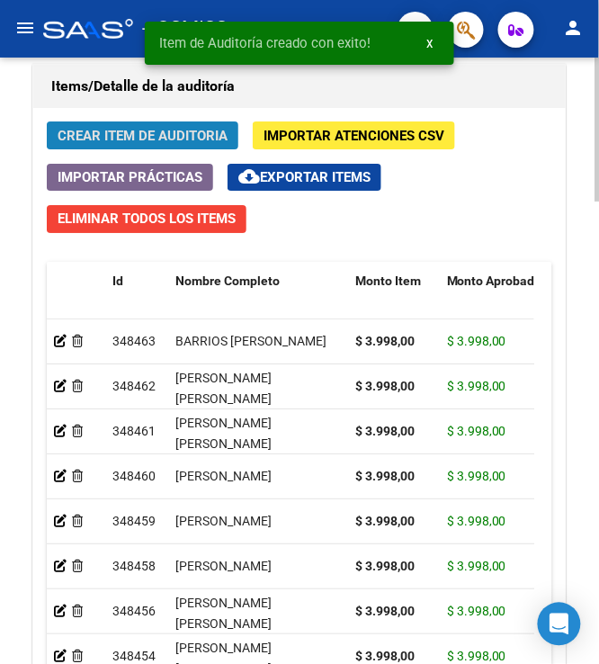
click at [112, 130] on span "Crear Item de Auditoria" at bounding box center [143, 136] width 170 height 16
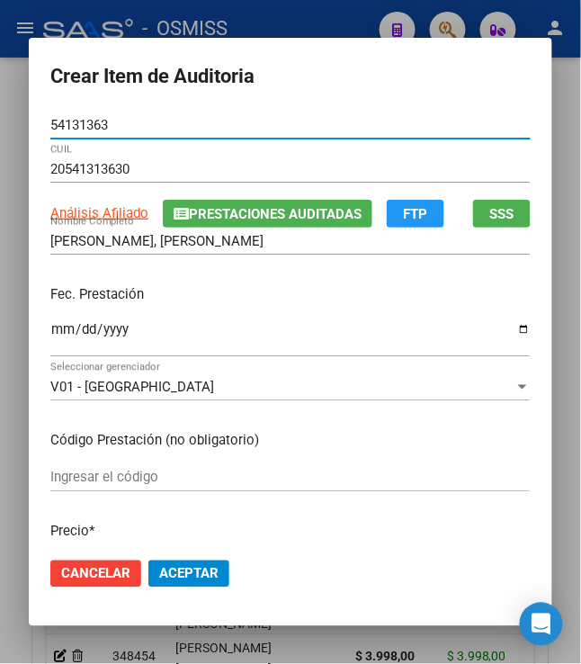
click at [50, 332] on input "Ingresar la fecha" at bounding box center [290, 336] width 480 height 29
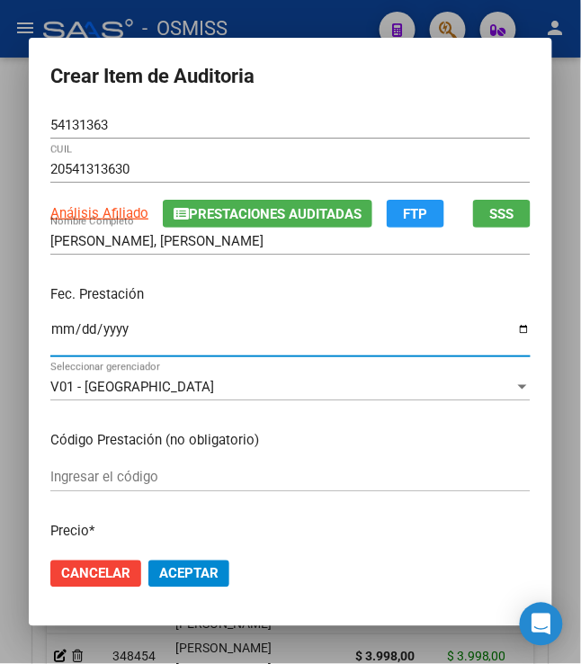
click at [210, 274] on div "Fec. Prestación 2025-03-19 Ingresar la fecha" at bounding box center [290, 322] width 480 height 103
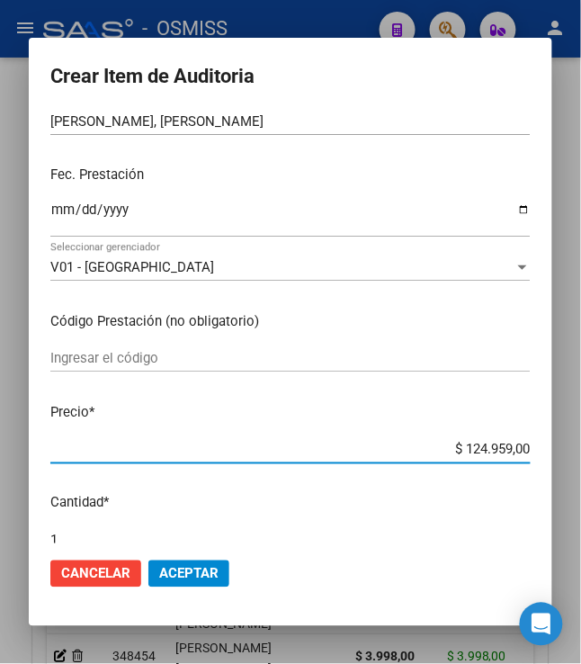
drag, startPoint x: 459, startPoint y: 446, endPoint x: 594, endPoint y: 453, distance: 136.0
click at [581, 453] on html "menu - OSMISS person Firma Express Padrón Padrón Ágil Análisis Afiliado Integra…" at bounding box center [290, 332] width 581 height 664
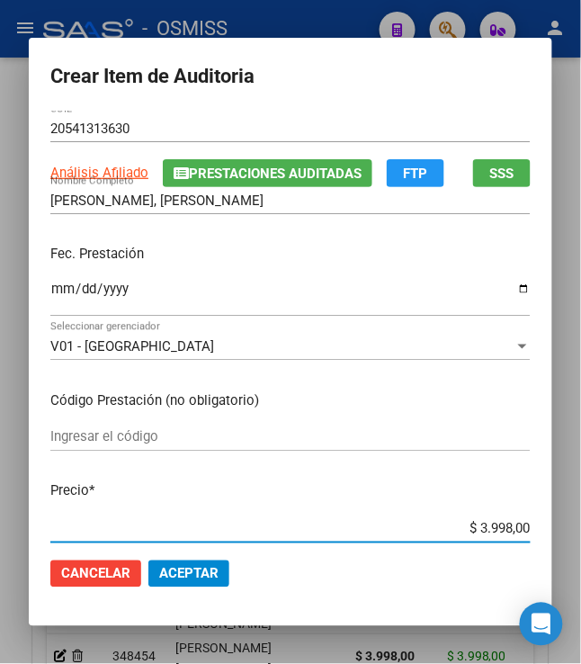
scroll to position [0, 0]
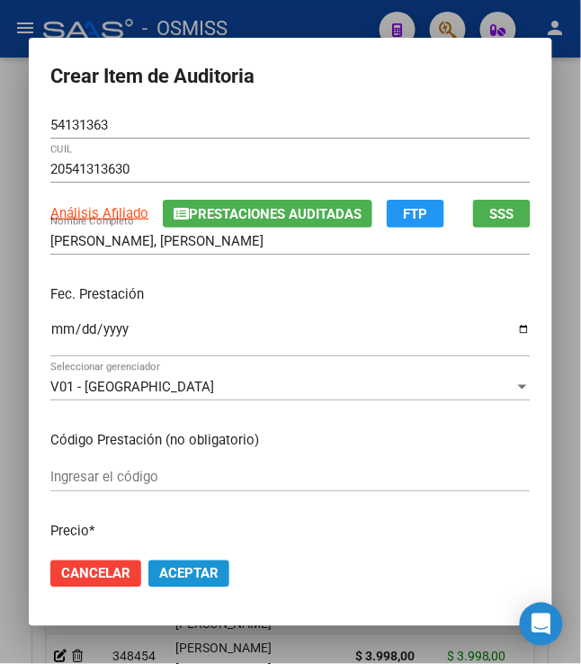
click at [183, 570] on span "Aceptar" at bounding box center [188, 574] width 59 height 16
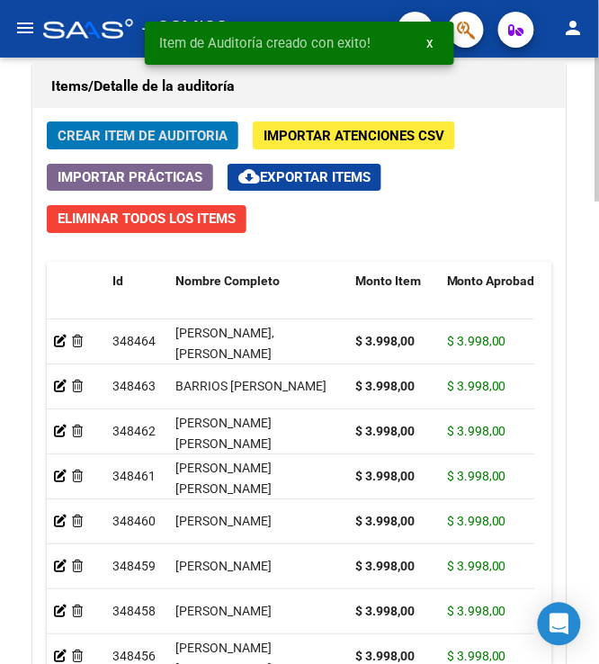
click at [131, 141] on span "Crear Item de Auditoria" at bounding box center [143, 136] width 170 height 16
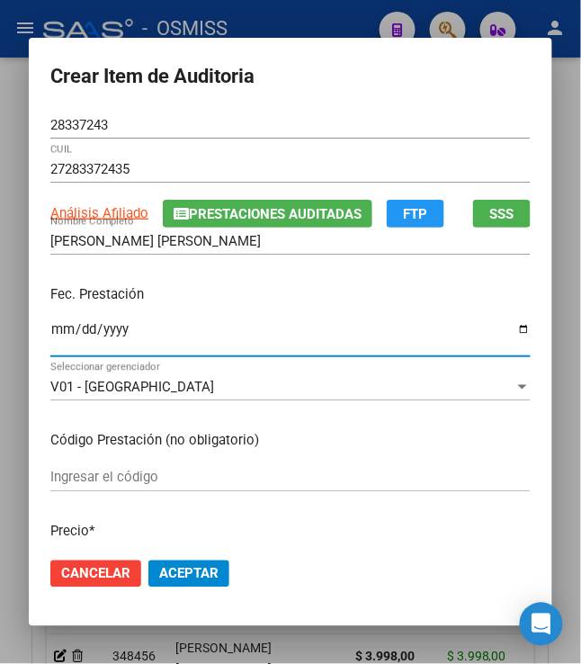
click at [50, 339] on input "Ingresar la fecha" at bounding box center [290, 336] width 480 height 29
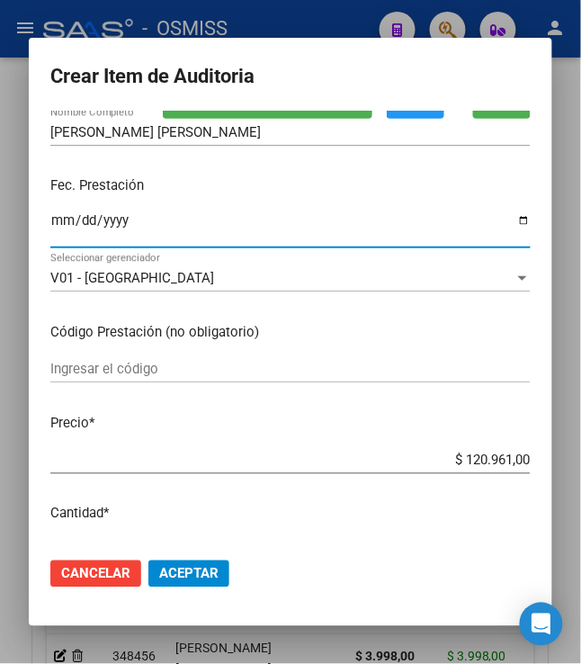
scroll to position [239, 0]
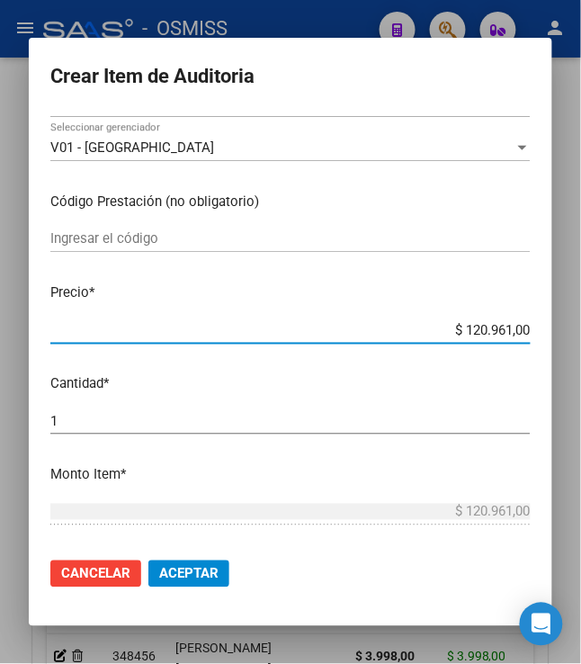
drag, startPoint x: 455, startPoint y: 335, endPoint x: 605, endPoint y: 322, distance: 150.8
click at [581, 322] on html "menu - OSMISS person Firma Express Padrón Padrón Ágil Análisis Afiliado Integra…" at bounding box center [290, 332] width 581 height 664
click at [187, 572] on span "Aceptar" at bounding box center [188, 574] width 59 height 16
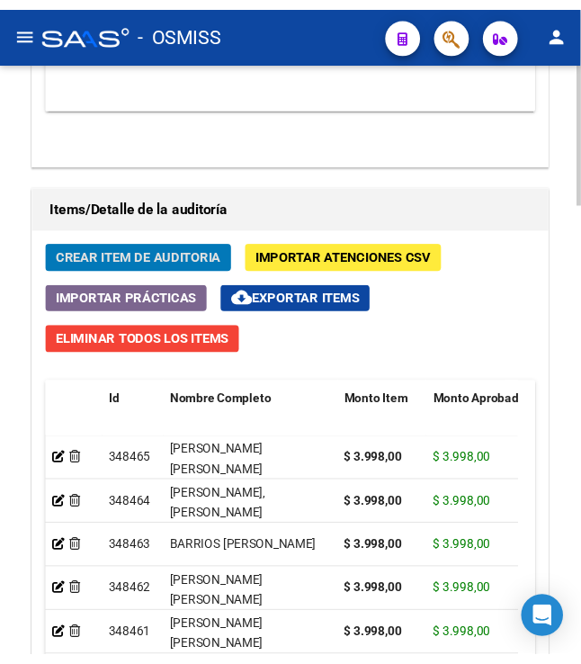
scroll to position [1702, 0]
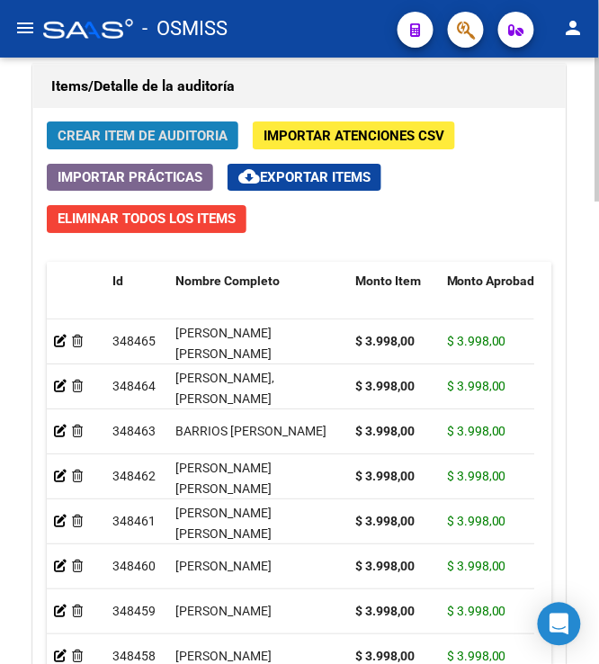
click at [170, 138] on span "Crear Item de Auditoria" at bounding box center [143, 136] width 170 height 16
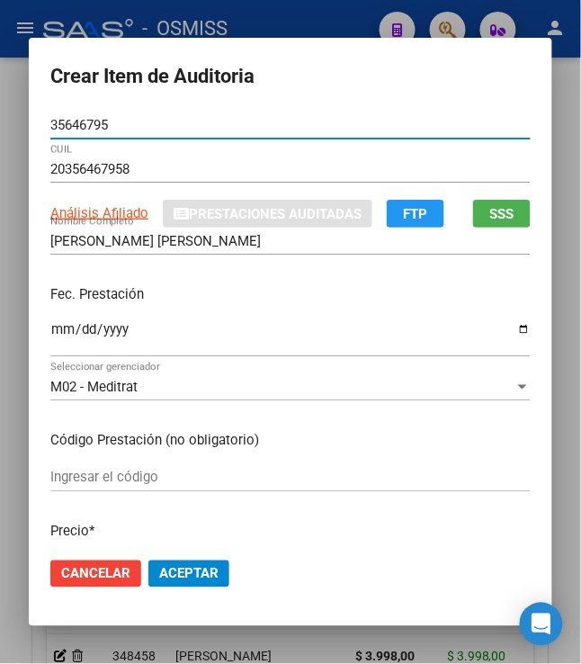
click at [50, 327] on input "Ingresar la fecha" at bounding box center [290, 336] width 480 height 29
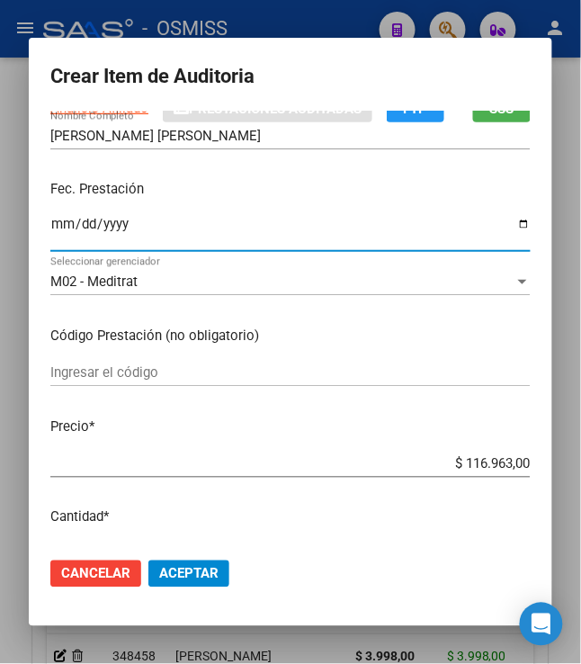
scroll to position [239, 0]
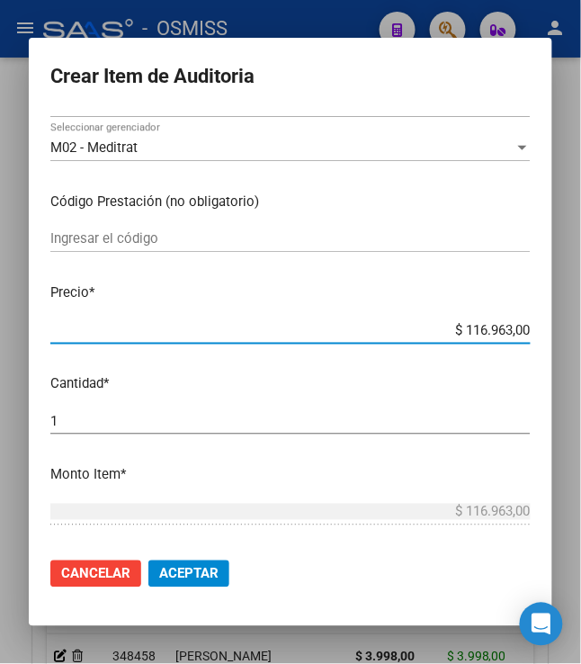
drag, startPoint x: 459, startPoint y: 329, endPoint x: 610, endPoint y: 335, distance: 151.2
click at [581, 335] on html "menu - OSMISS person Firma Express Padrón Padrón Ágil Análisis Afiliado Integra…" at bounding box center [290, 332] width 581 height 664
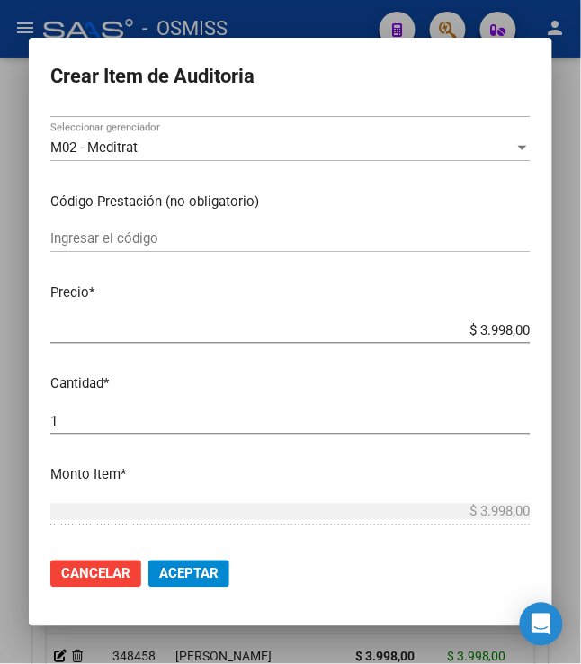
click at [188, 566] on span "Aceptar" at bounding box center [188, 574] width 59 height 16
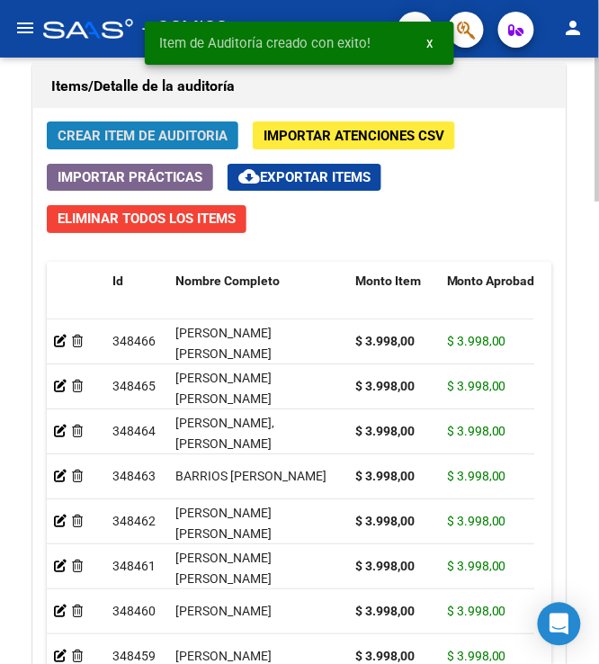
click at [165, 138] on span "Crear Item de Auditoria" at bounding box center [143, 136] width 170 height 16
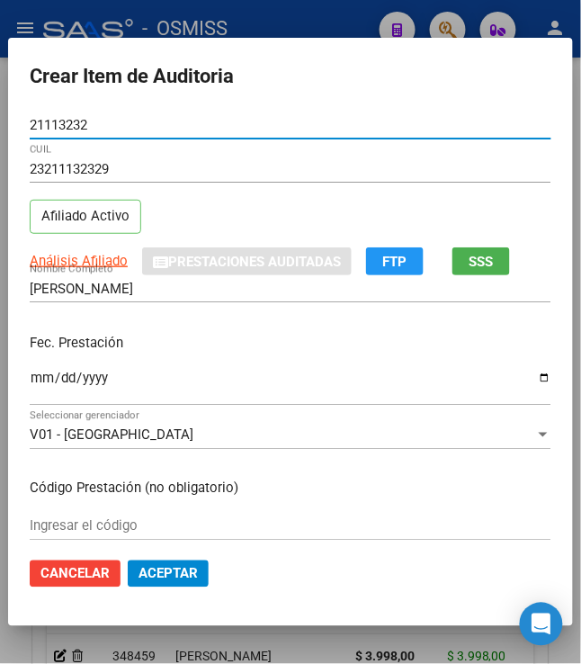
click at [30, 381] on input "Ingresar la fecha" at bounding box center [291, 384] width 522 height 29
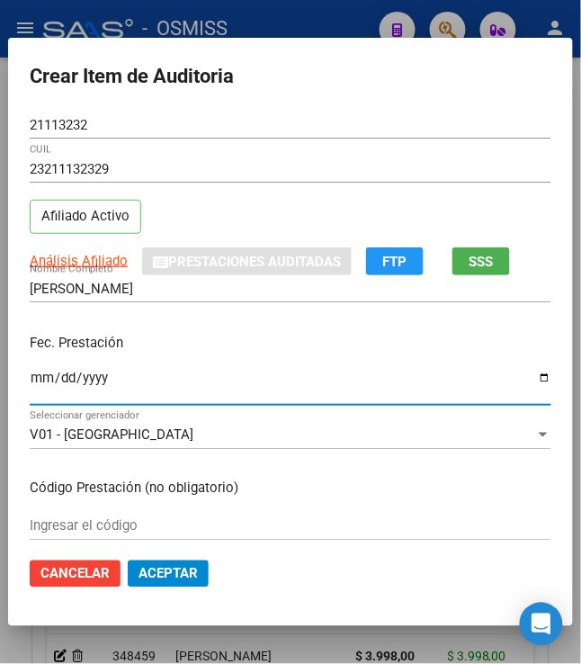
click at [192, 360] on div "Fec. Prestación 2025-03-24 Ingresar la fecha" at bounding box center [291, 370] width 522 height 103
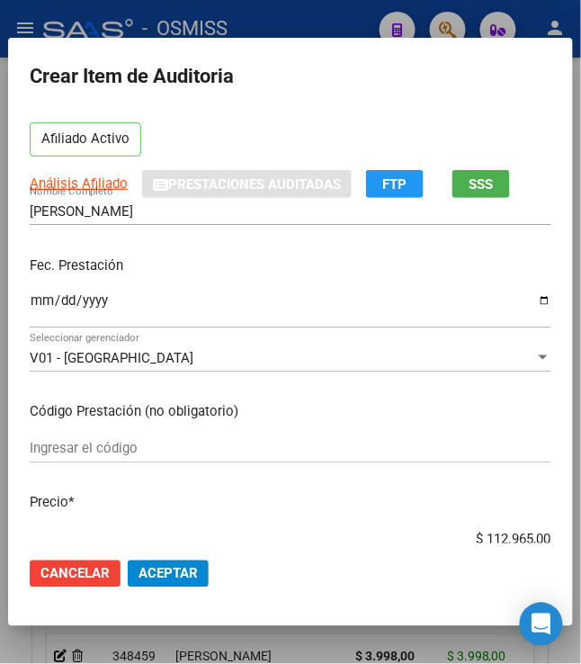
scroll to position [120, 0]
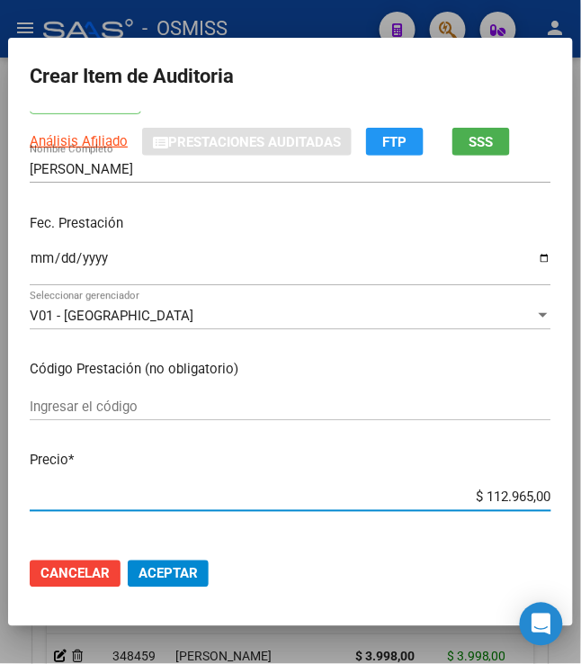
drag, startPoint x: 471, startPoint y: 497, endPoint x: 610, endPoint y: 484, distance: 139.1
click at [581, 484] on html "menu - OSMISS person Firma Express Padrón Padrón Ágil Análisis Afiliado Integra…" at bounding box center [290, 332] width 581 height 664
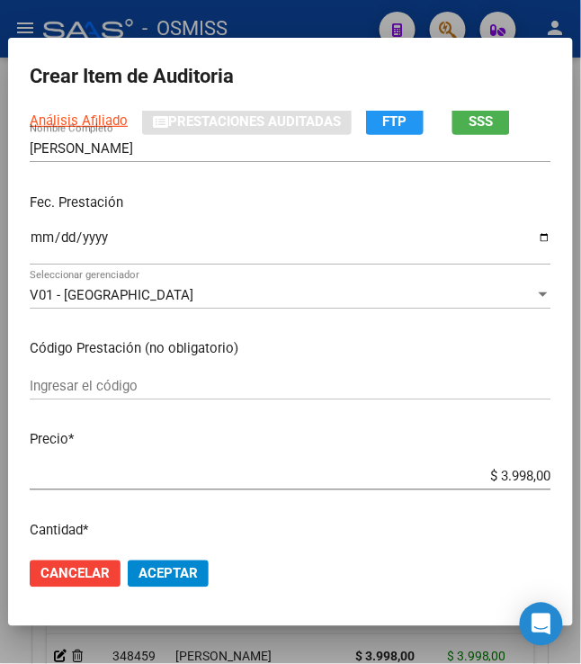
scroll to position [239, 0]
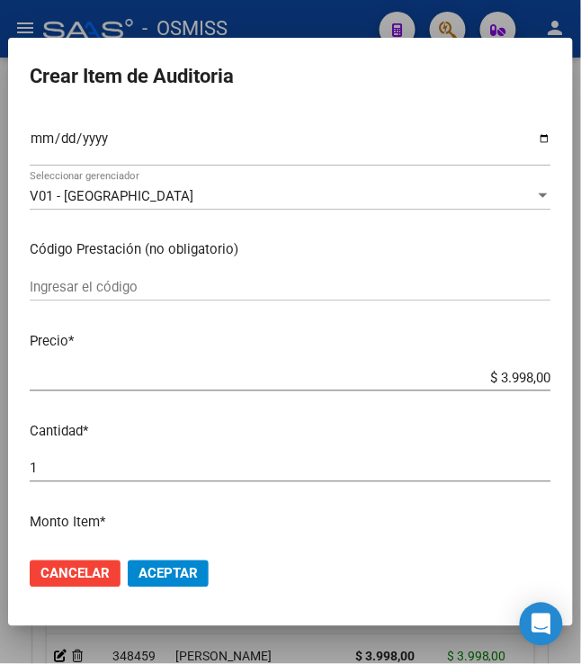
click at [153, 577] on span "Aceptar" at bounding box center [167, 574] width 59 height 16
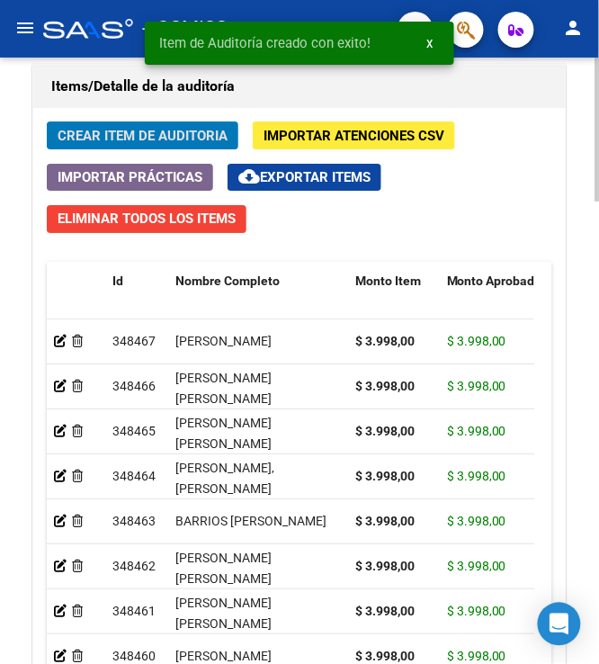
click at [110, 142] on span "Crear Item de Auditoria" at bounding box center [143, 136] width 170 height 16
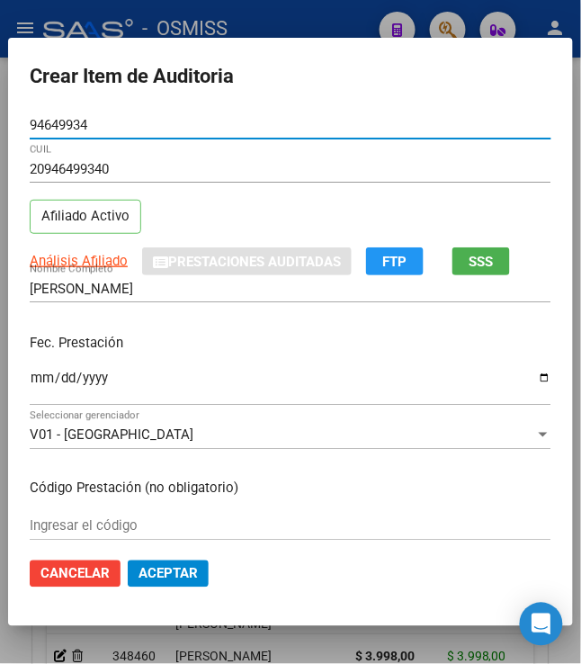
click at [31, 379] on input "Ingresar la fecha" at bounding box center [291, 384] width 522 height 29
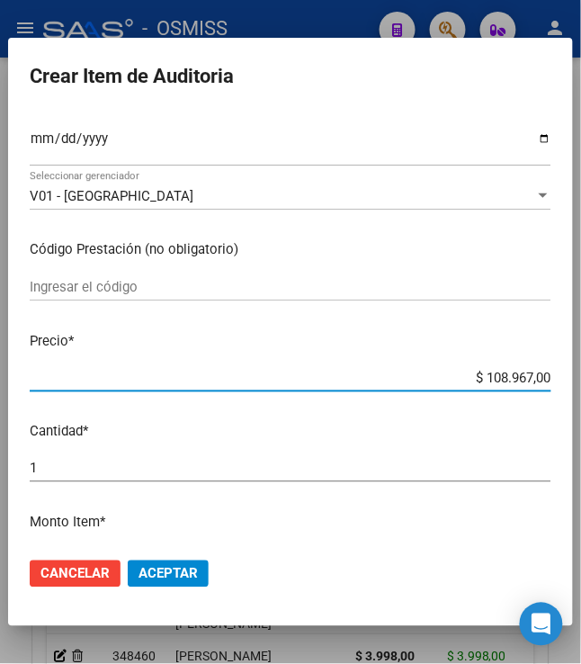
drag, startPoint x: 472, startPoint y: 379, endPoint x: 610, endPoint y: 370, distance: 137.8
click at [581, 370] on html "menu - OSMISS person Firma Express Padrón Padrón Ágil Análisis Afiliado Integra…" at bounding box center [290, 332] width 581 height 664
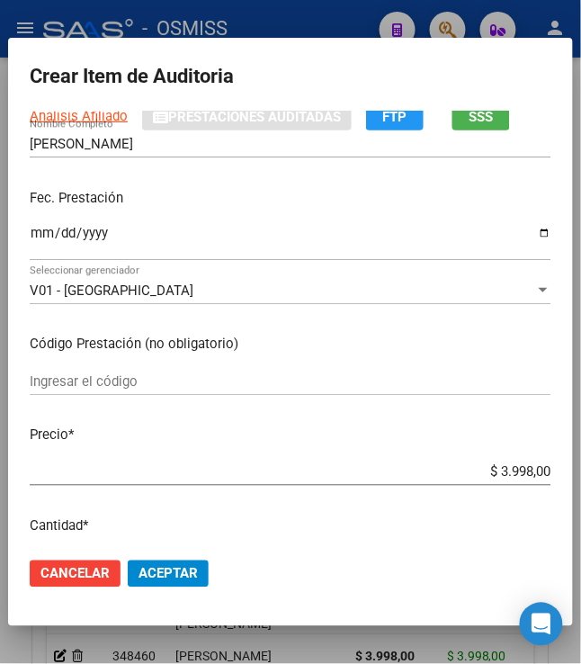
scroll to position [360, 0]
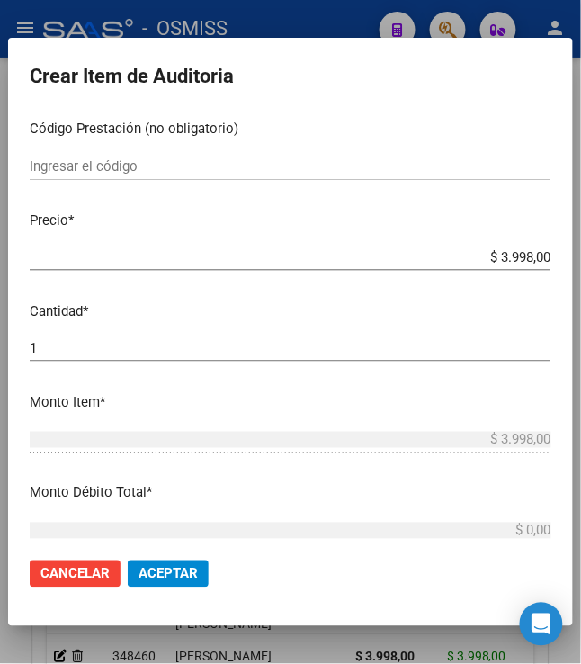
click at [177, 562] on button "Aceptar" at bounding box center [168, 573] width 81 height 27
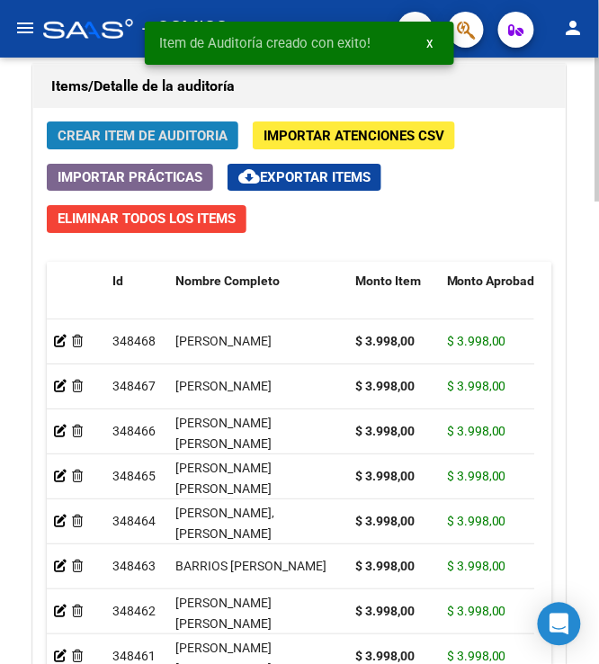
click at [165, 130] on span "Crear Item de Auditoria" at bounding box center [143, 136] width 170 height 16
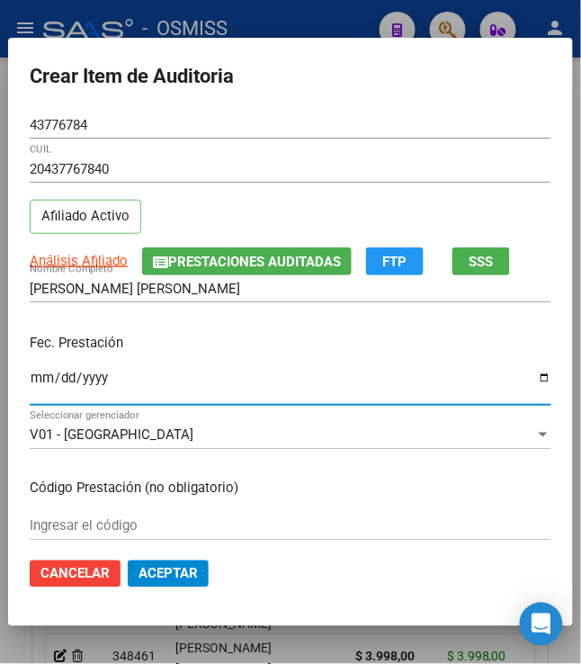
click at [33, 374] on input "Ingresar la fecha" at bounding box center [291, 384] width 522 height 29
click at [202, 326] on div "Fec. Prestación 0252-03-26 Ingresar la fecha" at bounding box center [291, 370] width 522 height 103
click at [86, 387] on input "0252-03-26" at bounding box center [291, 384] width 522 height 29
click at [94, 371] on input "0252-03-26" at bounding box center [291, 384] width 522 height 29
click at [149, 328] on div "Fec. Prestación 2025-03-26 Ingresar la fecha" at bounding box center [291, 370] width 522 height 103
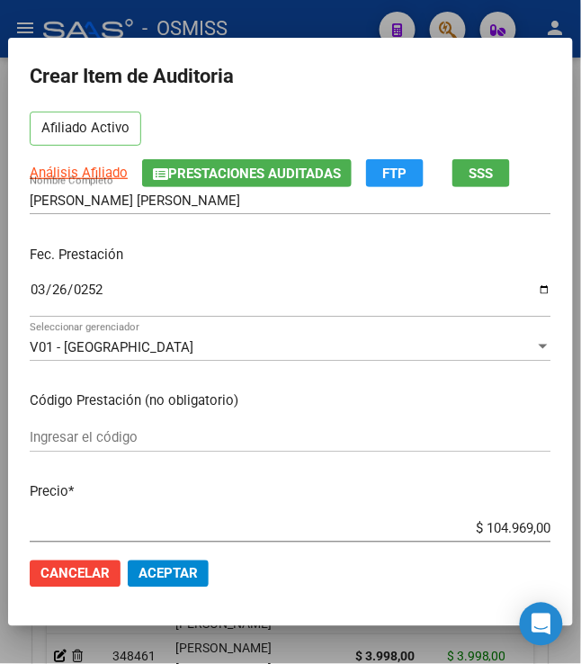
scroll to position [120, 0]
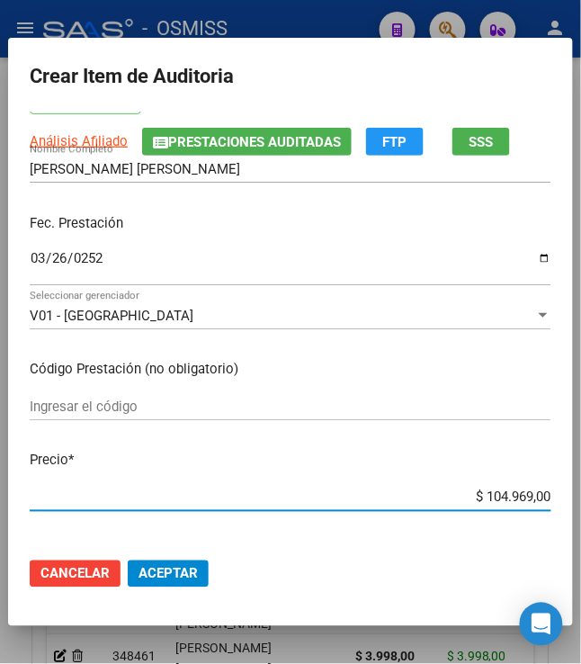
drag, startPoint x: 476, startPoint y: 498, endPoint x: 605, endPoint y: 502, distance: 129.5
click at [581, 502] on html "menu - OSMISS person Firma Express Padrón Padrón Ágil Análisis Afiliado Integra…" at bounding box center [290, 332] width 581 height 664
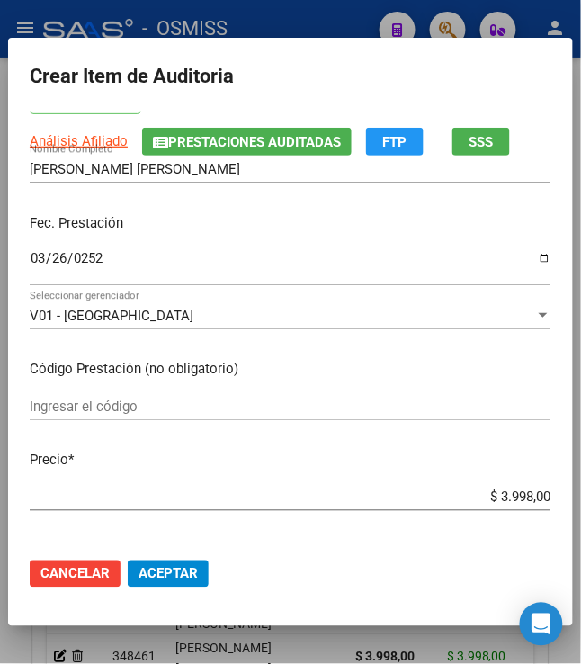
click at [174, 563] on button "Aceptar" at bounding box center [168, 573] width 81 height 27
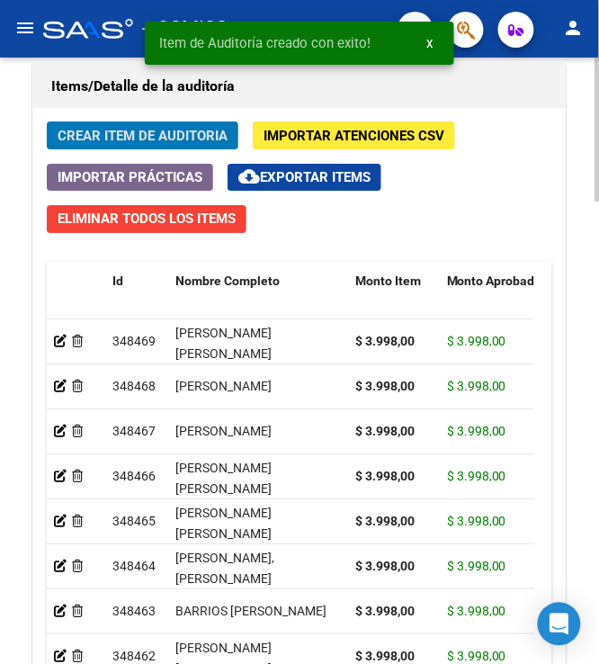
click at [98, 148] on button "Crear Item de Auditoria" at bounding box center [143, 135] width 192 height 28
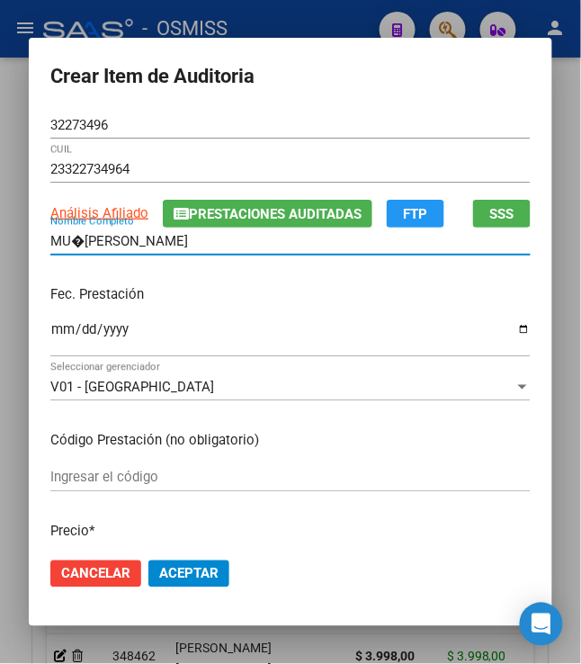
click at [70, 243] on input "MU�OZ ROMINA NATALI" at bounding box center [290, 241] width 480 height 16
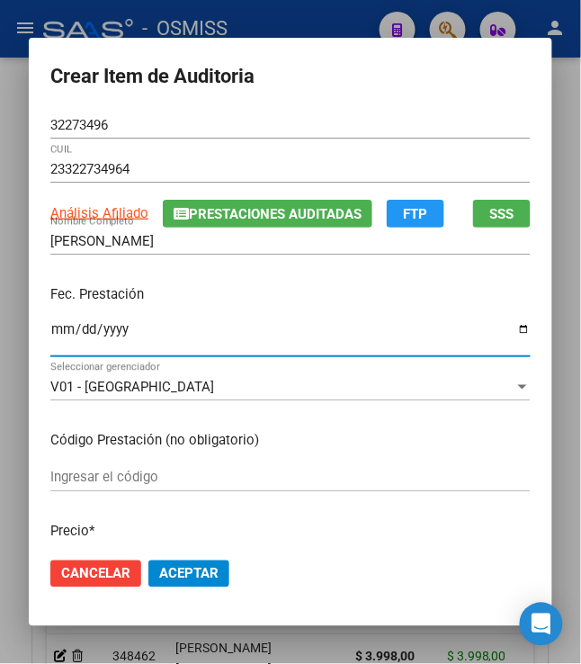
click at [50, 342] on input "Ingresar la fecha" at bounding box center [290, 336] width 480 height 29
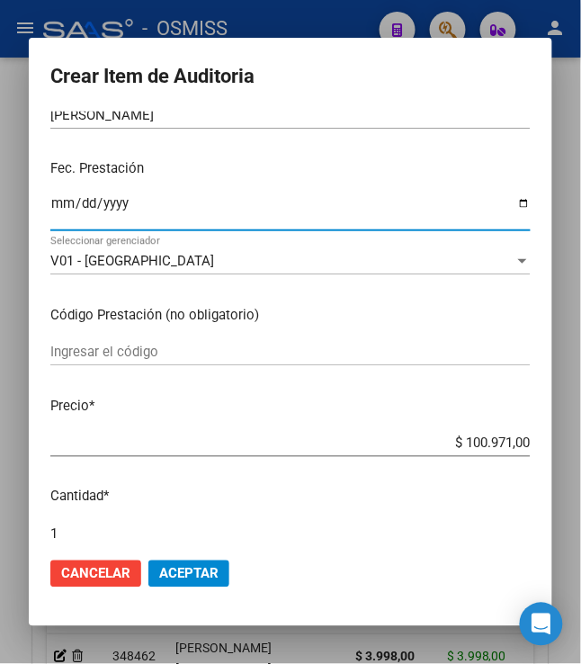
scroll to position [239, 0]
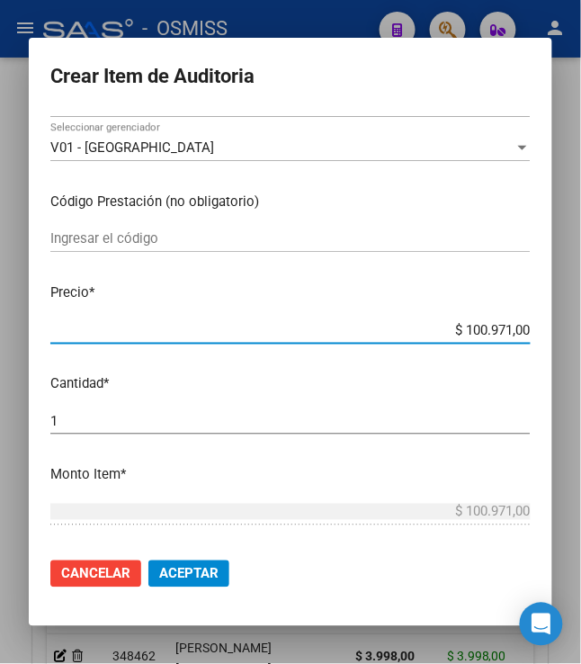
drag, startPoint x: 454, startPoint y: 329, endPoint x: 610, endPoint y: 338, distance: 155.8
click at [581, 338] on html "menu - OSMISS person Firma Express Padrón Padrón Ágil Análisis Afiliado Integra…" at bounding box center [290, 332] width 581 height 664
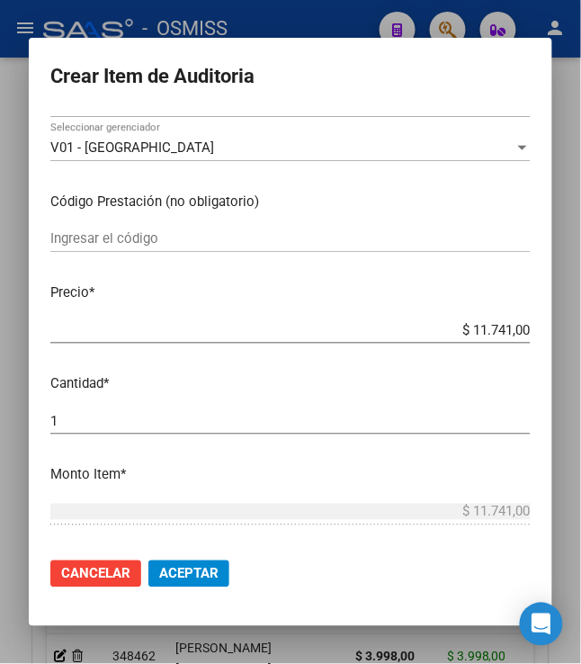
click at [169, 561] on button "Aceptar" at bounding box center [188, 573] width 81 height 27
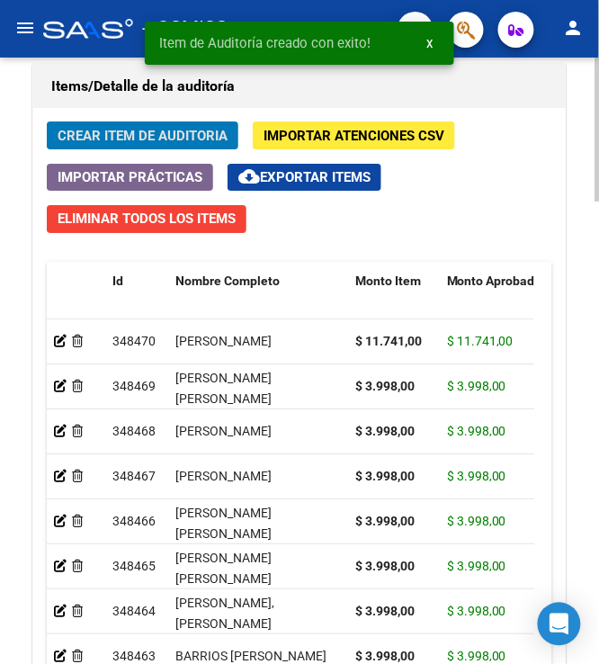
click at [81, 133] on span "Crear Item de Auditoria" at bounding box center [143, 136] width 170 height 16
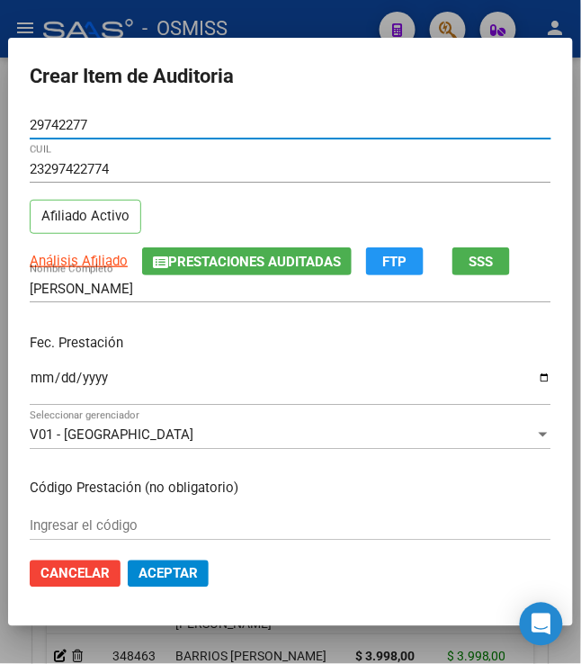
click at [30, 387] on input "Ingresar la fecha" at bounding box center [291, 384] width 522 height 29
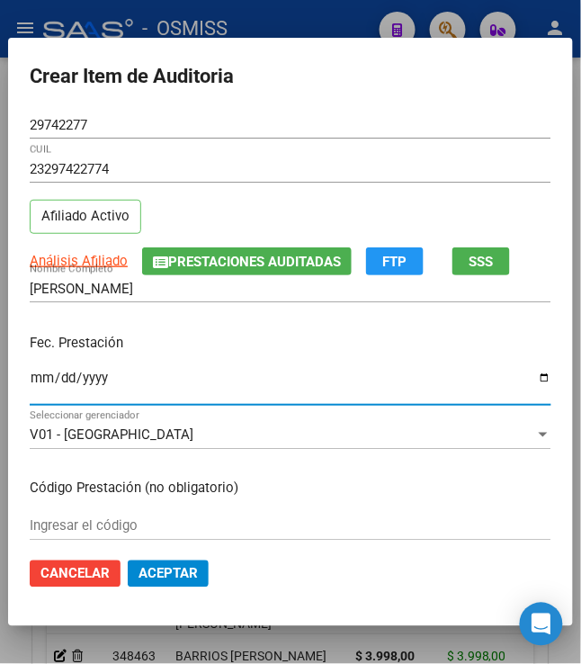
click at [315, 344] on p "Fec. Prestación" at bounding box center [291, 343] width 522 height 21
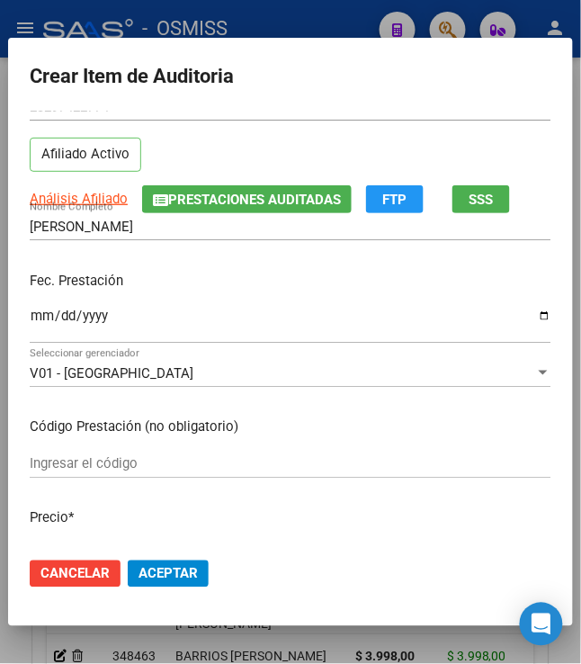
scroll to position [120, 0]
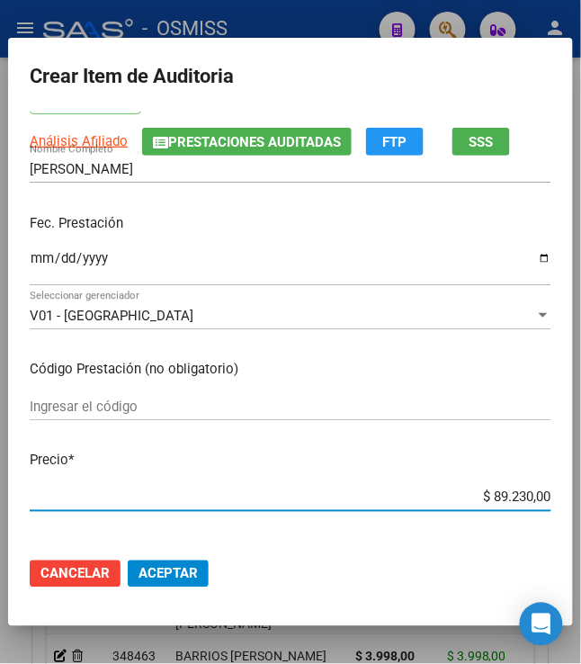
drag, startPoint x: 478, startPoint y: 504, endPoint x: 601, endPoint y: 502, distance: 122.3
click at [581, 502] on html "menu - OSMISS person Firma Express Padrón Padrón Ágil Análisis Afiliado Integra…" at bounding box center [290, 332] width 581 height 664
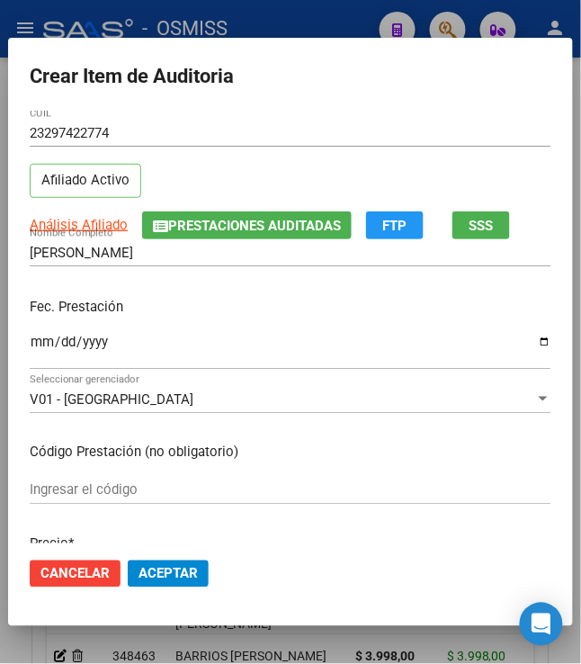
scroll to position [0, 0]
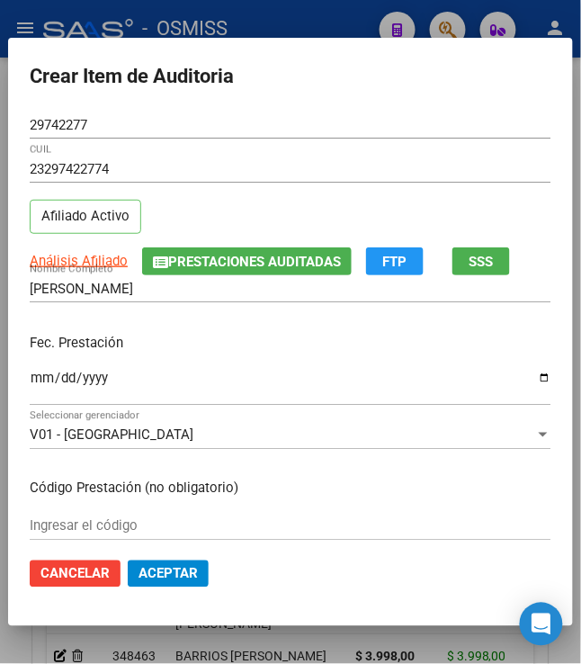
click at [314, 345] on p "Fec. Prestación" at bounding box center [291, 343] width 522 height 21
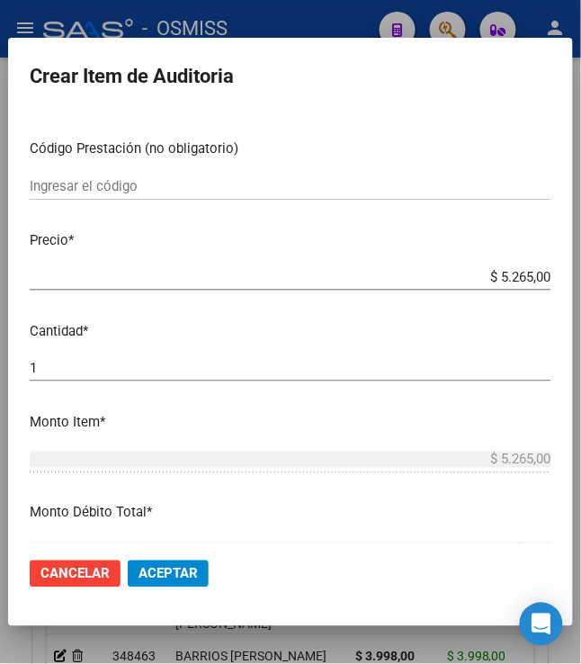
scroll to position [479, 0]
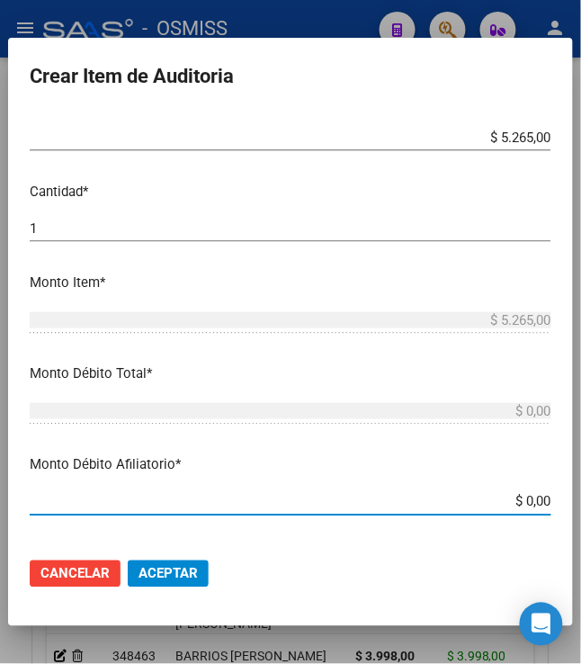
drag, startPoint x: 550, startPoint y: 494, endPoint x: 595, endPoint y: 484, distance: 46.0
click at [581, 484] on html "menu - OSMISS person Firma Express Padrón Padrón Ágil Análisis Afiliado Integra…" at bounding box center [290, 332] width 581 height 664
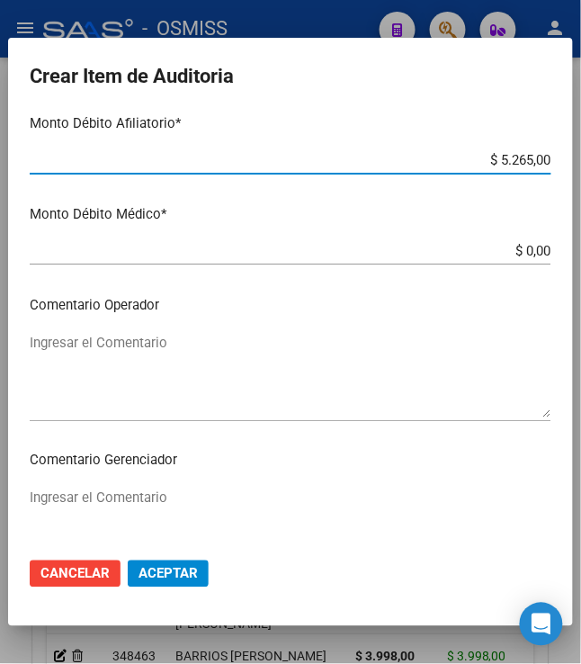
scroll to position [839, 0]
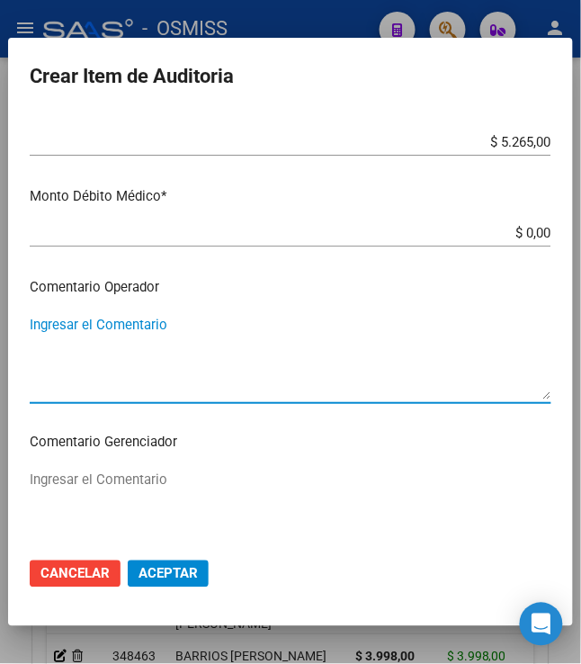
click at [156, 317] on textarea "Ingresar el Comentario" at bounding box center [291, 357] width 522 height 85
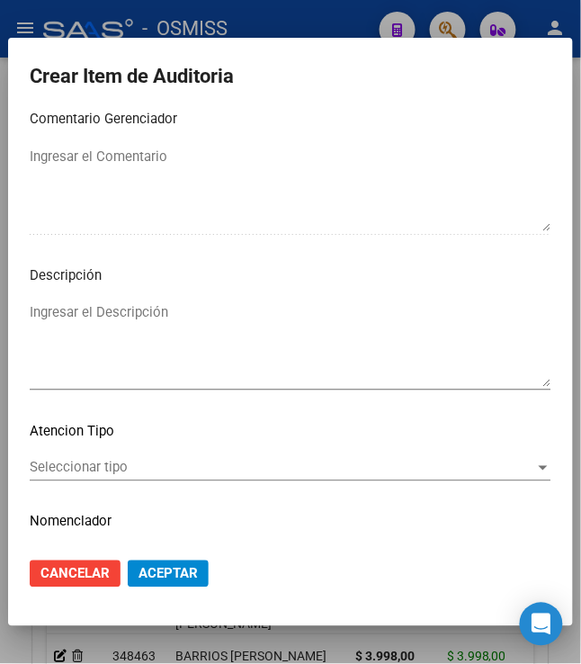
scroll to position [1199, 0]
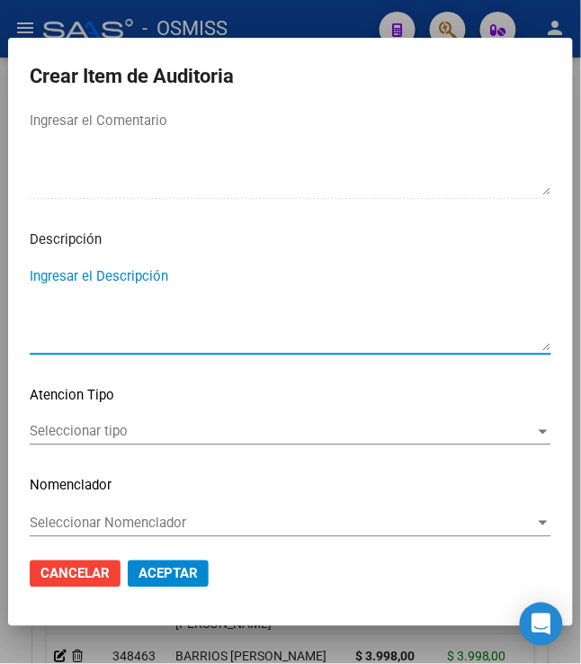
click at [162, 291] on textarea "Ingresar el Descripción" at bounding box center [291, 308] width 522 height 85
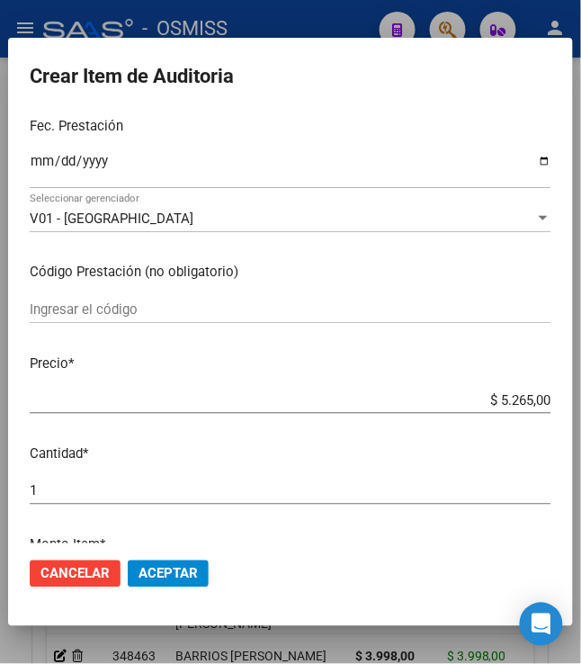
scroll to position [0, 0]
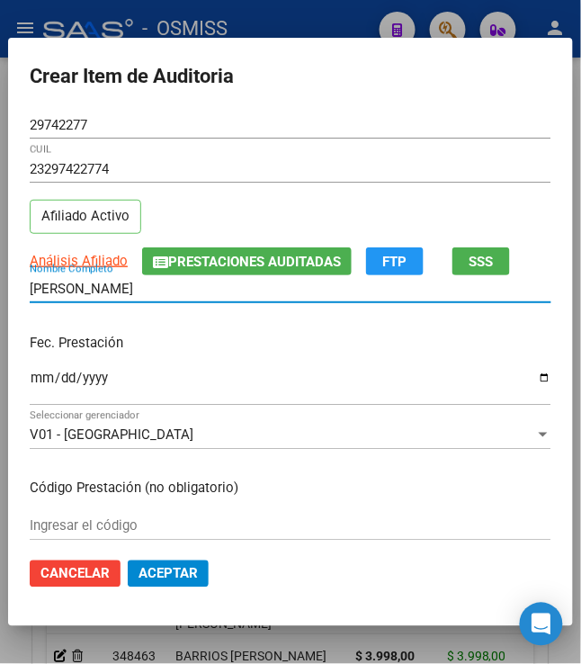
drag, startPoint x: 195, startPoint y: 297, endPoint x: -31, endPoint y: 299, distance: 226.6
click at [0, 299] on html "menu - OSMISS person Firma Express Padrón Padrón Ágil Análisis Afiliado Integra…" at bounding box center [290, 332] width 581 height 664
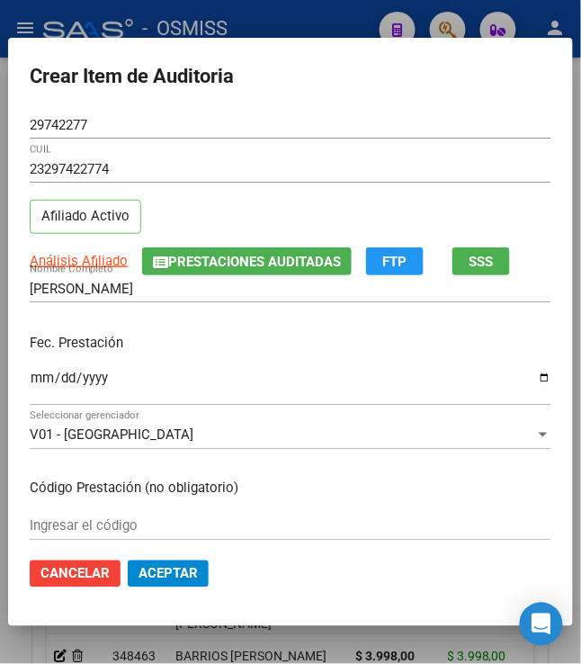
click at [322, 328] on div "Fec. Prestación 2025-03-30 Ingresar la fecha" at bounding box center [291, 370] width 522 height 103
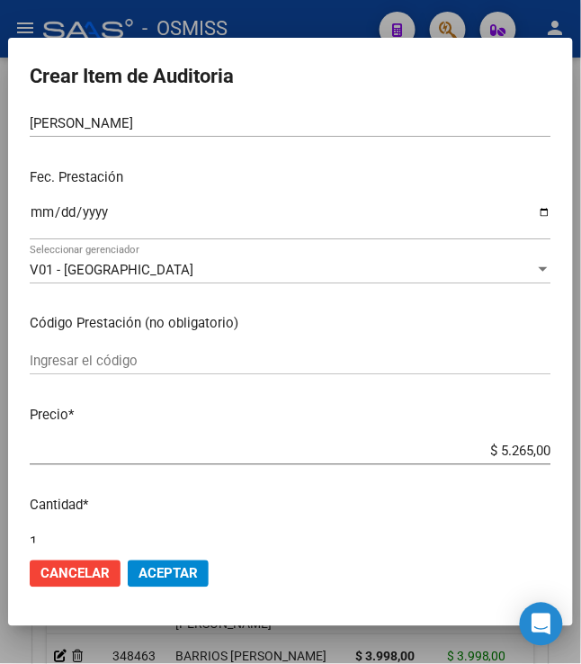
scroll to position [479, 0]
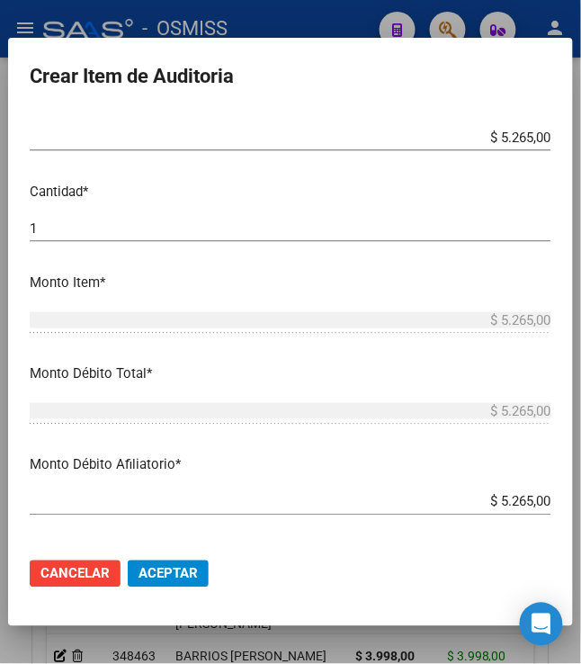
click at [165, 577] on span "Aceptar" at bounding box center [167, 574] width 59 height 16
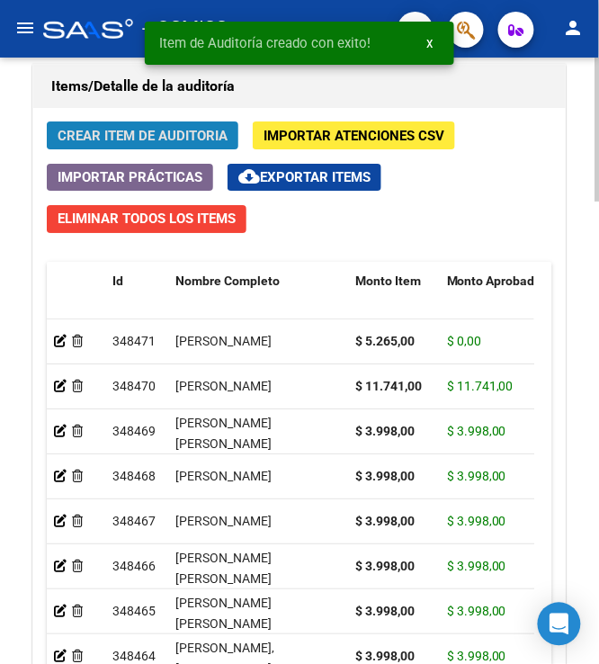
click at [94, 135] on span "Crear Item de Auditoria" at bounding box center [143, 136] width 170 height 16
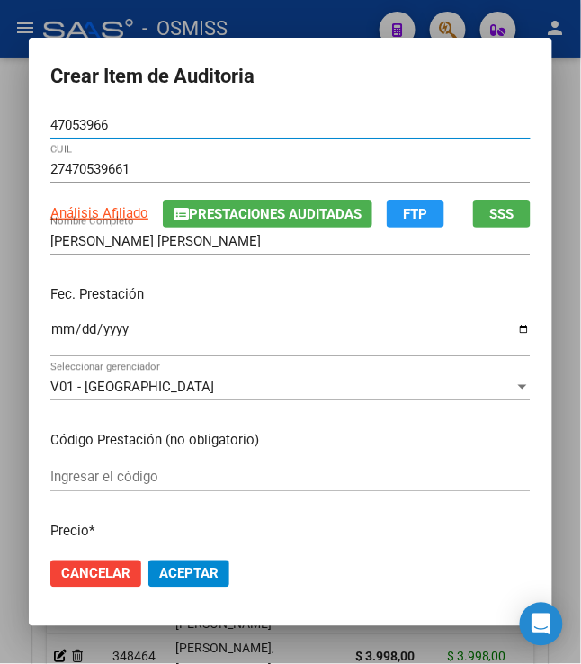
click at [50, 332] on input "Ingresar la fecha" at bounding box center [290, 336] width 480 height 29
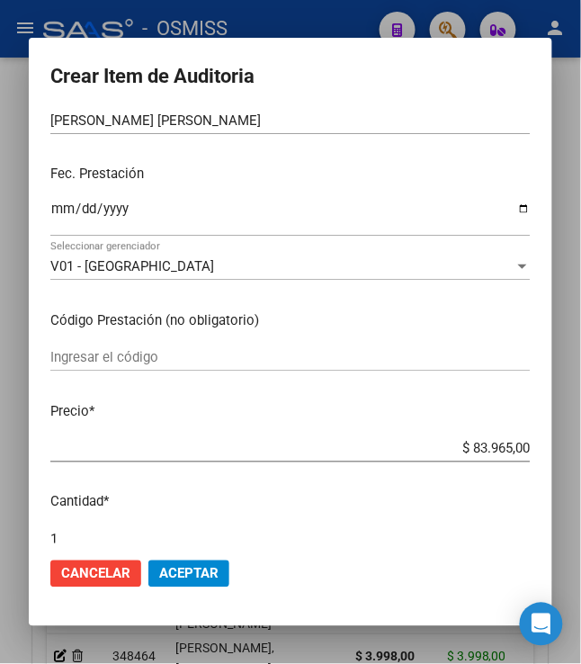
scroll to position [239, 0]
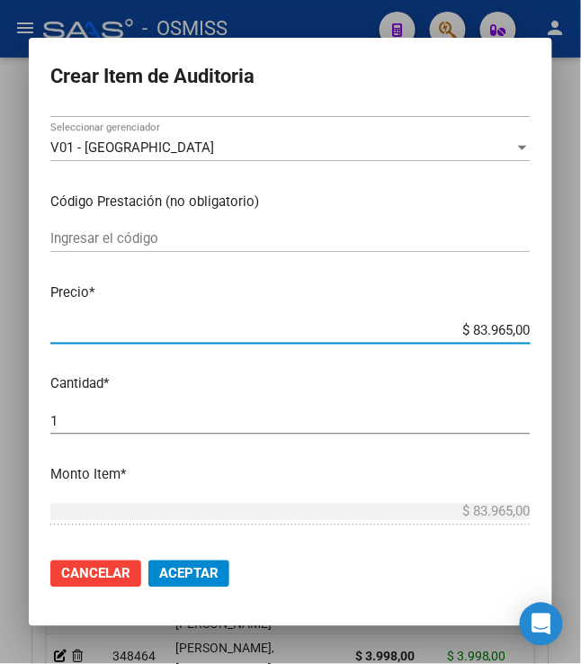
drag, startPoint x: 514, startPoint y: 326, endPoint x: 555, endPoint y: 325, distance: 40.5
click at [552, 325] on mat-dialog-content "47053966 Nro Documento 27470539661 CUIL Análisis Afiliado Prestaciones Auditada…" at bounding box center [290, 328] width 523 height 432
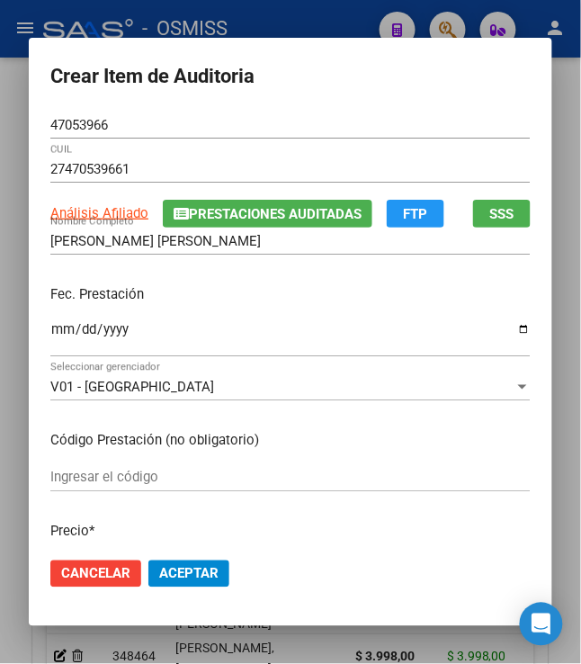
click at [167, 310] on div "Fec. Prestación 2025-03-31 Ingresar la fecha" at bounding box center [290, 322] width 480 height 103
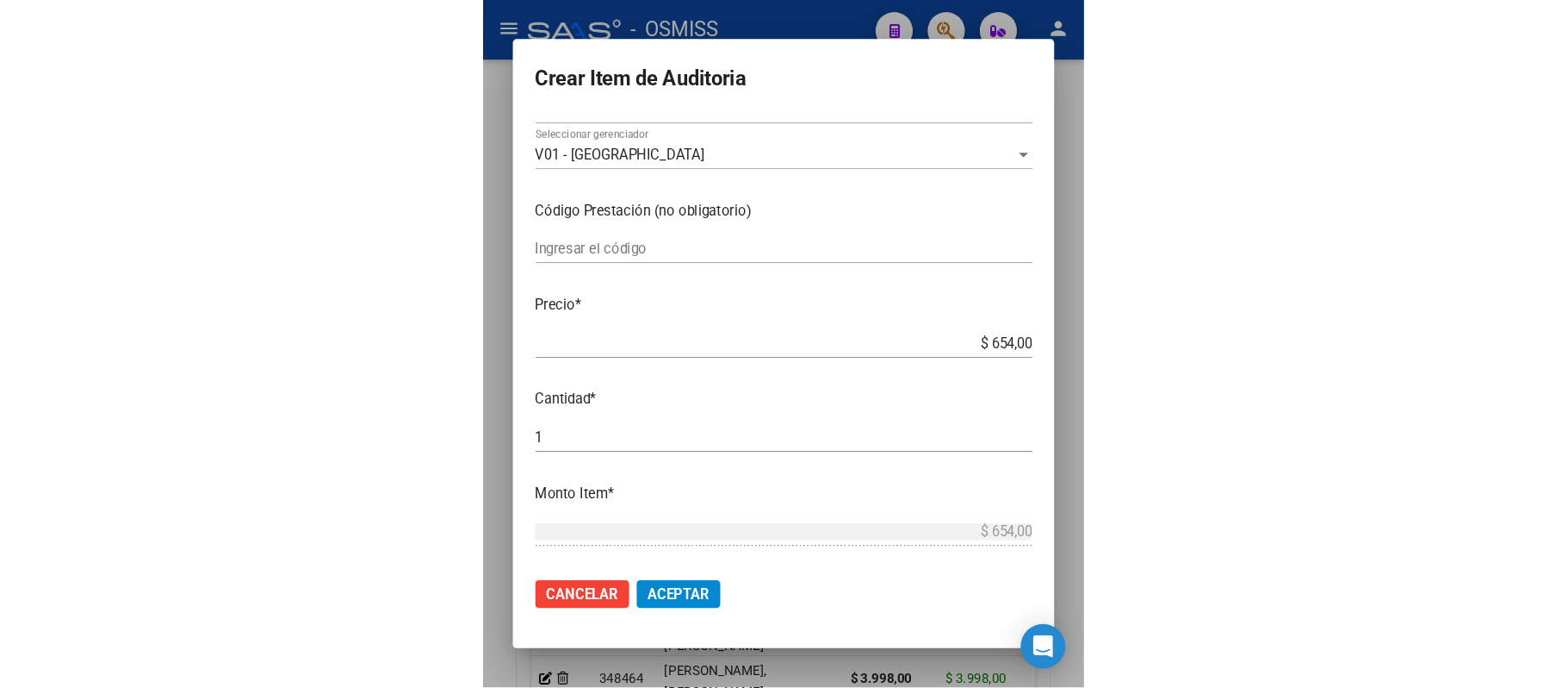
scroll to position [229, 0]
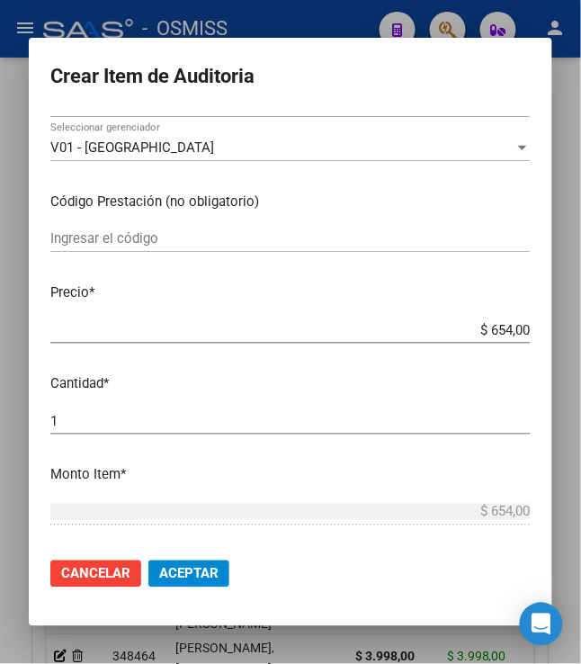
click at [181, 577] on span "Aceptar" at bounding box center [188, 574] width 59 height 16
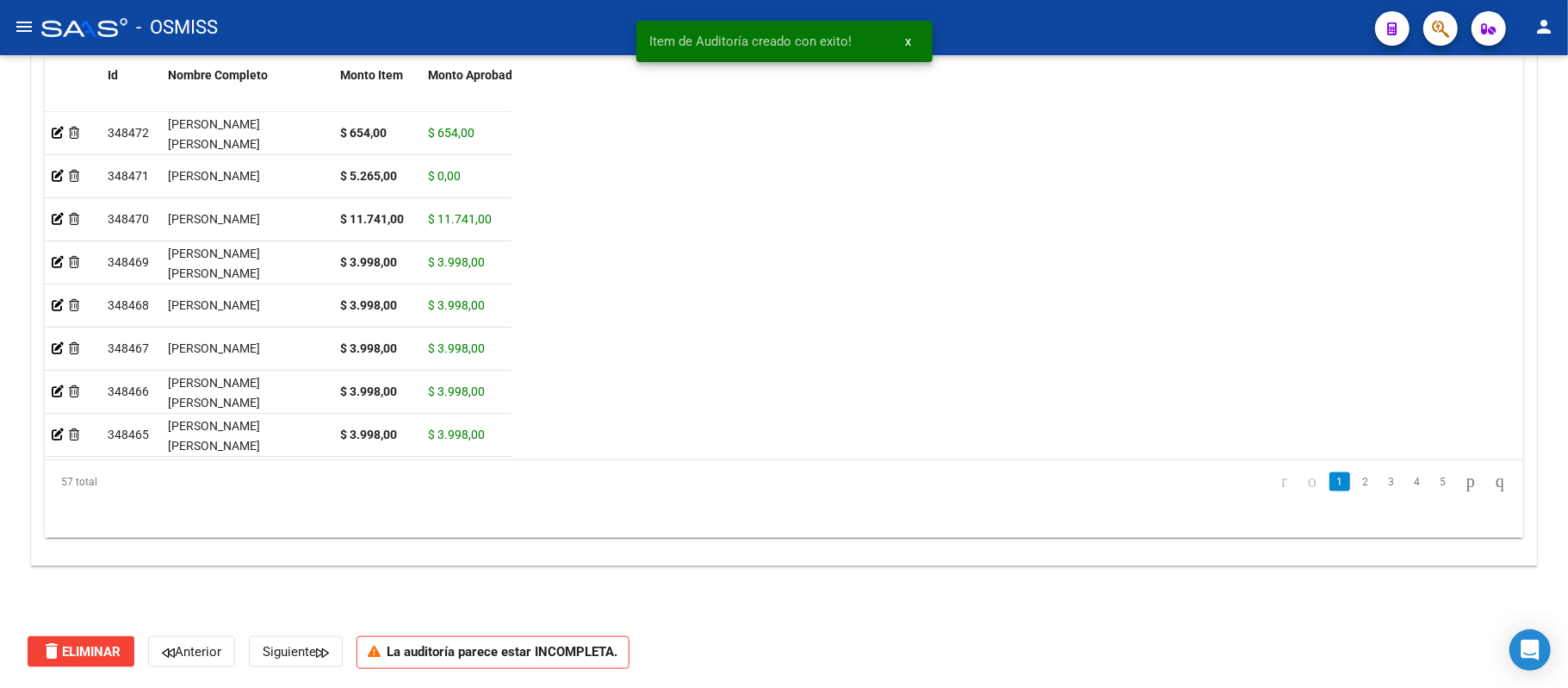
scroll to position [1250, 0]
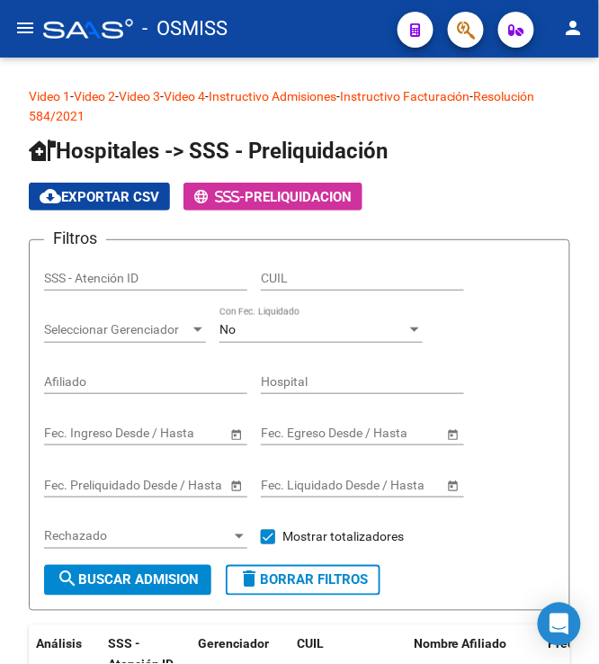
click at [25, 20] on mat-icon "menu" at bounding box center [25, 28] width 22 height 22
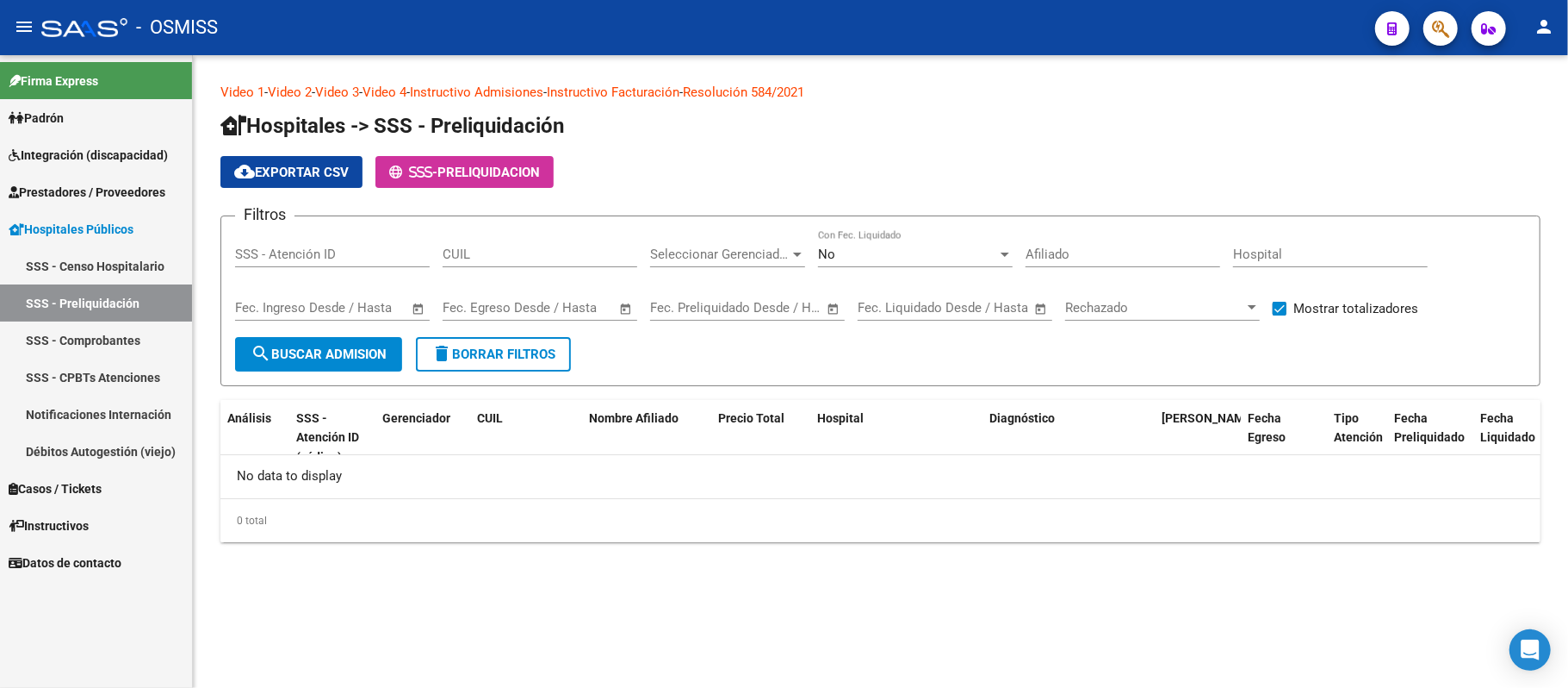
click at [128, 198] on span "Prestadores / Proveedores" at bounding box center [87, 193] width 157 height 19
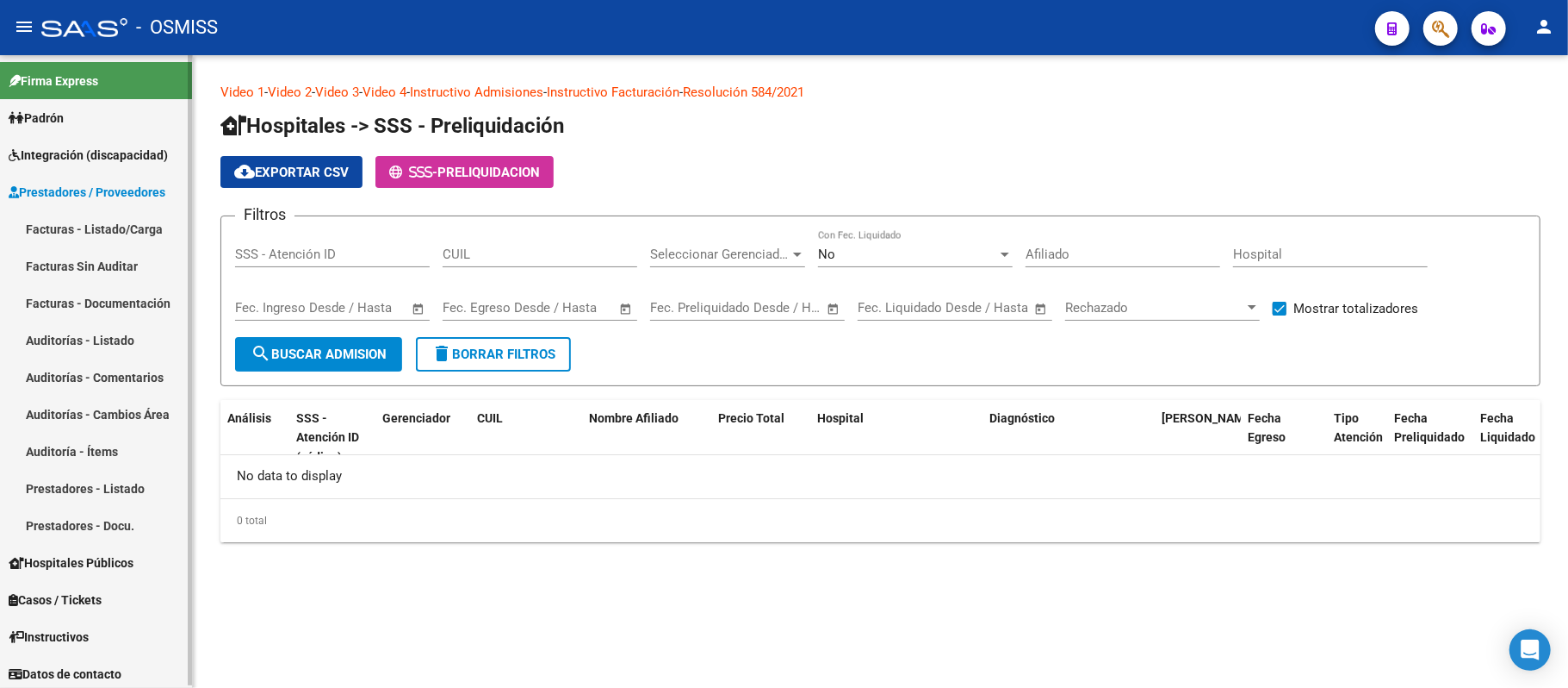
click at [105, 448] on link "Auditoría - Ítems" at bounding box center [96, 450] width 193 height 37
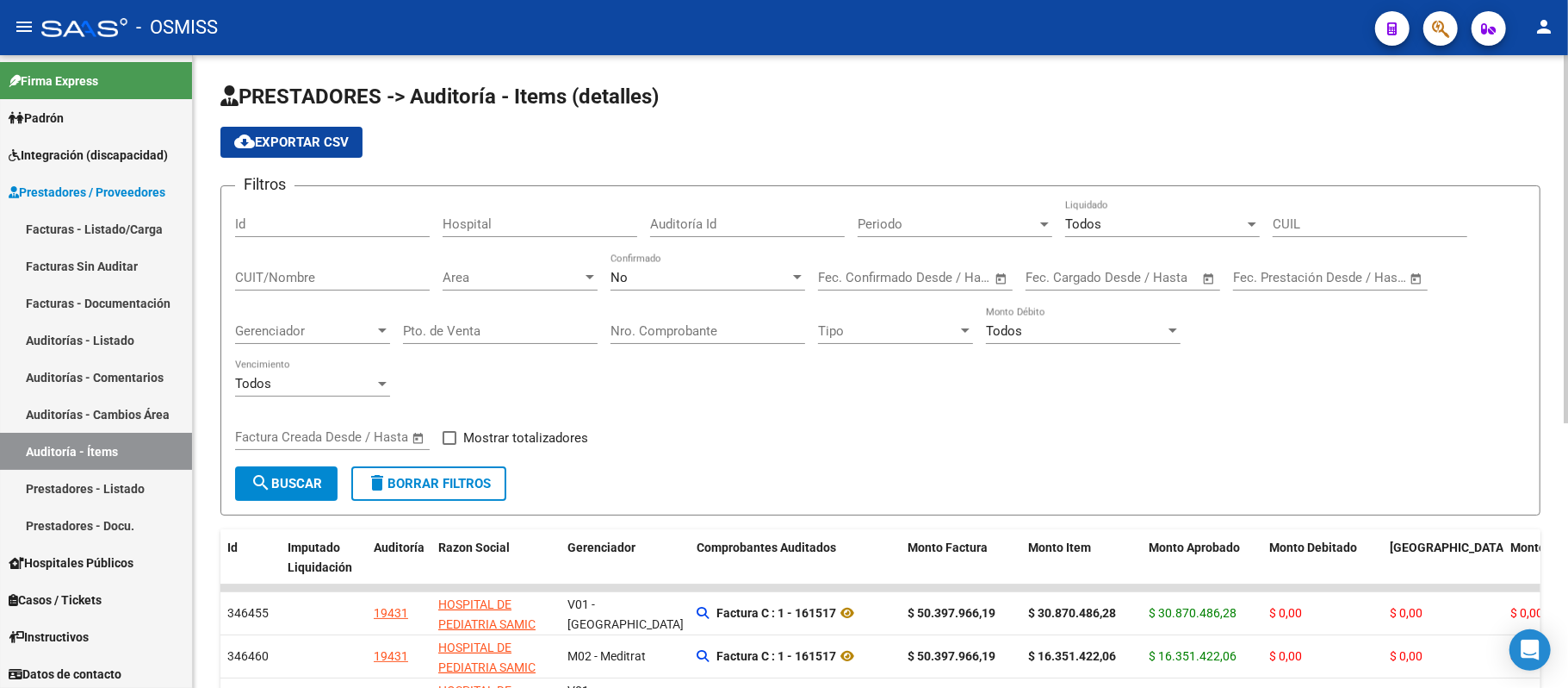
click at [573, 273] on input "text" at bounding box center [1054, 277] width 56 height 15
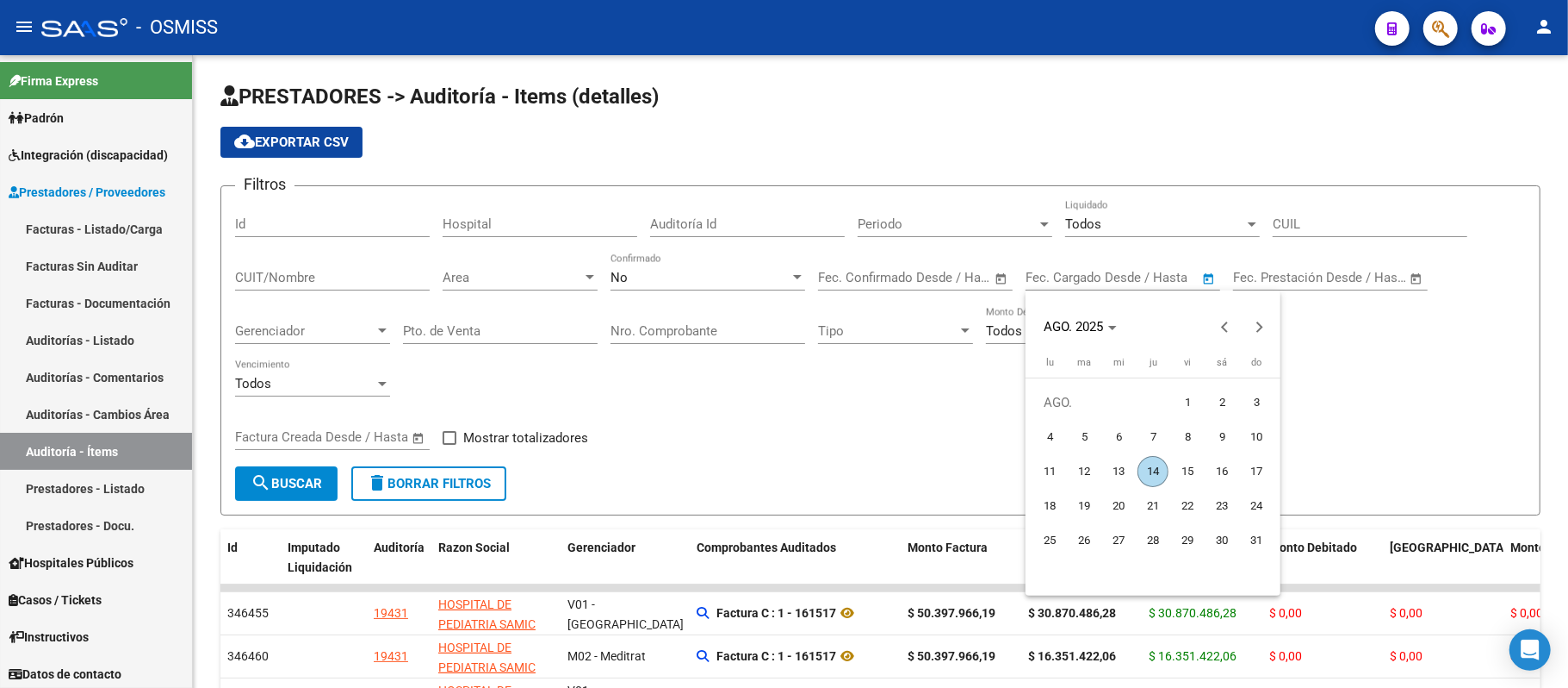
click at [573, 470] on span "13" at bounding box center [1119, 471] width 31 height 31
type input "[DATE]"
click at [573, 470] on span "13" at bounding box center [1119, 471] width 31 height 31
type input "[DATE]"
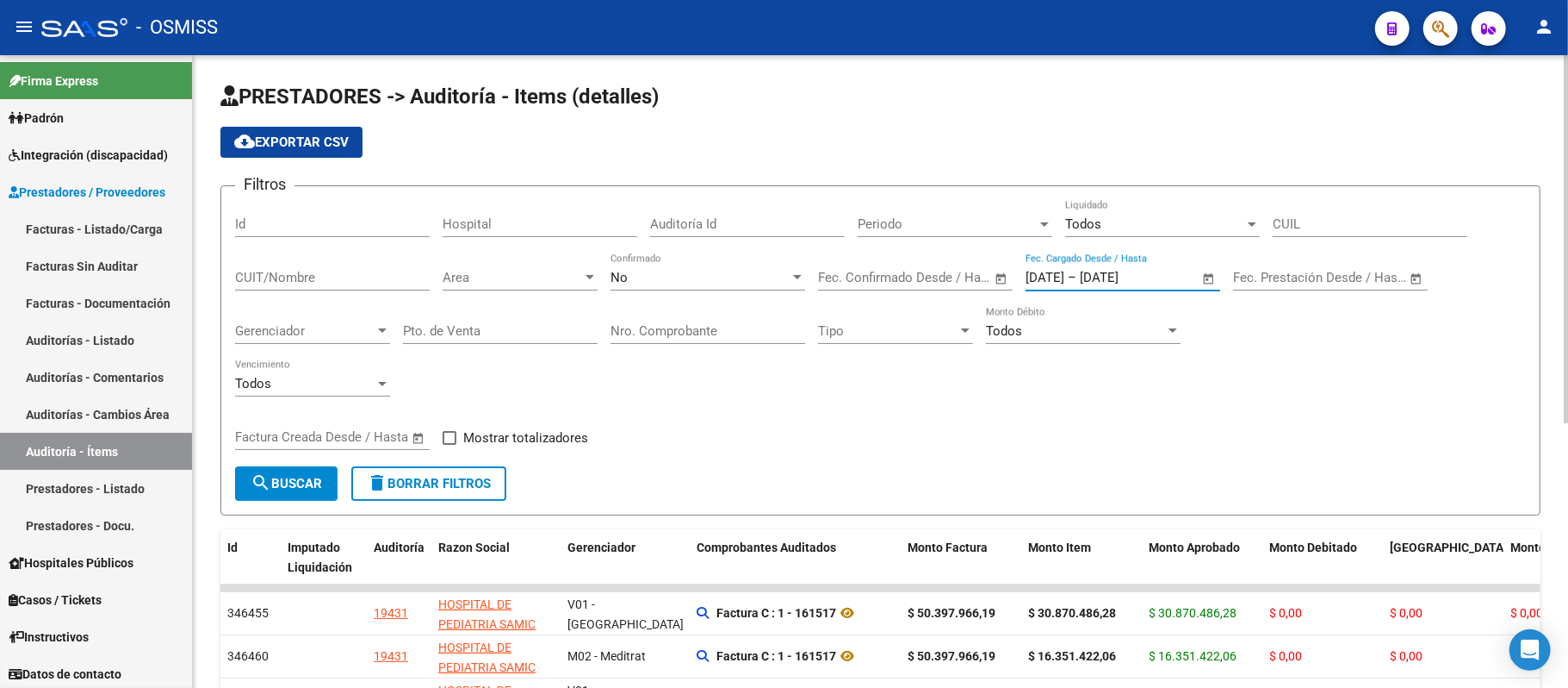
click at [290, 475] on span "search Buscar" at bounding box center [286, 483] width 72 height 15
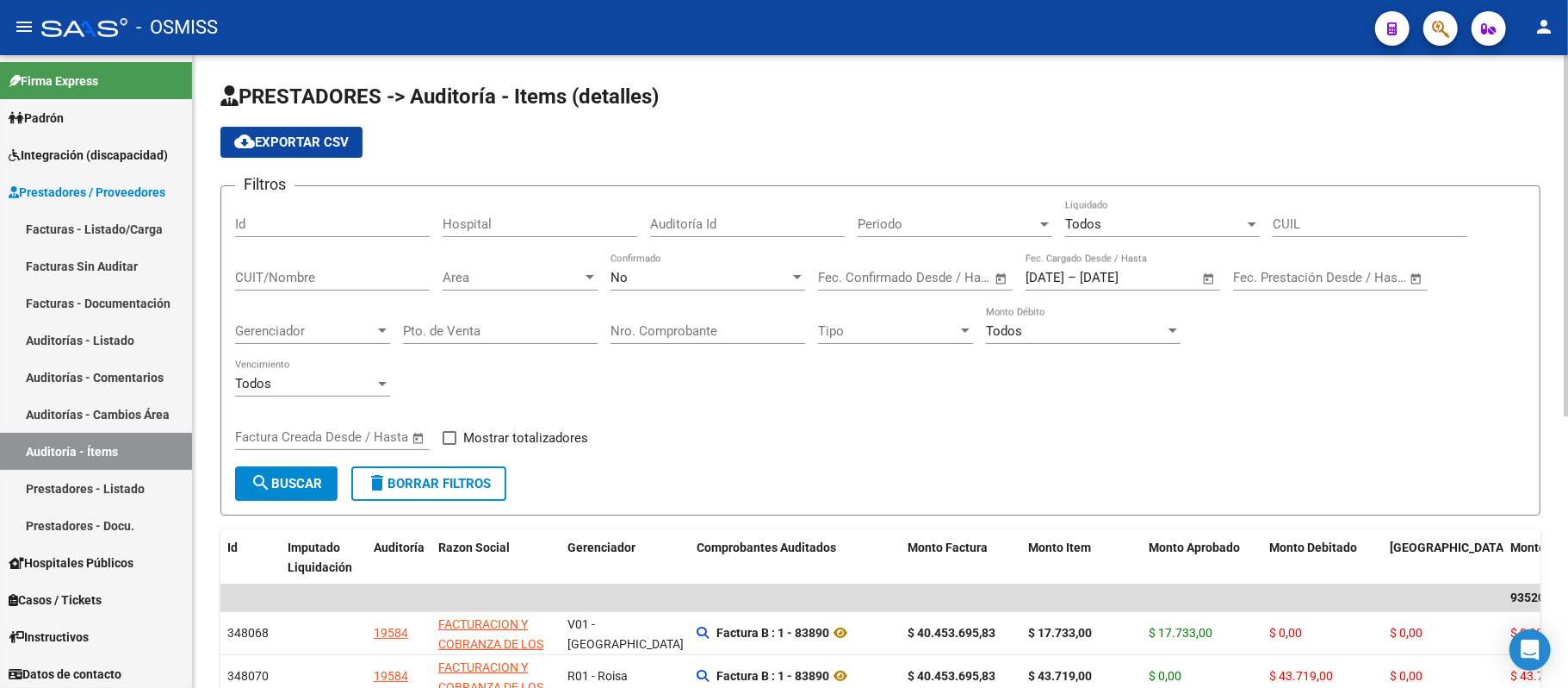
click at [573, 269] on div "No" at bounding box center [700, 277] width 179 height 15
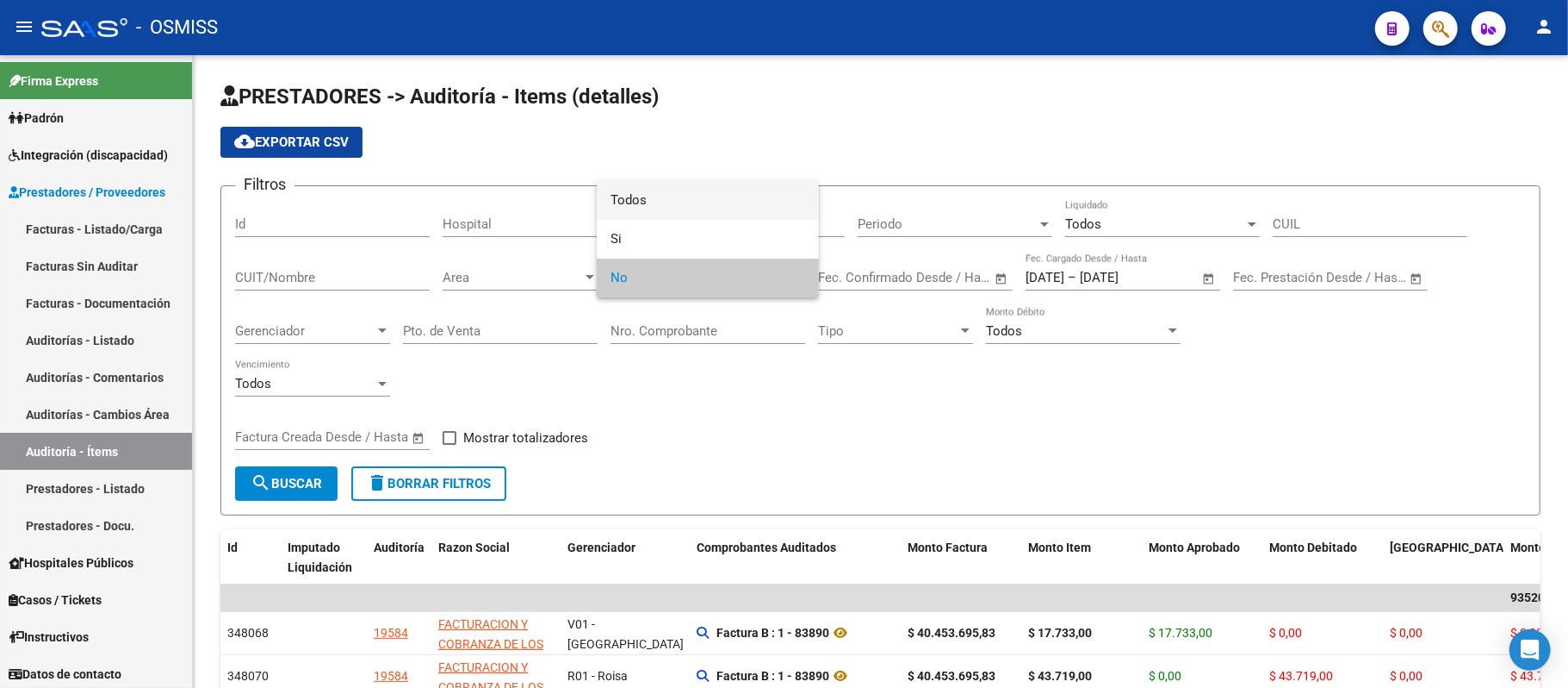
click at [573, 201] on span "Todos" at bounding box center [708, 200] width 194 height 38
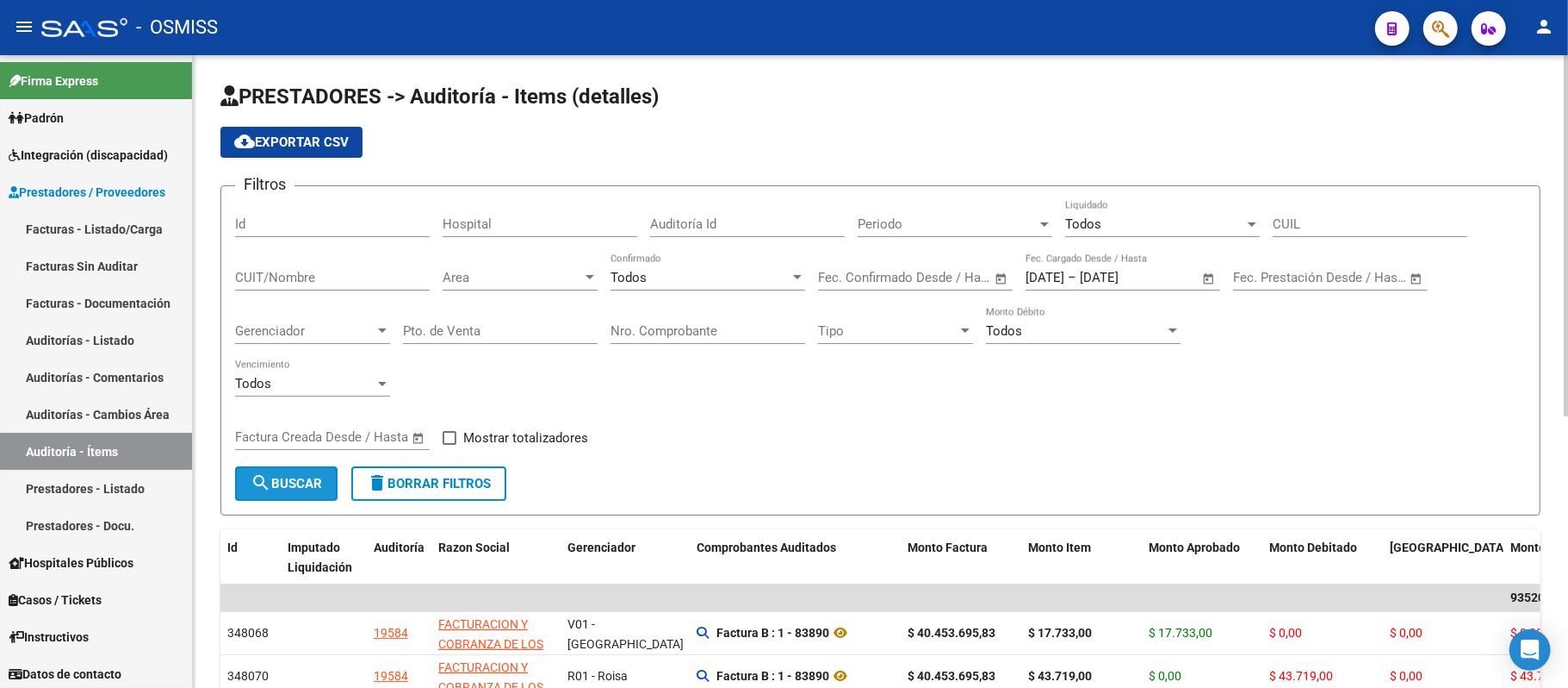
click at [308, 480] on span "search Buscar" at bounding box center [286, 483] width 72 height 15
click at [305, 134] on span "cloud_download Exportar CSV" at bounding box center [292, 142] width 115 height 15
drag, startPoint x: 759, startPoint y: 447, endPoint x: 714, endPoint y: 425, distance: 50.1
click at [573, 447] on div "Filtros Id Hospital Auditoría Id Periodo Periodo Todos Liquidado CUIL CUIT/Nomb…" at bounding box center [880, 333] width 1291 height 266
click at [573, 278] on div "Todos" at bounding box center [700, 277] width 179 height 15
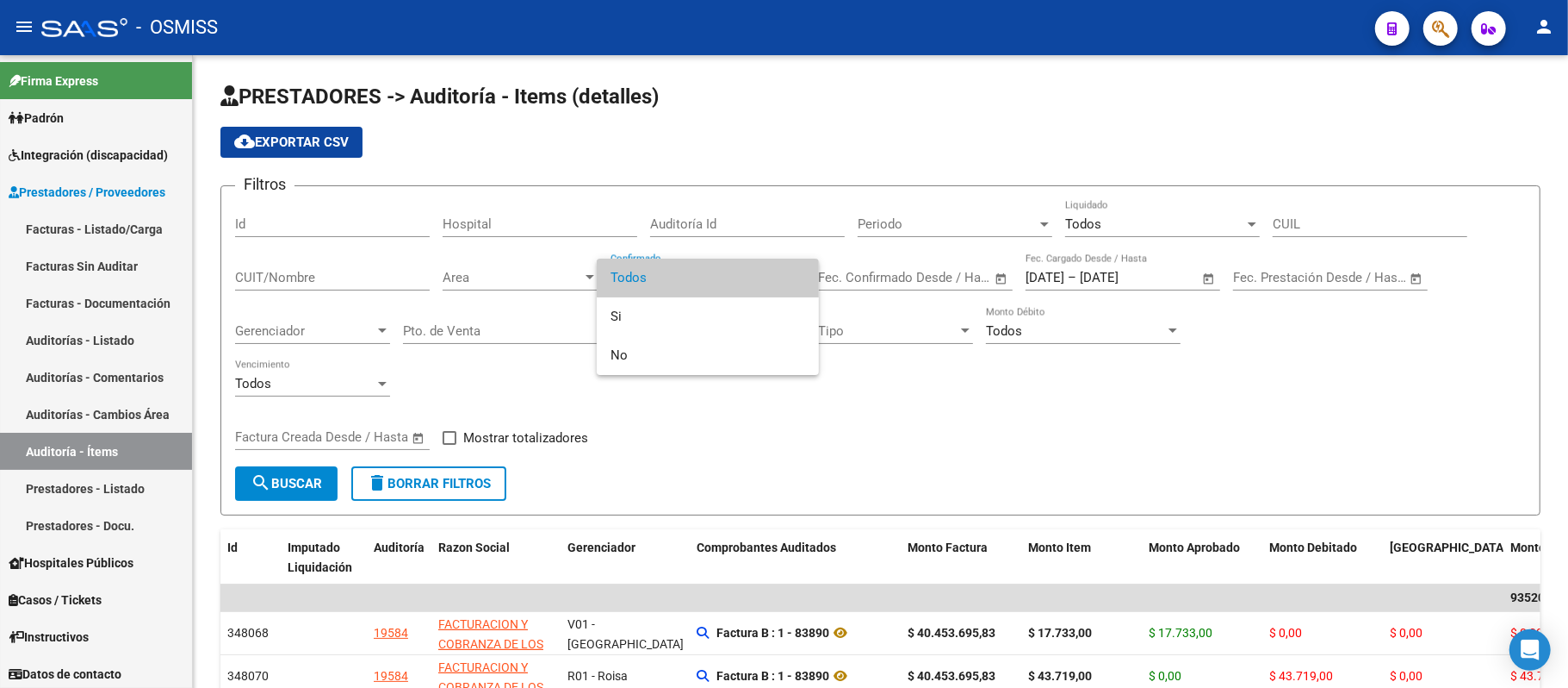
click at [573, 425] on div at bounding box center [784, 344] width 1568 height 688
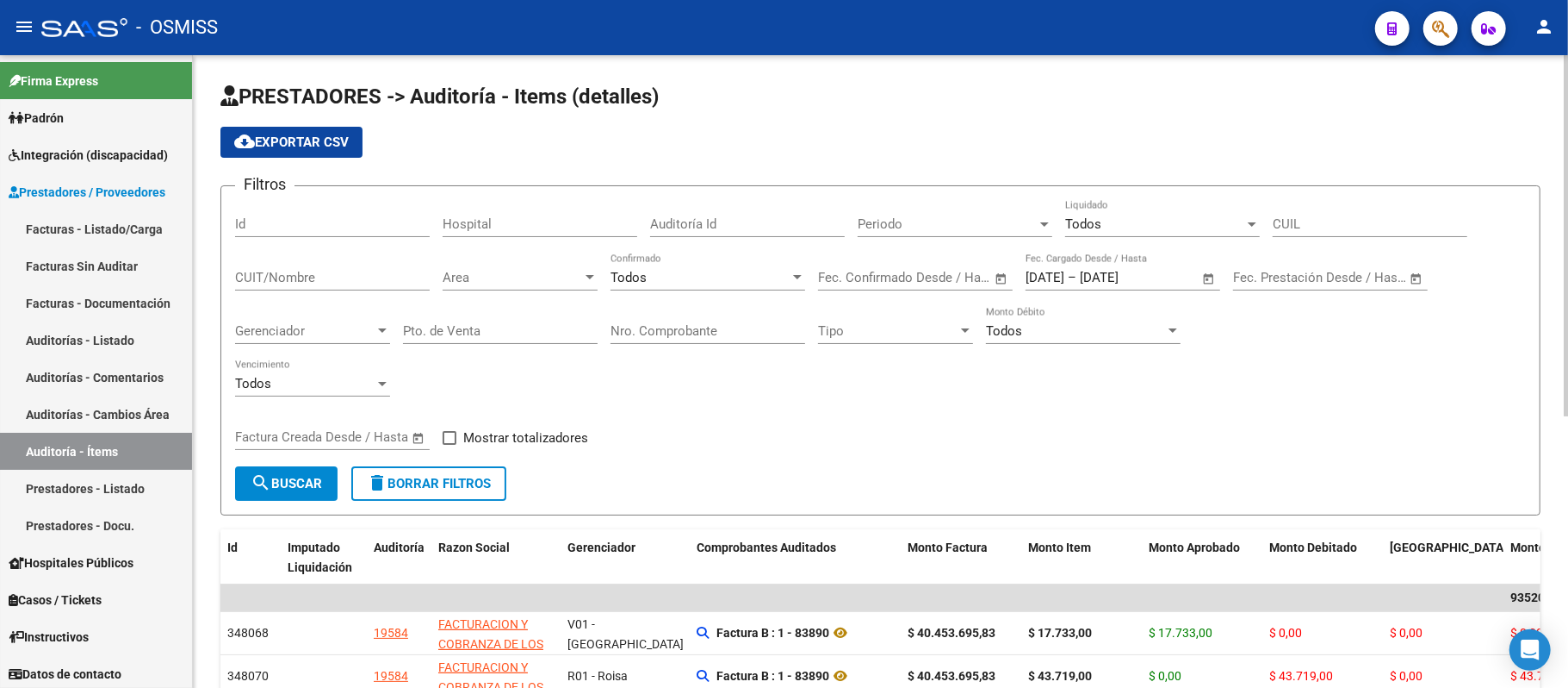
click at [573, 333] on input "Nro. Comprobante" at bounding box center [708, 331] width 194 height 15
click at [573, 266] on div "Todos Confirmado" at bounding box center [708, 271] width 194 height 37
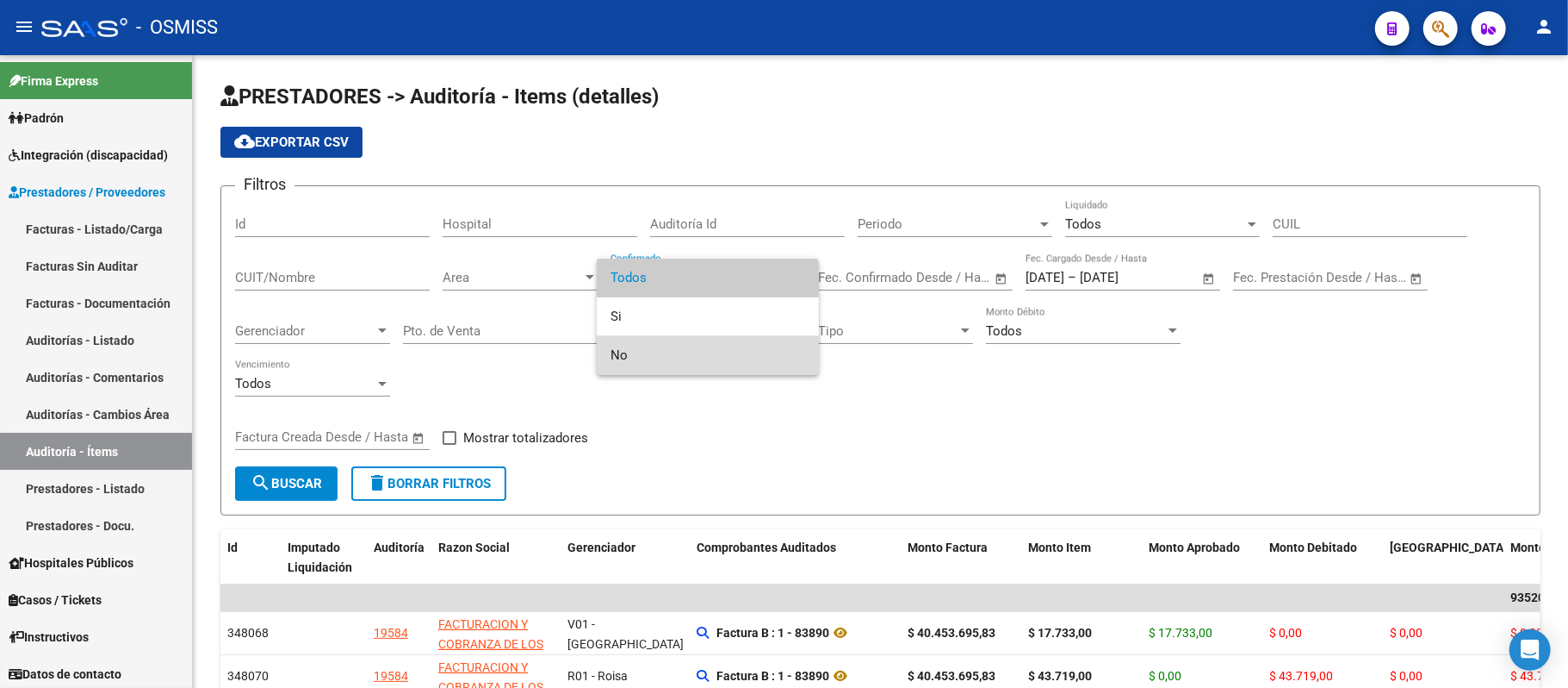
click at [573, 346] on span "No" at bounding box center [708, 355] width 194 height 38
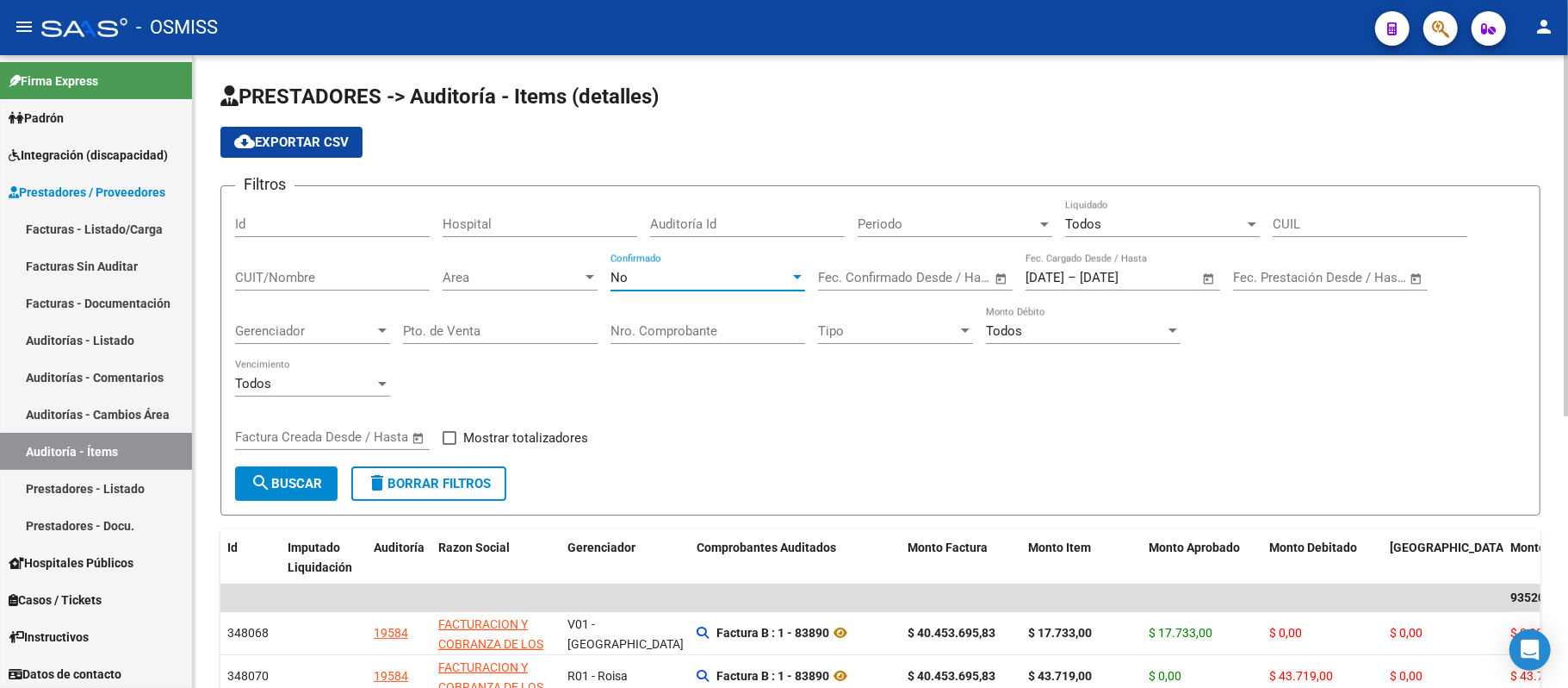
click at [260, 480] on mat-icon "search" at bounding box center [261, 483] width 21 height 21
click at [573, 267] on div "No Confirmado" at bounding box center [708, 271] width 194 height 37
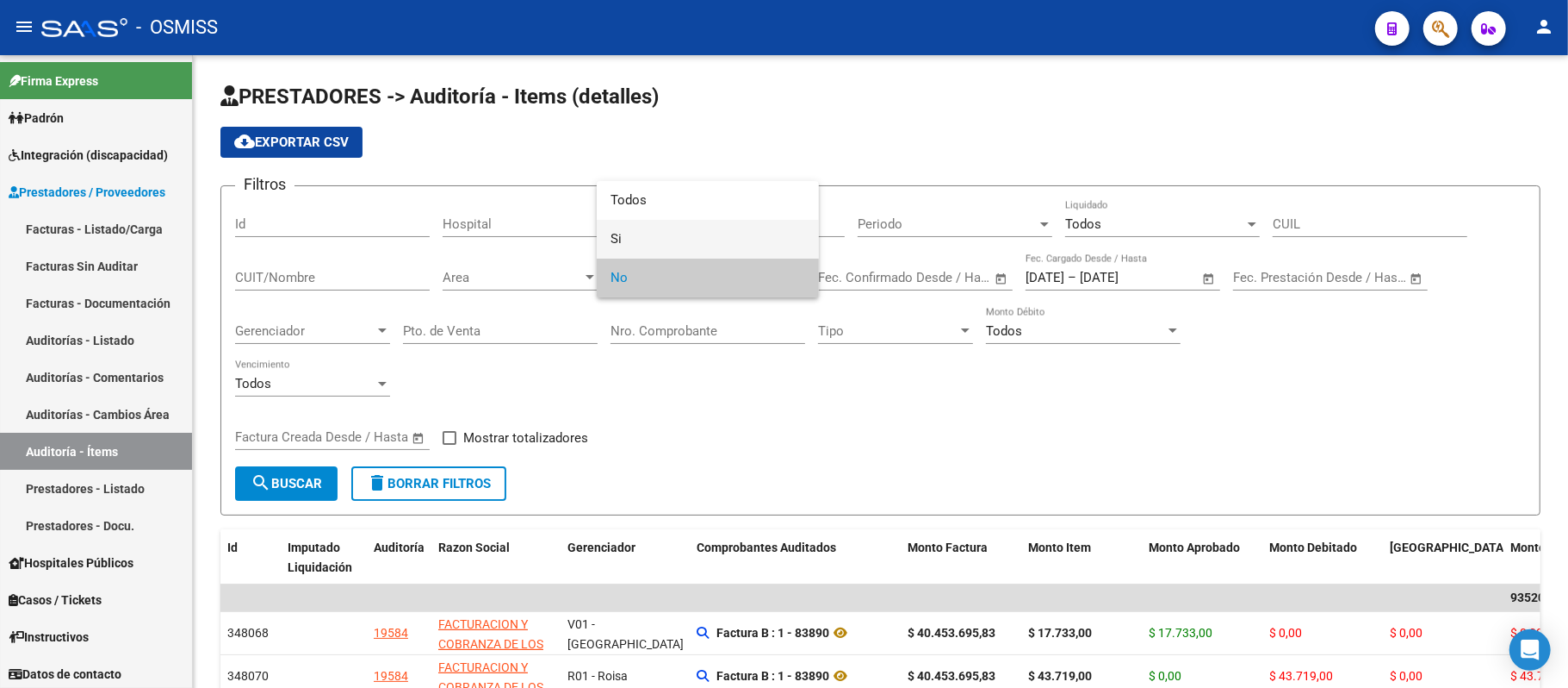
click at [573, 233] on span "Si" at bounding box center [708, 239] width 194 height 38
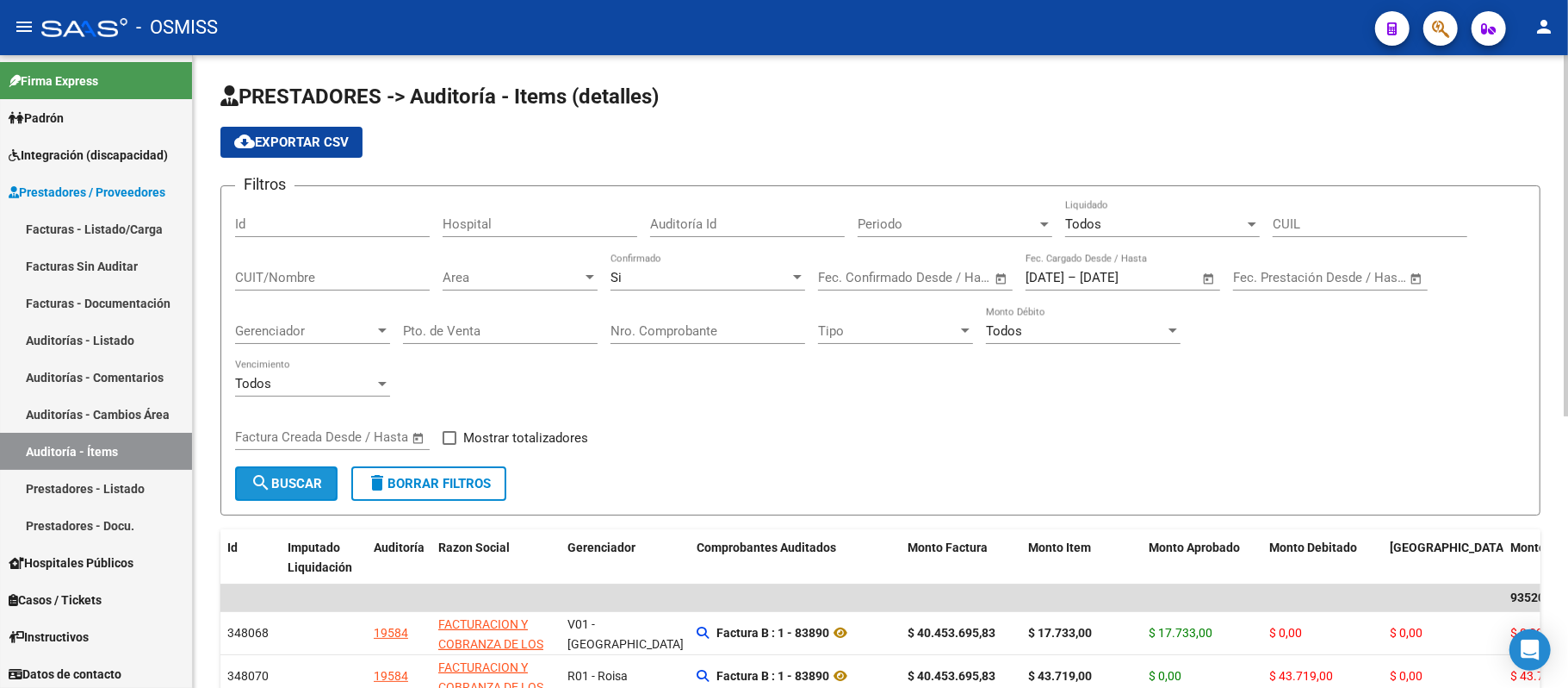
click at [296, 476] on span "search Buscar" at bounding box center [286, 483] width 72 height 15
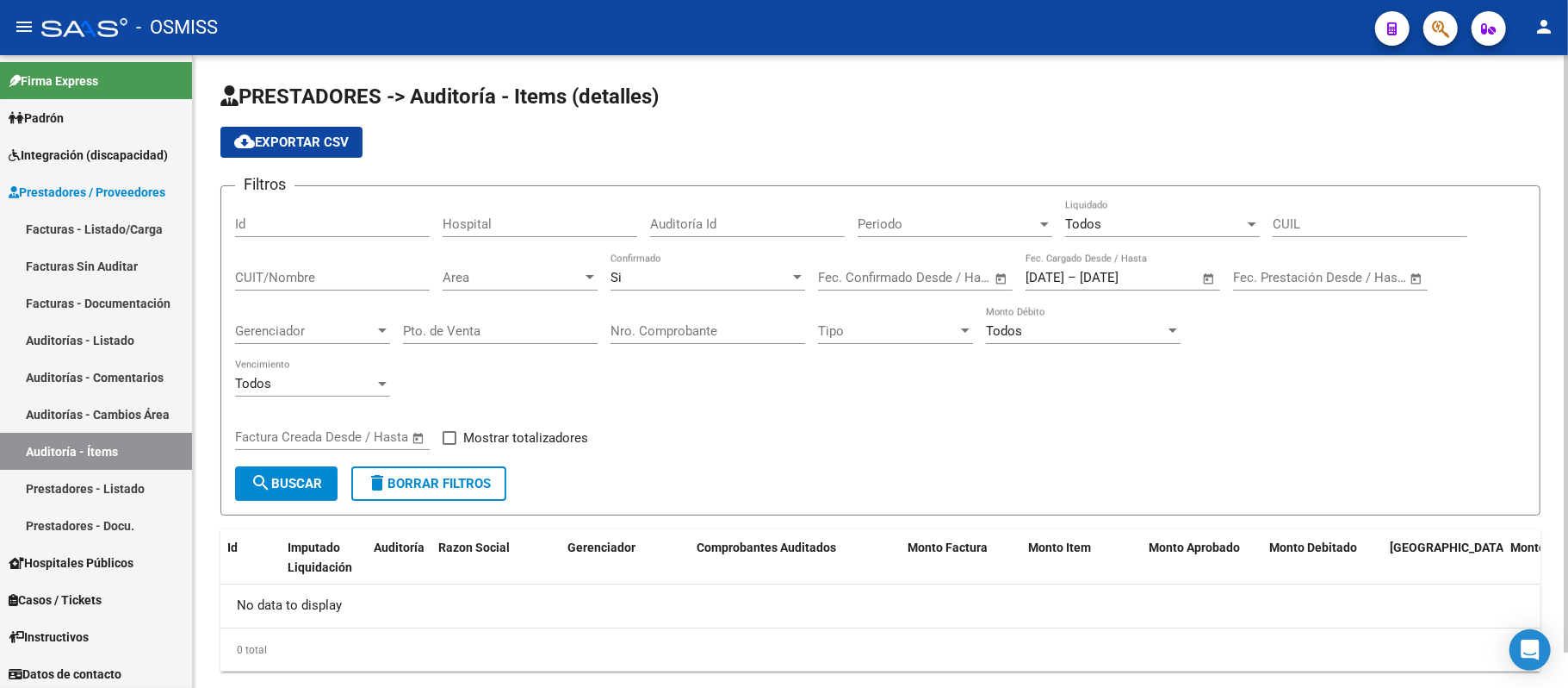
click at [573, 274] on span "–" at bounding box center [1072, 277] width 9 height 15
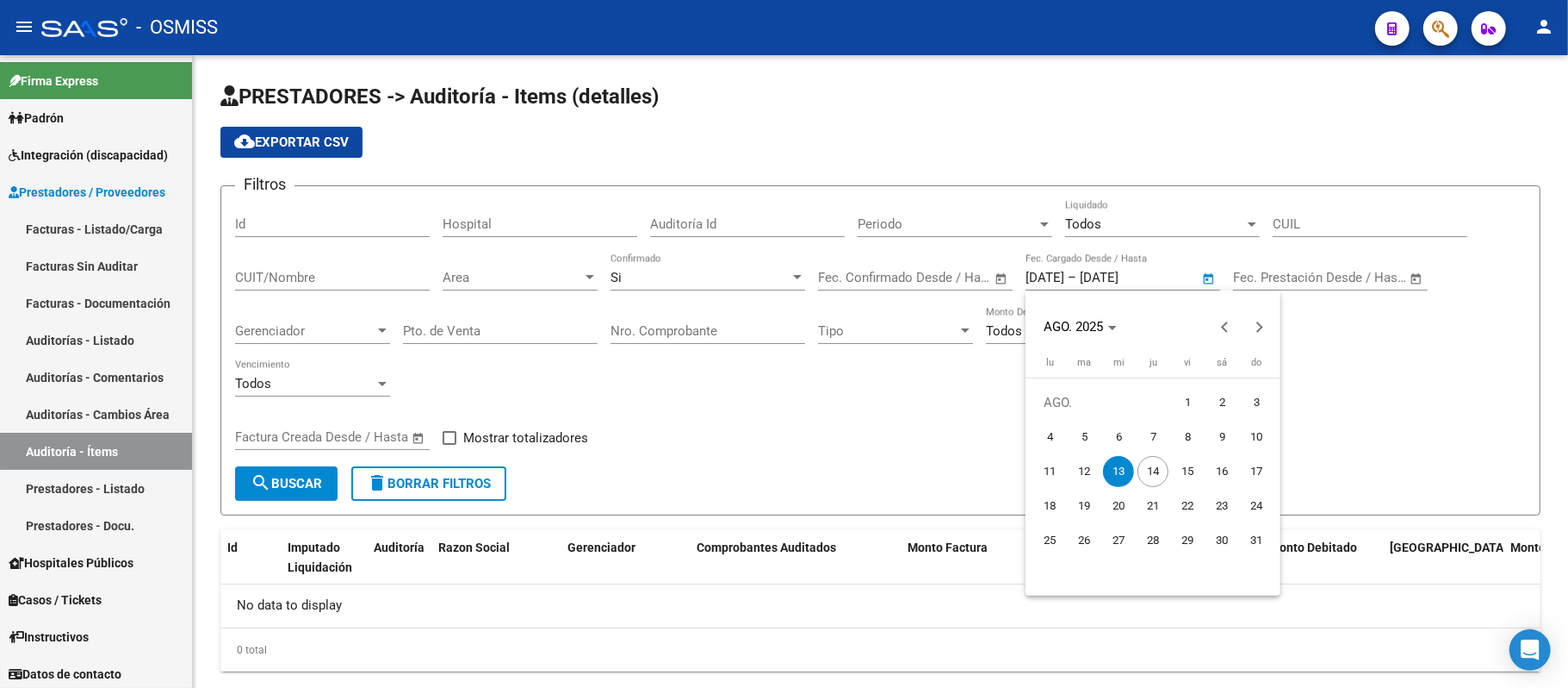
click at [573, 466] on span "14" at bounding box center [1153, 471] width 31 height 31
type input "[DATE]"
click at [573, 466] on span "14" at bounding box center [1153, 471] width 31 height 31
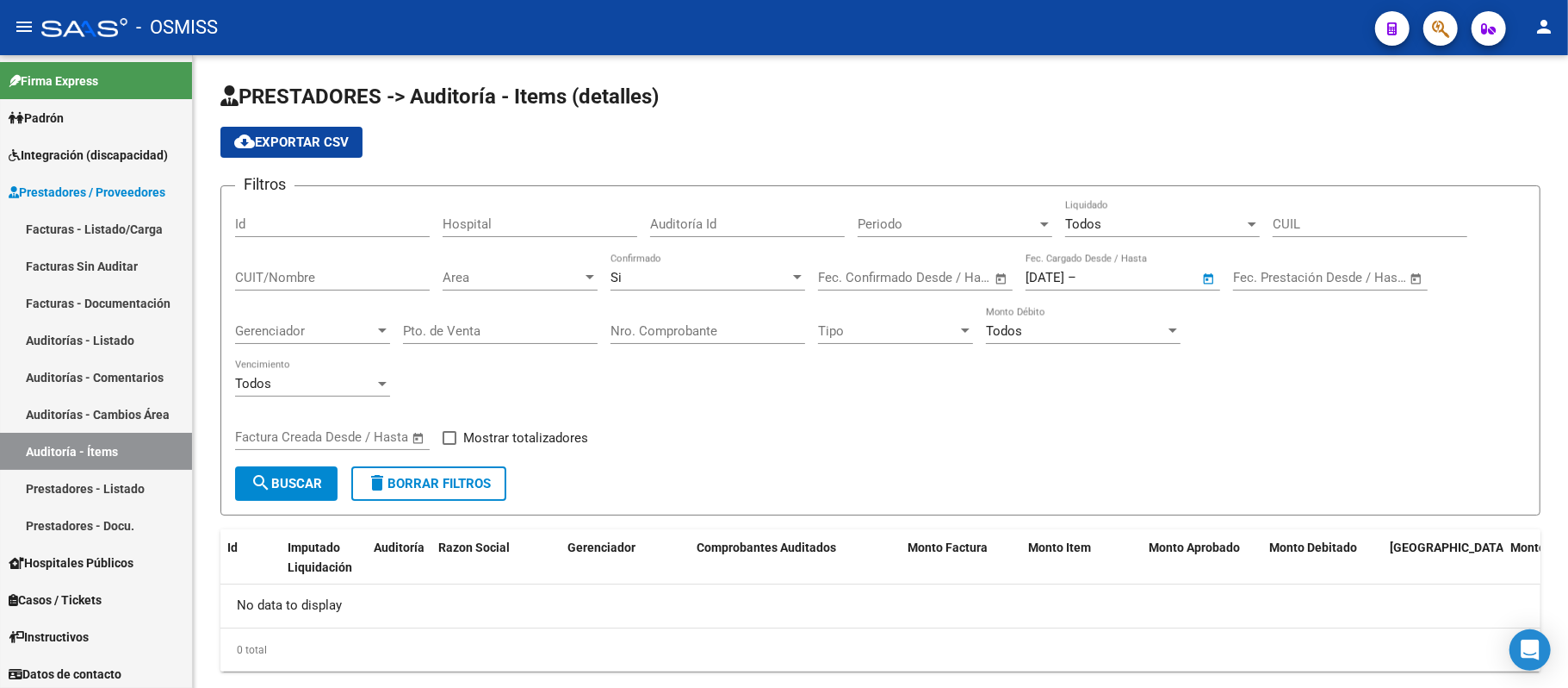
type input "[DATE]"
click at [573, 270] on div "Si" at bounding box center [700, 277] width 179 height 15
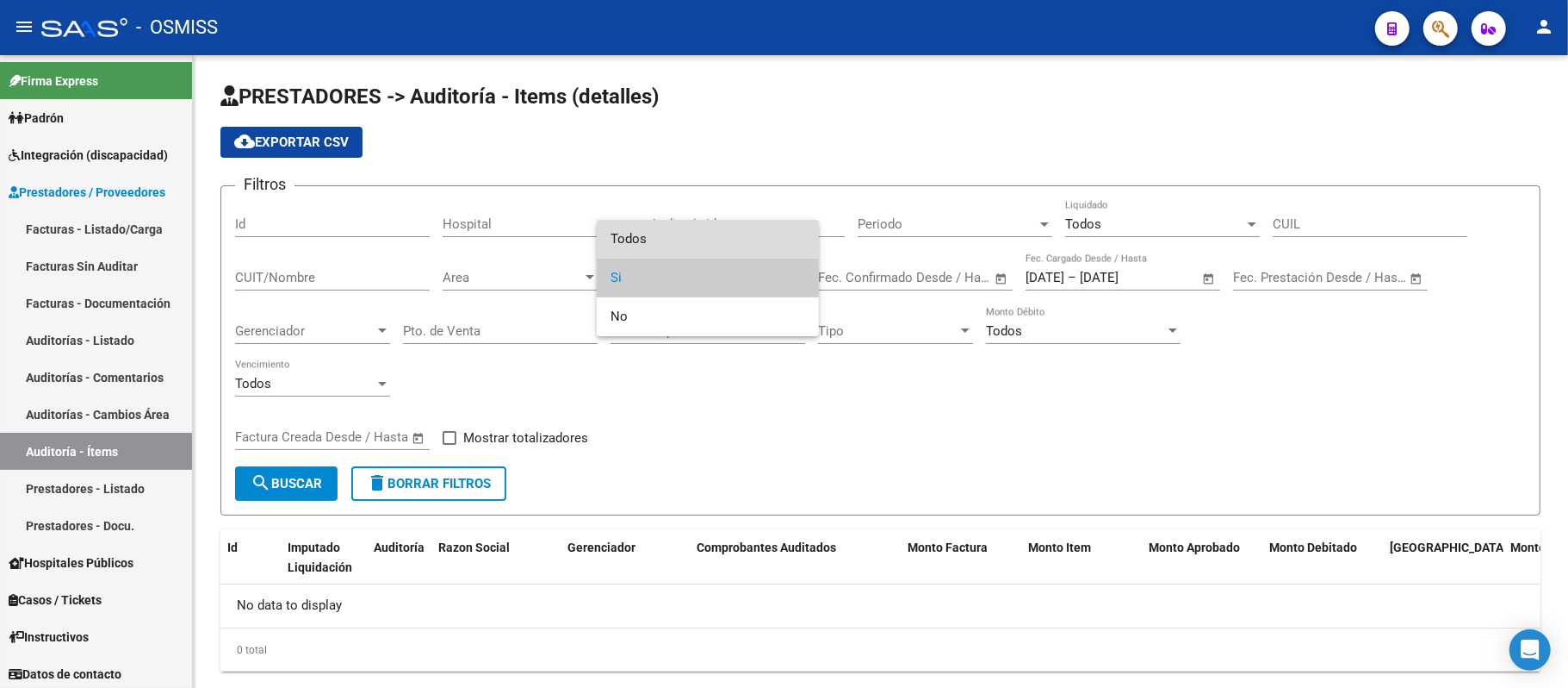
click at [573, 246] on span "Todos" at bounding box center [708, 239] width 194 height 38
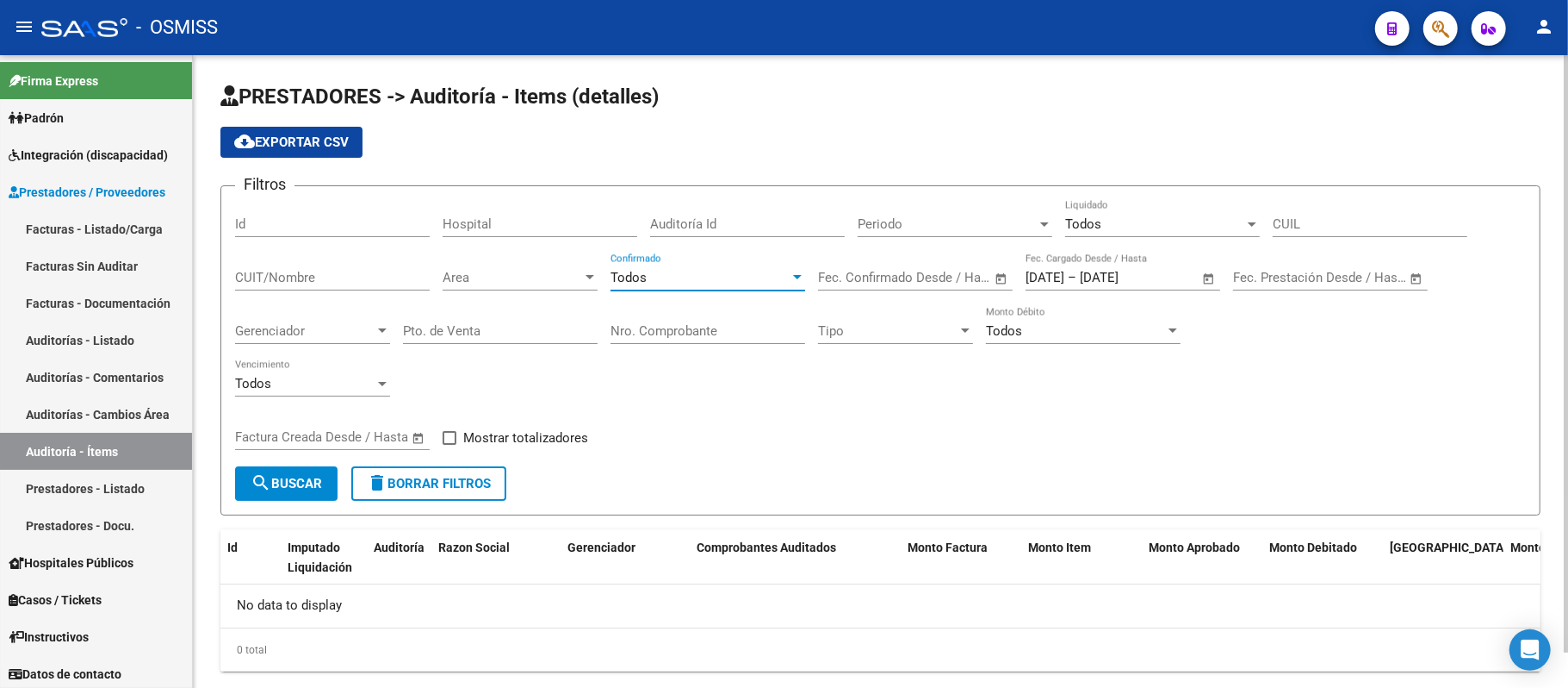
click at [304, 476] on span "search Buscar" at bounding box center [286, 483] width 72 height 15
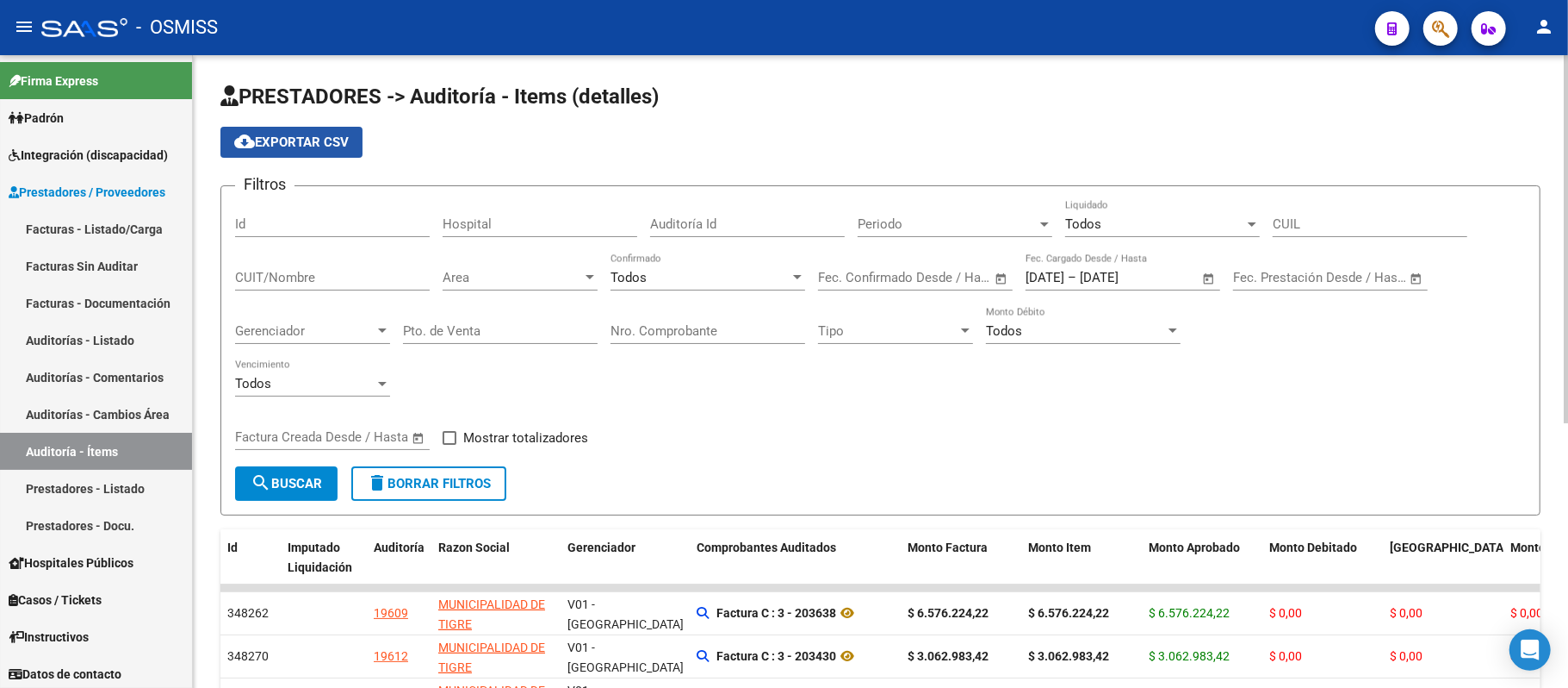
click at [256, 138] on span "cloud_download Exportar CSV" at bounding box center [292, 142] width 115 height 15
click at [573, 418] on div "Filtros Id Hospital Auditoría Id Periodo Periodo Todos Liquidado CUIL CUIT/Nomb…" at bounding box center [880, 333] width 1291 height 266
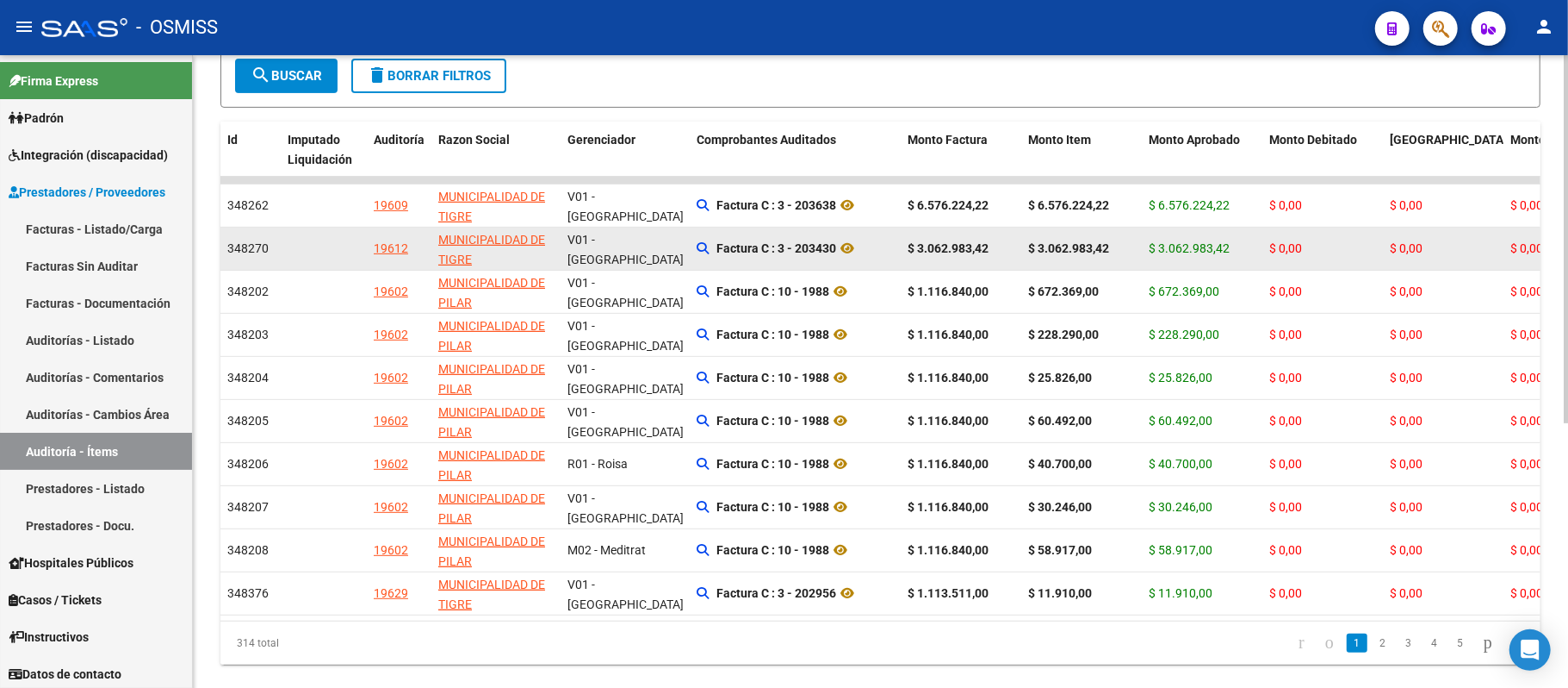
scroll to position [457, 0]
